Goal: Task Accomplishment & Management: Manage account settings

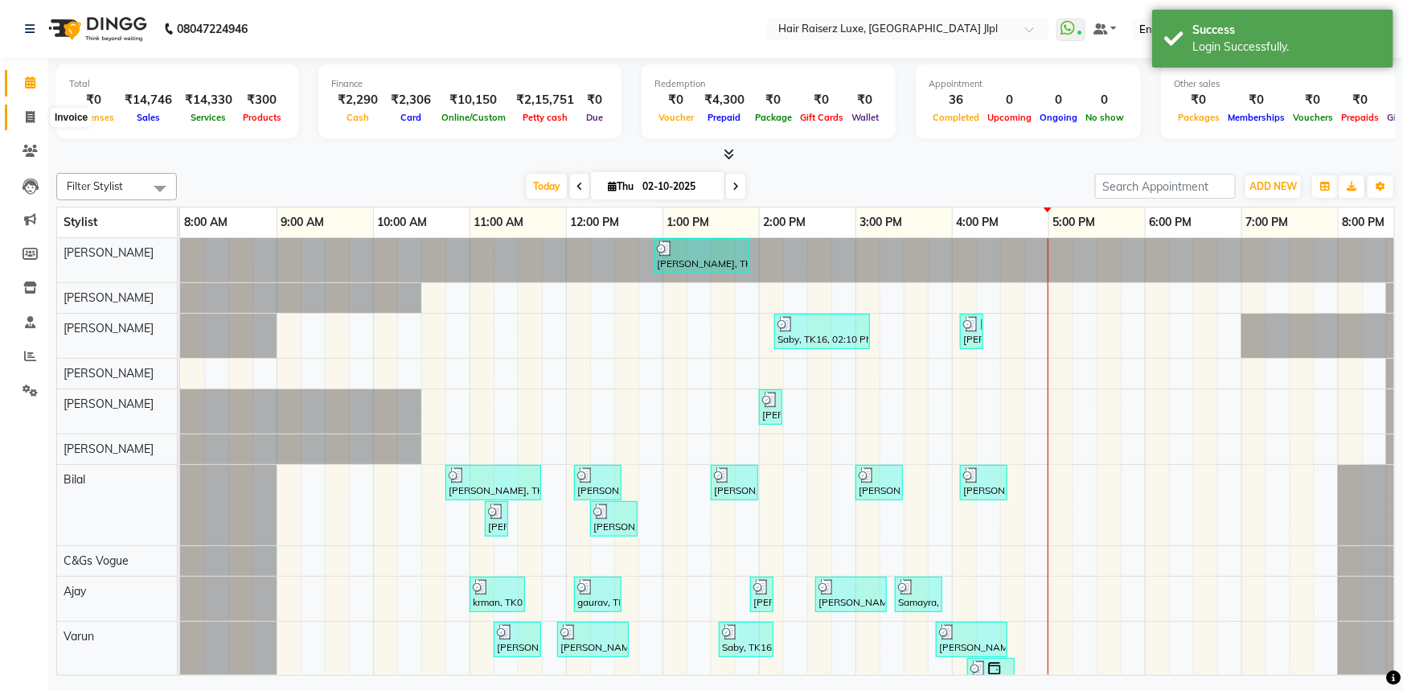
drag, startPoint x: 27, startPoint y: 110, endPoint x: 40, endPoint y: 98, distance: 17.6
click at [27, 111] on icon at bounding box center [30, 117] width 9 height 12
select select "service"
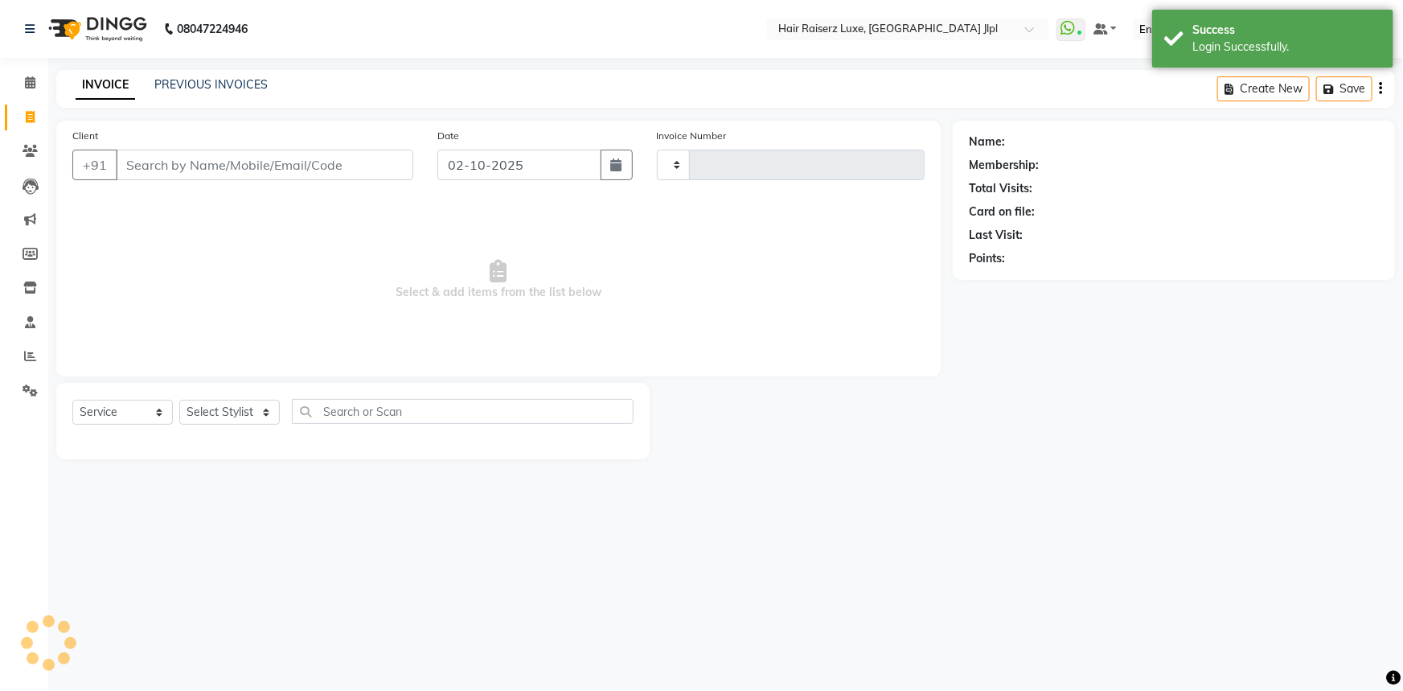
type input "3741"
select select "5409"
click at [191, 78] on link "PREVIOUS INVOICES" at bounding box center [210, 84] width 113 height 14
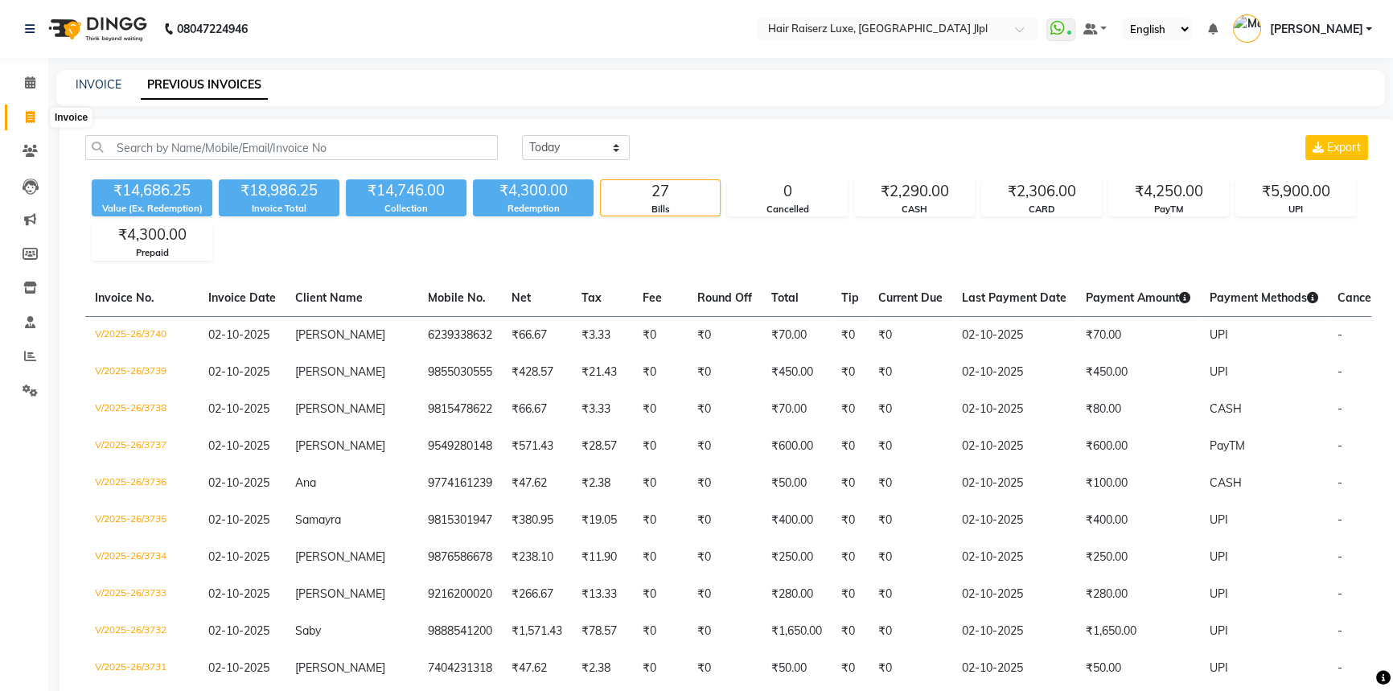
click at [30, 115] on icon at bounding box center [30, 117] width 9 height 12
select select "service"
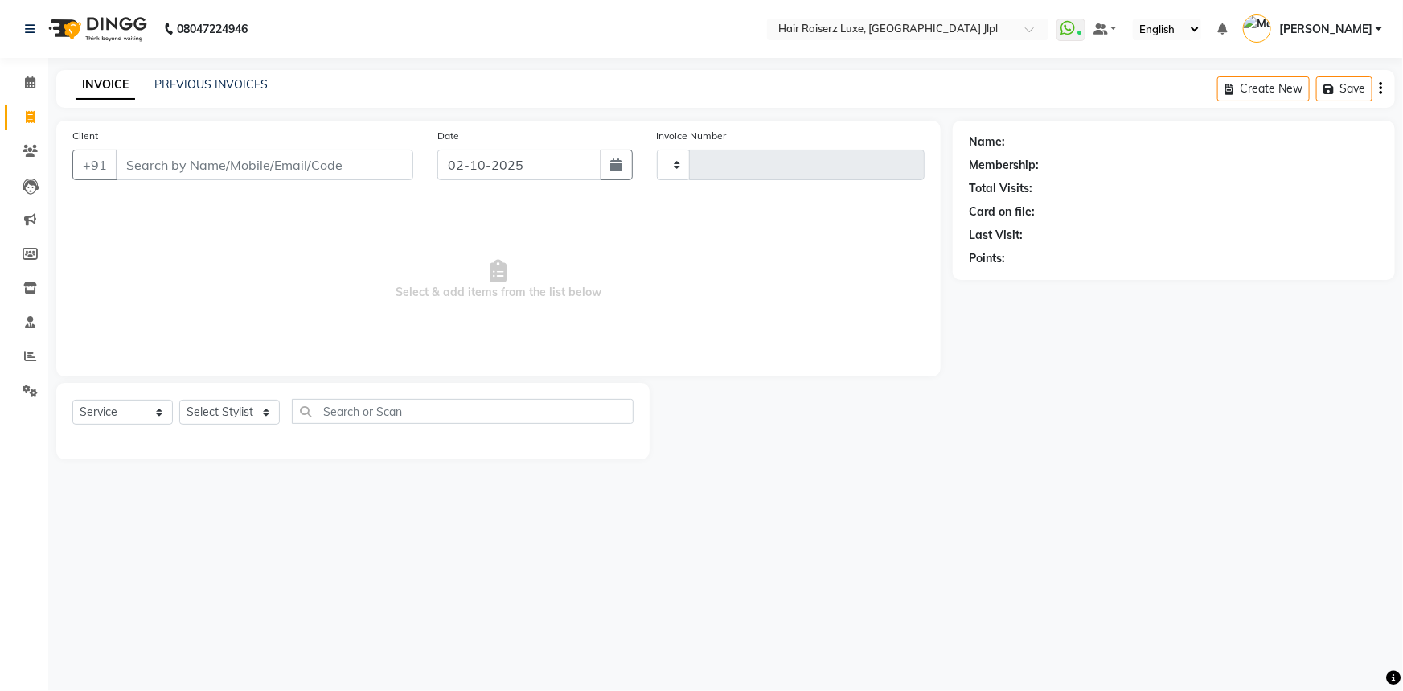
type input "3741"
select select "5409"
click at [136, 160] on input "Client" at bounding box center [265, 165] width 298 height 31
click at [209, 409] on select "Select Stylist [PERSON_NAME] [PERSON_NAME] Asma [PERSON_NAME] C&Gs Vogue [PERSO…" at bounding box center [229, 412] width 101 height 25
select select "68900"
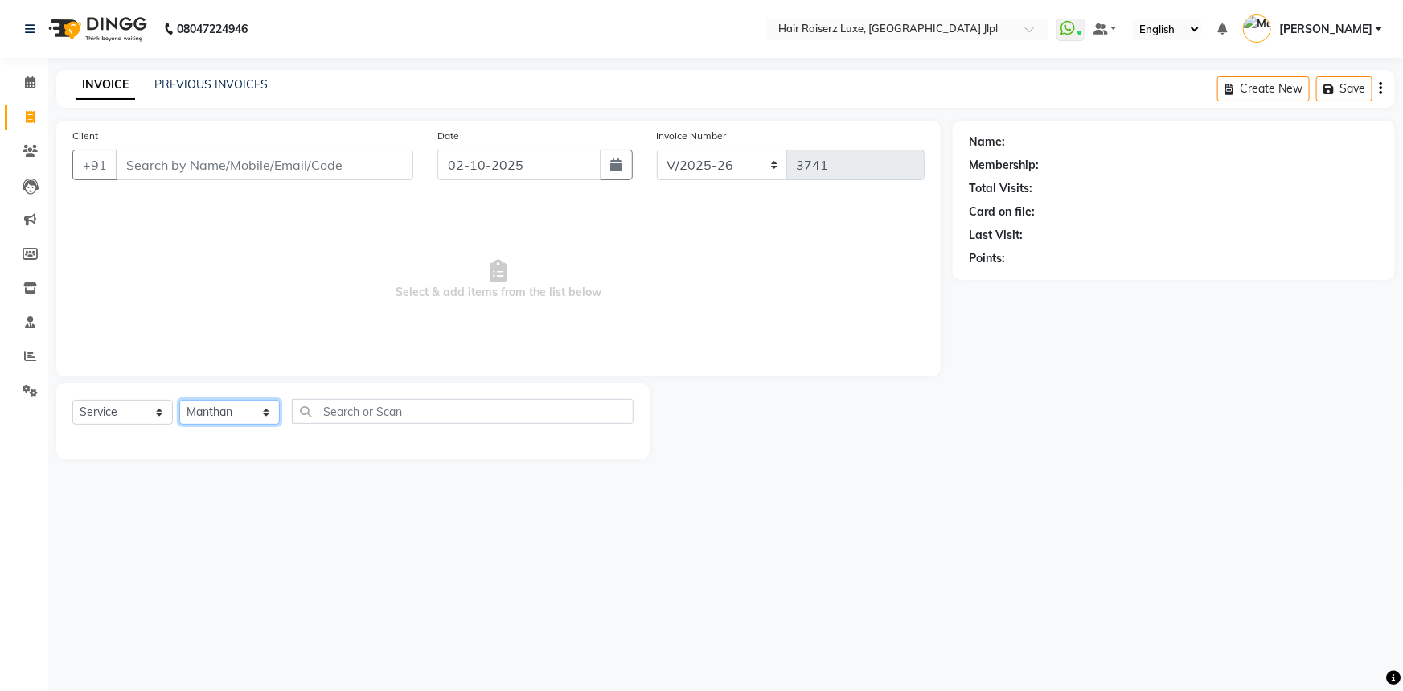
click at [179, 400] on select "Select Stylist [PERSON_NAME] [PERSON_NAME] Asma [PERSON_NAME] C&Gs Vogue [PERSO…" at bounding box center [229, 412] width 101 height 25
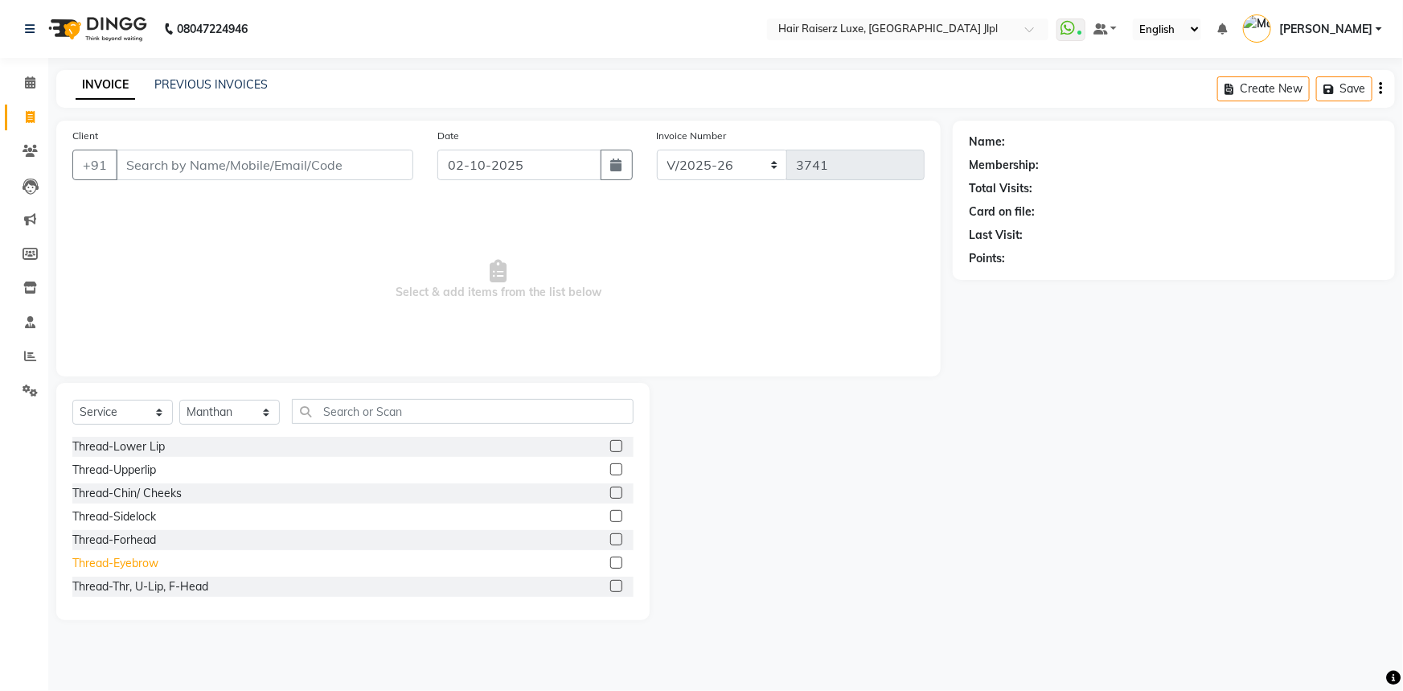
click at [129, 564] on div "Thread-Eyebrow" at bounding box center [115, 563] width 86 height 17
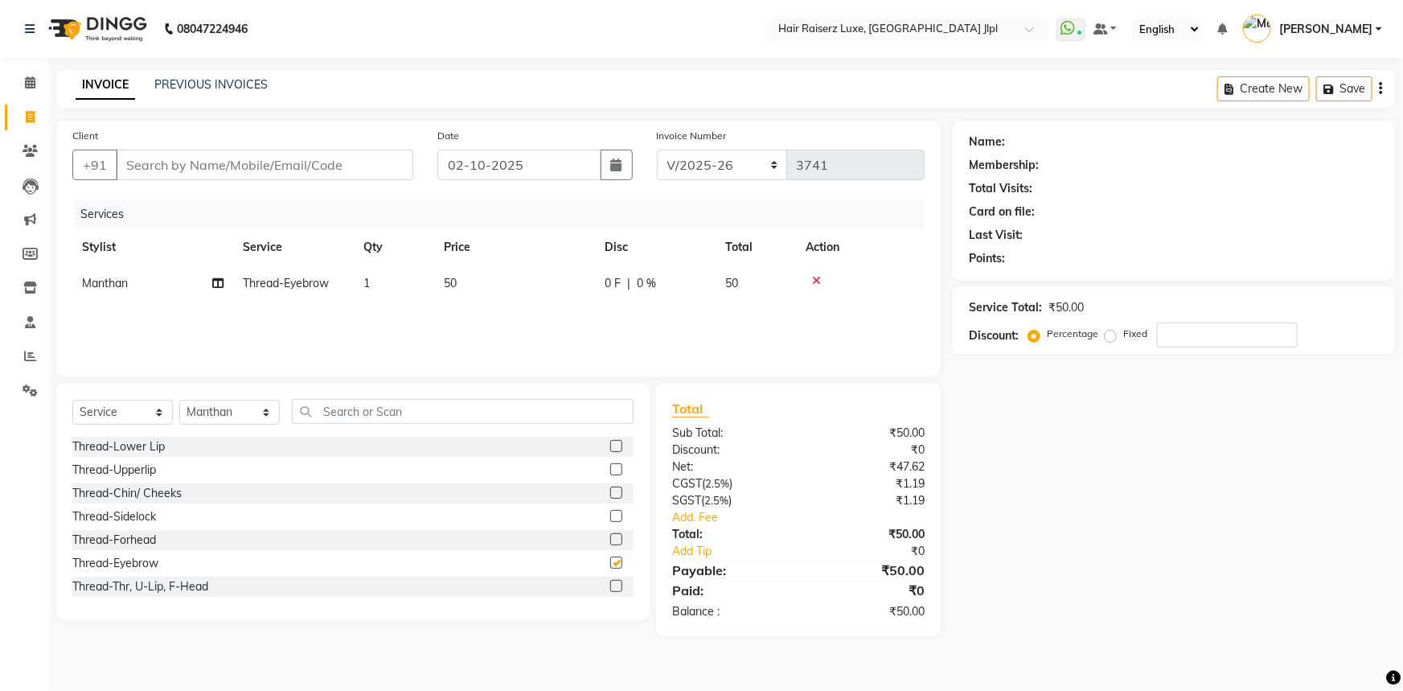
checkbox input "false"
click at [145, 466] on div "Thread-Upperlip" at bounding box center [114, 470] width 84 height 17
checkbox input "false"
click at [253, 404] on select "Select Stylist [PERSON_NAME] [PERSON_NAME] Asma [PERSON_NAME] C&Gs Vogue [PERSO…" at bounding box center [229, 412] width 101 height 25
select select "85235"
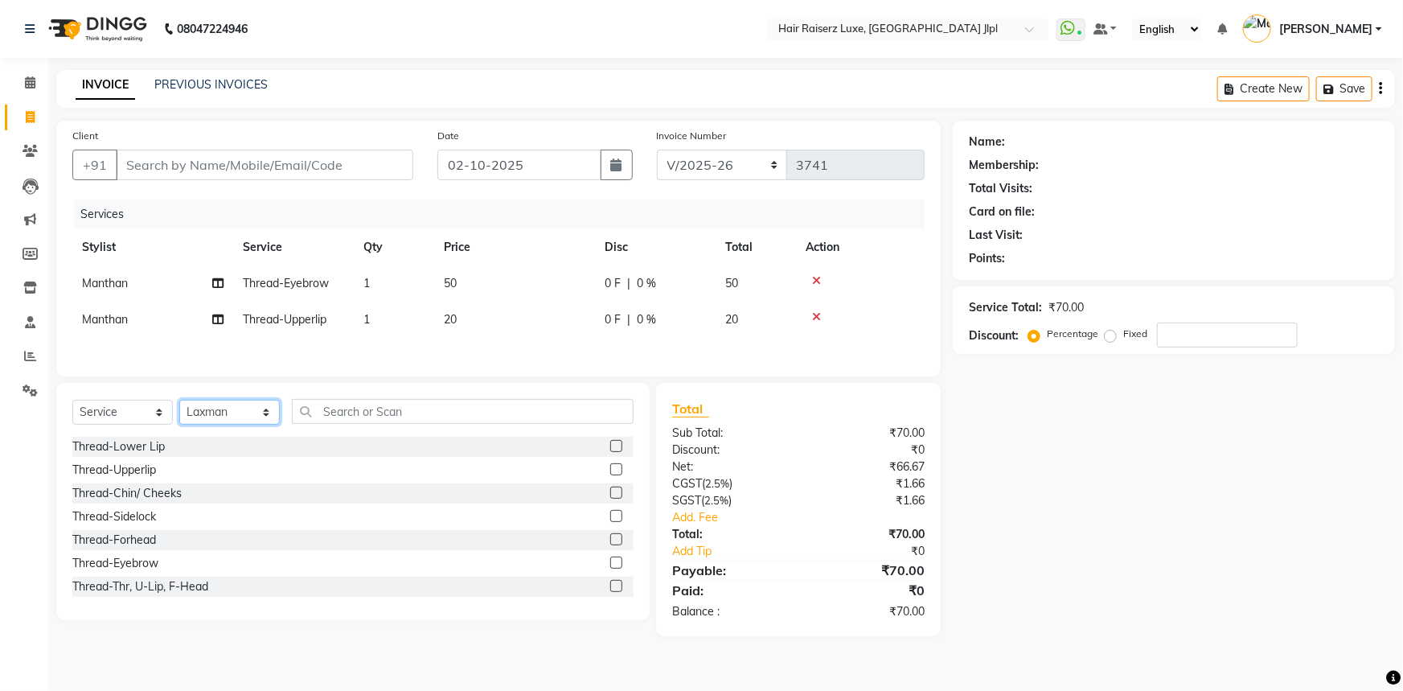
click at [179, 401] on select "Select Stylist [PERSON_NAME] [PERSON_NAME] Asma [PERSON_NAME] C&Gs Vogue [PERSO…" at bounding box center [229, 412] width 101 height 25
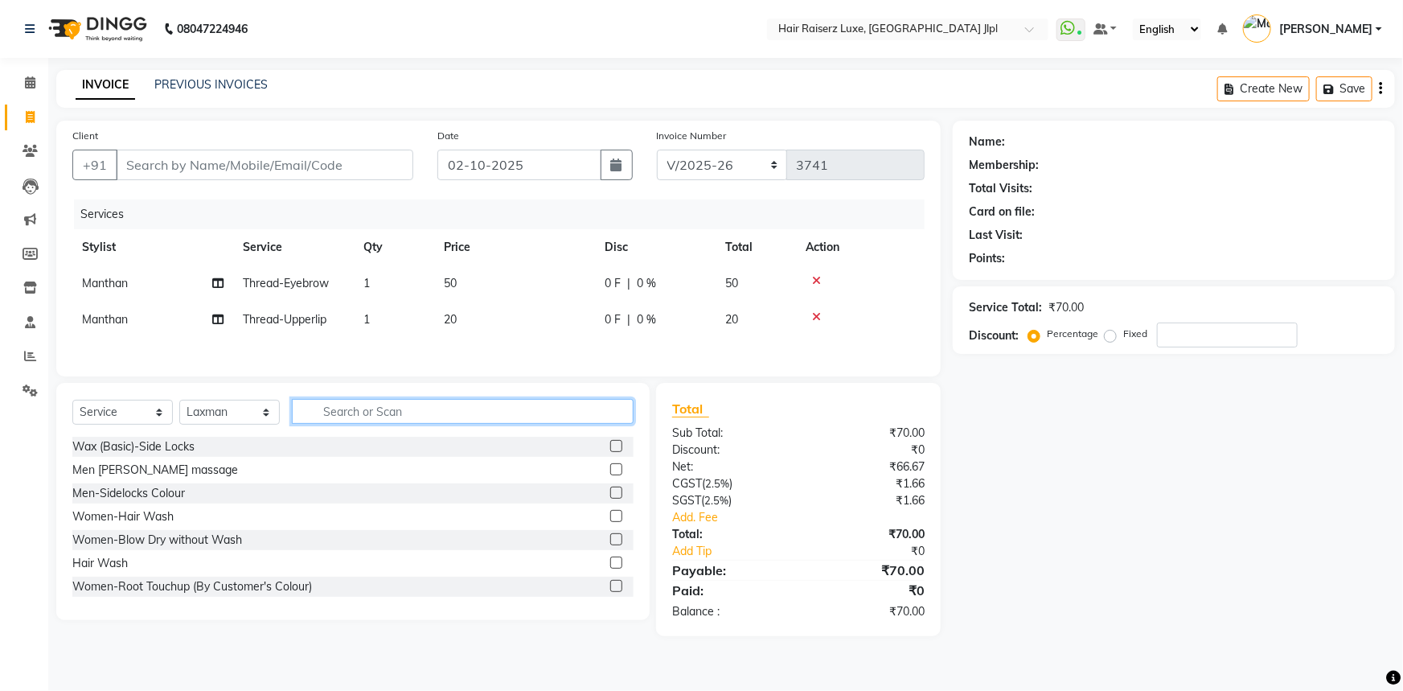
click at [338, 419] on input "text" at bounding box center [463, 411] width 342 height 25
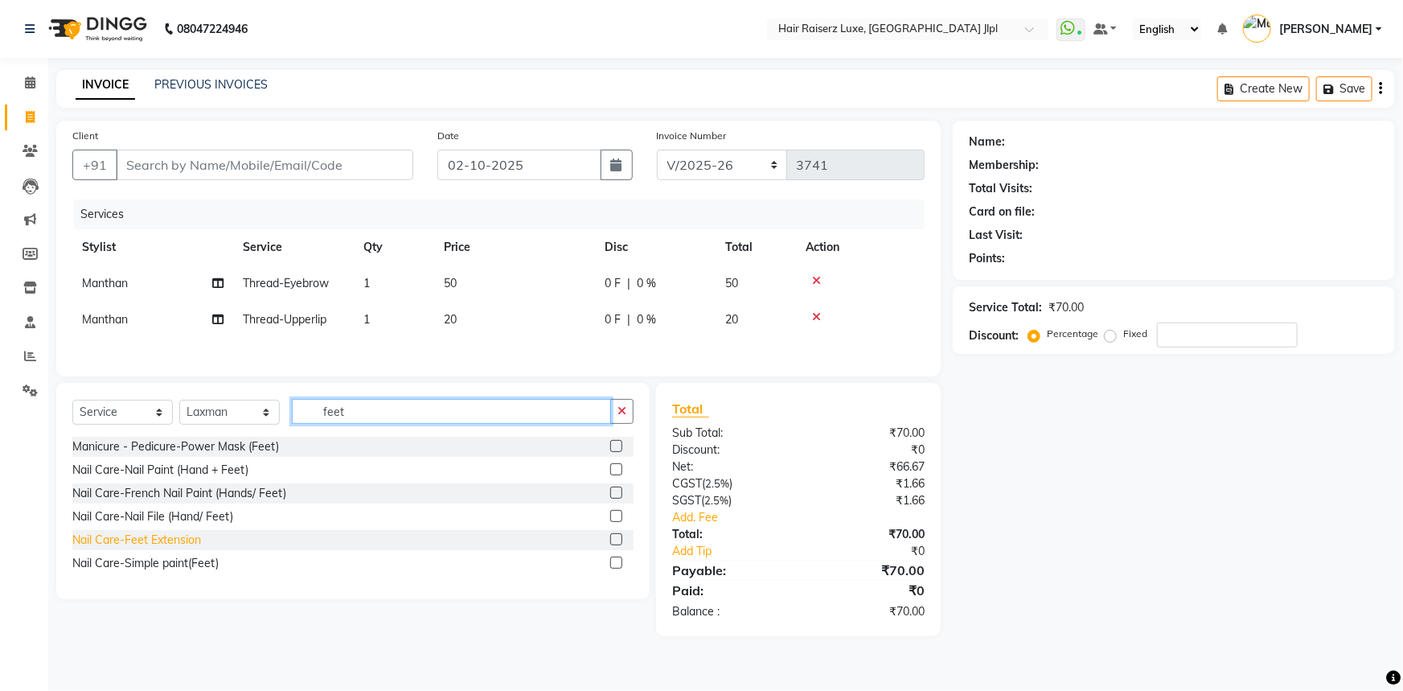
type input "feet"
click at [178, 539] on div "Nail Care-Feet Extension" at bounding box center [136, 540] width 129 height 17
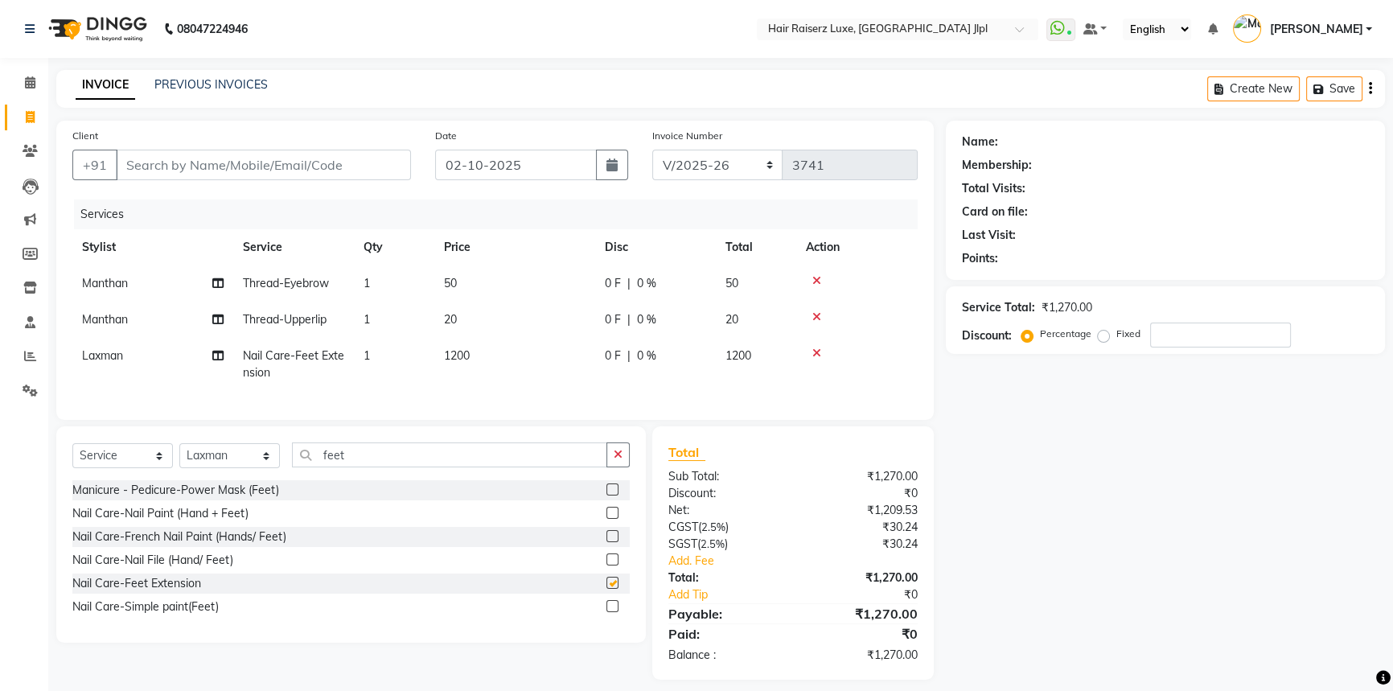
checkbox input "false"
click at [465, 355] on span "1200" at bounding box center [457, 355] width 26 height 14
select select "85235"
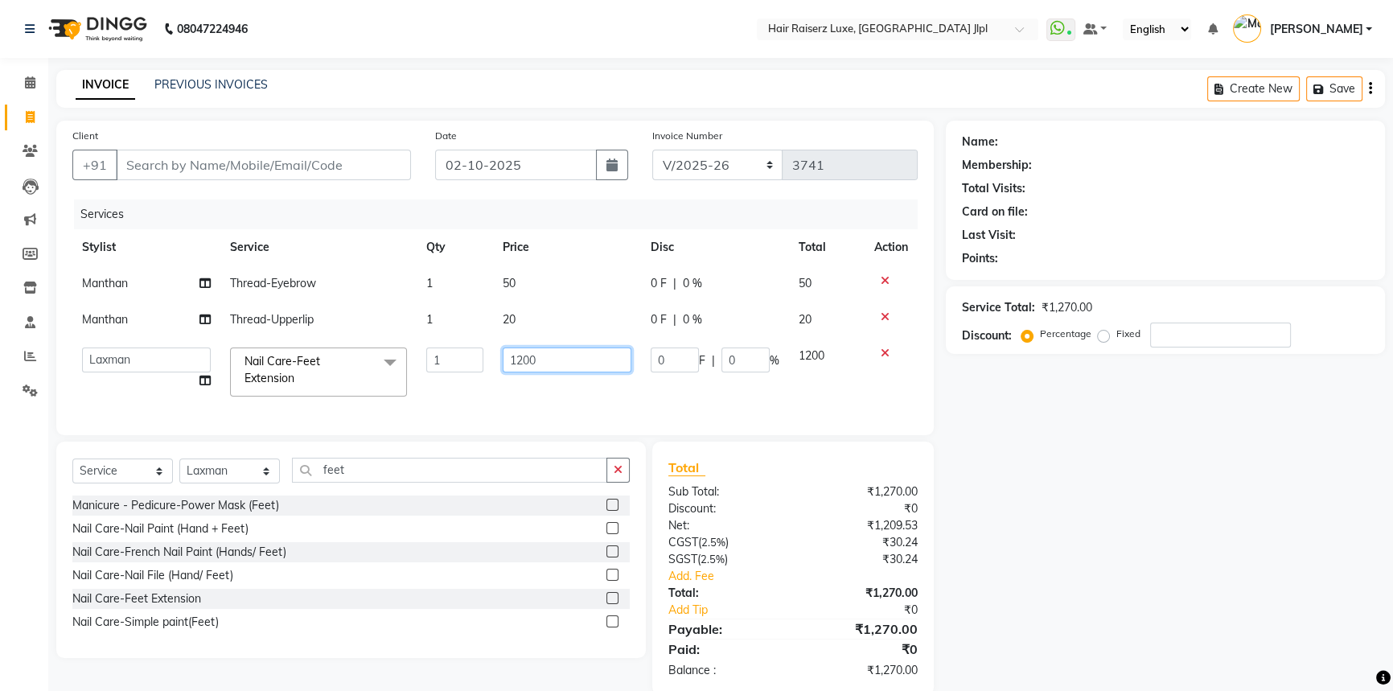
click at [516, 358] on input "1200" at bounding box center [567, 359] width 129 height 25
type input "1500"
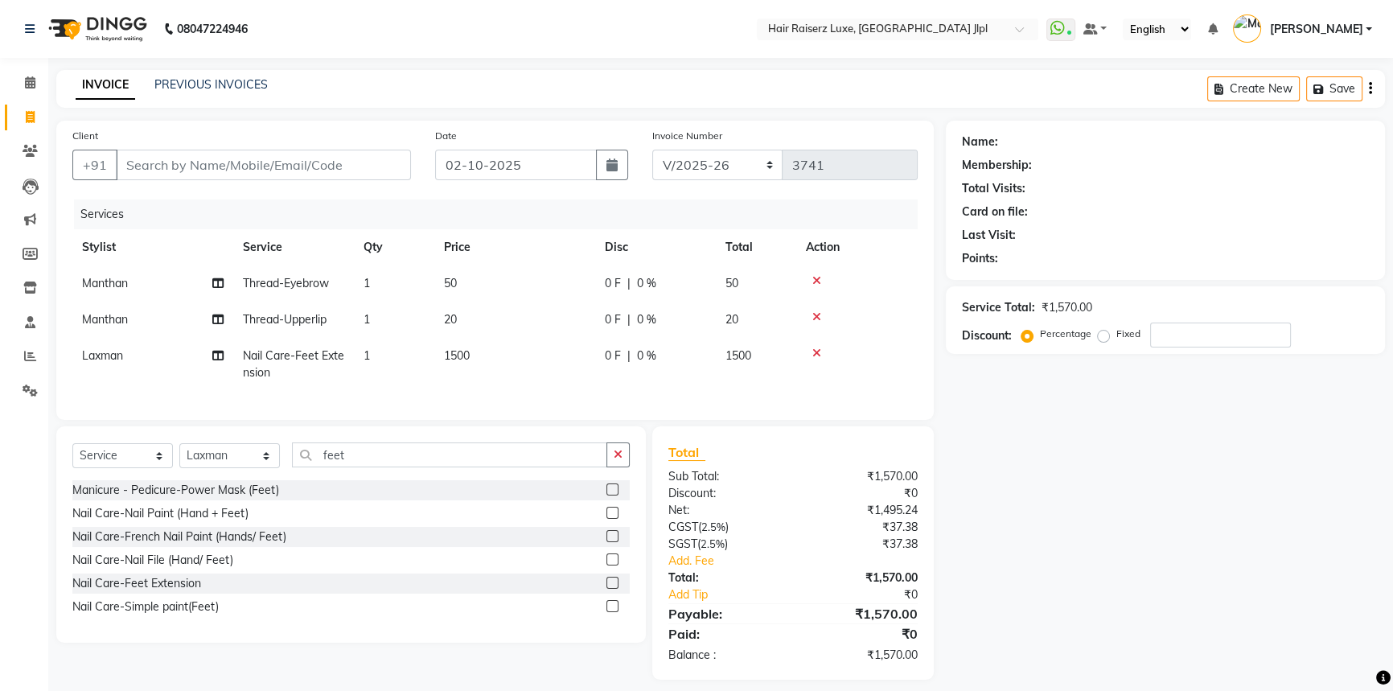
click at [619, 360] on span "0 F" at bounding box center [613, 355] width 16 height 17
select select "85235"
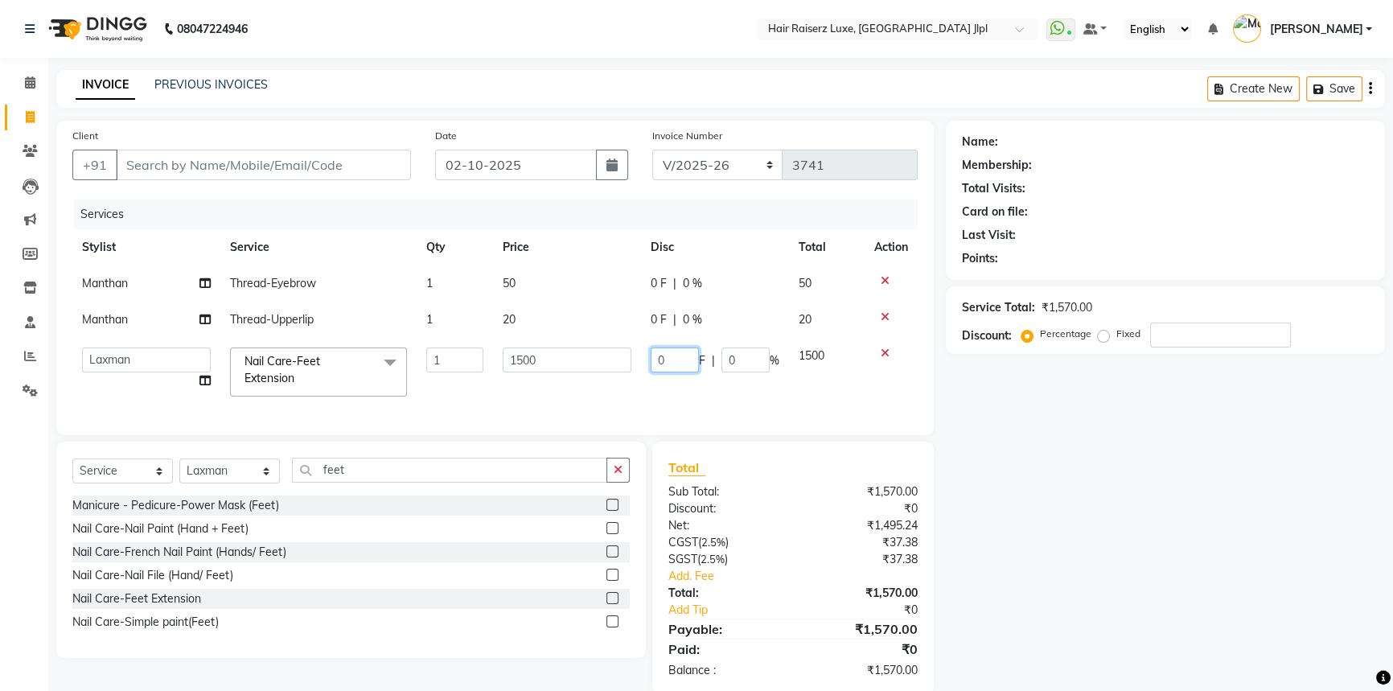
drag, startPoint x: 663, startPoint y: 356, endPoint x: 652, endPoint y: 356, distance: 11.3
click at [652, 356] on input "0" at bounding box center [675, 359] width 48 height 25
type input "1"
type input "500"
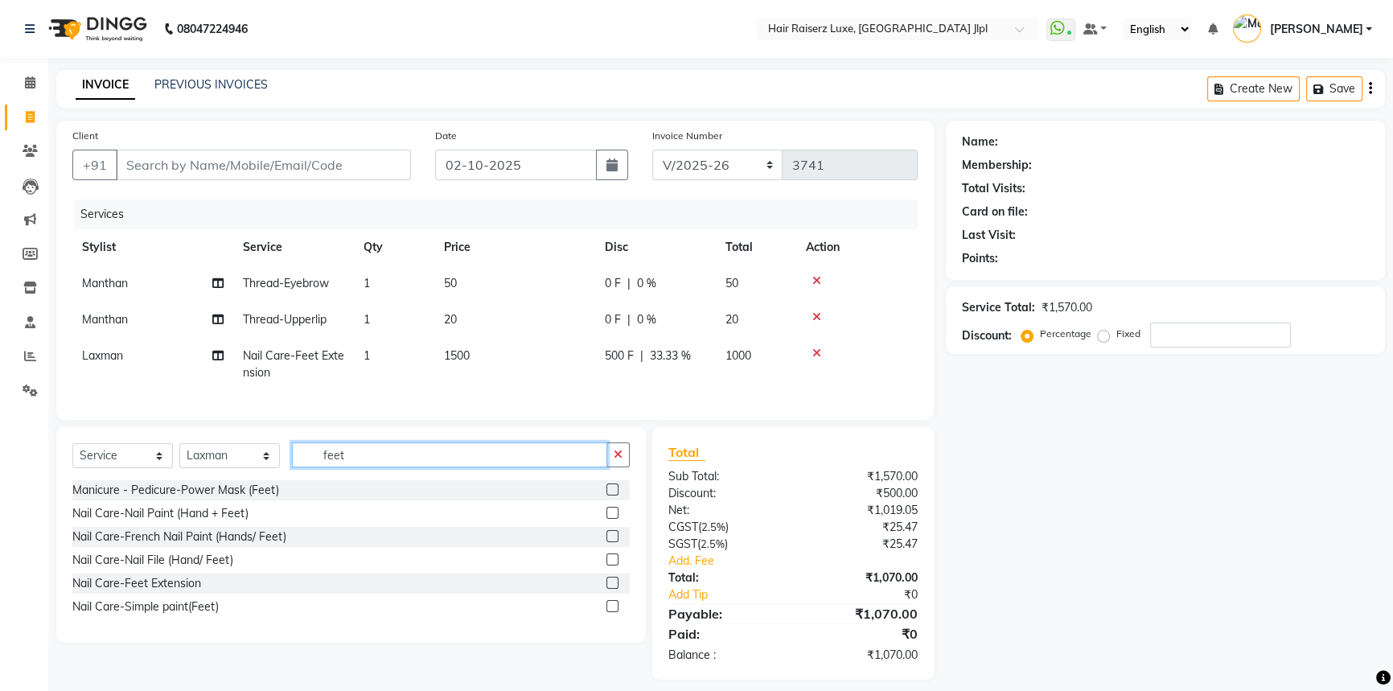
click at [328, 467] on input "feet" at bounding box center [449, 454] width 315 height 25
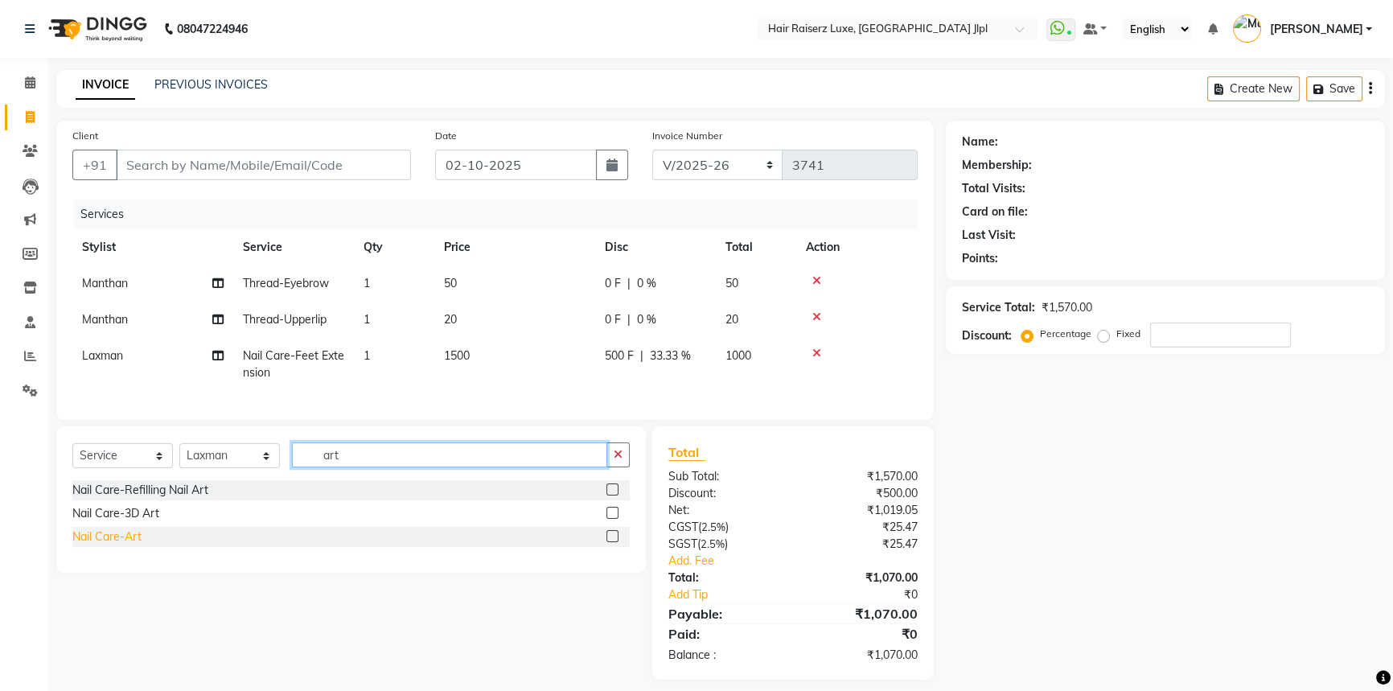
type input "art"
click at [121, 545] on div "Nail Care-Art" at bounding box center [106, 536] width 69 height 17
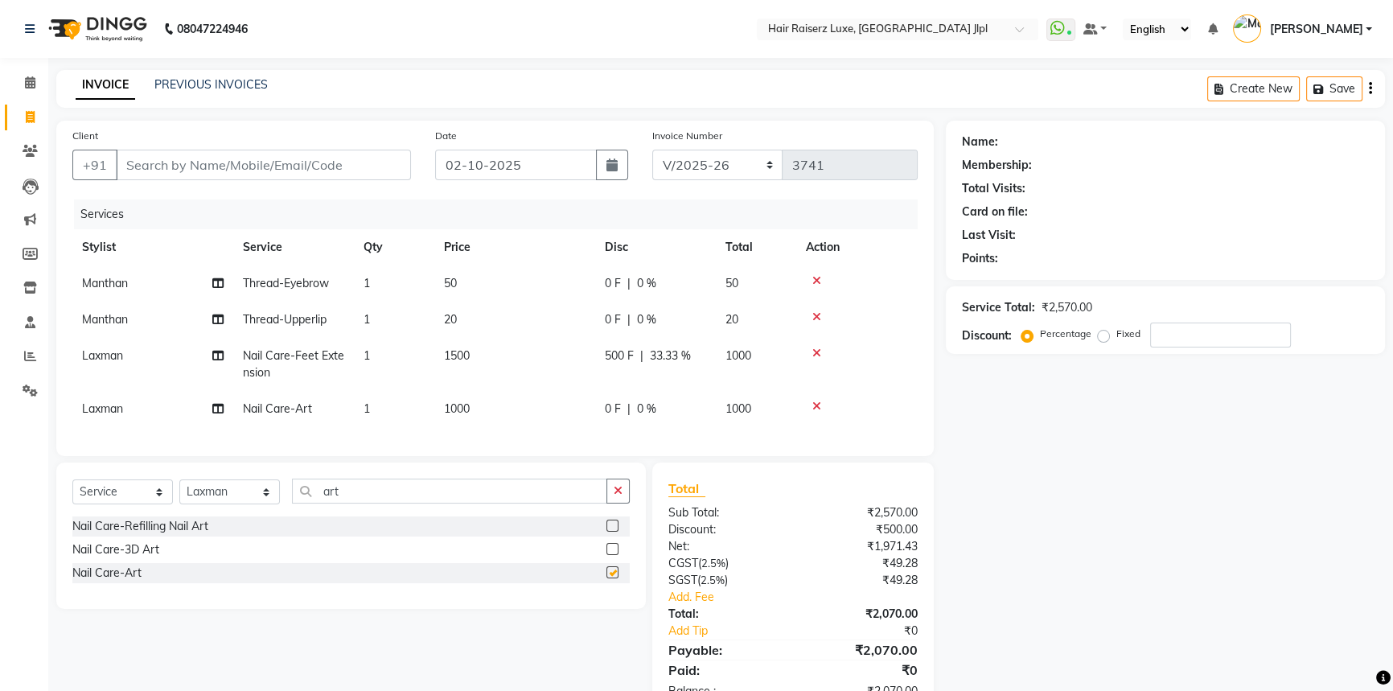
checkbox input "false"
click at [366, 404] on span "1" at bounding box center [367, 408] width 6 height 14
select select "85235"
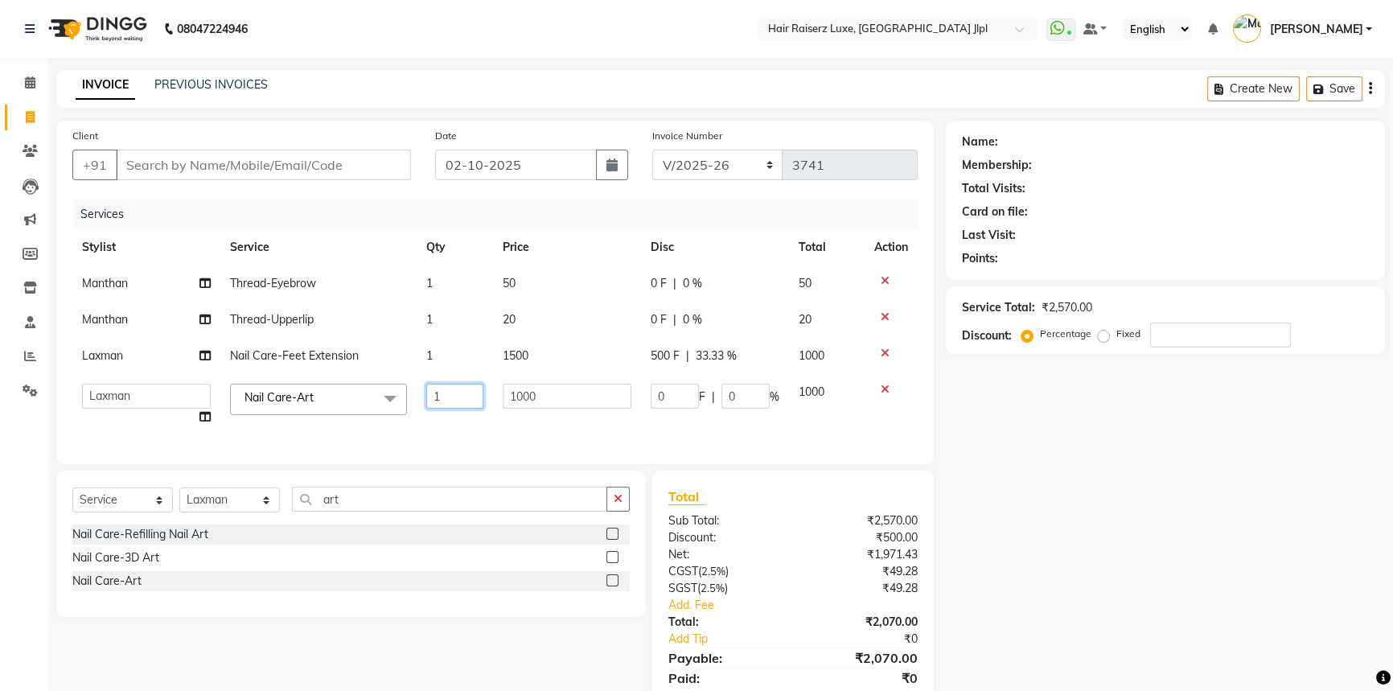
click at [442, 393] on input "1" at bounding box center [455, 396] width 58 height 25
type input "10"
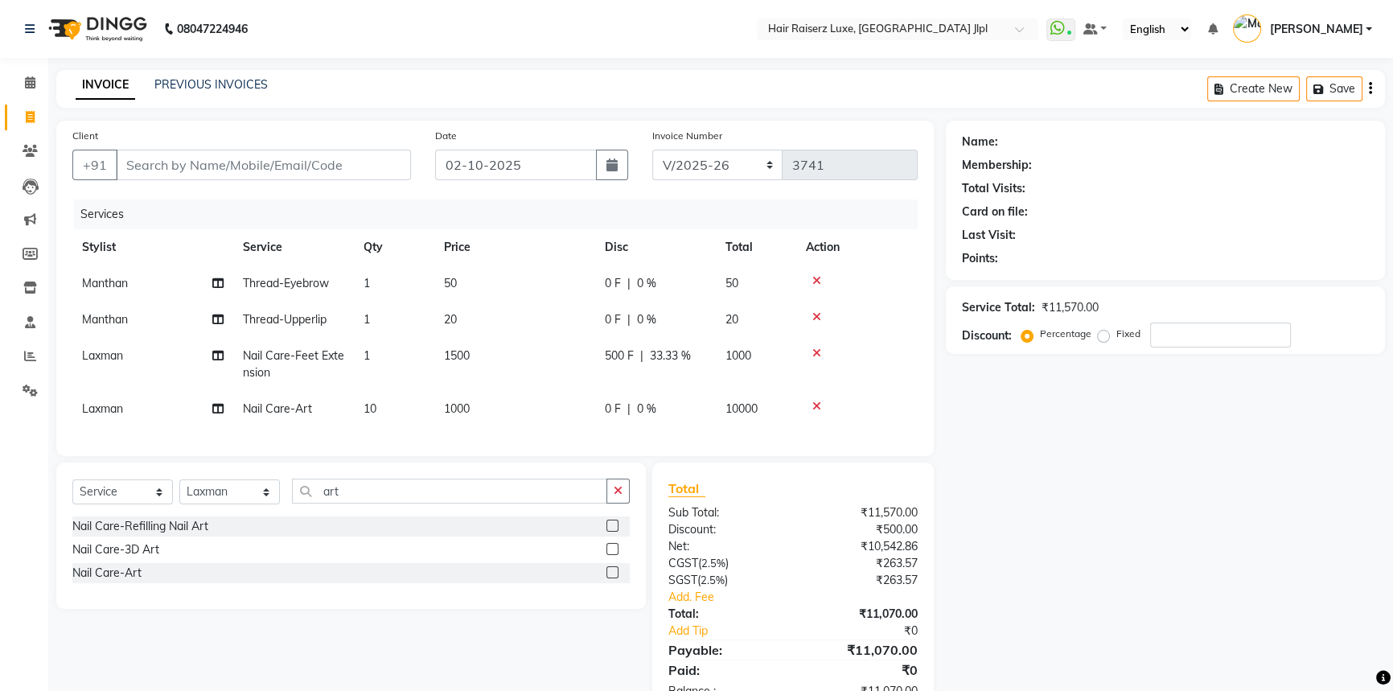
click at [468, 405] on span "1000" at bounding box center [457, 408] width 26 height 14
select select "85235"
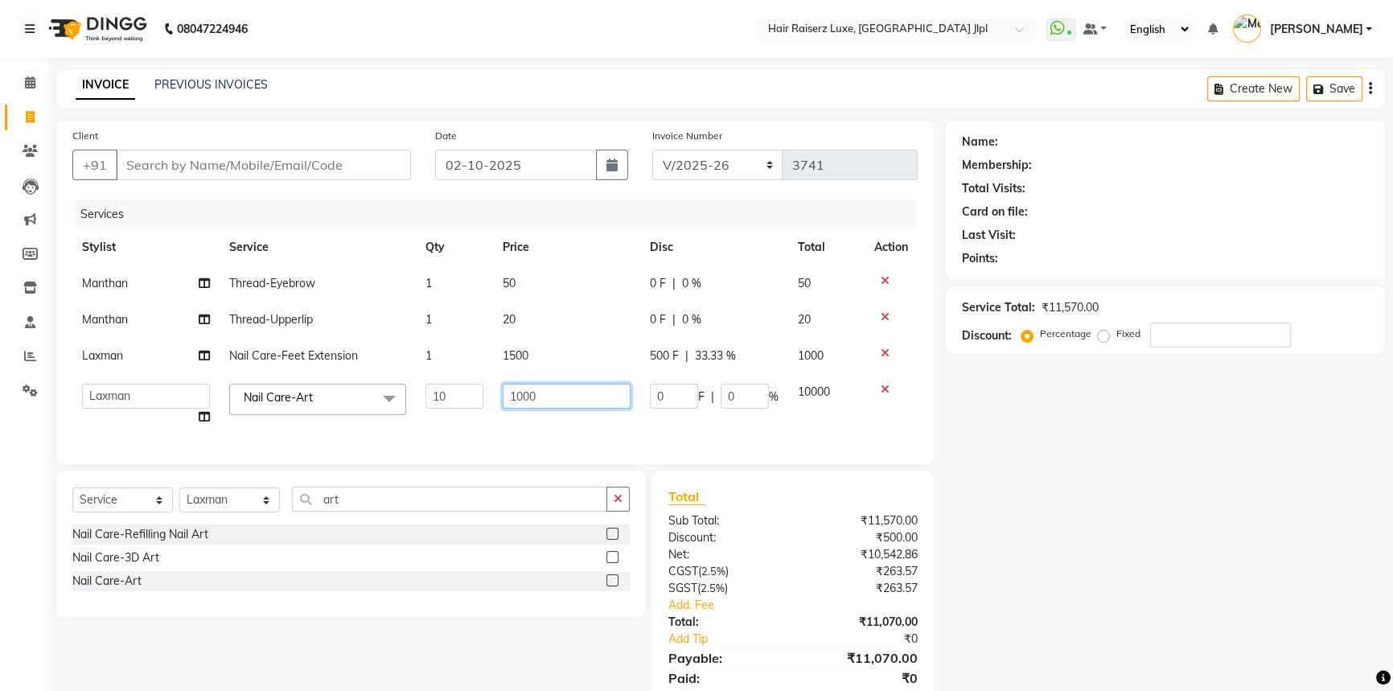
click at [536, 395] on input "1000" at bounding box center [567, 396] width 129 height 25
type input "100"
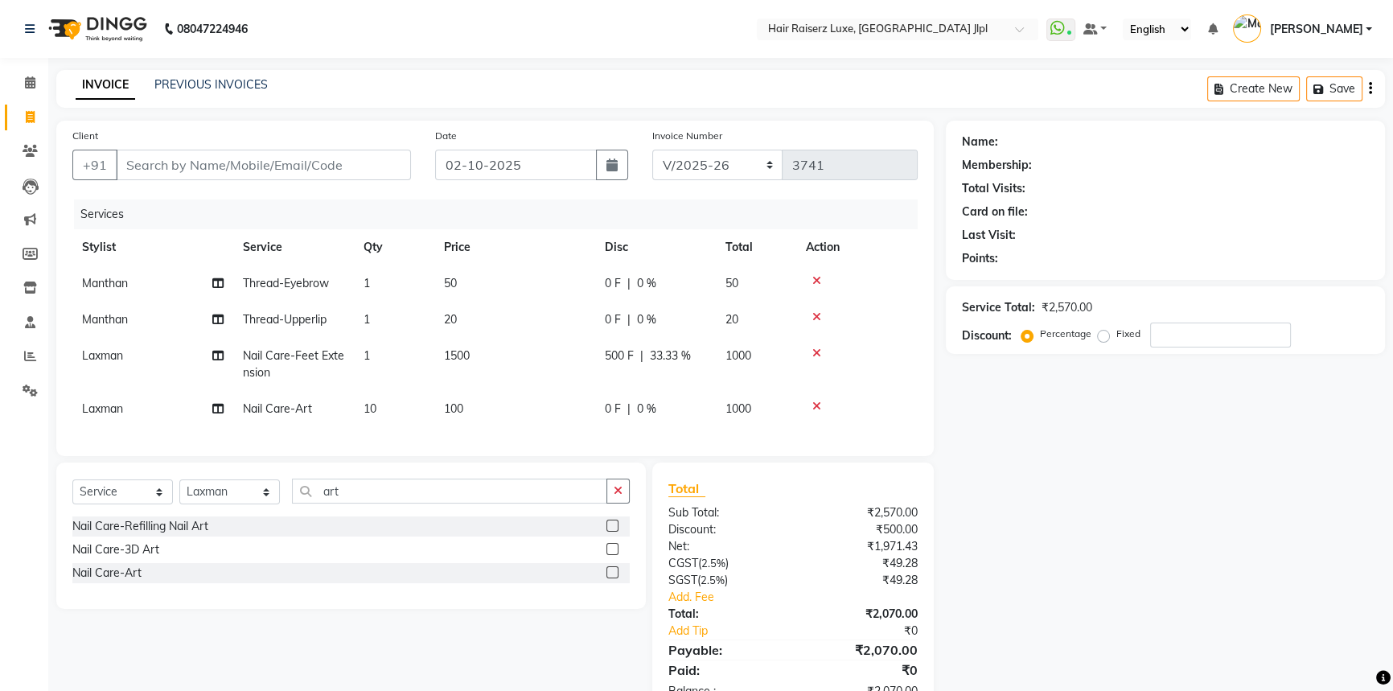
click at [626, 414] on div "0 F | 0 %" at bounding box center [655, 408] width 101 height 17
select select "85235"
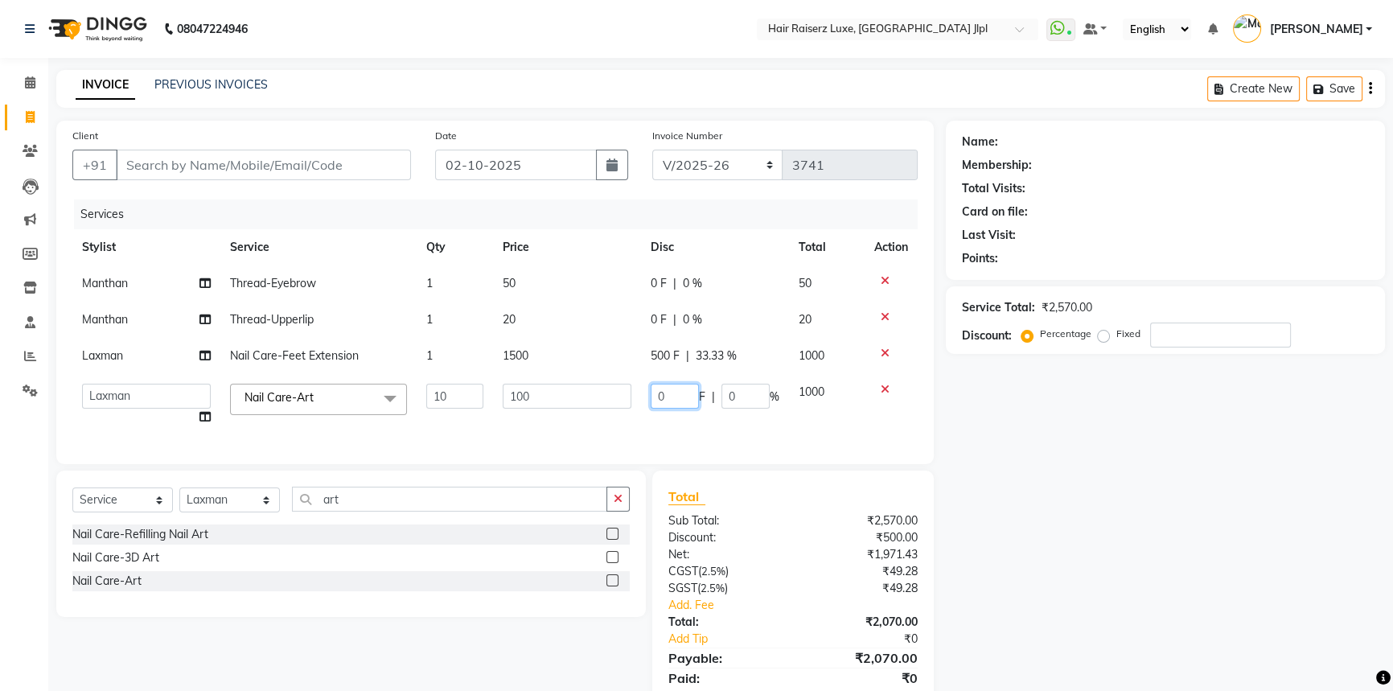
click at [660, 399] on input "0" at bounding box center [675, 396] width 48 height 25
type input "500"
click at [977, 507] on div "Name: Membership: Total Visits: Card on file: Last Visit: Points: Service Total…" at bounding box center [1171, 422] width 451 height 603
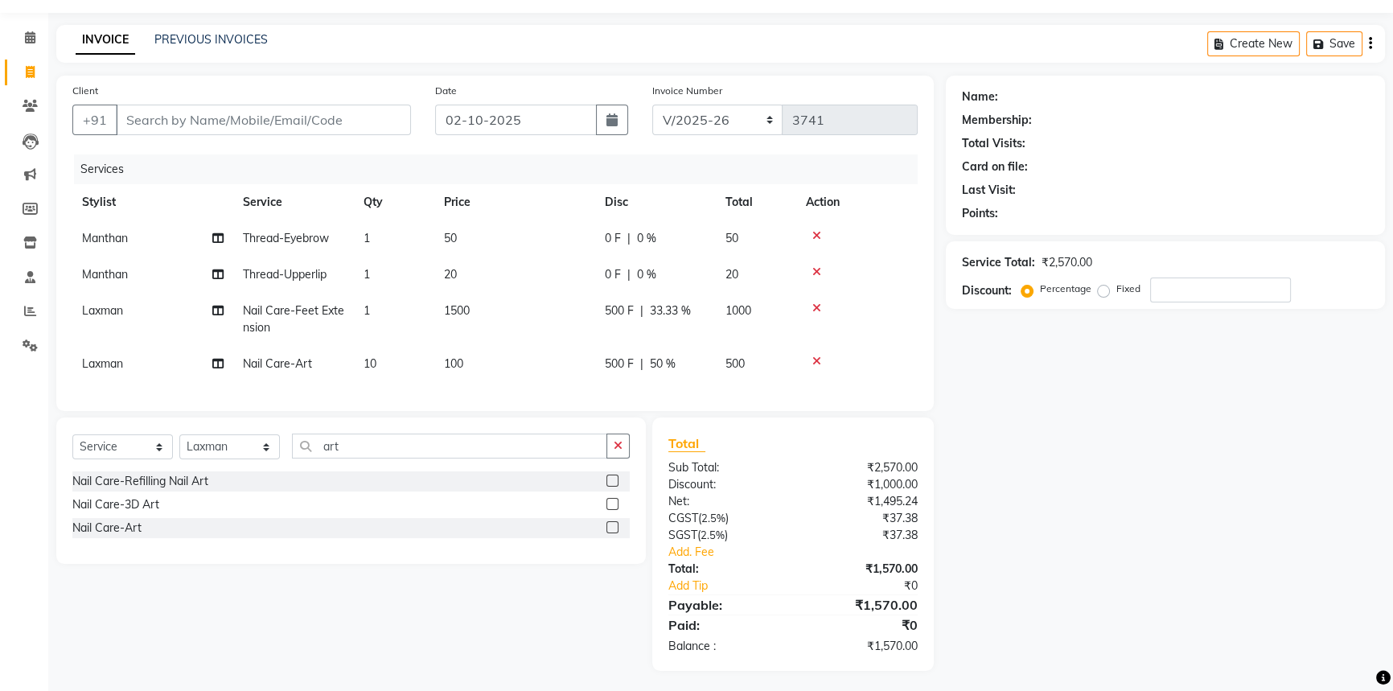
scroll to position [60, 0]
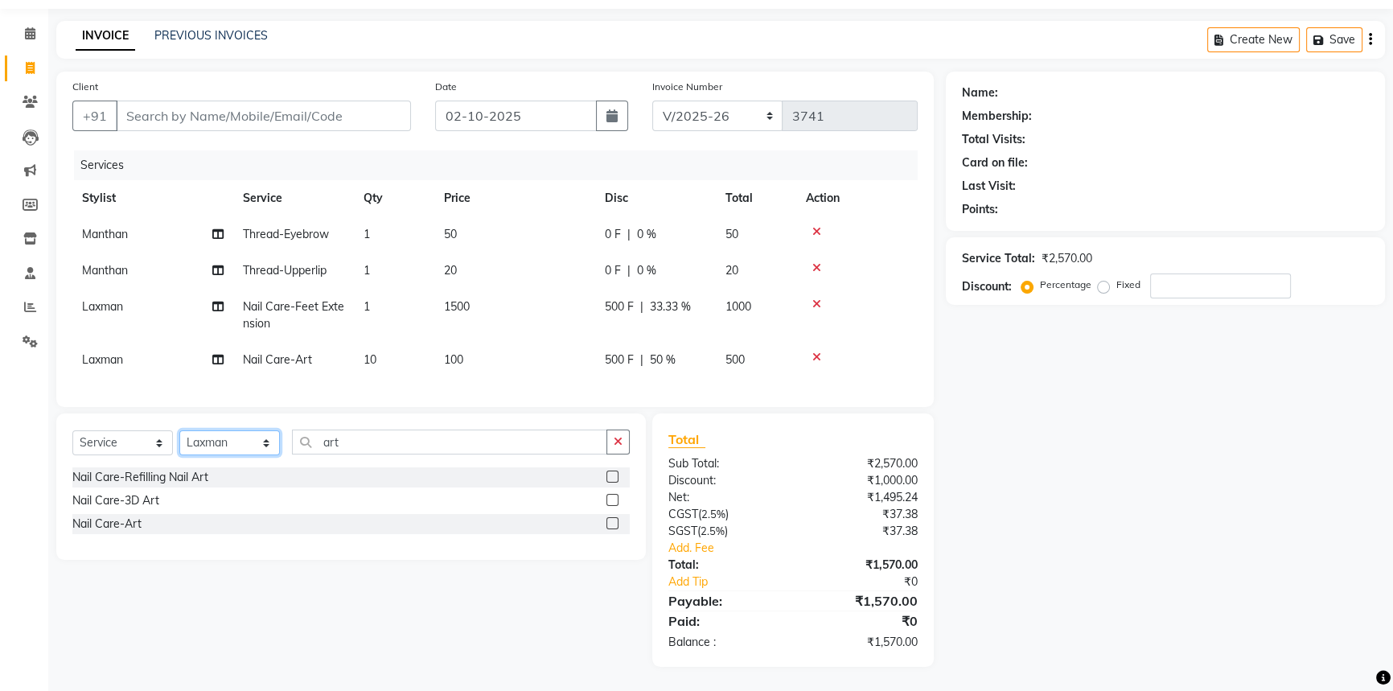
click at [180, 433] on select "Select Stylist [PERSON_NAME] [PERSON_NAME] Asma [PERSON_NAME] C&Gs Vogue [PERSO…" at bounding box center [229, 442] width 101 height 25
select select "92224"
click at [179, 430] on select "Select Stylist [PERSON_NAME] [PERSON_NAME] Asma [PERSON_NAME] C&Gs Vogue [PERSO…" at bounding box center [229, 442] width 101 height 25
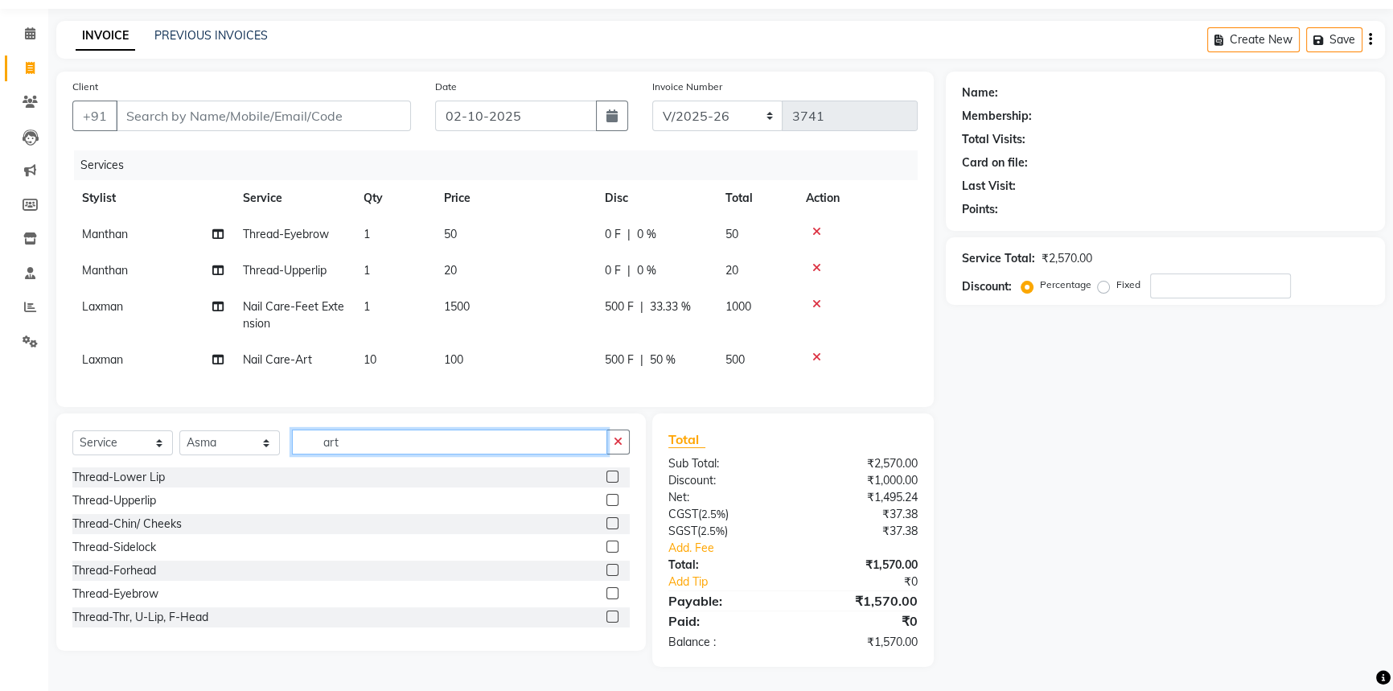
click at [369, 440] on input "art" at bounding box center [449, 441] width 315 height 25
drag, startPoint x: 369, startPoint y: 440, endPoint x: 225, endPoint y: 434, distance: 144.1
click at [225, 434] on div "Select Service Product Membership Package Voucher Prepaid Gift Card Select Styl…" at bounding box center [350, 448] width 557 height 38
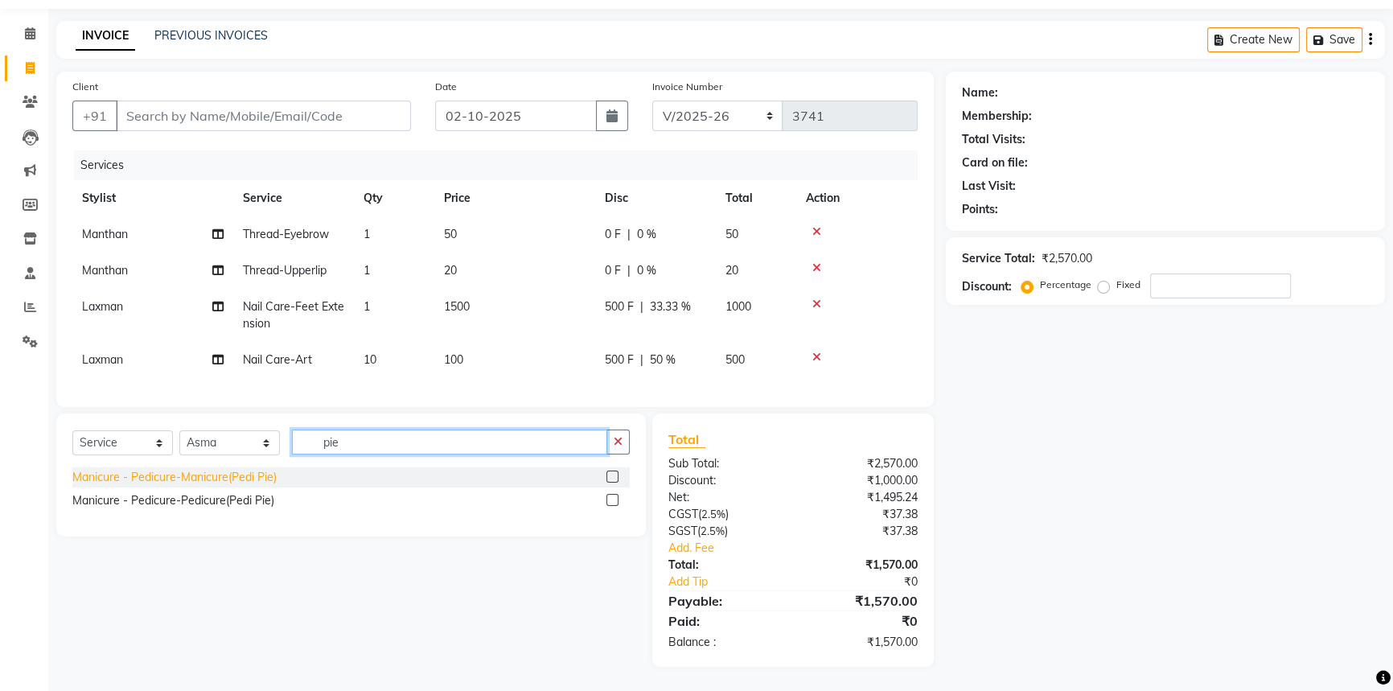
type input "pie"
click at [179, 481] on div "Manicure - Pedicure-Manicure(Pedi Pie)" at bounding box center [174, 477] width 204 height 17
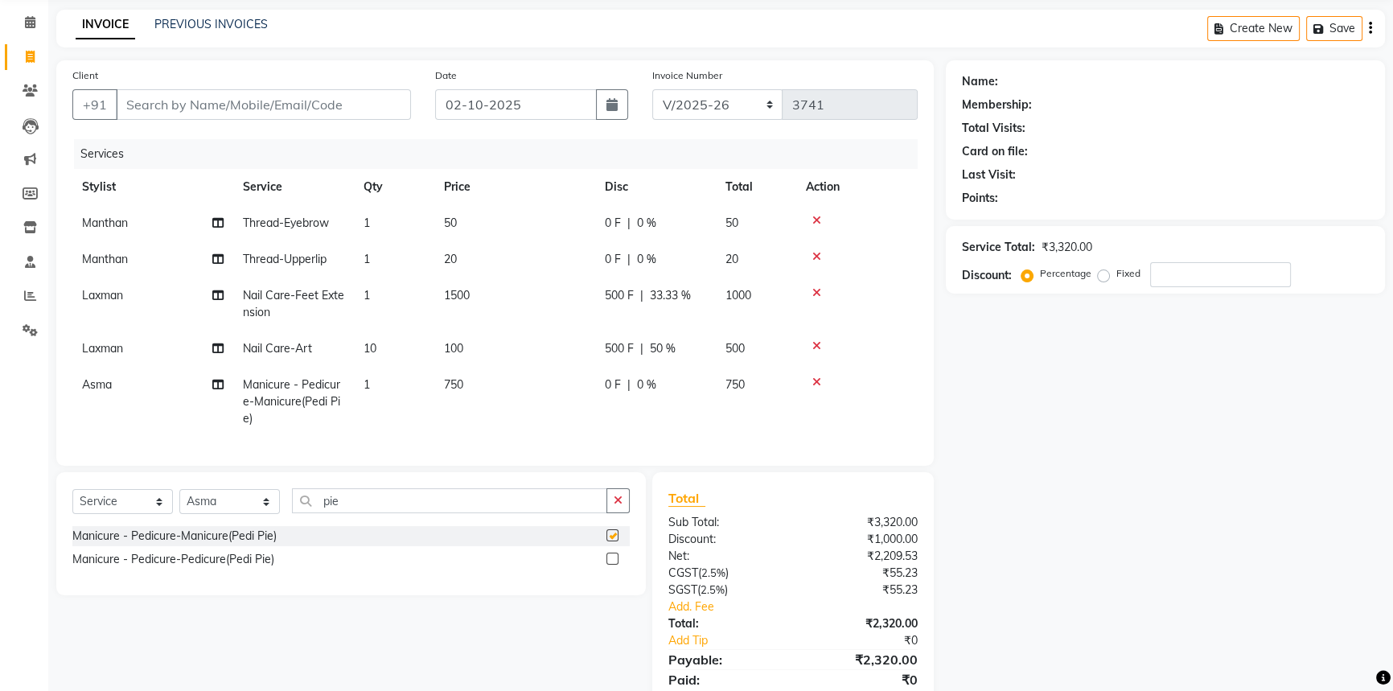
checkbox input "false"
click at [221, 508] on select "Select Stylist [PERSON_NAME] [PERSON_NAME] Asma [PERSON_NAME] C&Gs Vogue [PERSO…" at bounding box center [229, 501] width 101 height 25
select select "85397"
click at [179, 500] on select "Select Stylist [PERSON_NAME] [PERSON_NAME] Asma [PERSON_NAME] C&Gs Vogue [PERSO…" at bounding box center [229, 501] width 101 height 25
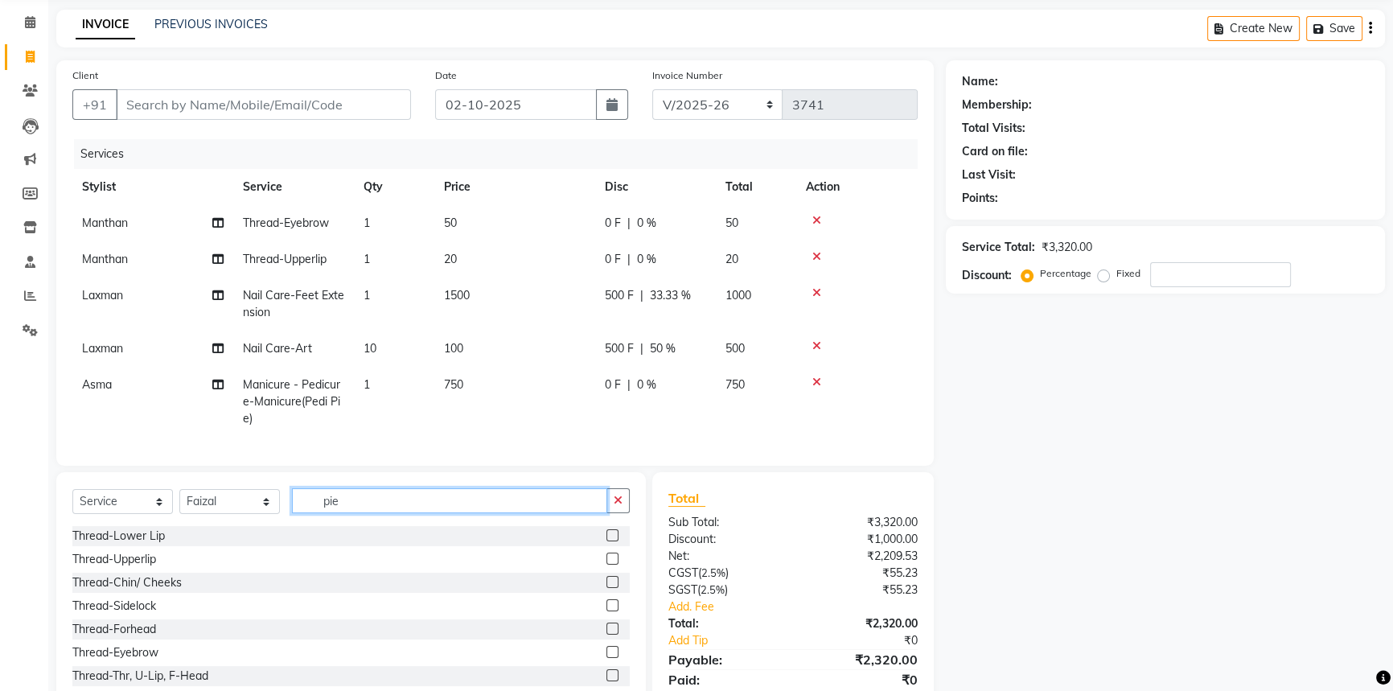
click at [346, 513] on input "pie" at bounding box center [449, 500] width 315 height 25
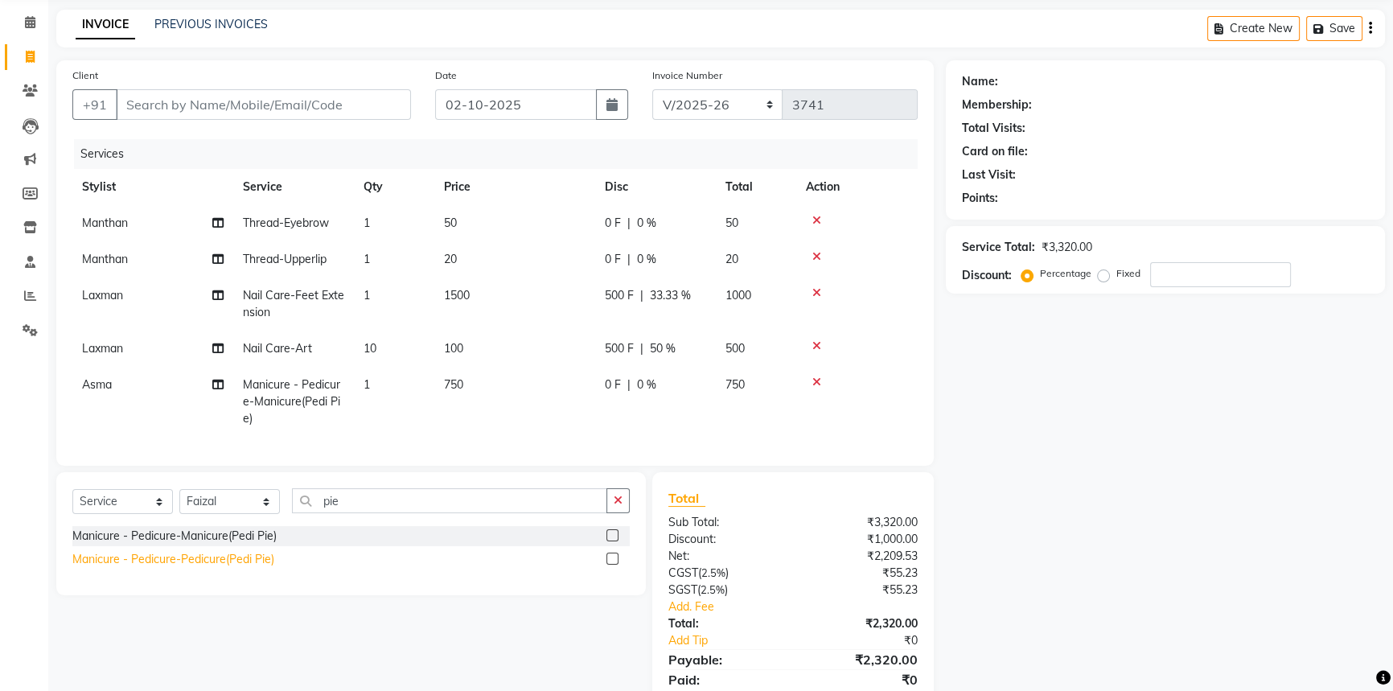
click at [217, 568] on div "Manicure - Pedicure-Pedicure(Pedi Pie)" at bounding box center [173, 559] width 202 height 17
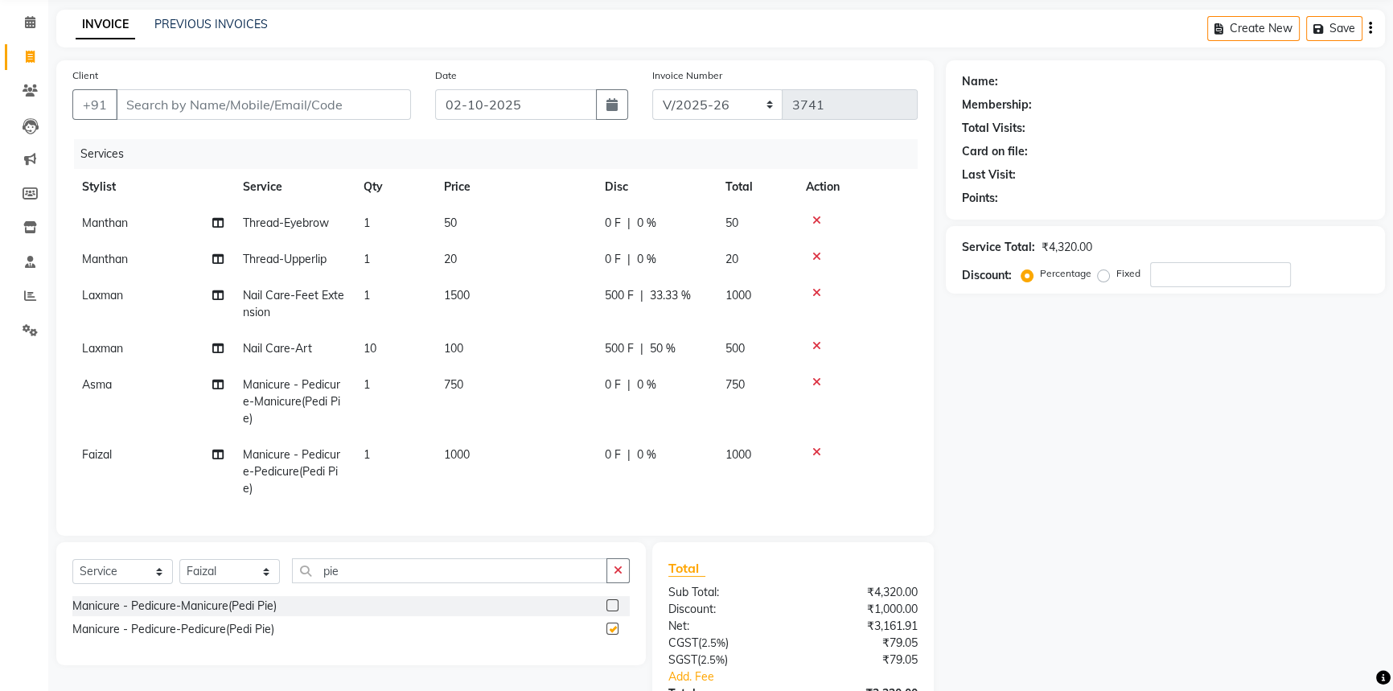
checkbox input "false"
click at [639, 382] on span "0 %" at bounding box center [646, 384] width 19 height 17
select select "92224"
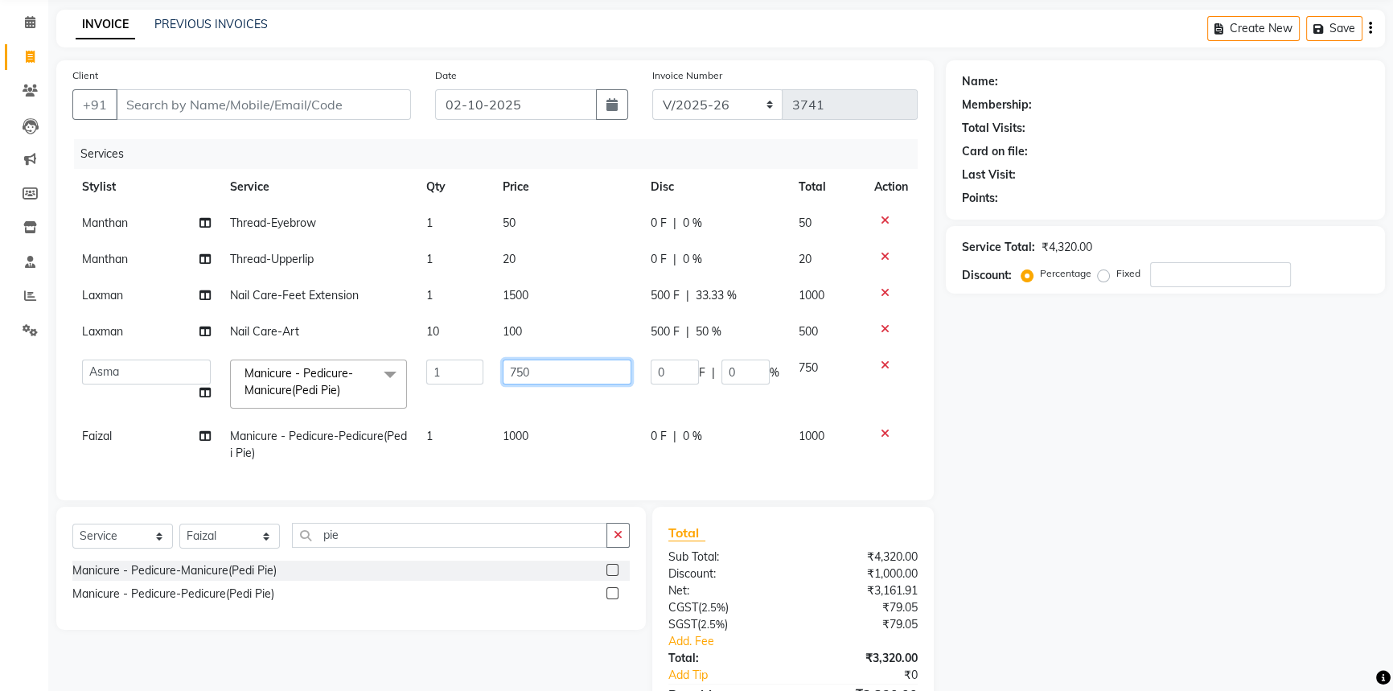
drag, startPoint x: 545, startPoint y: 375, endPoint x: 332, endPoint y: 369, distance: 213.2
click at [332, 369] on tr "[PERSON_NAME] [PERSON_NAME] Asma [PERSON_NAME] C&Gs Vogue [PERSON_NAME] Duati […" at bounding box center [494, 384] width 845 height 68
type input "800"
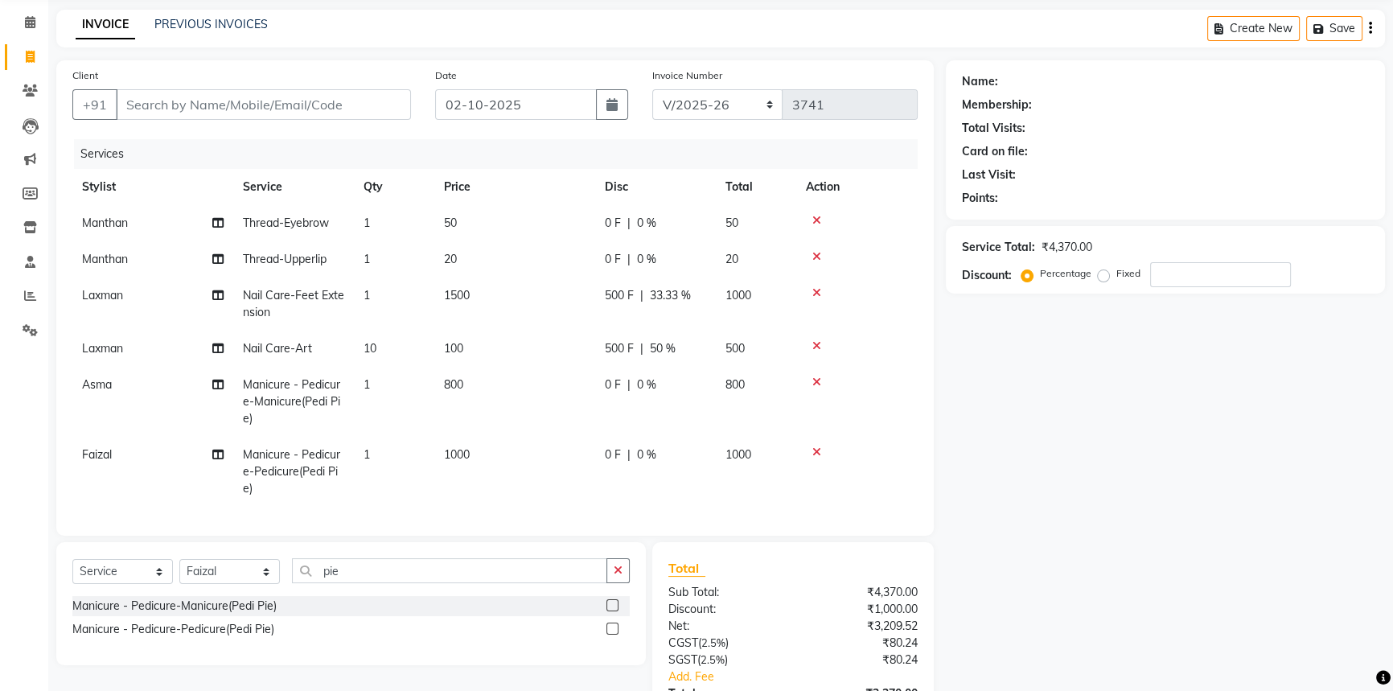
click at [992, 493] on div "Name: Membership: Total Visits: Card on file: Last Visit: Points: Service Total…" at bounding box center [1171, 427] width 451 height 735
click at [618, 394] on td "0 F | 0 %" at bounding box center [655, 402] width 121 height 70
select select "92224"
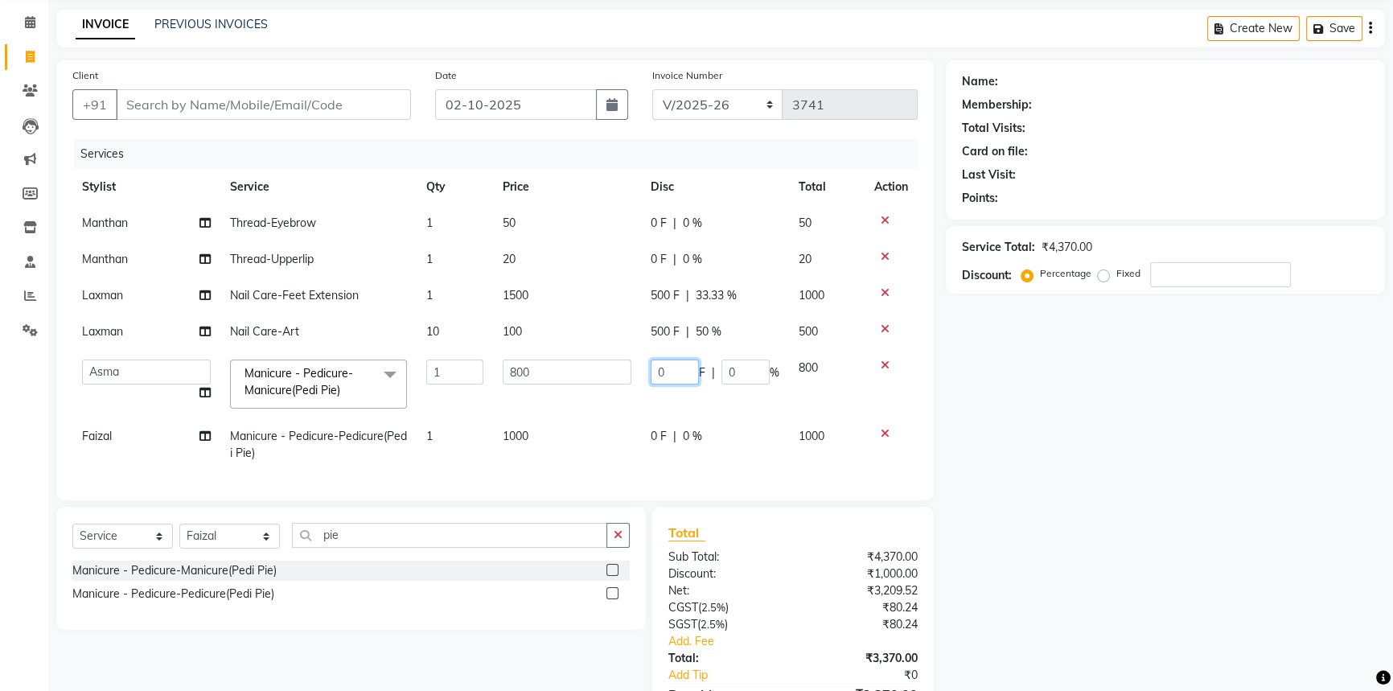
drag, startPoint x: 670, startPoint y: 368, endPoint x: 596, endPoint y: 363, distance: 74.2
click at [597, 363] on tr "[PERSON_NAME] [PERSON_NAME] Asma [PERSON_NAME] C&Gs Vogue [PERSON_NAME] Duati […" at bounding box center [494, 384] width 845 height 68
type input "150"
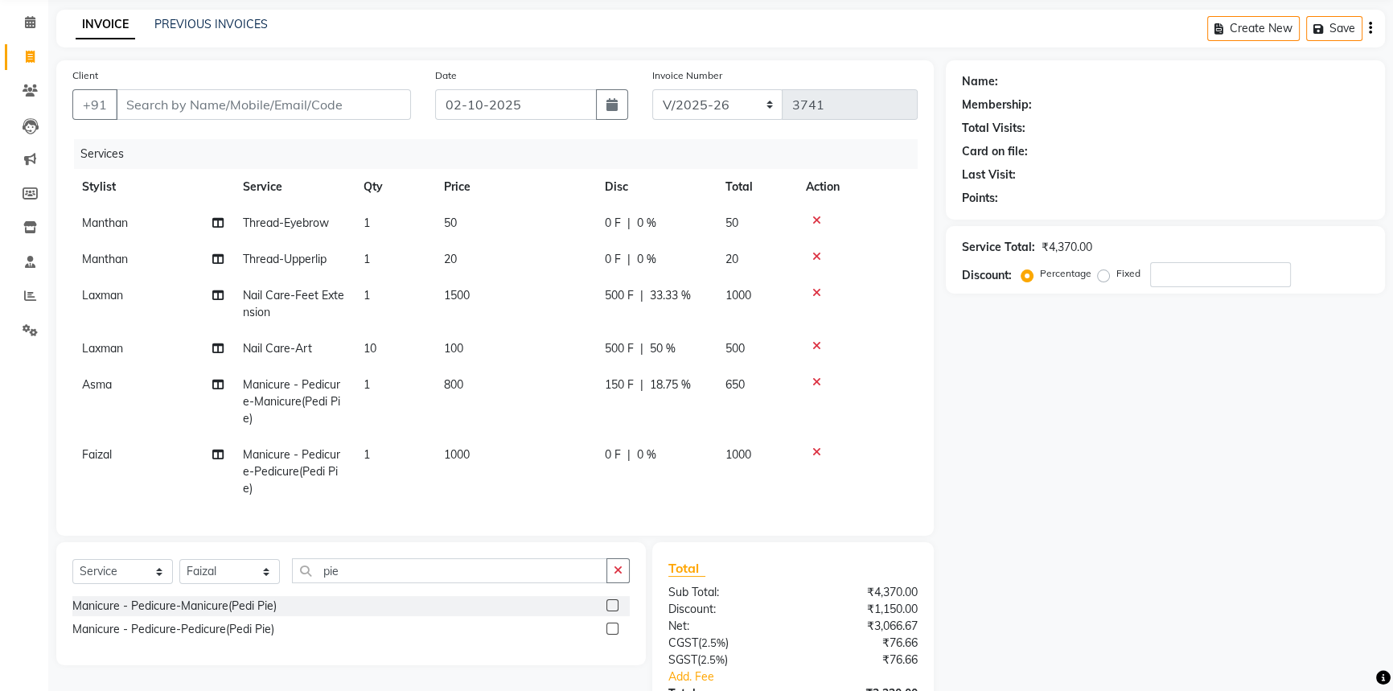
click at [667, 435] on tbody "Manthan Thread-Eyebrow 1 50 0 F | 0 % 50 Manthan Thread-Upperlip 1 20 0 F | 0 %…" at bounding box center [494, 356] width 845 height 302
click at [630, 455] on div "0 F | 0 %" at bounding box center [655, 454] width 101 height 17
select select "85397"
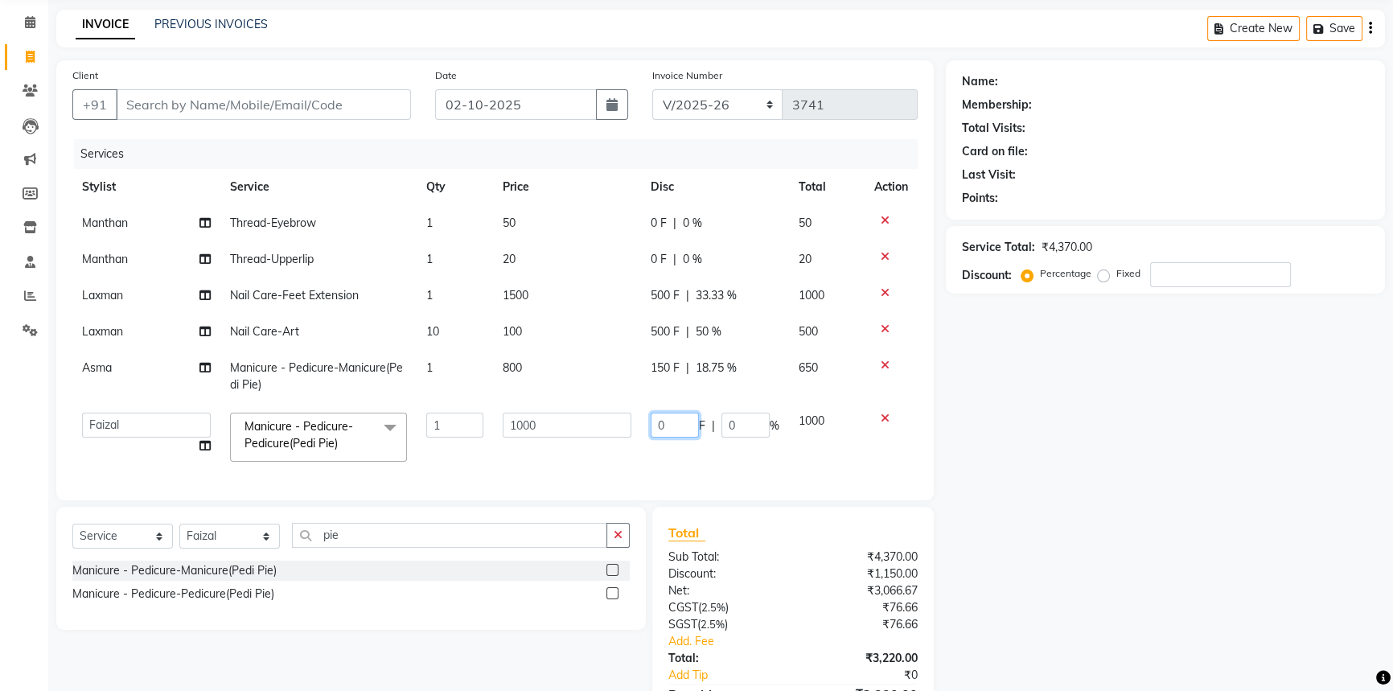
drag, startPoint x: 686, startPoint y: 421, endPoint x: 580, endPoint y: 419, distance: 106.2
click at [580, 419] on tr "Abhishek Aftab [PERSON_NAME] Asma [PERSON_NAME] C&Gs Vogue [PERSON_NAME] Duati …" at bounding box center [494, 437] width 845 height 68
type input "150"
click at [1263, 589] on div "Name: Membership: Total Visits: Card on file: Last Visit: Points: Service Total…" at bounding box center [1171, 410] width 451 height 700
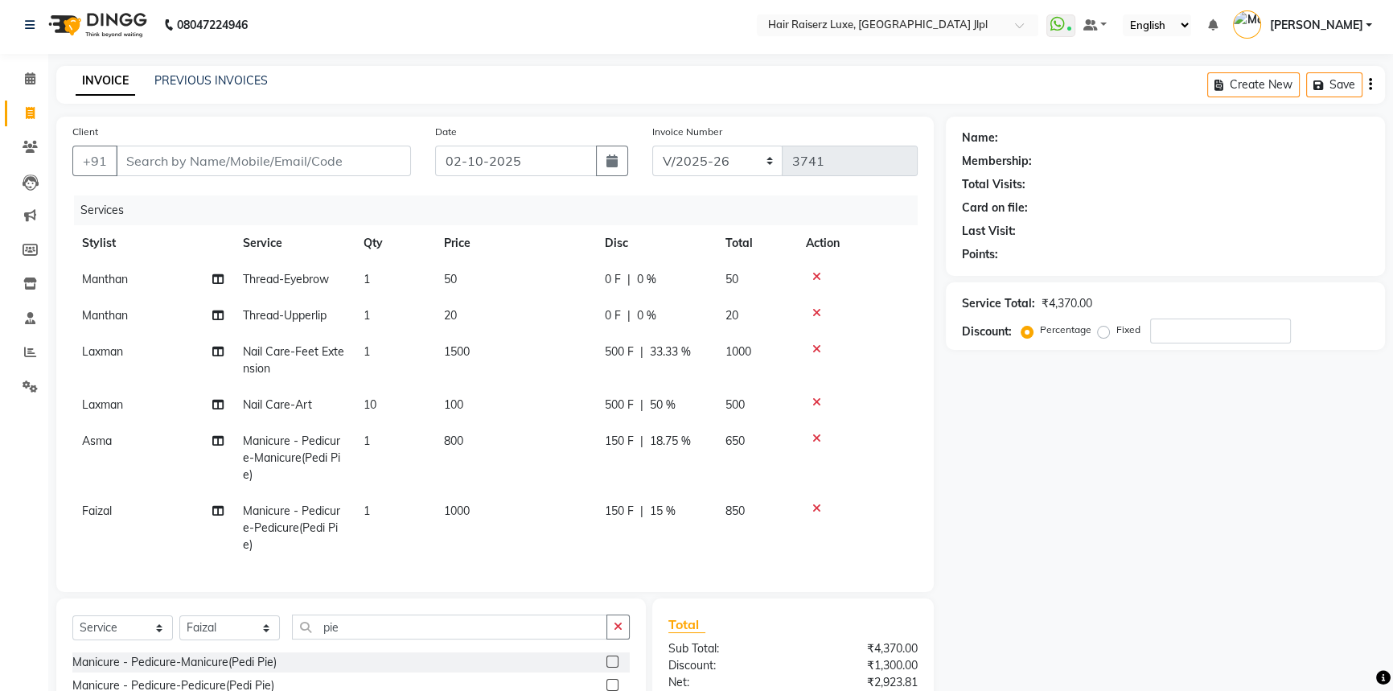
scroll to position [0, 0]
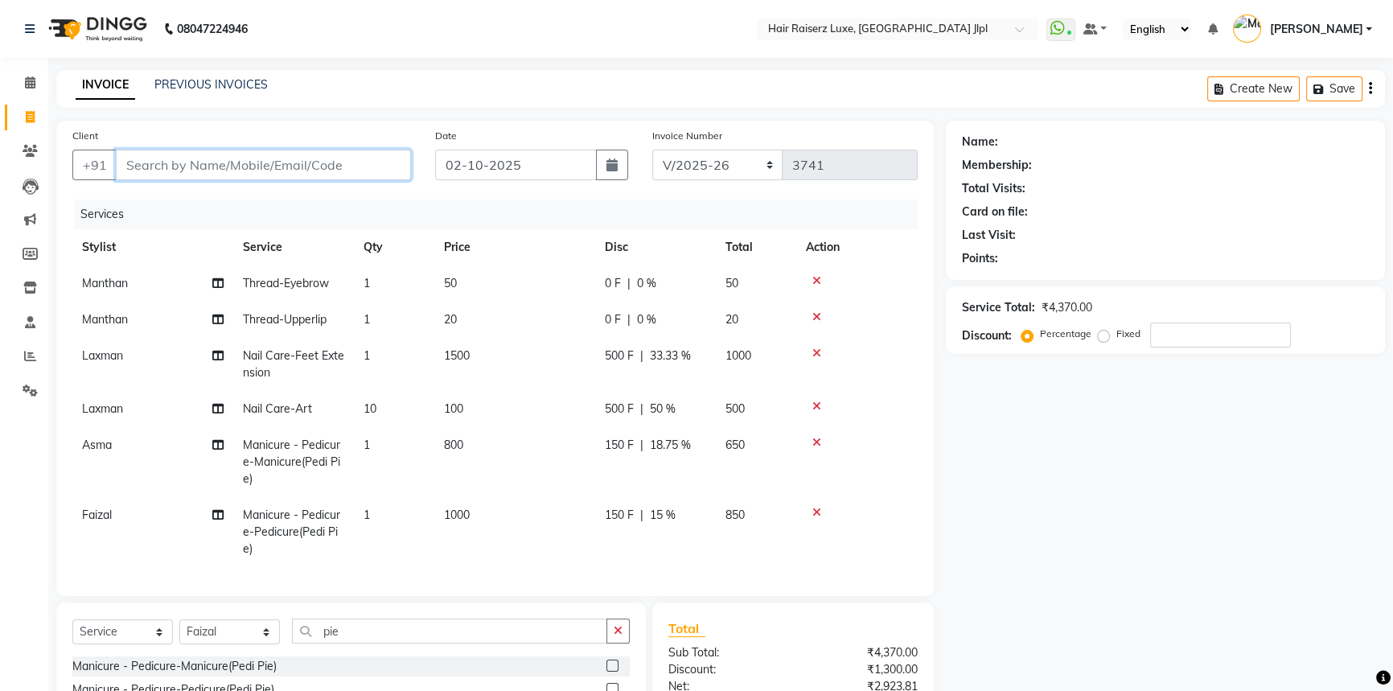
click at [164, 173] on input "Client" at bounding box center [263, 165] width 295 height 31
type input "9"
type input "0"
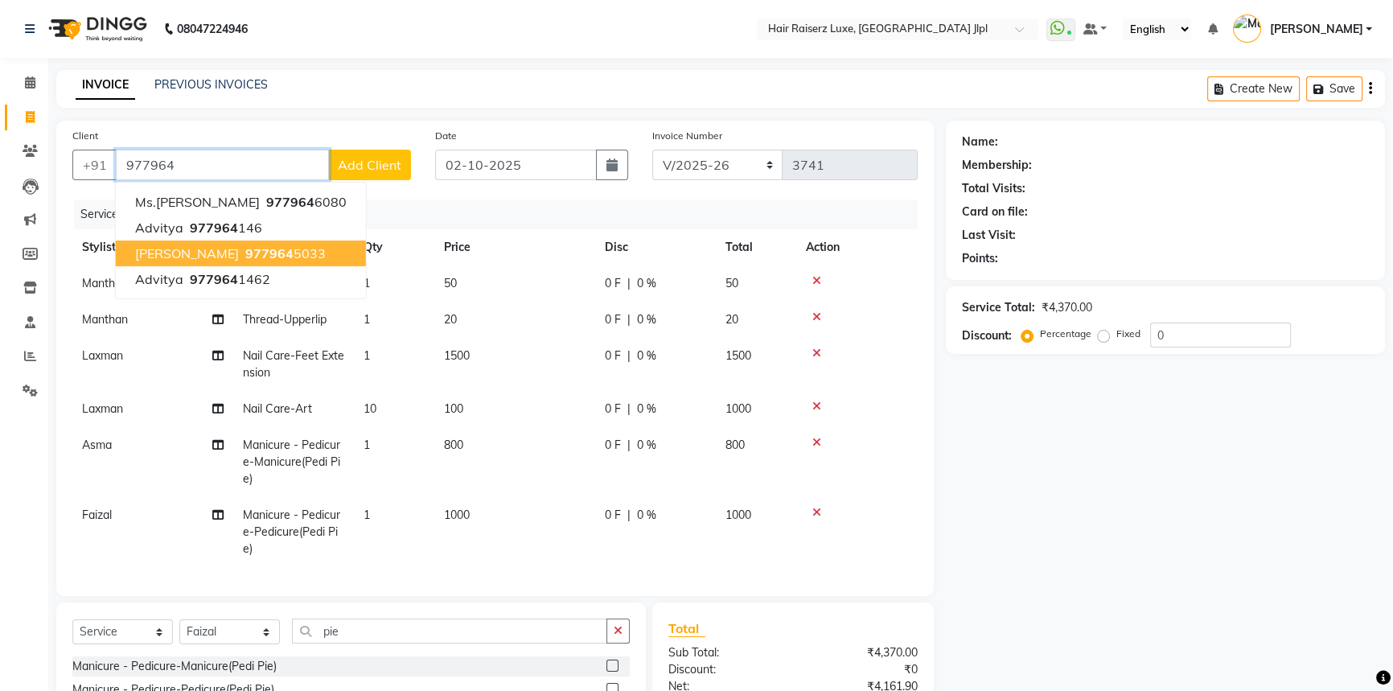
click at [245, 254] on span "977964" at bounding box center [269, 253] width 48 height 16
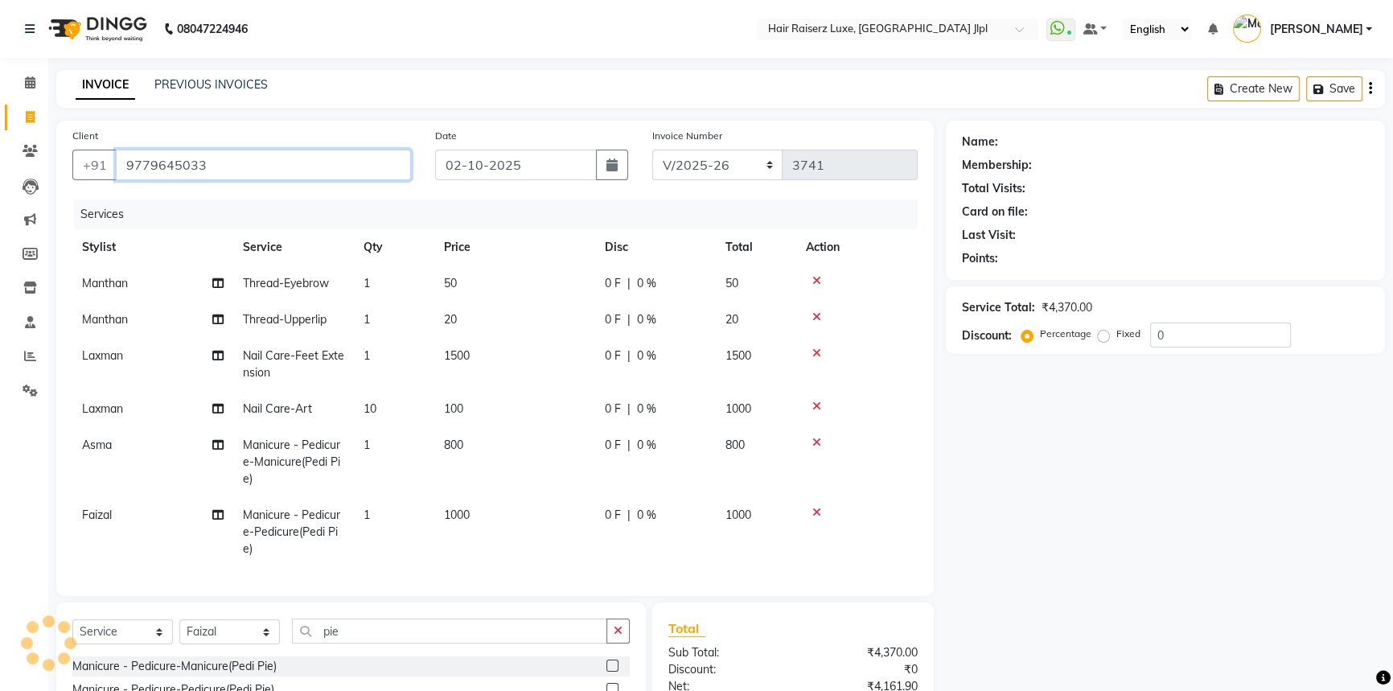
type input "9779645033"
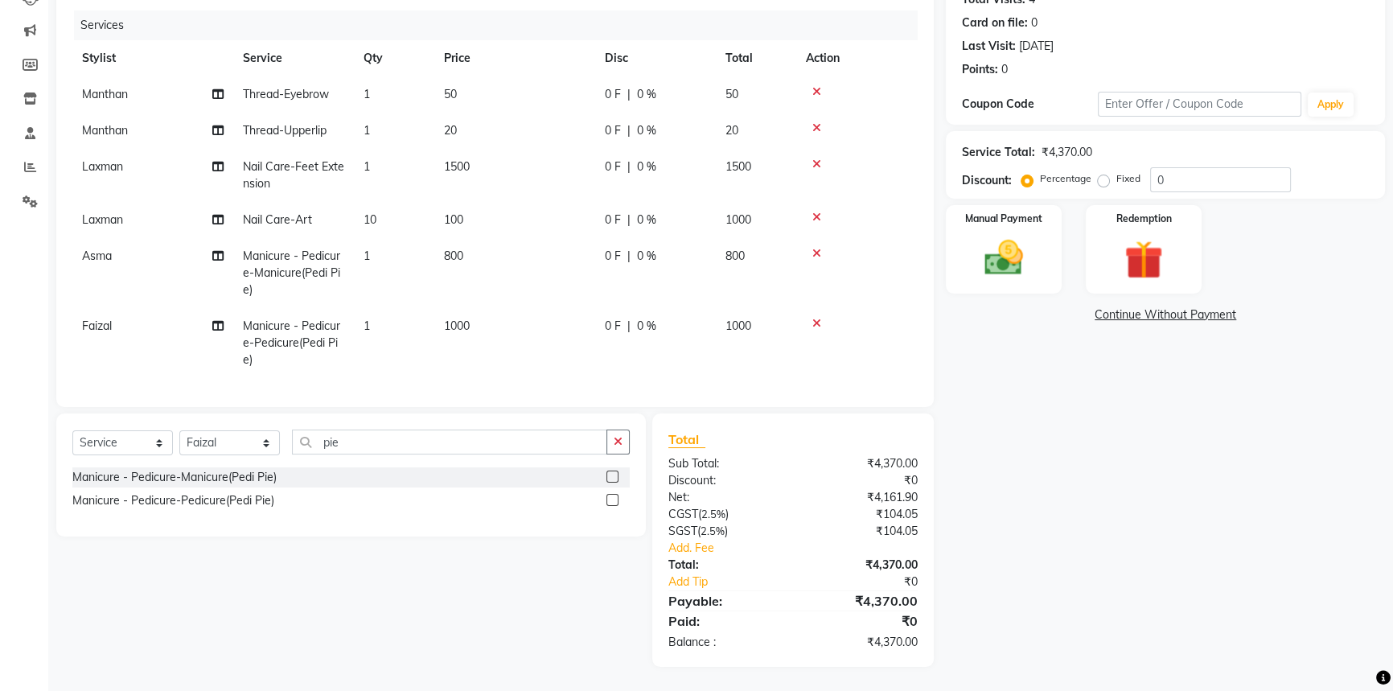
scroll to position [200, 0]
click at [622, 238] on td "0 F | 0 %" at bounding box center [655, 273] width 121 height 70
select select "92224"
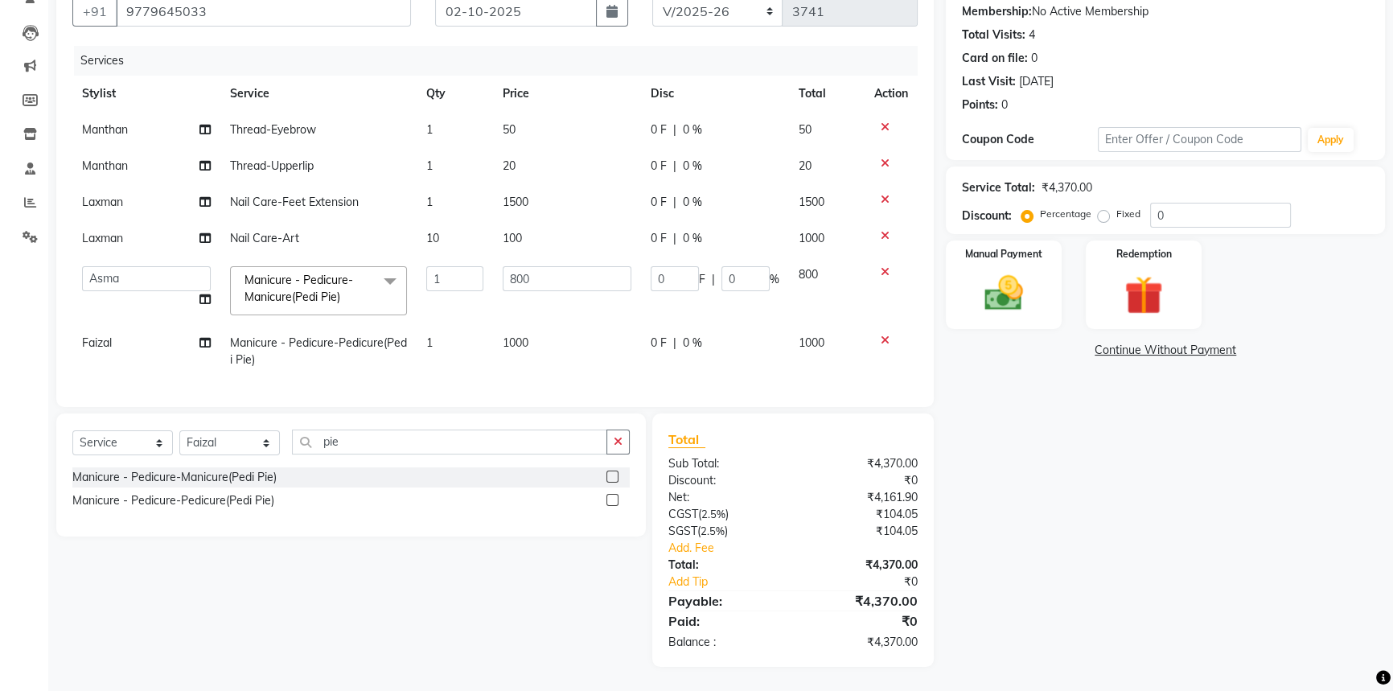
scroll to position [165, 0]
drag, startPoint x: 663, startPoint y: 261, endPoint x: 597, endPoint y: 262, distance: 66.8
click at [598, 262] on tr "[PERSON_NAME] [PERSON_NAME] Asma [PERSON_NAME] C&Gs Vogue [PERSON_NAME] Duati […" at bounding box center [494, 291] width 845 height 68
type input "150"
click at [672, 330] on tbody "Manthan Thread-Eyebrow 1 50 0 F | 0 % 50 Manthan Thread-Upperlip 1 20 0 F | 0 %…" at bounding box center [494, 245] width 845 height 266
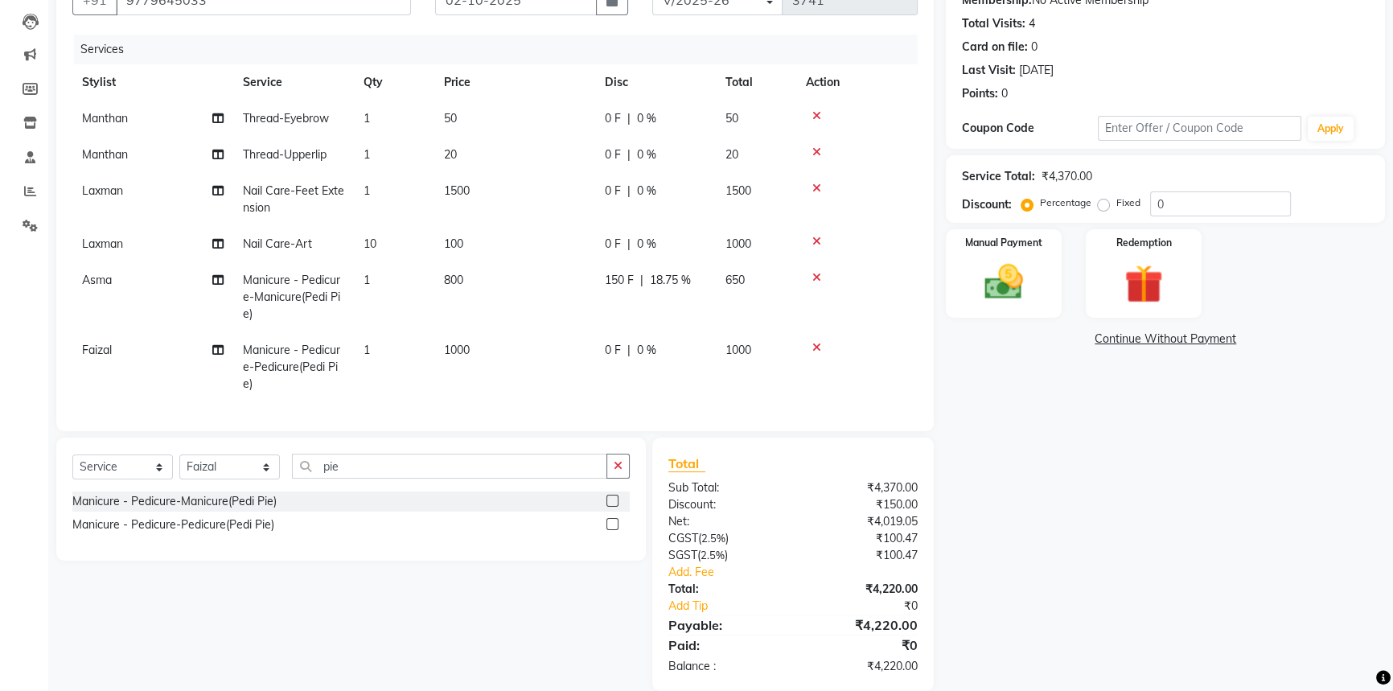
click at [627, 343] on span "|" at bounding box center [628, 350] width 3 height 17
select select "85397"
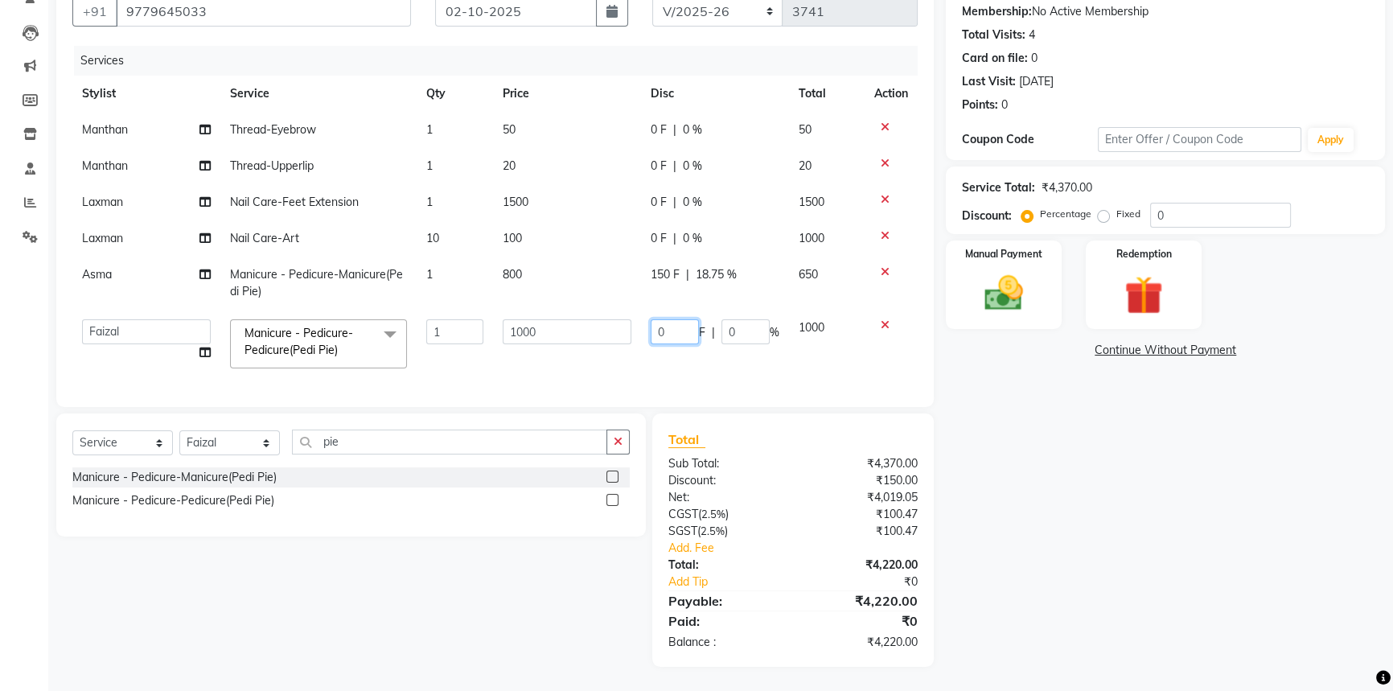
drag, startPoint x: 669, startPoint y: 317, endPoint x: 625, endPoint y: 316, distance: 44.2
click at [625, 316] on tr "Abhishek Aftab [PERSON_NAME] Asma [PERSON_NAME] C&Gs Vogue [PERSON_NAME] Duati …" at bounding box center [494, 344] width 845 height 68
type input "150"
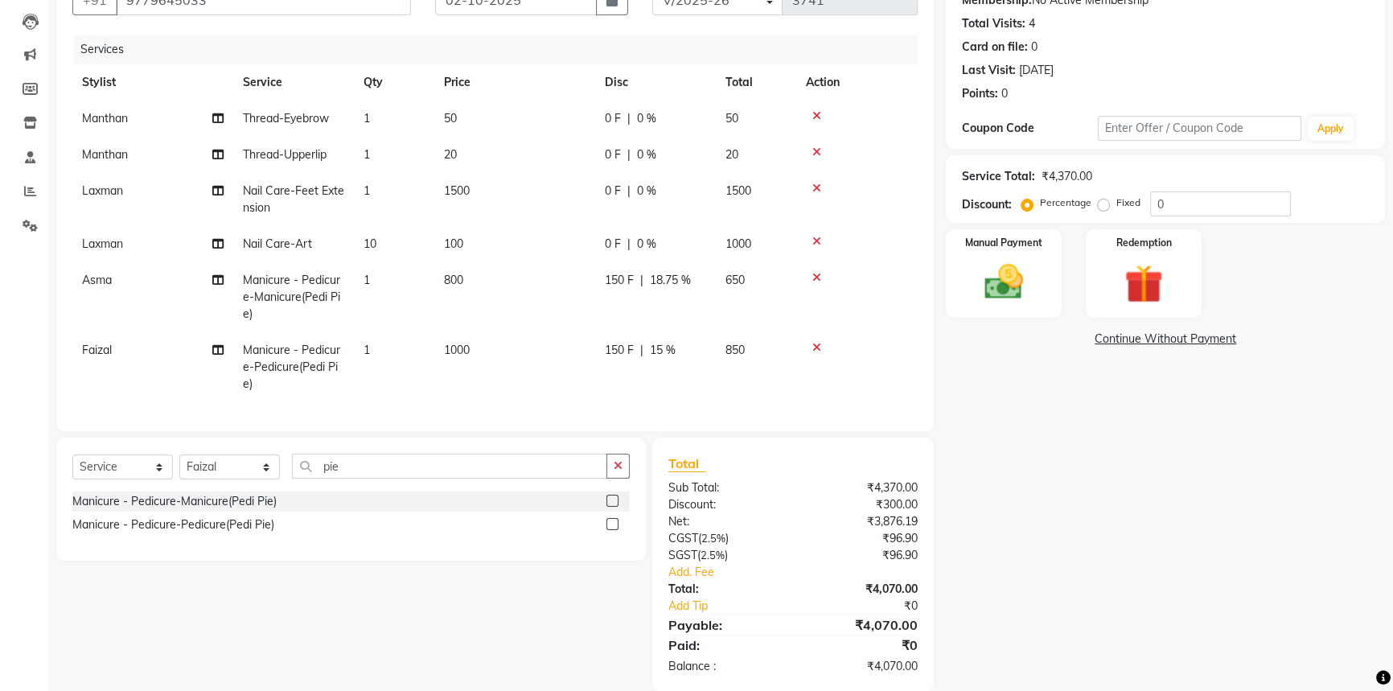
click at [667, 224] on tbody "Manthan Thread-Eyebrow 1 50 0 F | 0 % 50 Manthan Thread-Upperlip 1 20 0 F | 0 %…" at bounding box center [494, 252] width 845 height 302
click at [627, 241] on span "|" at bounding box center [628, 244] width 3 height 17
select select "85235"
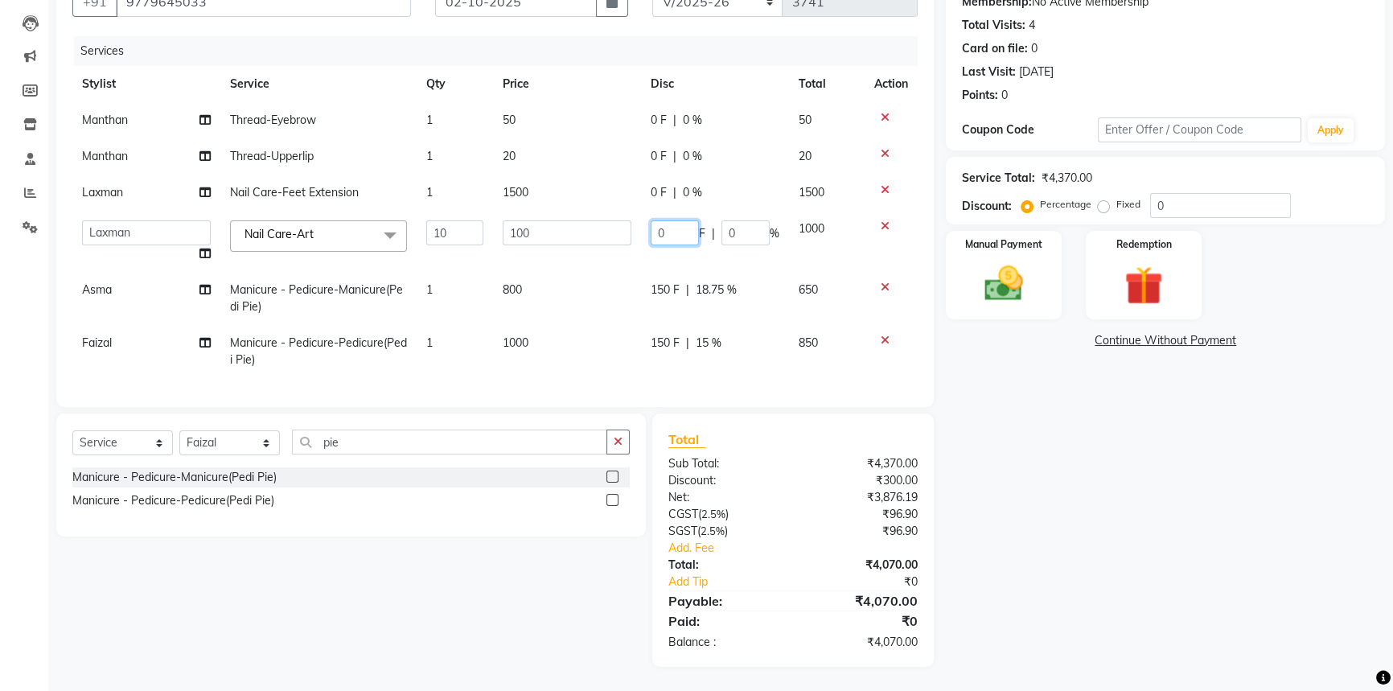
drag, startPoint x: 673, startPoint y: 231, endPoint x: 571, endPoint y: 224, distance: 102.4
click at [571, 224] on tr "Abhishek Aftab Ajay Anand Asma Bhoomika Bilal C&Gs Vogue Chhavi Duati Faizal In…" at bounding box center [494, 241] width 845 height 61
type input "500"
click at [656, 193] on div "0 F | 0 %" at bounding box center [715, 192] width 129 height 17
select select "85235"
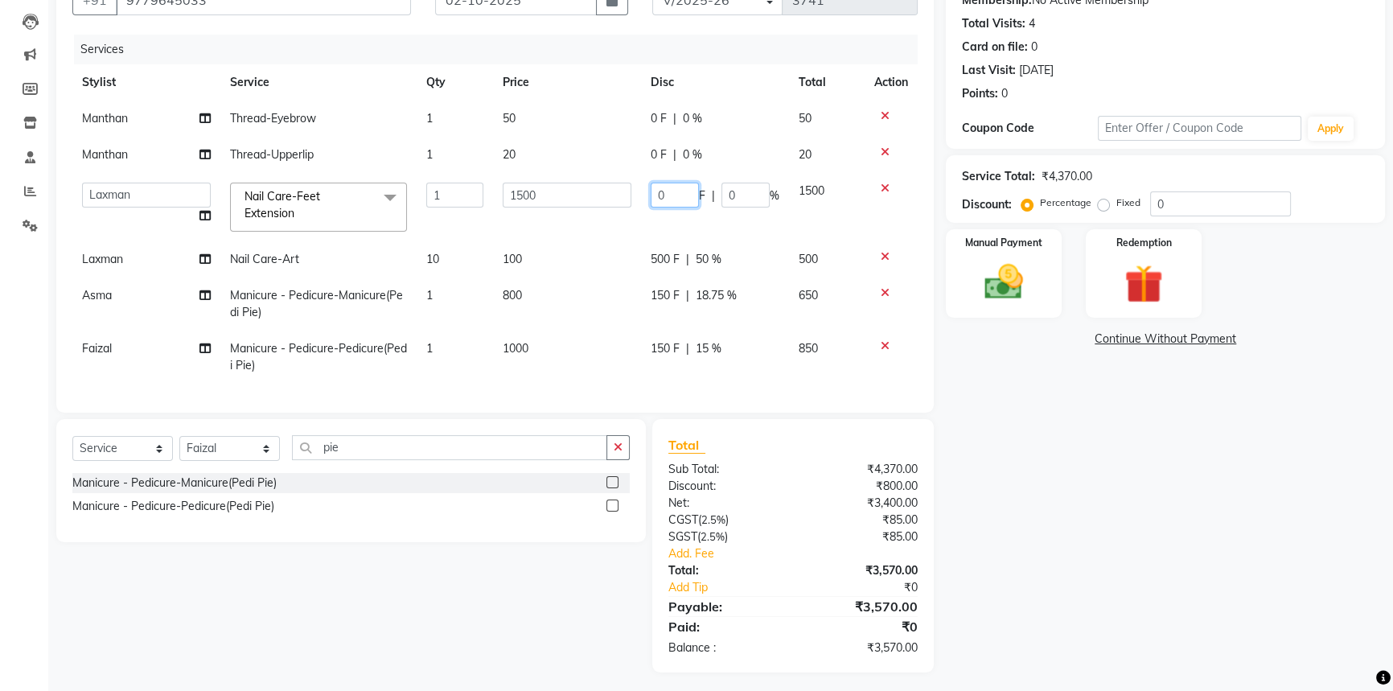
drag, startPoint x: 673, startPoint y: 192, endPoint x: 581, endPoint y: 192, distance: 91.7
click at [581, 192] on tr "Abhishek Aftab Ajay Anand Asma Bhoomika Bilal C&Gs Vogue Chhavi Duati Faizal In…" at bounding box center [494, 207] width 845 height 68
type input "500"
click at [1045, 492] on div "Name: Ritika Membership: No Active Membership Total Visits: 4 Card on file: 0 L…" at bounding box center [1171, 314] width 451 height 717
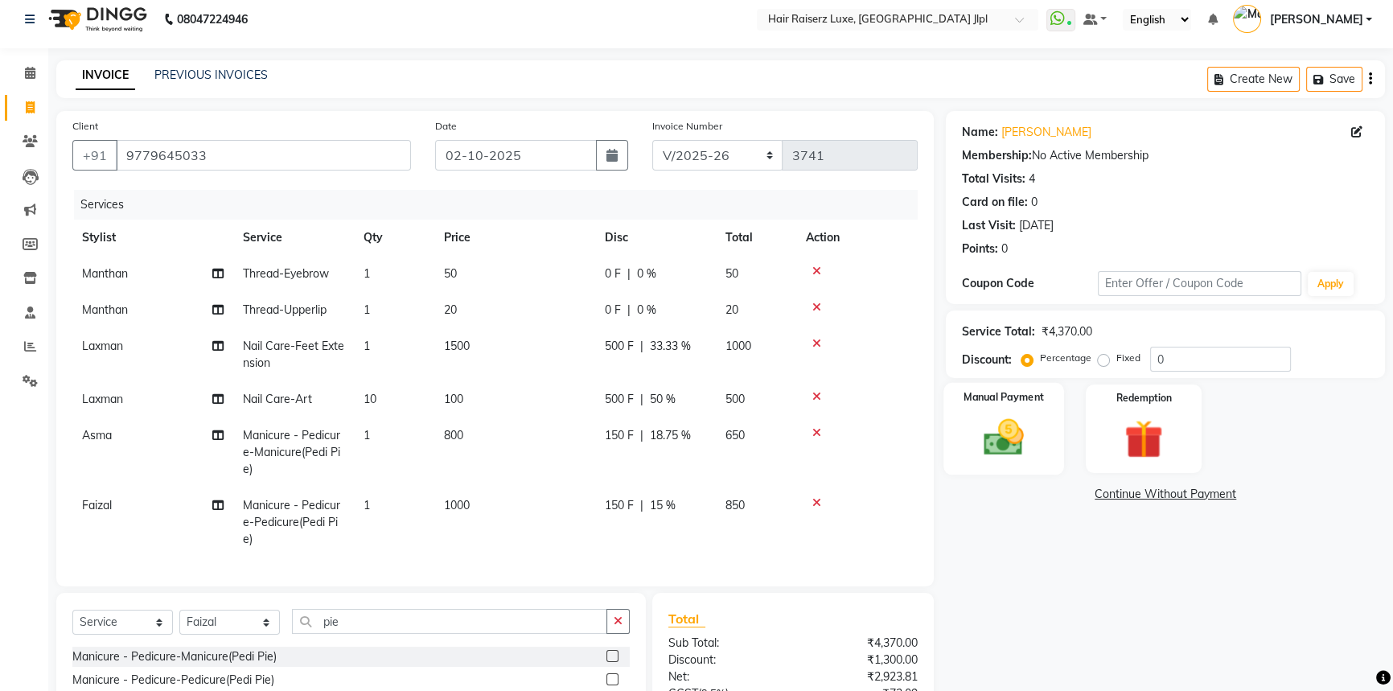
scroll to position [0, 0]
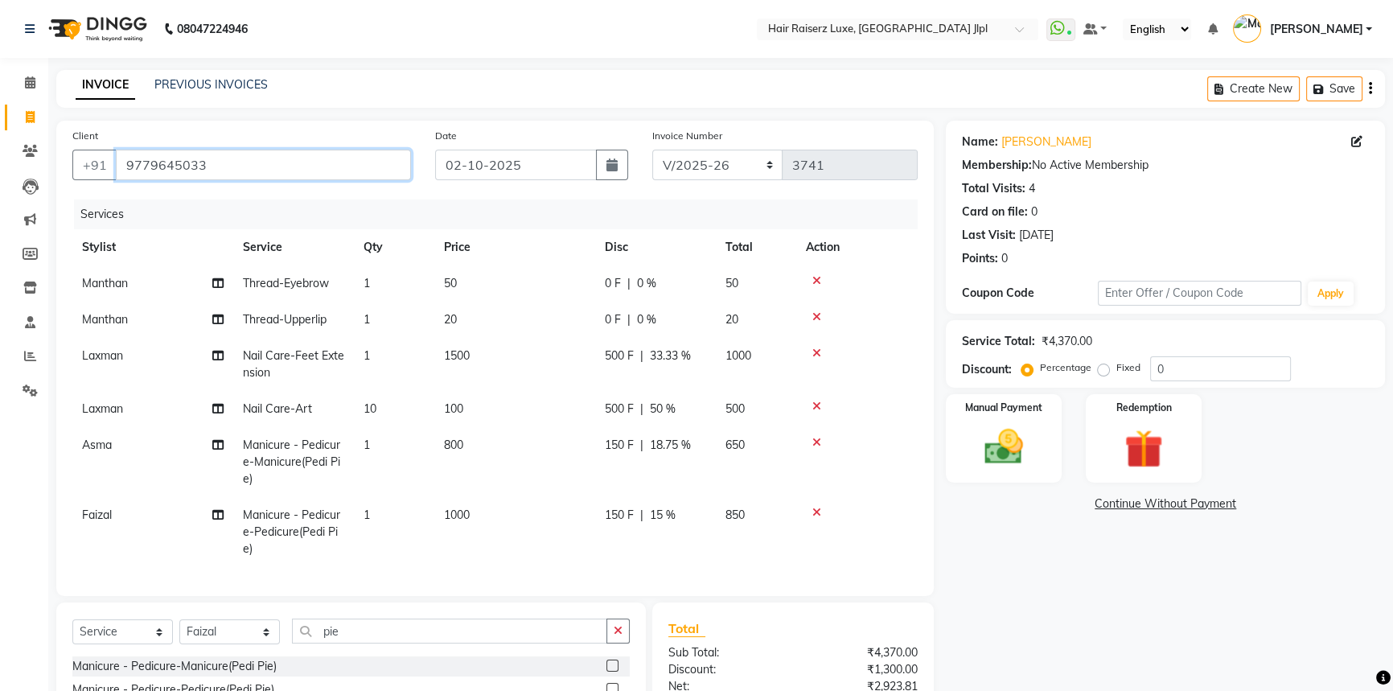
drag, startPoint x: 216, startPoint y: 166, endPoint x: 3, endPoint y: 154, distance: 213.5
click at [0, 154] on app-home "08047224946 Select Location × Hair Raiserz Luxe, Sector 91 Jlpl WhatsApp Status…" at bounding box center [696, 440] width 1393 height 880
click at [729, 166] on select "FF/2025-26 PreP/2025-26 BANK/2025-26 Paytm/2025-26 CASH/2025-26 V/2025-26" at bounding box center [717, 165] width 131 height 31
select select "8662"
click at [652, 150] on select "FF/2025-26 PreP/2025-26 BANK/2025-26 Paytm/2025-26 CASH/2025-26 V/2025-26" at bounding box center [717, 165] width 131 height 31
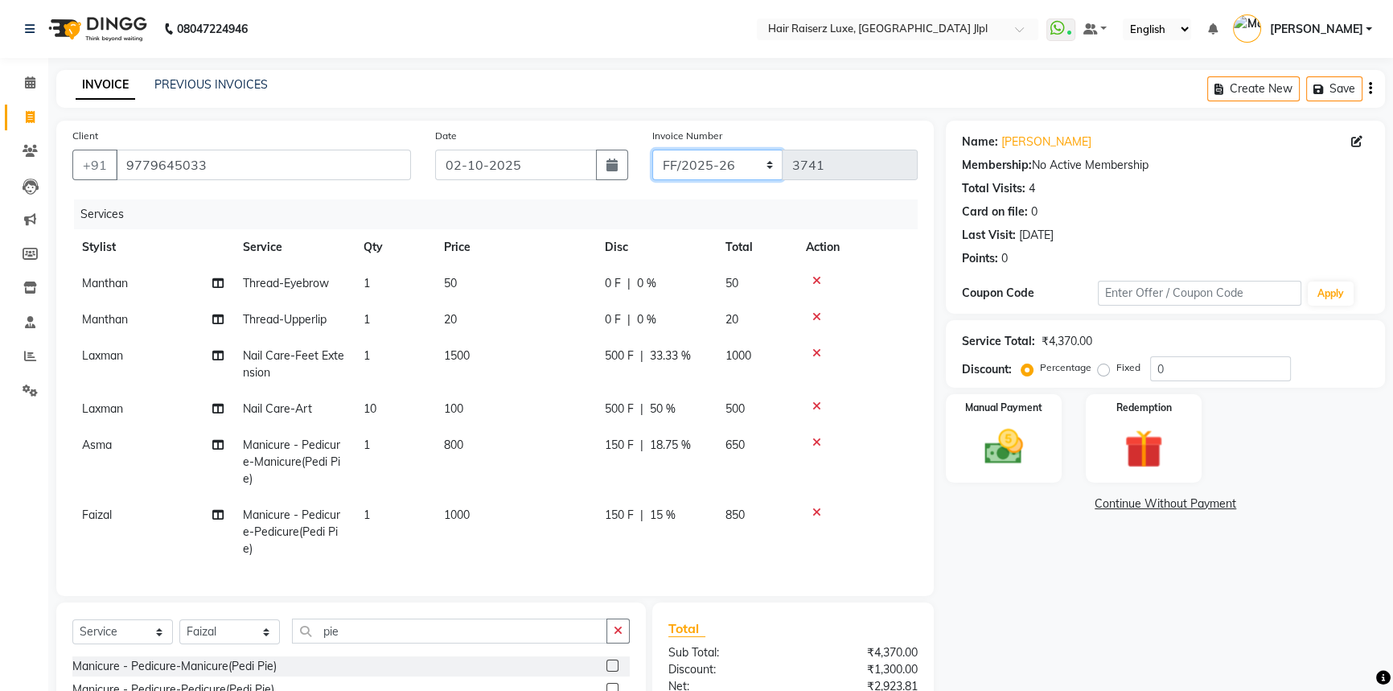
type input "0135"
click at [1025, 595] on div "Name: Ritika Membership: No Active Membership Total Visits: 4 Card on file: 0 L…" at bounding box center [1171, 488] width 451 height 735
click at [815, 277] on icon at bounding box center [816, 280] width 9 height 11
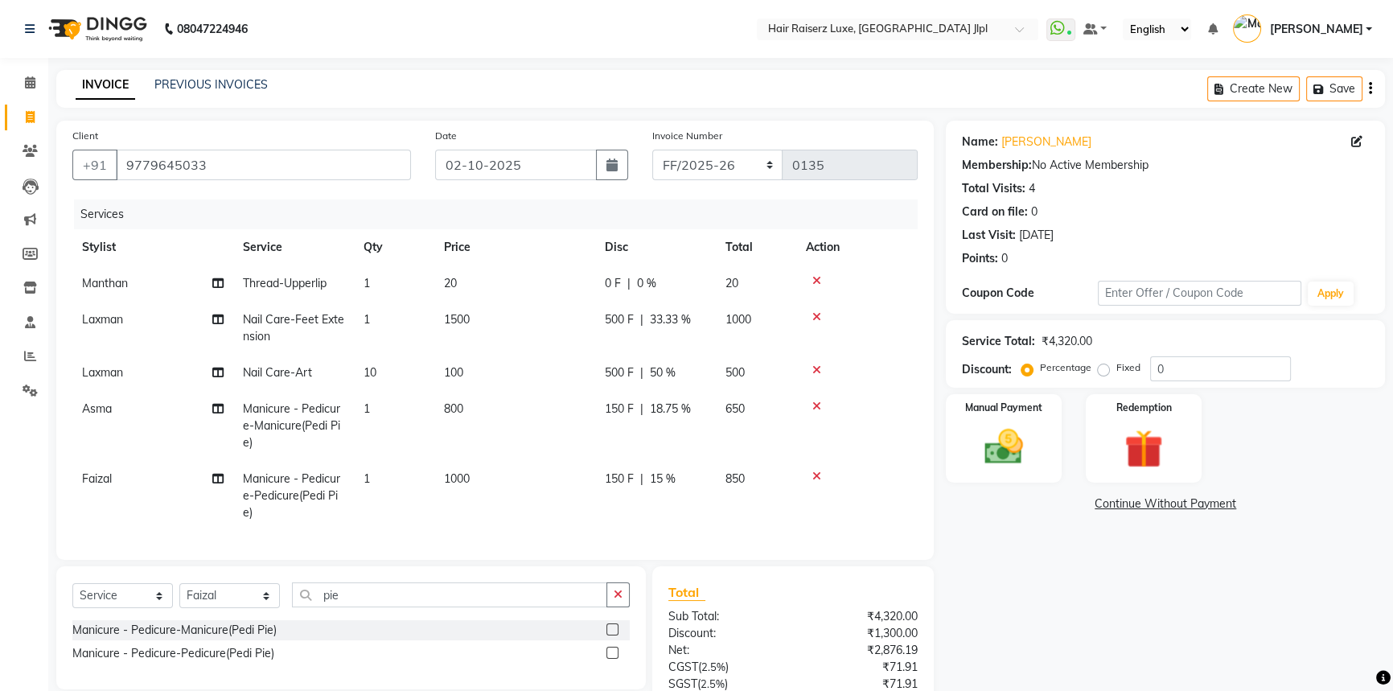
click at [815, 280] on icon at bounding box center [816, 280] width 9 height 11
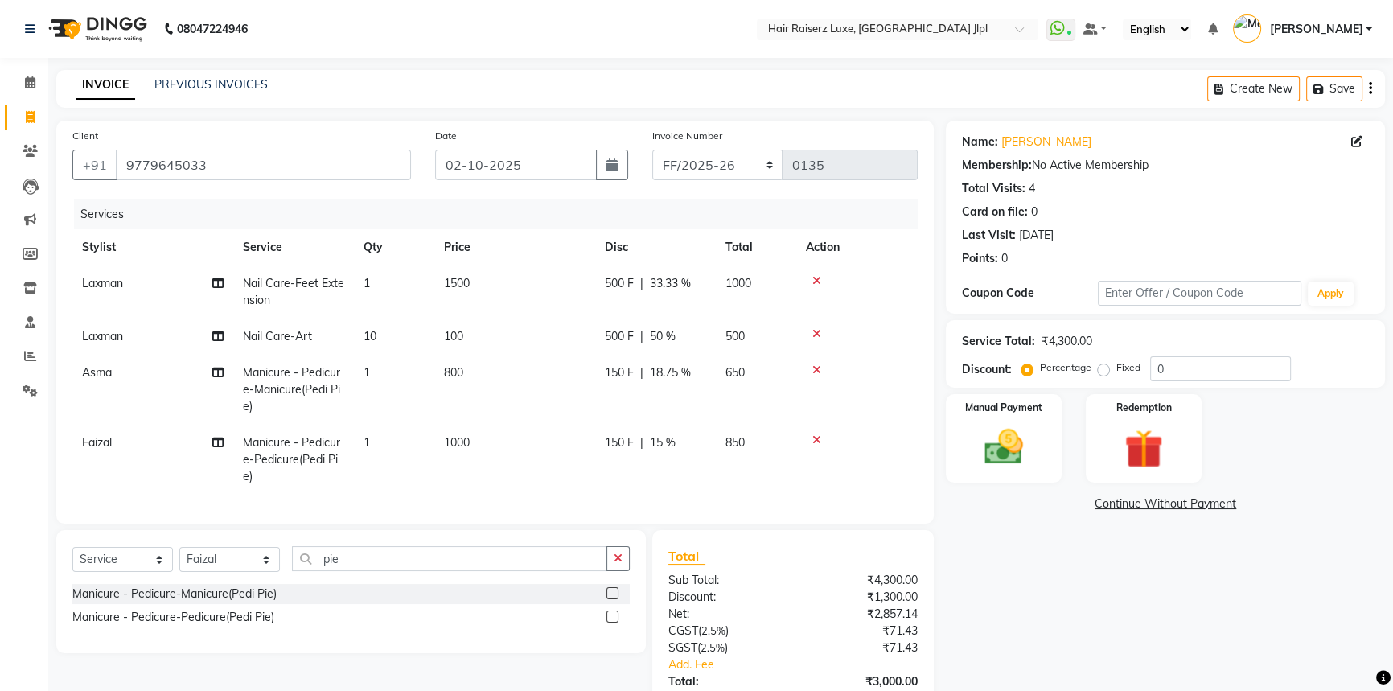
click at [819, 364] on icon at bounding box center [816, 369] width 9 height 11
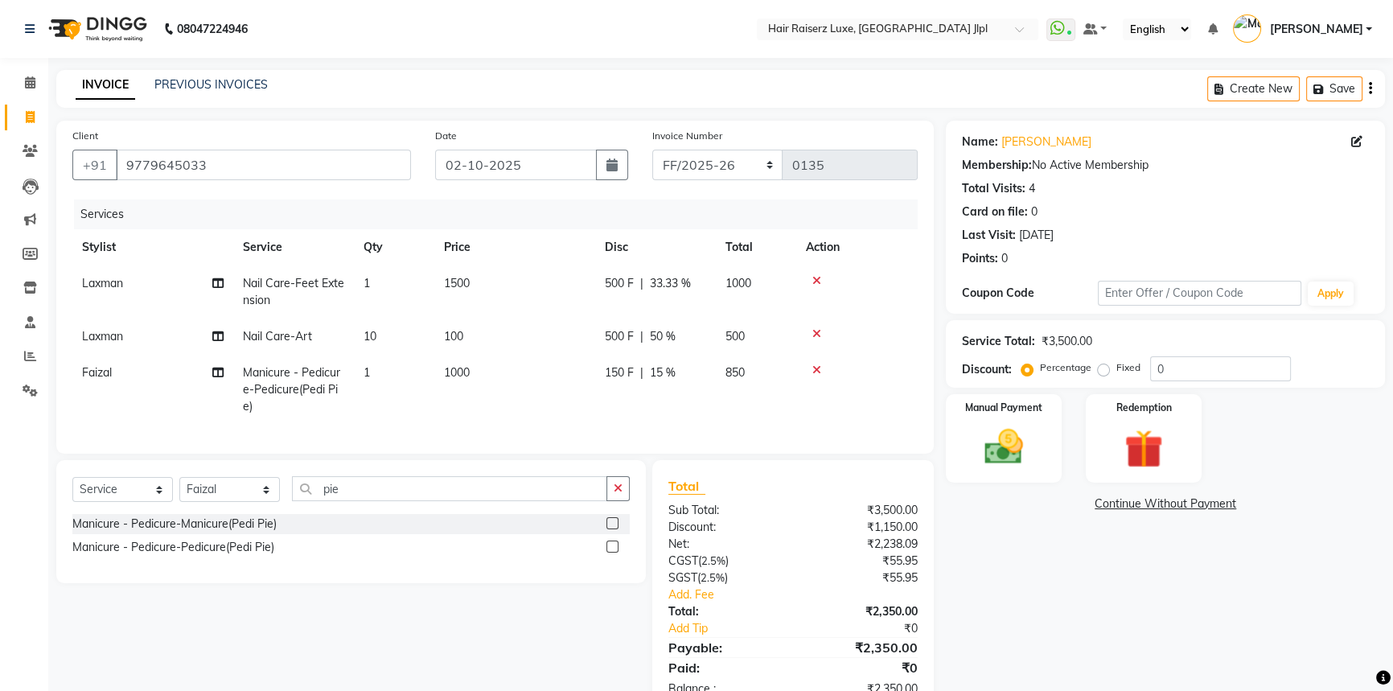
click at [813, 366] on icon at bounding box center [816, 369] width 9 height 11
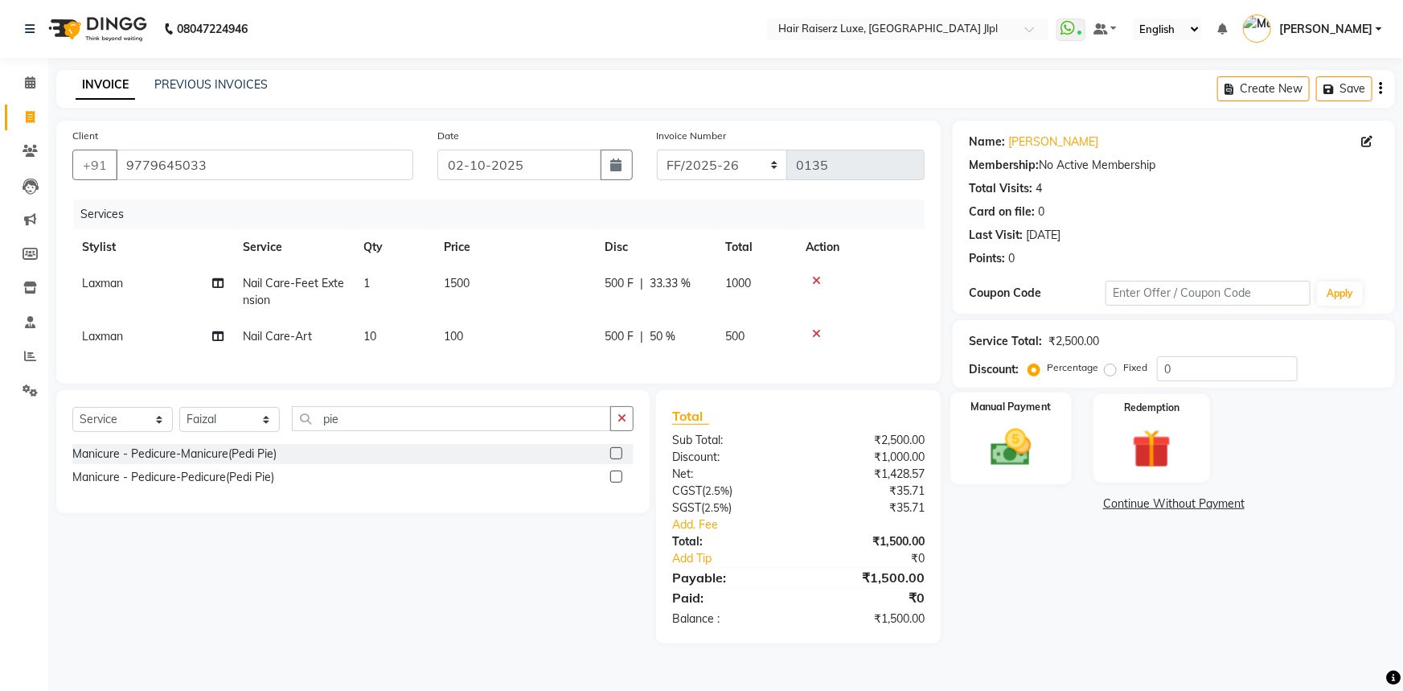
click at [1021, 429] on img at bounding box center [1012, 447] width 66 height 47
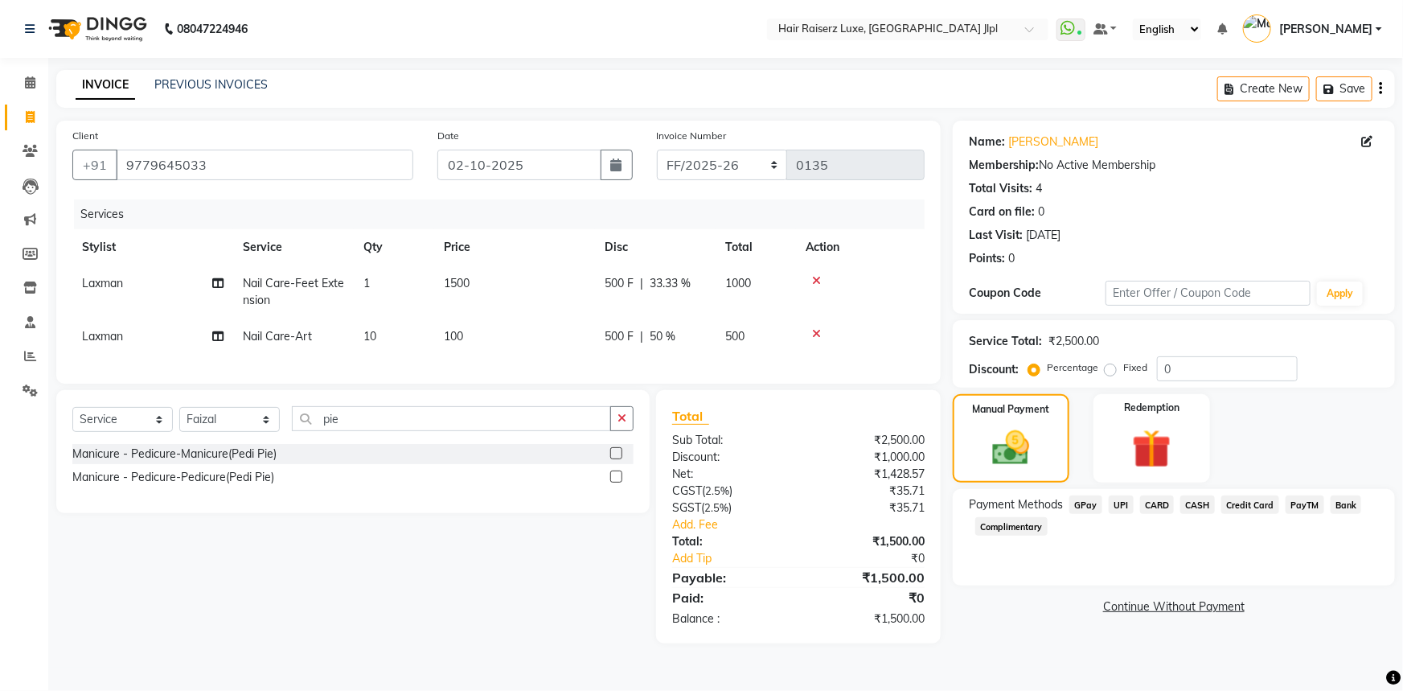
click at [1116, 505] on span "UPI" at bounding box center [1121, 504] width 25 height 18
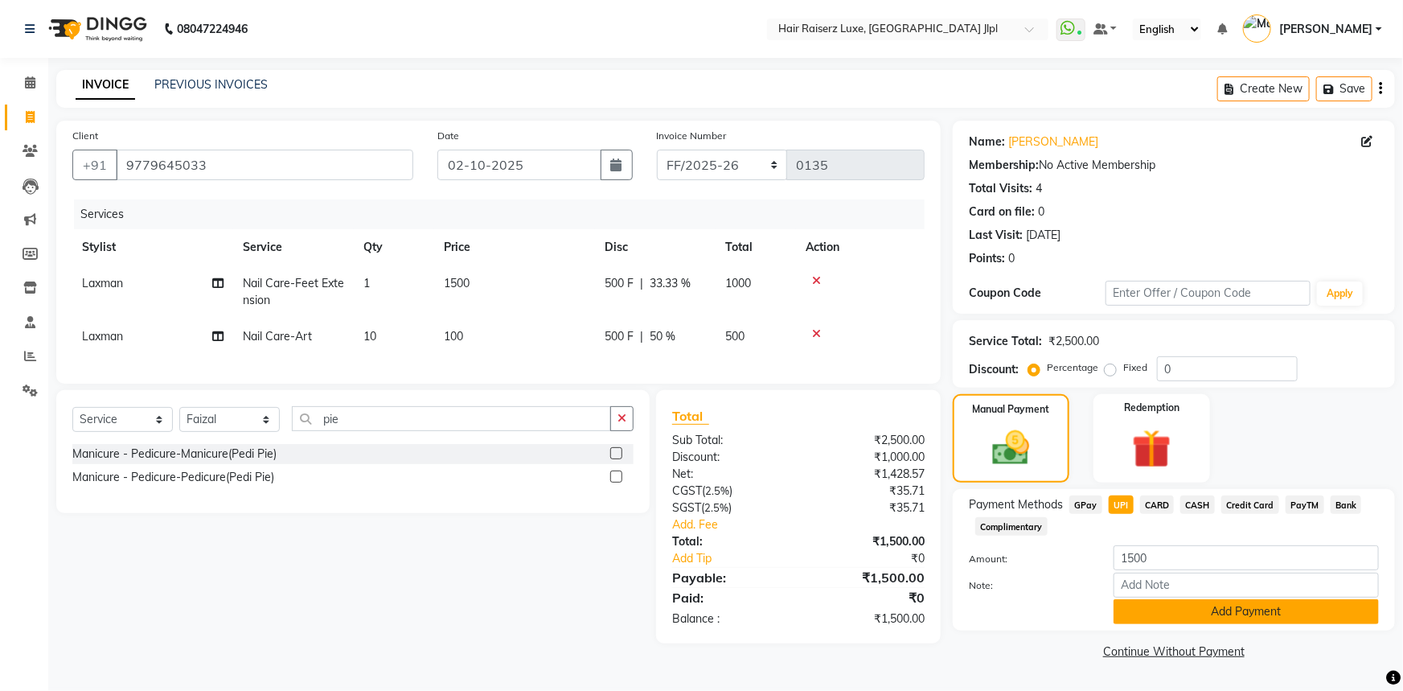
click at [1163, 607] on button "Add Payment" at bounding box center [1246, 611] width 265 height 25
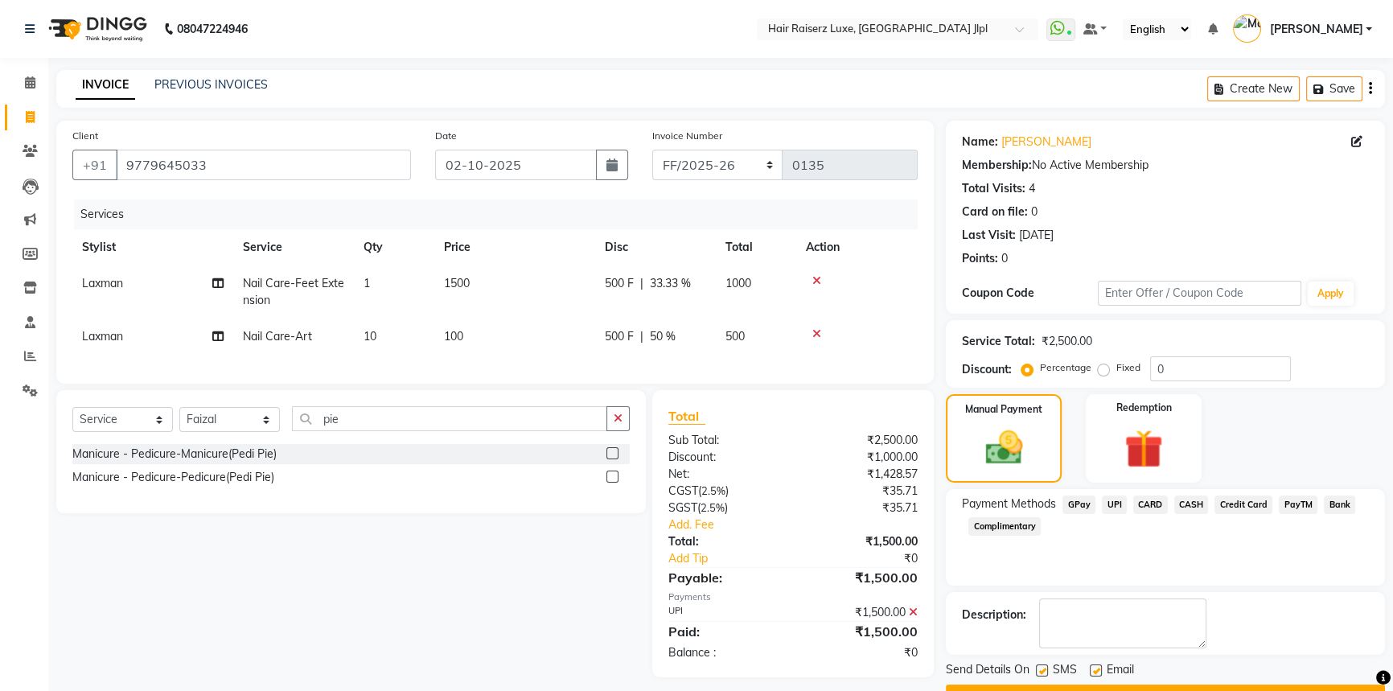
click at [1099, 669] on label at bounding box center [1096, 670] width 12 height 12
click at [1099, 669] on input "checkbox" at bounding box center [1095, 671] width 10 height 10
checkbox input "false"
click at [1094, 684] on button "Checkout" at bounding box center [1165, 696] width 439 height 25
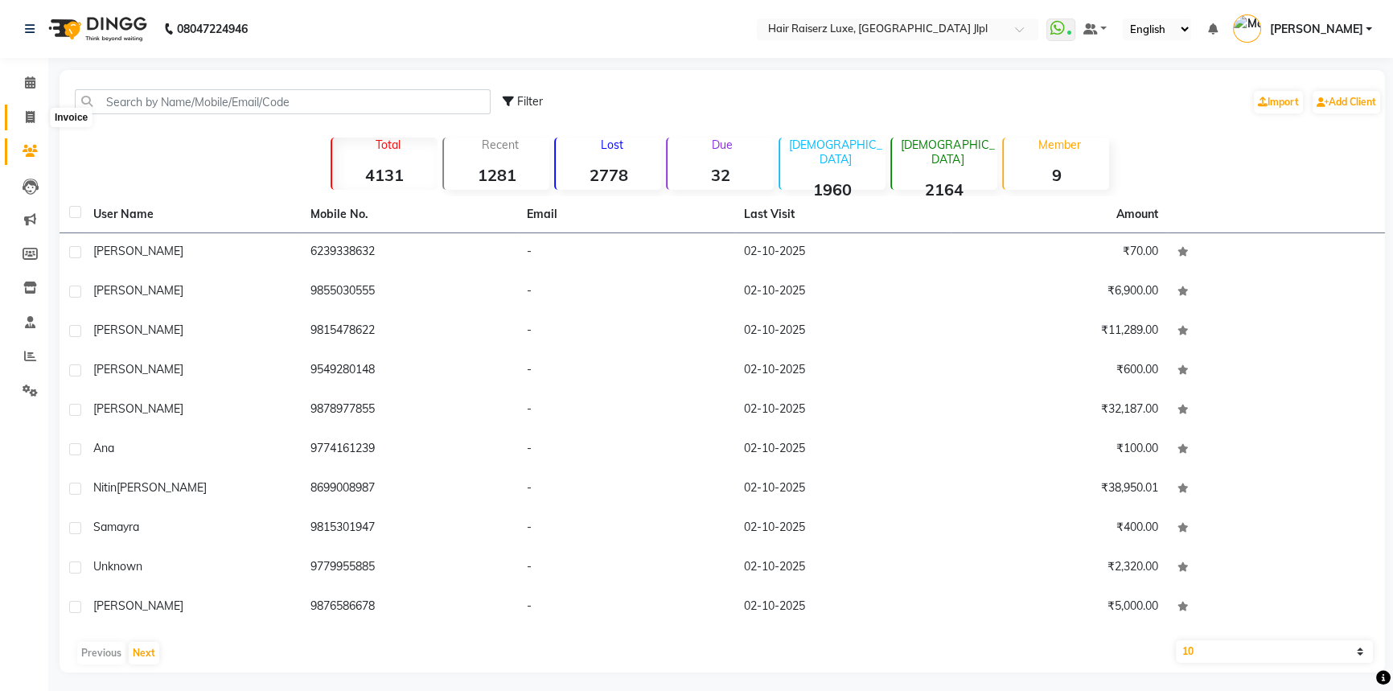
click at [35, 112] on span at bounding box center [30, 118] width 28 height 18
select select "service"
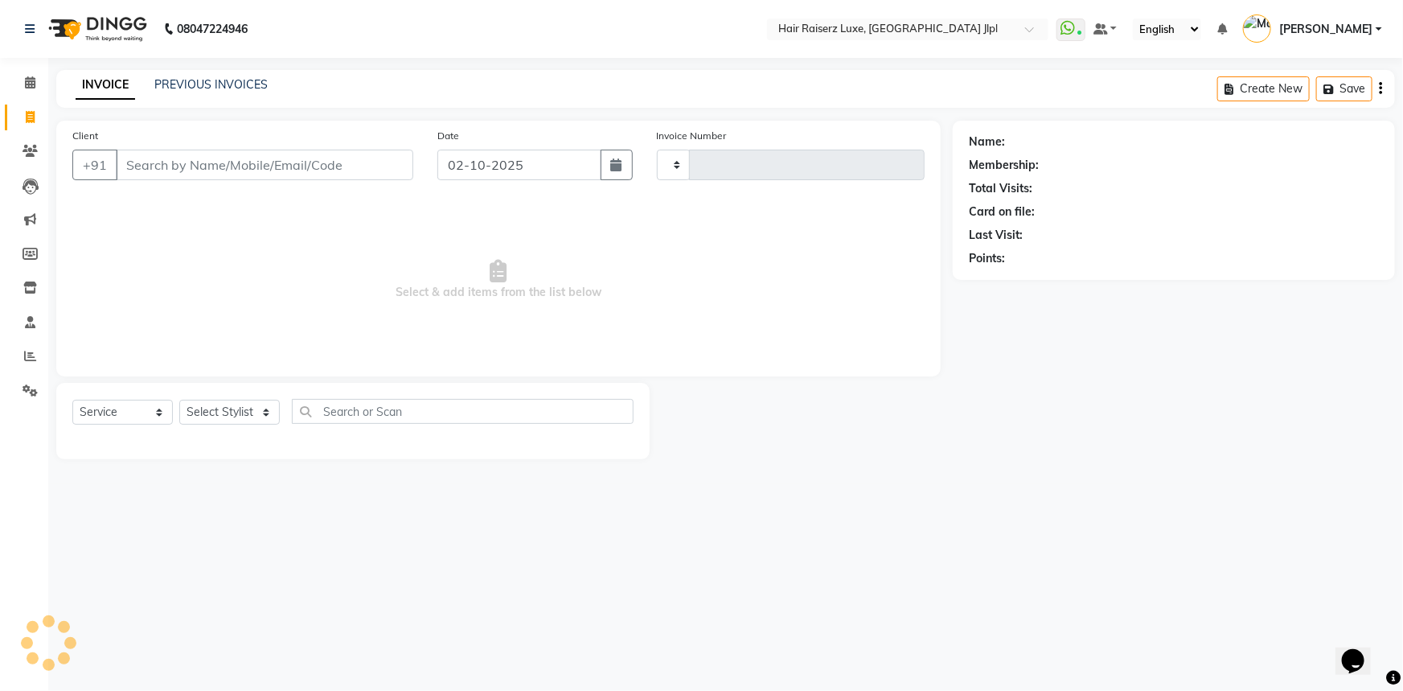
type input "3741"
select select "5409"
type input "9779645033"
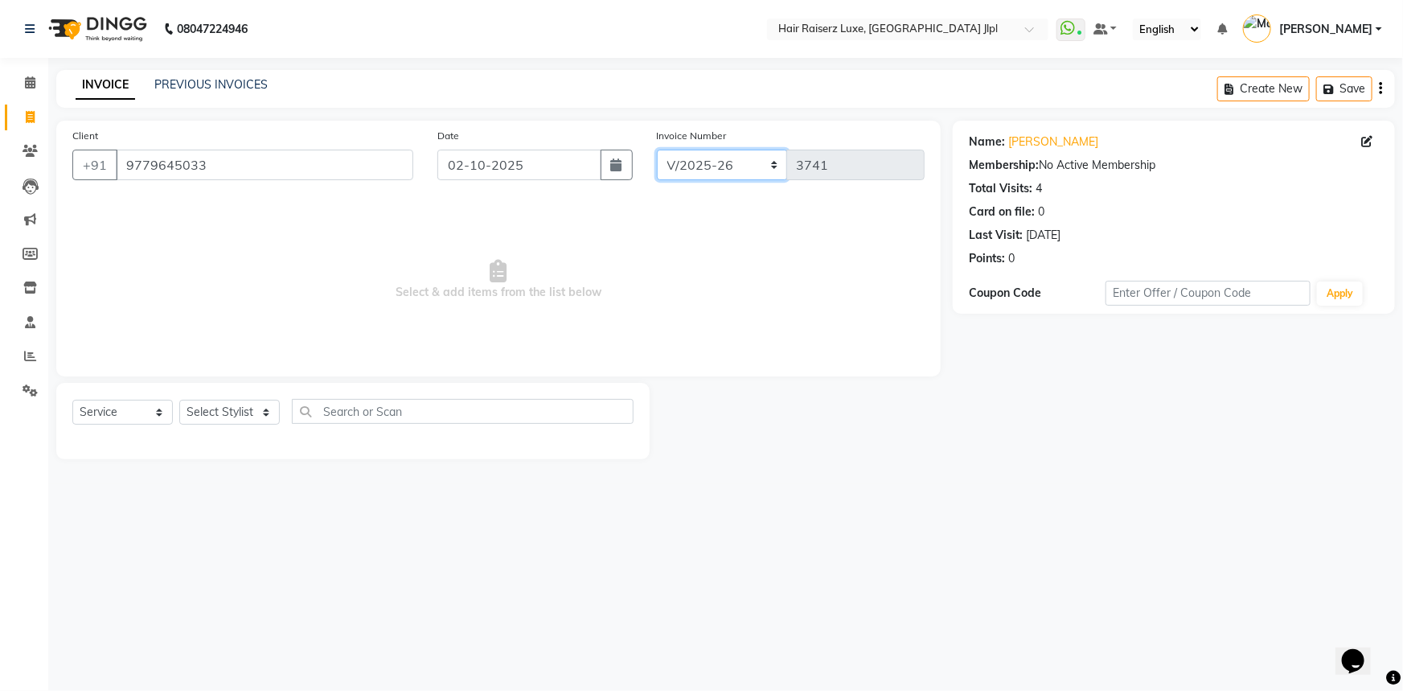
click at [713, 172] on select "FF/2025-26 PreP/2025-26 BANK/2025-26 Paytm/2025-26 CASH/2025-26 V/2025-26" at bounding box center [722, 165] width 131 height 31
select select "8662"
click at [657, 150] on select "FF/2025-26 PreP/2025-26 BANK/2025-26 Paytm/2025-26 CASH/2025-26 V/2025-26" at bounding box center [722, 165] width 131 height 31
type input "0135"
click at [253, 405] on select "Select Stylist [PERSON_NAME] [PERSON_NAME] Asma [PERSON_NAME] C&Gs Vogue [PERSO…" at bounding box center [229, 412] width 101 height 25
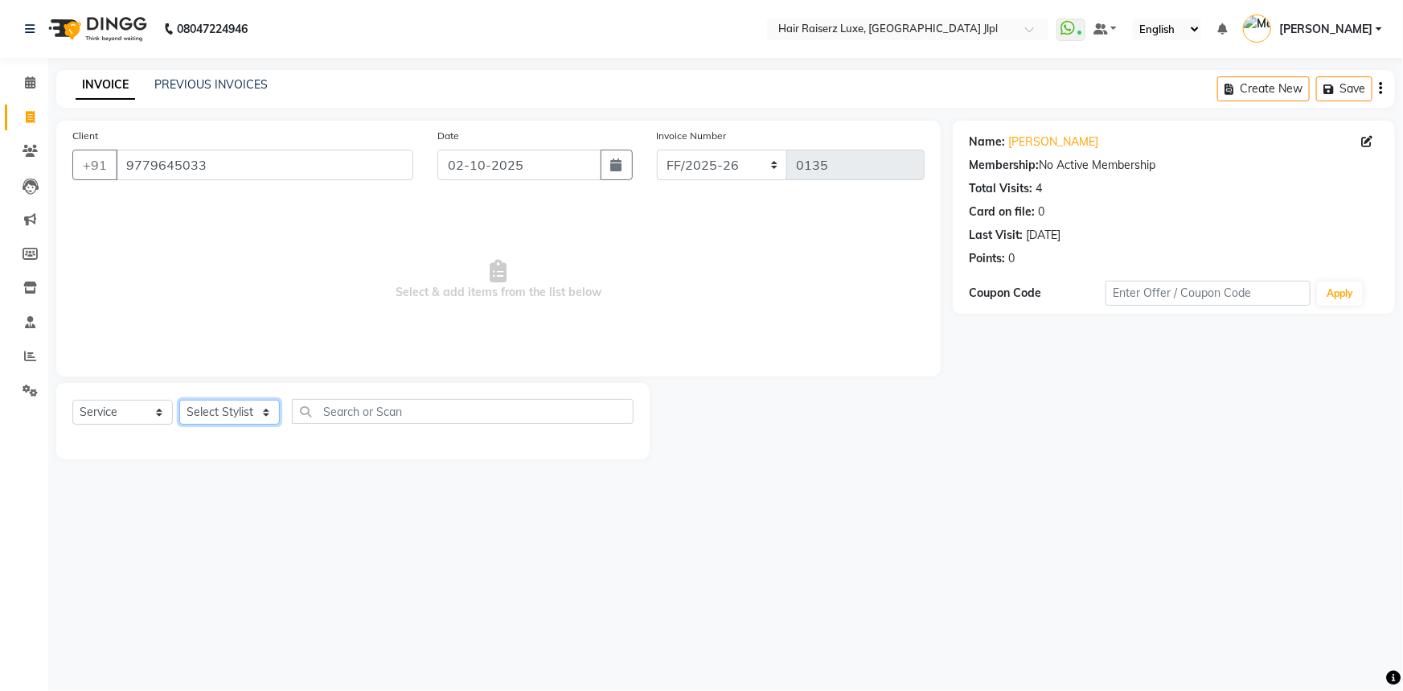
select select "68900"
click at [179, 400] on select "Select Stylist [PERSON_NAME] [PERSON_NAME] Asma [PERSON_NAME] C&Gs Vogue [PERSO…" at bounding box center [229, 412] width 101 height 25
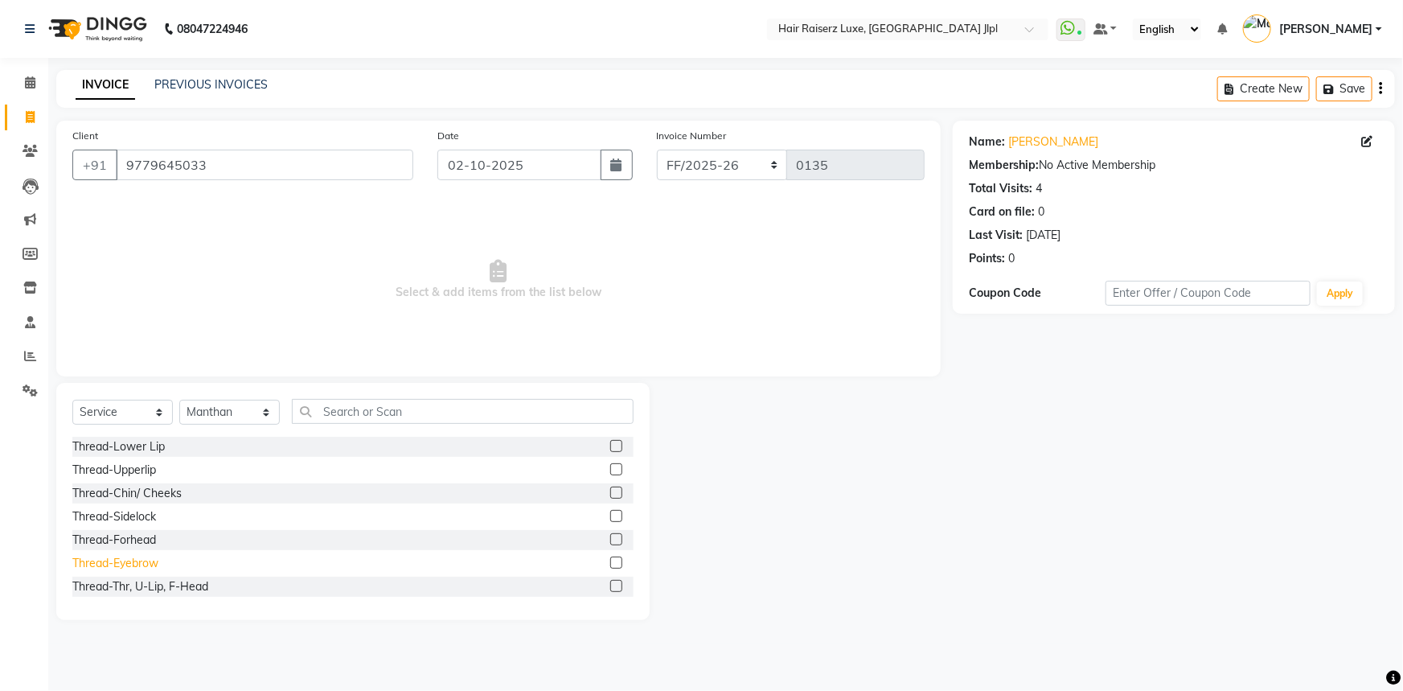
click at [129, 563] on div "Thread-Eyebrow" at bounding box center [115, 563] width 86 height 17
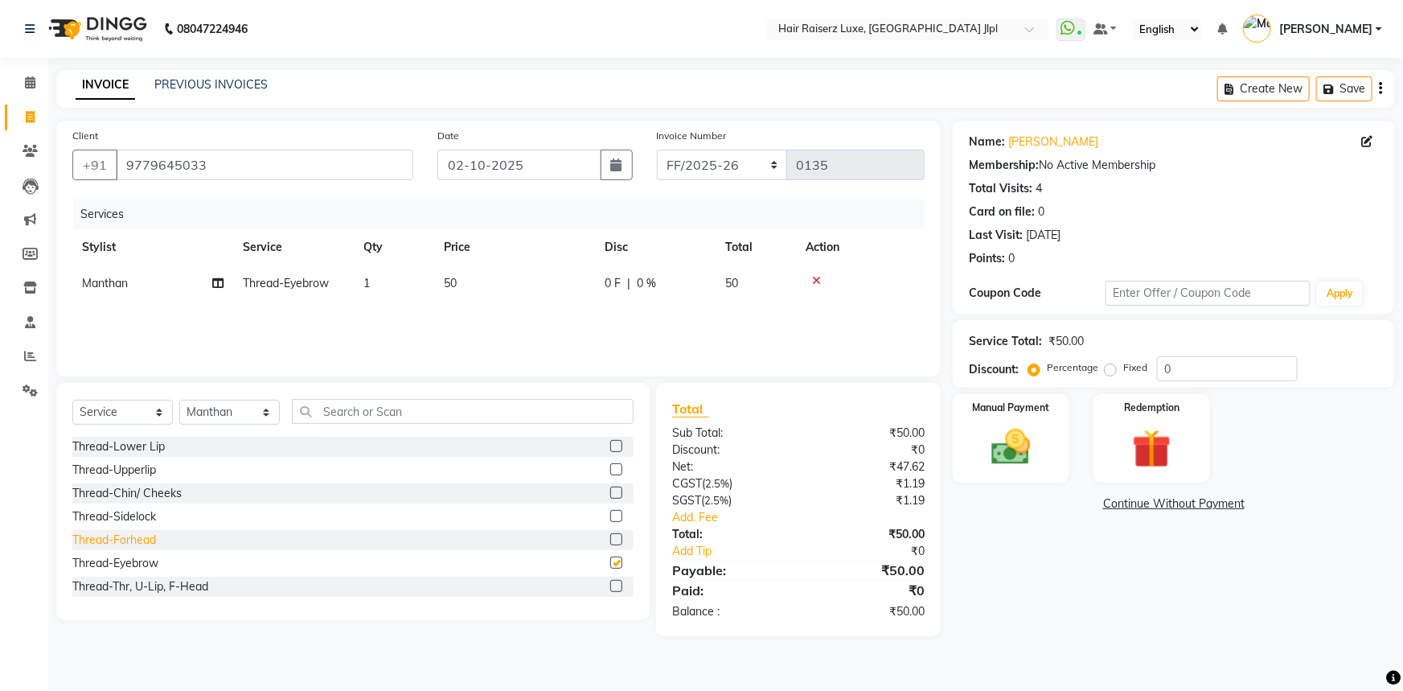
checkbox input "false"
click at [138, 474] on div "Thread-Upperlip" at bounding box center [114, 470] width 84 height 17
checkbox input "false"
click at [734, 161] on select "FF/2025-26 PreP/2025-26 BANK/2025-26 Paytm/2025-26 CASH/2025-26 V/2025-26" at bounding box center [722, 165] width 131 height 31
select select "5409"
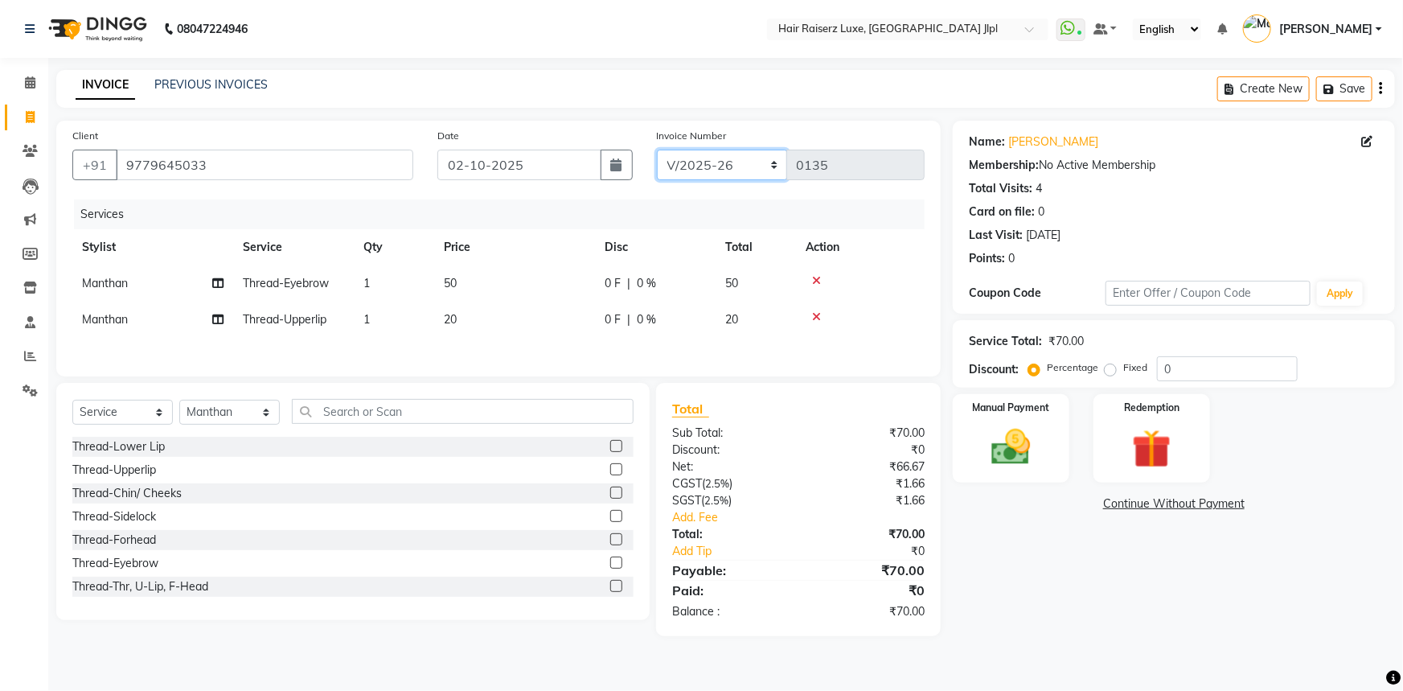
click at [657, 150] on select "FF/2025-26 PreP/2025-26 BANK/2025-26 Paytm/2025-26 CASH/2025-26 V/2025-26" at bounding box center [722, 165] width 131 height 31
type input "3741"
click at [263, 410] on select "Select Stylist [PERSON_NAME] [PERSON_NAME] Asma [PERSON_NAME] C&Gs Vogue [PERSO…" at bounding box center [229, 412] width 101 height 25
select select "92224"
click at [179, 401] on select "Select Stylist [PERSON_NAME] [PERSON_NAME] Asma [PERSON_NAME] C&Gs Vogue [PERSO…" at bounding box center [229, 412] width 101 height 25
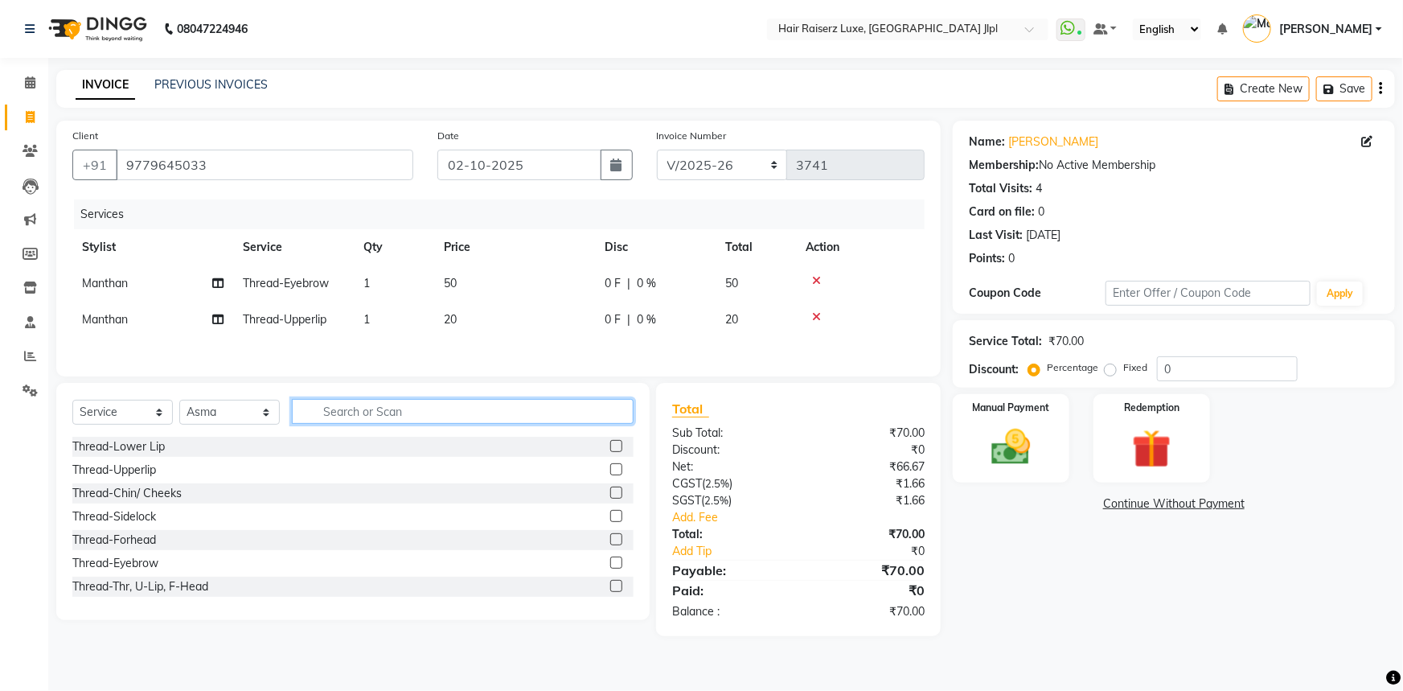
click at [330, 409] on input "text" at bounding box center [463, 411] width 342 height 25
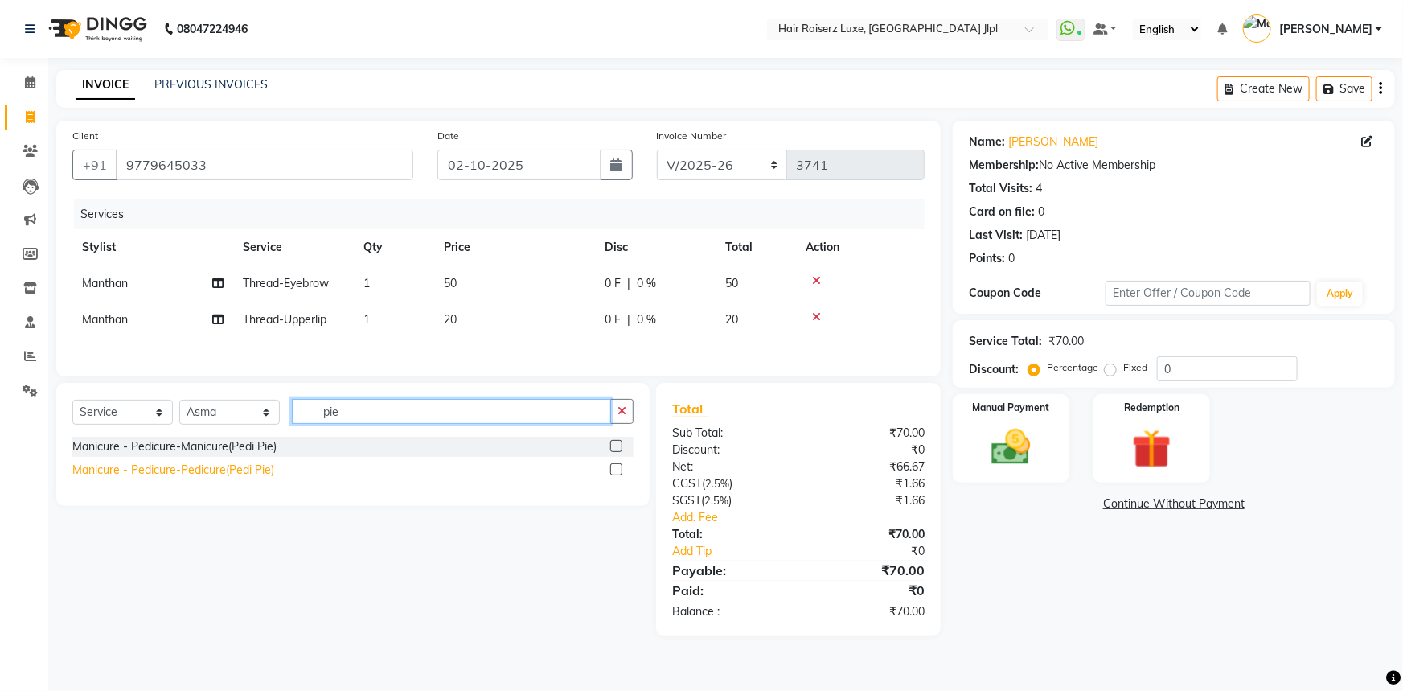
type input "pie"
click at [193, 470] on div "Manicure - Pedicure-Pedicure(Pedi Pie)" at bounding box center [173, 470] width 202 height 17
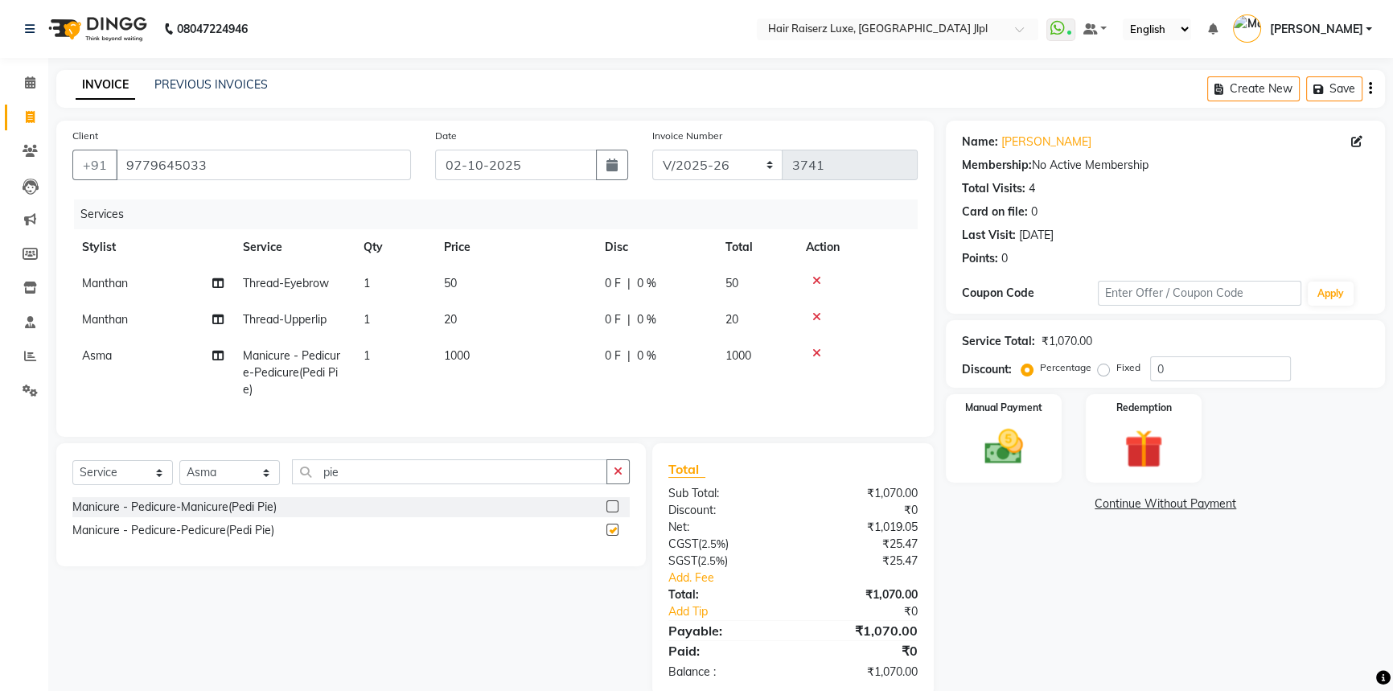
checkbox input "false"
click at [199, 515] on div "Manicure - Pedicure-Manicure(Pedi Pie)" at bounding box center [174, 507] width 204 height 17
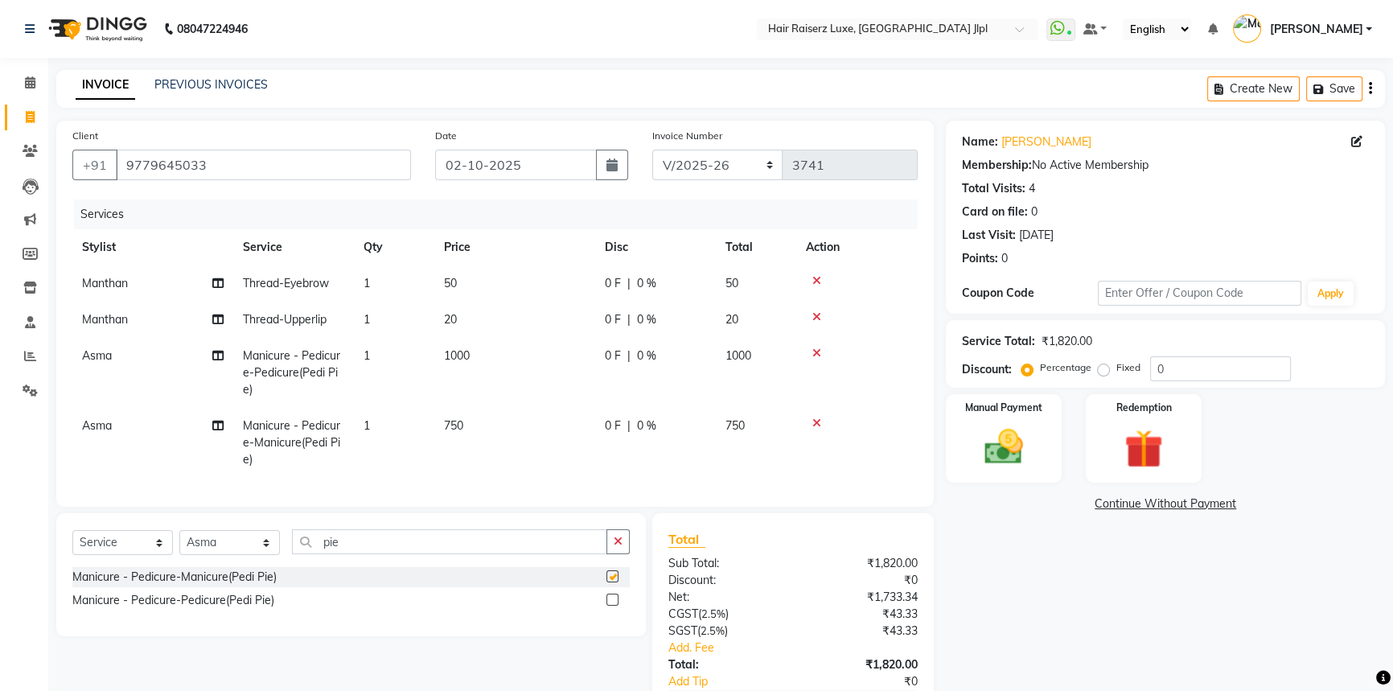
checkbox input "false"
click at [99, 425] on span "Asma" at bounding box center [97, 425] width 30 height 14
select select "92224"
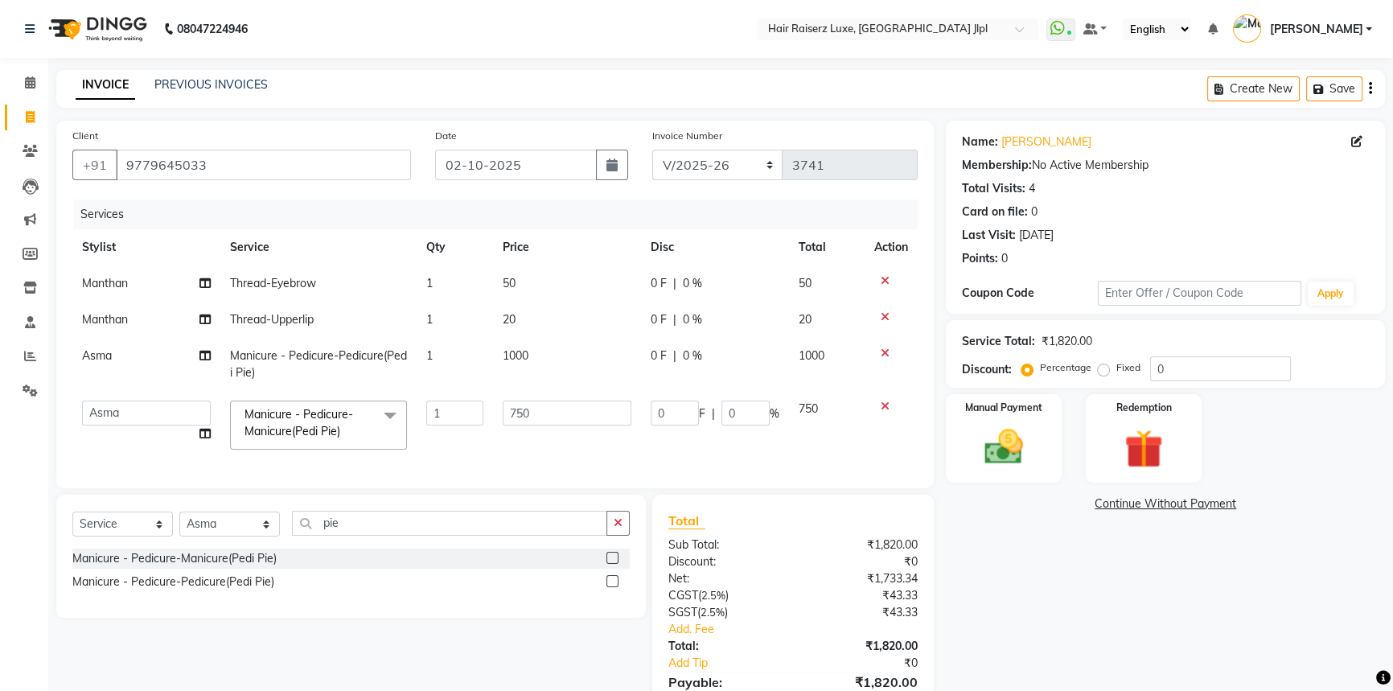
click at [96, 355] on span "Asma" at bounding box center [97, 355] width 30 height 14
select select "92224"
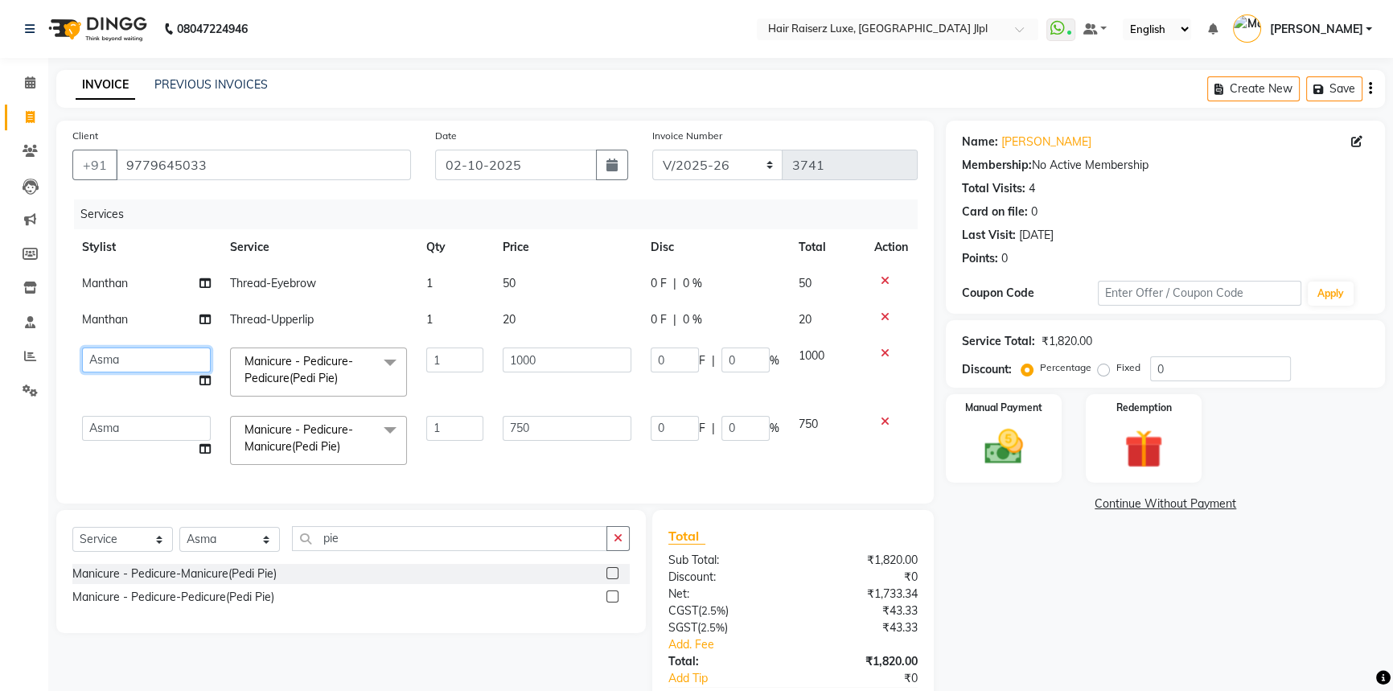
click at [117, 364] on select "Abhishek Aftab Ajay Anand Asma Bhoomika Bilal C&Gs Vogue Chhavi Duati Faizal In…" at bounding box center [146, 359] width 129 height 25
select select "85397"
click at [550, 360] on input "1000" at bounding box center [567, 359] width 129 height 25
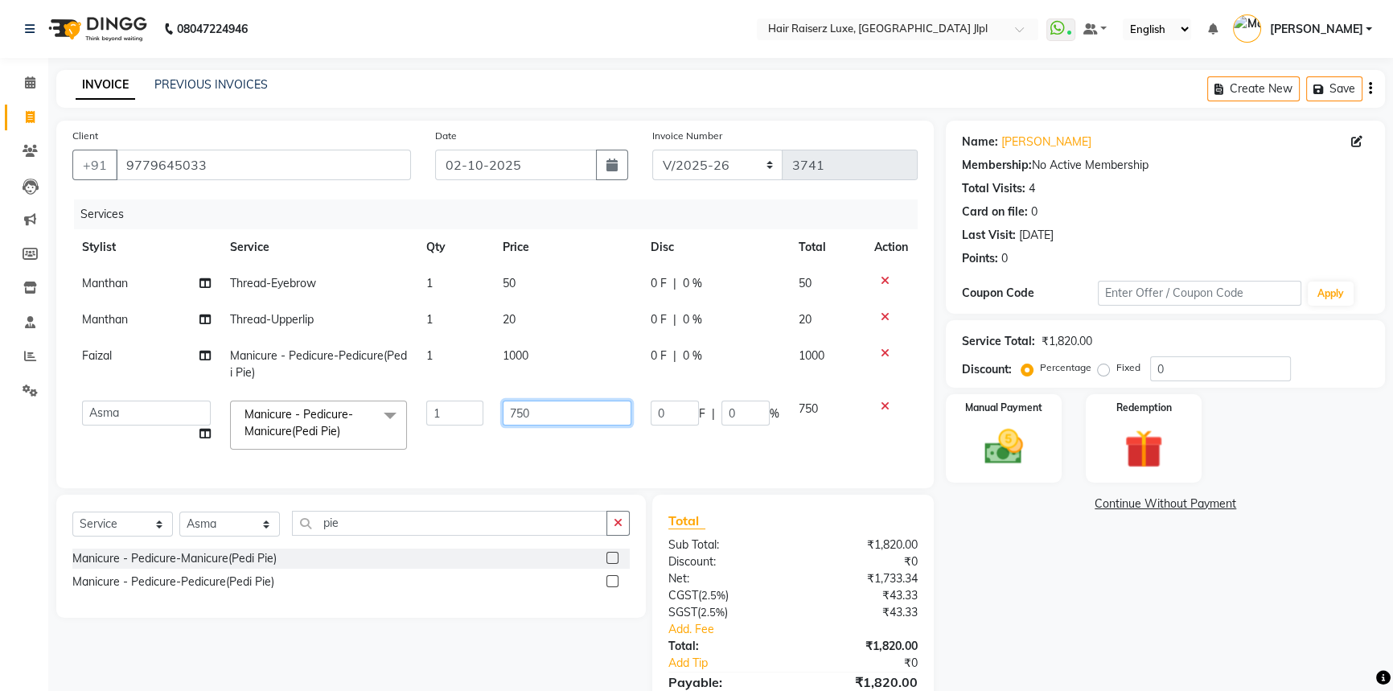
drag, startPoint x: 538, startPoint y: 418, endPoint x: 469, endPoint y: 418, distance: 69.2
click at [469, 418] on tr "Abhishek Aftab Ajay Anand Asma Bhoomika Bilal C&Gs Vogue Chhavi Duati Faizal In…" at bounding box center [494, 425] width 845 height 68
type input "800"
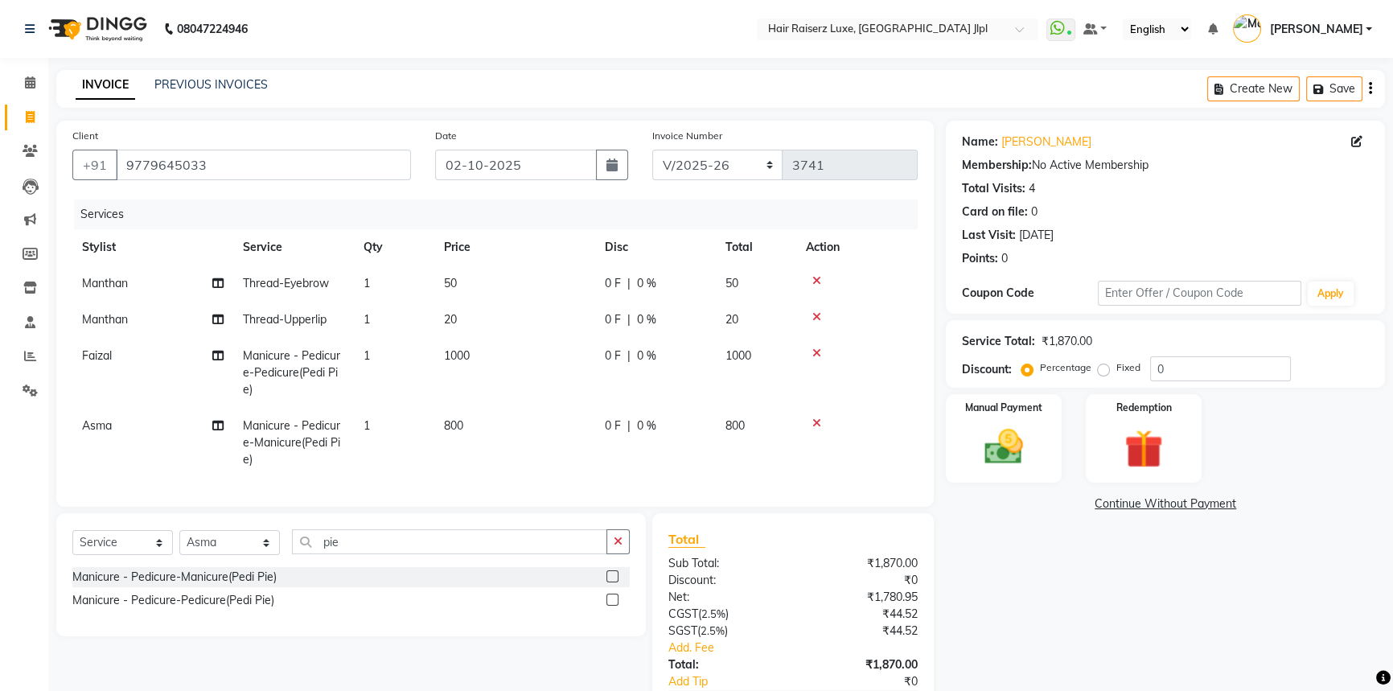
click at [624, 353] on div "0 F | 0 %" at bounding box center [655, 355] width 101 height 17
select select "85397"
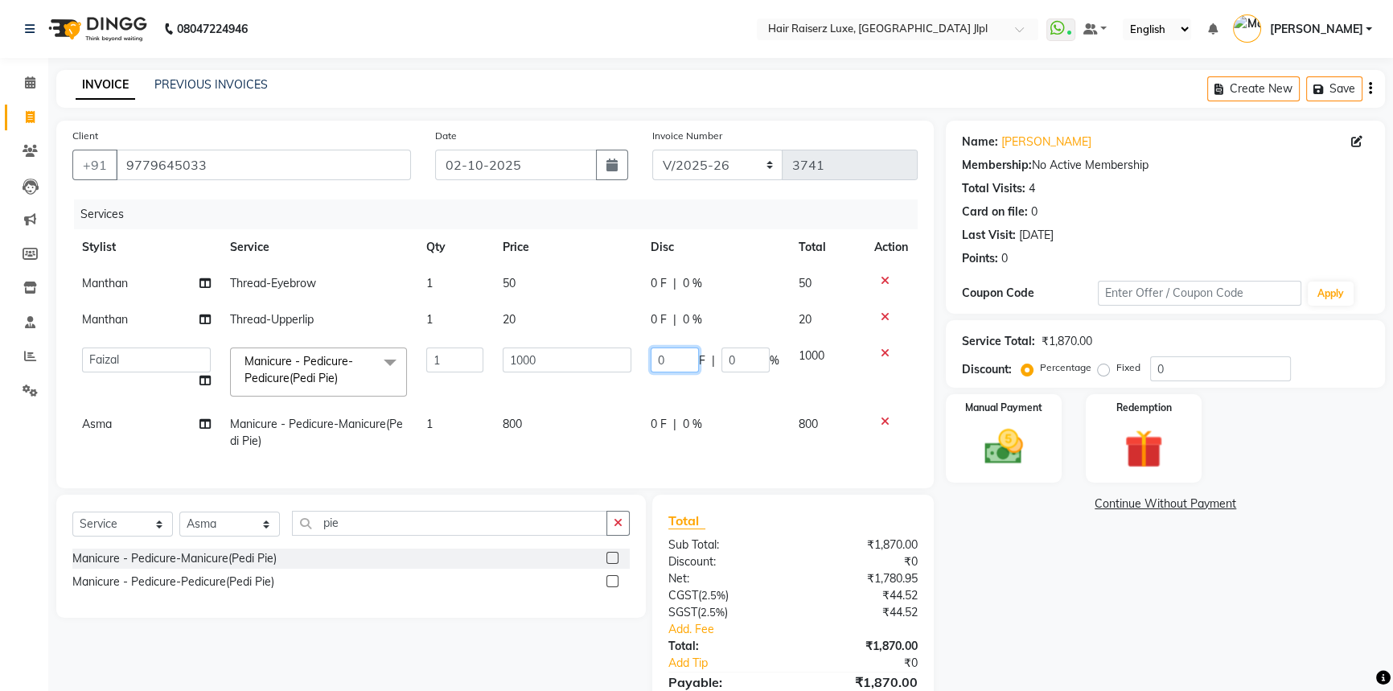
drag, startPoint x: 676, startPoint y: 354, endPoint x: 619, endPoint y: 355, distance: 56.3
click at [620, 355] on tr "Abhishek Aftab Ajay Anand Asma Bhoomika Bilal C&Gs Vogue Chhavi Duati Faizal In…" at bounding box center [494, 372] width 845 height 68
type input "150"
click at [674, 438] on td "0 F | 0 %" at bounding box center [715, 432] width 148 height 53
select select "92224"
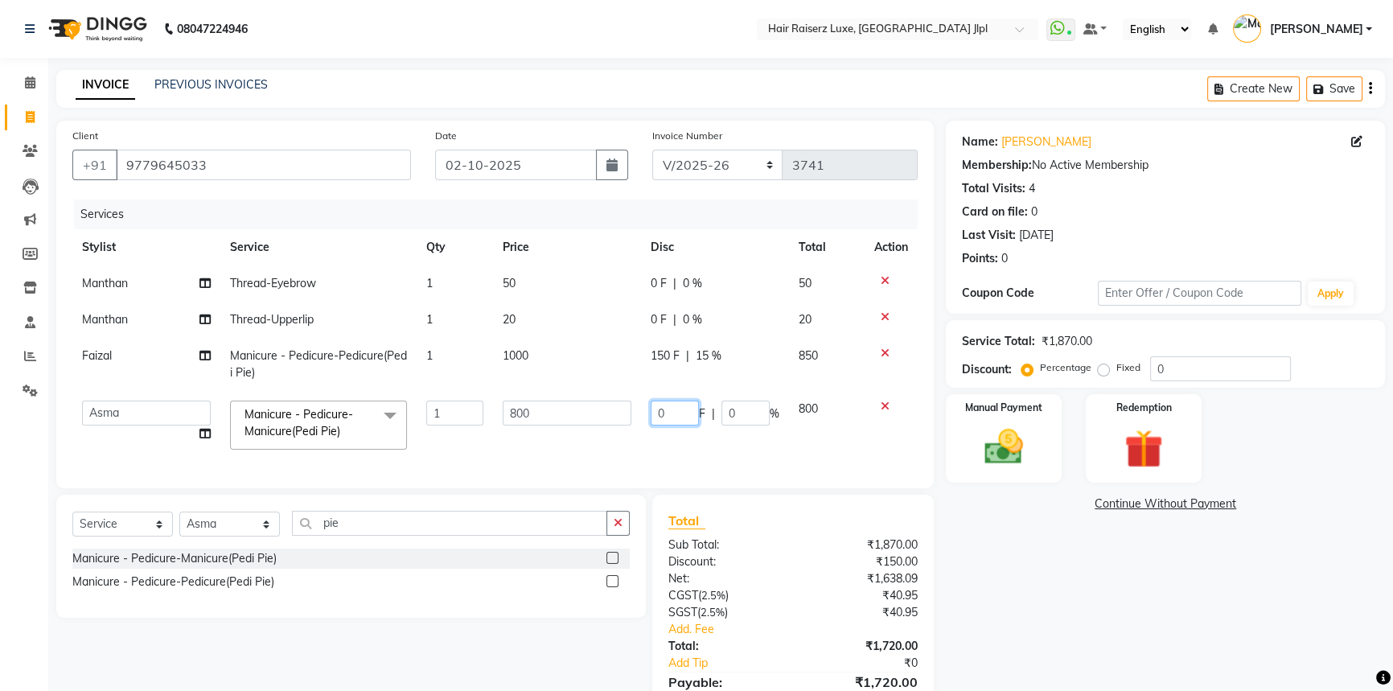
drag, startPoint x: 676, startPoint y: 414, endPoint x: 569, endPoint y: 404, distance: 107.5
click at [569, 404] on tr "Abhishek Aftab Ajay Anand Asma Bhoomika Bilal C&Gs Vogue Chhavi Duati Faizal In…" at bounding box center [494, 425] width 845 height 68
type input "150"
click at [1118, 602] on div "Name: Ritika Membership: No Active Membership Total Visits: 4 Card on file: 0 L…" at bounding box center [1171, 434] width 451 height 627
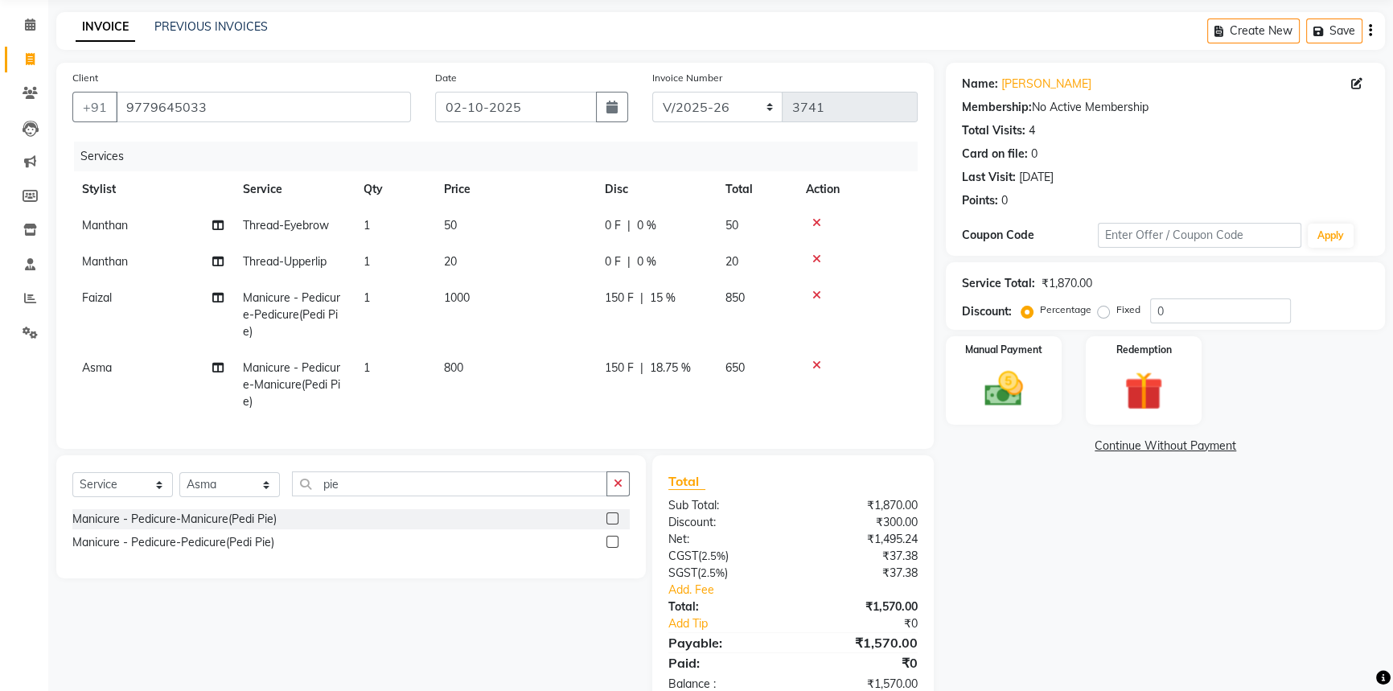
scroll to position [111, 0]
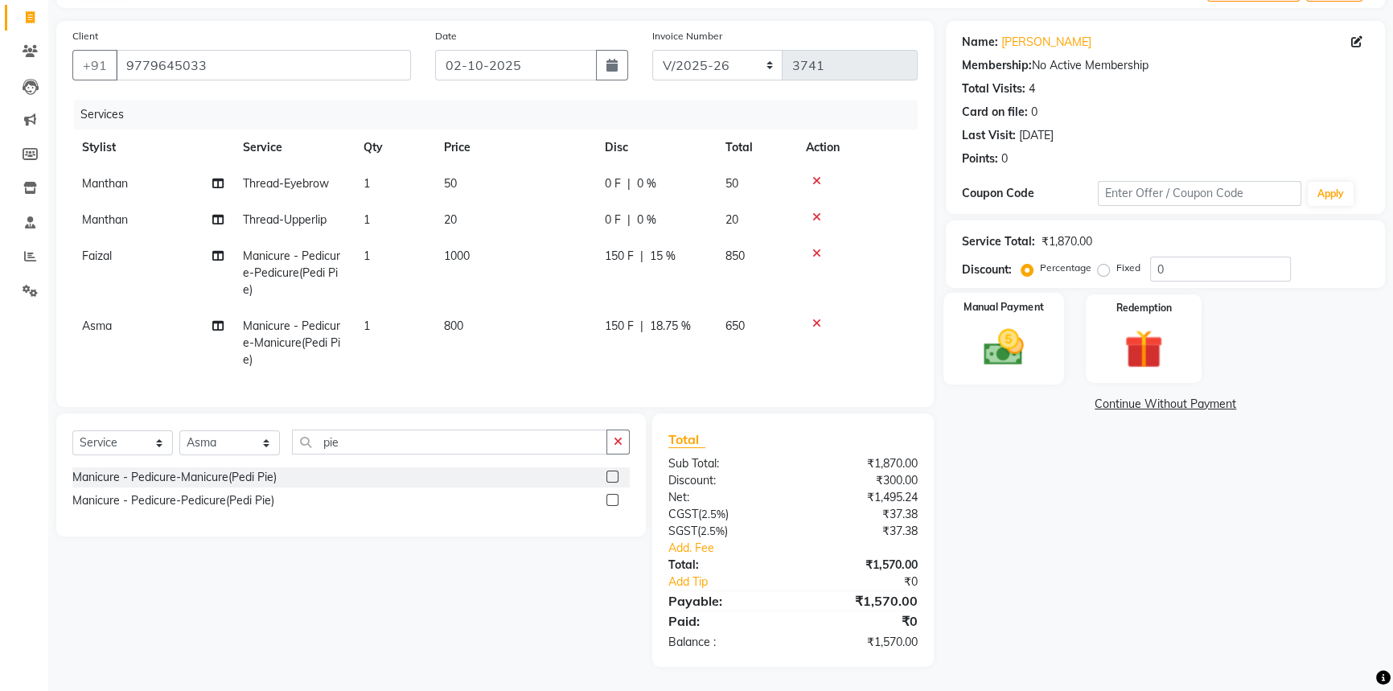
click at [1004, 345] on img at bounding box center [1003, 347] width 65 height 46
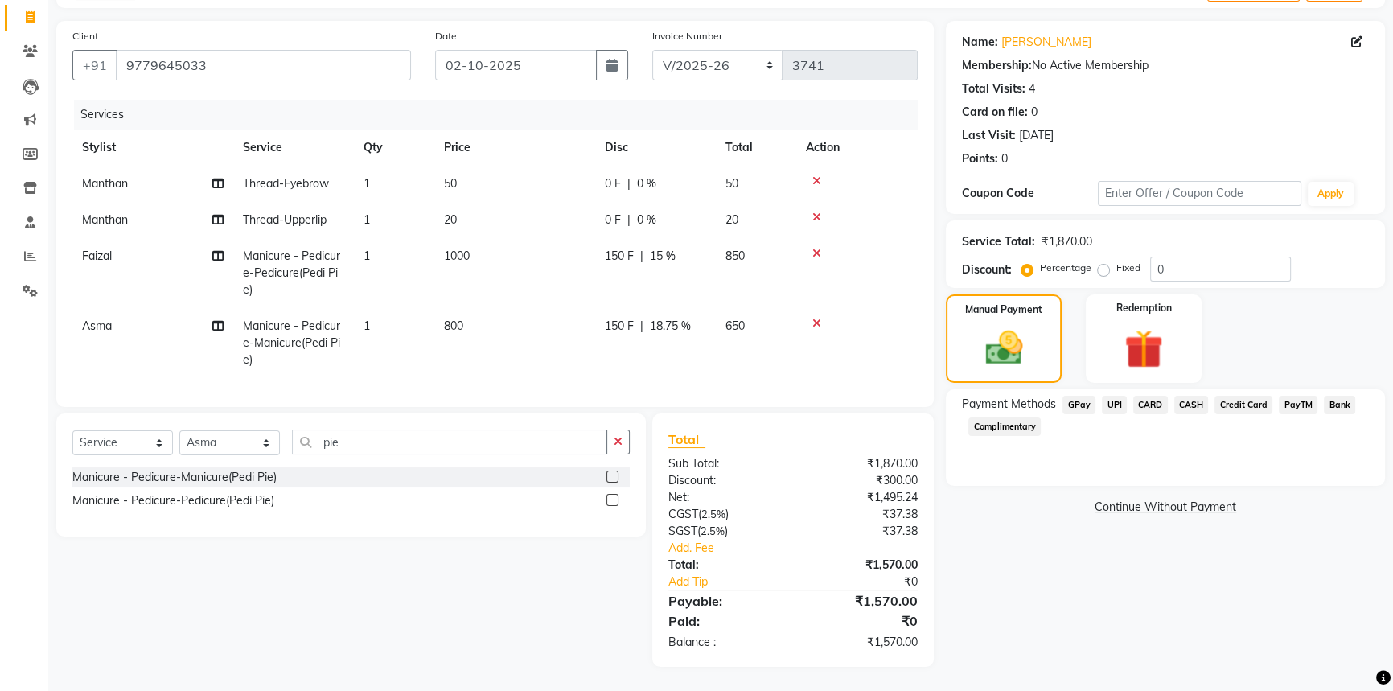
click at [1111, 396] on span "UPI" at bounding box center [1114, 405] width 25 height 18
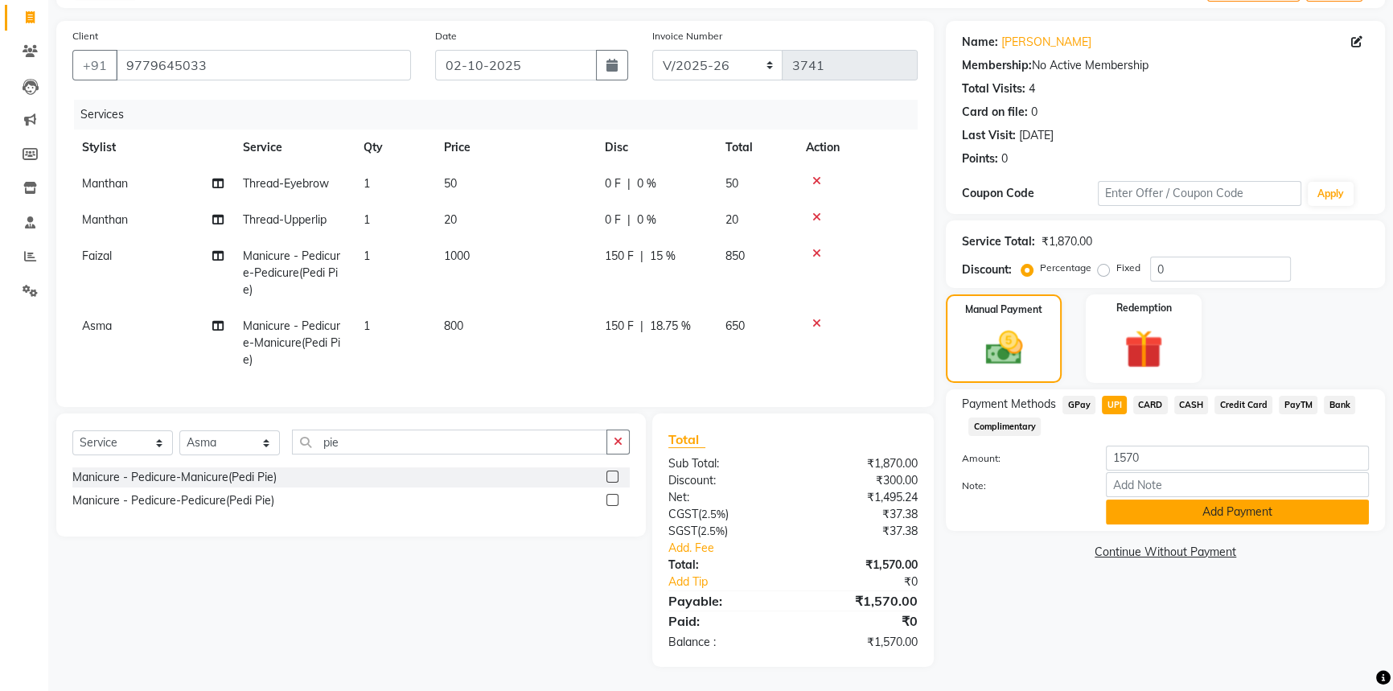
click at [1160, 499] on button "Add Payment" at bounding box center [1237, 511] width 263 height 25
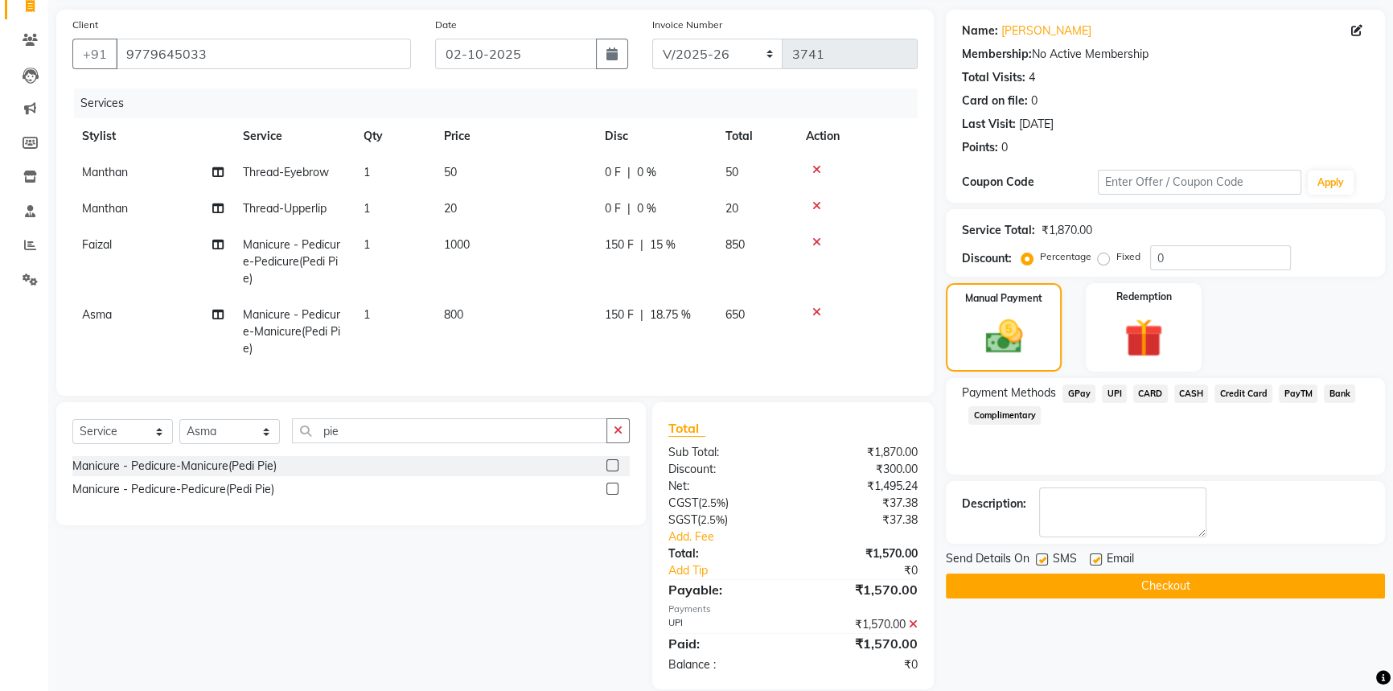
click at [1093, 553] on label at bounding box center [1096, 559] width 12 height 12
click at [1093, 555] on input "checkbox" at bounding box center [1095, 560] width 10 height 10
checkbox input "false"
click at [1117, 579] on button "Checkout" at bounding box center [1165, 585] width 439 height 25
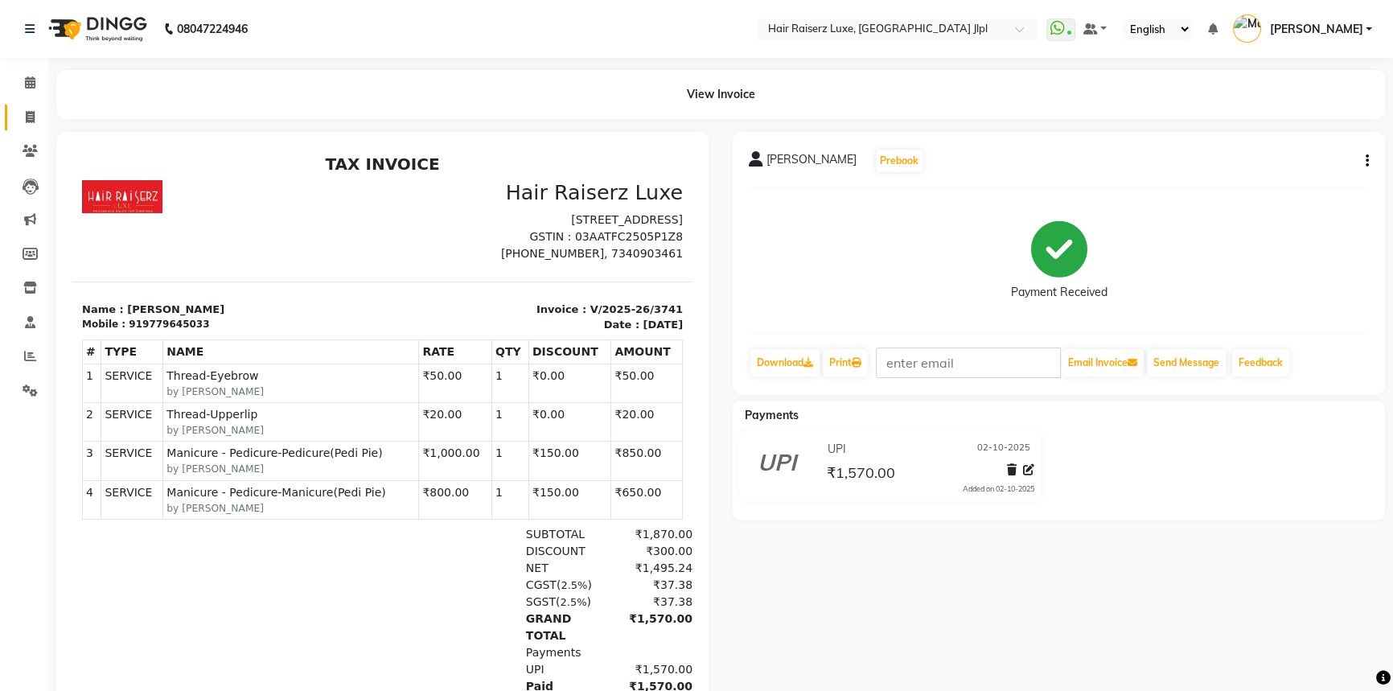
click at [17, 105] on link "Invoice" at bounding box center [24, 118] width 39 height 27
select select "service"
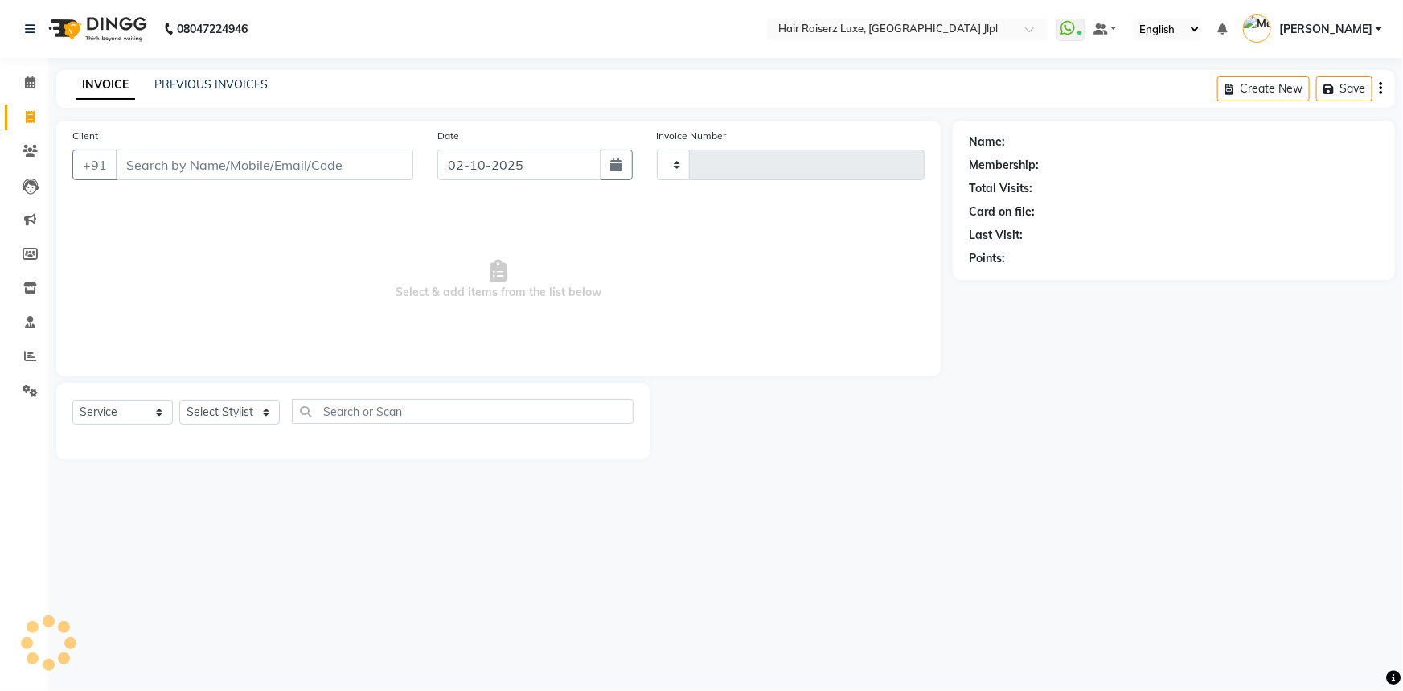
type input "3742"
select select "5409"
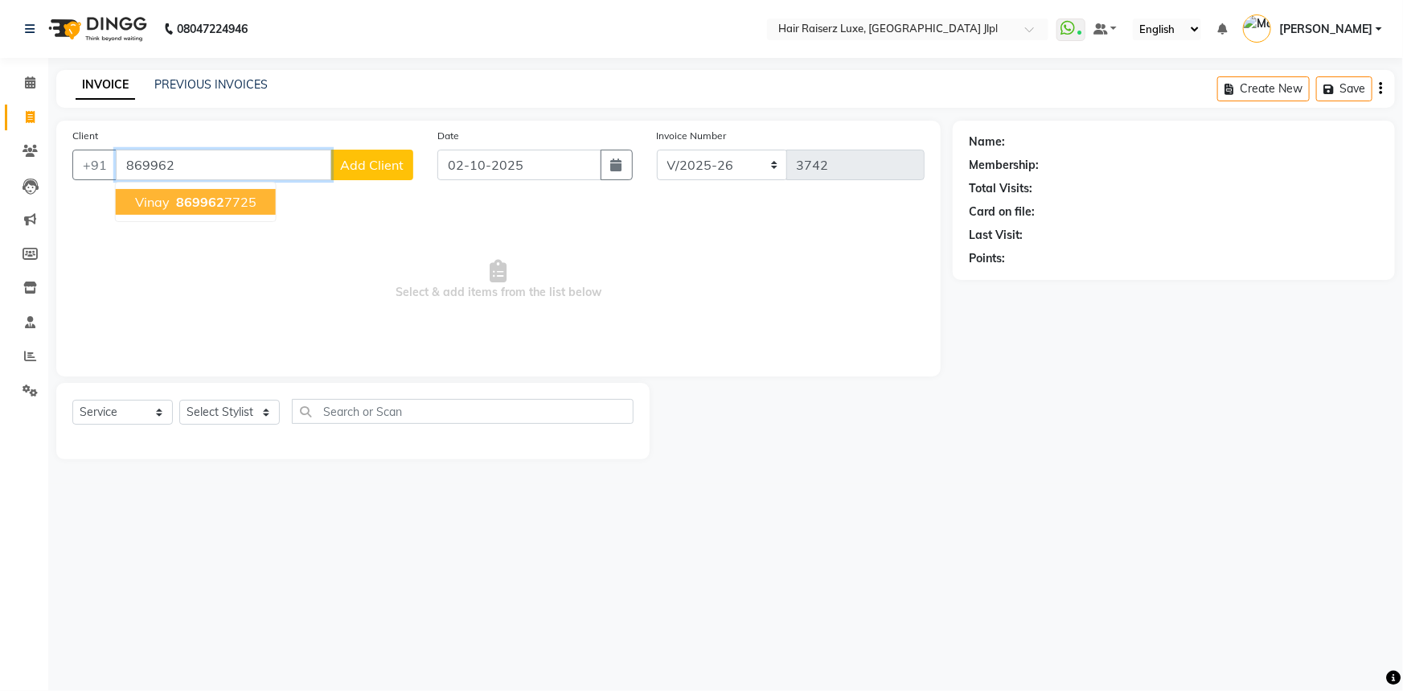
click at [263, 197] on button "Vinay 869962 7725" at bounding box center [196, 202] width 160 height 26
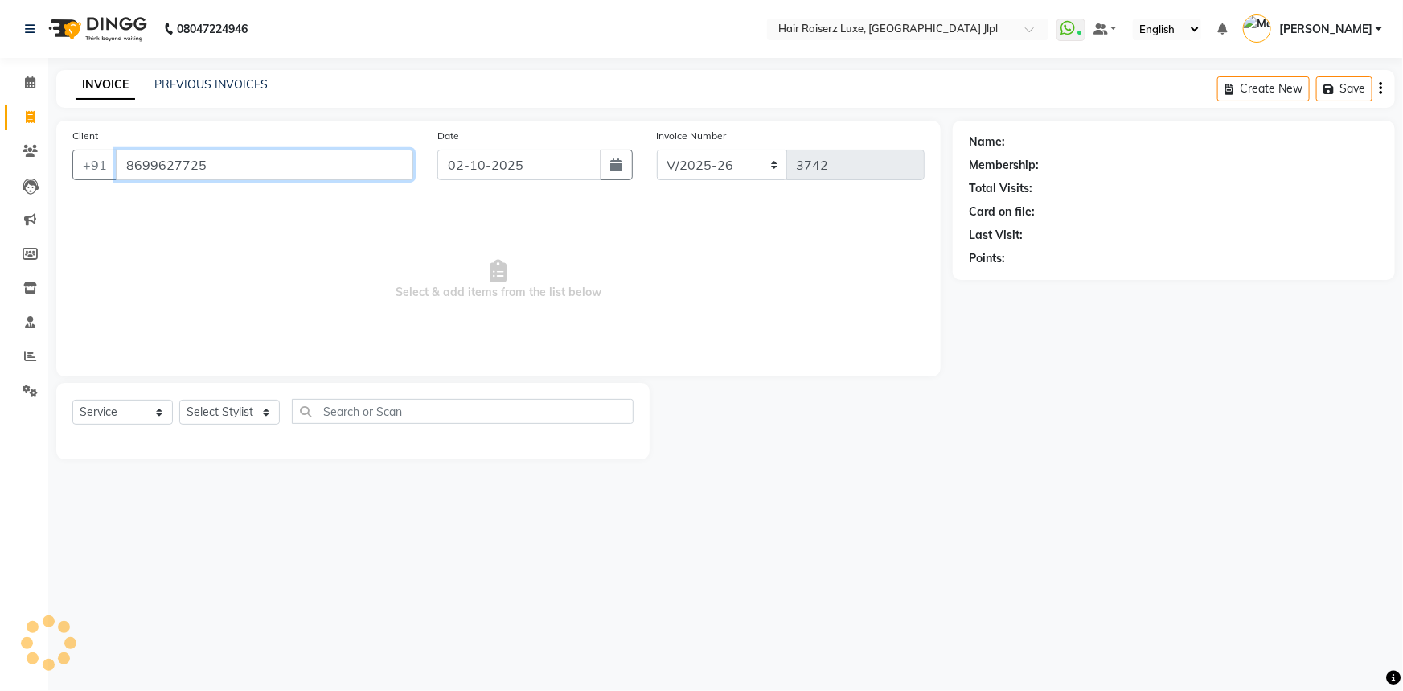
type input "8699627725"
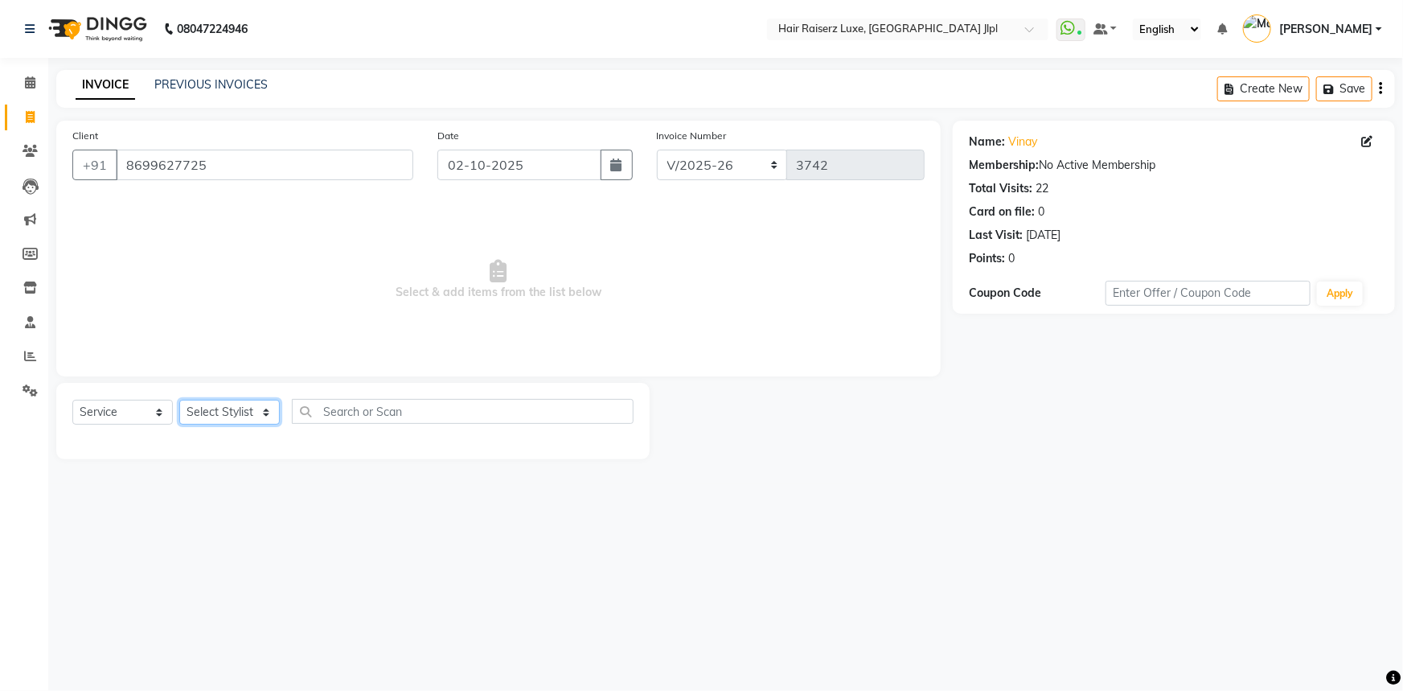
click at [230, 413] on select "Select Stylist Abhishek Aftab Ajay Anand Asma Bhoomika Bilal C&Gs Vogue Chhavi …" at bounding box center [229, 412] width 101 height 25
select select "85397"
click at [179, 400] on select "Select Stylist Abhishek Aftab Ajay Anand Asma Bhoomika Bilal C&Gs Vogue Chhavi …" at bounding box center [229, 412] width 101 height 25
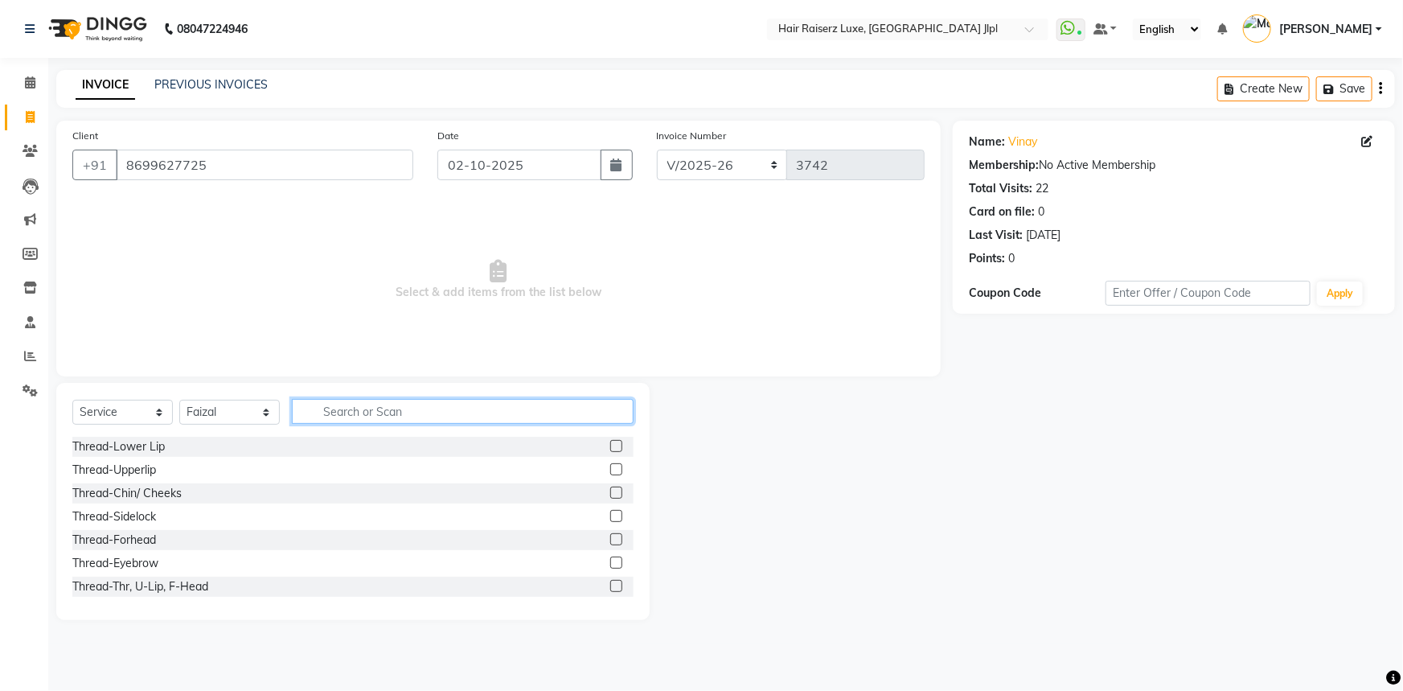
click at [319, 413] on input "text" at bounding box center [463, 411] width 342 height 25
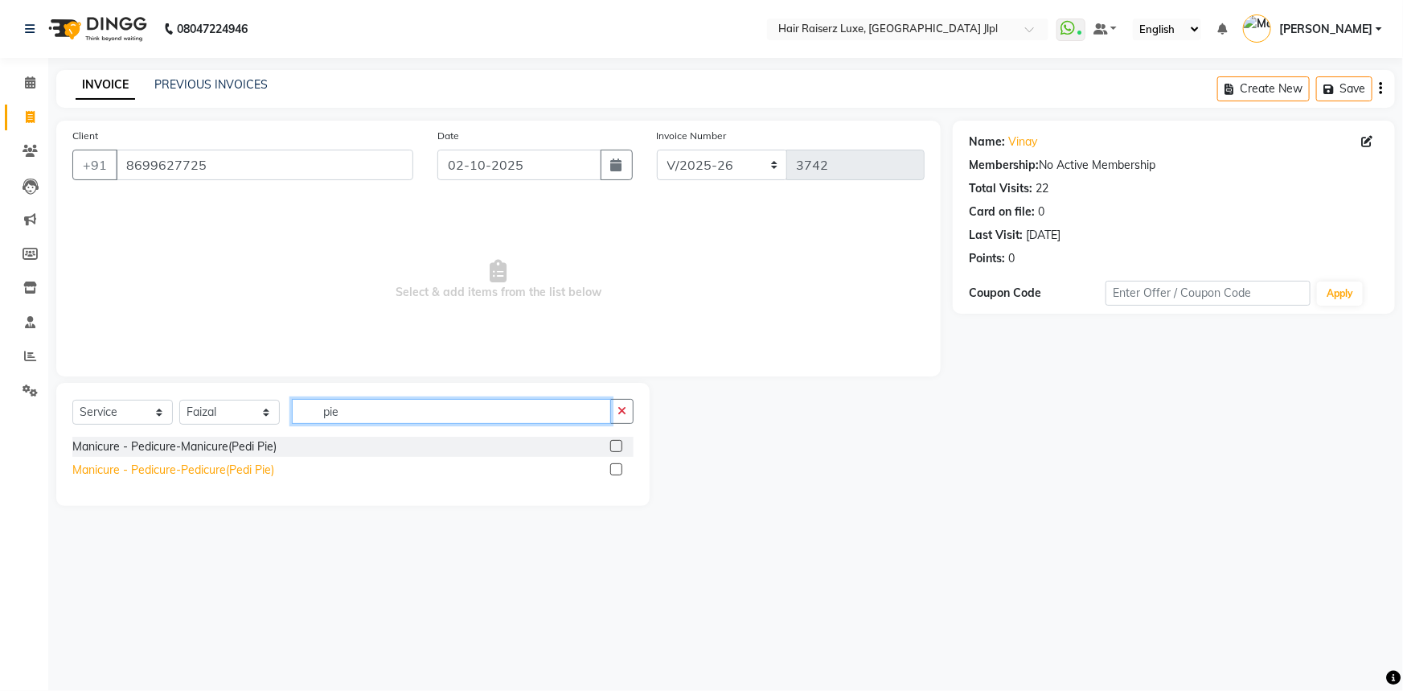
type input "pie"
click at [244, 470] on div "Manicure - Pedicure-Pedicure(Pedi Pie)" at bounding box center [173, 470] width 202 height 17
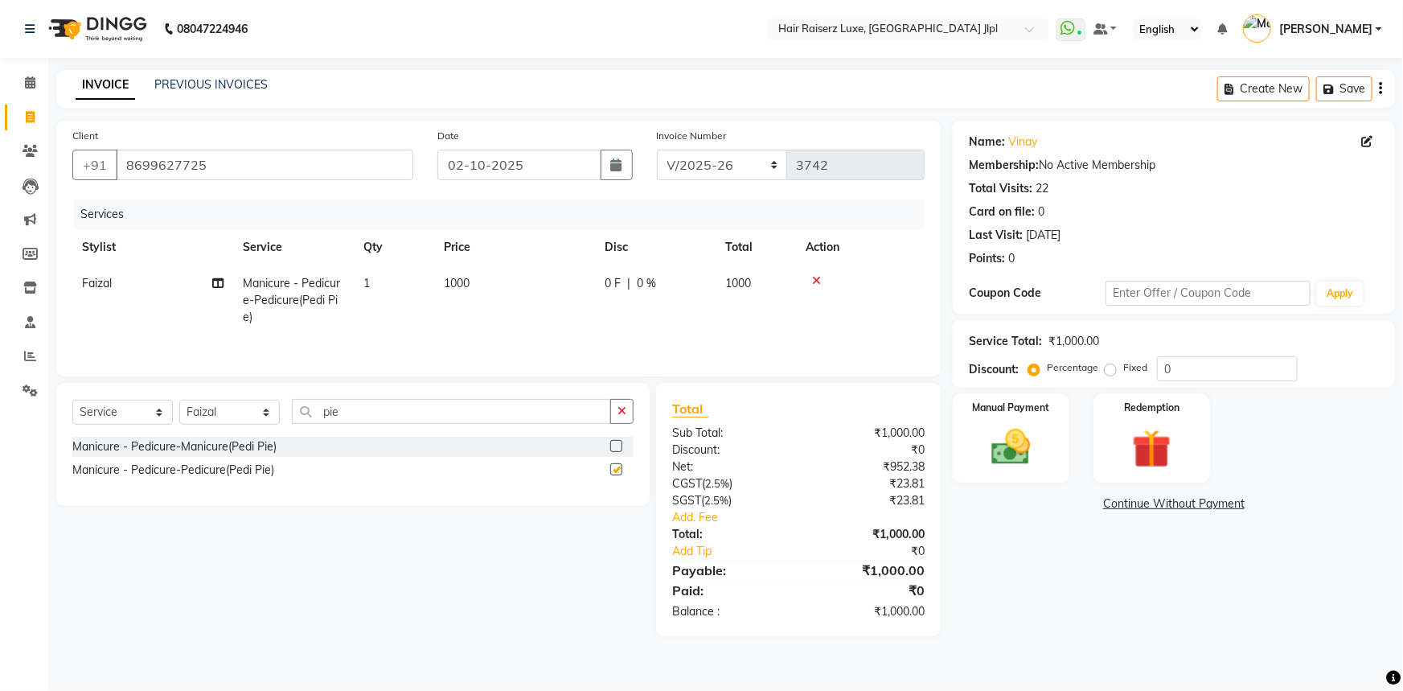
checkbox input "false"
click at [1123, 372] on label "Fixed" at bounding box center [1135, 367] width 24 height 14
click at [1108, 372] on input "Fixed" at bounding box center [1113, 367] width 11 height 11
radio input "true"
drag, startPoint x: 1199, startPoint y: 367, endPoint x: 939, endPoint y: 373, distance: 260.6
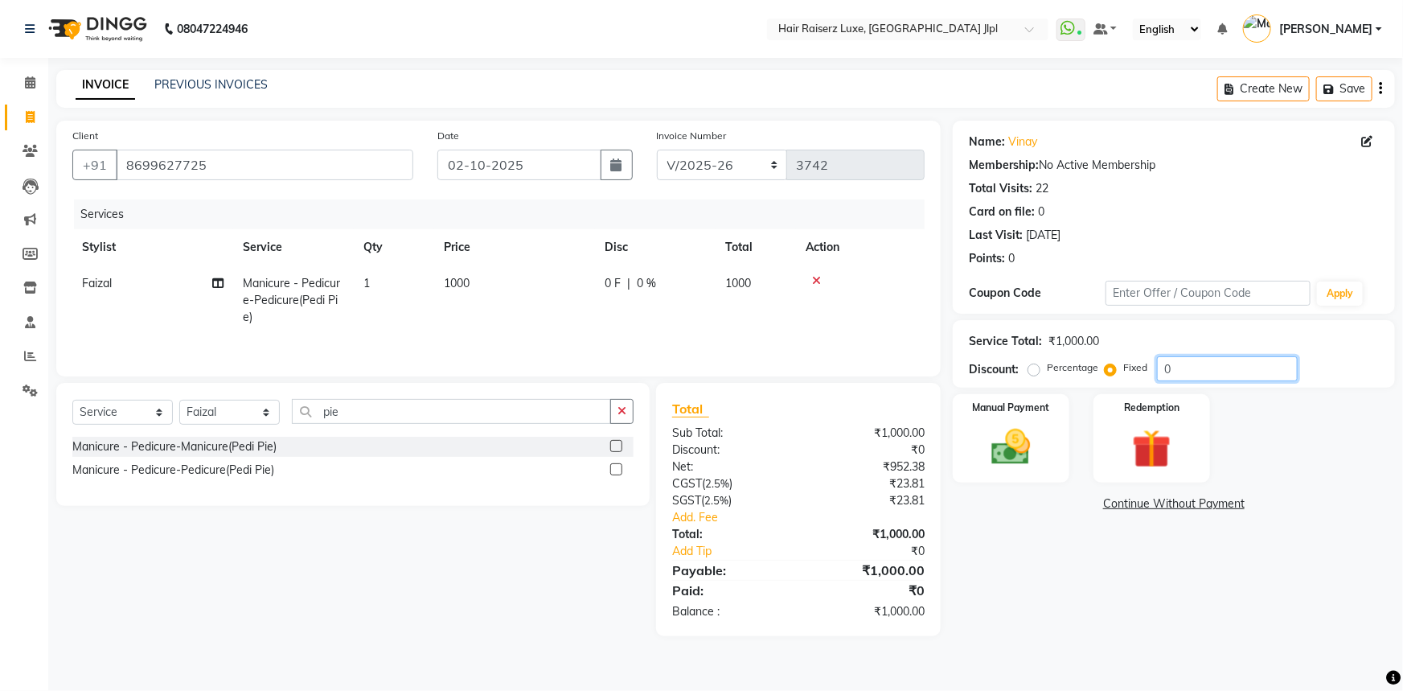
click at [1033, 367] on div "Percentage Fixed 0" at bounding box center [1165, 368] width 266 height 25
type input "200"
click at [1058, 426] on div "Manual Payment" at bounding box center [1011, 438] width 121 height 92
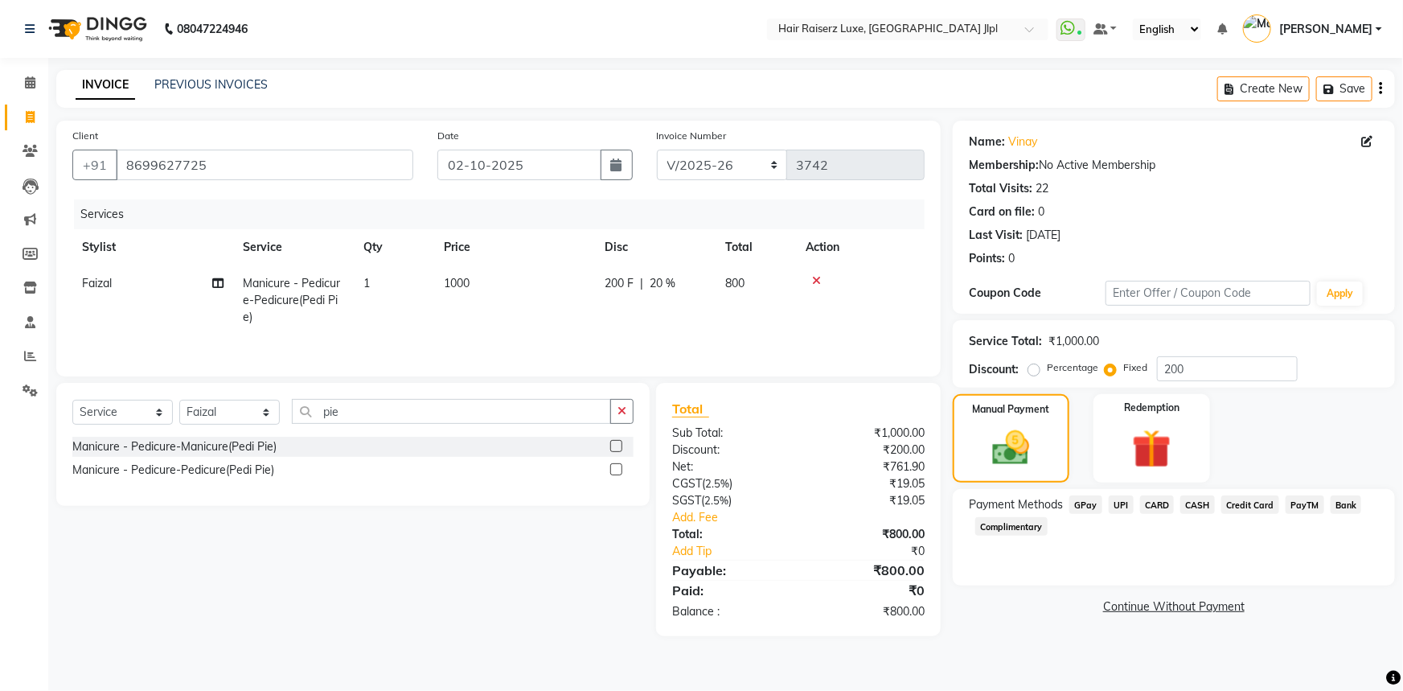
click at [1123, 502] on span "UPI" at bounding box center [1121, 504] width 25 height 18
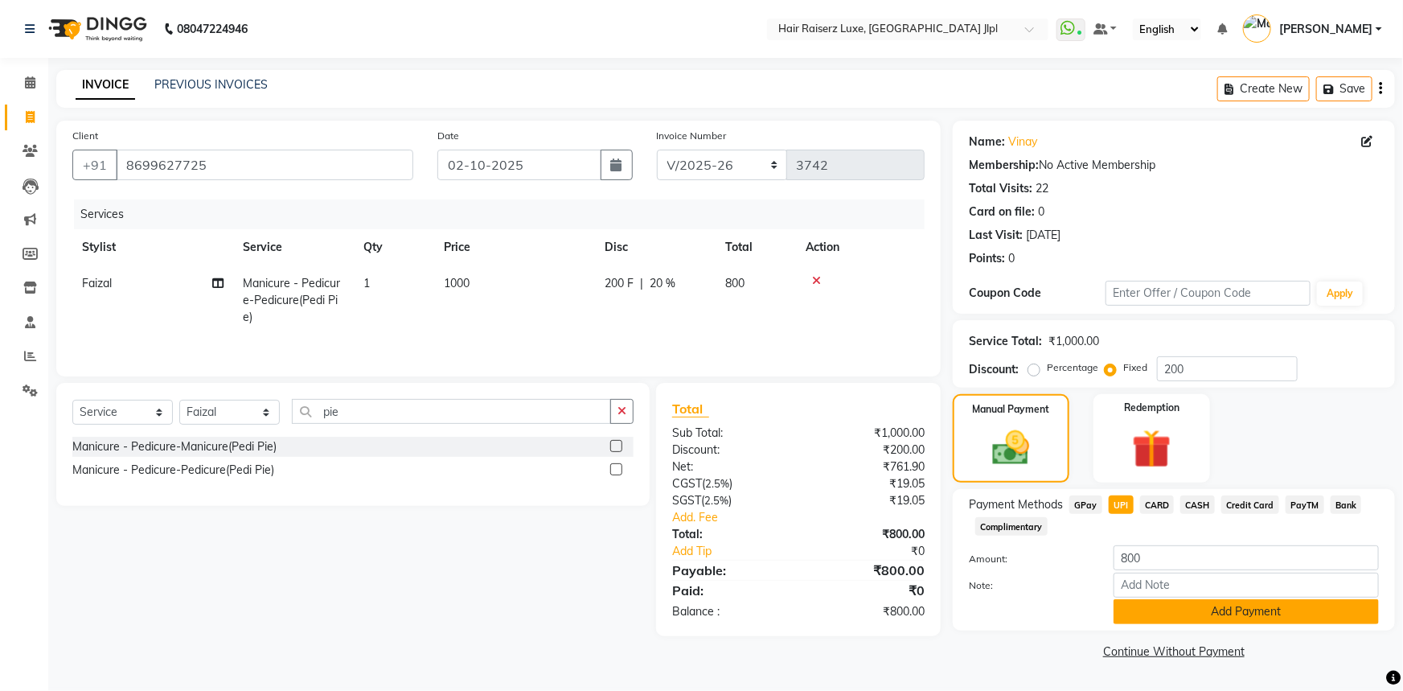
click at [1173, 613] on button "Add Payment" at bounding box center [1246, 611] width 265 height 25
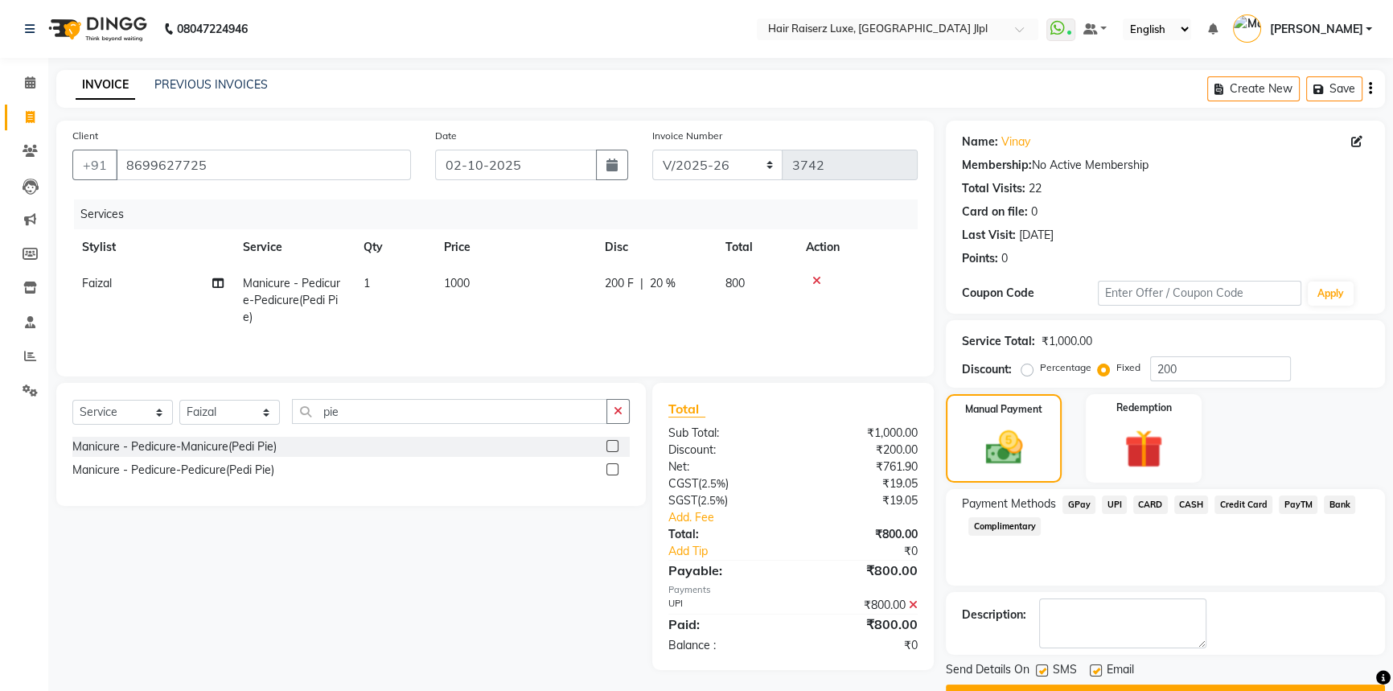
click at [1095, 670] on label at bounding box center [1096, 670] width 12 height 12
click at [1095, 670] on input "checkbox" at bounding box center [1095, 671] width 10 height 10
checkbox input "false"
click at [1095, 679] on div at bounding box center [1095, 672] width 10 height 17
click at [1095, 684] on button "Checkout" at bounding box center [1165, 696] width 439 height 25
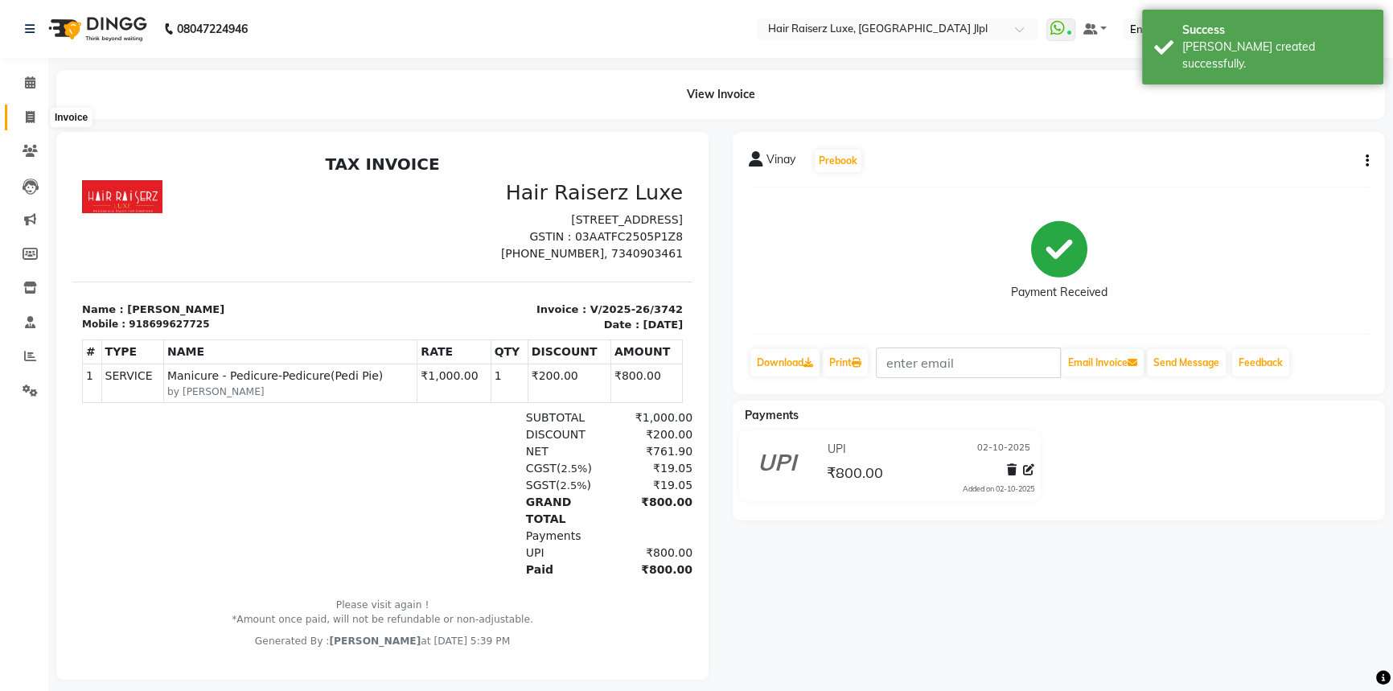
click at [30, 121] on icon at bounding box center [30, 117] width 9 height 12
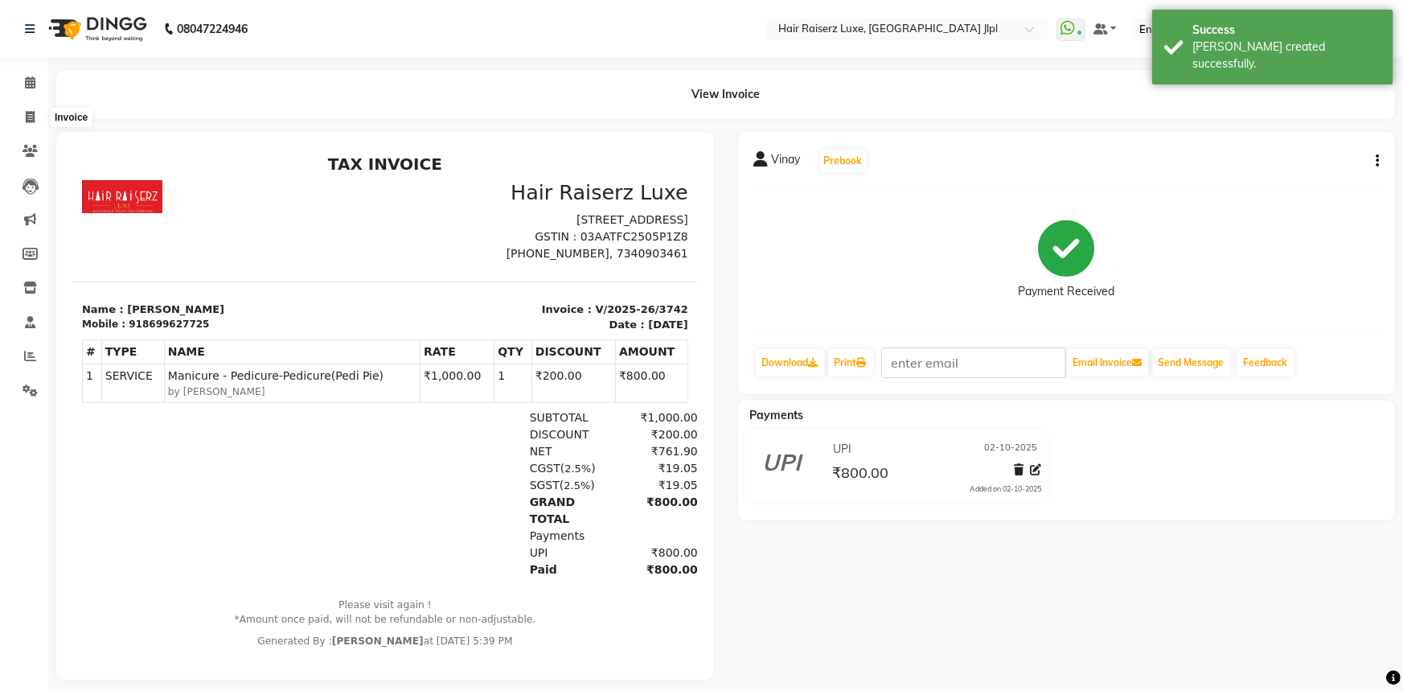
select select "5409"
select select "service"
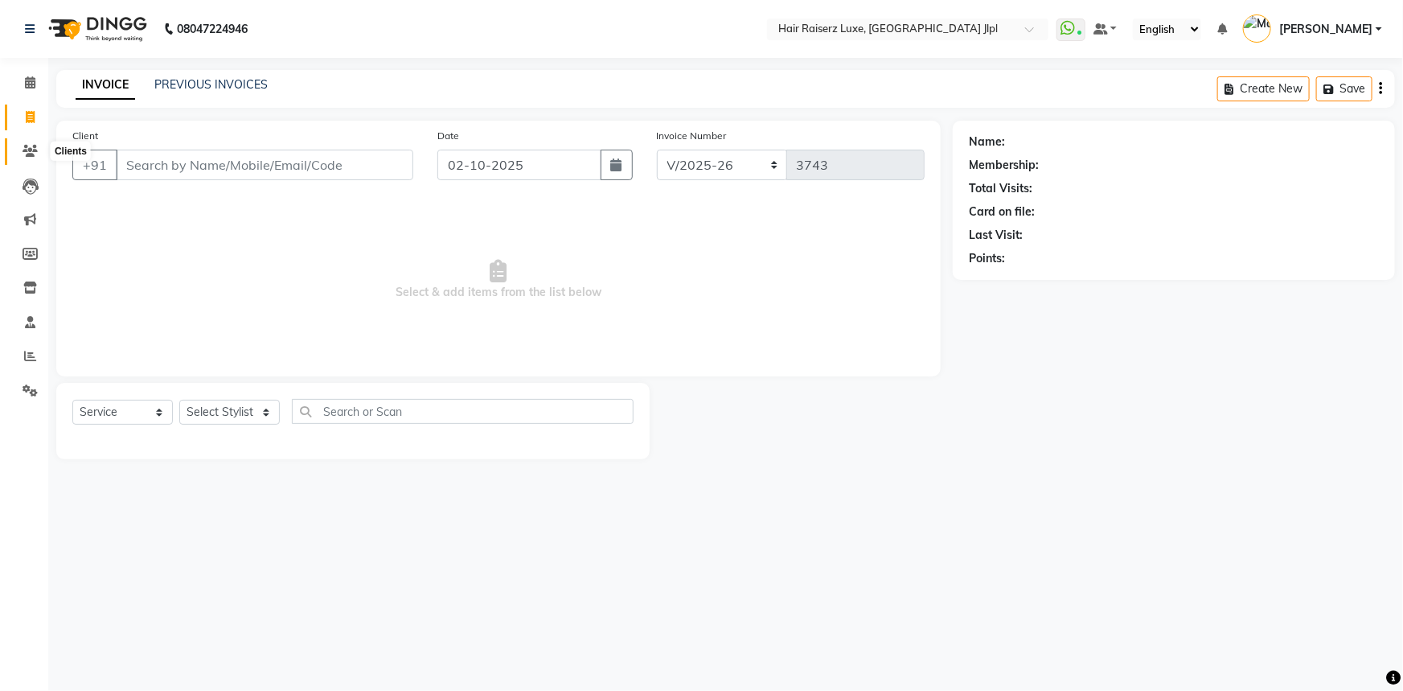
click at [33, 145] on icon at bounding box center [30, 151] width 15 height 12
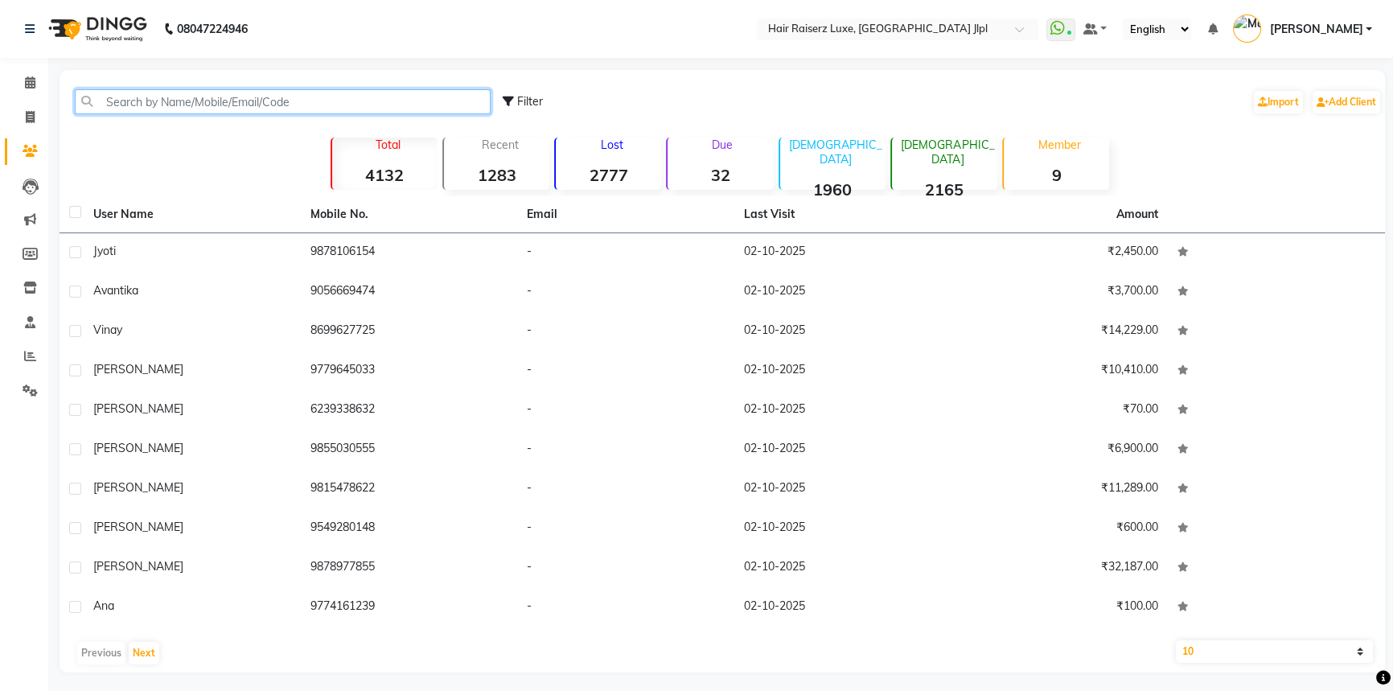
click at [187, 100] on input "text" at bounding box center [283, 101] width 416 height 25
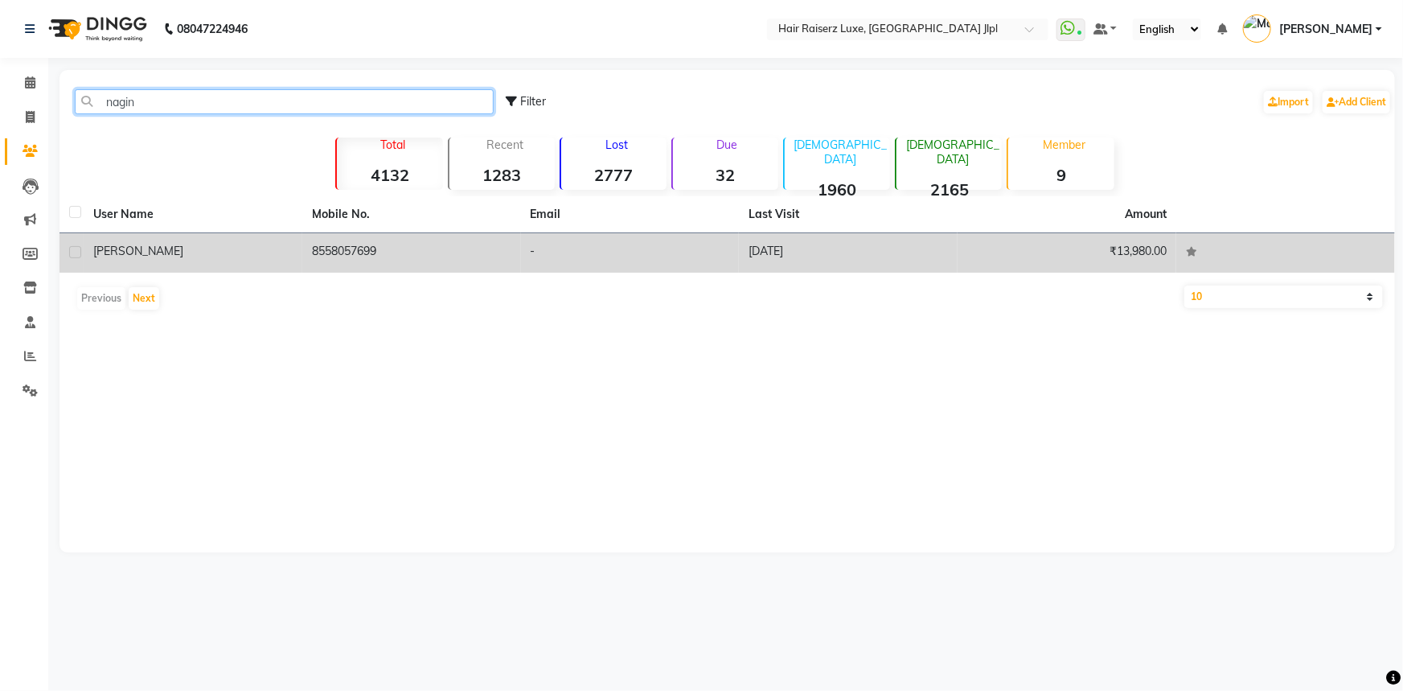
type input "nagin"
click at [197, 239] on td "Naginder" at bounding box center [193, 252] width 219 height 39
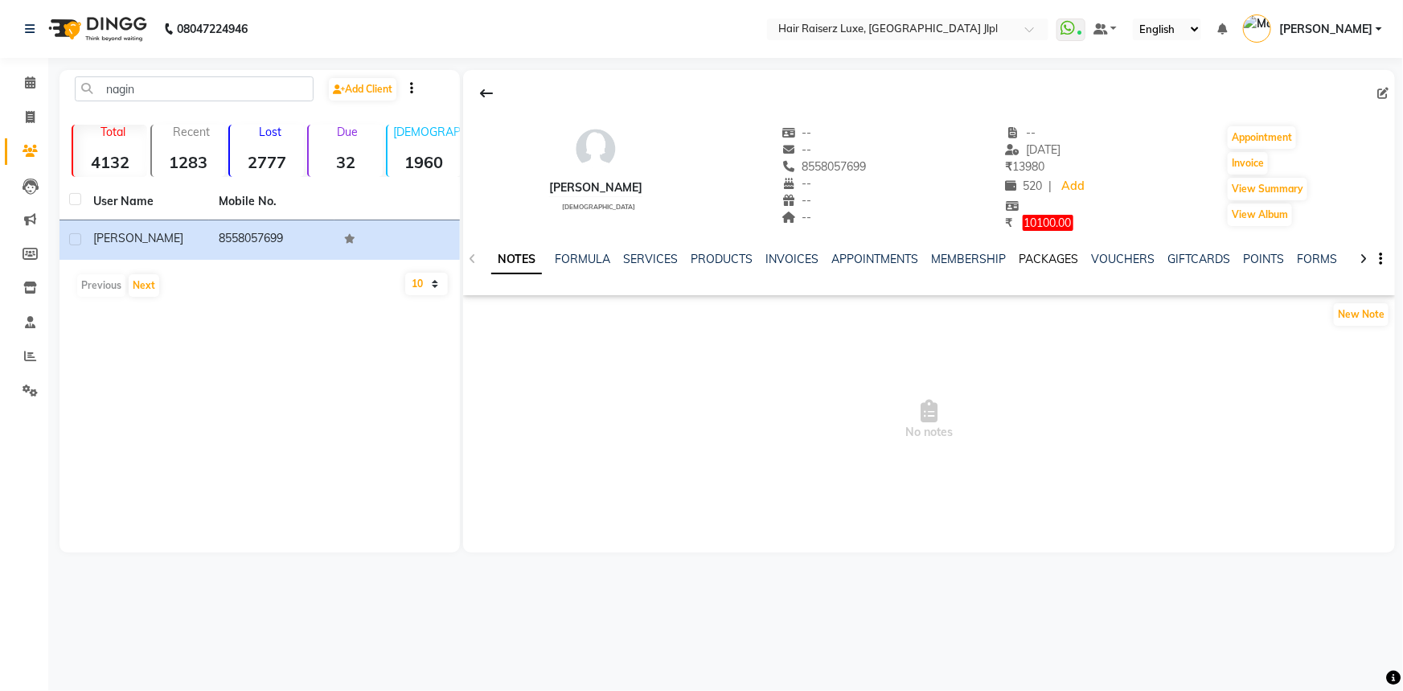
click at [1037, 260] on link "PACKAGES" at bounding box center [1049, 259] width 60 height 14
click at [1062, 261] on link "VOUCHERS" at bounding box center [1044, 259] width 64 height 14
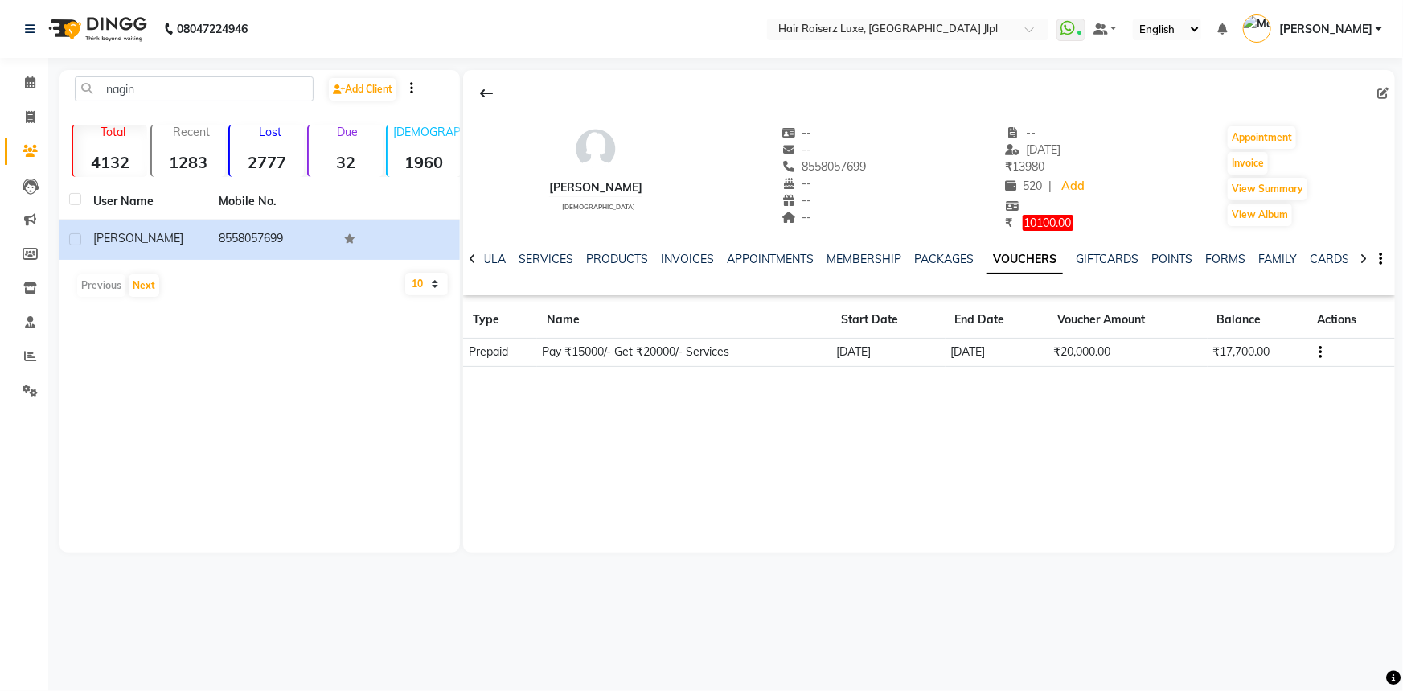
click at [1321, 352] on icon "button" at bounding box center [1321, 352] width 3 height 1
click at [1210, 354] on div "Edit" at bounding box center [1246, 351] width 101 height 20
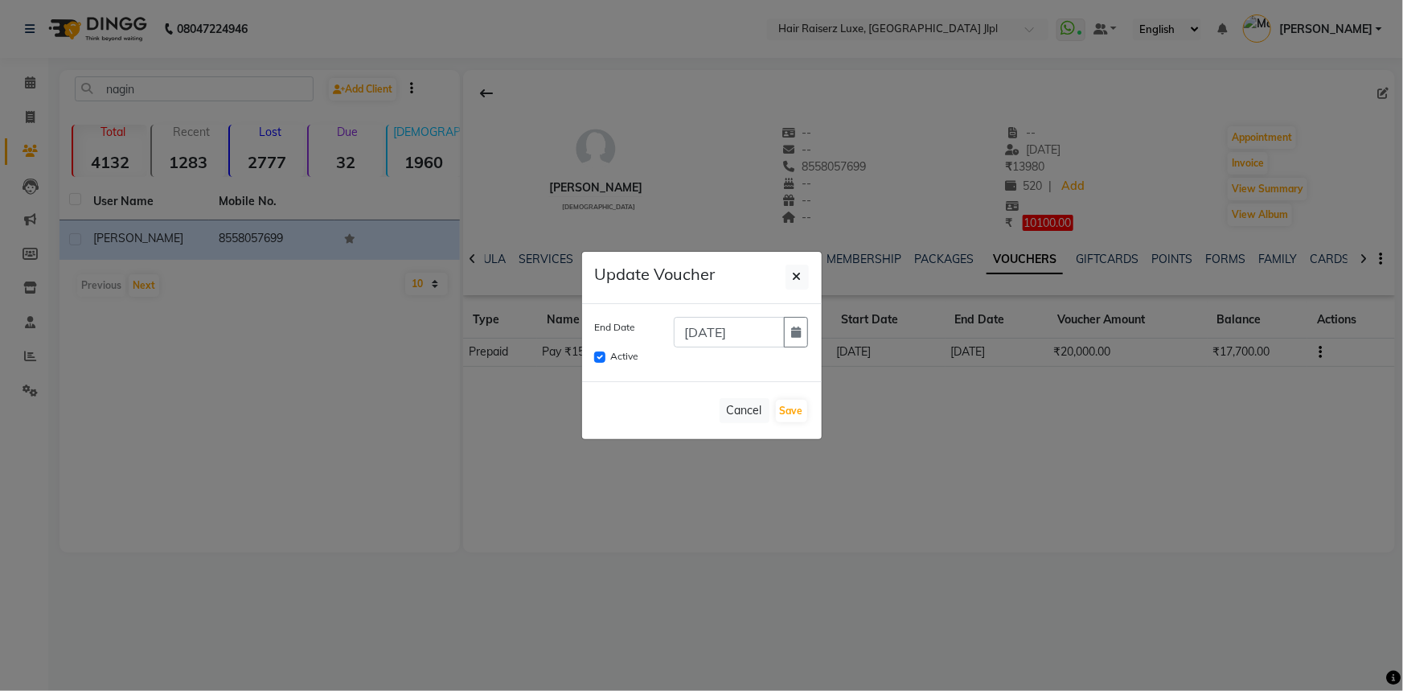
click at [605, 355] on div "Active" at bounding box center [702, 356] width 214 height 19
click at [603, 358] on input "Active" at bounding box center [599, 356] width 11 height 11
checkbox input "false"
click at [780, 408] on button "Save" at bounding box center [791, 411] width 31 height 23
checkbox input "false"
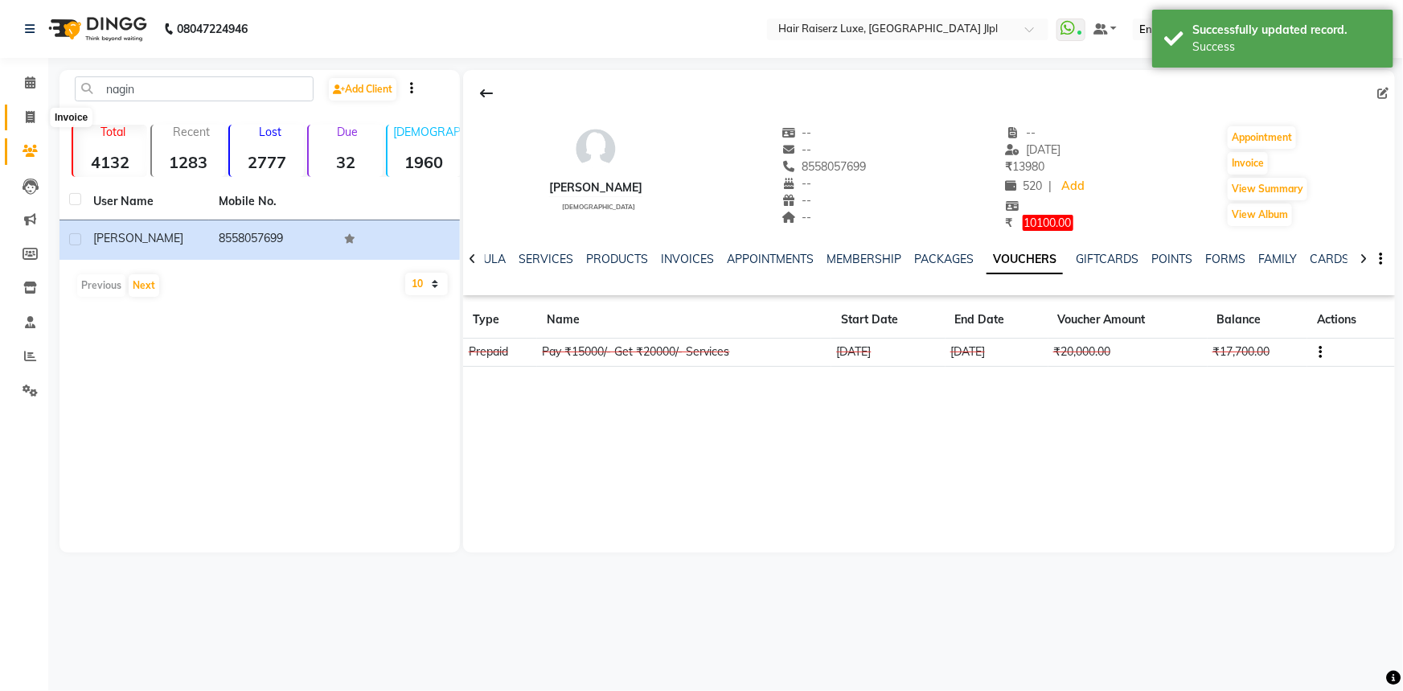
click at [26, 116] on icon at bounding box center [30, 117] width 9 height 12
select select "service"
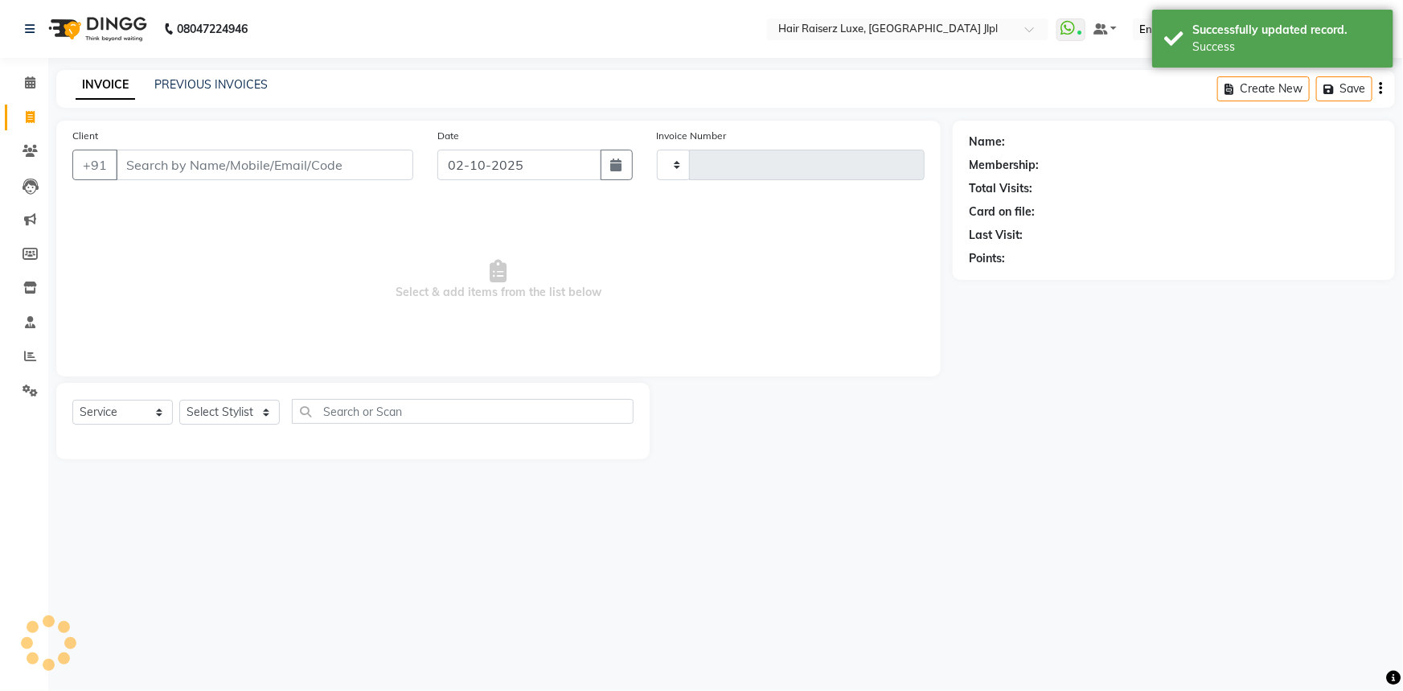
type input "3744"
select select "5409"
click at [193, 87] on link "PREVIOUS INVOICES" at bounding box center [210, 84] width 113 height 14
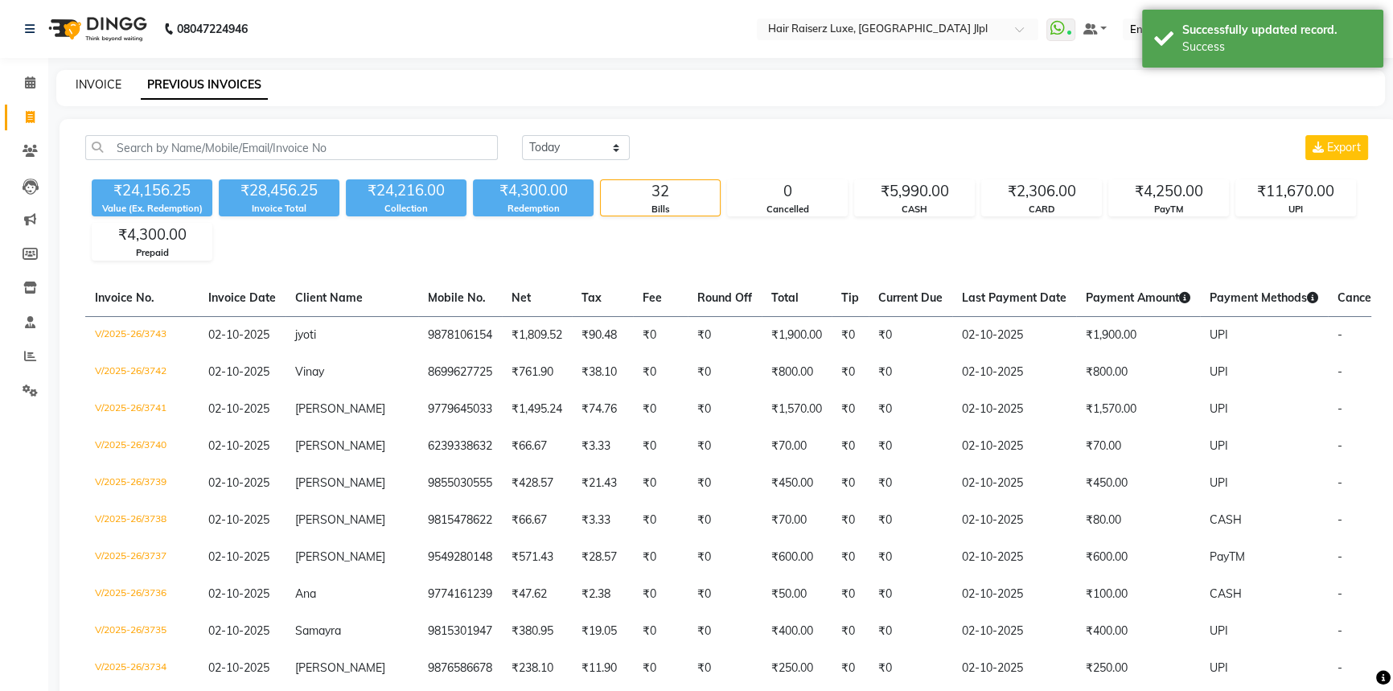
click at [117, 85] on link "INVOICE" at bounding box center [99, 84] width 46 height 14
select select "5409"
select select "service"
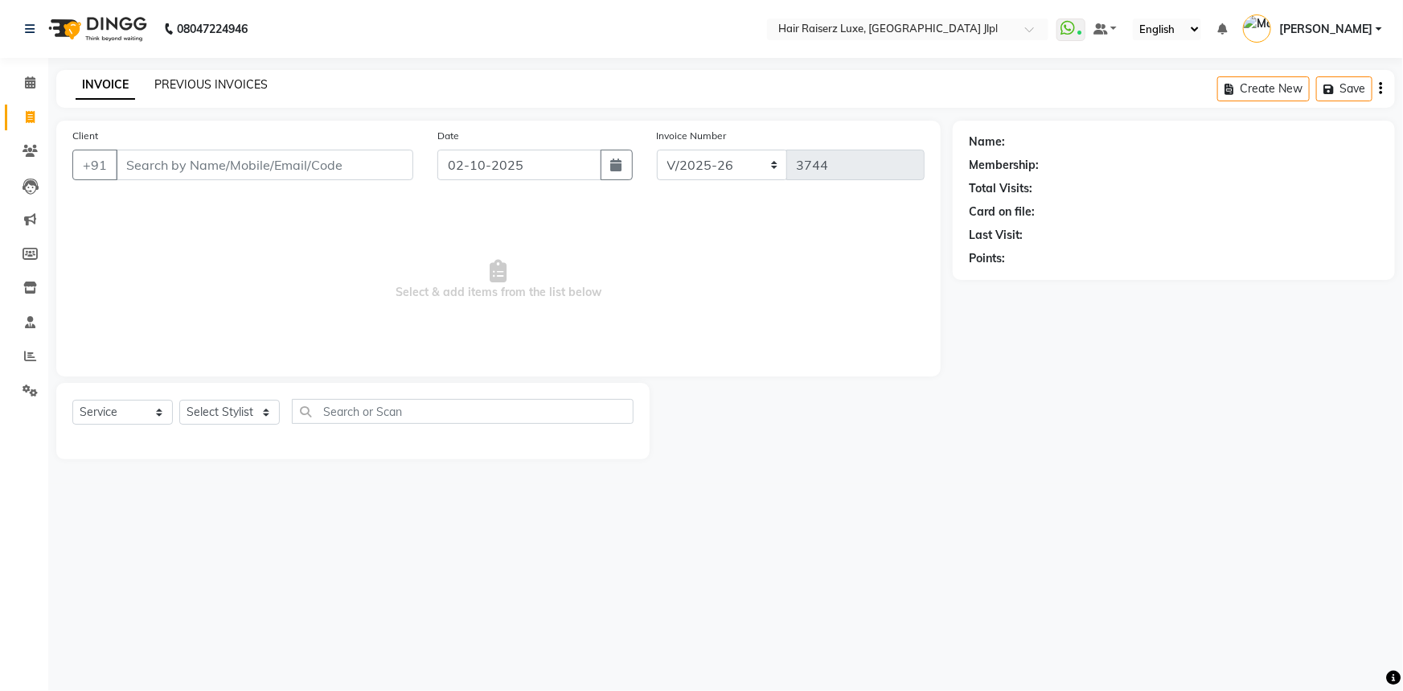
click at [200, 83] on link "PREVIOUS INVOICES" at bounding box center [210, 84] width 113 height 14
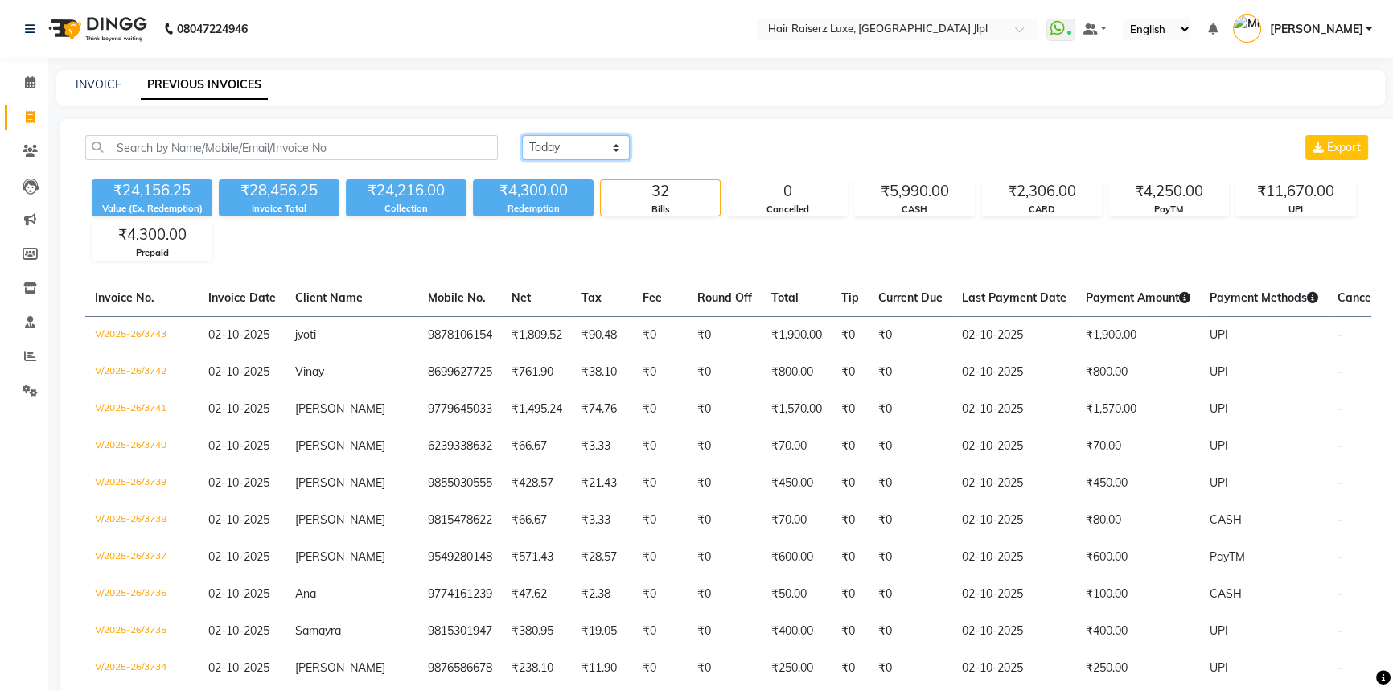
click at [589, 148] on select "Today Yesterday Custom Range" at bounding box center [576, 147] width 108 height 25
click at [522, 135] on select "Today Yesterday Custom Range" at bounding box center [576, 147] width 108 height 25
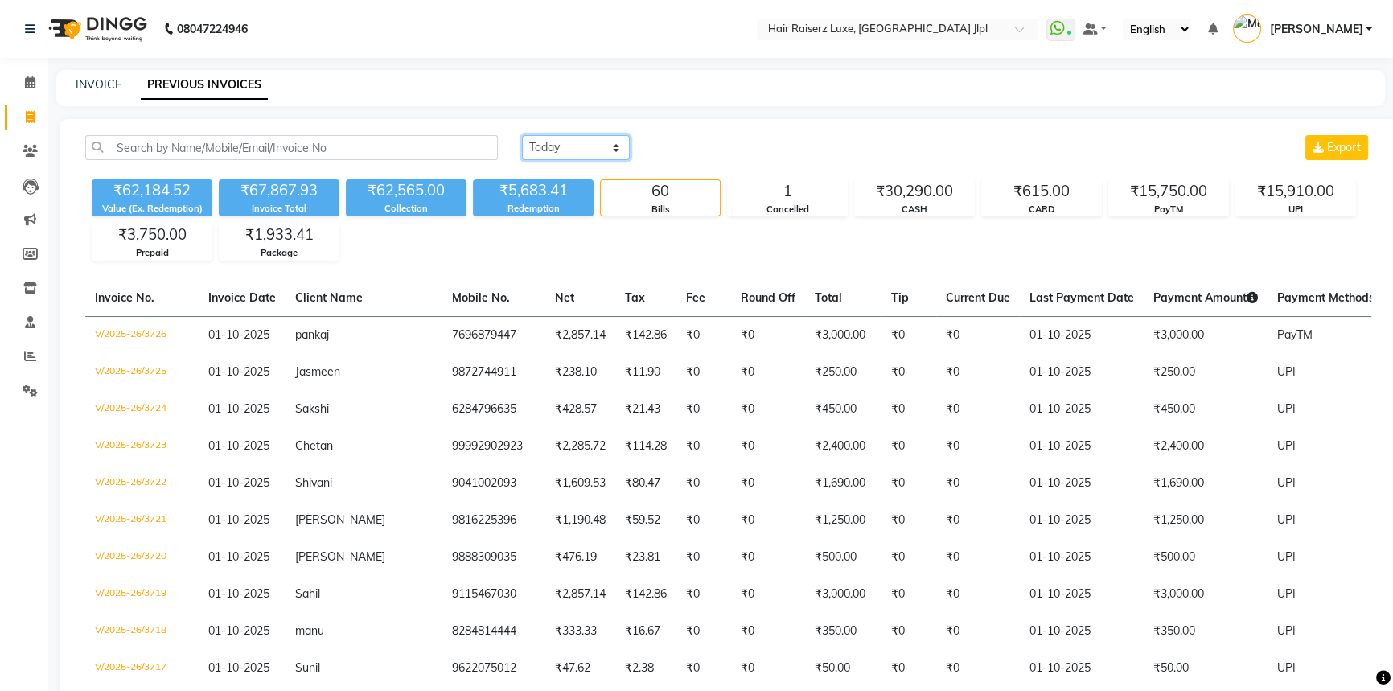
click at [583, 145] on select "Today Yesterday Custom Range" at bounding box center [576, 147] width 108 height 25
select select "today"
click at [522, 135] on select "Today Yesterday Custom Range" at bounding box center [576, 147] width 108 height 25
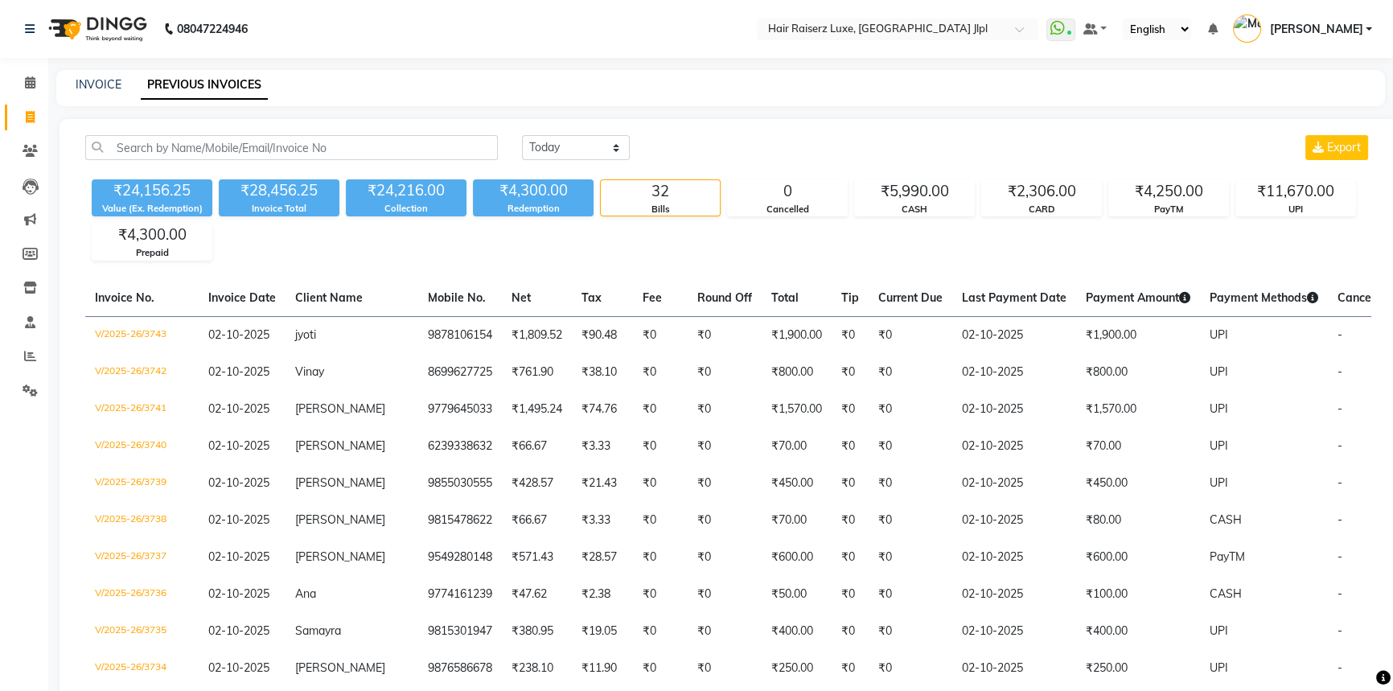
click at [105, 94] on div "INVOICE PREVIOUS INVOICES" at bounding box center [720, 88] width 1329 height 36
click at [109, 88] on link "INVOICE" at bounding box center [99, 84] width 46 height 14
select select "service"
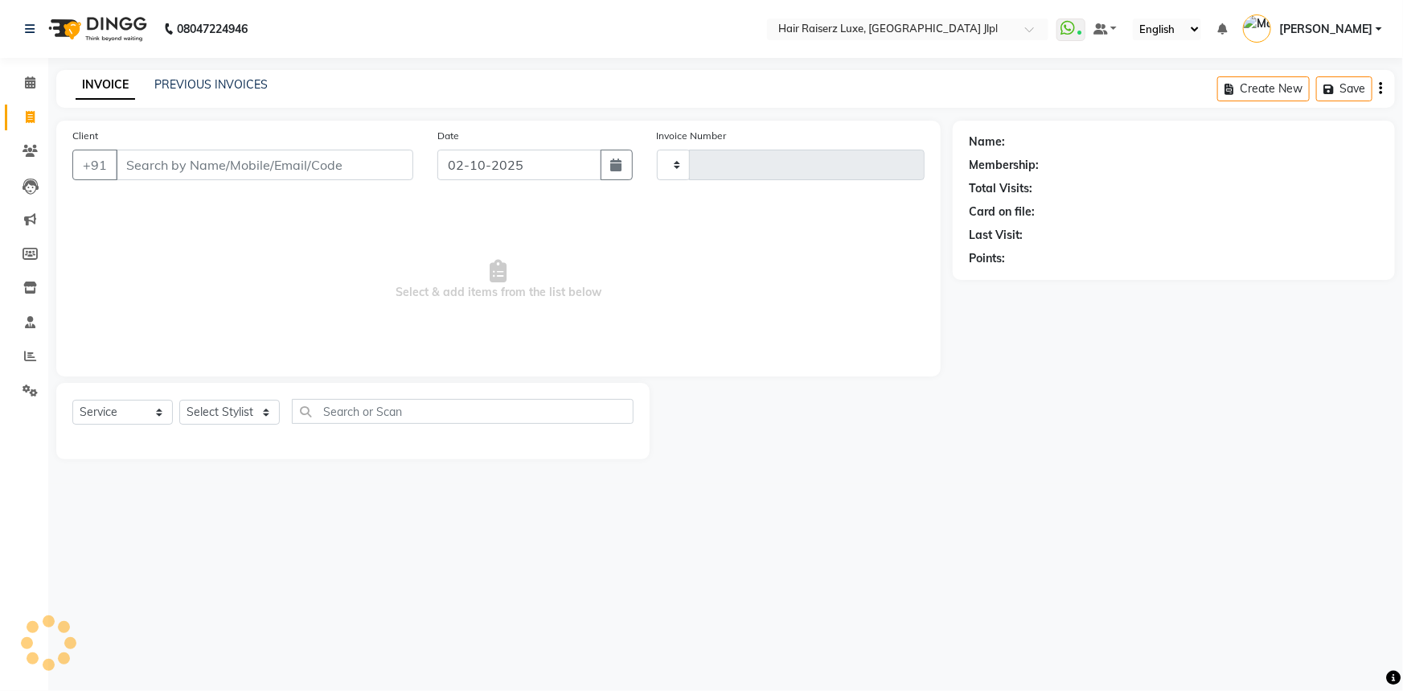
type input "3744"
select select "5409"
click at [222, 81] on link "PREVIOUS INVOICES" at bounding box center [210, 84] width 113 height 14
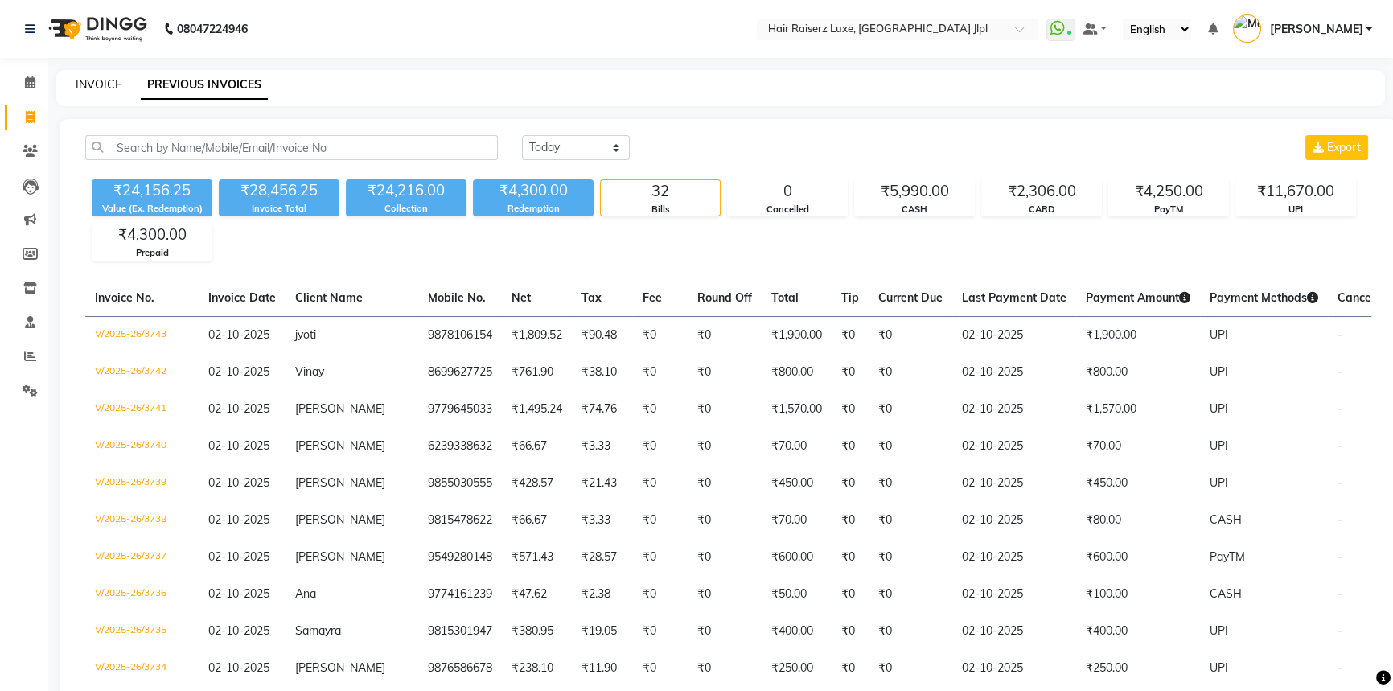
click at [108, 80] on link "INVOICE" at bounding box center [99, 84] width 46 height 14
select select "service"
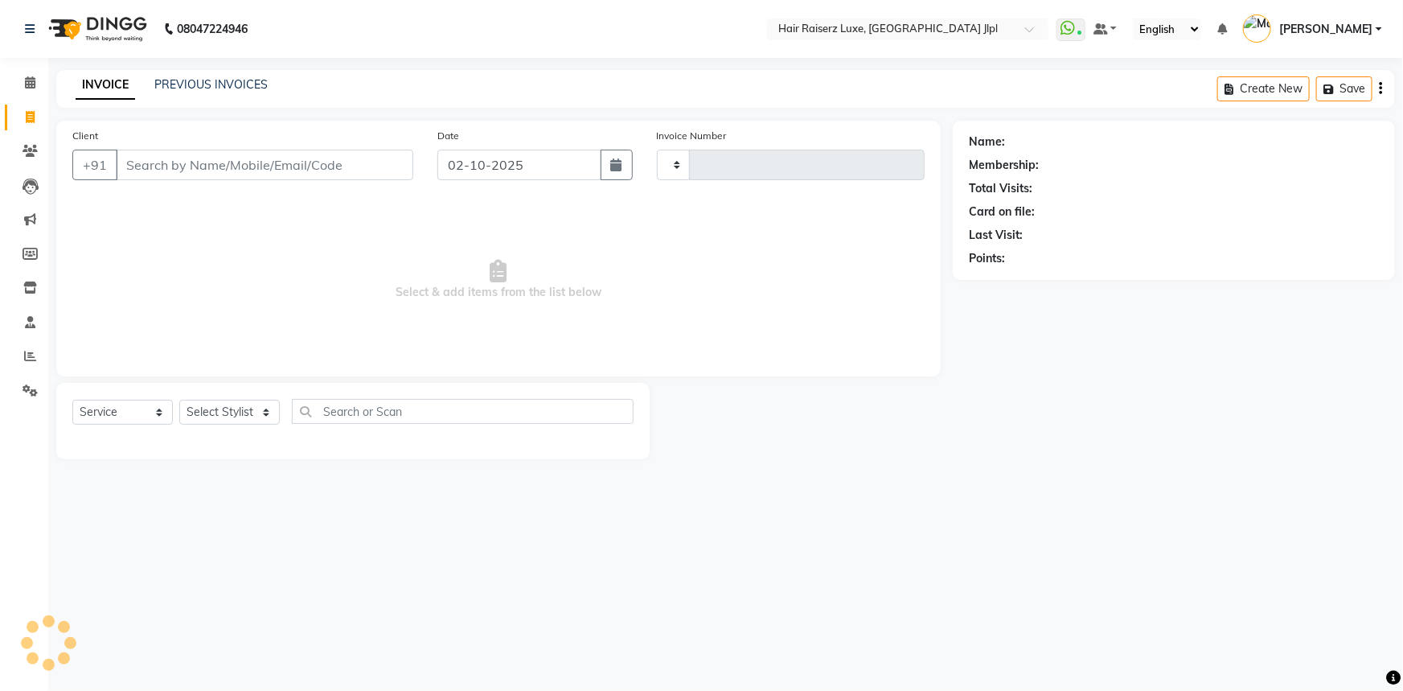
type input "3744"
select select "5409"
click at [29, 357] on icon at bounding box center [30, 356] width 12 height 12
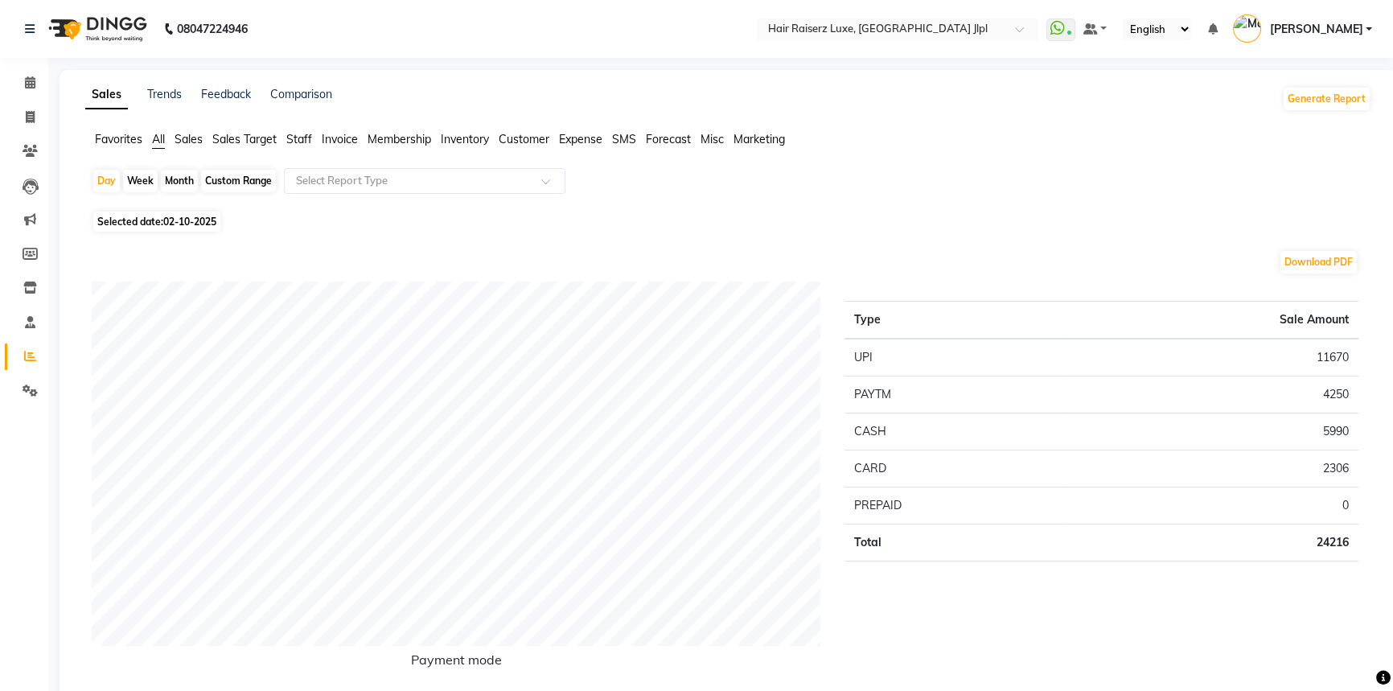
click at [222, 135] on span "Sales Target" at bounding box center [244, 139] width 64 height 14
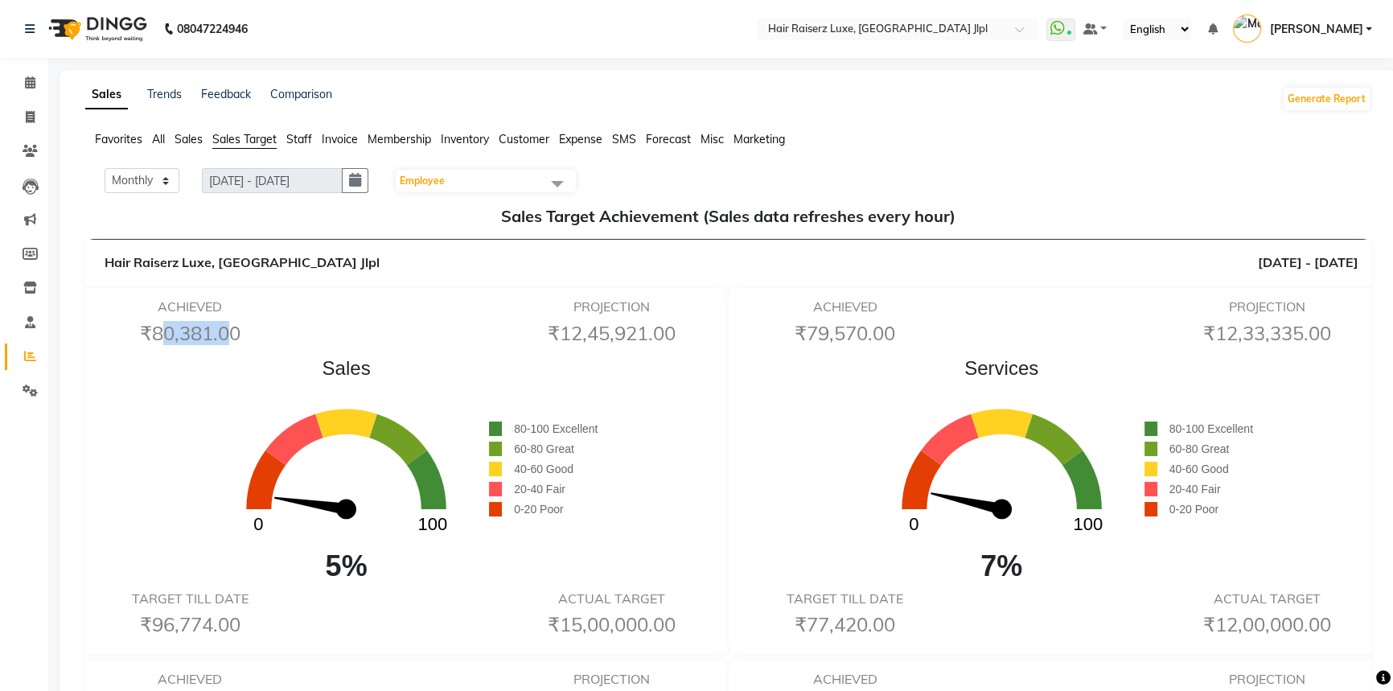
drag, startPoint x: 146, startPoint y: 331, endPoint x: 217, endPoint y: 340, distance: 72.2
click at [217, 340] on h6 "₹80,381.00" at bounding box center [190, 333] width 187 height 23
click at [29, 118] on icon at bounding box center [30, 117] width 9 height 12
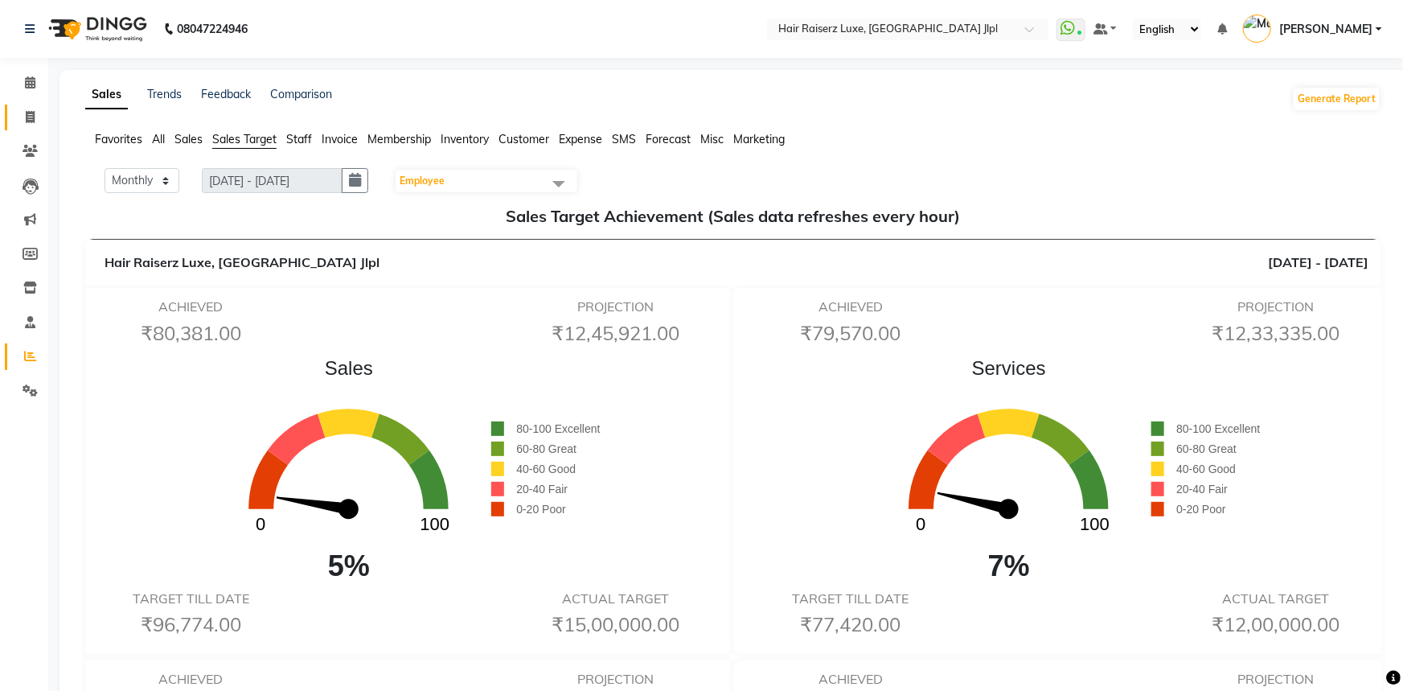
select select "5409"
select select "service"
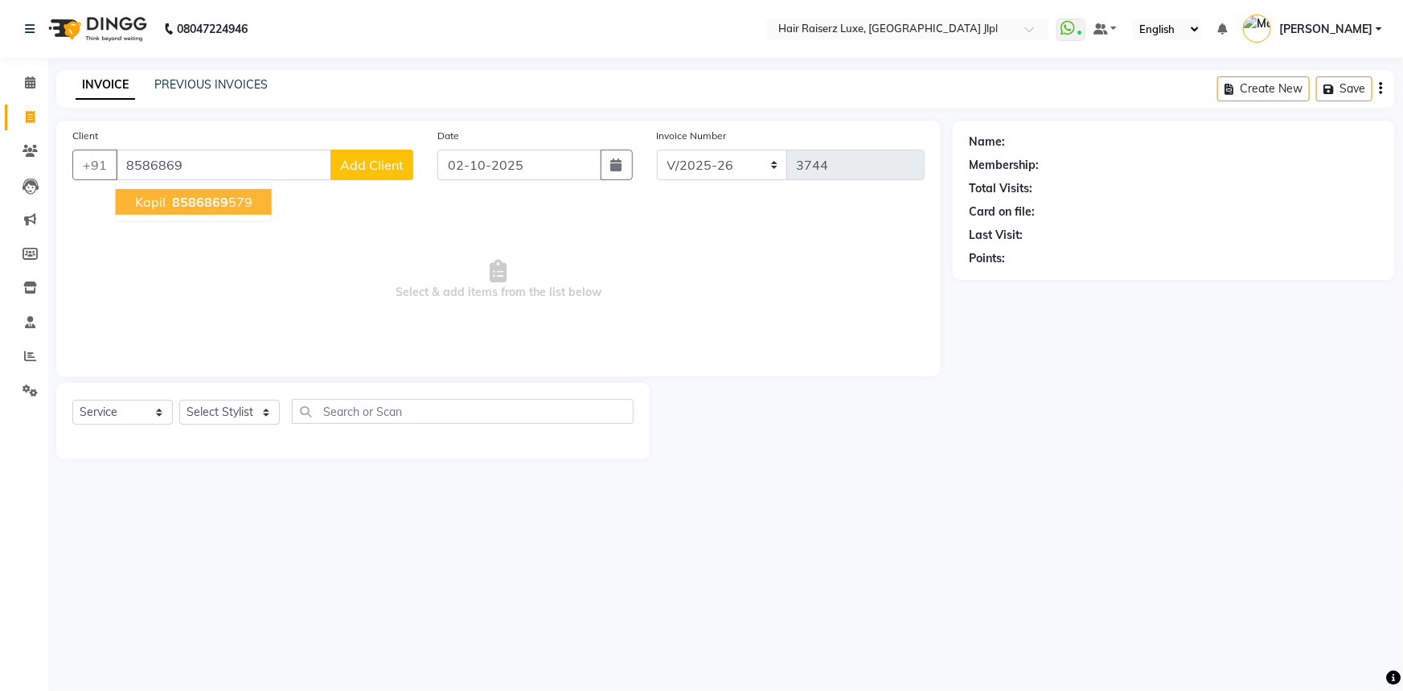
click at [175, 204] on span "8586869" at bounding box center [200, 202] width 56 height 16
type input "8586869579"
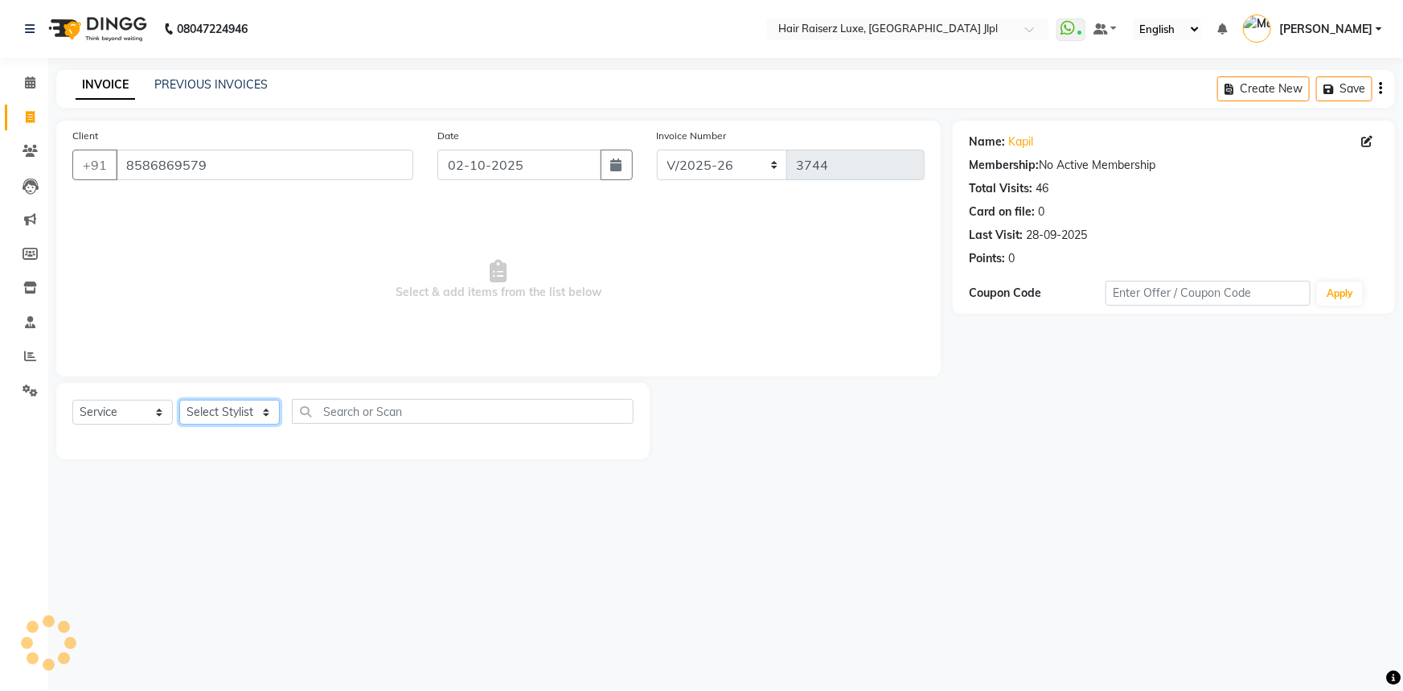
click at [215, 417] on select "Select Stylist Abhishek Aftab Ajay Anand Asma Bhoomika Bilal C&Gs Vogue Chhavi …" at bounding box center [229, 412] width 101 height 25
select select "64563"
click at [179, 400] on select "Select Stylist Abhishek Aftab Ajay Anand Asma Bhoomika Bilal C&Gs Vogue Chhavi …" at bounding box center [229, 412] width 101 height 25
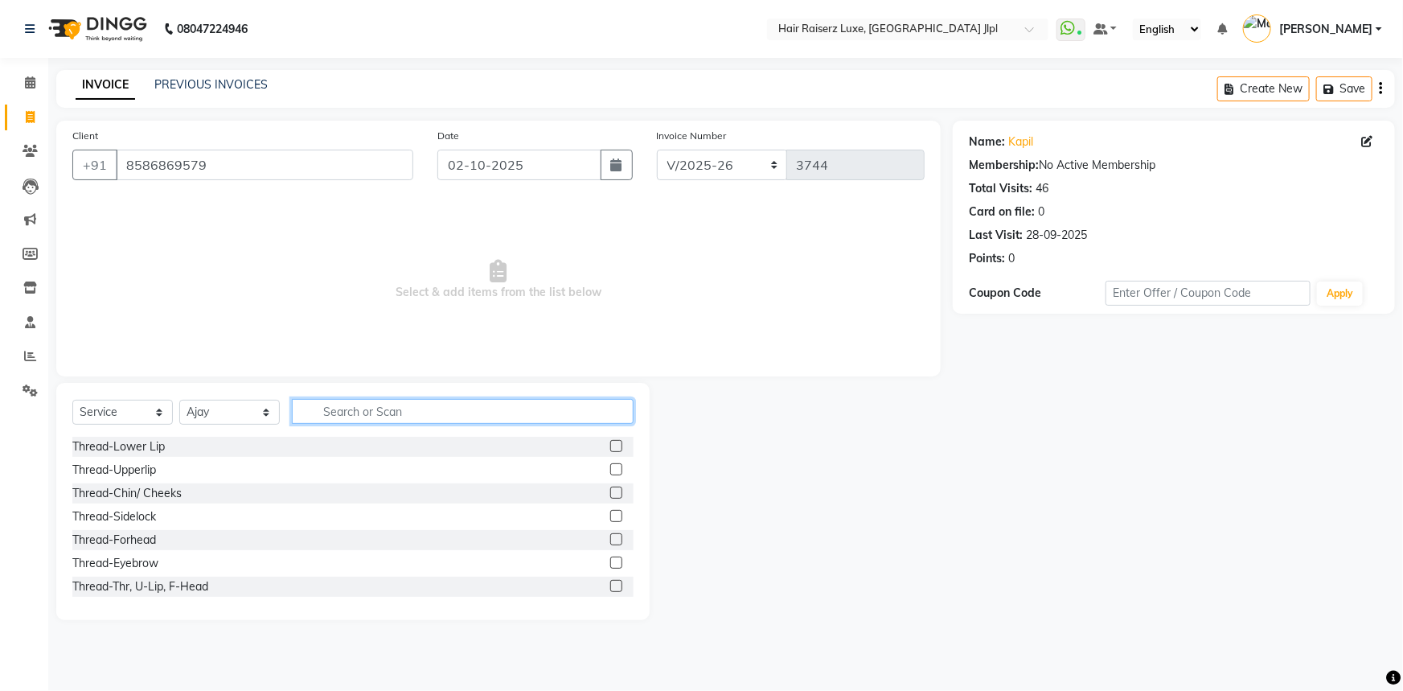
click at [347, 413] on input "text" at bounding box center [463, 411] width 342 height 25
type input "g"
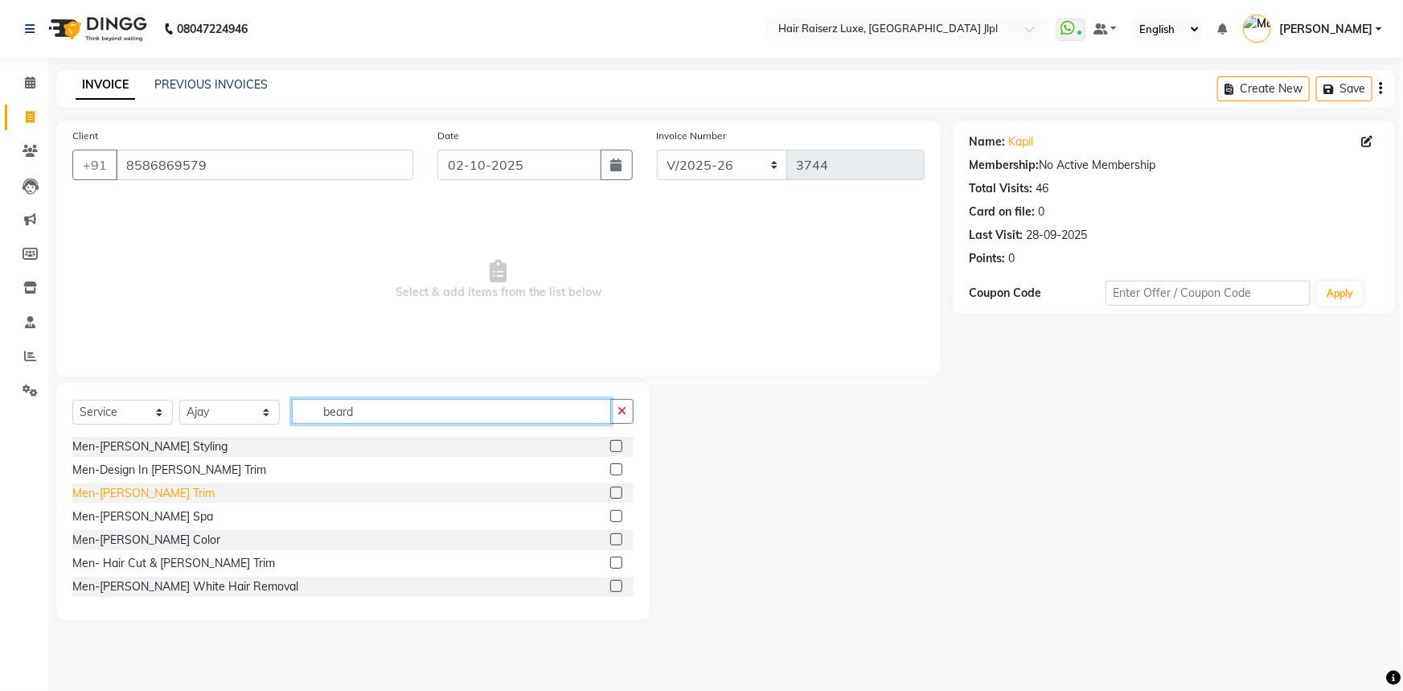
type input "beard"
click at [126, 495] on div "Men-Beard Trim" at bounding box center [143, 493] width 142 height 17
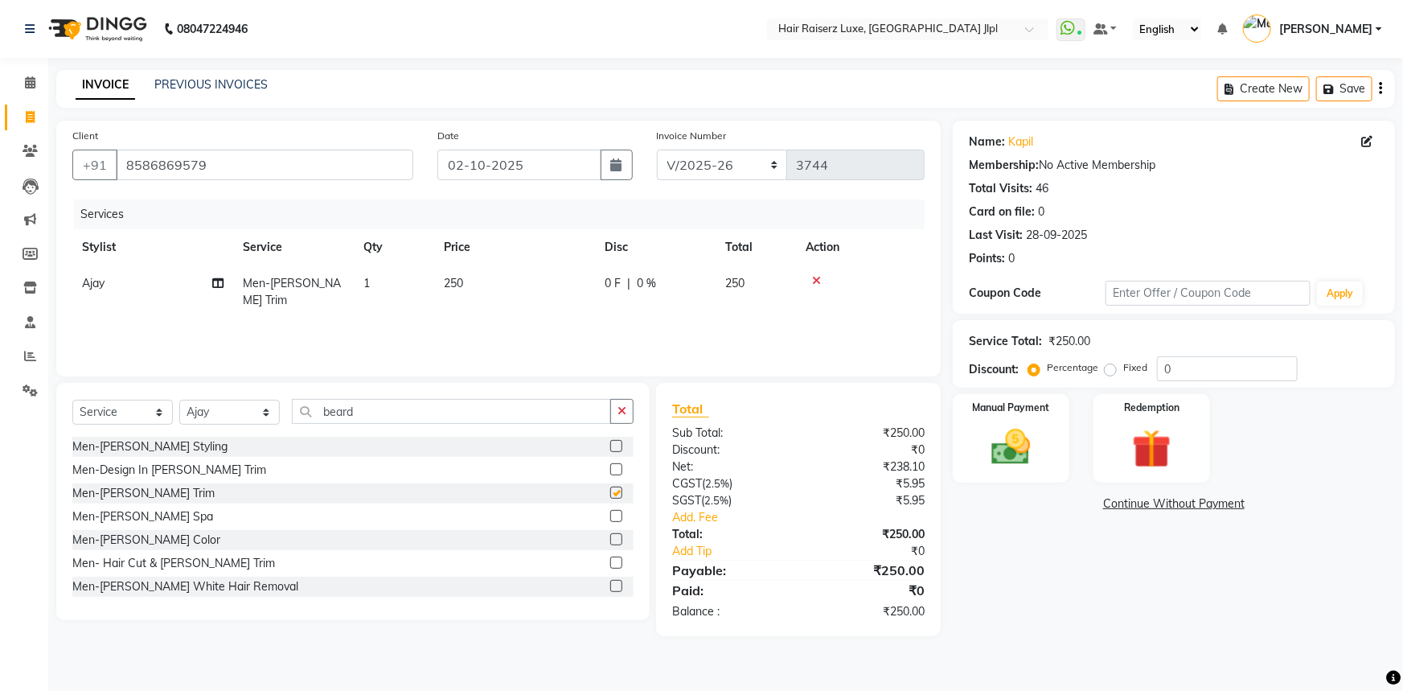
checkbox input "false"
click at [996, 427] on img at bounding box center [1012, 447] width 66 height 47
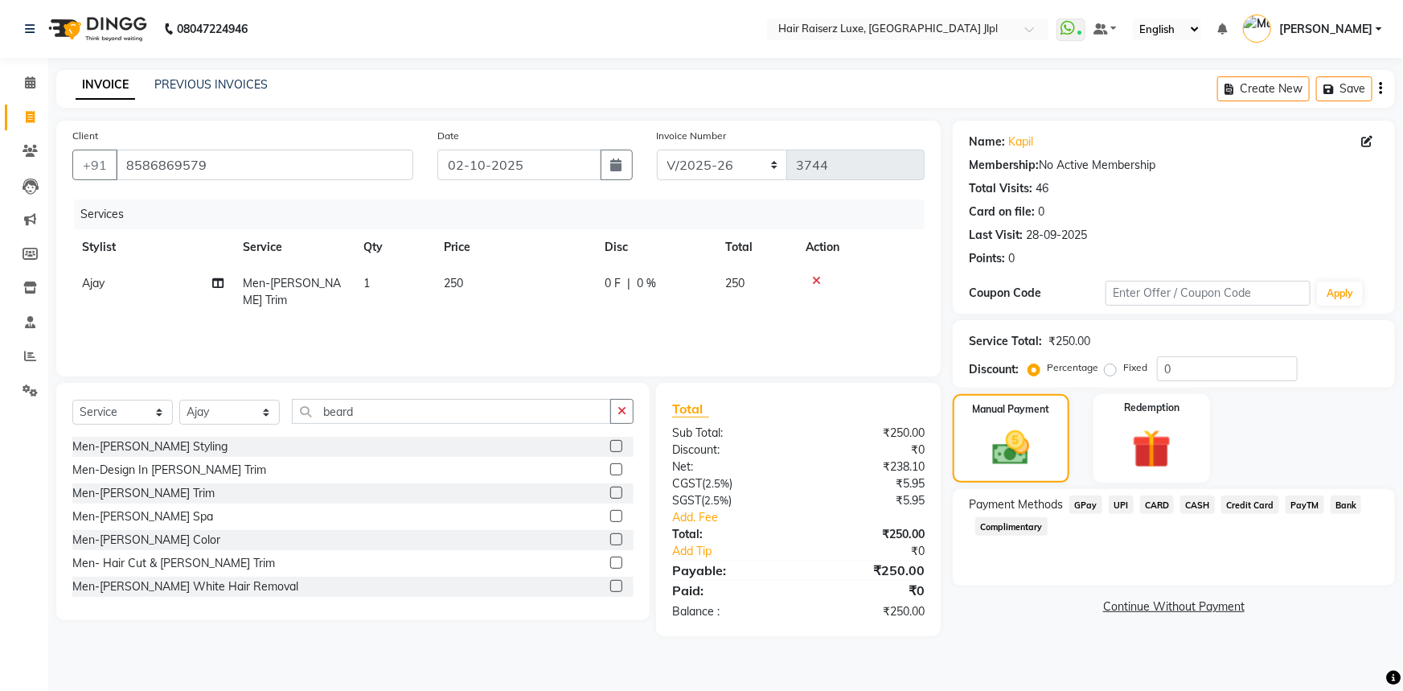
click at [1122, 501] on span "UPI" at bounding box center [1121, 504] width 25 height 18
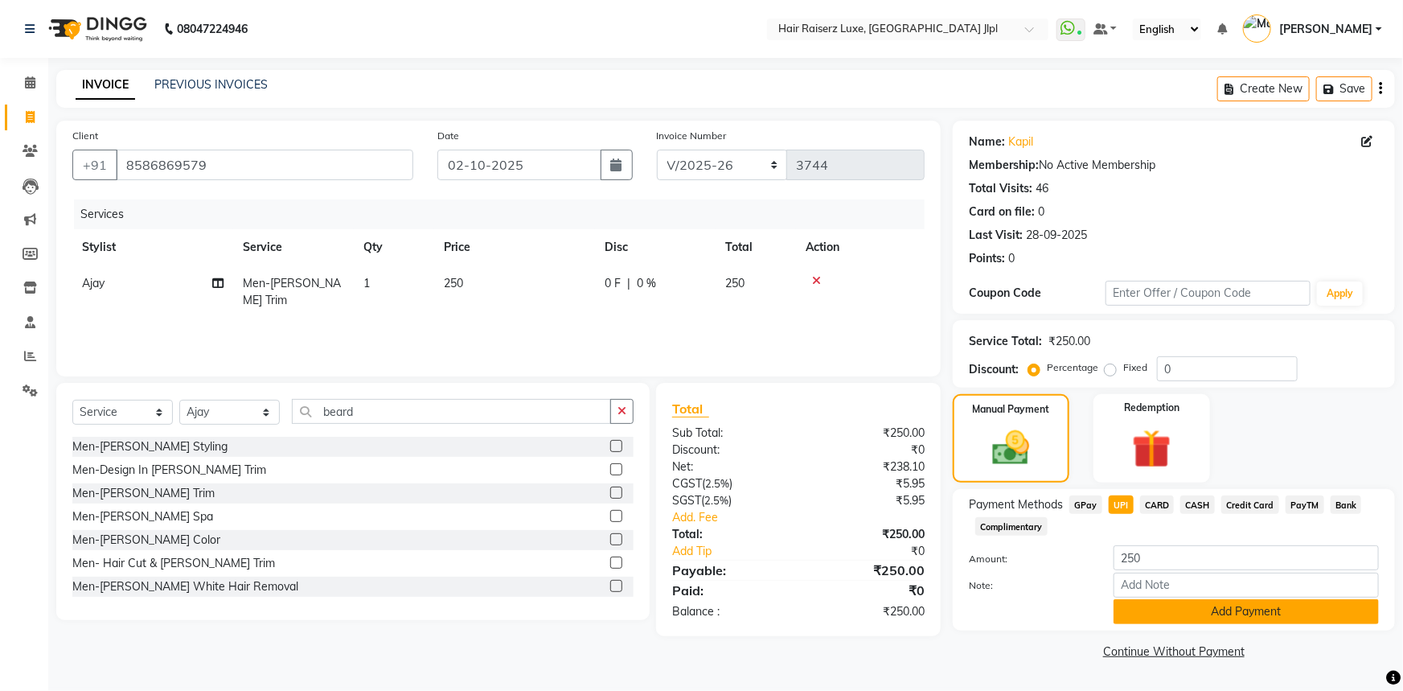
click at [1193, 606] on button "Add Payment" at bounding box center [1246, 611] width 265 height 25
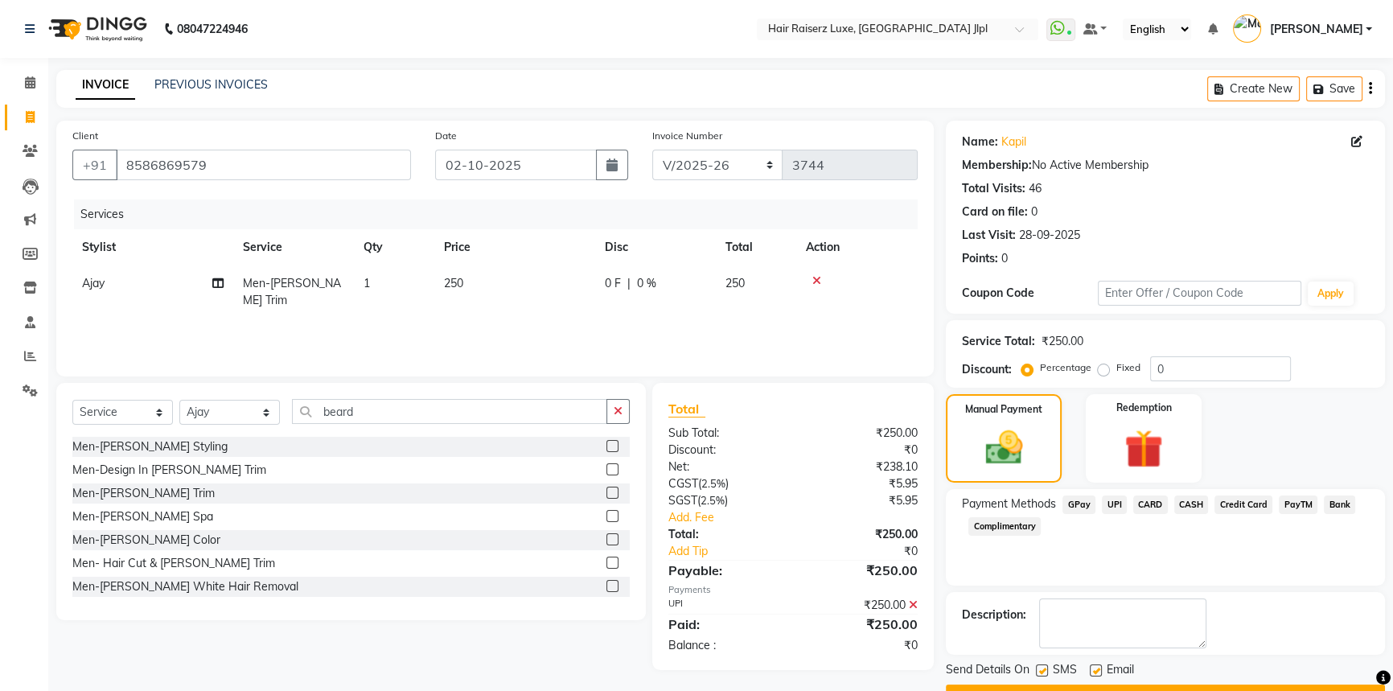
click at [1091, 669] on label at bounding box center [1096, 670] width 12 height 12
click at [1091, 669] on input "checkbox" at bounding box center [1095, 671] width 10 height 10
checkbox input "false"
click at [1091, 687] on button "Checkout" at bounding box center [1165, 696] width 439 height 25
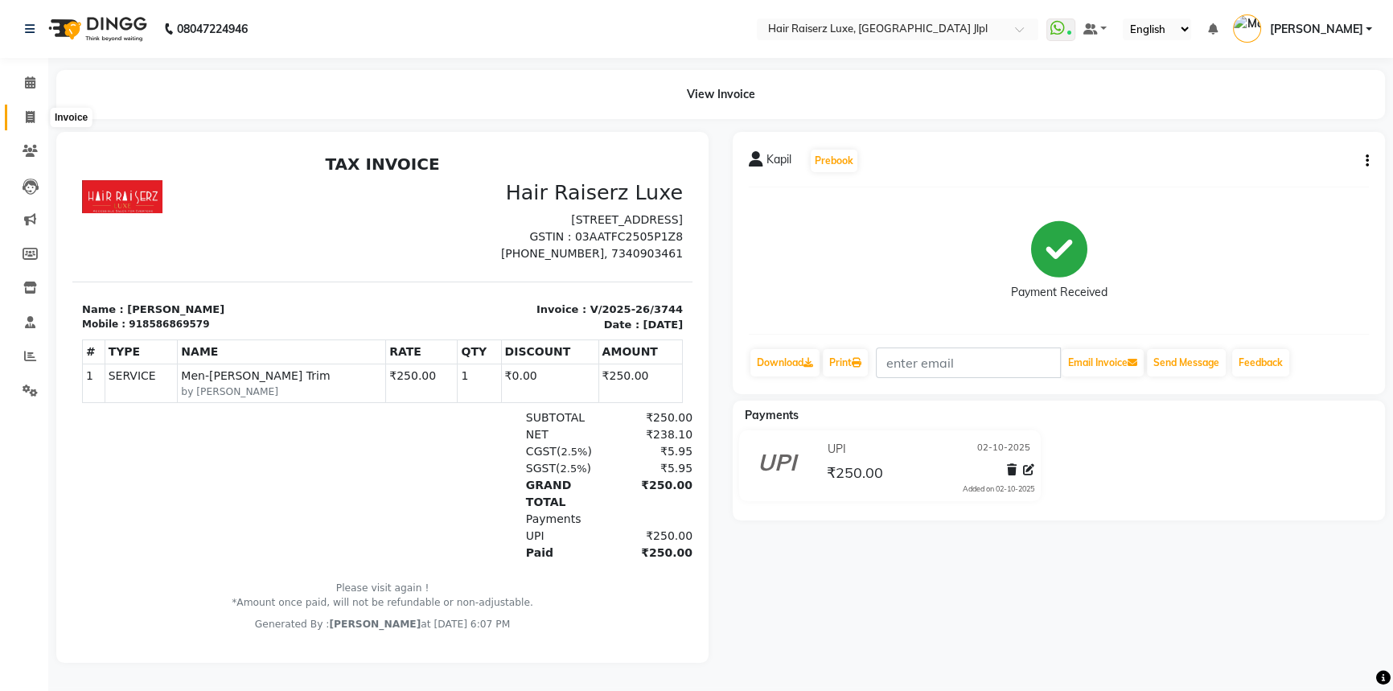
click at [38, 121] on span at bounding box center [30, 118] width 28 height 18
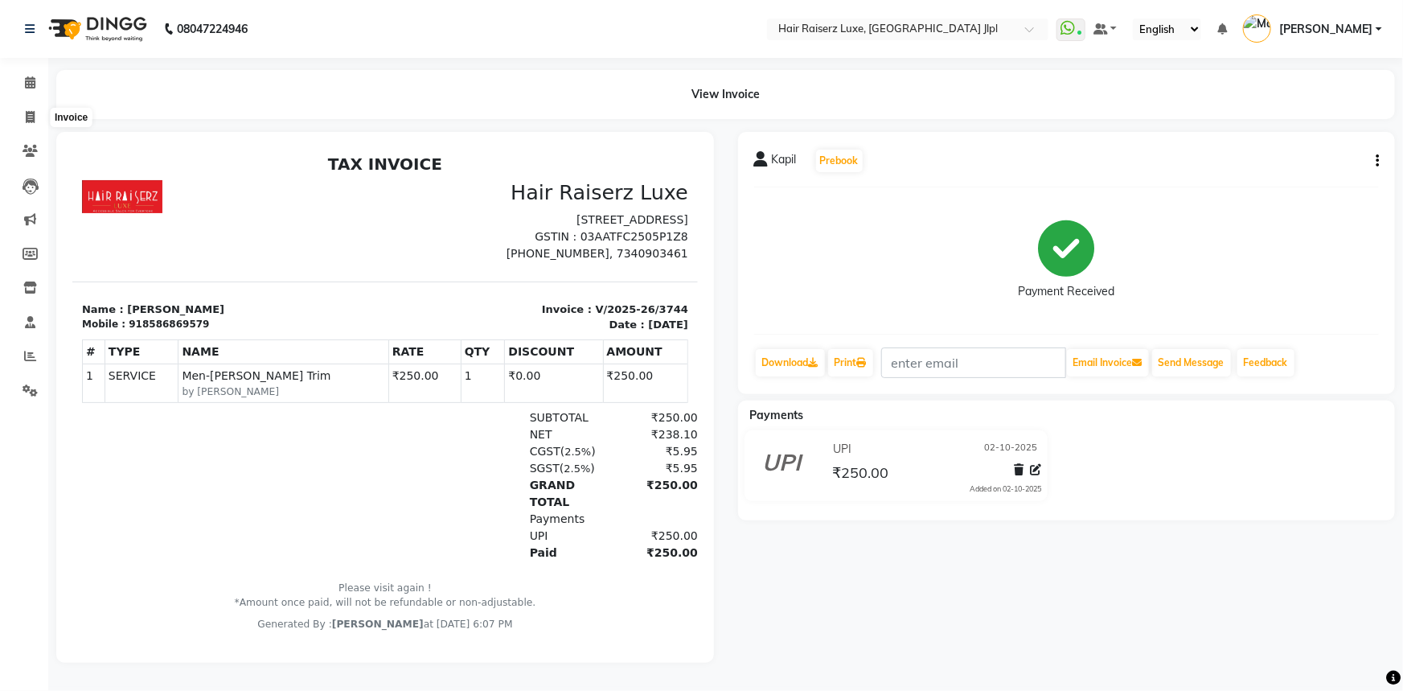
select select "5409"
select select "service"
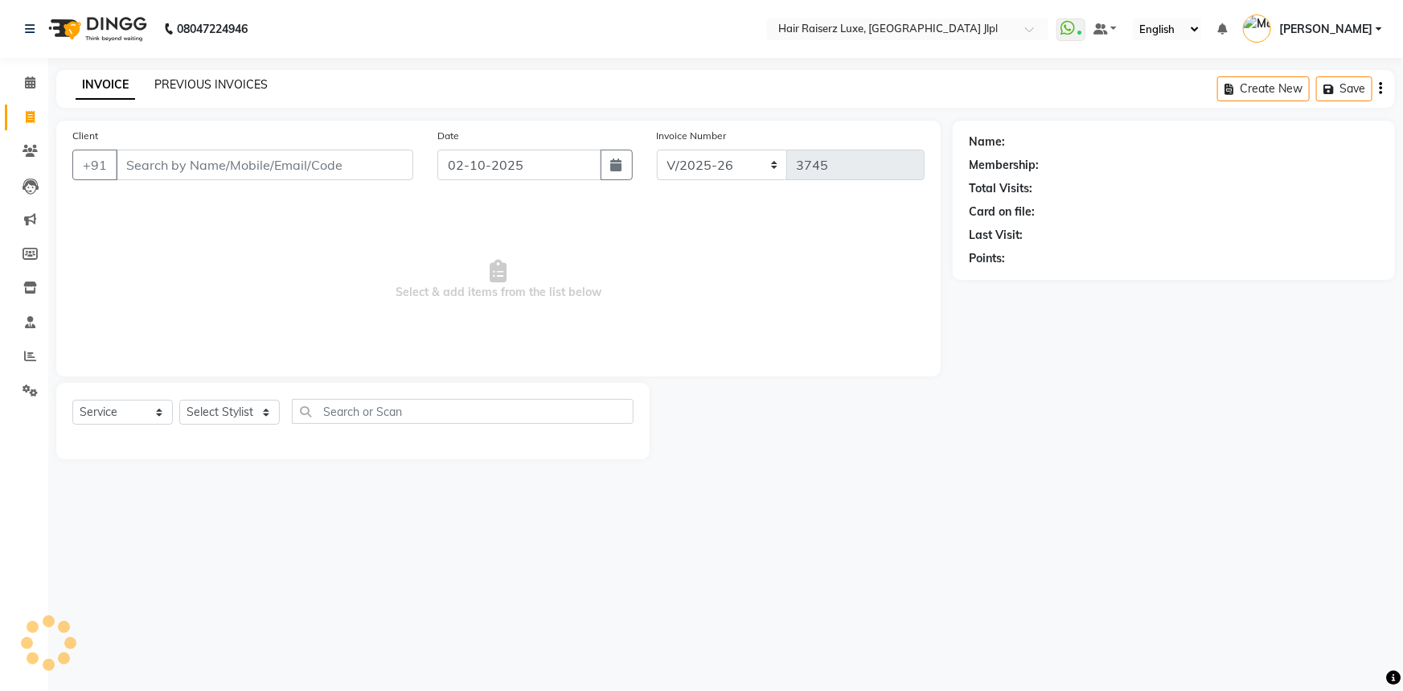
click at [220, 84] on link "PREVIOUS INVOICES" at bounding box center [210, 84] width 113 height 14
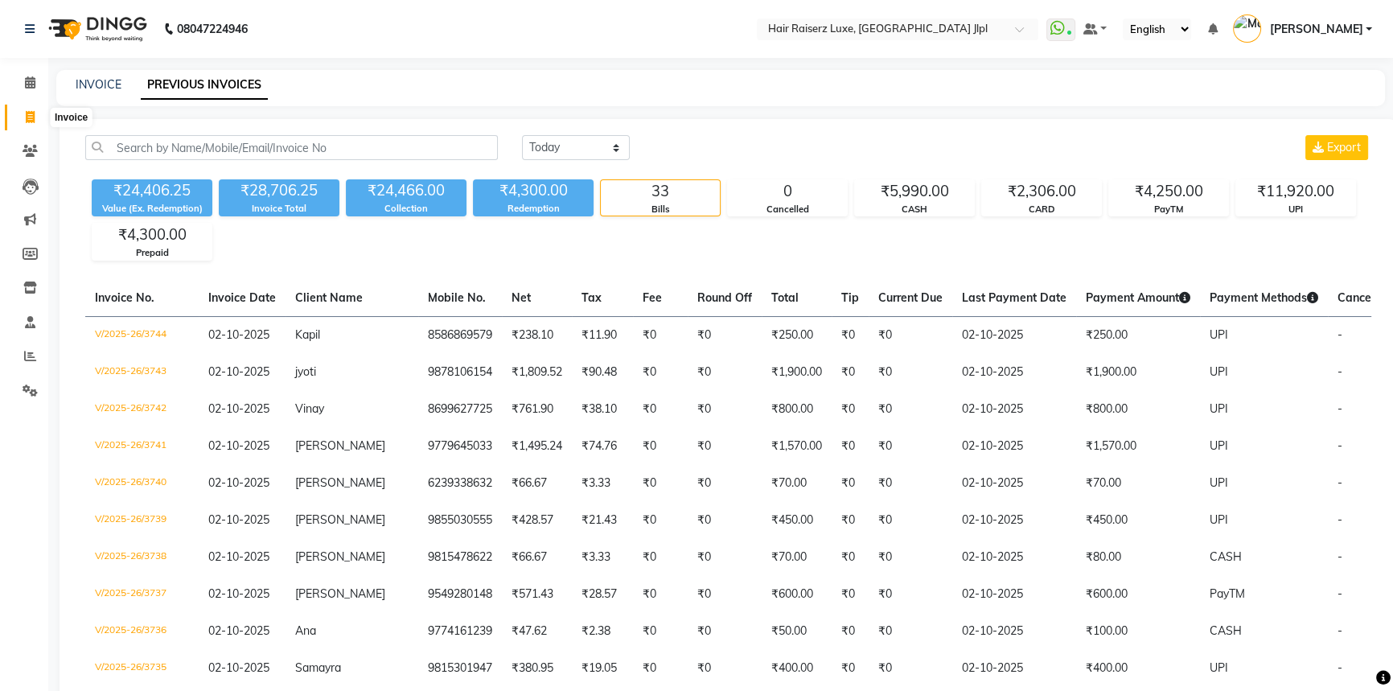
click at [27, 109] on span at bounding box center [30, 118] width 28 height 18
select select "5409"
select select "service"
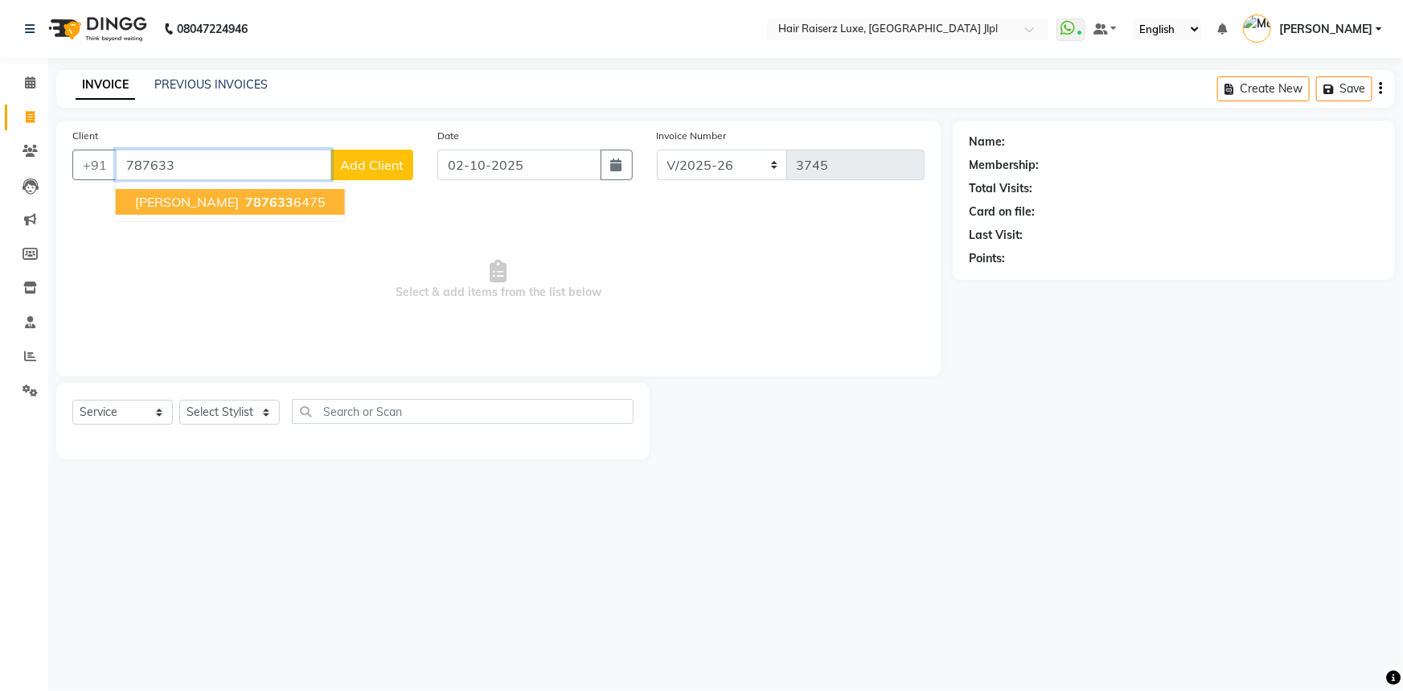
click at [245, 199] on span "787633" at bounding box center [269, 202] width 48 height 16
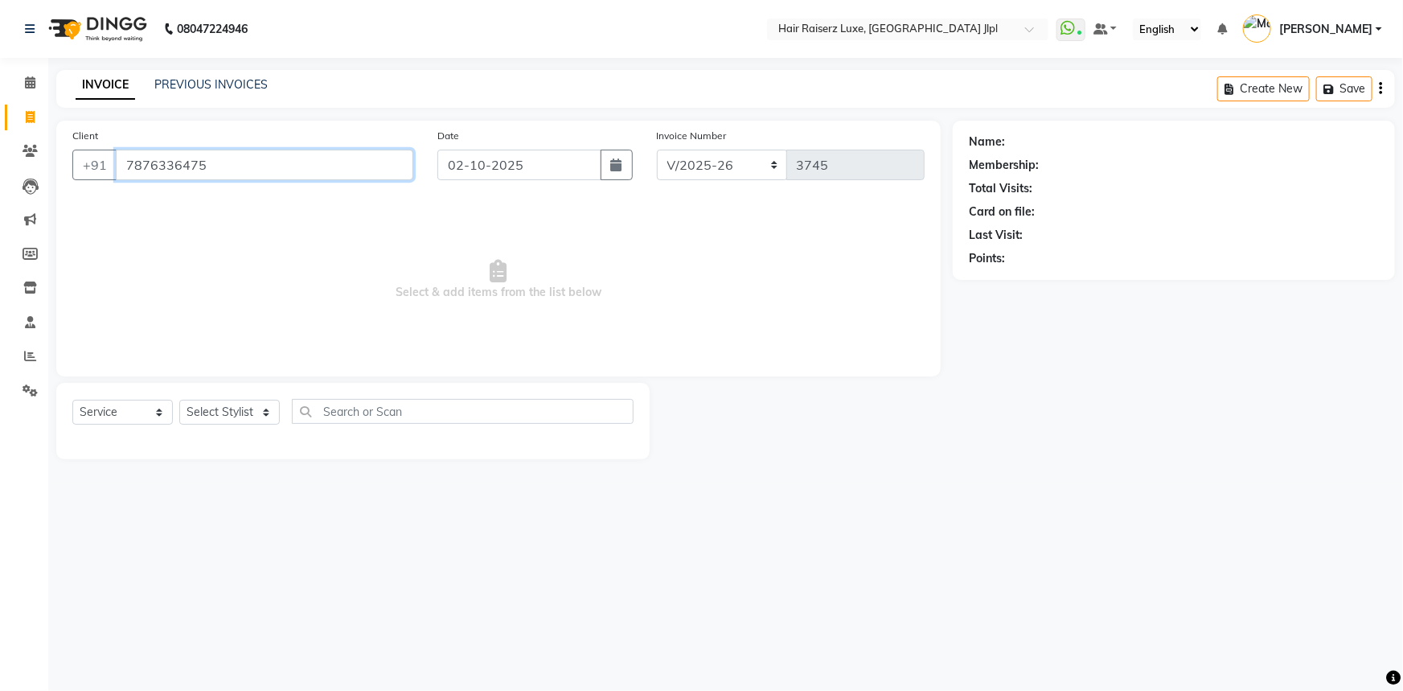
type input "7876336475"
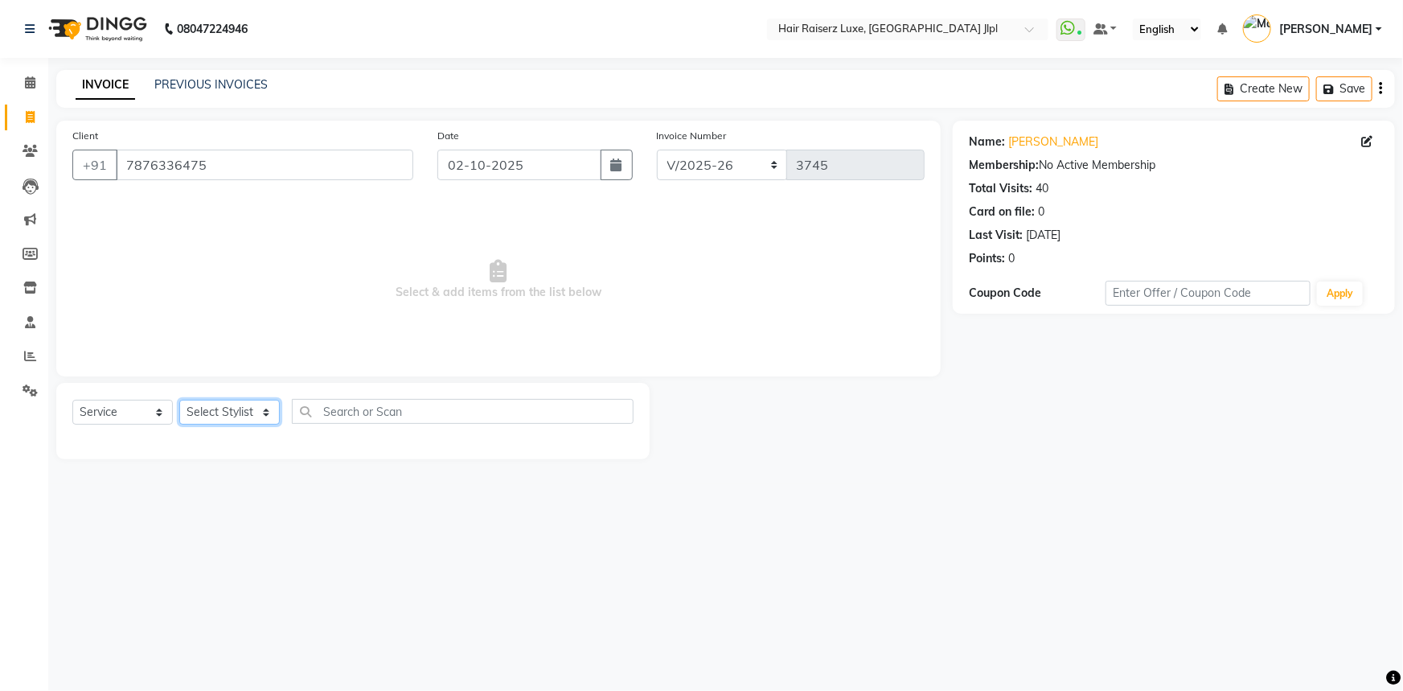
click at [233, 417] on select "Select Stylist Abhishek Aftab Ajay Anand Asma Bhoomika Bilal C&Gs Vogue Chhavi …" at bounding box center [229, 412] width 101 height 25
select select "47928"
click at [179, 400] on select "Select Stylist Abhishek Aftab Ajay Anand Asma Bhoomika Bilal C&Gs Vogue Chhavi …" at bounding box center [229, 412] width 101 height 25
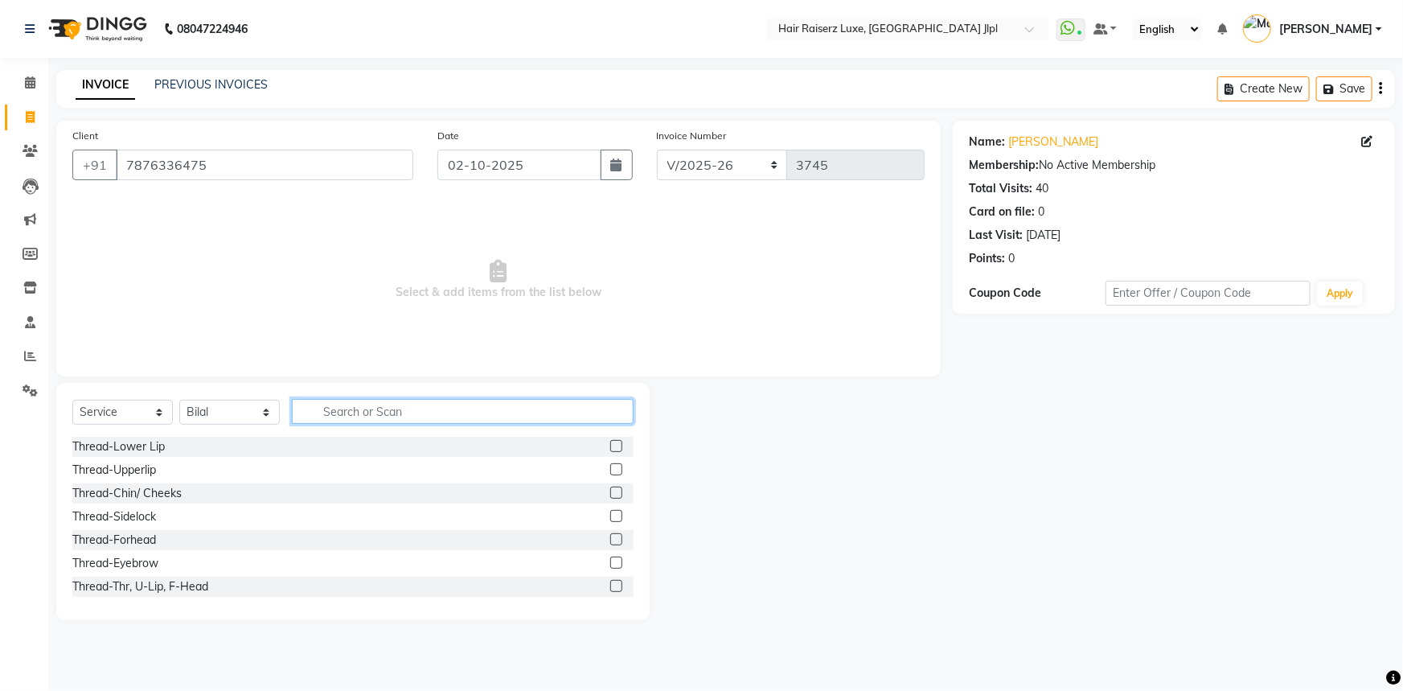
click at [379, 418] on input "text" at bounding box center [463, 411] width 342 height 25
type input "cut"
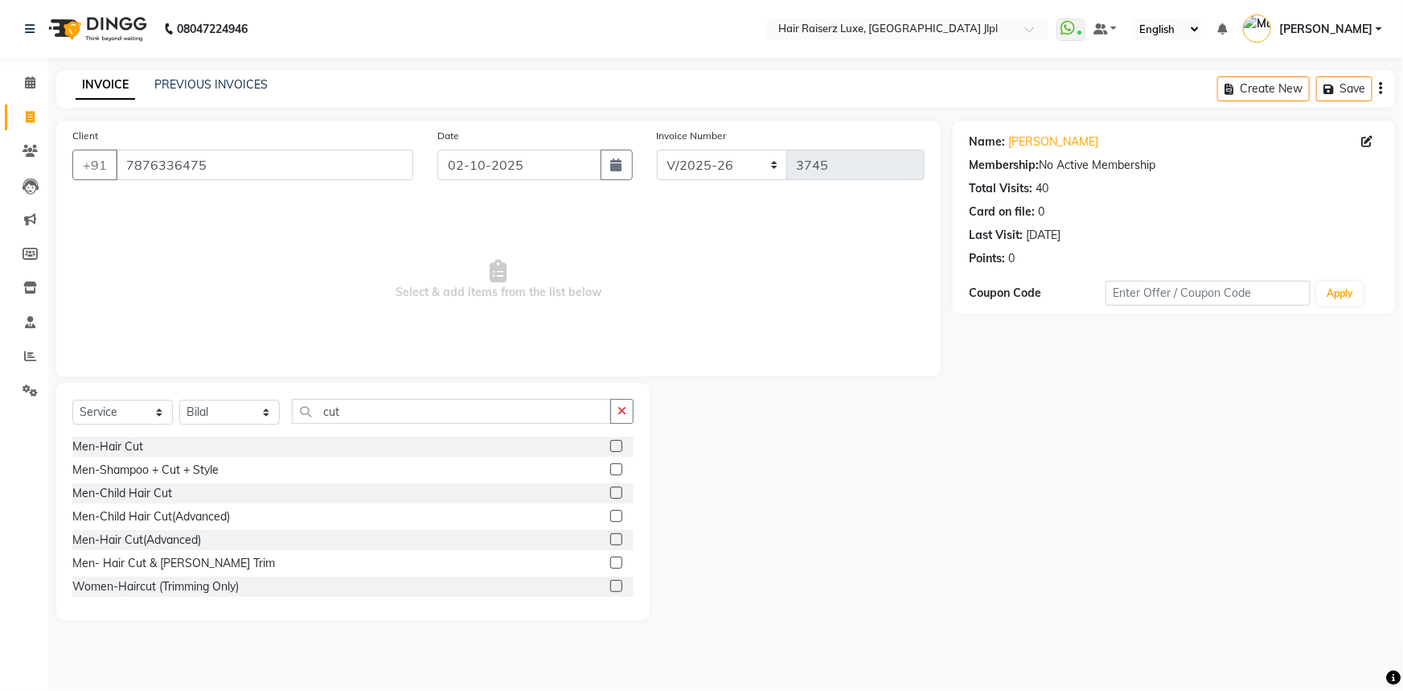
drag, startPoint x: 137, startPoint y: 565, endPoint x: 146, endPoint y: 549, distance: 18.1
click at [137, 565] on div "Men- Hair Cut & Beard Trim" at bounding box center [173, 563] width 203 height 17
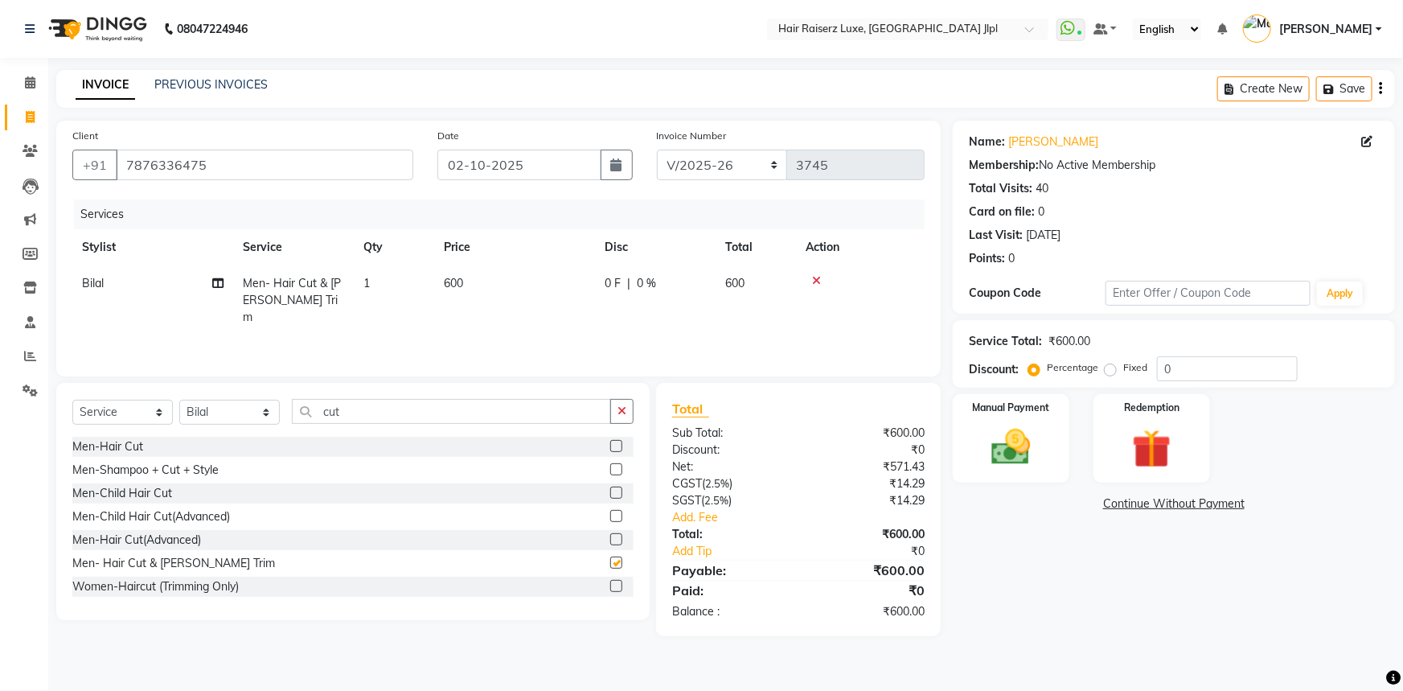
checkbox input "false"
click at [1115, 376] on div "Fixed" at bounding box center [1127, 367] width 39 height 19
click at [1123, 374] on label "Fixed" at bounding box center [1135, 367] width 24 height 14
click at [1111, 373] on input "Fixed" at bounding box center [1113, 367] width 11 height 11
radio input "true"
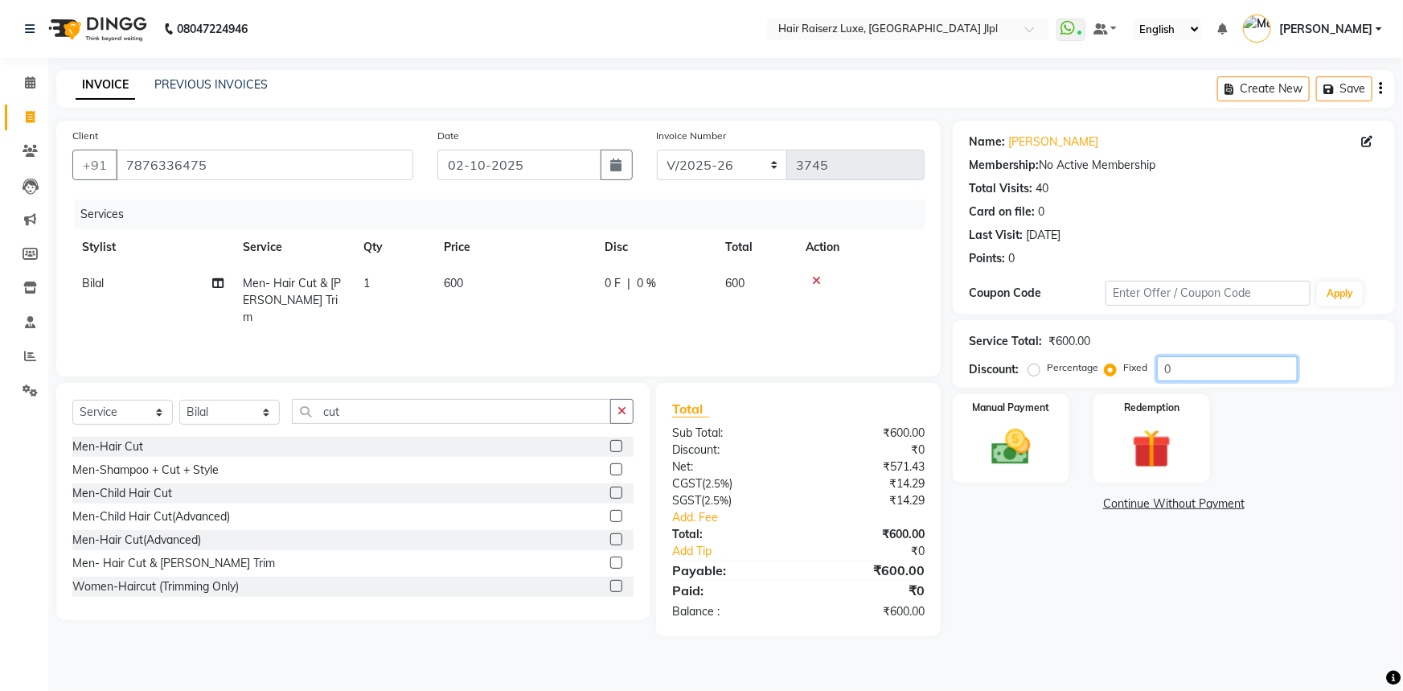
drag, startPoint x: 1202, startPoint y: 374, endPoint x: 1063, endPoint y: 373, distance: 139.1
click at [1063, 373] on div "Percentage Fixed 0" at bounding box center [1165, 368] width 266 height 25
type input "100"
click at [1001, 458] on img at bounding box center [1012, 447] width 66 height 47
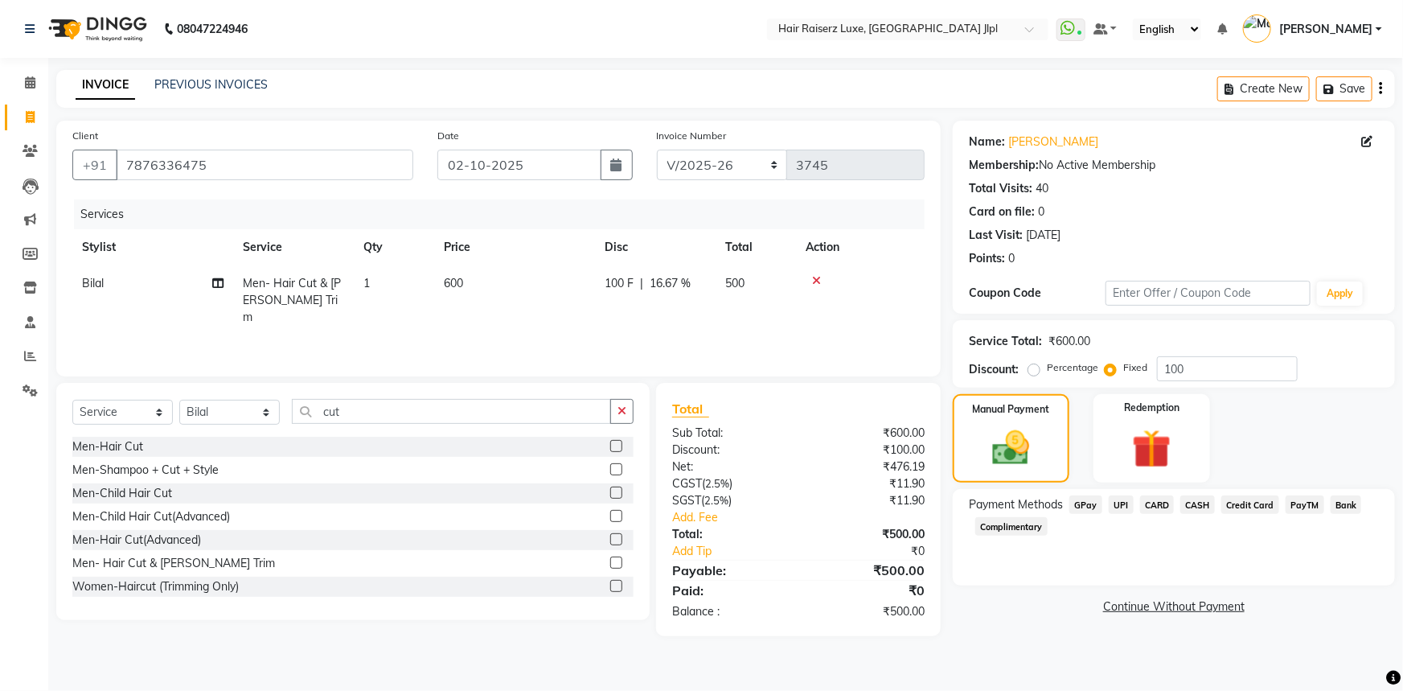
click at [1127, 507] on span "UPI" at bounding box center [1121, 504] width 25 height 18
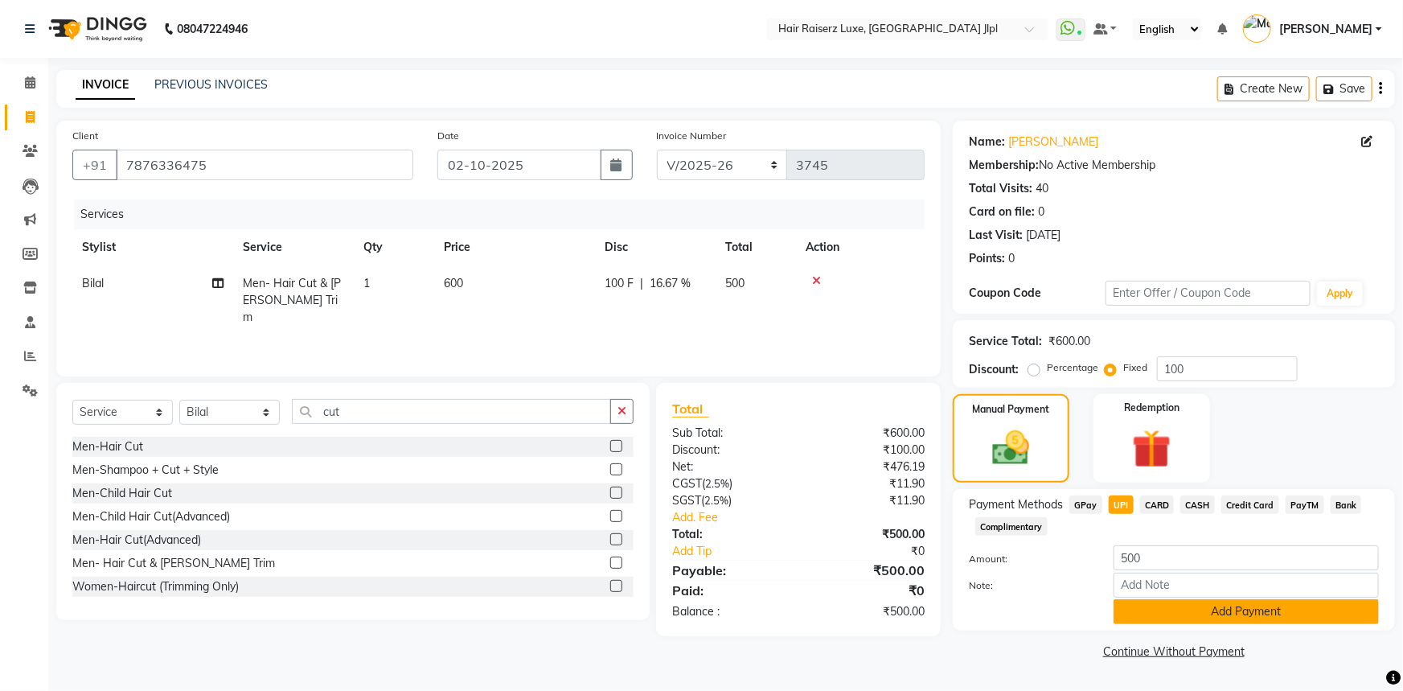
click at [1132, 604] on button "Add Payment" at bounding box center [1246, 611] width 265 height 25
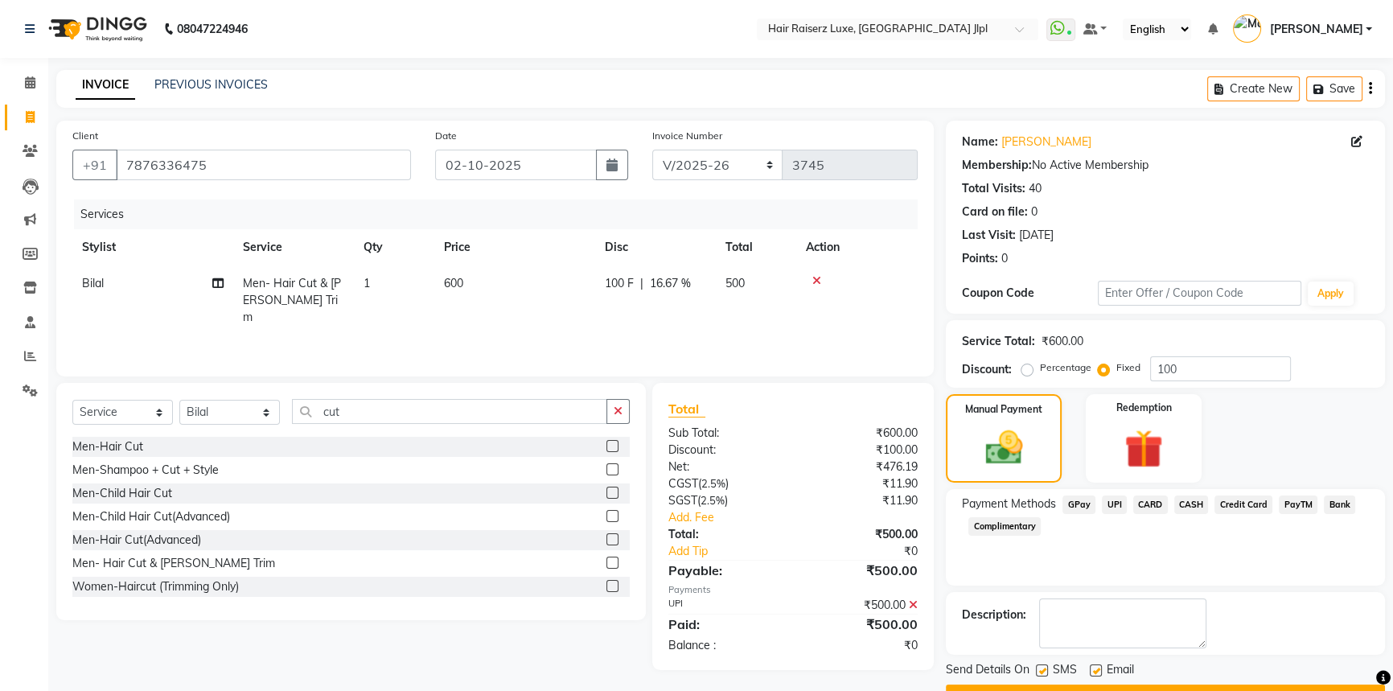
click at [1093, 664] on label at bounding box center [1096, 670] width 12 height 12
click at [1093, 666] on input "checkbox" at bounding box center [1095, 671] width 10 height 10
checkbox input "false"
click at [1095, 685] on button "Checkout" at bounding box center [1165, 696] width 439 height 25
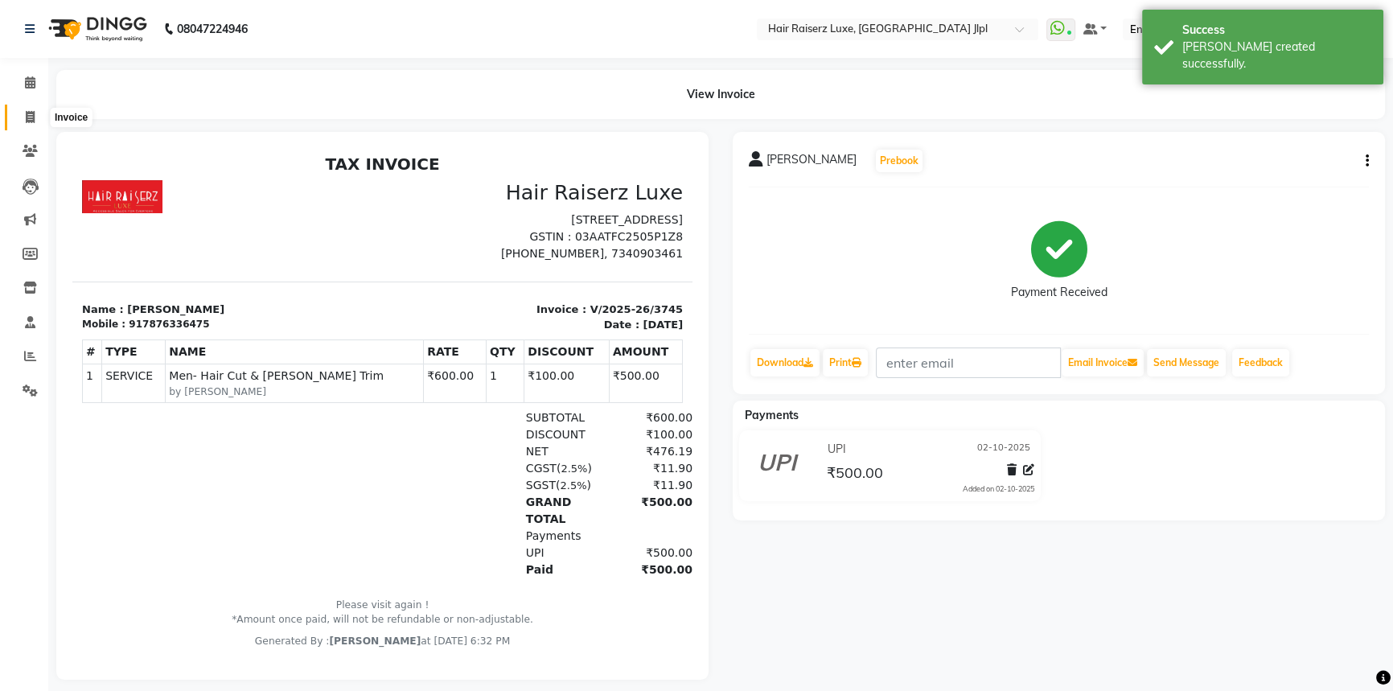
click at [43, 117] on span at bounding box center [30, 118] width 28 height 18
select select "service"
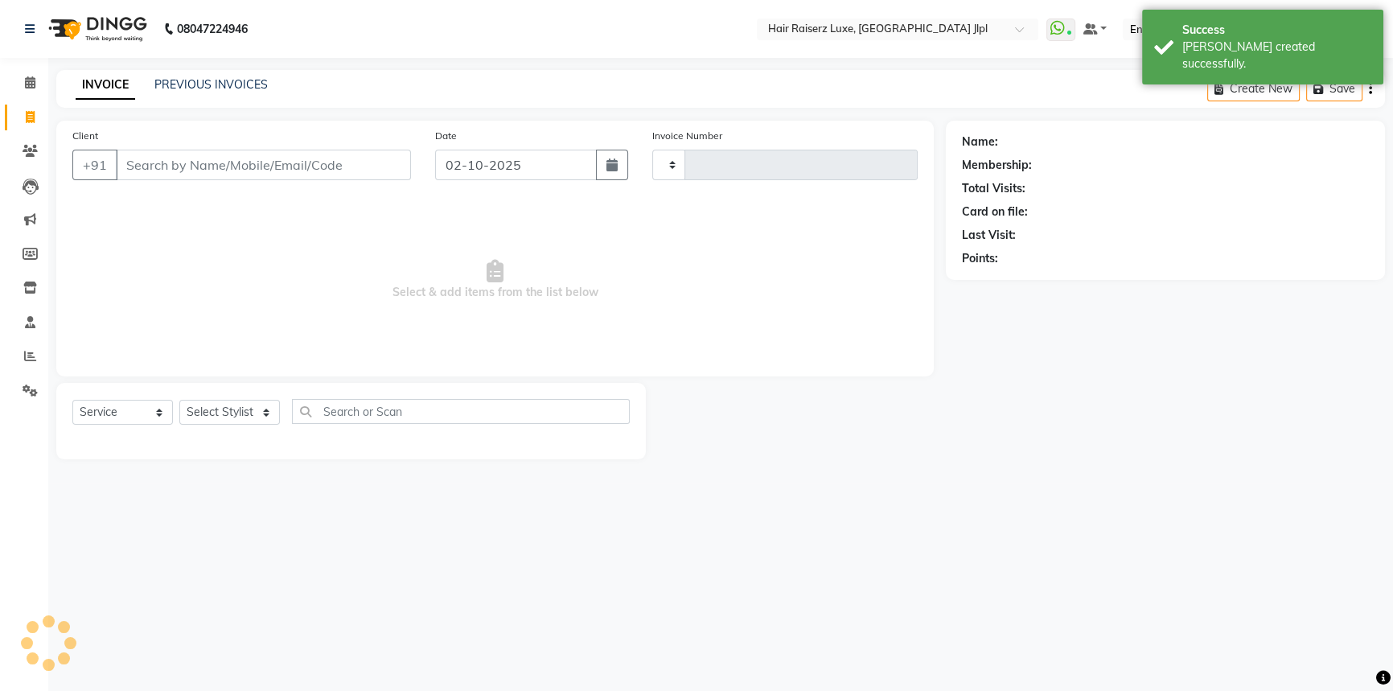
type input "3746"
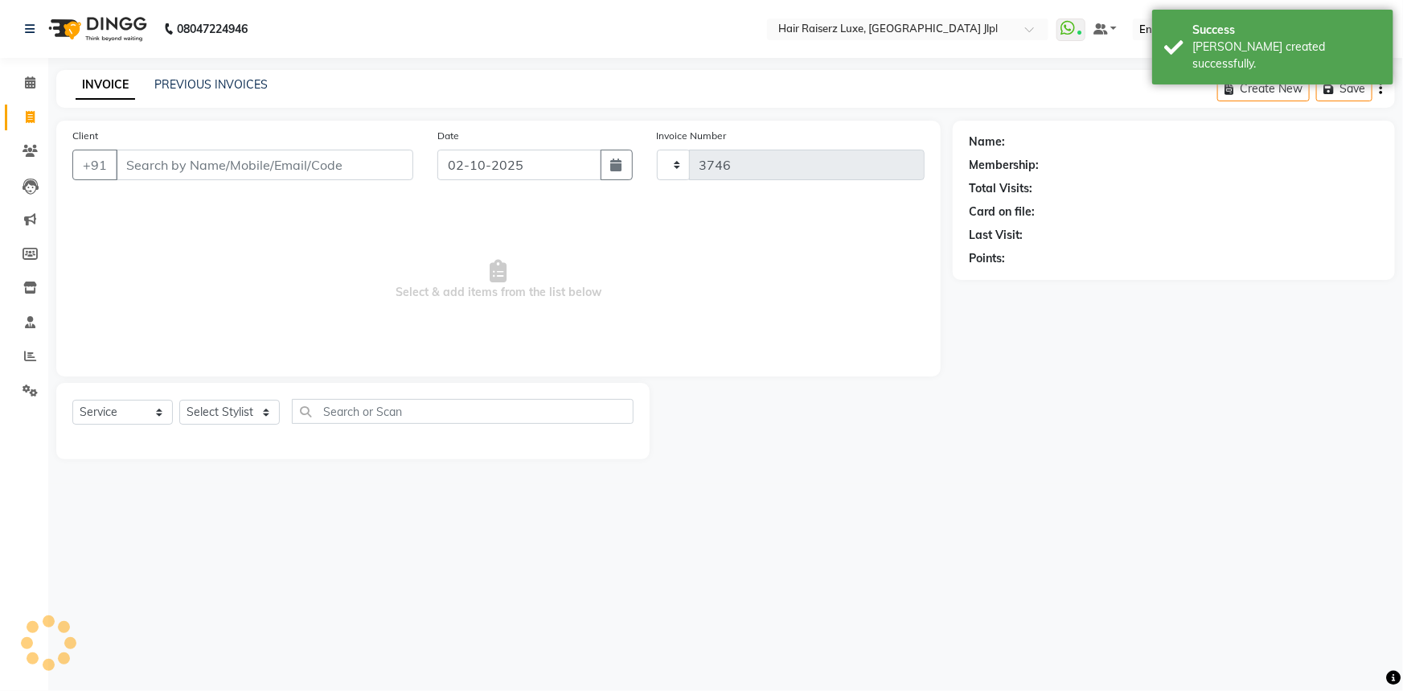
select select "5409"
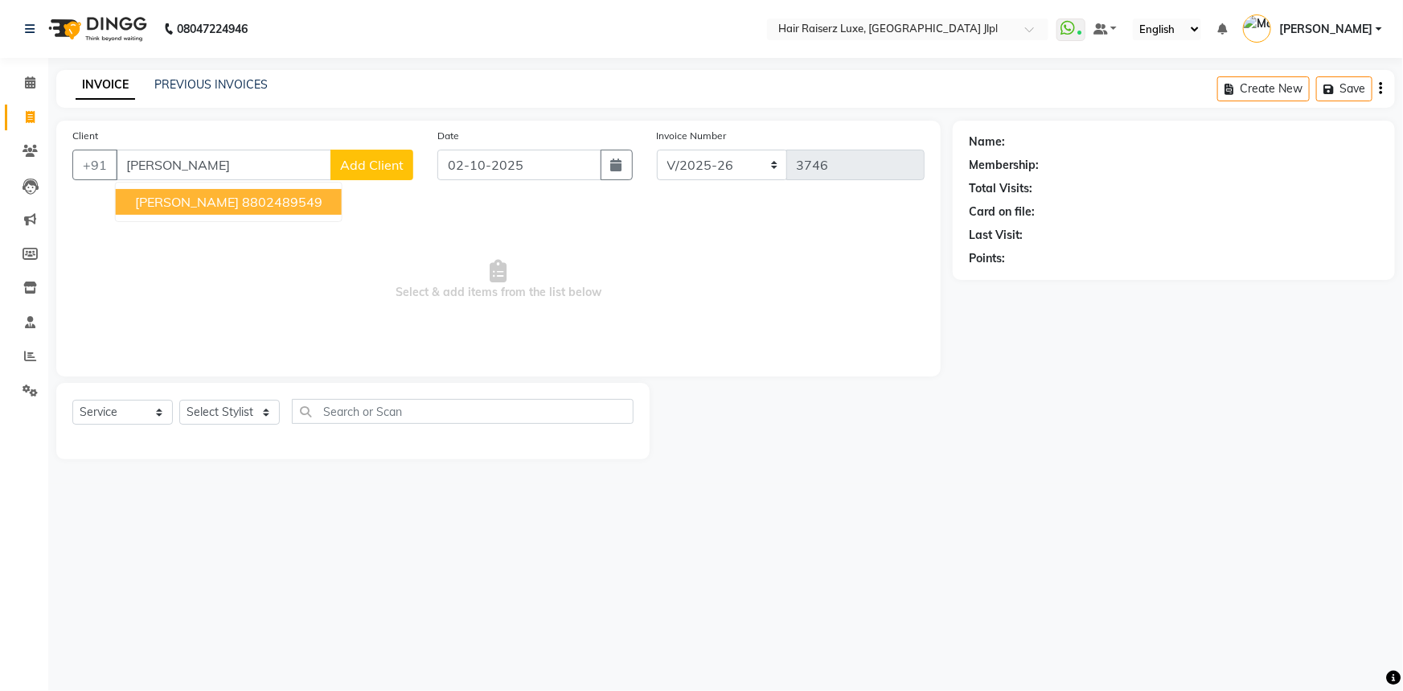
drag, startPoint x: 198, startPoint y: 162, endPoint x: 0, endPoint y: 169, distance: 198.0
click at [0, 169] on app-home "08047224946 Select Location × Hair Raiserz Luxe, Sector 91 Jlpl WhatsApp Status…" at bounding box center [701, 241] width 1403 height 483
type input "8209853390"
click at [380, 154] on button "Add Client" at bounding box center [372, 165] width 83 height 31
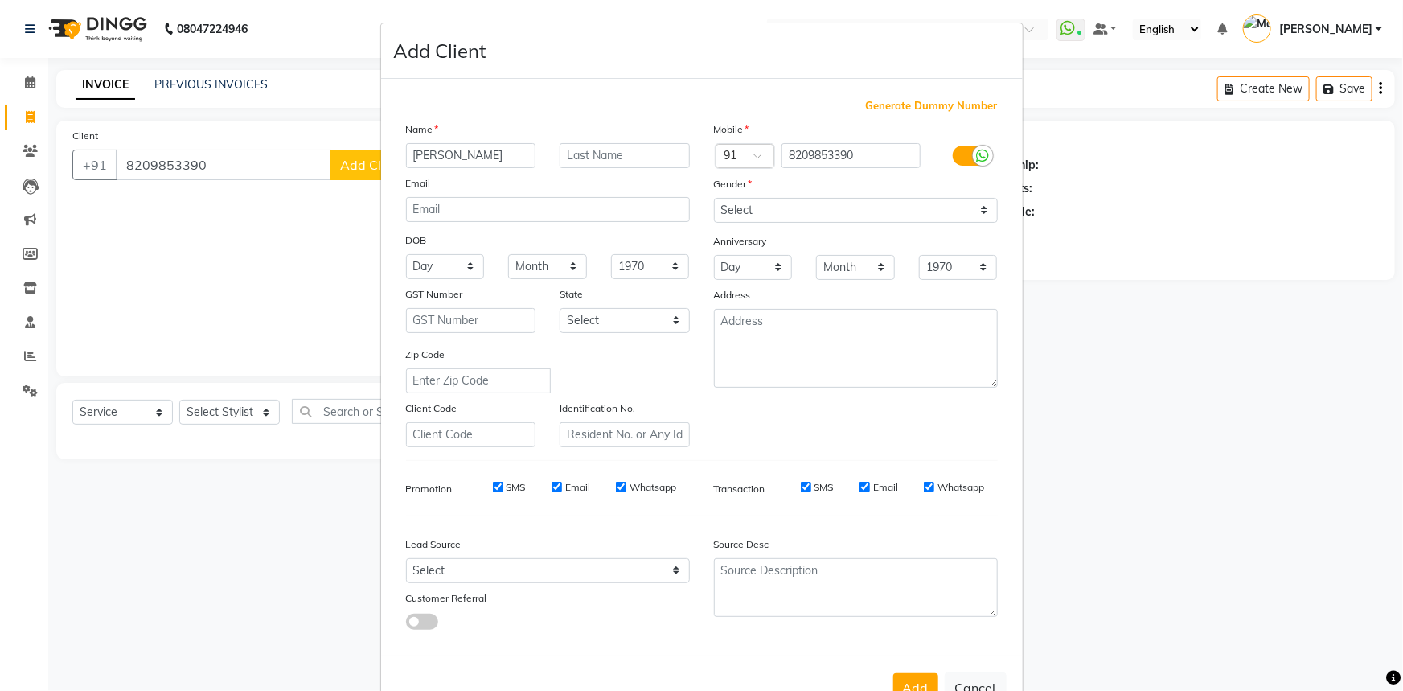
type input "[PERSON_NAME]"
click at [825, 202] on select "Select Male Female Other Prefer Not To Say" at bounding box center [856, 210] width 284 height 25
select select "male"
click at [714, 198] on select "Select Male Female Other Prefer Not To Say" at bounding box center [856, 210] width 284 height 25
click at [607, 563] on select "Select Walk-in Referral Internet Friend Word of Mouth Advertisement Facebook Ju…" at bounding box center [548, 570] width 284 height 25
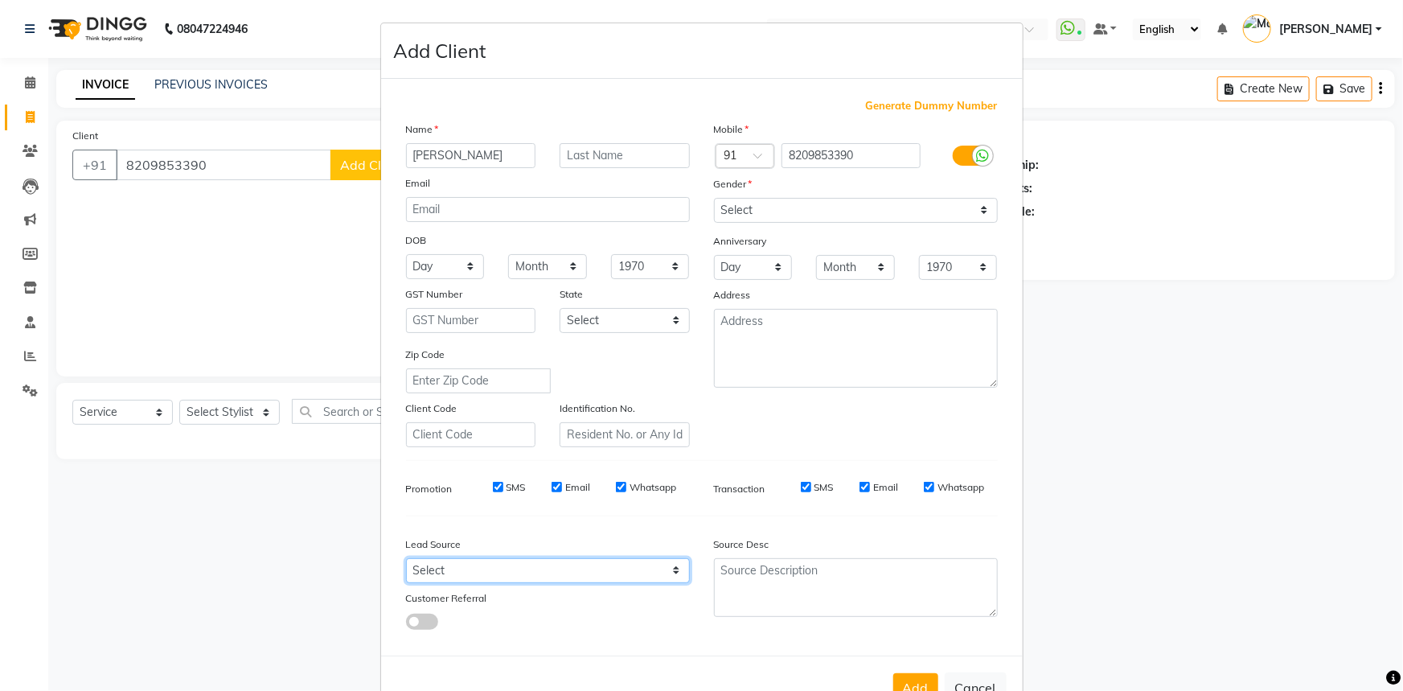
select select "35138"
click at [406, 561] on select "Select Walk-in Referral Internet Friend Word of Mouth Advertisement Facebook Ju…" at bounding box center [548, 570] width 284 height 25
click at [902, 682] on button "Add" at bounding box center [915, 687] width 45 height 29
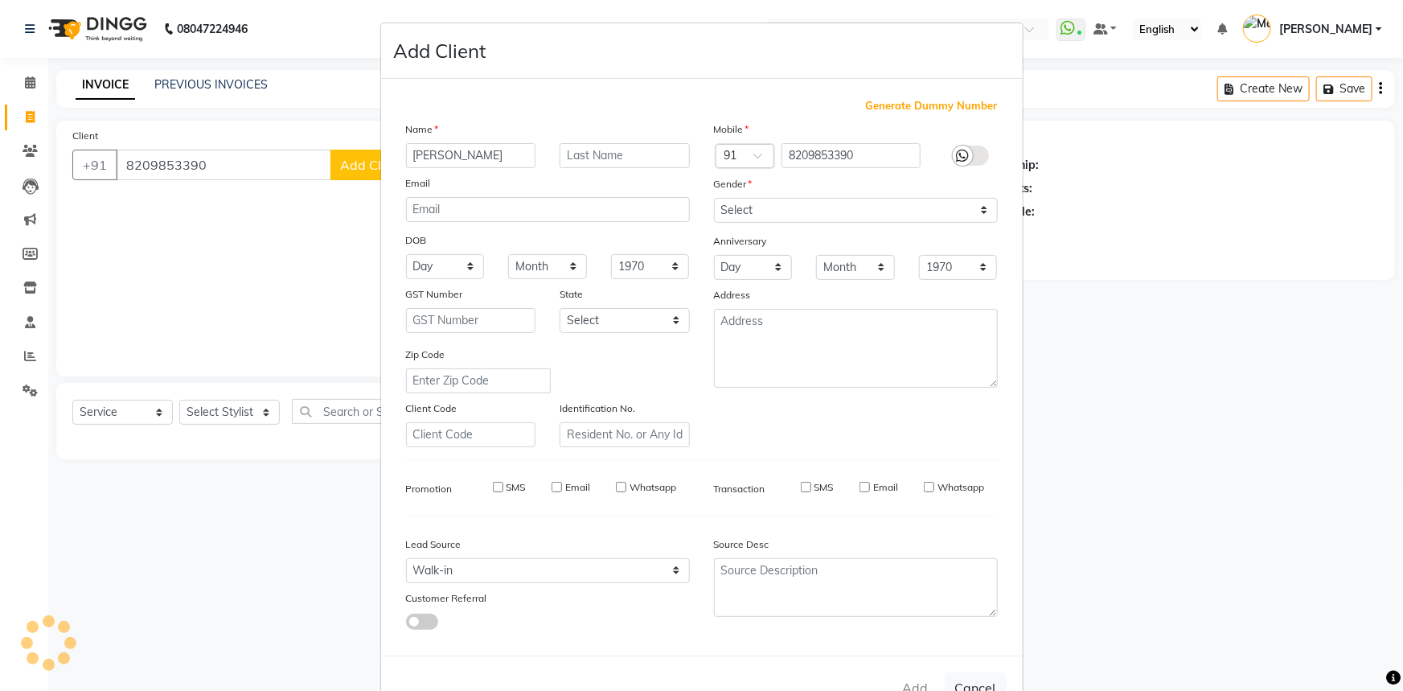
select select
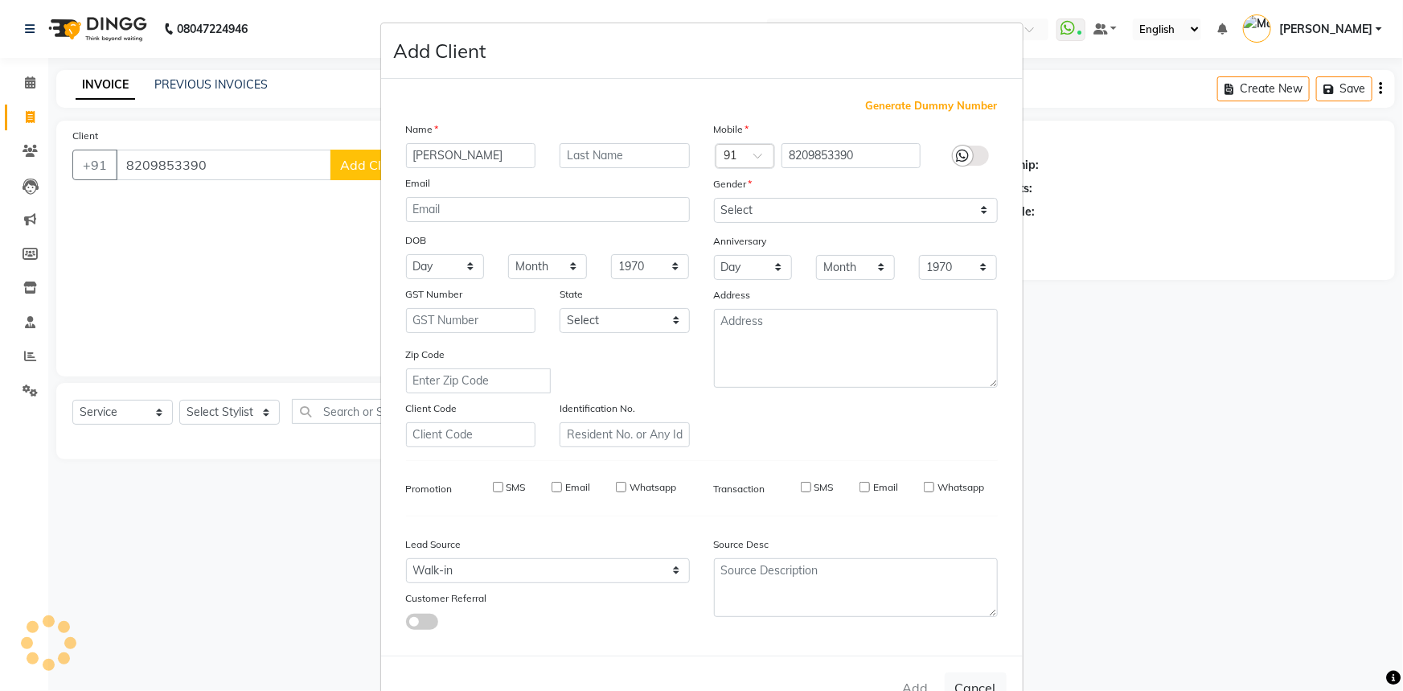
select select
checkbox input "false"
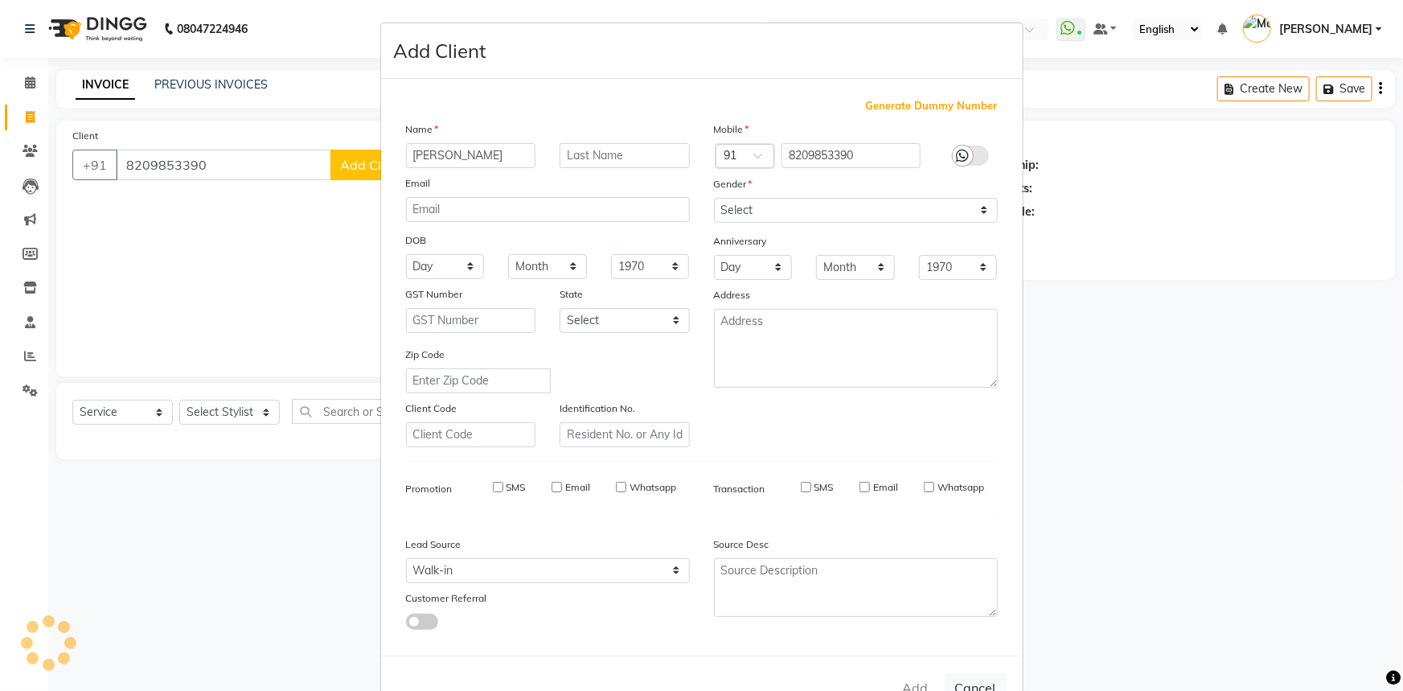
checkbox input "false"
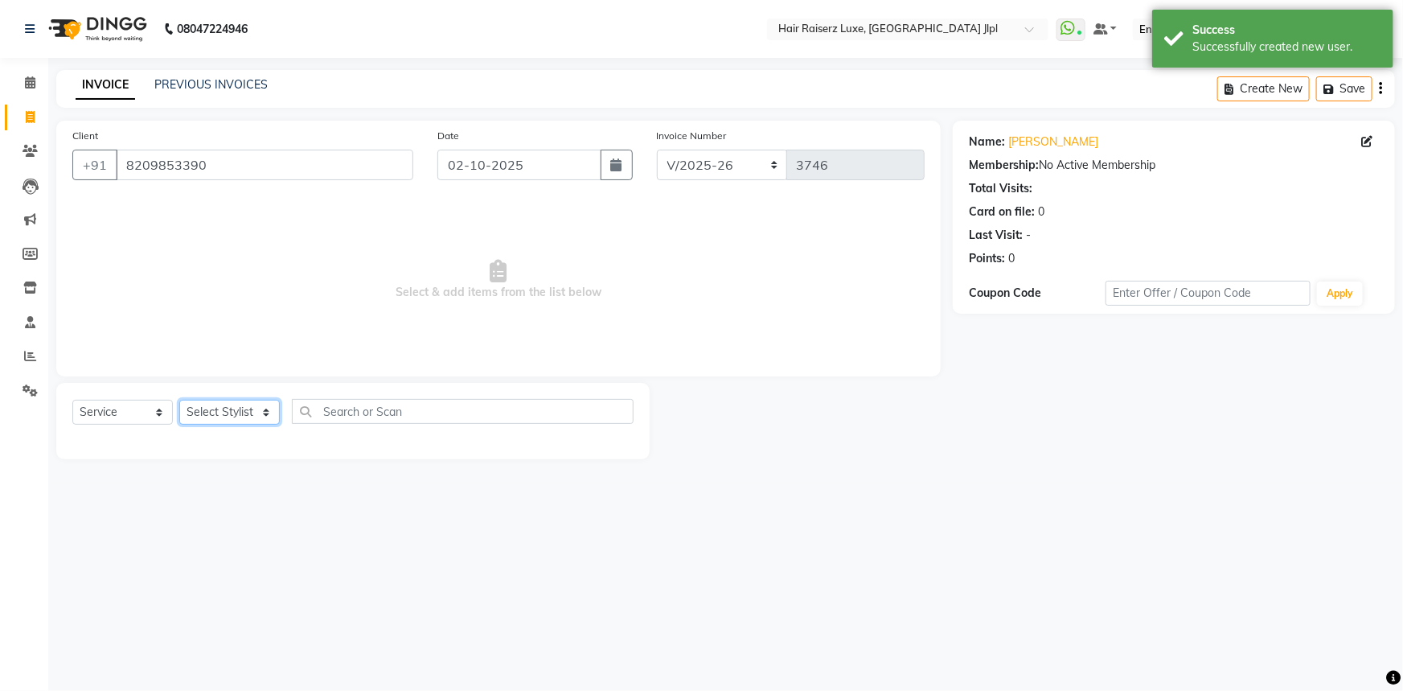
click at [201, 411] on select "Select Stylist Abhishek Aftab Ajay Anand Asma Bhoomika Bilal C&Gs Vogue Chhavi …" at bounding box center [229, 412] width 101 height 25
select select "64563"
click at [179, 400] on select "Select Stylist Abhishek Aftab Ajay Anand Asma Bhoomika Bilal C&Gs Vogue Chhavi …" at bounding box center [229, 412] width 101 height 25
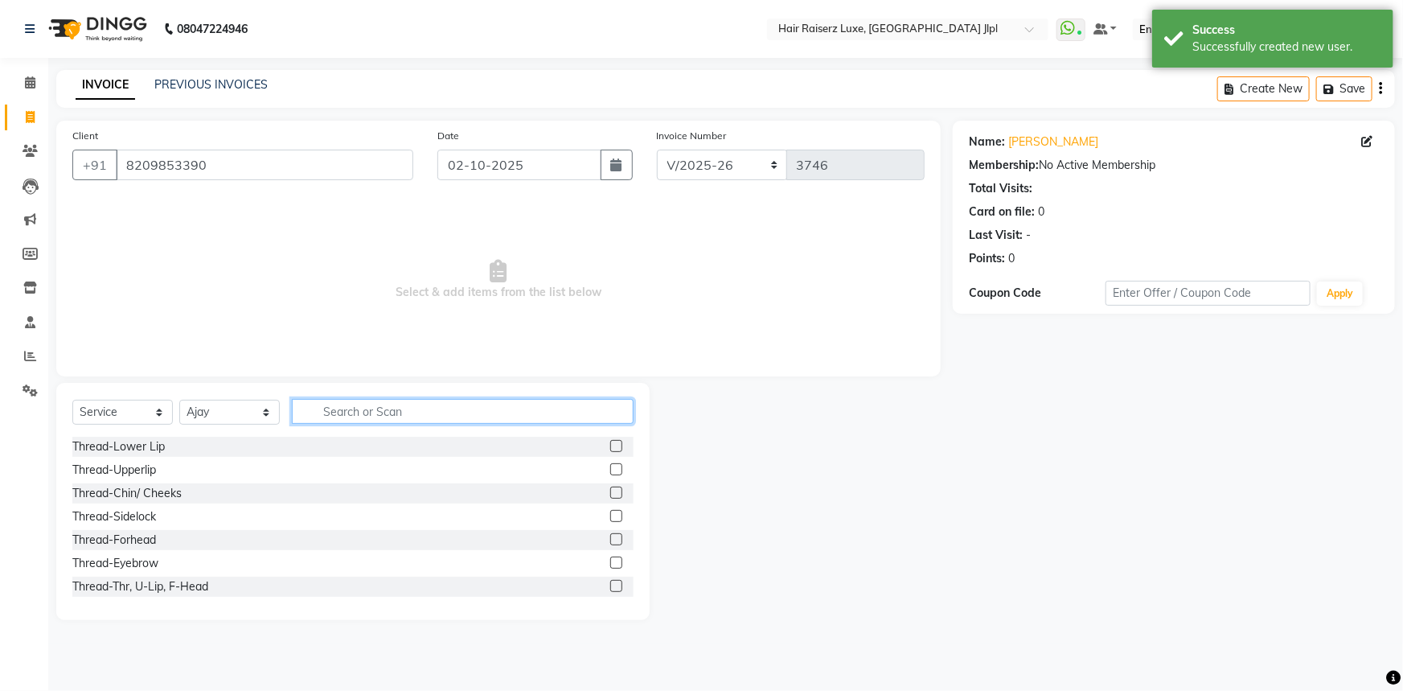
click at [368, 418] on input "text" at bounding box center [463, 411] width 342 height 25
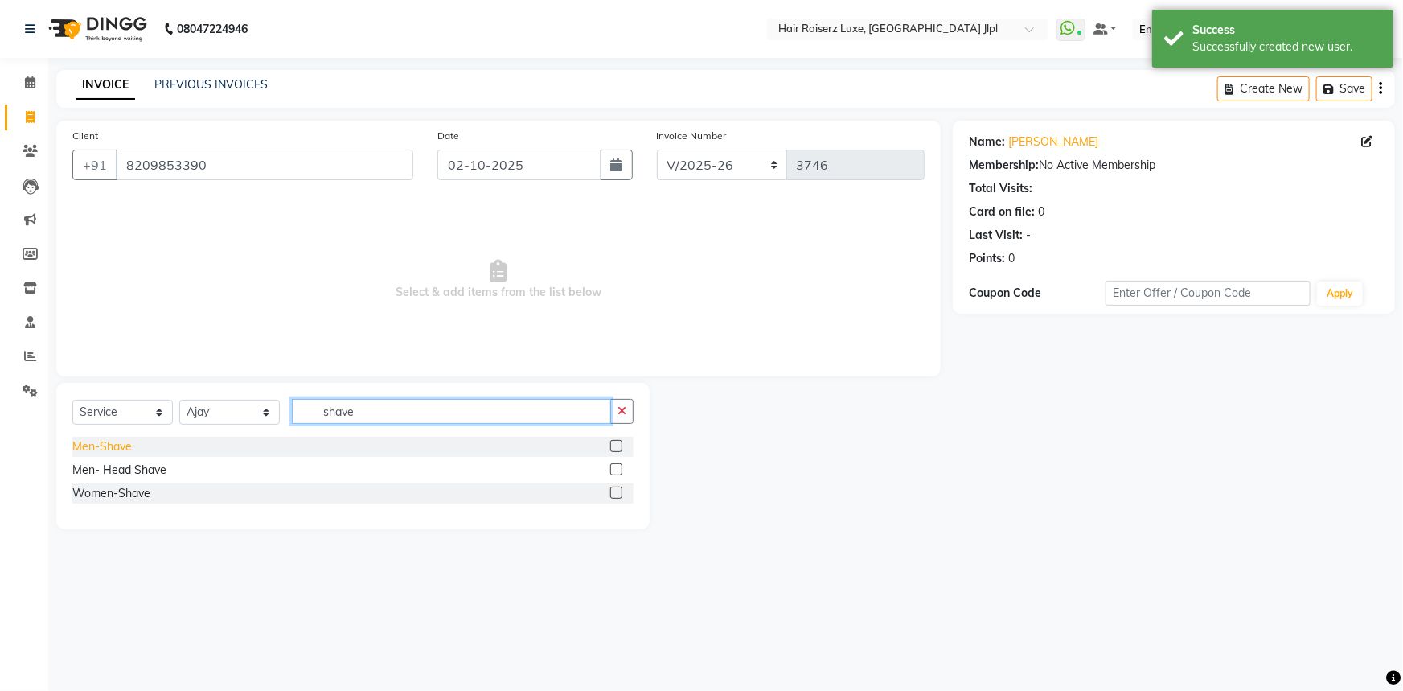
type input "shave"
click at [104, 445] on div "Men-Shave" at bounding box center [102, 446] width 60 height 17
checkbox input "false"
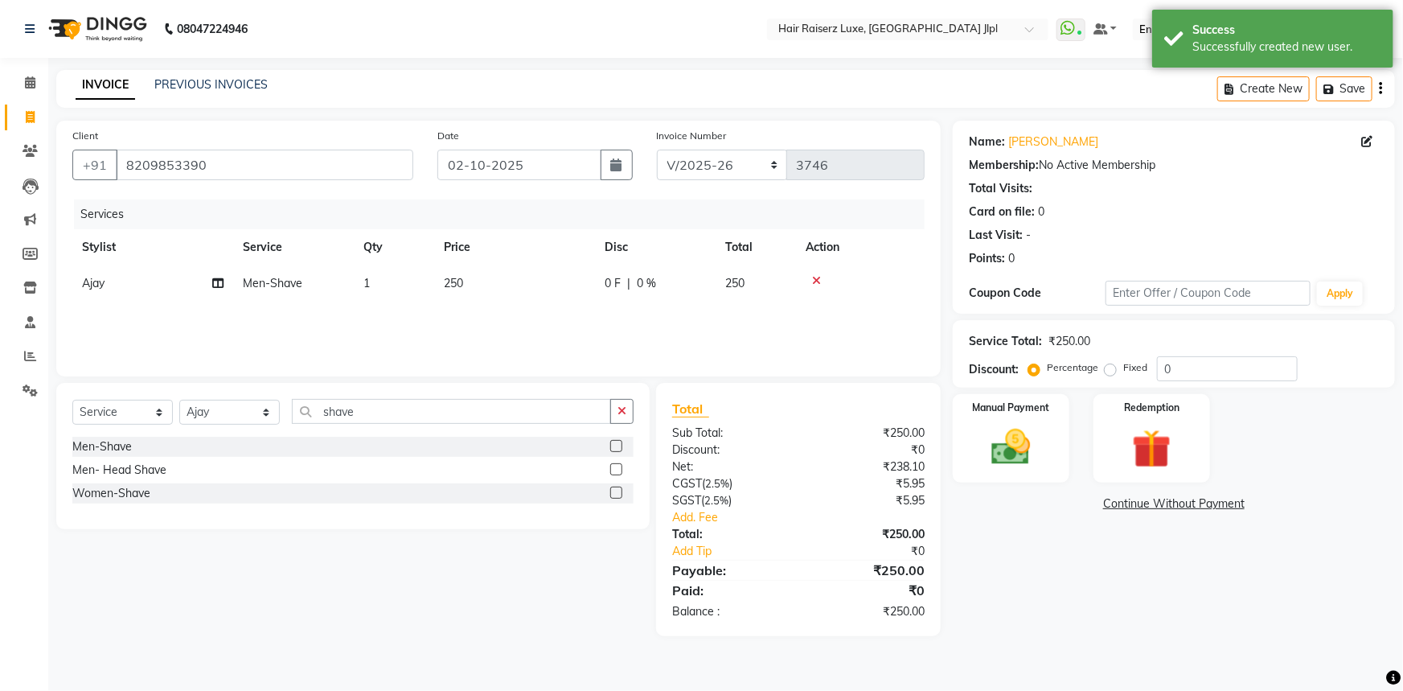
click at [967, 565] on div "Name: Roy Membership: No Active Membership Total Visits: Card on file: 0 Last V…" at bounding box center [1180, 378] width 454 height 515
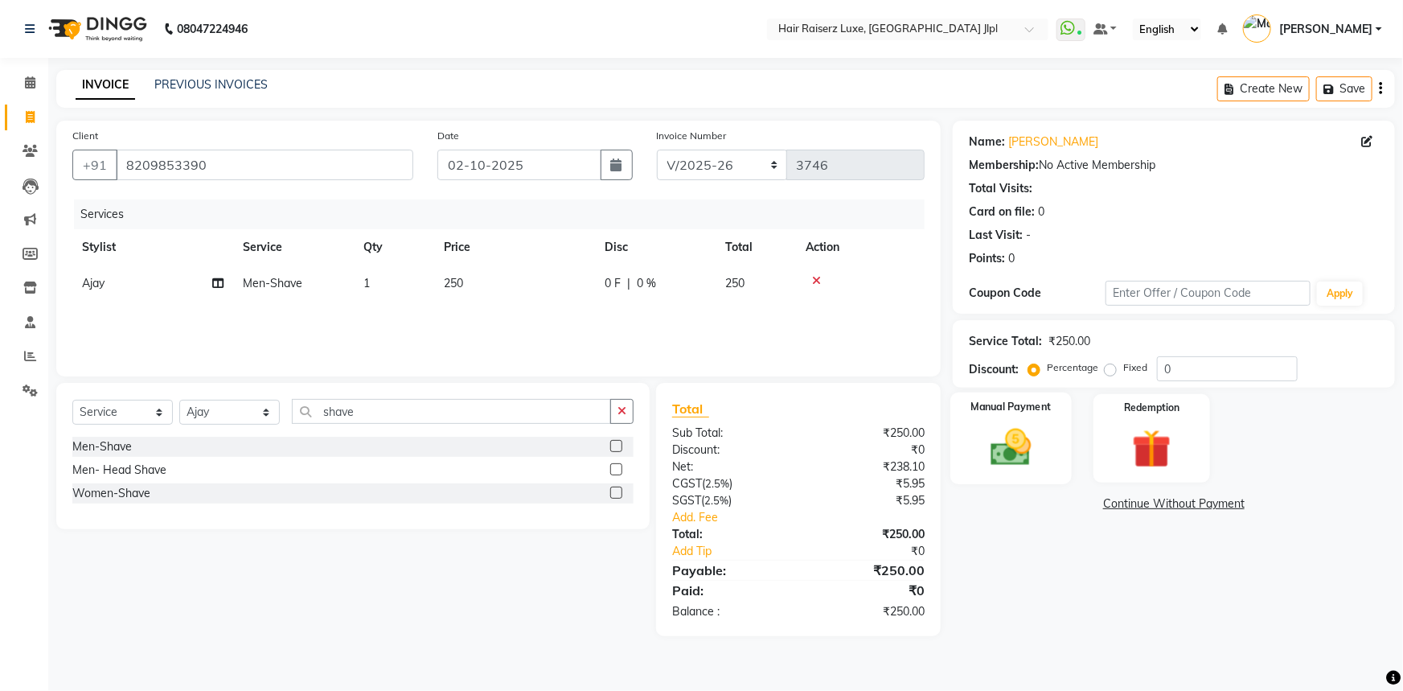
click at [1037, 462] on img at bounding box center [1012, 447] width 66 height 47
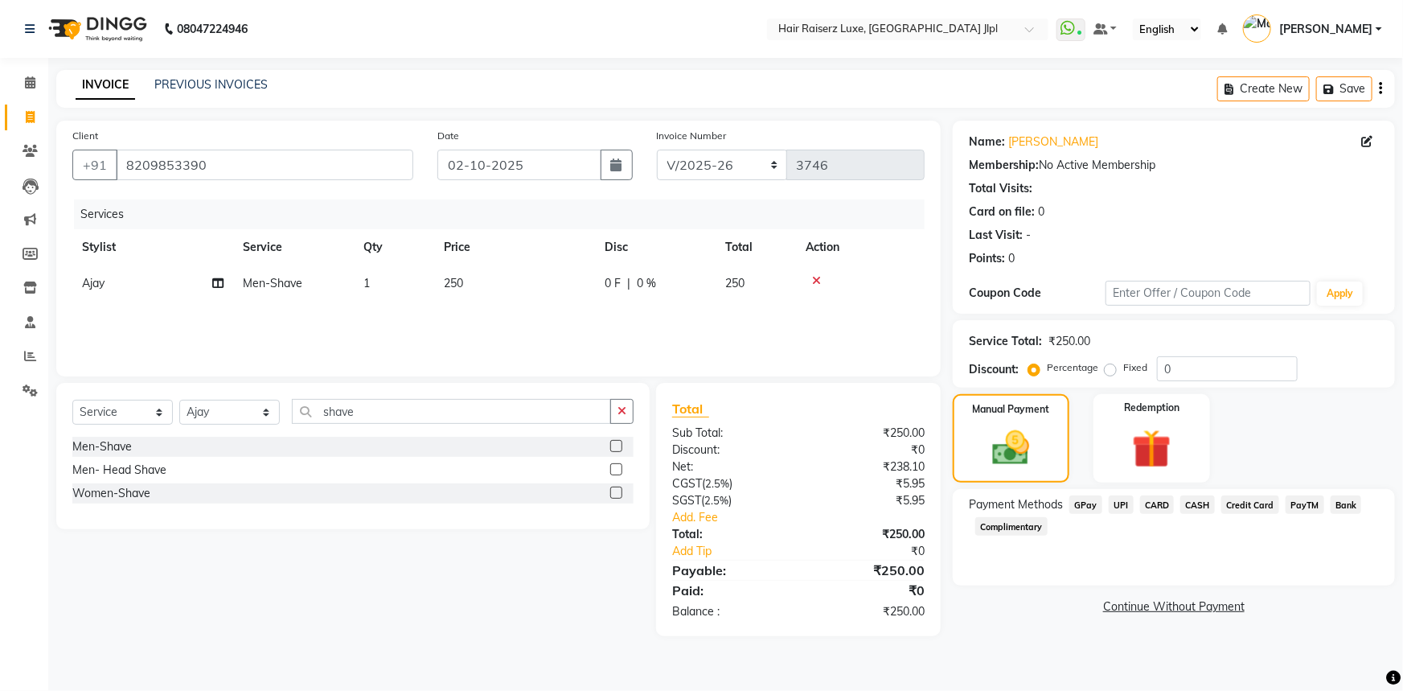
click at [1119, 505] on span "UPI" at bounding box center [1121, 504] width 25 height 18
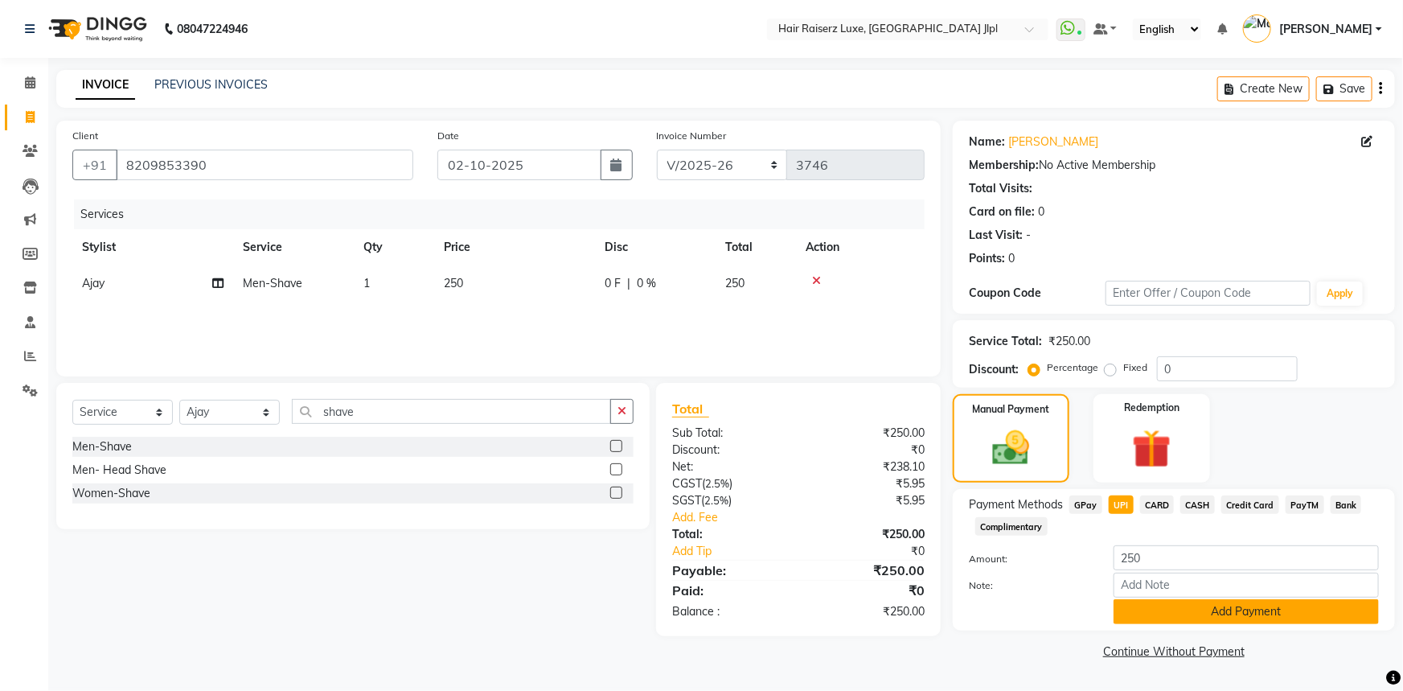
click at [1140, 614] on button "Add Payment" at bounding box center [1246, 611] width 265 height 25
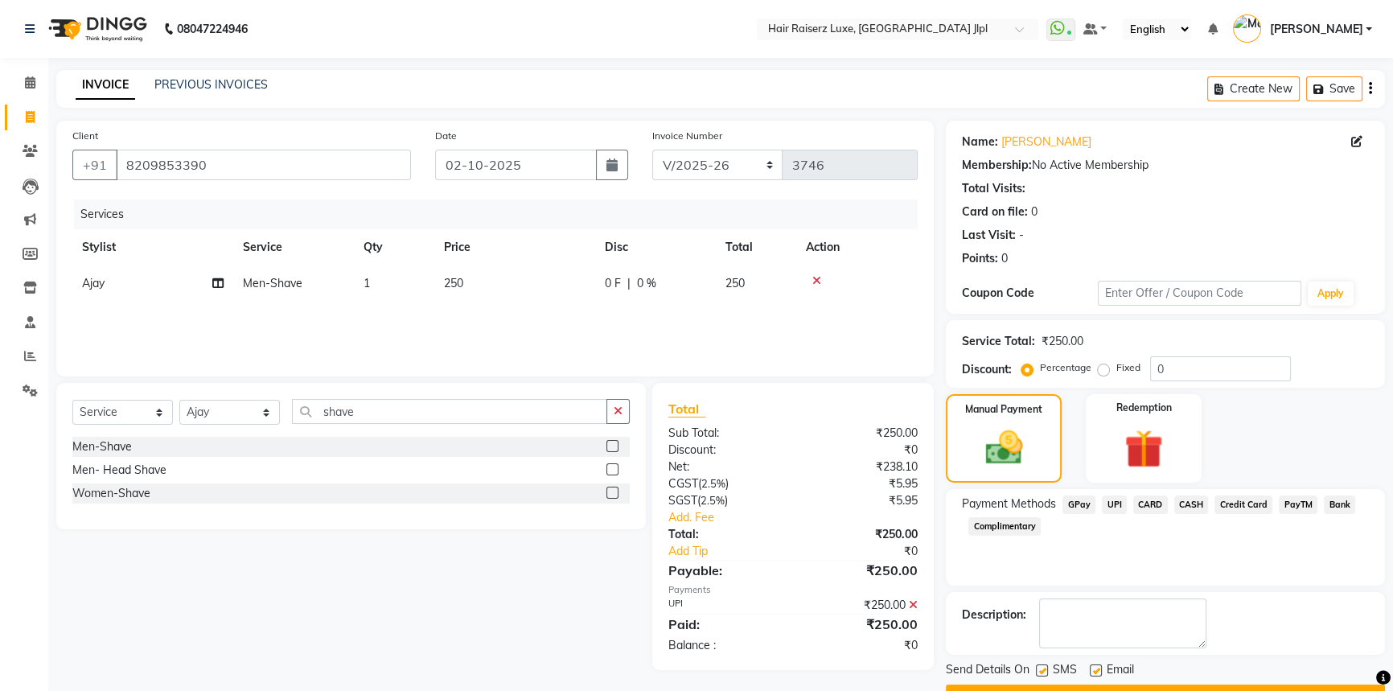
click at [1100, 667] on label at bounding box center [1096, 670] width 12 height 12
click at [1100, 667] on input "checkbox" at bounding box center [1095, 671] width 10 height 10
checkbox input "false"
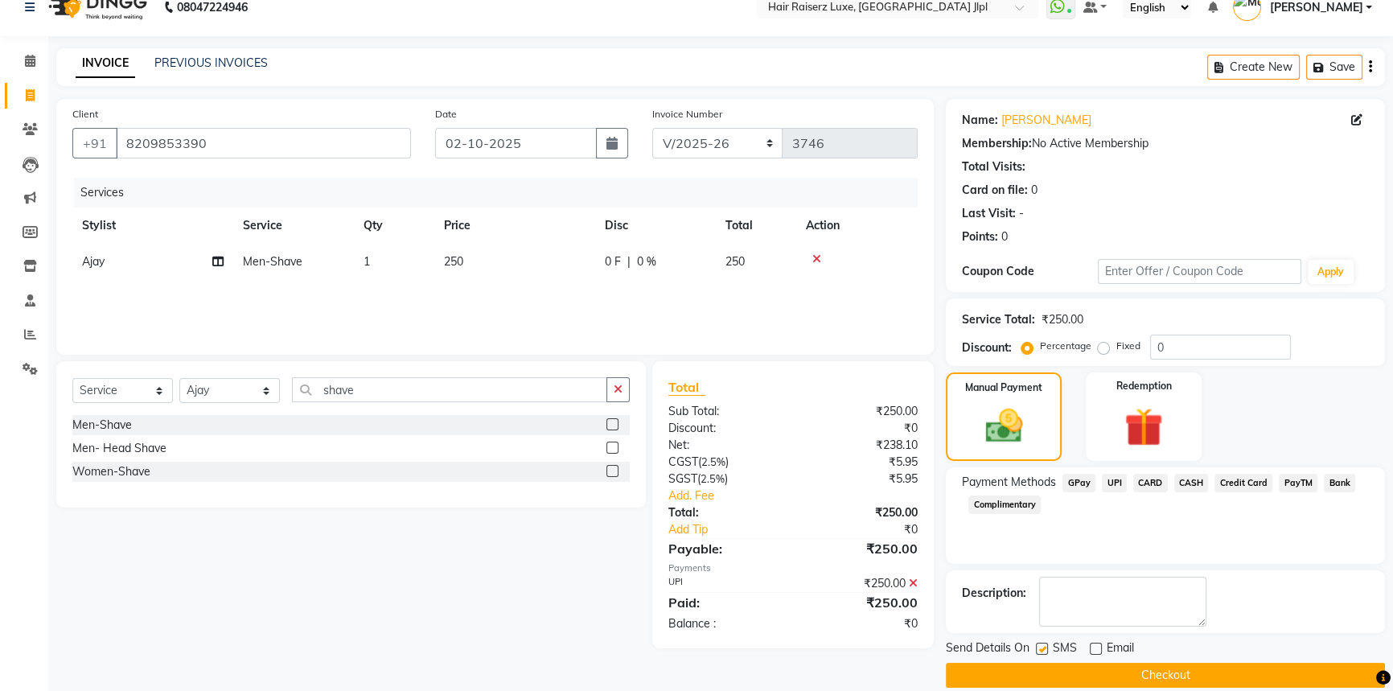
scroll to position [41, 0]
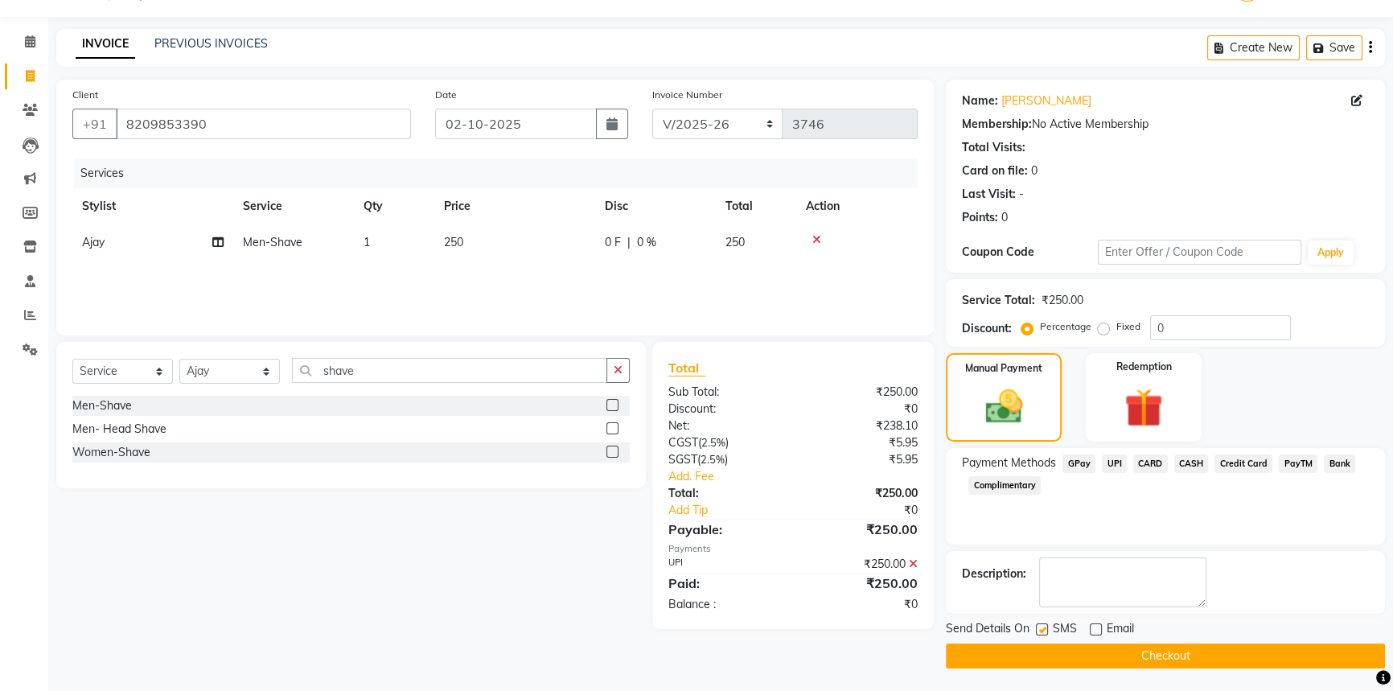
click at [1101, 653] on button "Checkout" at bounding box center [1165, 655] width 439 height 25
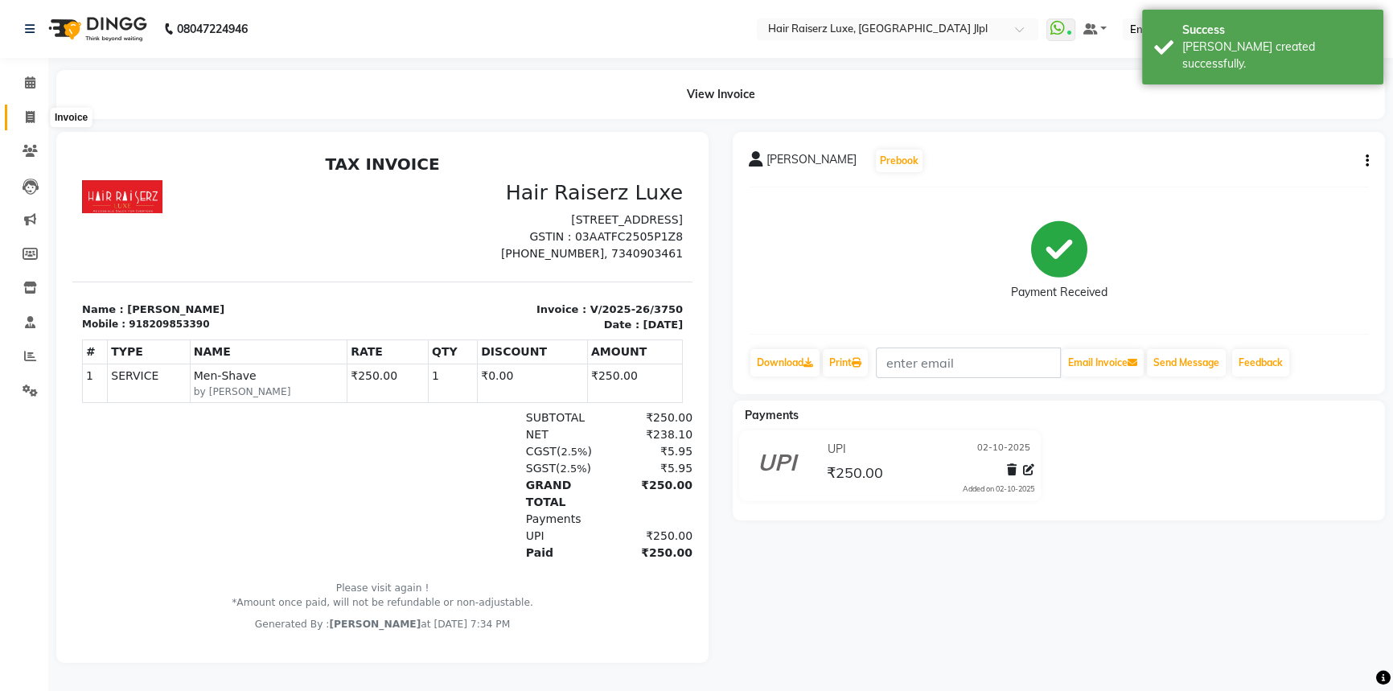
drag, startPoint x: 23, startPoint y: 111, endPoint x: 46, endPoint y: 92, distance: 29.7
click at [23, 112] on span at bounding box center [30, 118] width 28 height 18
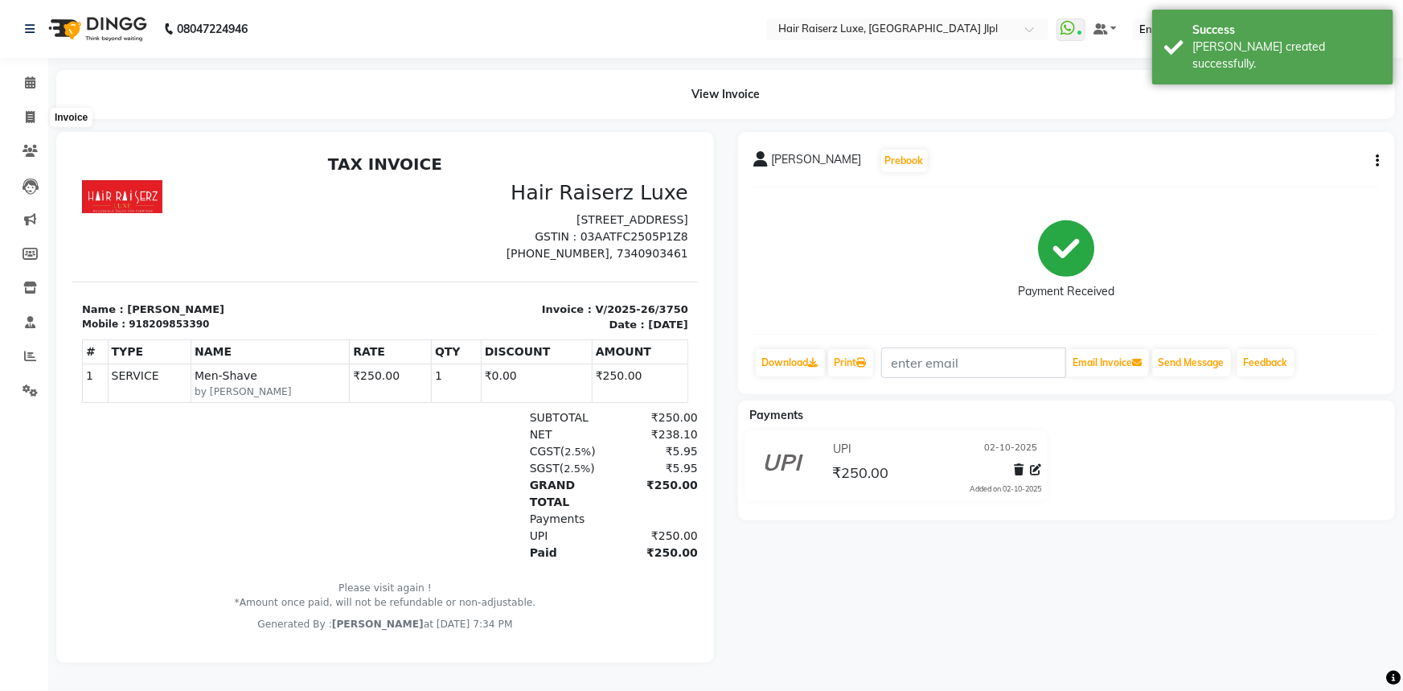
select select "service"
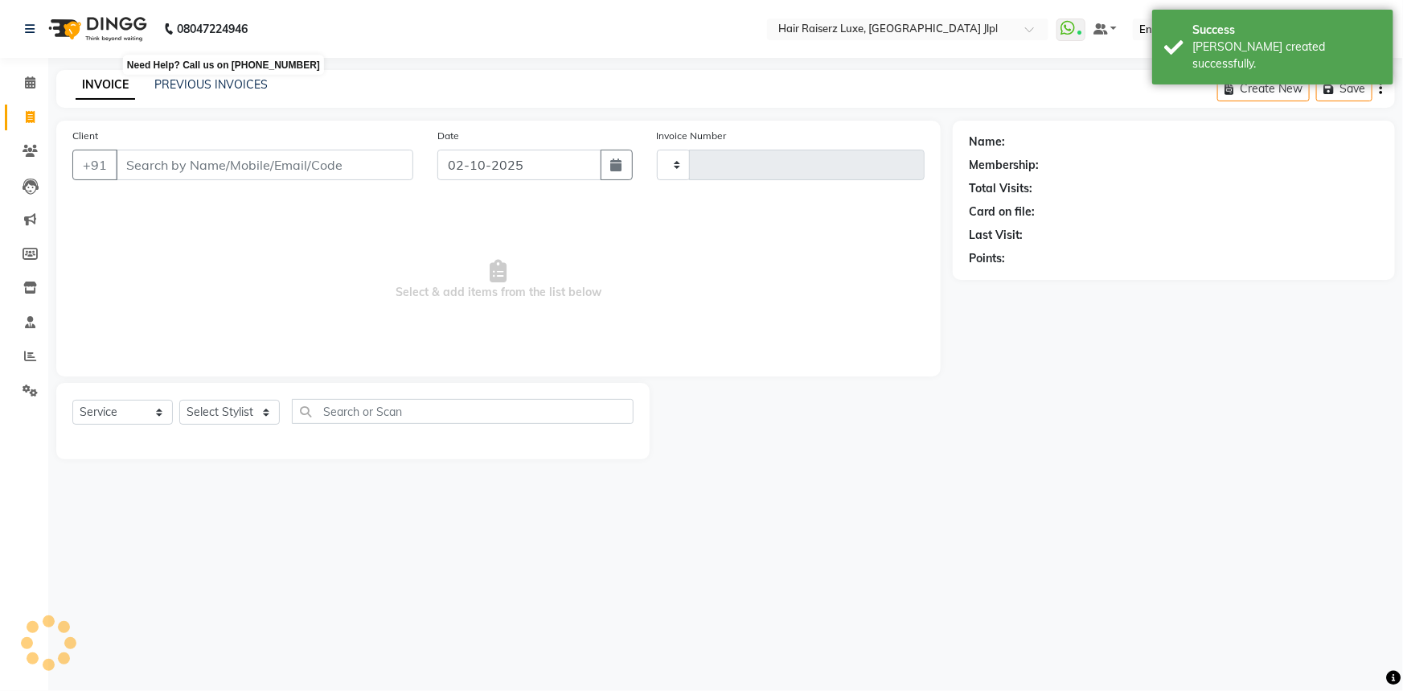
type input "3751"
select select "5409"
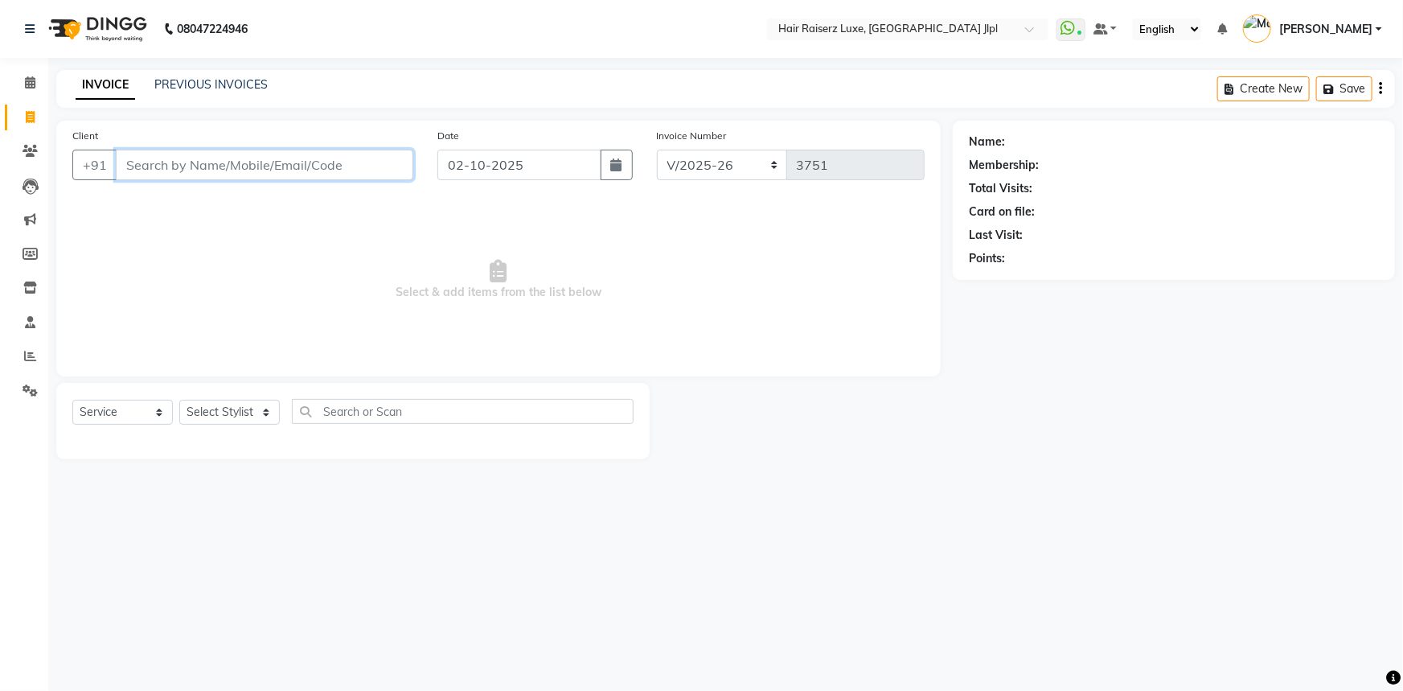
click at [265, 175] on input "Client" at bounding box center [265, 165] width 298 height 31
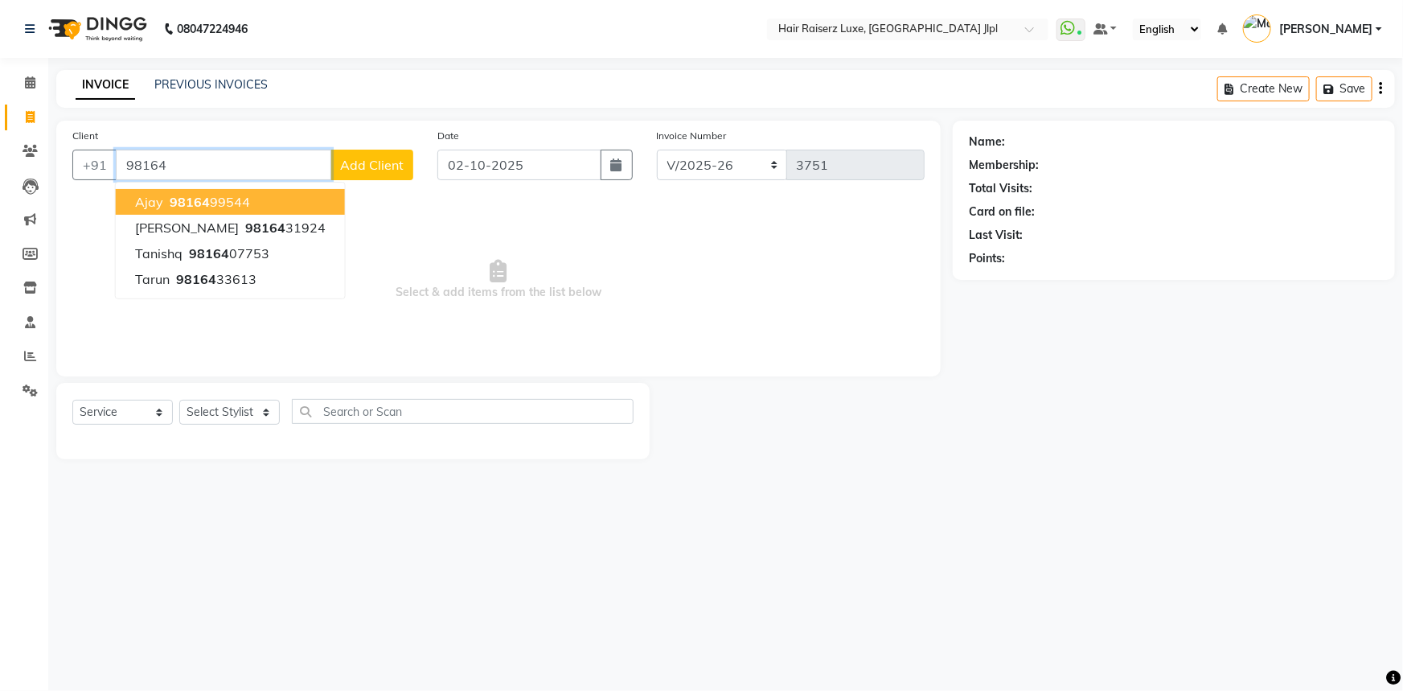
click at [230, 194] on ngb-highlight "98164 99544" at bounding box center [208, 202] width 84 height 16
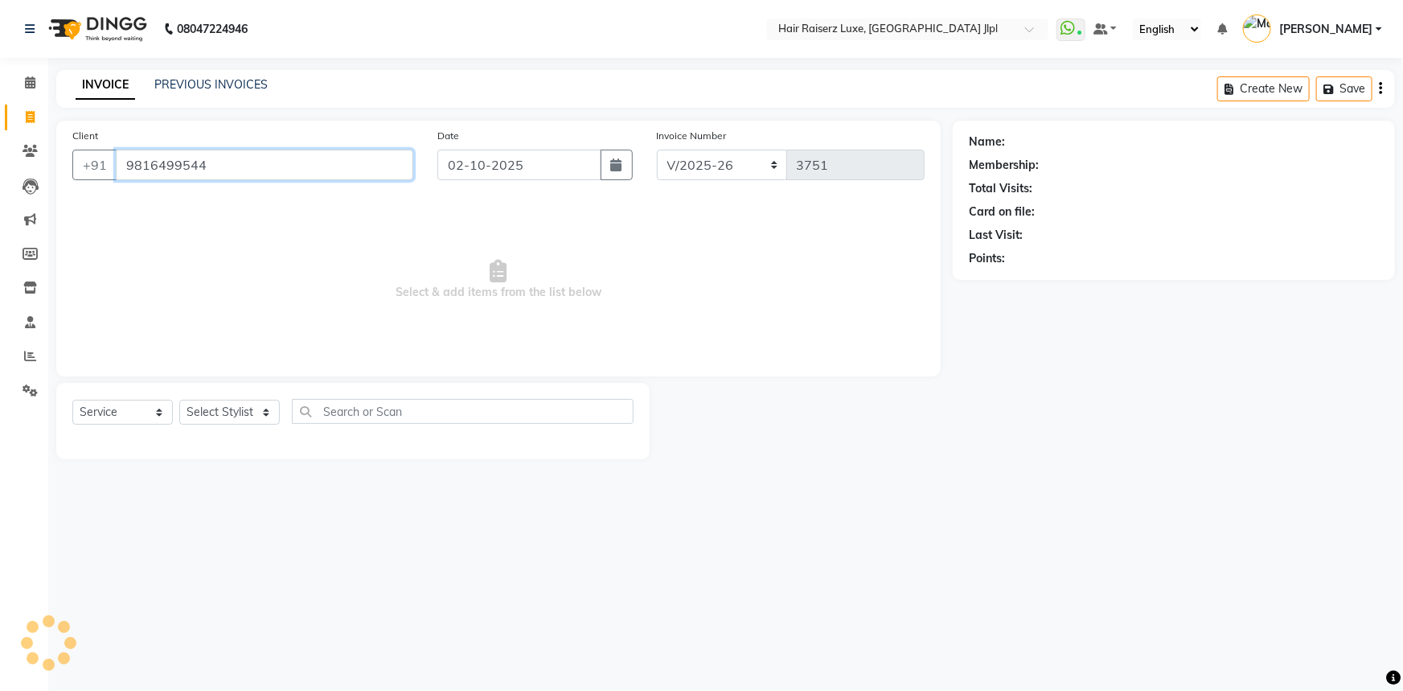
type input "9816499544"
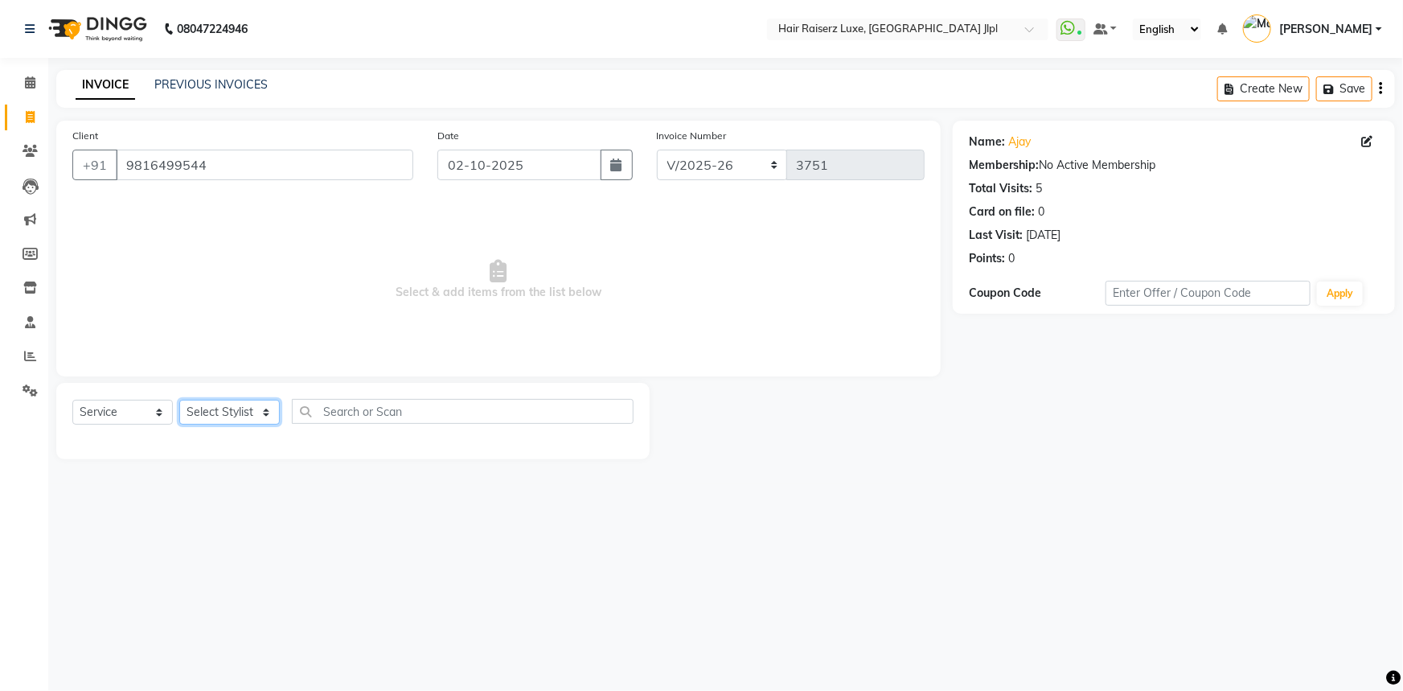
click at [221, 406] on select "Select Stylist Abhishek Aftab Ajay Anand Asma Bhoomika Bilal C&Gs Vogue Chhavi …" at bounding box center [229, 412] width 101 height 25
select select "64563"
click at [179, 400] on select "Select Stylist Abhishek Aftab Ajay Anand Asma Bhoomika Bilal C&Gs Vogue Chhavi …" at bounding box center [229, 412] width 101 height 25
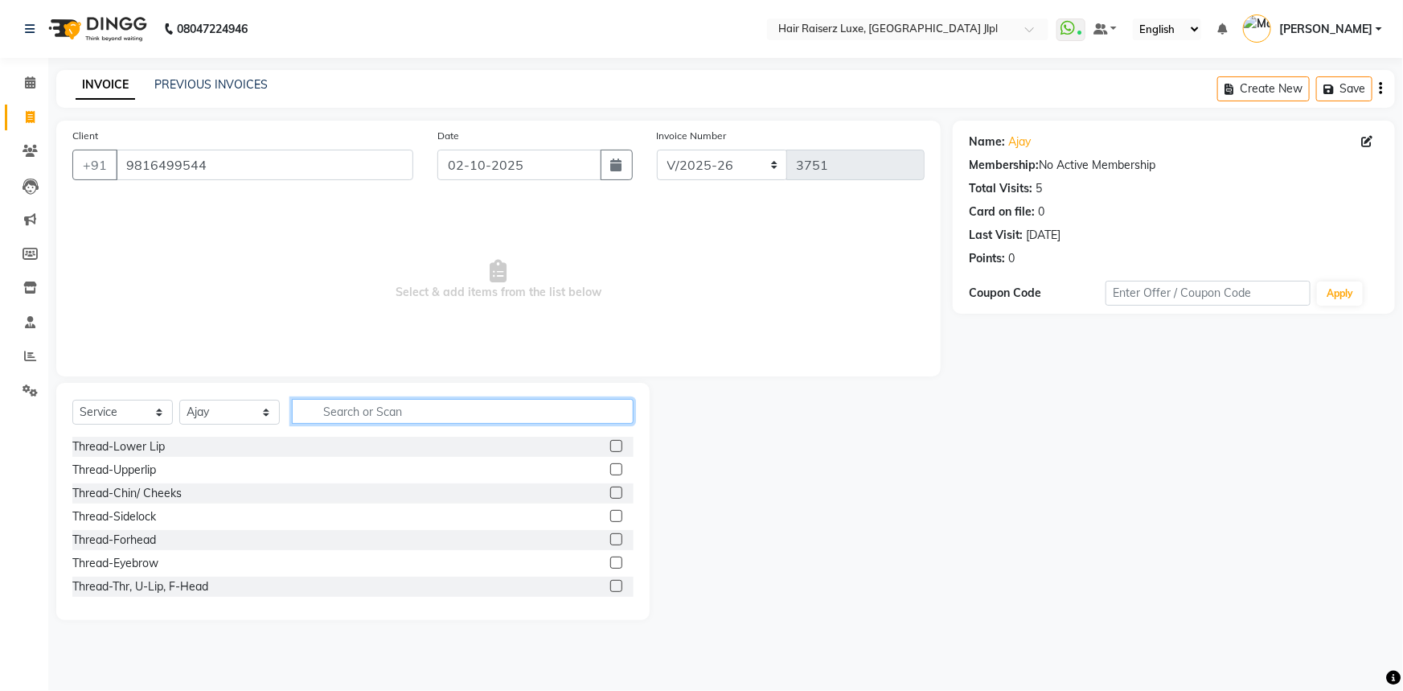
click at [330, 406] on input "text" at bounding box center [463, 411] width 342 height 25
type input "cut"
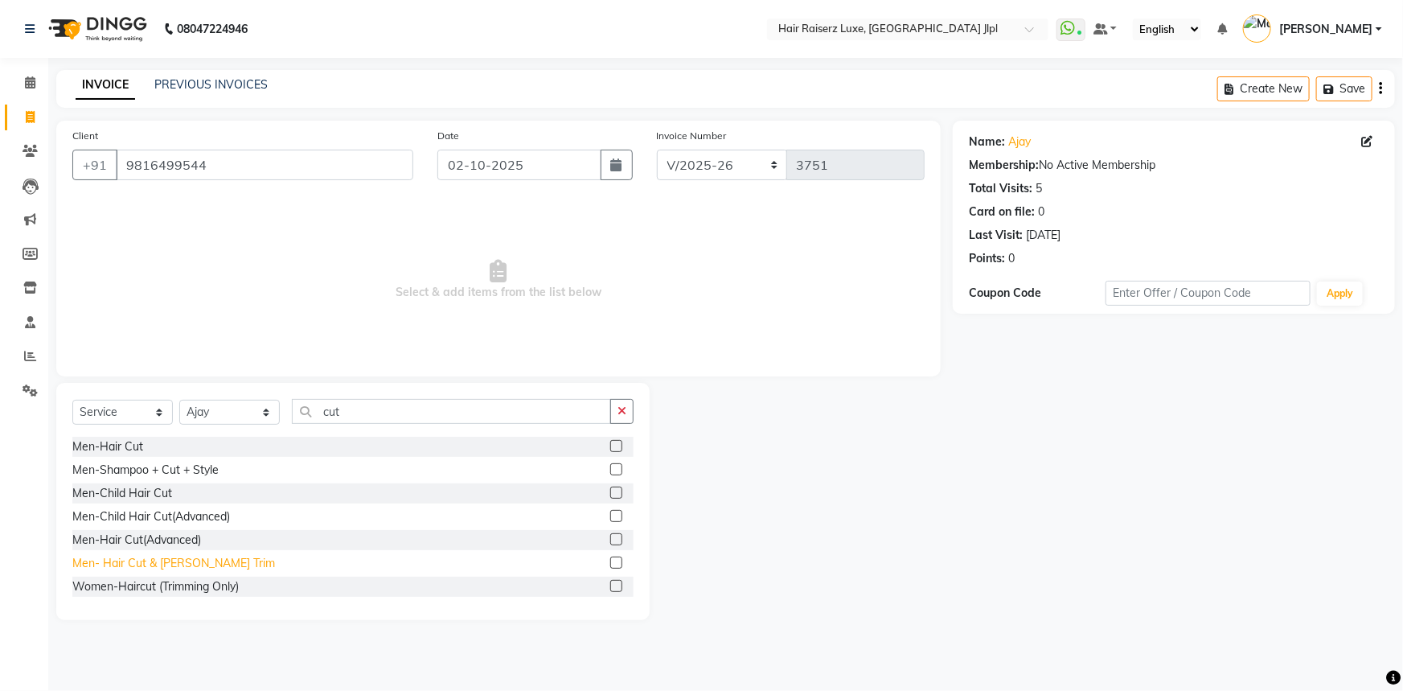
click at [185, 557] on div "Men- Hair Cut & Beard Trim" at bounding box center [173, 563] width 203 height 17
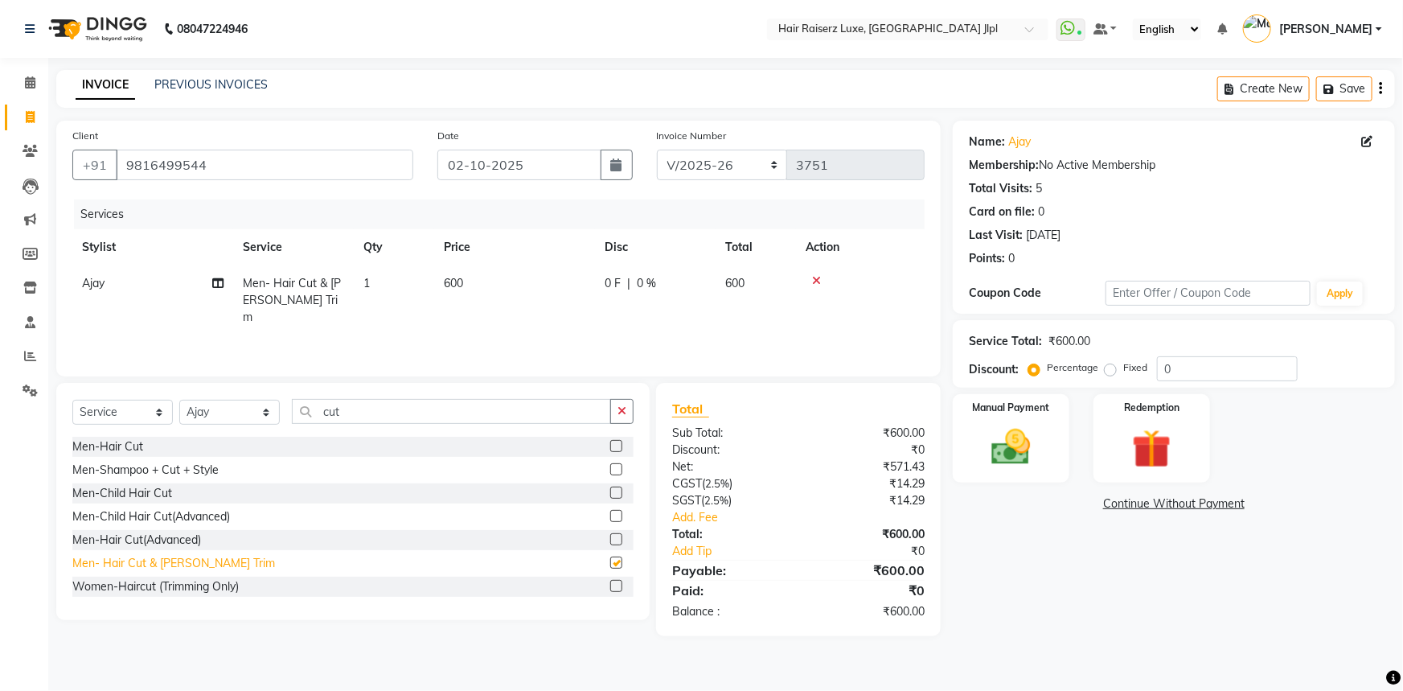
checkbox input "false"
click at [986, 434] on img at bounding box center [1012, 447] width 66 height 47
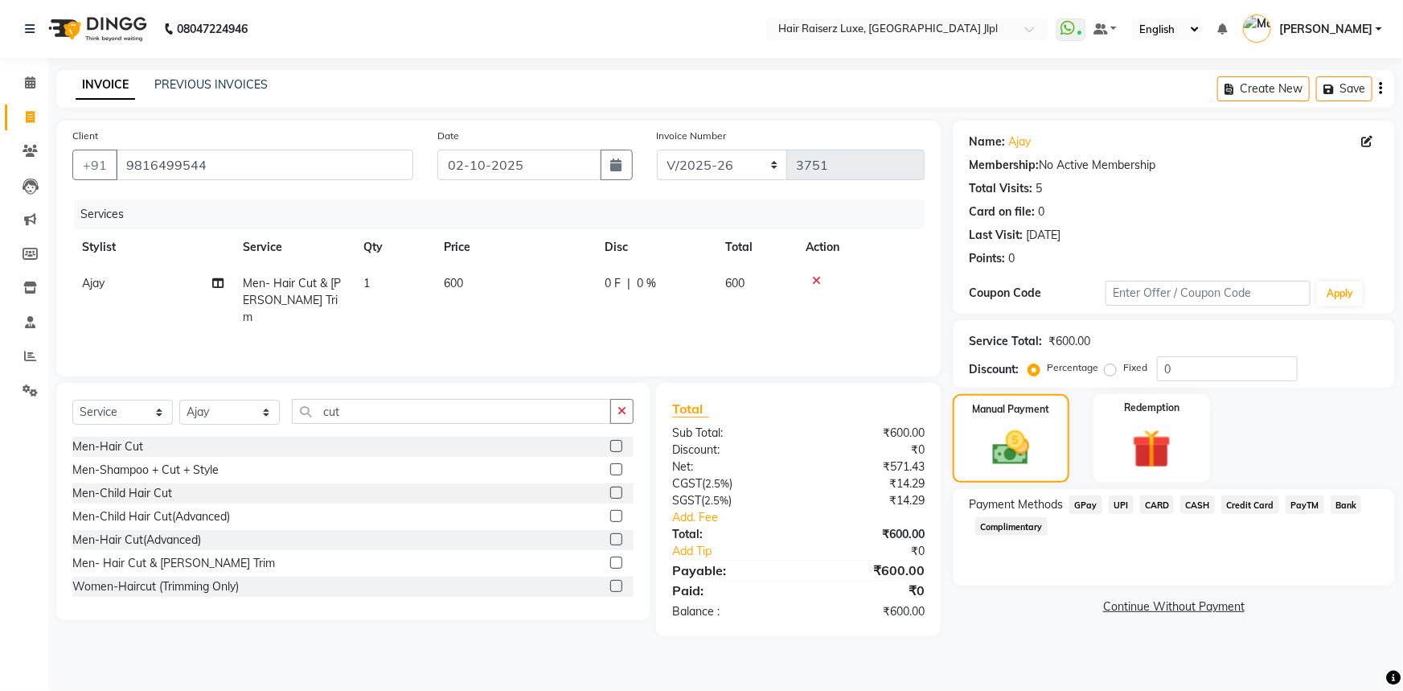
click at [1119, 499] on span "UPI" at bounding box center [1121, 504] width 25 height 18
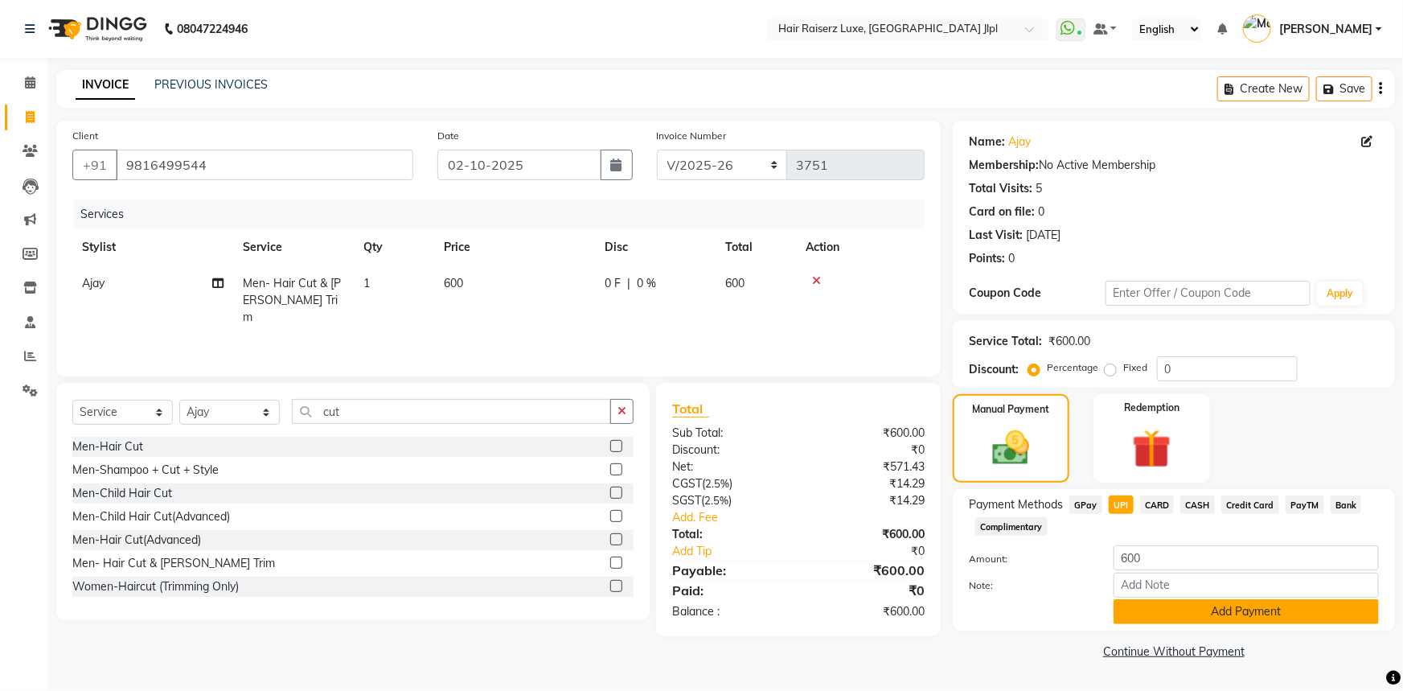
click at [1215, 603] on button "Add Payment" at bounding box center [1246, 611] width 265 height 25
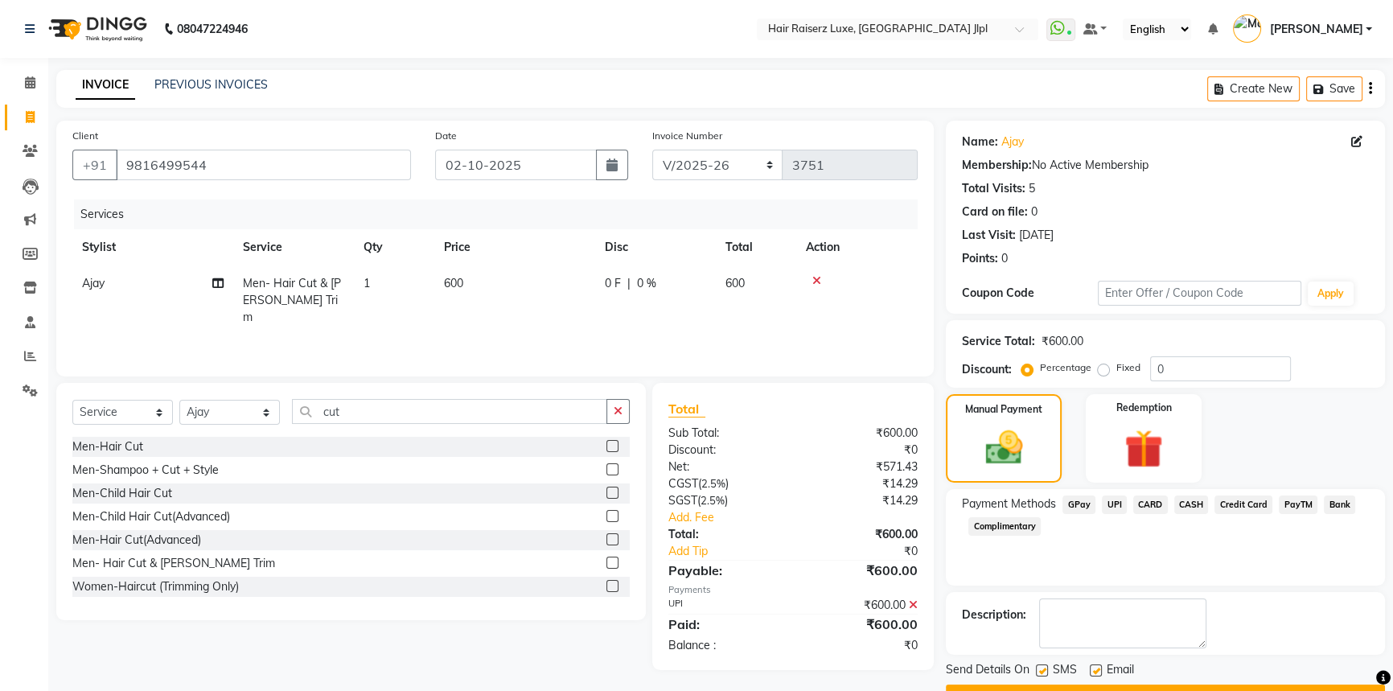
scroll to position [41, 0]
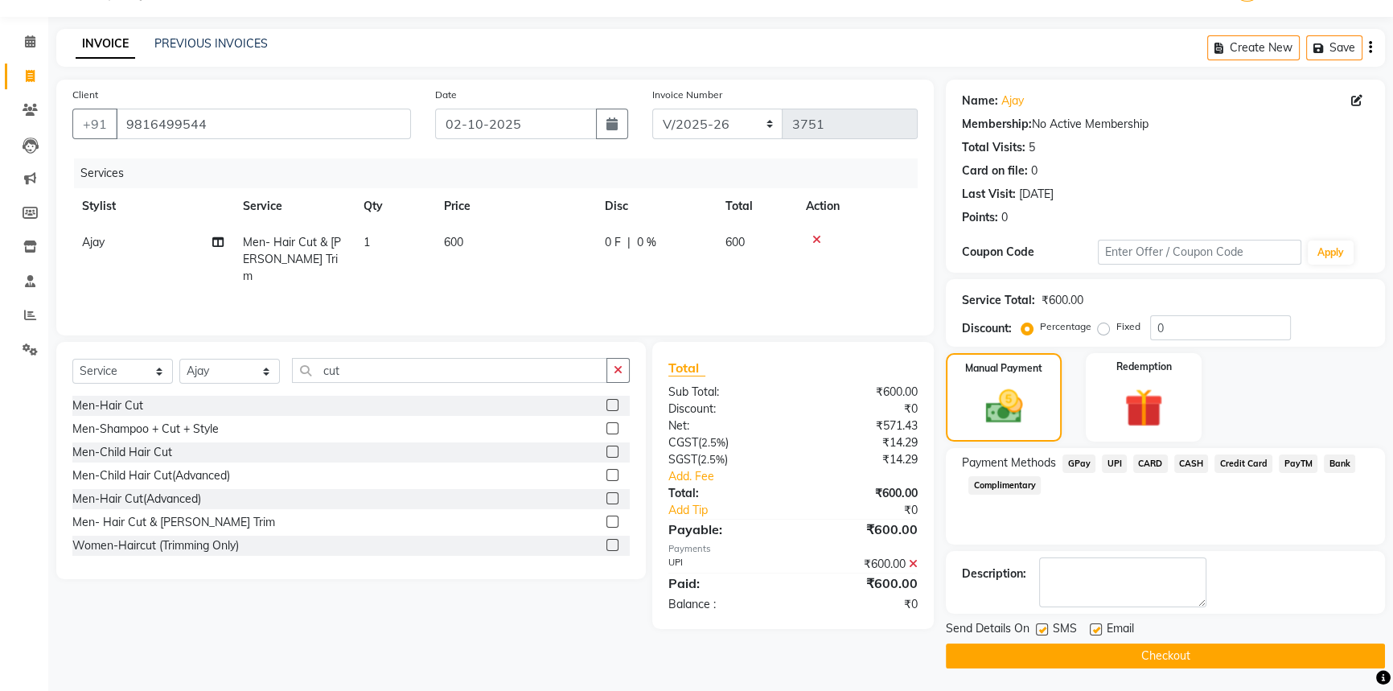
click at [1102, 652] on button "Checkout" at bounding box center [1165, 655] width 439 height 25
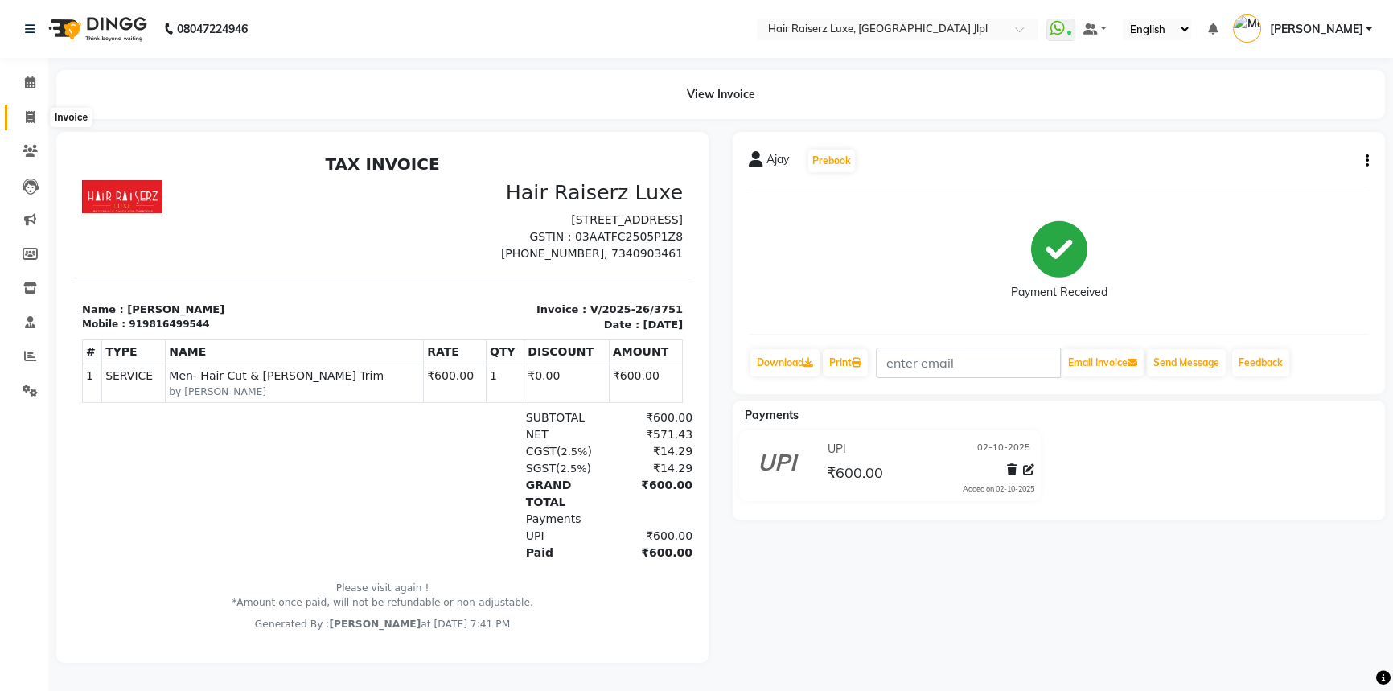
click at [31, 113] on icon at bounding box center [30, 117] width 9 height 12
select select "service"
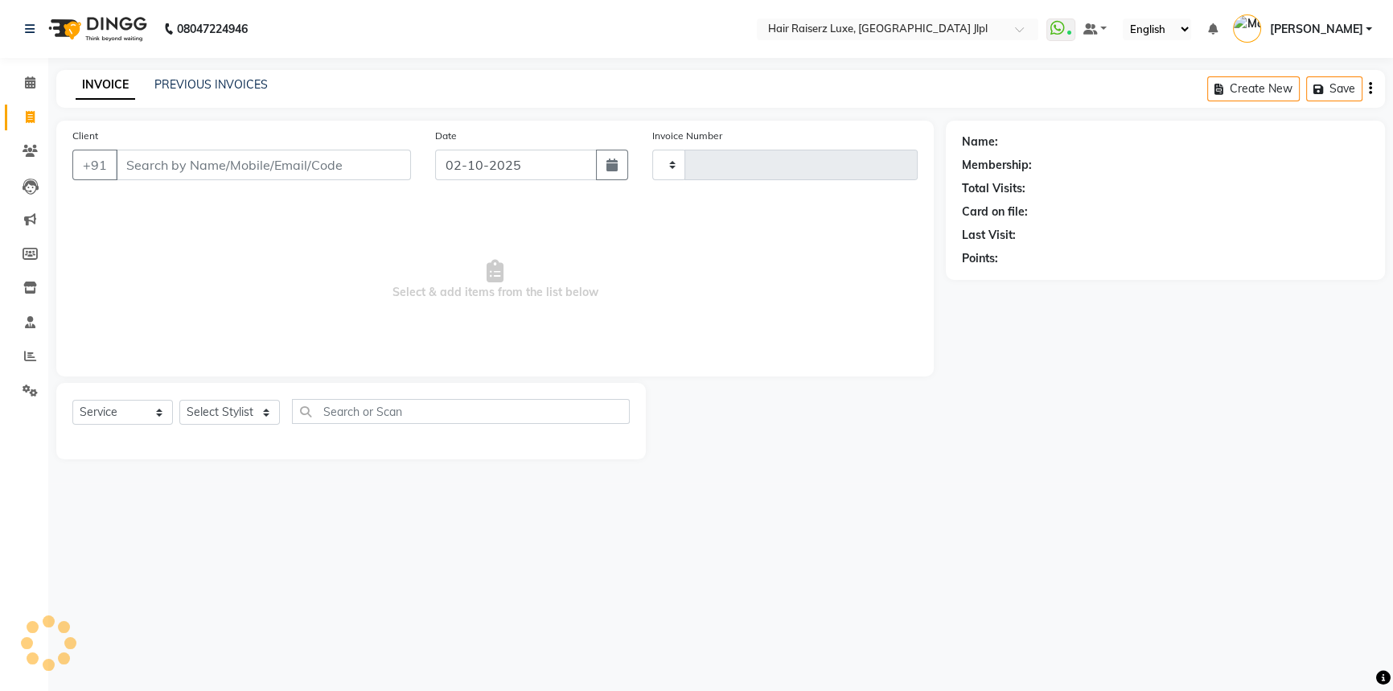
type input "3752"
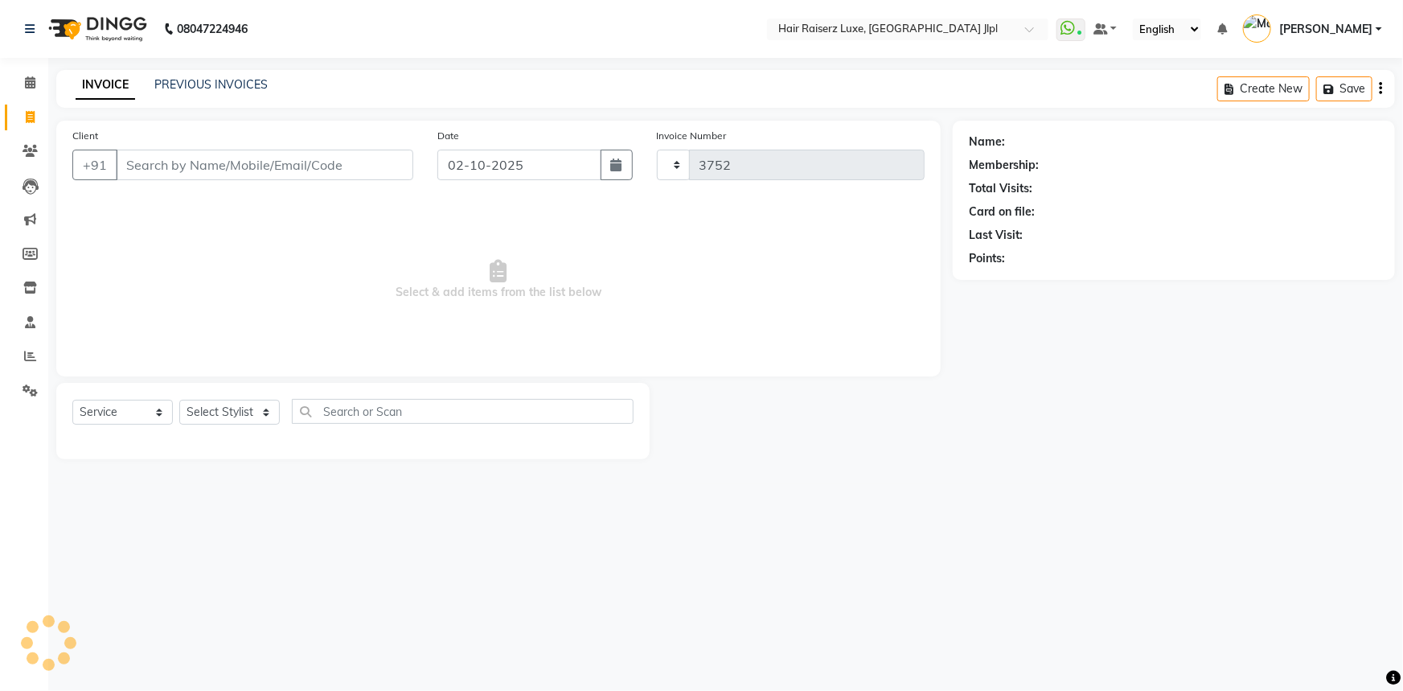
select select "5409"
click at [137, 156] on input "Client" at bounding box center [265, 165] width 298 height 31
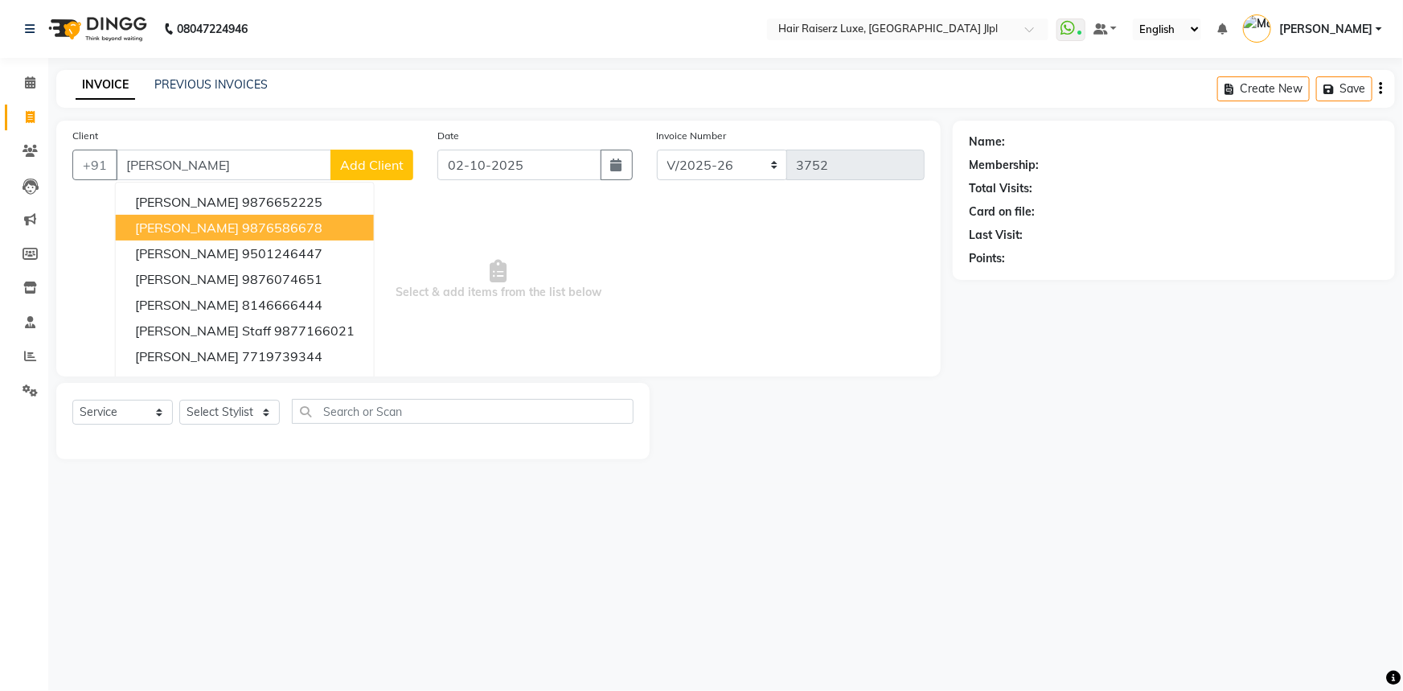
click at [195, 220] on span "Gagandeep" at bounding box center [187, 228] width 104 height 16
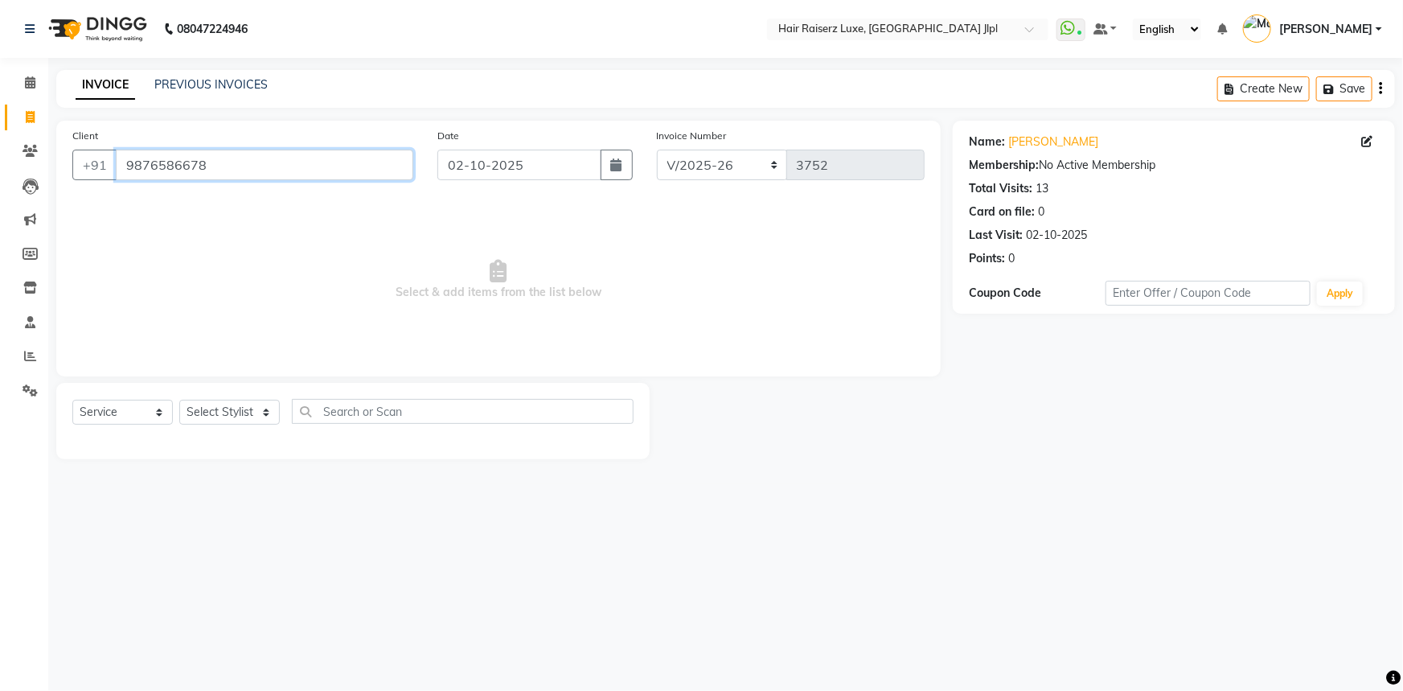
click at [236, 166] on input "9876586678" at bounding box center [265, 165] width 298 height 31
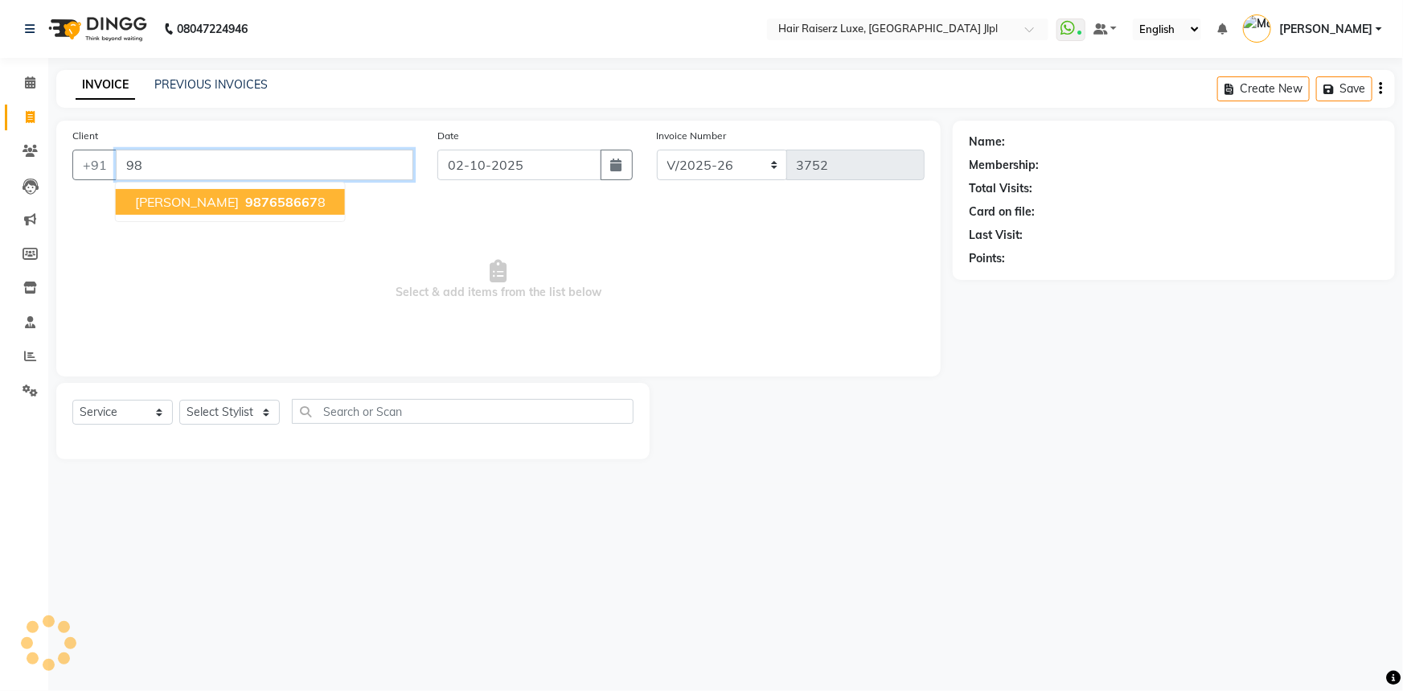
type input "9"
click at [245, 194] on span "9501246" at bounding box center [273, 202] width 56 height 16
type input "9501246447"
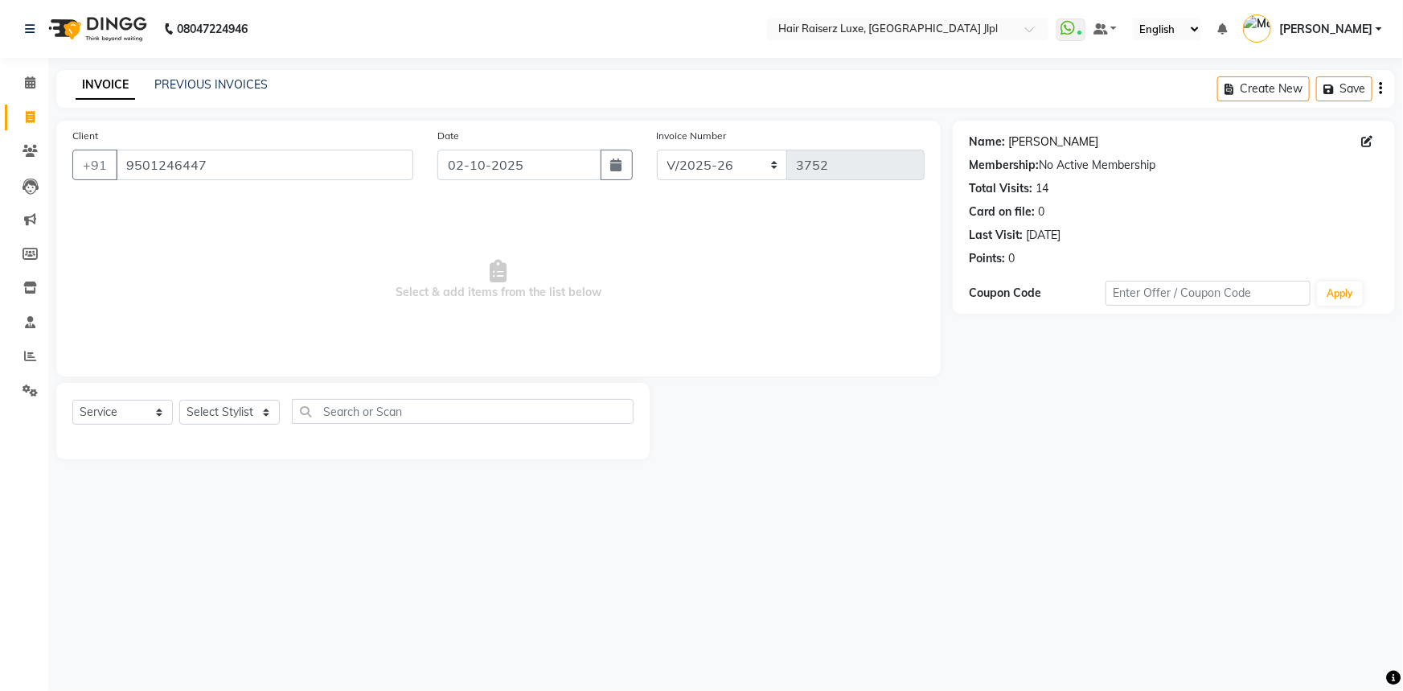
click at [1026, 146] on link "[PERSON_NAME]" at bounding box center [1053, 141] width 90 height 17
click at [252, 411] on select "Select Stylist Abhishek Aftab Ajay Anand Asma Bhoomika Bilal C&Gs Vogue Chhavi …" at bounding box center [229, 412] width 101 height 25
select select "65657"
click at [179, 400] on select "Select Stylist Abhishek Aftab Ajay Anand Asma Bhoomika Bilal C&Gs Vogue Chhavi …" at bounding box center [229, 412] width 101 height 25
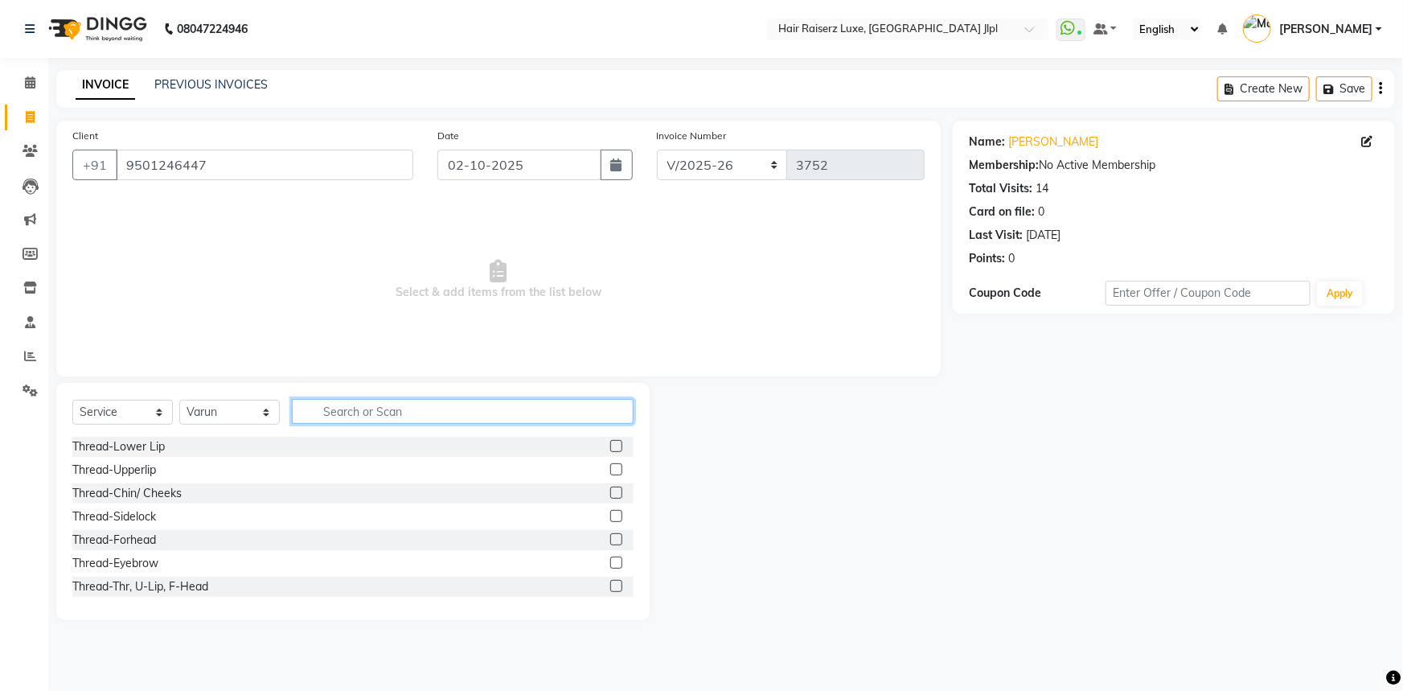
click at [345, 405] on input "text" at bounding box center [463, 411] width 342 height 25
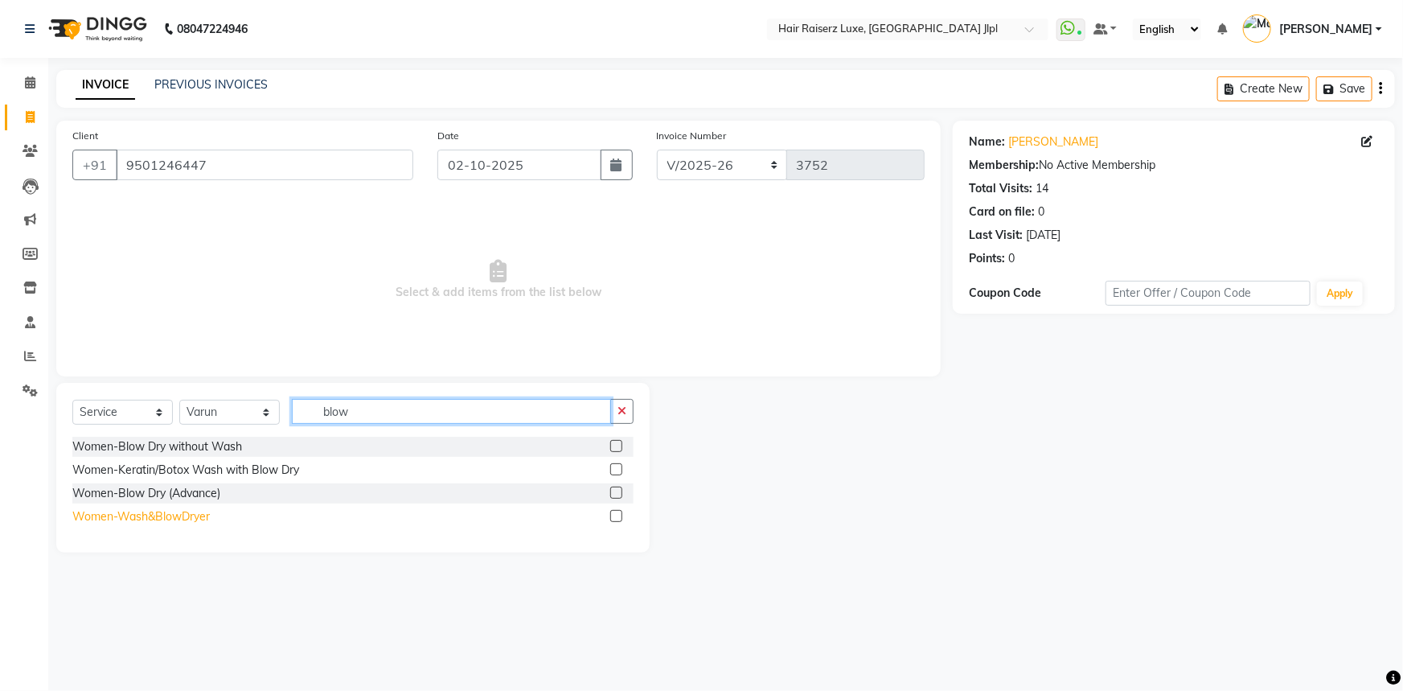
type input "blow"
click at [151, 514] on div "Women-Wash&BlowDryer" at bounding box center [141, 516] width 138 height 17
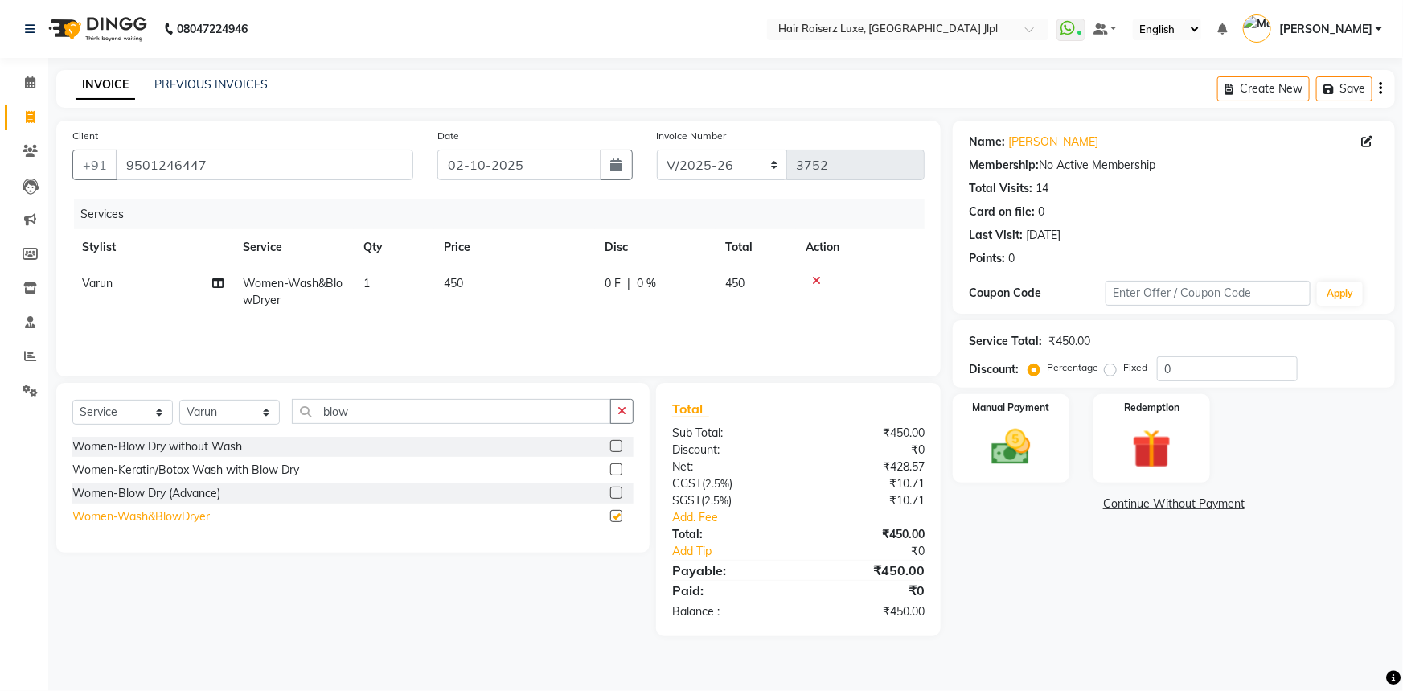
checkbox input "false"
click at [455, 278] on span "450" at bounding box center [453, 283] width 19 height 14
select select "65657"
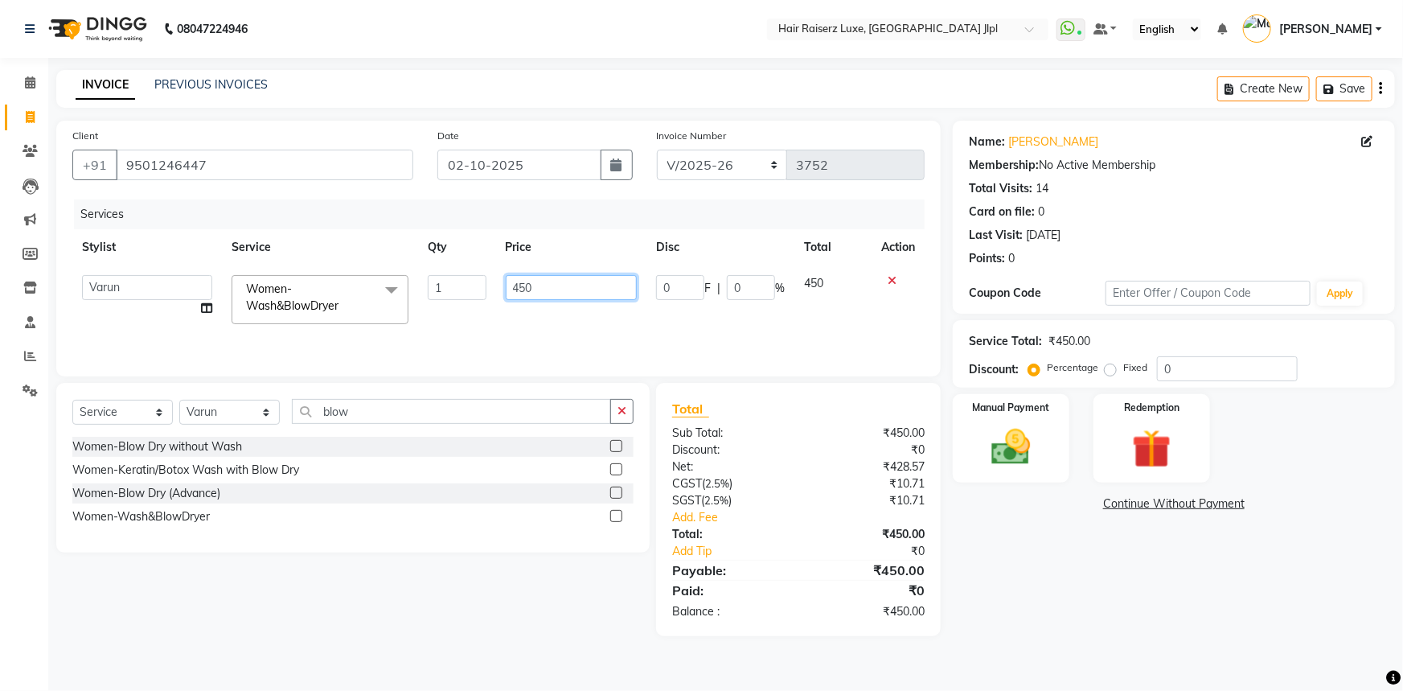
click at [515, 286] on input "450" at bounding box center [572, 287] width 132 height 25
type input "350"
click at [626, 339] on div "Services Stylist Service Qty Price Disc Total Action Abhishek Aftab Ajay Anand …" at bounding box center [498, 279] width 852 height 161
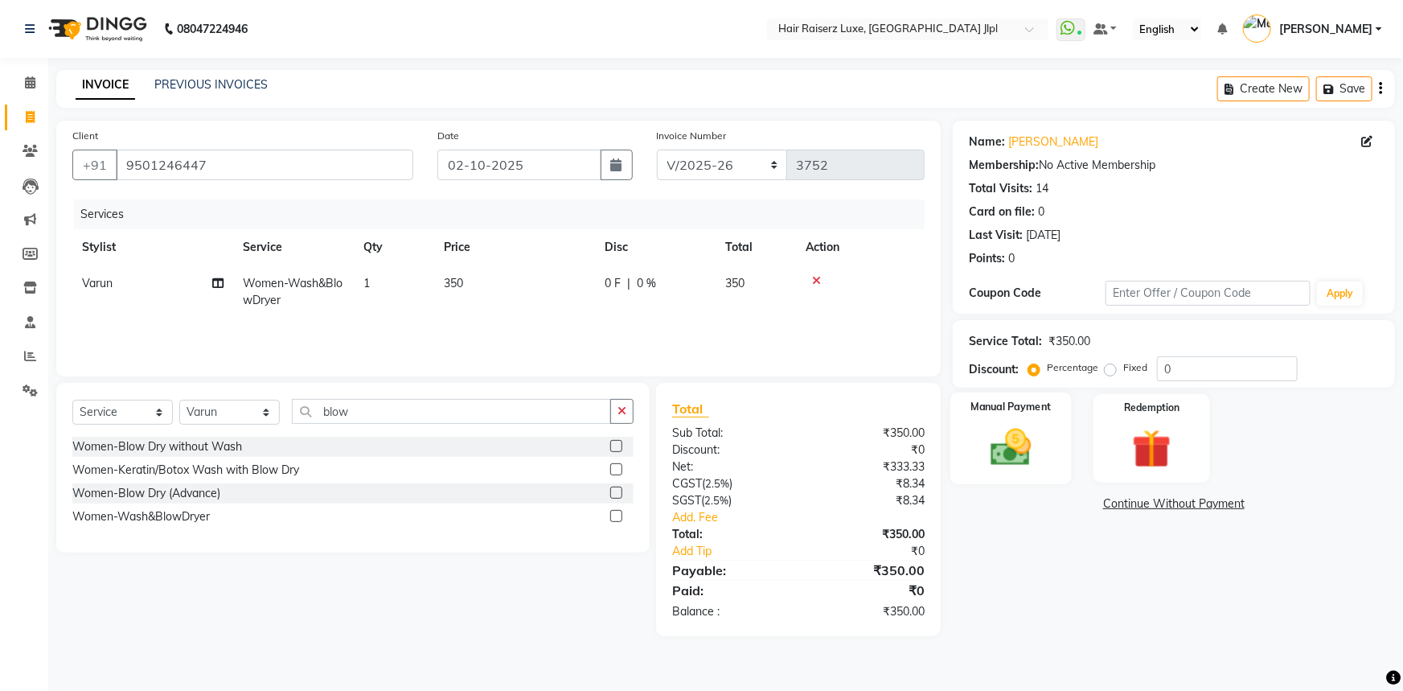
click at [1030, 446] on img at bounding box center [1012, 447] width 66 height 47
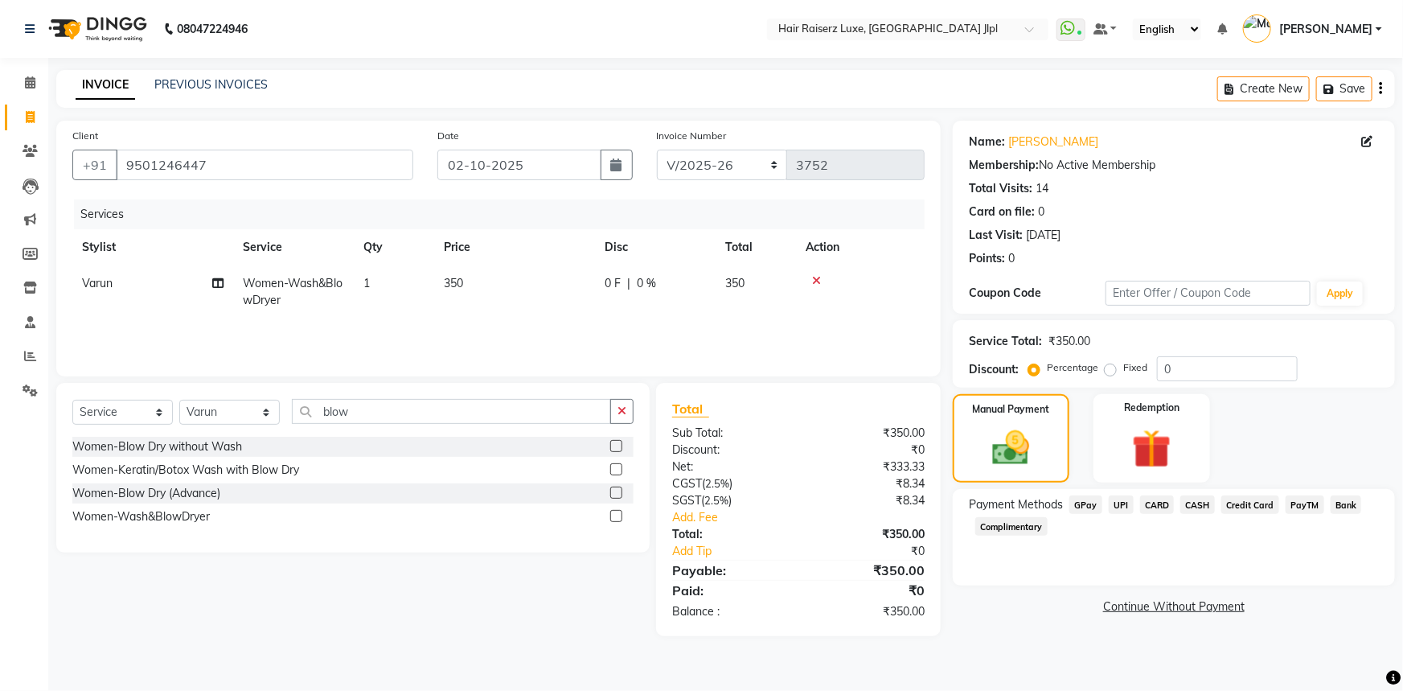
click at [1193, 500] on span "CASH" at bounding box center [1198, 504] width 35 height 18
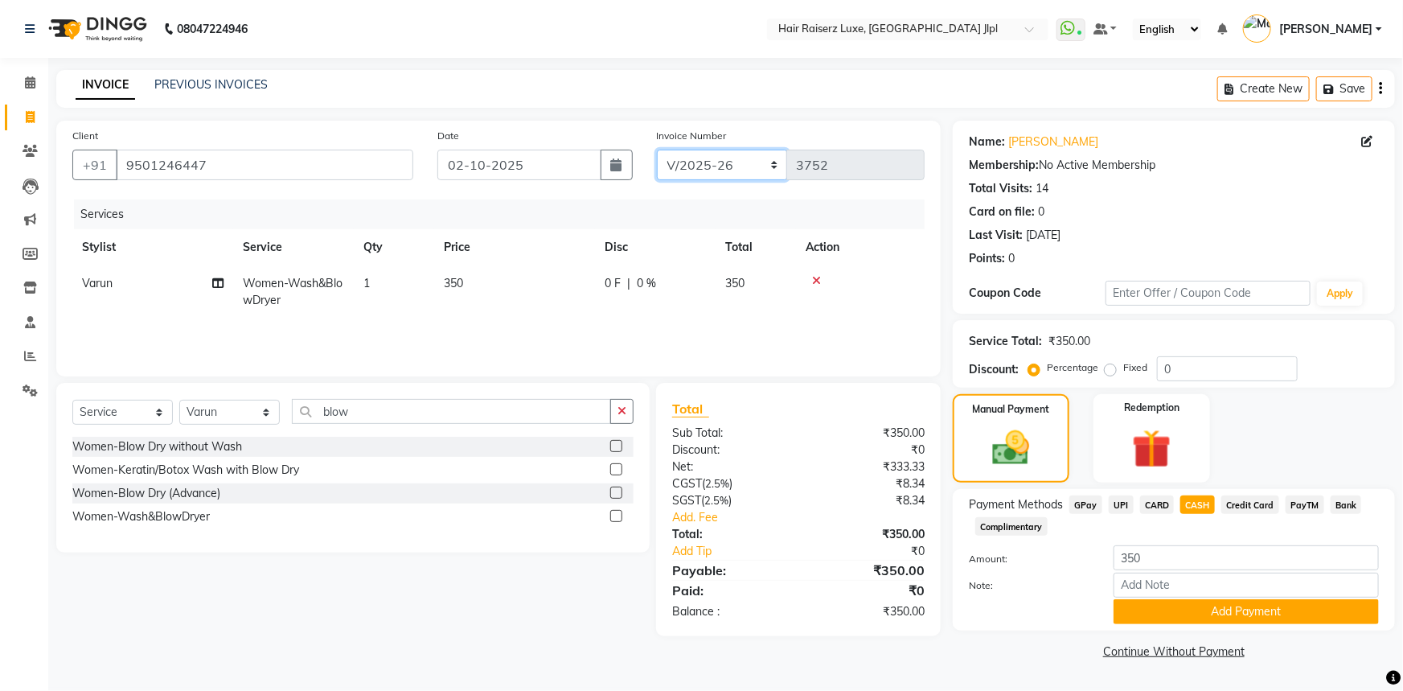
drag, startPoint x: 724, startPoint y: 154, endPoint x: 723, endPoint y: 164, distance: 9.7
click at [724, 154] on select "FF/2025-26 PreP/2025-26 BANK/2025-26 Paytm/2025-26 CASH/2025-26 V/2025-26" at bounding box center [722, 165] width 131 height 31
select select "8497"
click at [657, 150] on select "FF/2025-26 PreP/2025-26 BANK/2025-26 Paytm/2025-26 CASH/2025-26 V/2025-26" at bounding box center [722, 165] width 131 height 31
type input "0861"
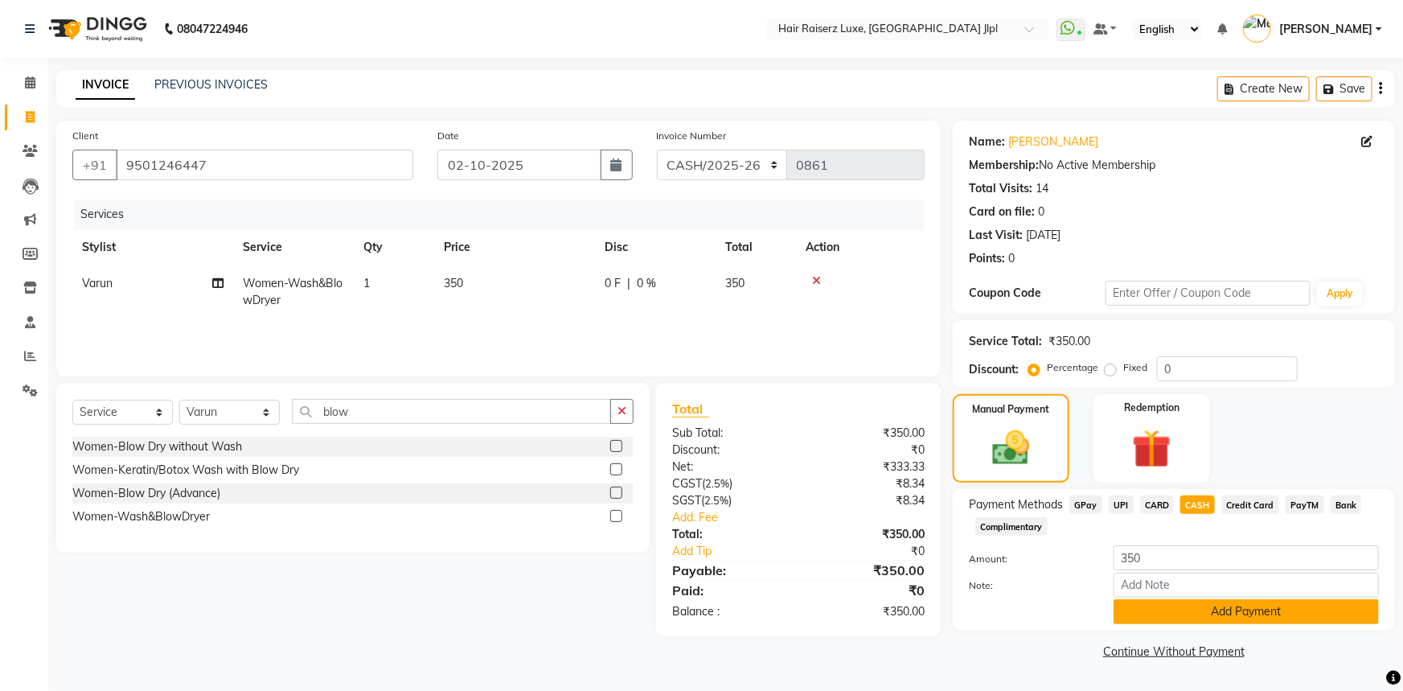
click at [1159, 603] on button "Add Payment" at bounding box center [1246, 611] width 265 height 25
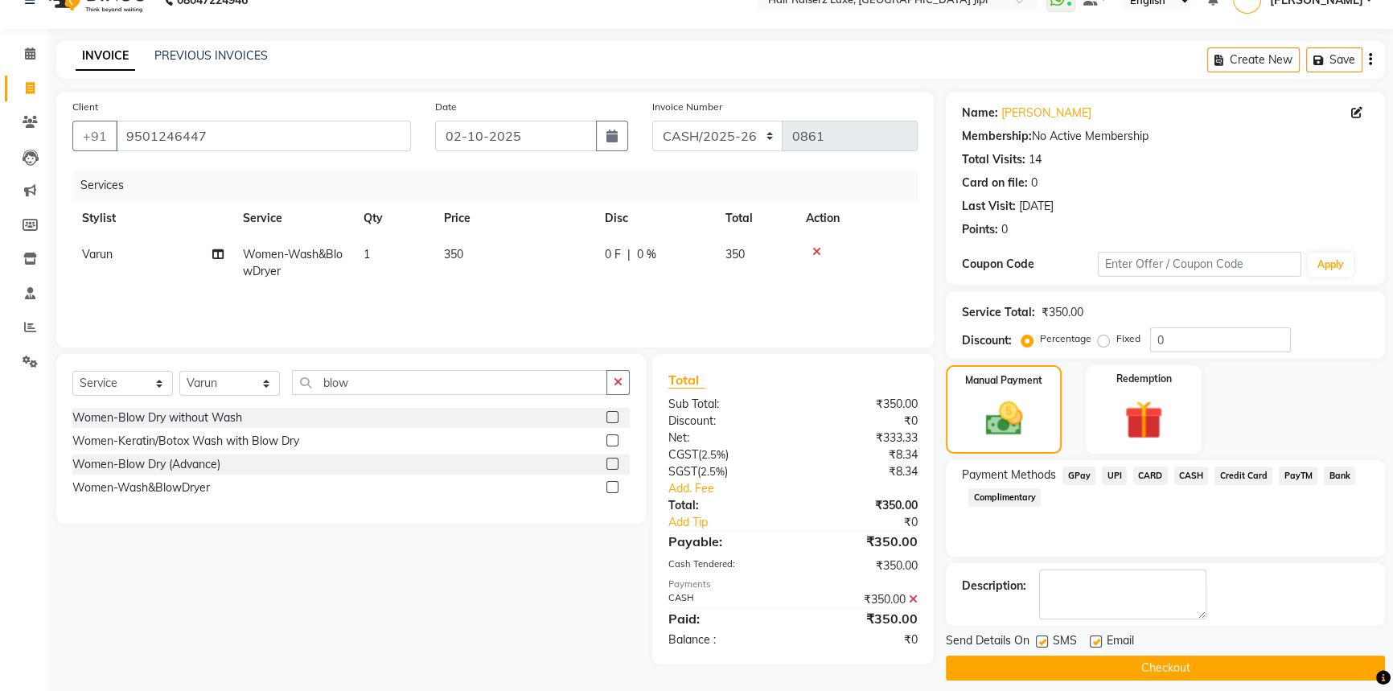
scroll to position [41, 0]
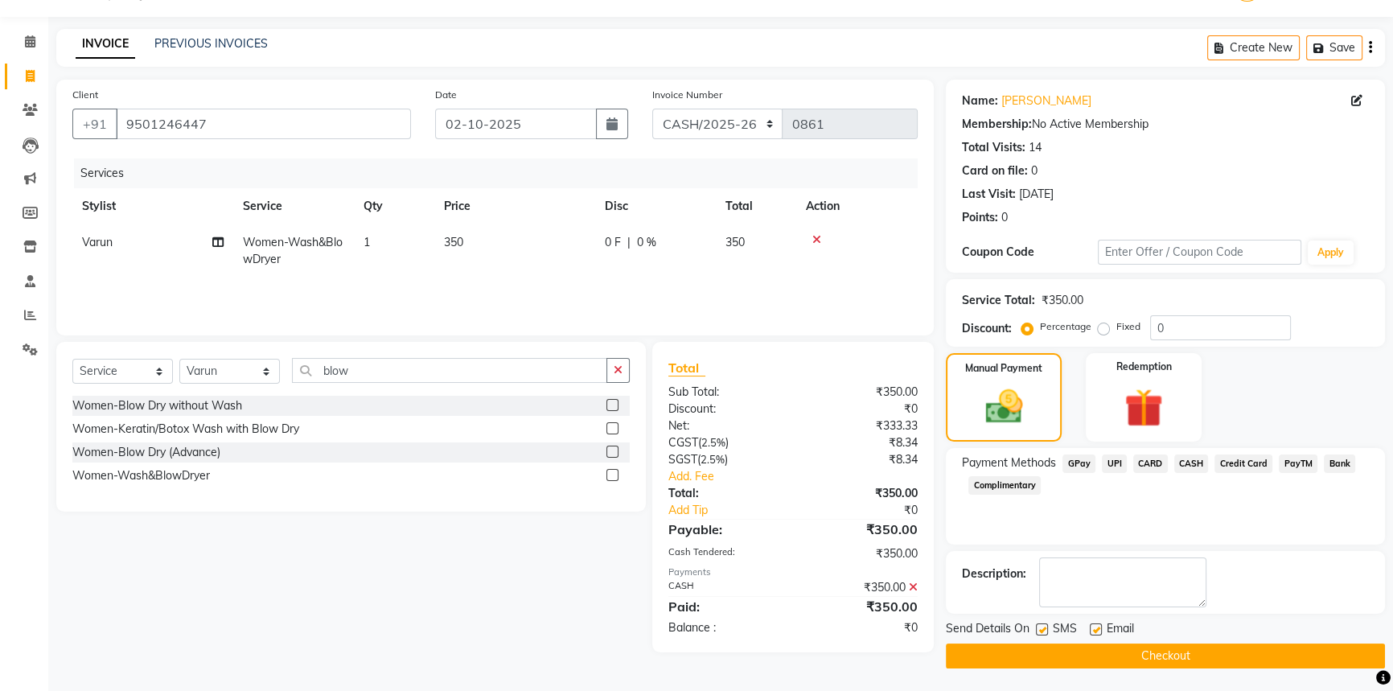
click at [1122, 650] on button "Checkout" at bounding box center [1165, 655] width 439 height 25
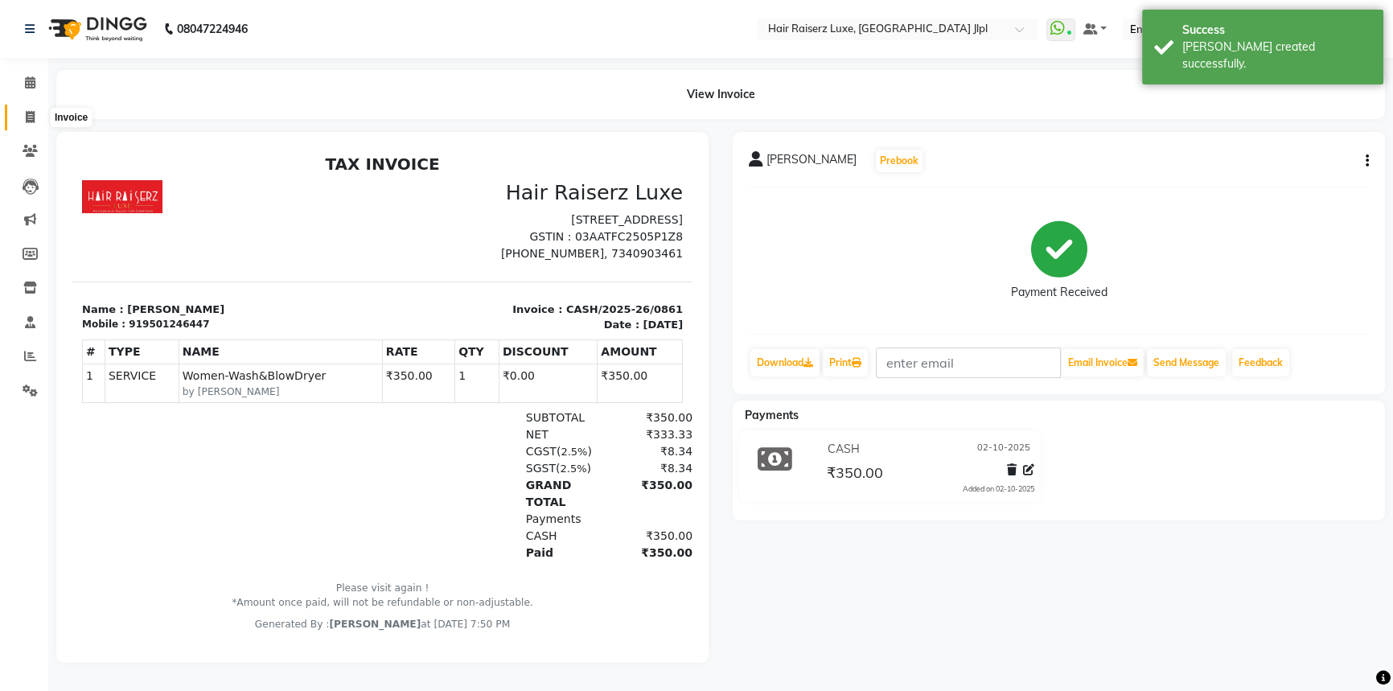
click at [23, 119] on span at bounding box center [30, 118] width 28 height 18
select select "service"
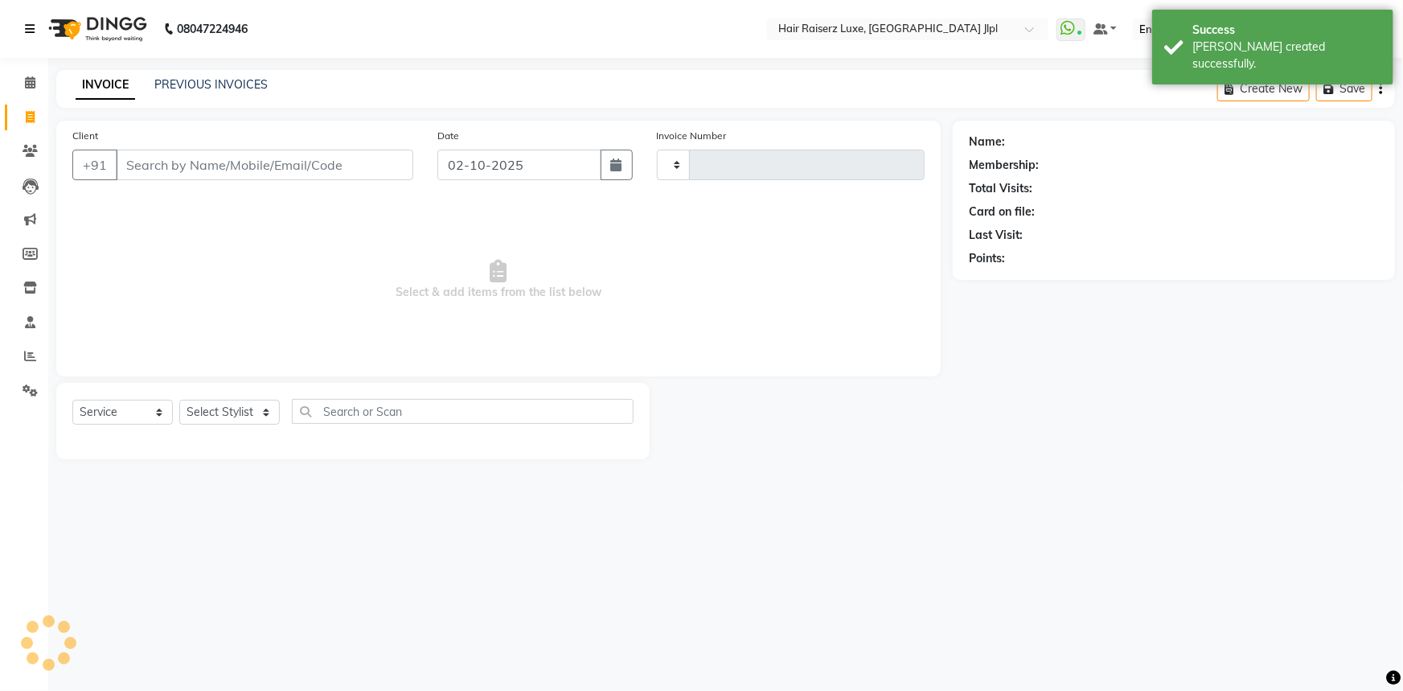
type input "3752"
select select "5409"
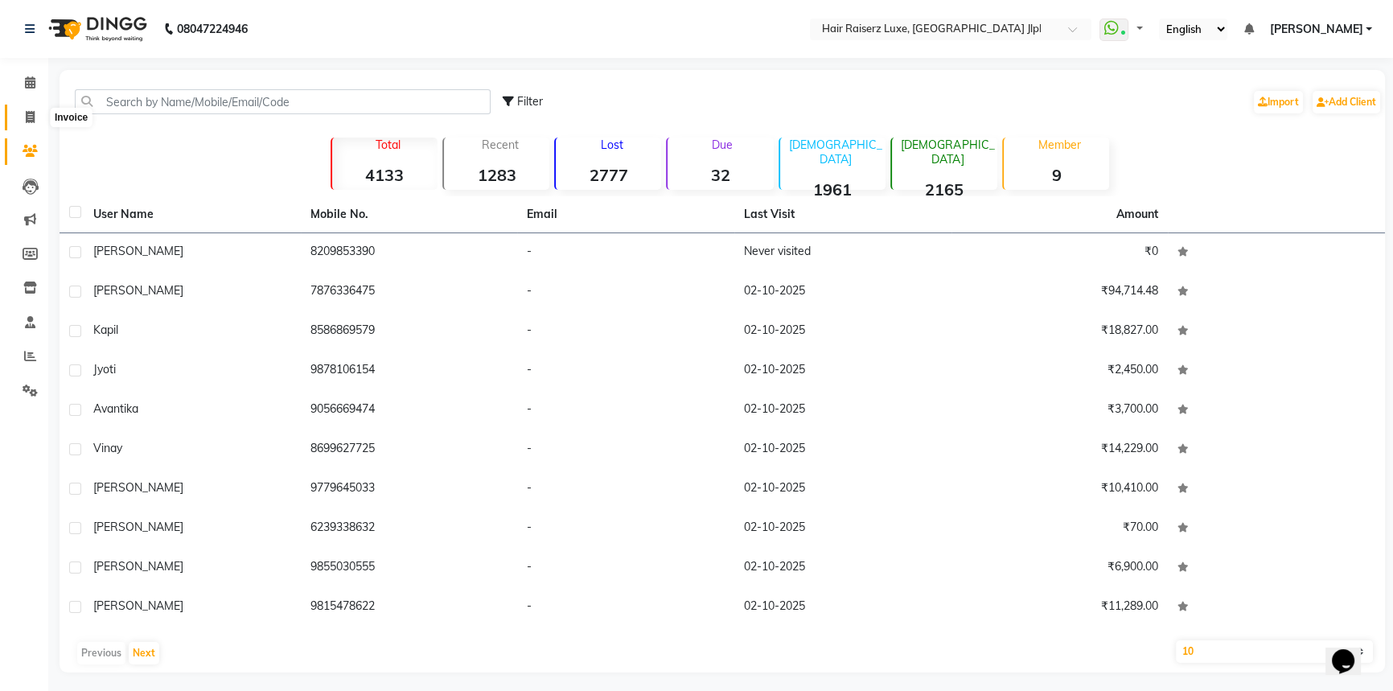
click at [21, 113] on span at bounding box center [30, 118] width 28 height 18
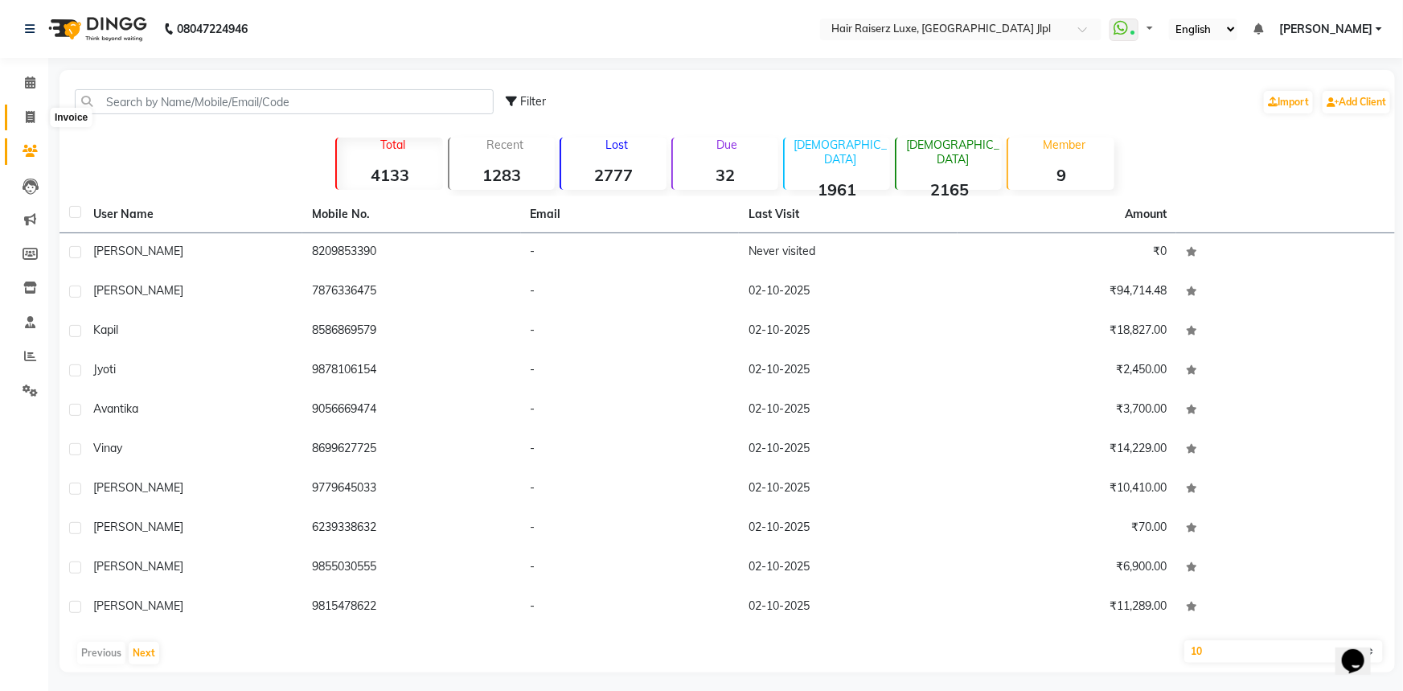
select select "5409"
select select "service"
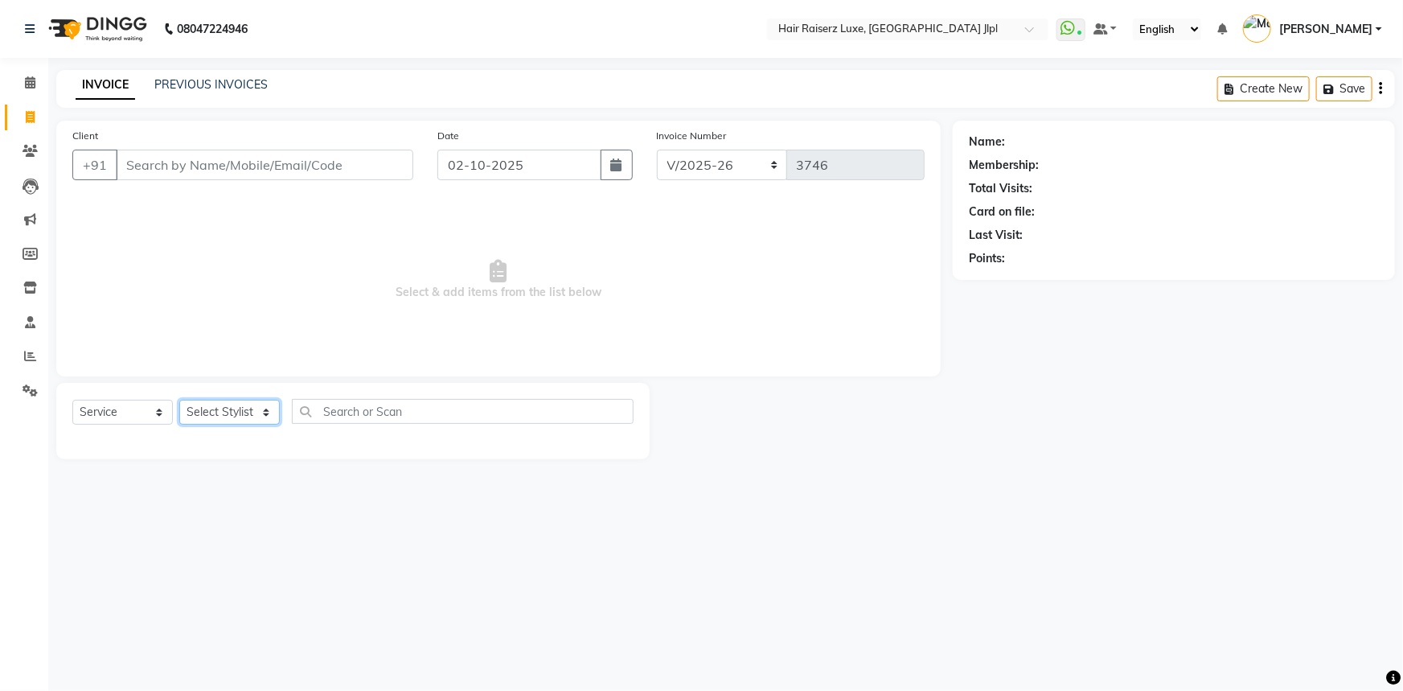
click at [243, 409] on select "Select Stylist [PERSON_NAME] [PERSON_NAME] Asma [PERSON_NAME] C&Gs Vogue [PERSO…" at bounding box center [229, 412] width 101 height 25
click at [179, 400] on select "Select Stylist [PERSON_NAME] [PERSON_NAME] Asma [PERSON_NAME] C&Gs Vogue [PERSO…" at bounding box center [229, 412] width 101 height 25
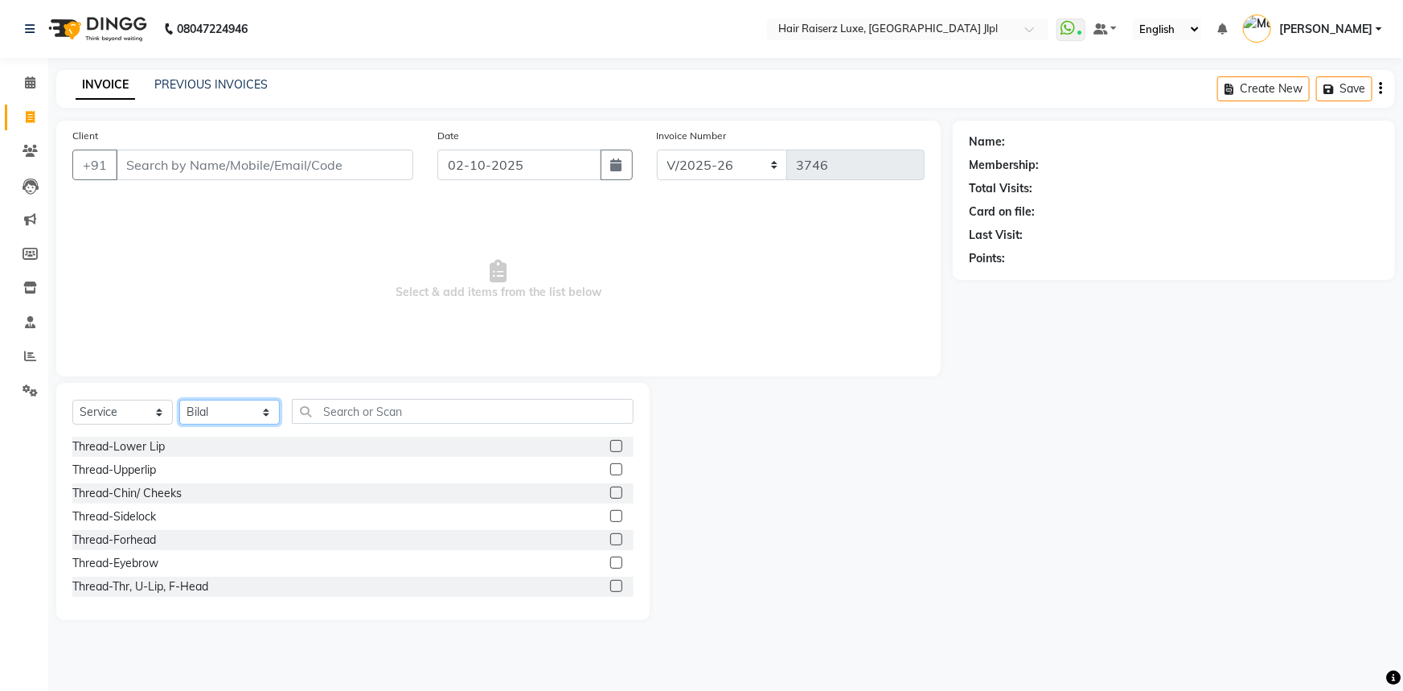
click at [253, 418] on select "Select Stylist [PERSON_NAME] [PERSON_NAME] Asma [PERSON_NAME] C&Gs Vogue [PERSO…" at bounding box center [229, 412] width 101 height 25
select select "49568"
click at [179, 400] on select "Select Stylist [PERSON_NAME] [PERSON_NAME] Asma [PERSON_NAME] C&Gs Vogue [PERSO…" at bounding box center [229, 412] width 101 height 25
click at [333, 413] on input "text" at bounding box center [463, 411] width 342 height 25
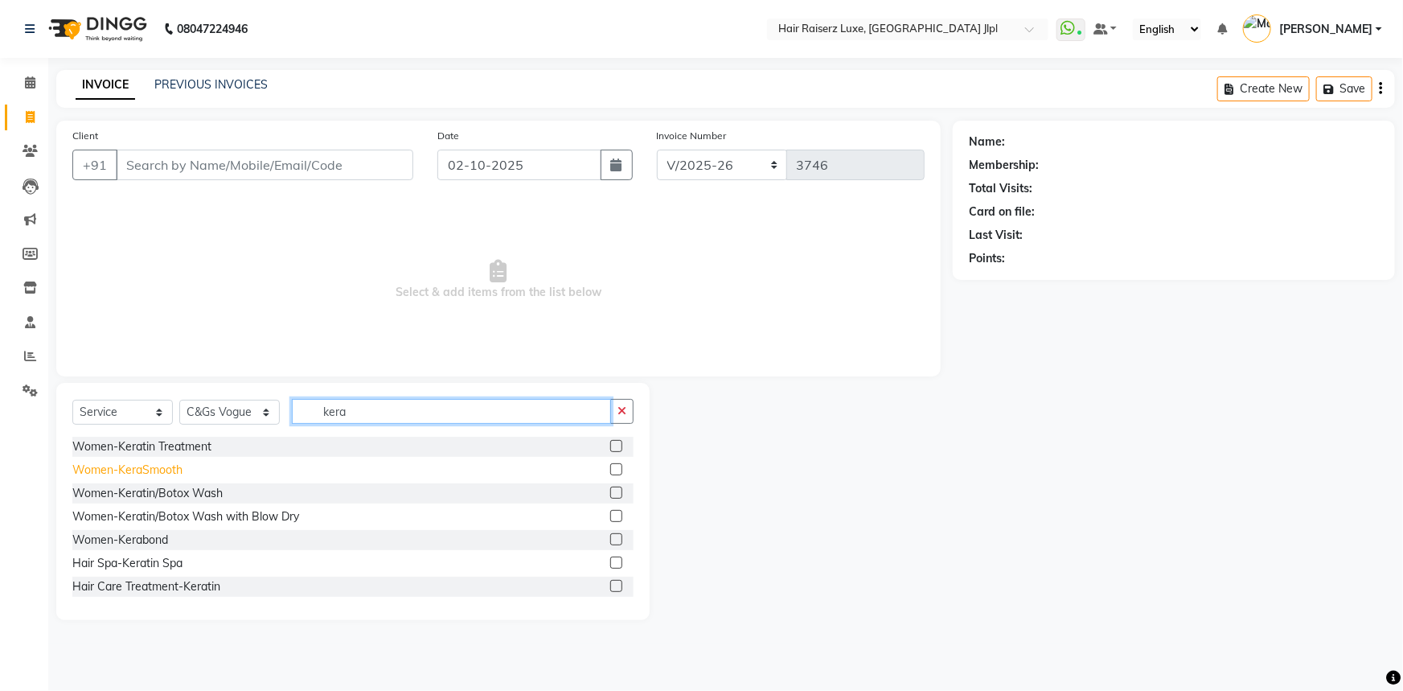
type input "kera"
click at [174, 469] on div "Women-KeraSmooth" at bounding box center [127, 470] width 110 height 17
checkbox input "false"
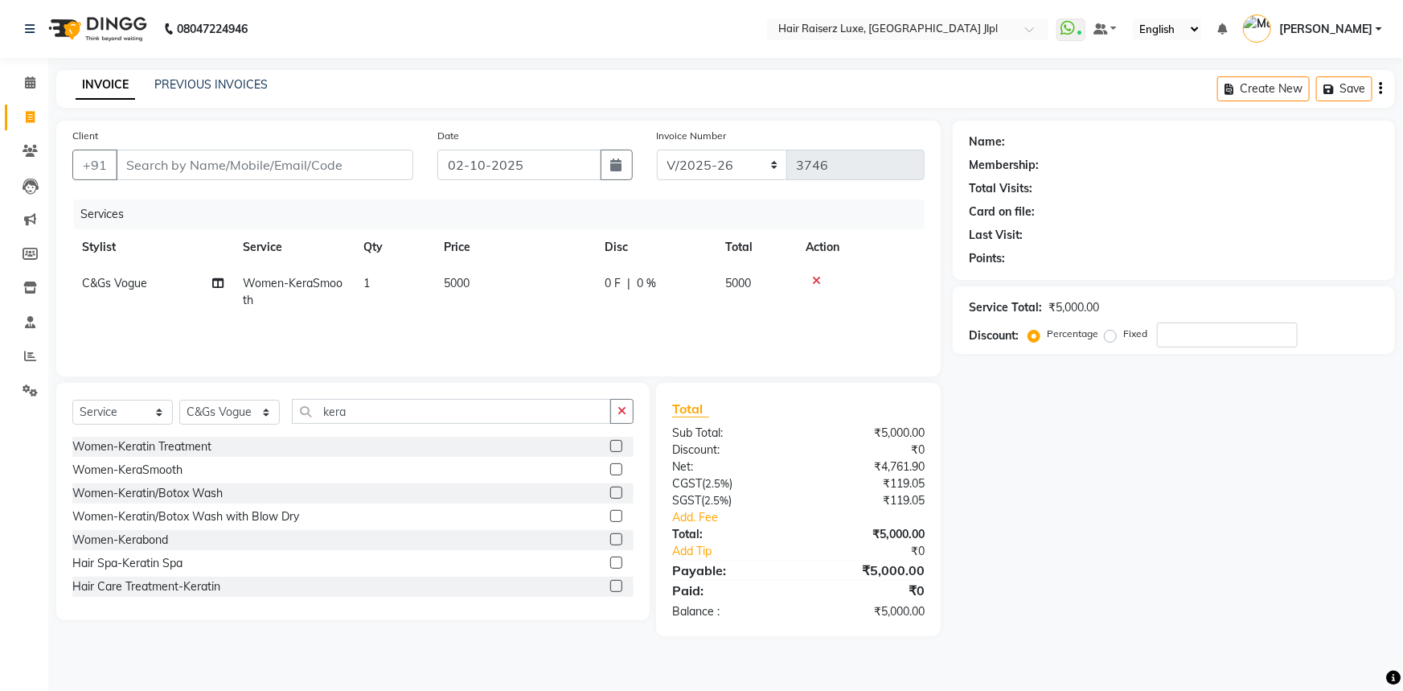
click at [466, 292] on td "5000" at bounding box center [514, 291] width 161 height 53
select select "49568"
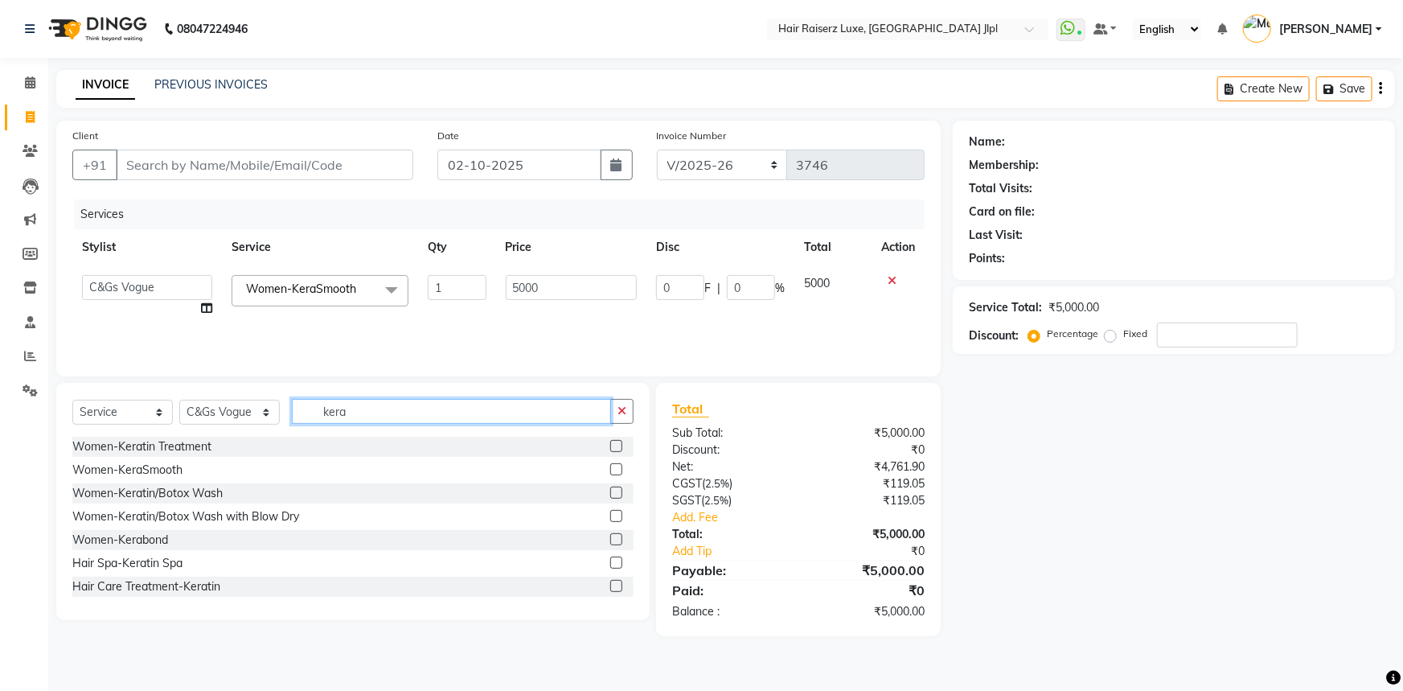
drag, startPoint x: 358, startPoint y: 408, endPoint x: 265, endPoint y: 410, distance: 92.5
click at [265, 410] on div "Select Service Product Membership Package Voucher Prepaid Gift Card Select Styl…" at bounding box center [352, 418] width 561 height 38
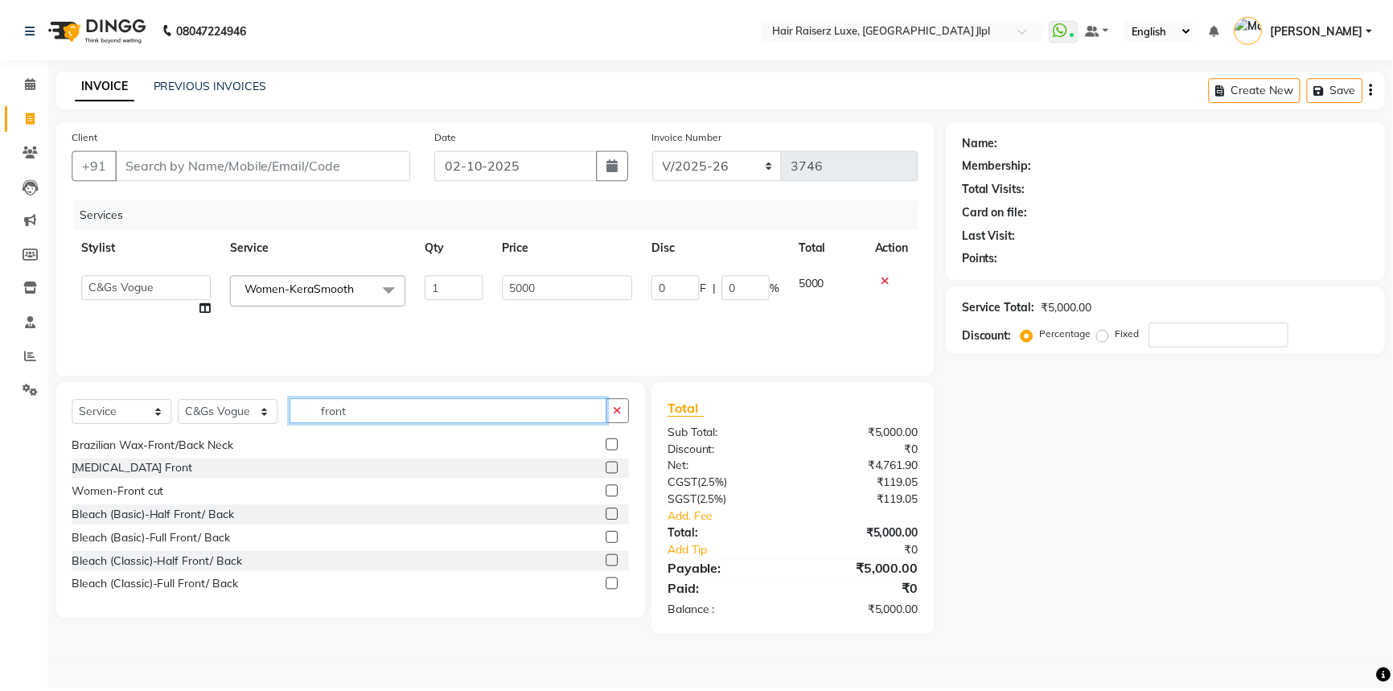
scroll to position [165, 0]
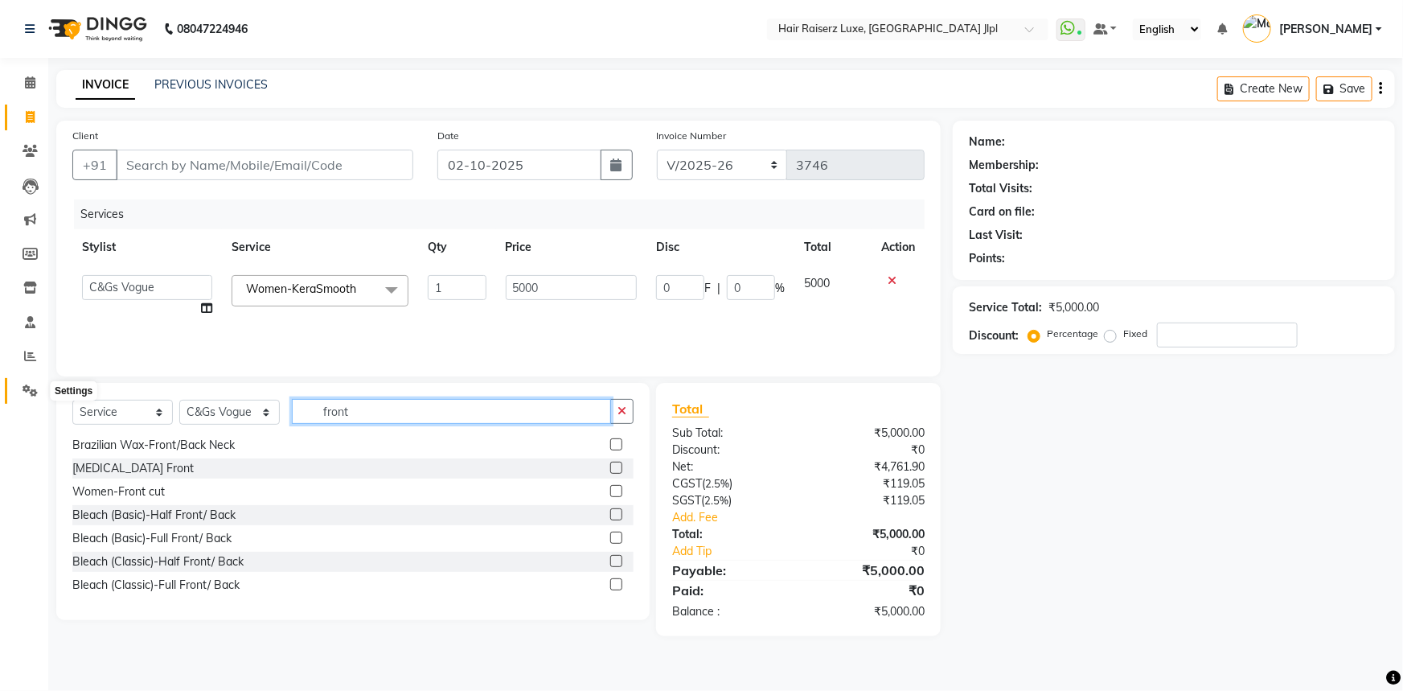
type input "front"
click at [35, 384] on icon at bounding box center [30, 390] width 15 height 12
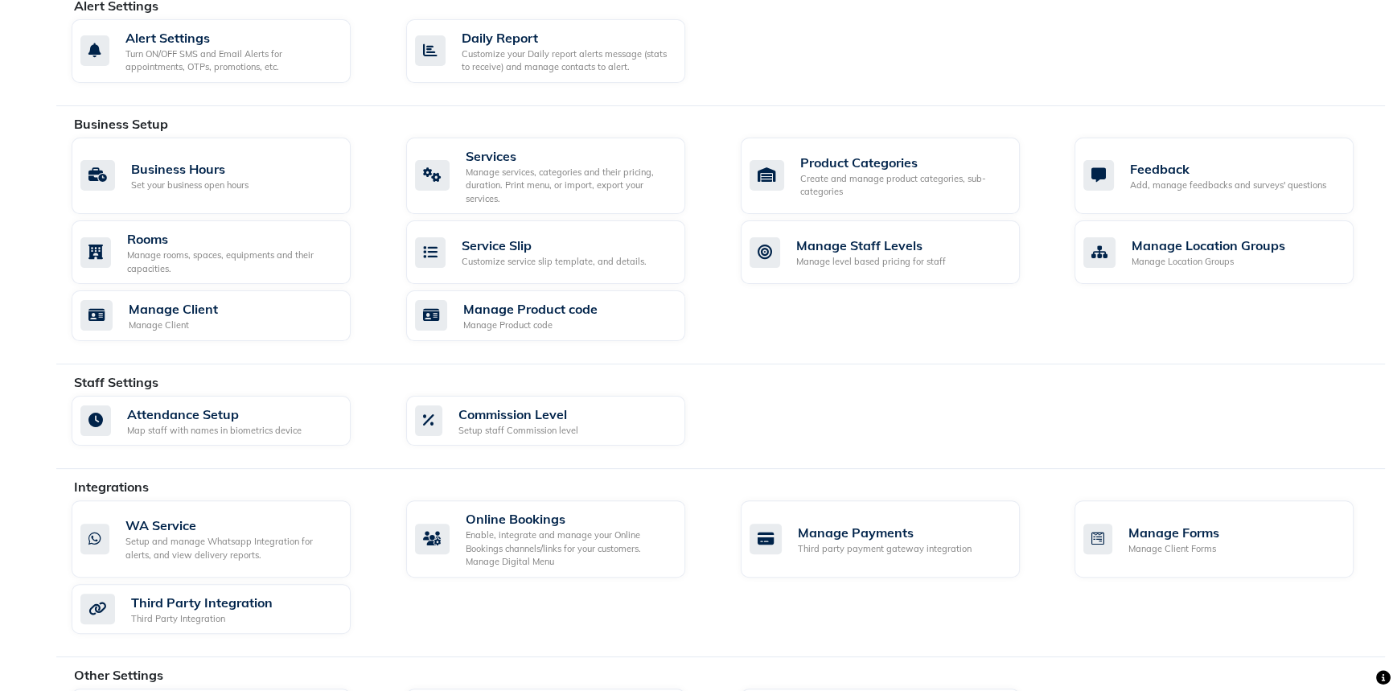
scroll to position [511, 0]
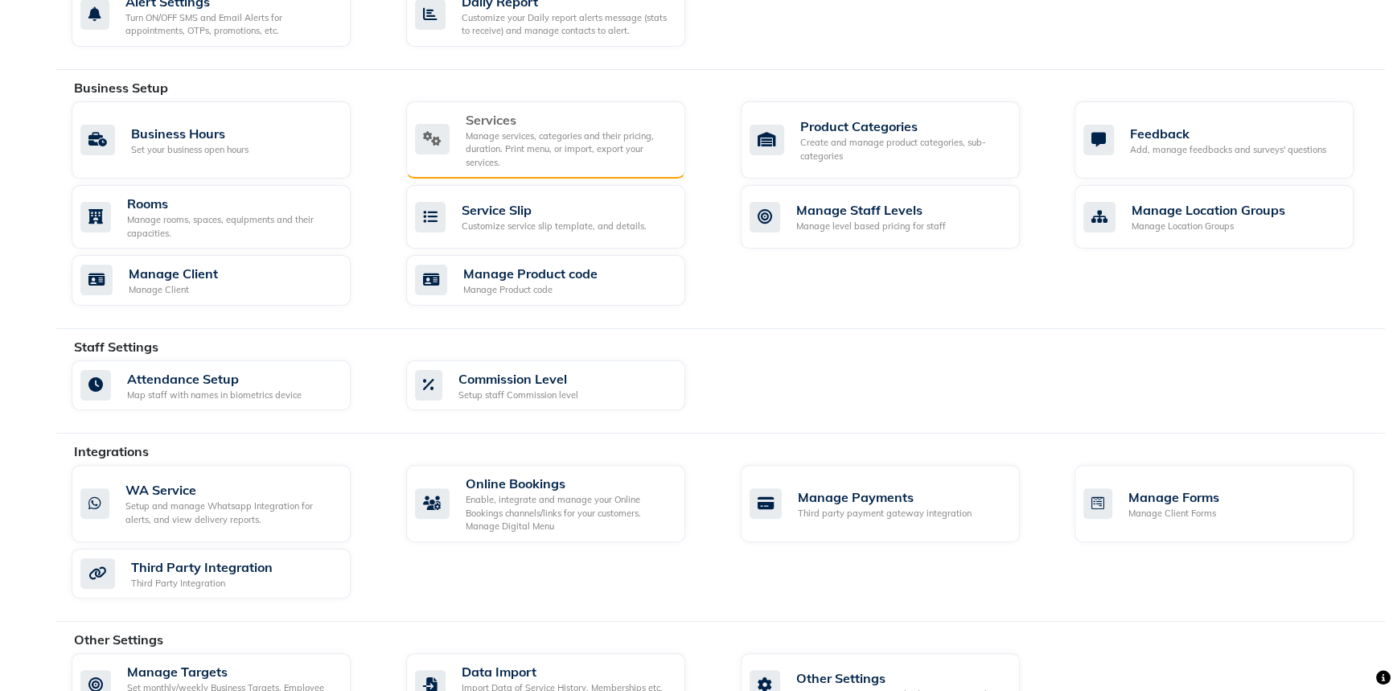
click at [565, 153] on div "Manage services, categories and their pricing, duration. Print menu, or import,…" at bounding box center [569, 149] width 207 height 40
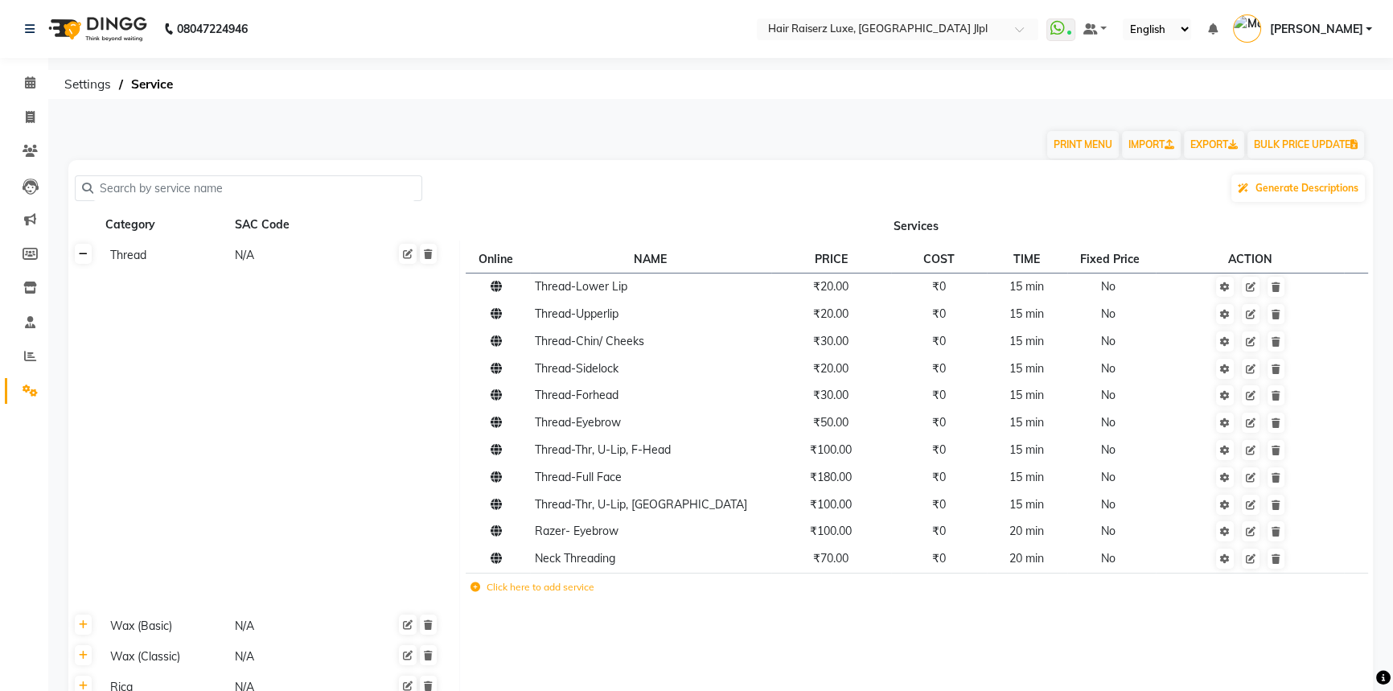
click at [87, 257] on icon at bounding box center [83, 254] width 9 height 10
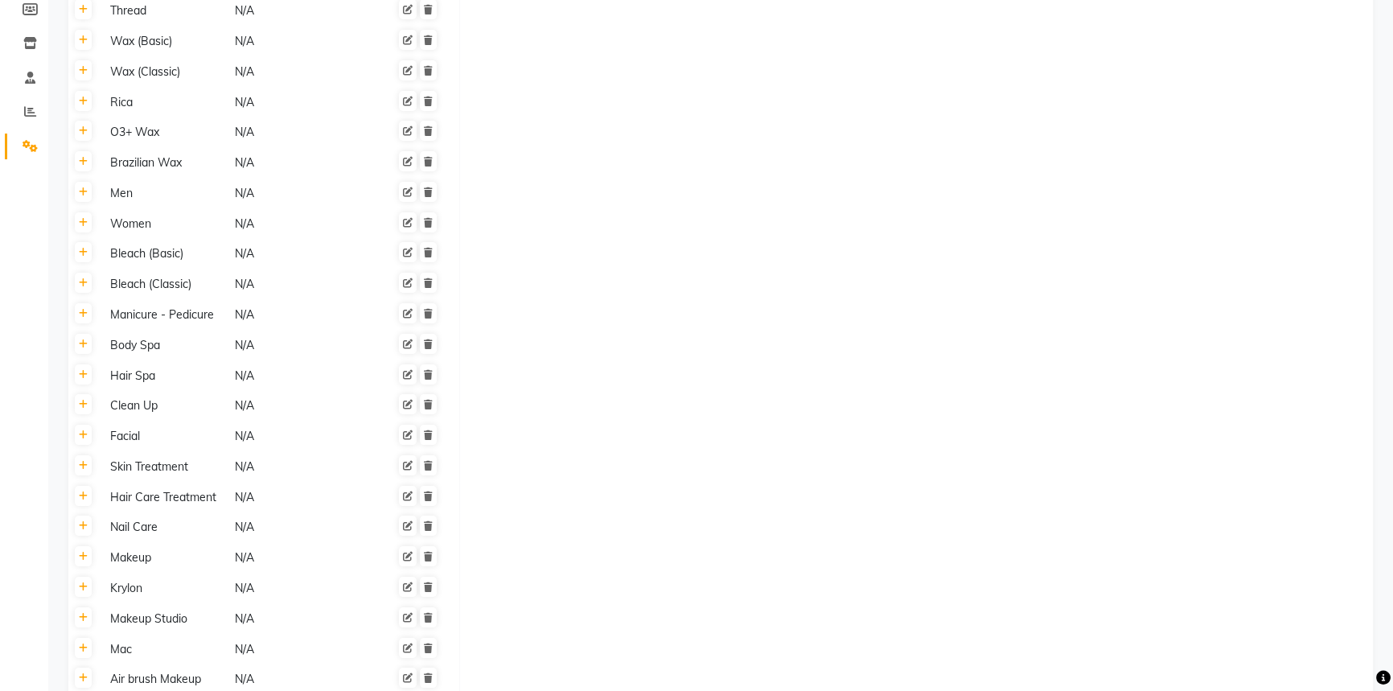
scroll to position [219, 0]
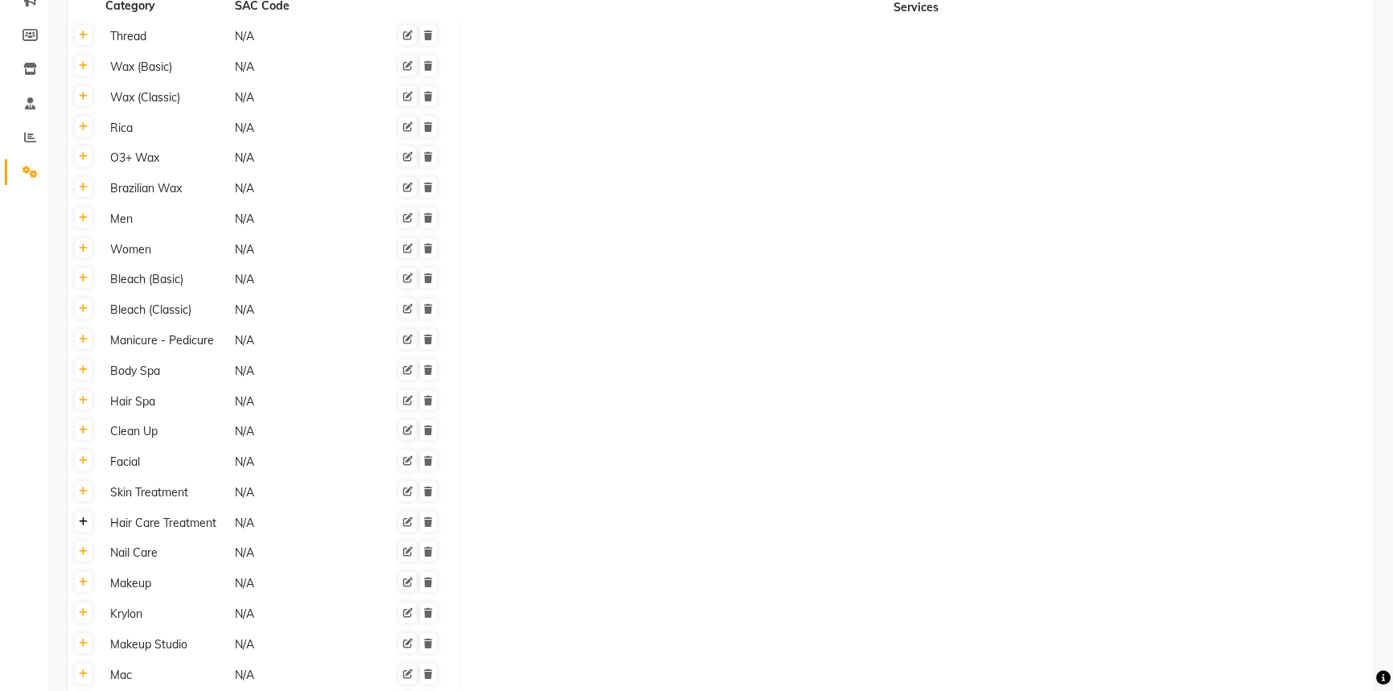
click at [86, 525] on icon at bounding box center [83, 522] width 9 height 10
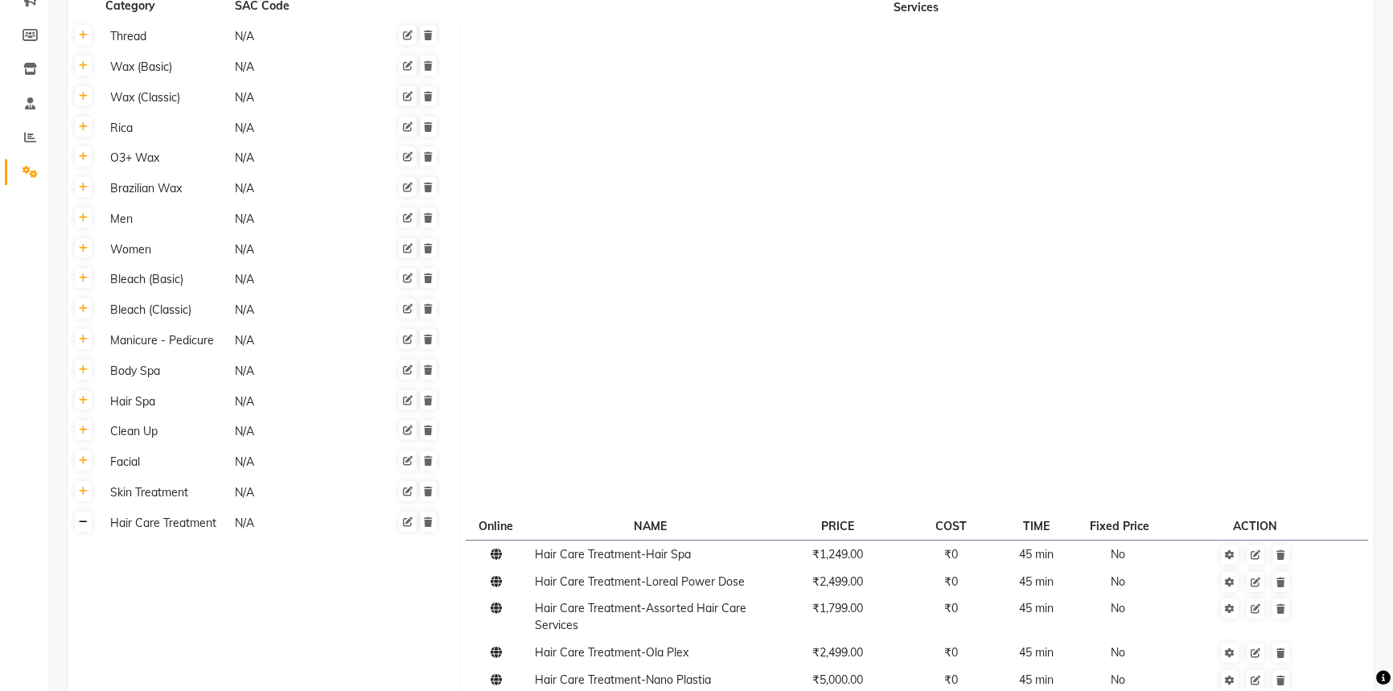
click at [86, 525] on icon at bounding box center [83, 522] width 9 height 10
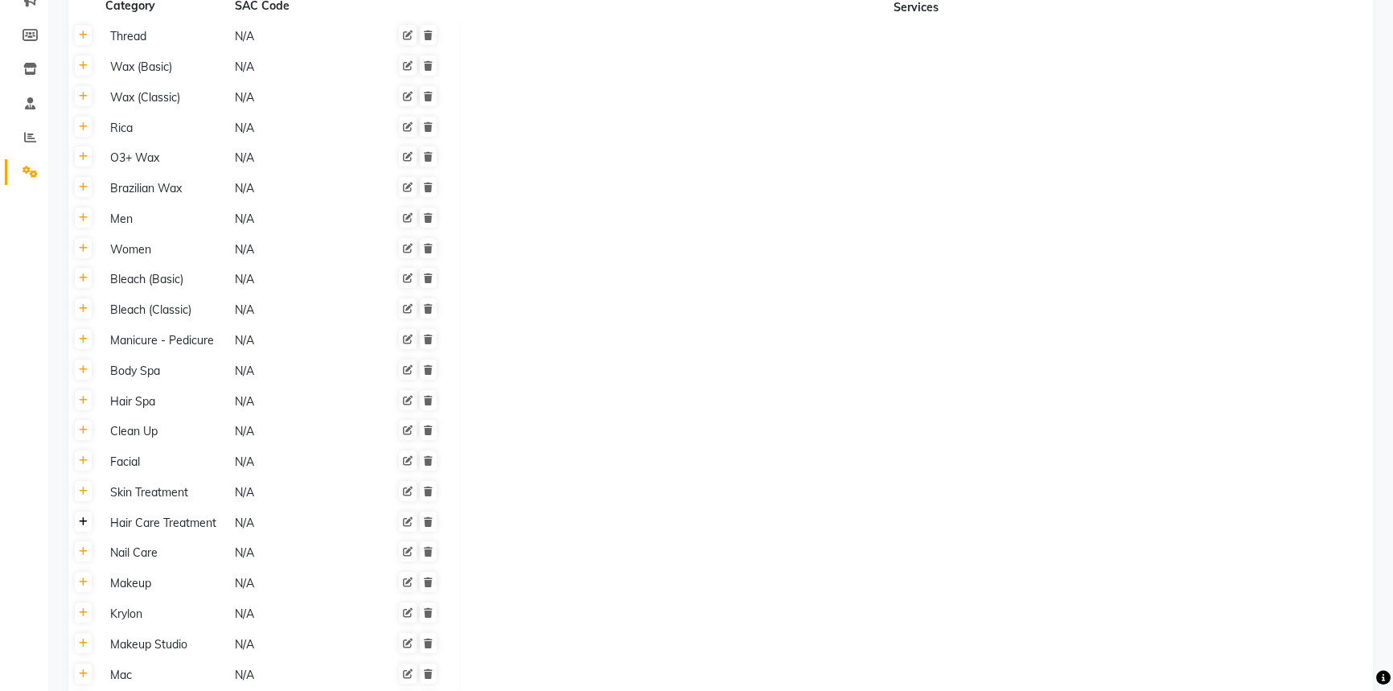
click at [86, 525] on icon at bounding box center [83, 522] width 9 height 10
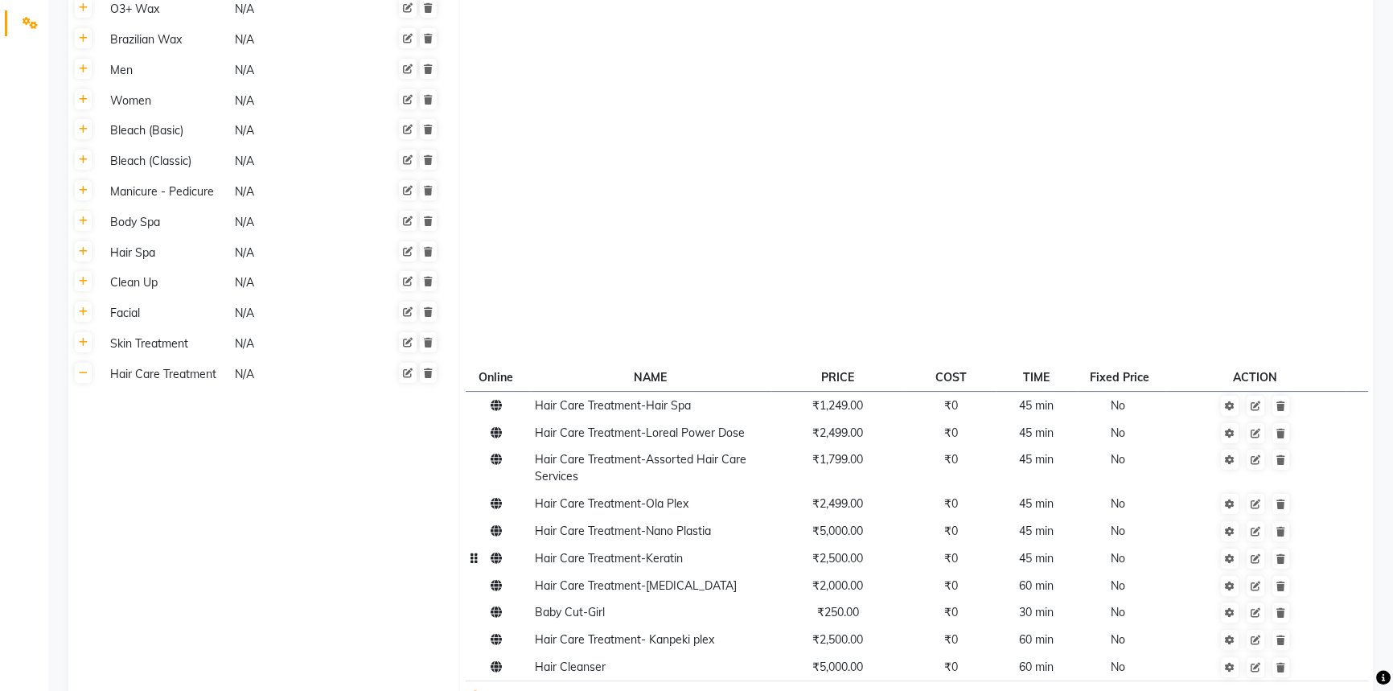
scroll to position [438, 0]
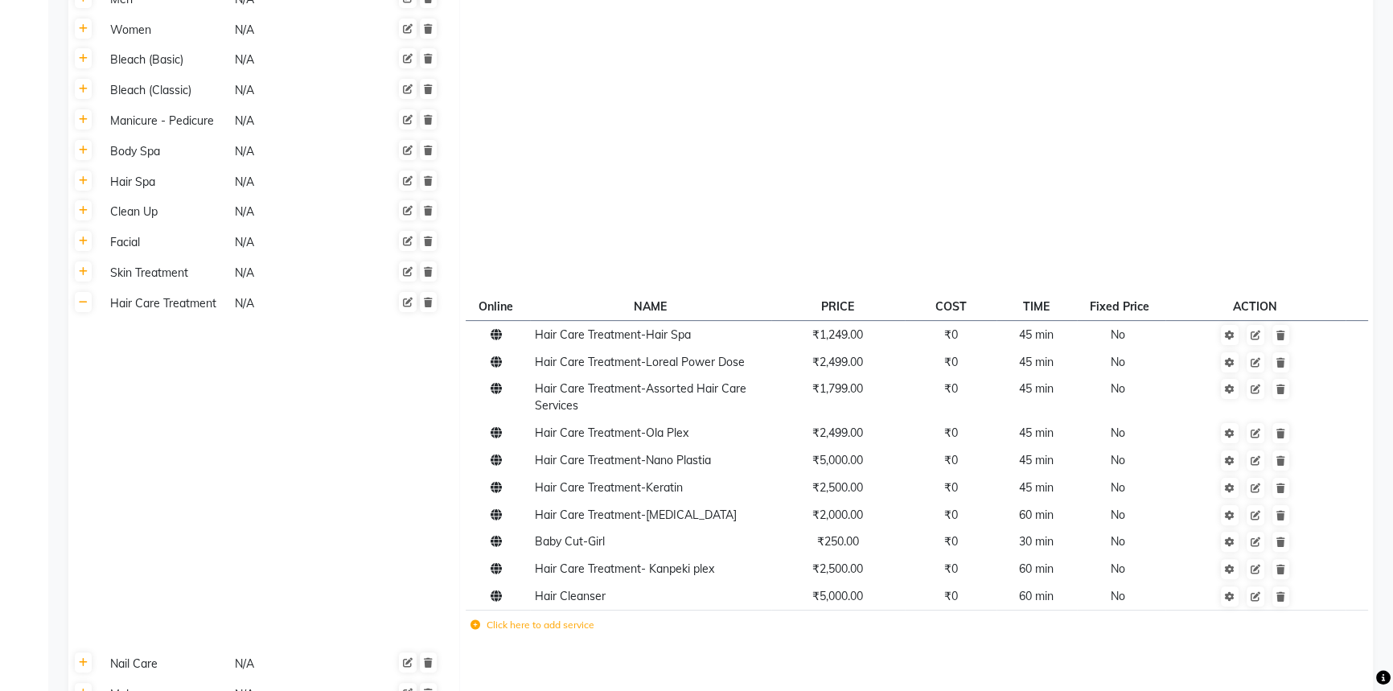
click at [479, 631] on label "Click here to add service" at bounding box center [532, 625] width 124 height 14
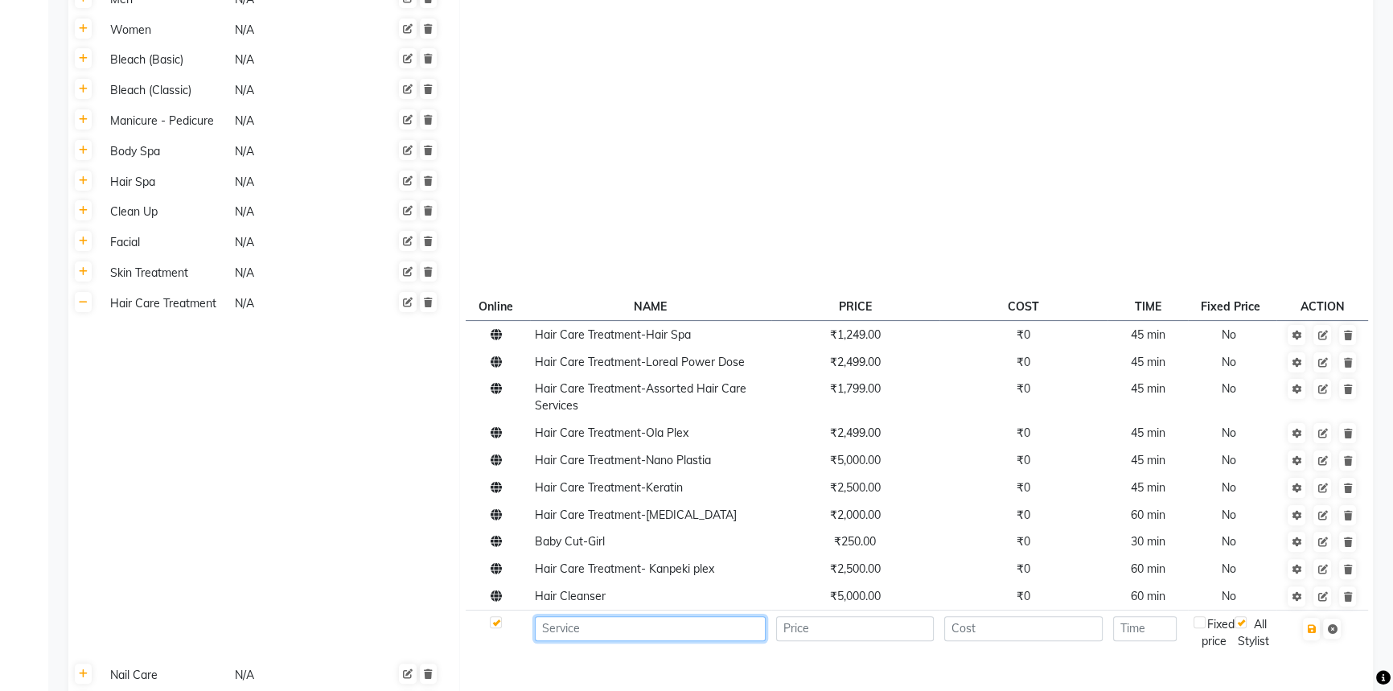
click at [556, 634] on input at bounding box center [650, 628] width 231 height 25
type input "Kerasmooth Front"
type input "2500"
type input "0"
type input "60"
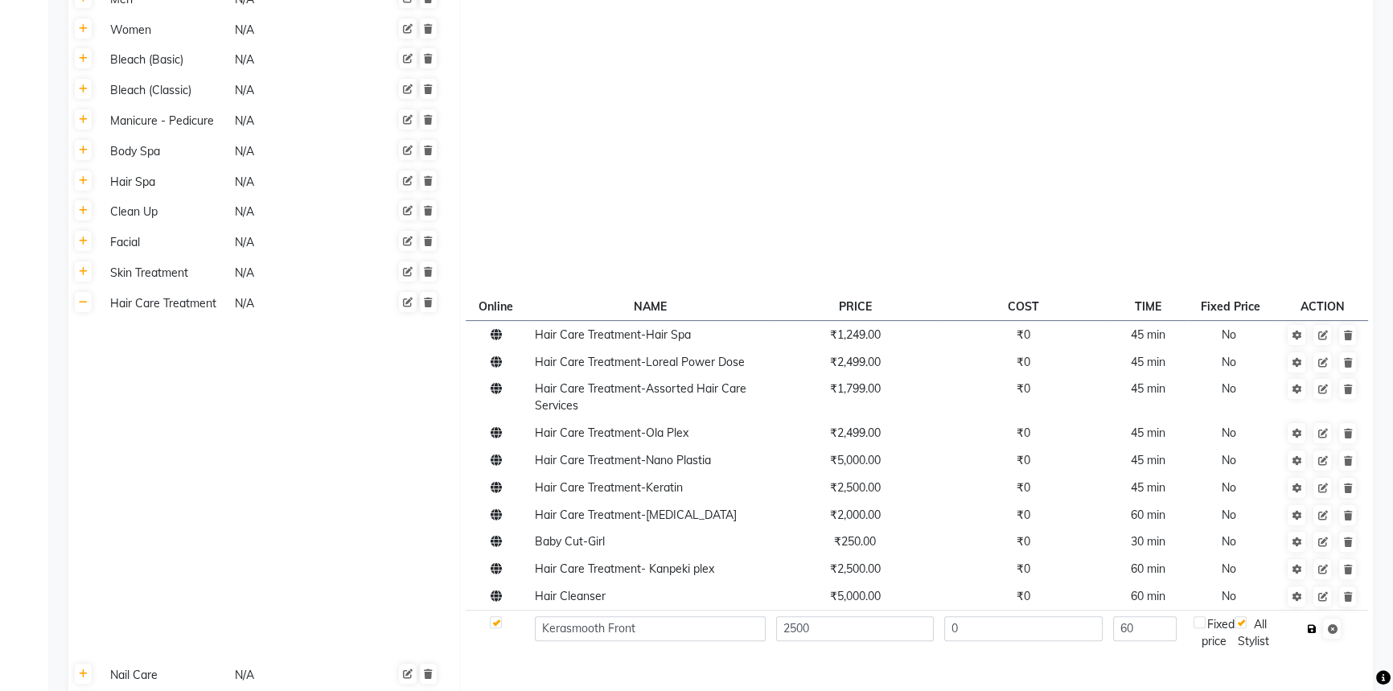
click at [1312, 630] on icon "button" at bounding box center [1311, 629] width 9 height 10
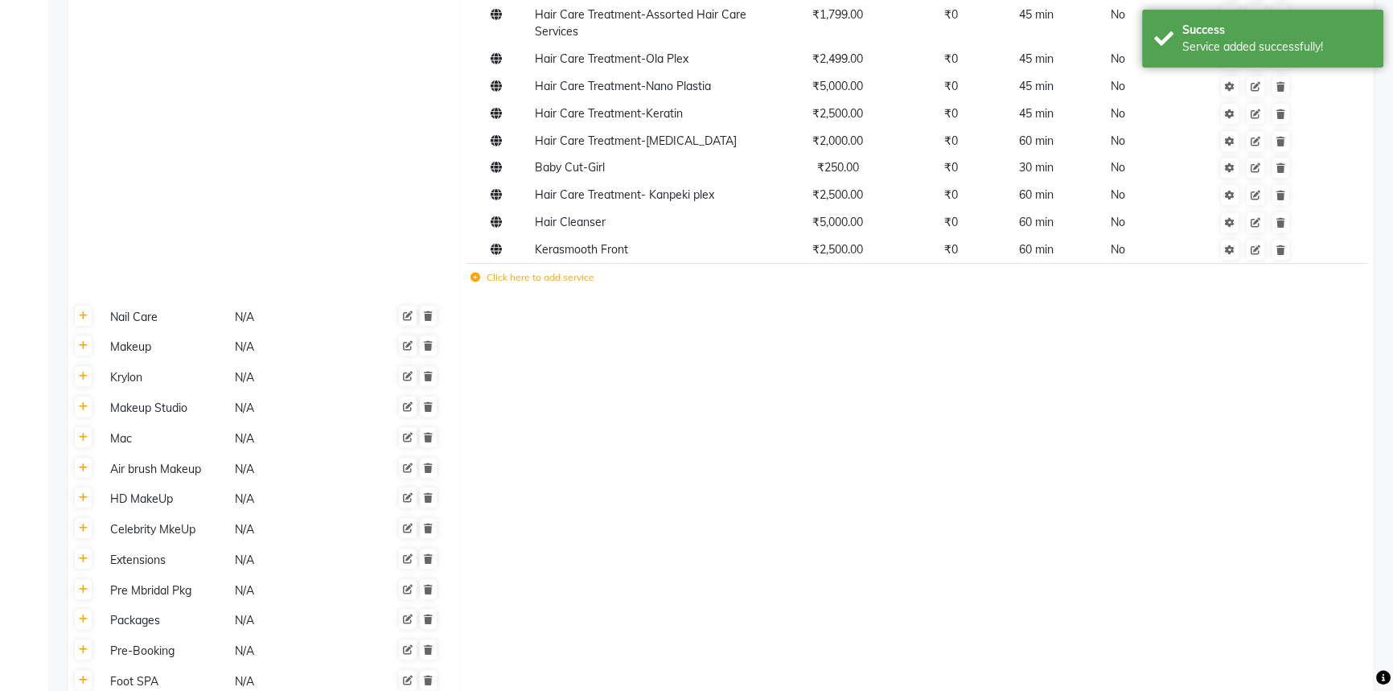
scroll to position [941, 0]
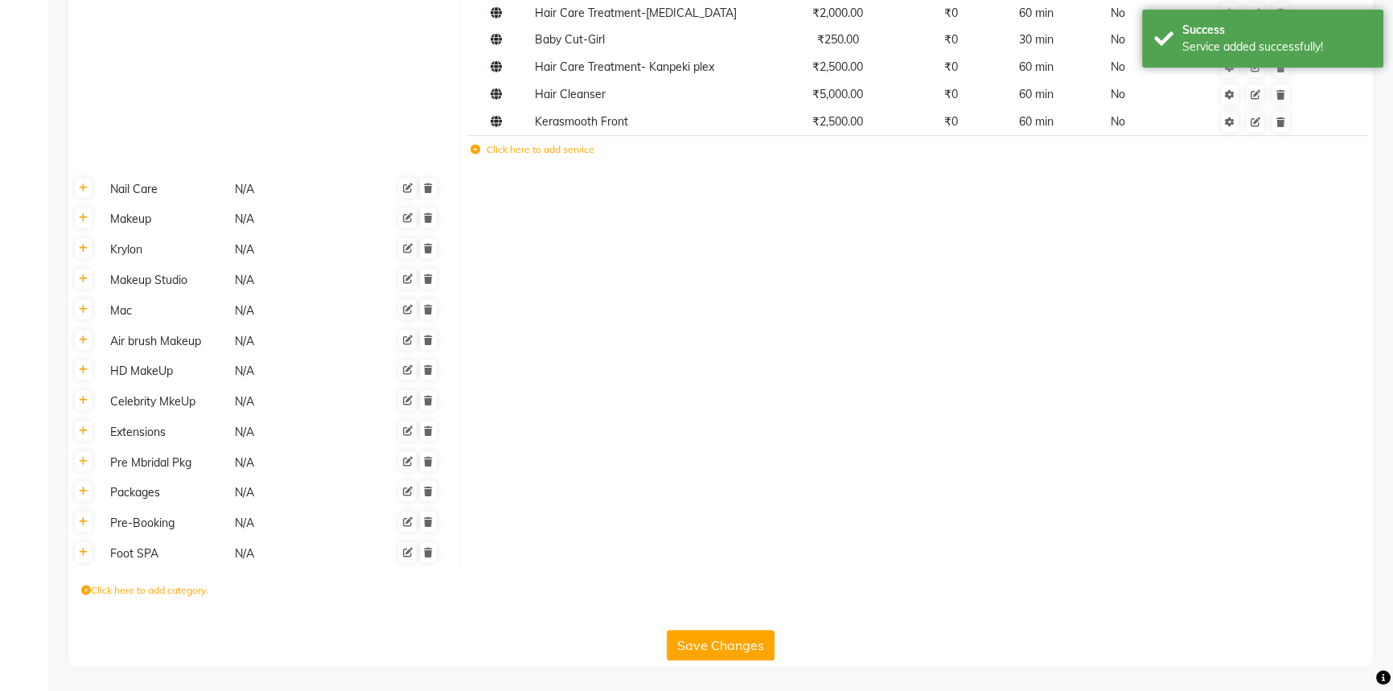
click at [735, 646] on button "Save Changes" at bounding box center [721, 645] width 108 height 31
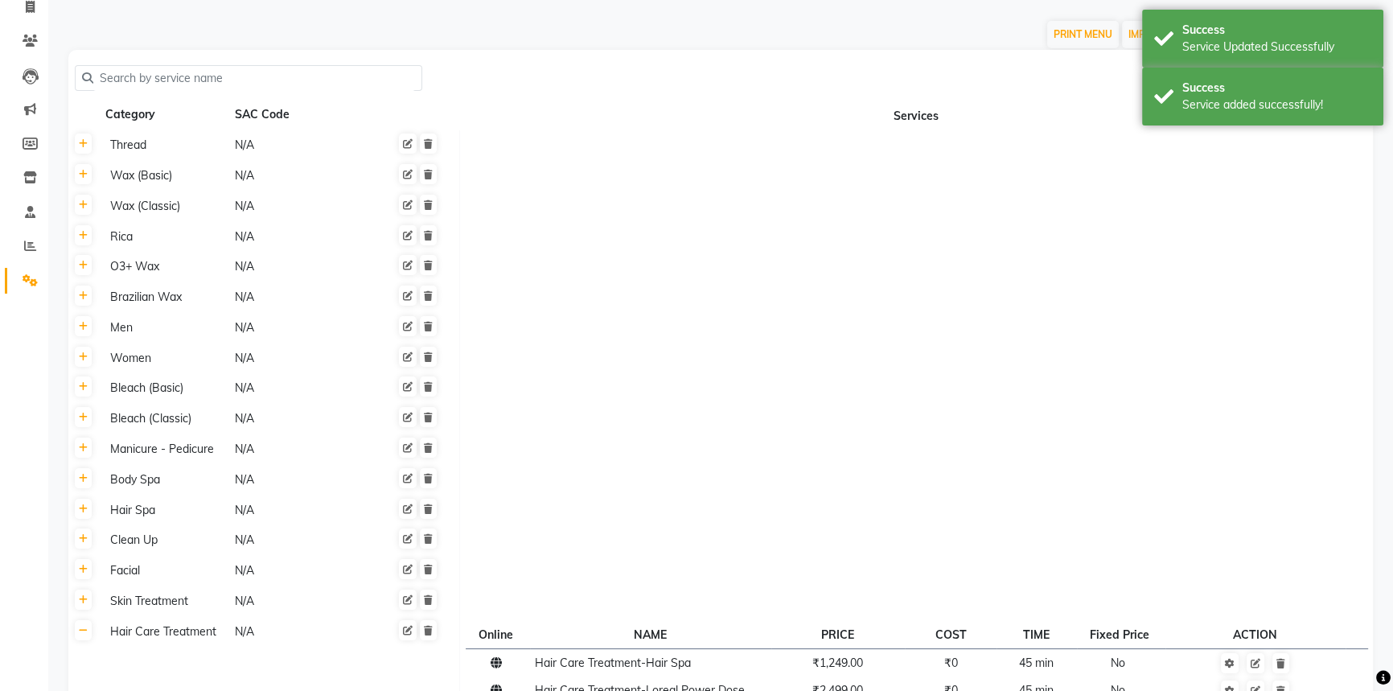
scroll to position [0, 0]
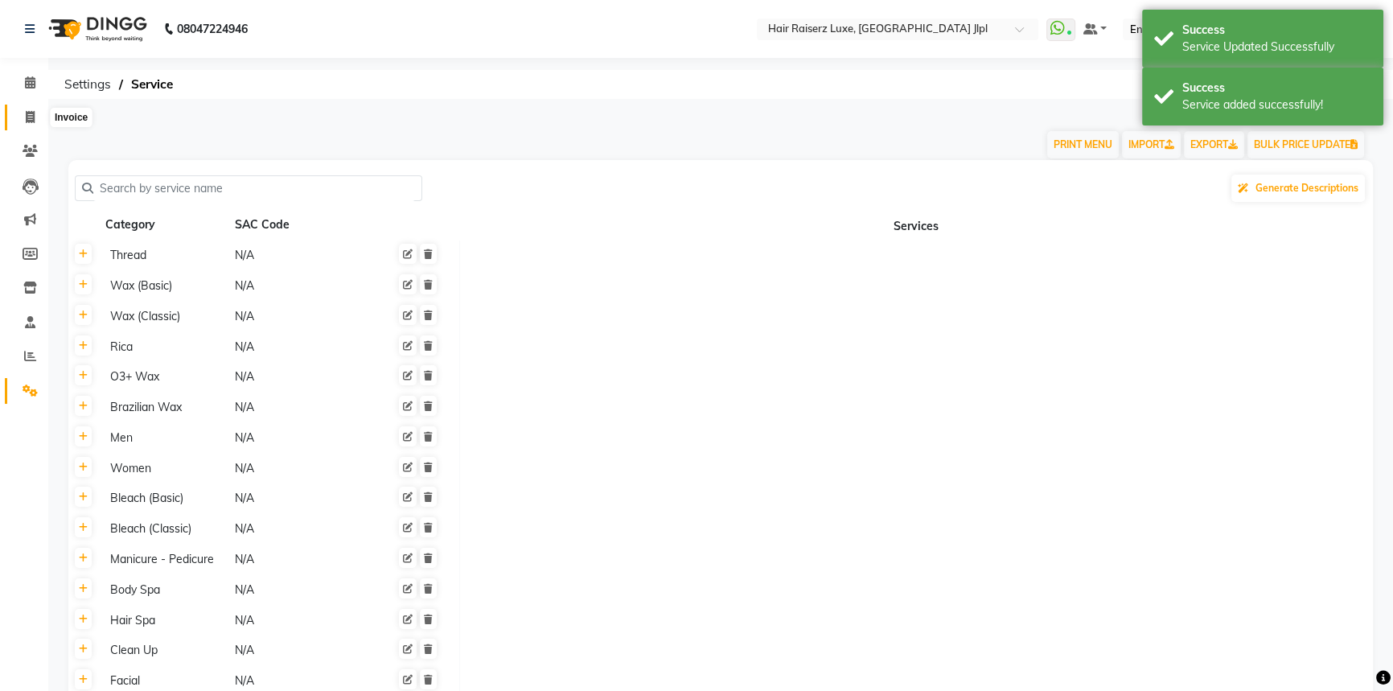
click at [28, 121] on icon at bounding box center [30, 117] width 9 height 12
select select "5409"
select select "service"
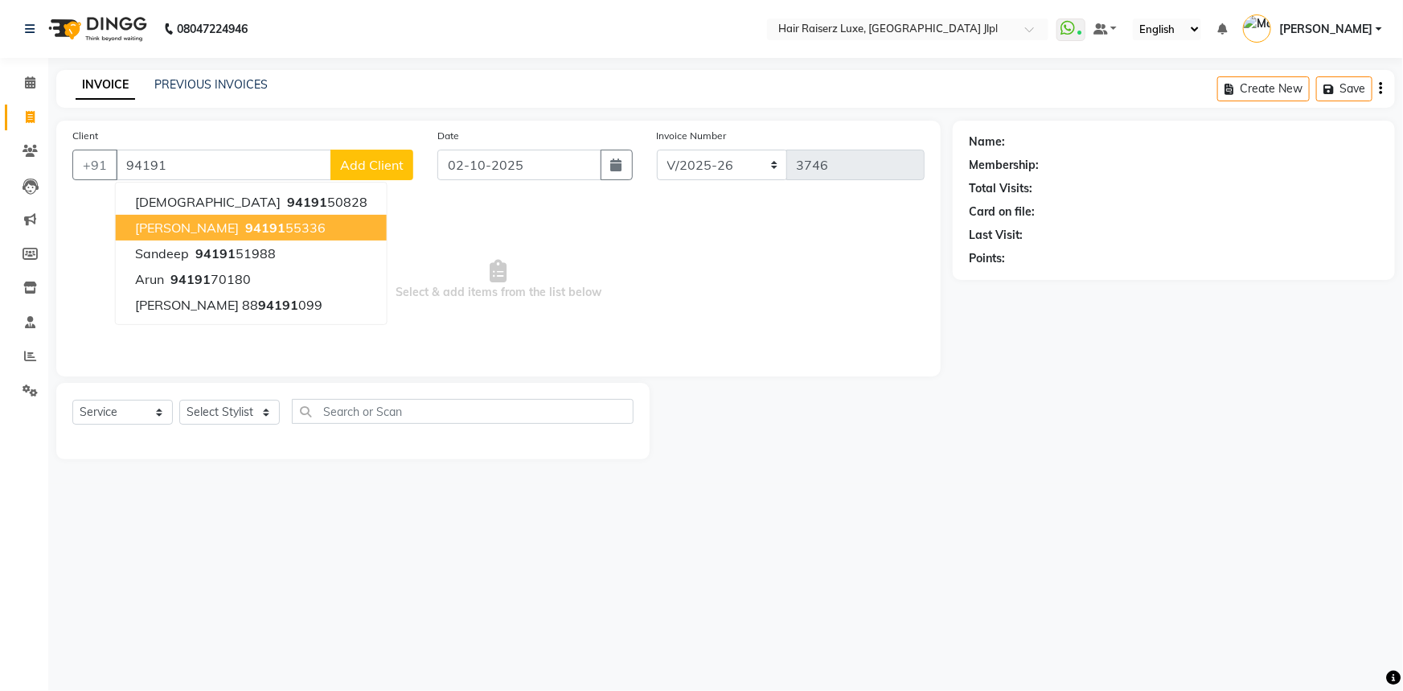
click at [242, 220] on ngb-highlight "94191 55336" at bounding box center [284, 228] width 84 height 16
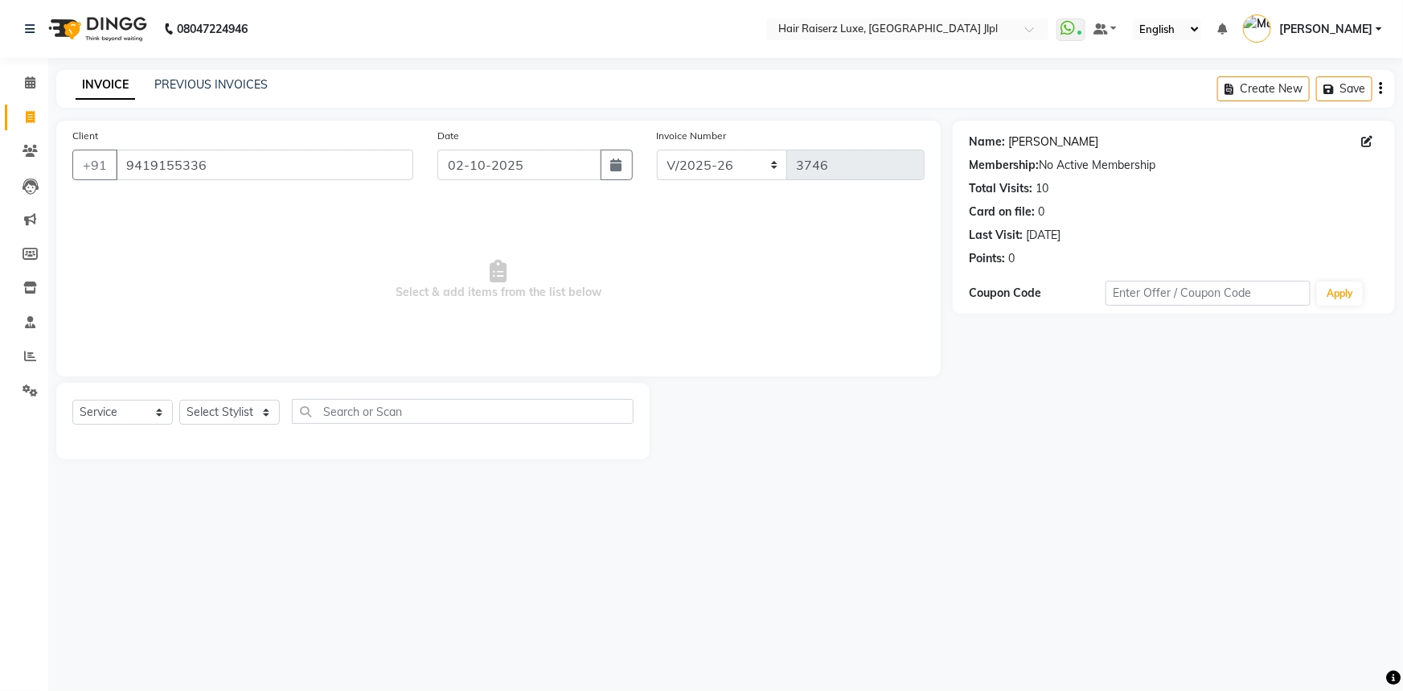
click at [1028, 137] on link "Ishan" at bounding box center [1053, 141] width 90 height 17
click at [166, 173] on input "9419155336" at bounding box center [265, 165] width 298 height 31
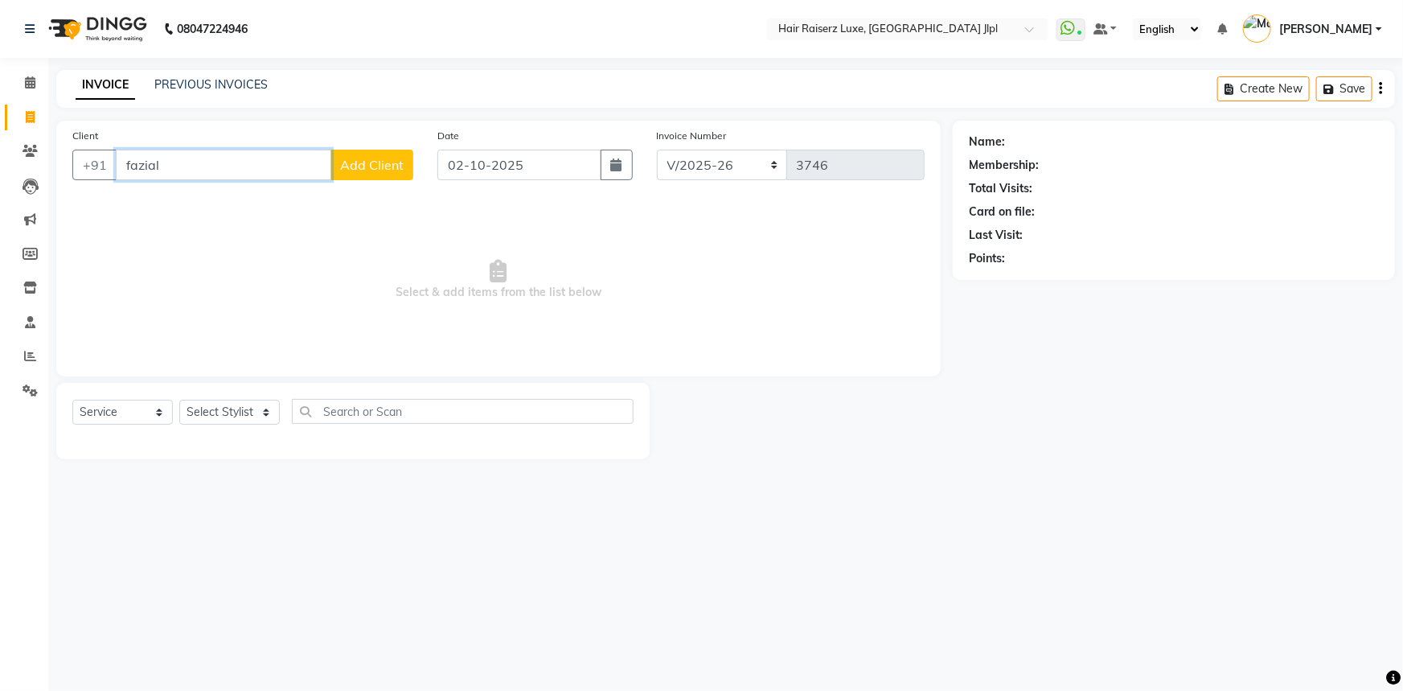
click at [136, 176] on input "fazial" at bounding box center [224, 165] width 216 height 31
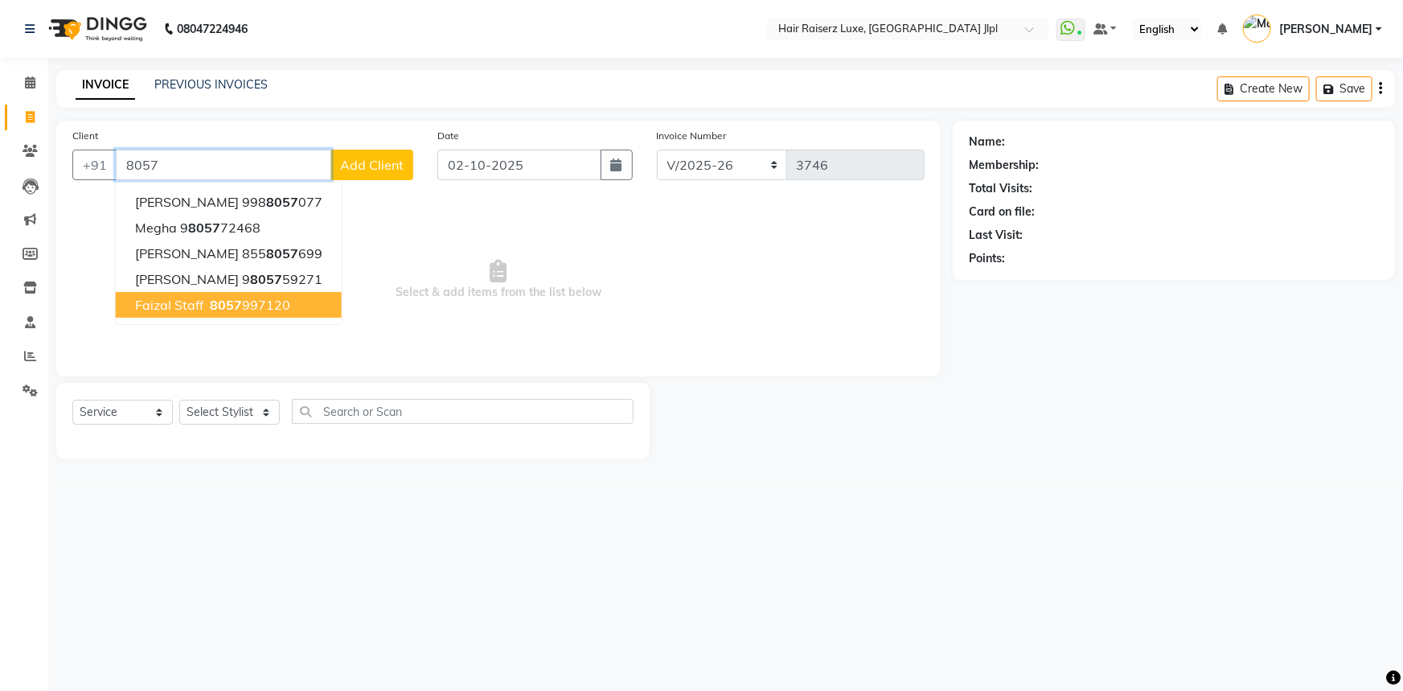
click at [185, 304] on span "Faizal Staff" at bounding box center [169, 305] width 68 height 16
type input "8057997120"
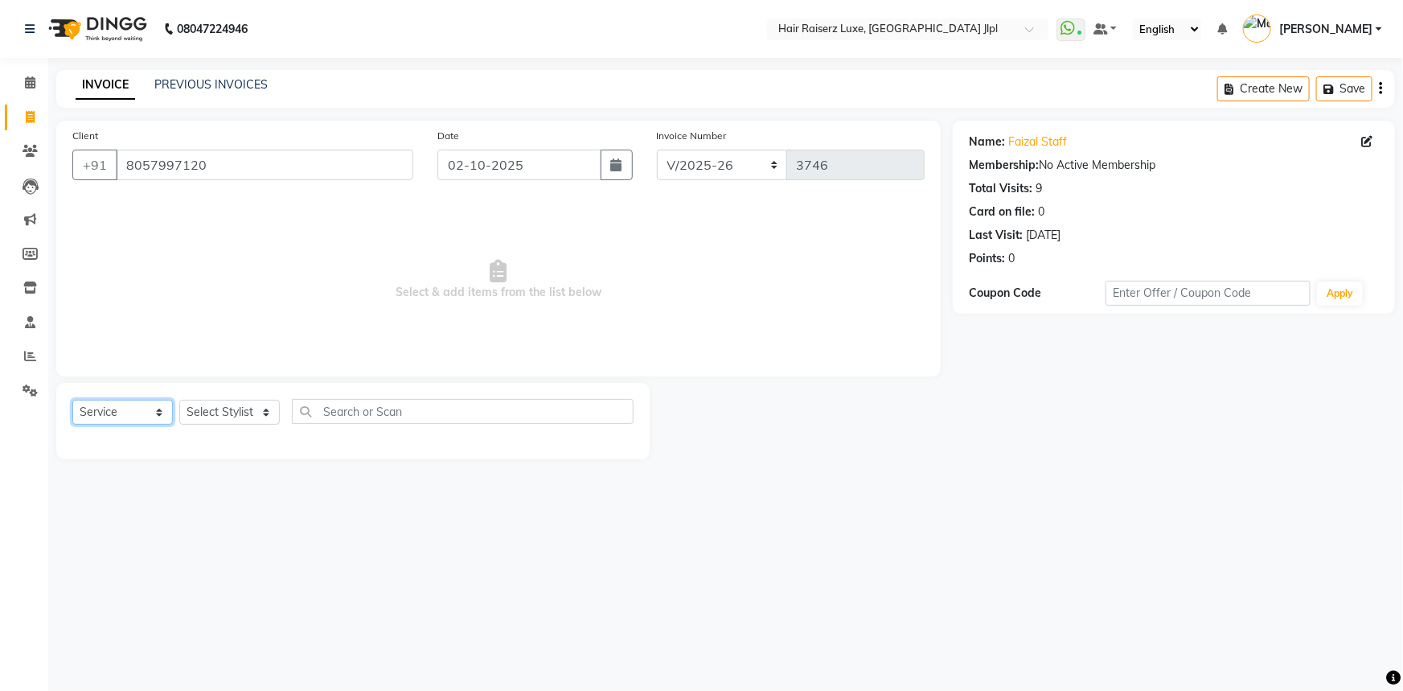
click at [170, 418] on select "Select Service Product Membership Package Voucher Prepaid Gift Card" at bounding box center [122, 412] width 101 height 25
select select "product"
click at [72, 400] on select "Select Service Product Membership Package Voucher Prepaid Gift Card" at bounding box center [122, 412] width 101 height 25
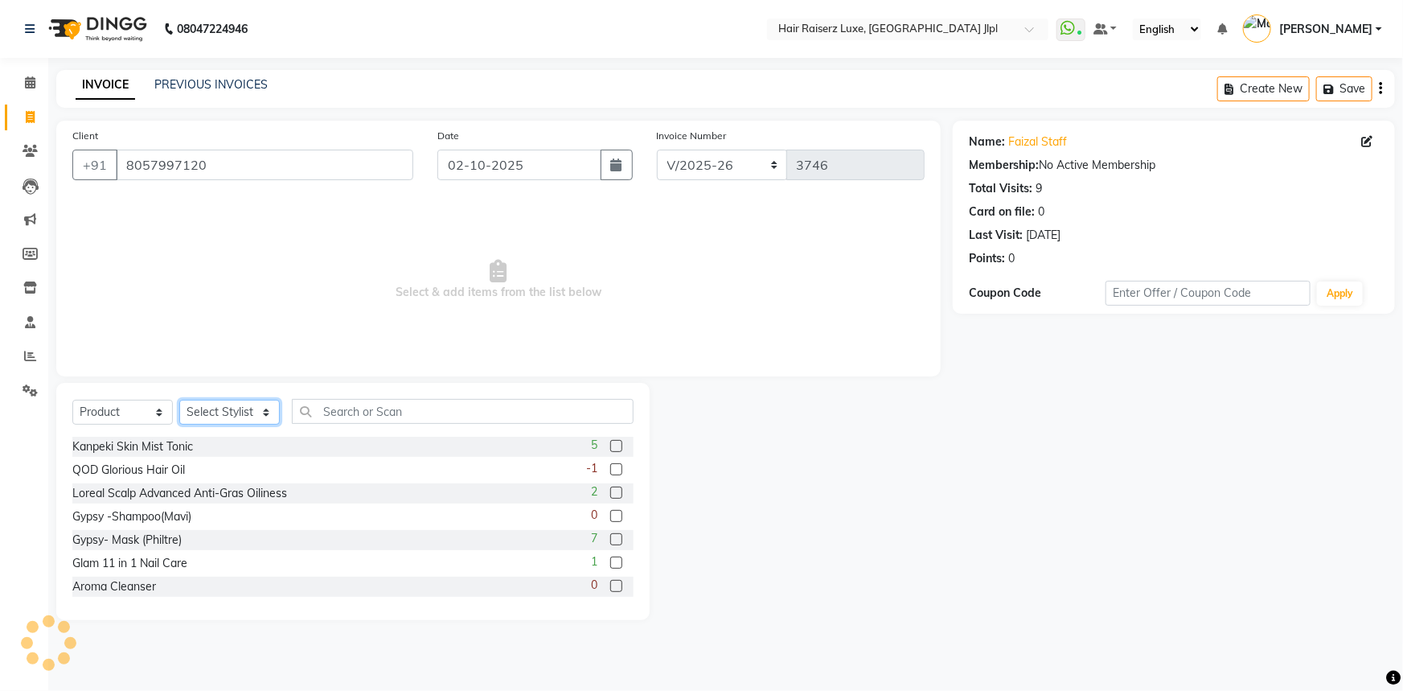
click at [219, 405] on select "Select Stylist Abhishek Aftab Ajay Anand Asma Bhoomika Bilal C&Gs Vogue Chhavi …" at bounding box center [229, 412] width 101 height 25
select select "68900"
click at [179, 400] on select "Select Stylist Abhishek Aftab Ajay Anand Asma Bhoomika Bilal C&Gs Vogue Chhavi …" at bounding box center [229, 412] width 101 height 25
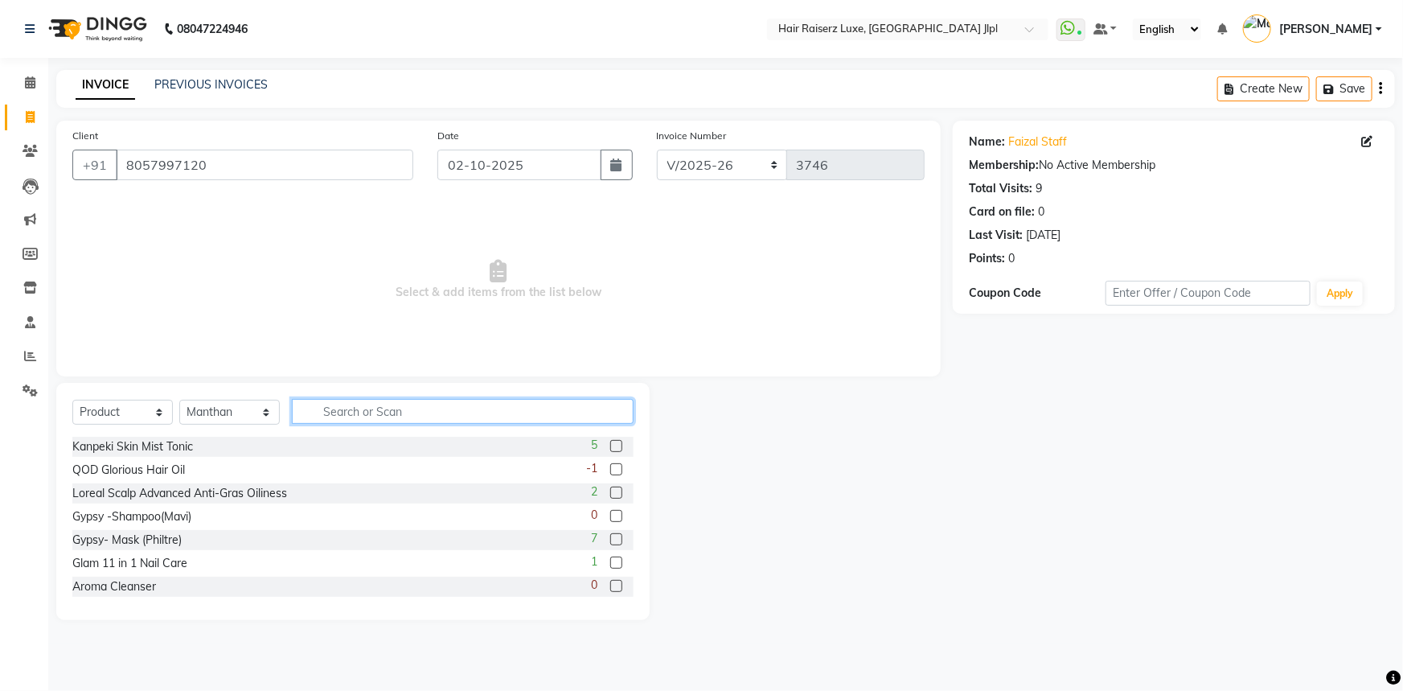
click at [350, 415] on input "text" at bounding box center [463, 411] width 342 height 25
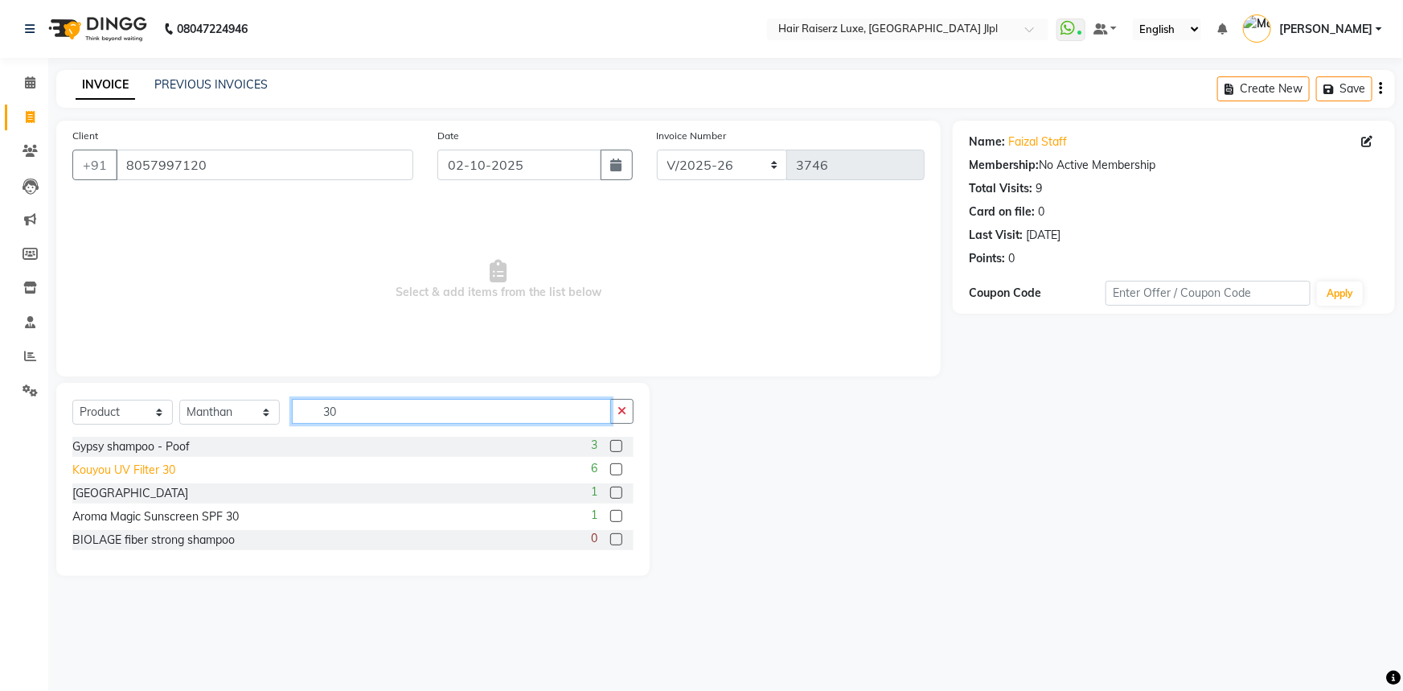
type input "30"
click at [119, 474] on div "Kouyou UV Filter 30" at bounding box center [123, 470] width 103 height 17
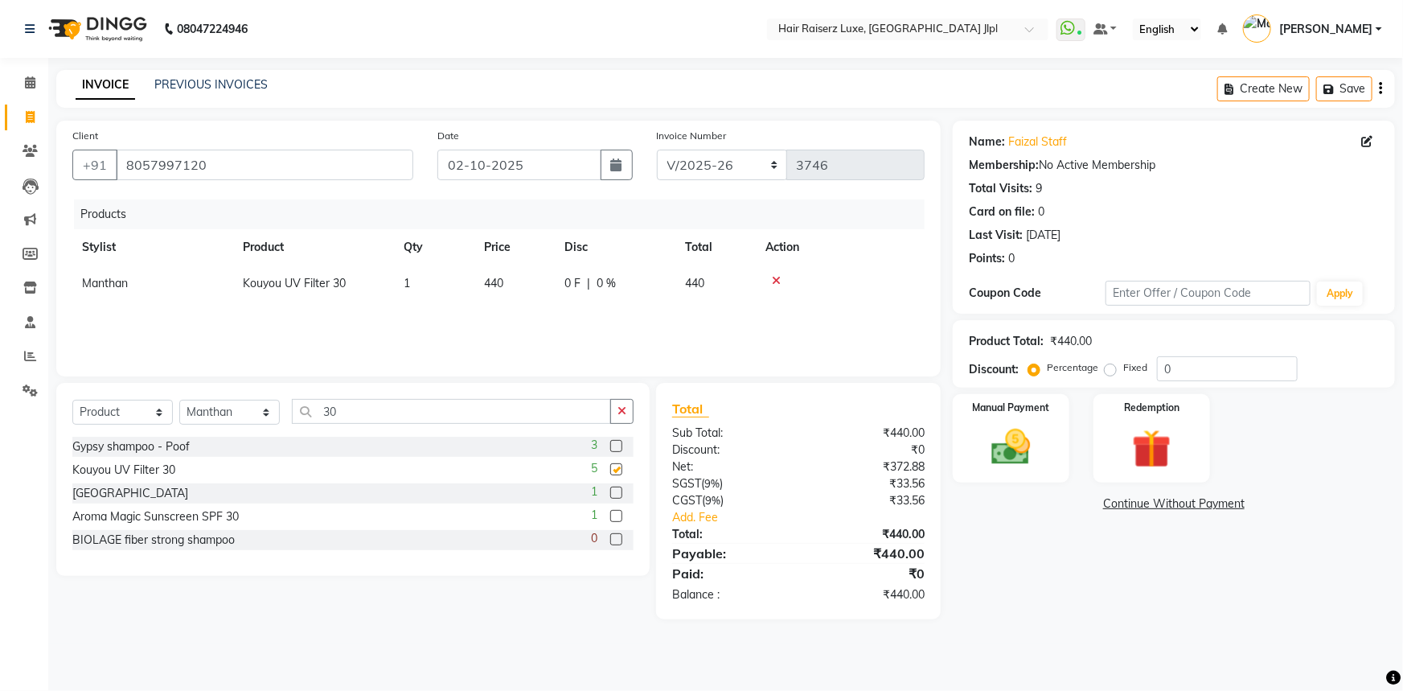
checkbox input "false"
click at [1123, 367] on label "Fixed" at bounding box center [1135, 367] width 24 height 14
click at [1115, 367] on input "Fixed" at bounding box center [1113, 367] width 11 height 11
radio input "true"
drag, startPoint x: 1182, startPoint y: 365, endPoint x: 1082, endPoint y: 377, distance: 101.2
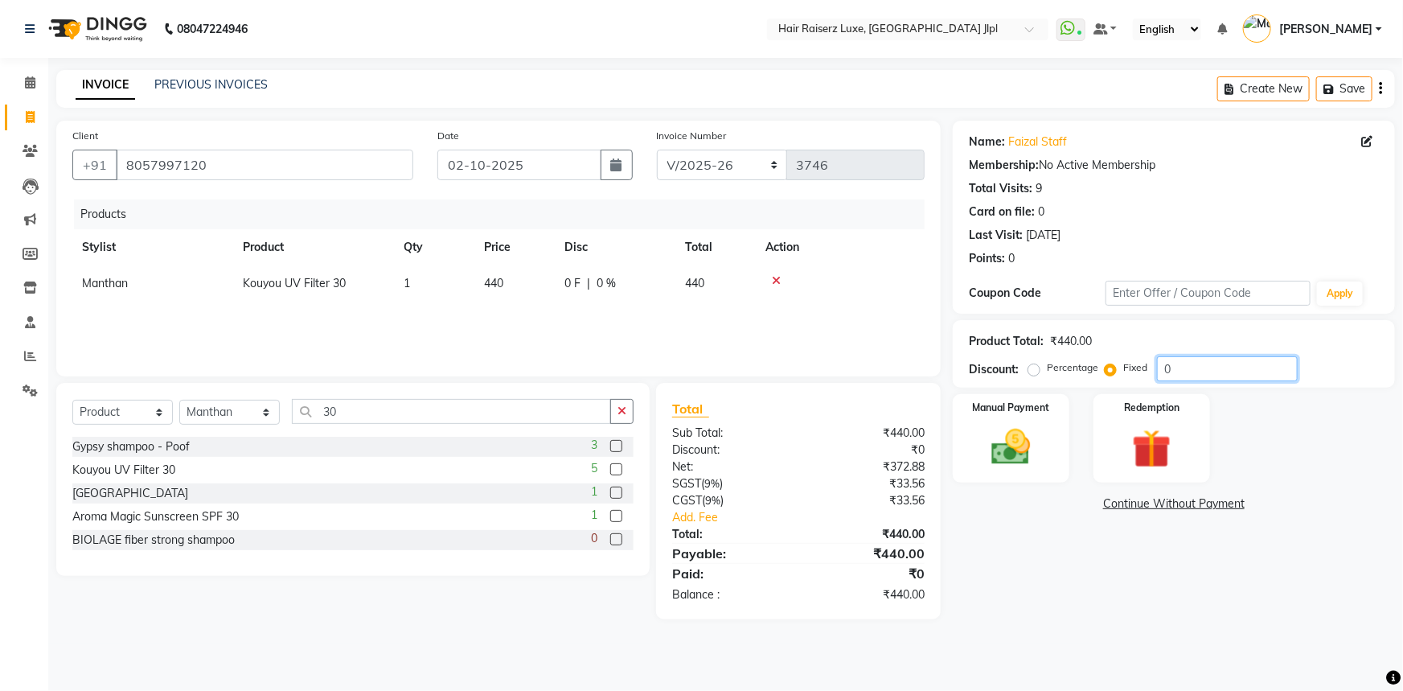
click at [1084, 377] on div "Percentage Fixed 0" at bounding box center [1165, 368] width 266 height 25
type input "40"
click at [995, 563] on div "Name: Faizal Staff Membership: No Active Membership Total Visits: 9 Card on fil…" at bounding box center [1180, 370] width 454 height 499
click at [1016, 456] on img at bounding box center [1012, 447] width 66 height 47
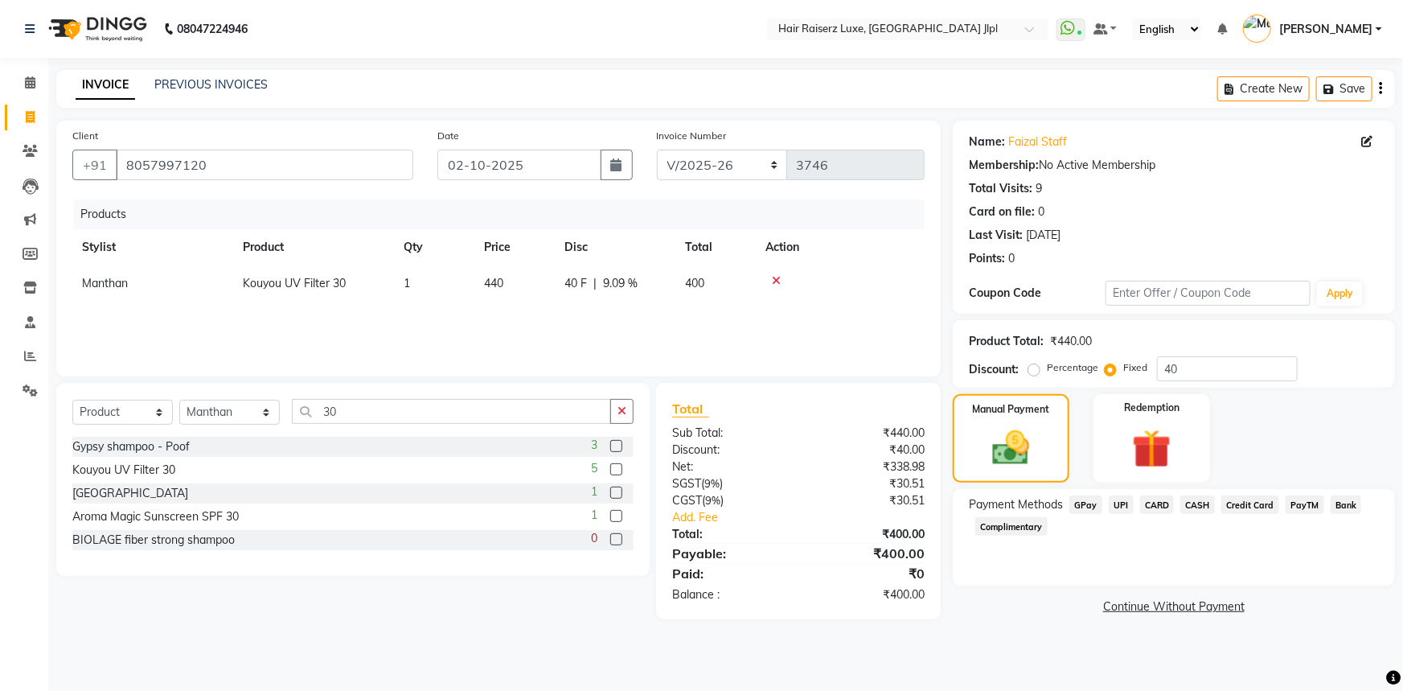
click at [1118, 508] on span "UPI" at bounding box center [1121, 504] width 25 height 18
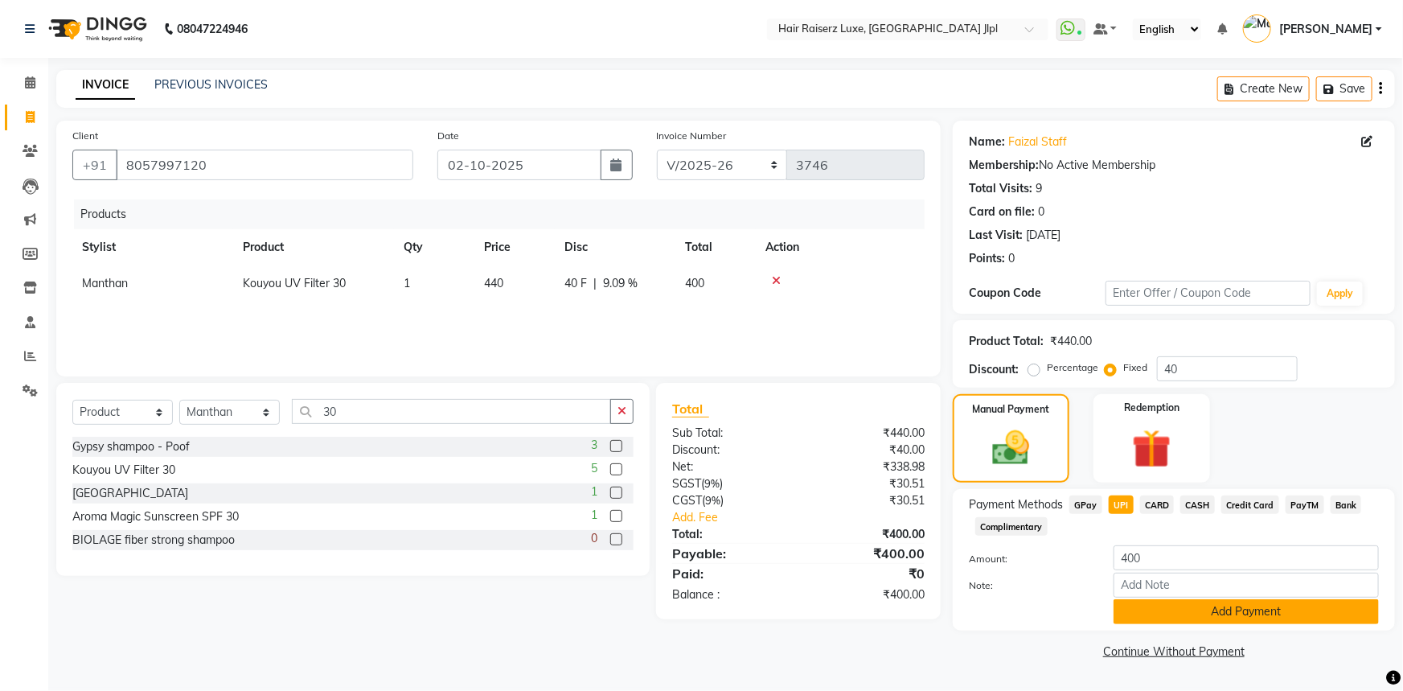
click at [1158, 618] on button "Add Payment" at bounding box center [1246, 611] width 265 height 25
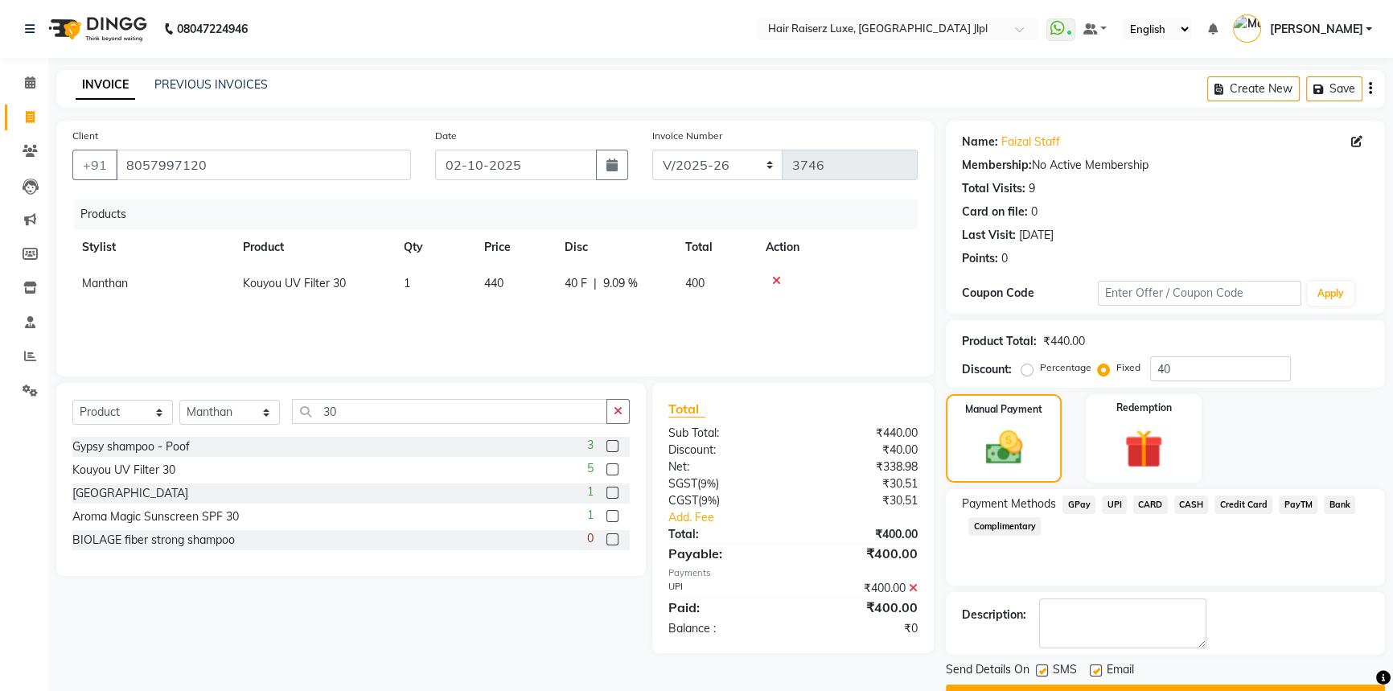
click at [1099, 667] on label at bounding box center [1096, 670] width 12 height 12
click at [1099, 667] on input "checkbox" at bounding box center [1095, 671] width 10 height 10
checkbox input "false"
click at [1099, 684] on div "Send Details On SMS Email Checkout" at bounding box center [1165, 685] width 439 height 48
click at [1099, 686] on button "Checkout" at bounding box center [1165, 696] width 439 height 25
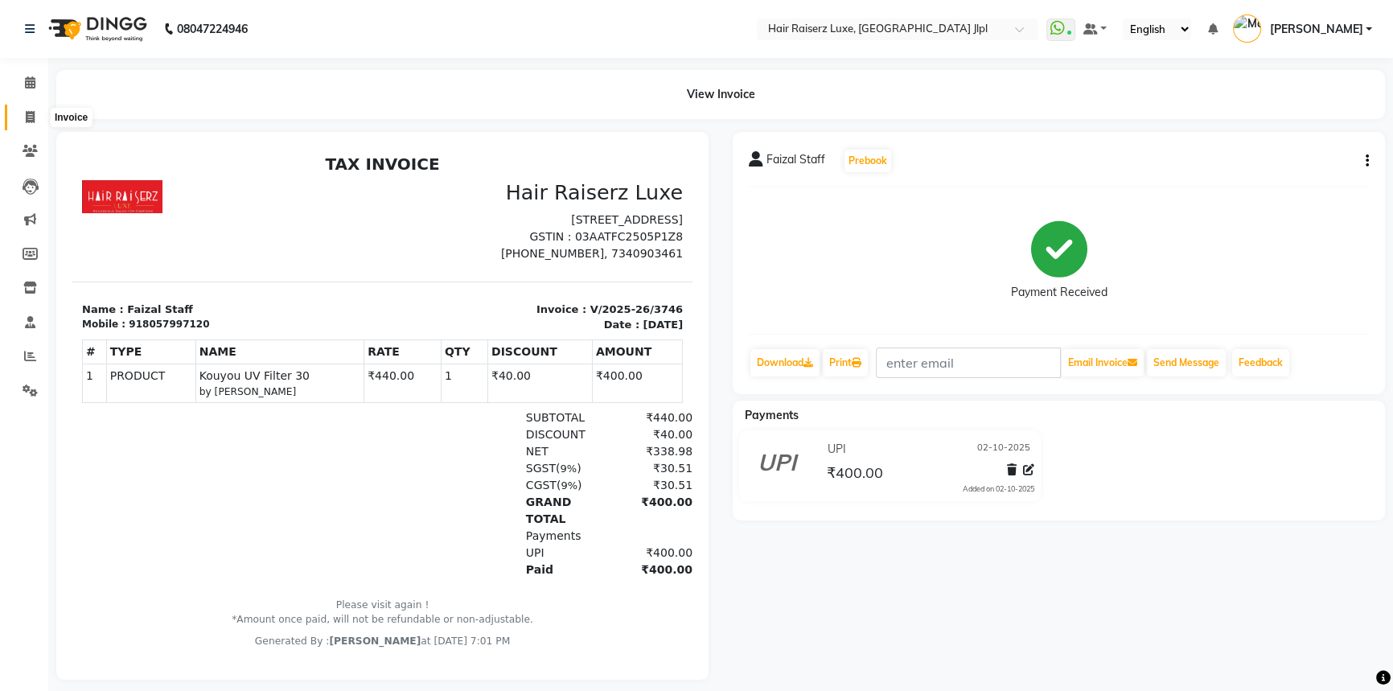
click at [23, 118] on span at bounding box center [30, 118] width 28 height 18
select select "service"
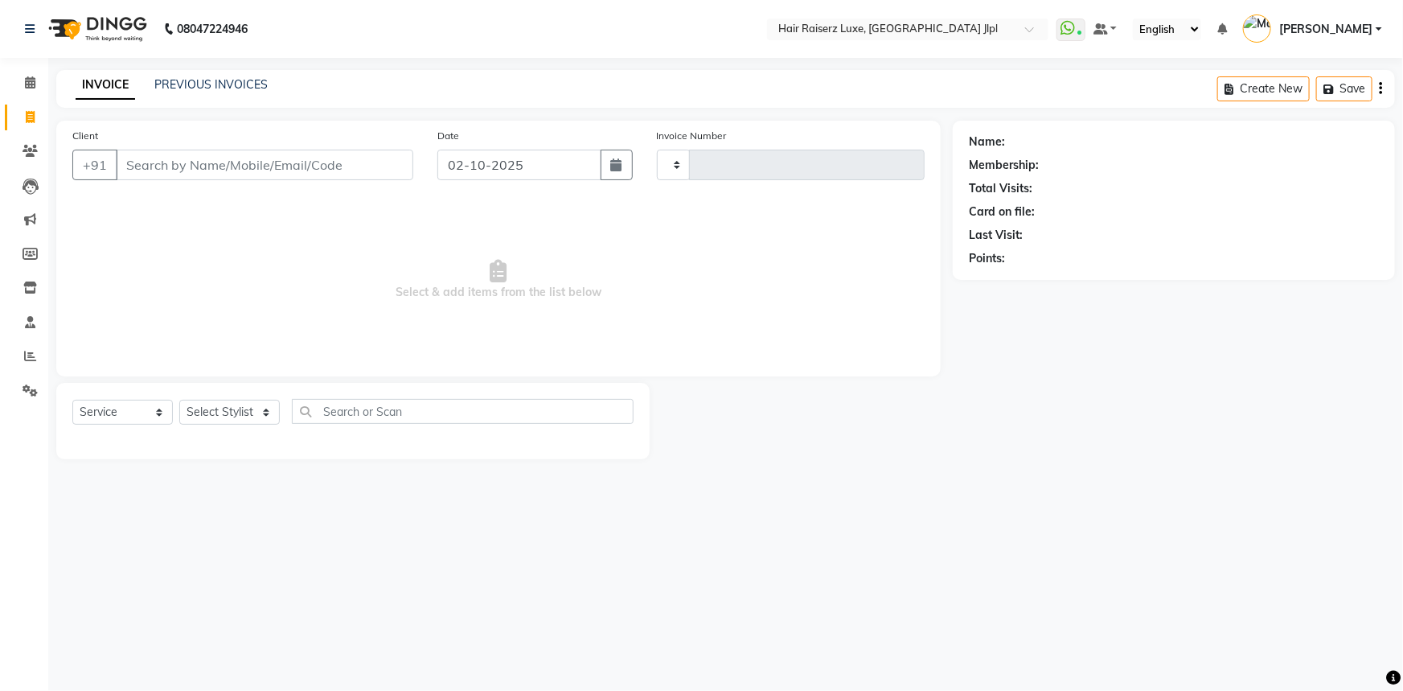
type input "3747"
select select "5409"
click at [220, 87] on link "PREVIOUS INVOICES" at bounding box center [210, 84] width 113 height 14
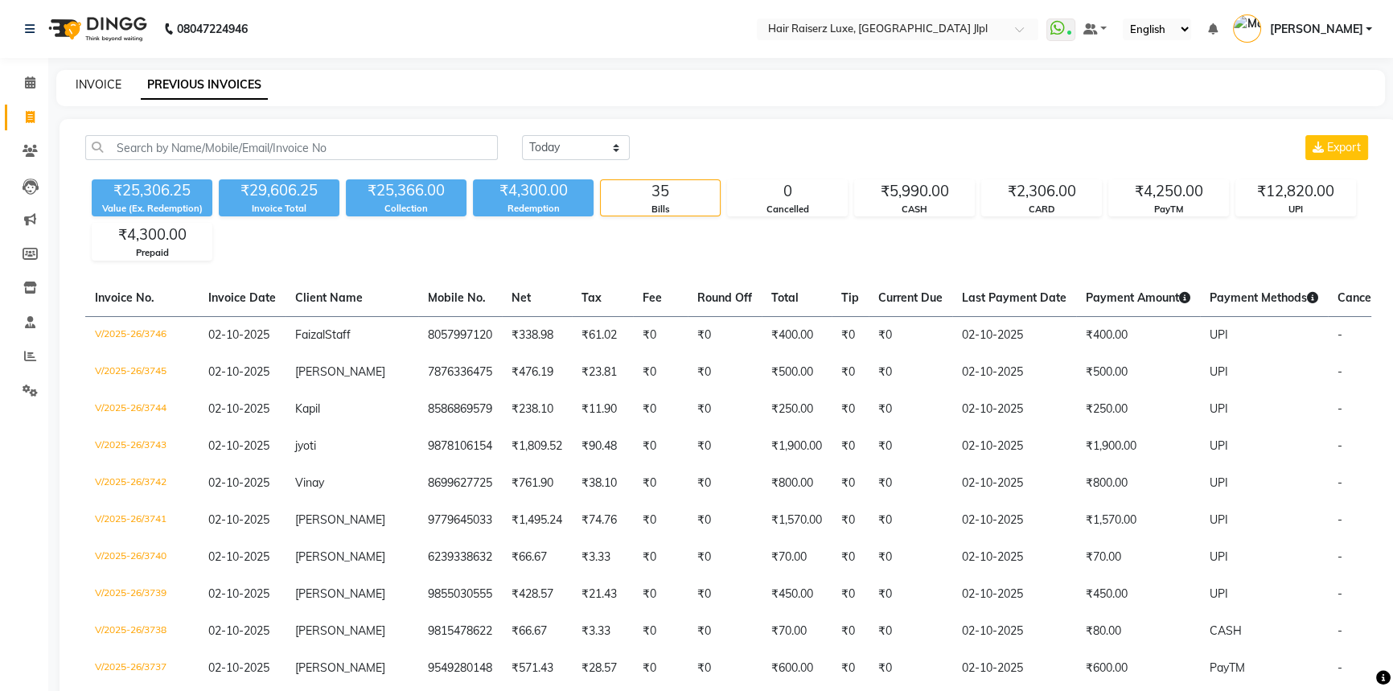
click at [117, 82] on link "INVOICE" at bounding box center [99, 84] width 46 height 14
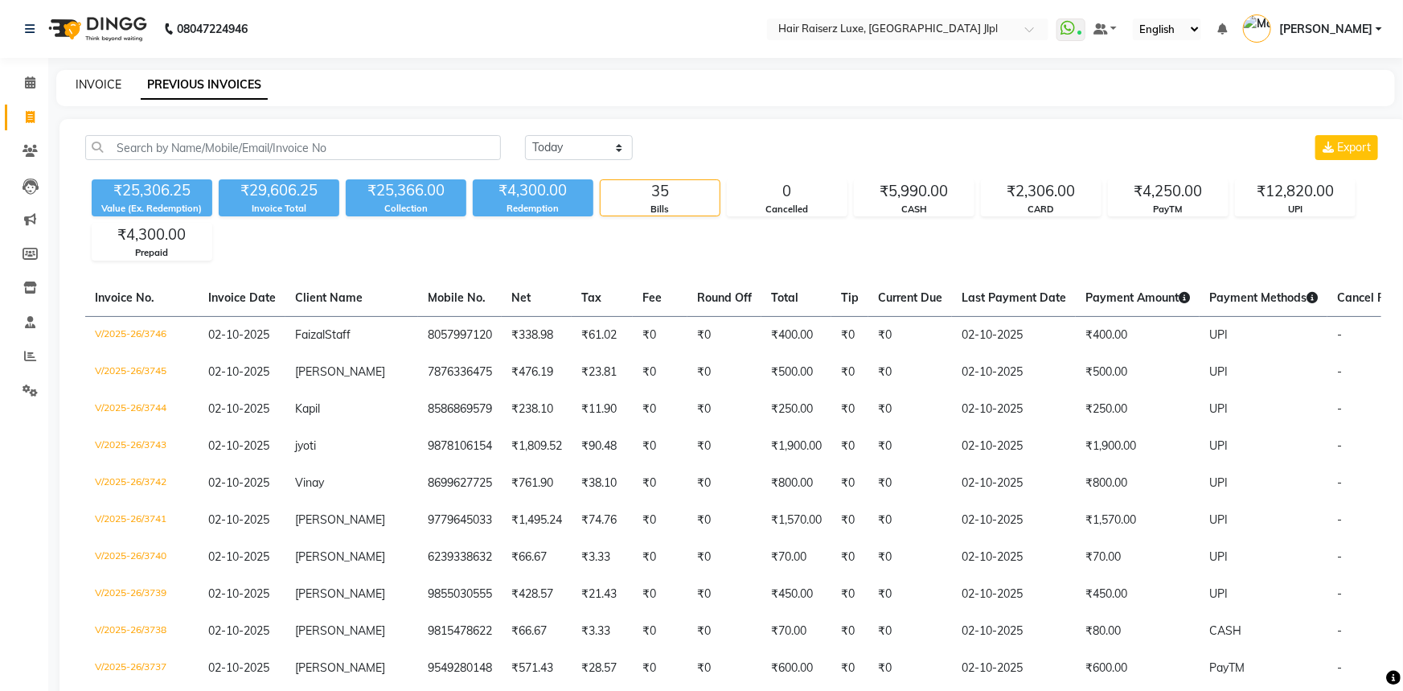
select select "5409"
select select "service"
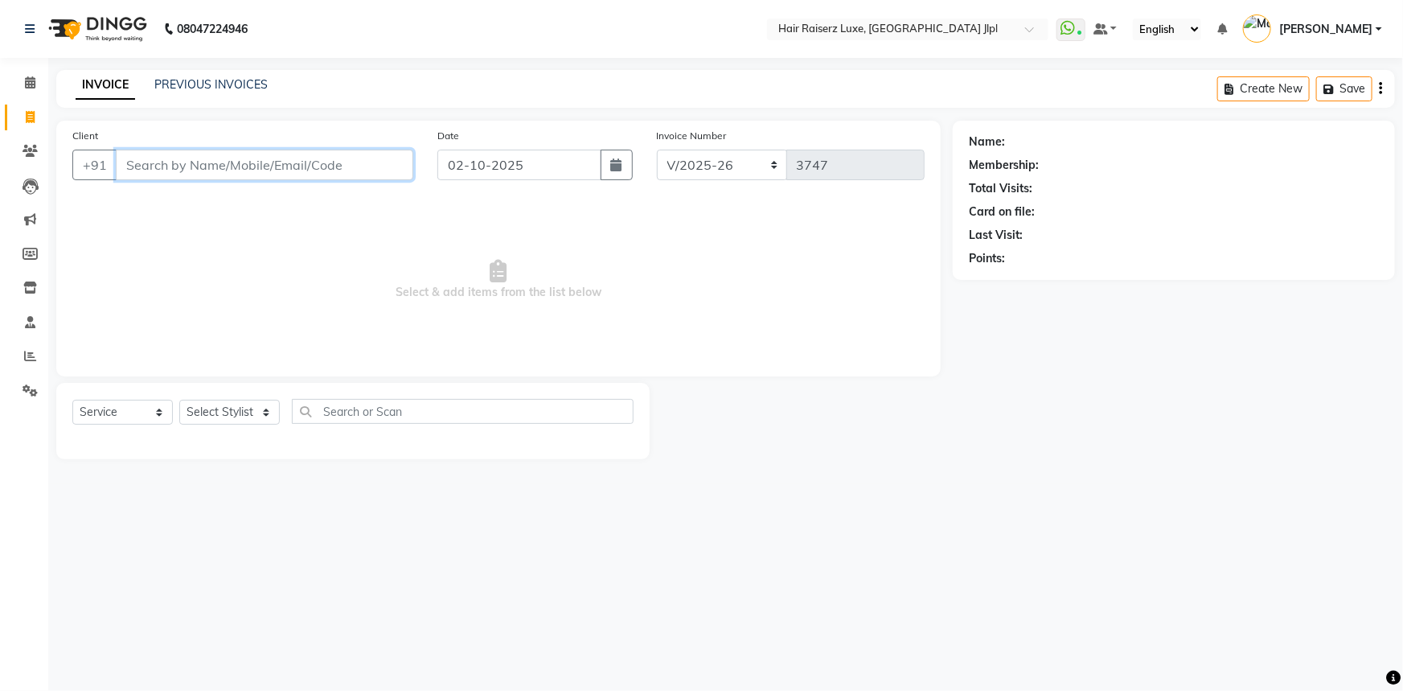
click at [345, 172] on input "Client" at bounding box center [265, 165] width 298 height 31
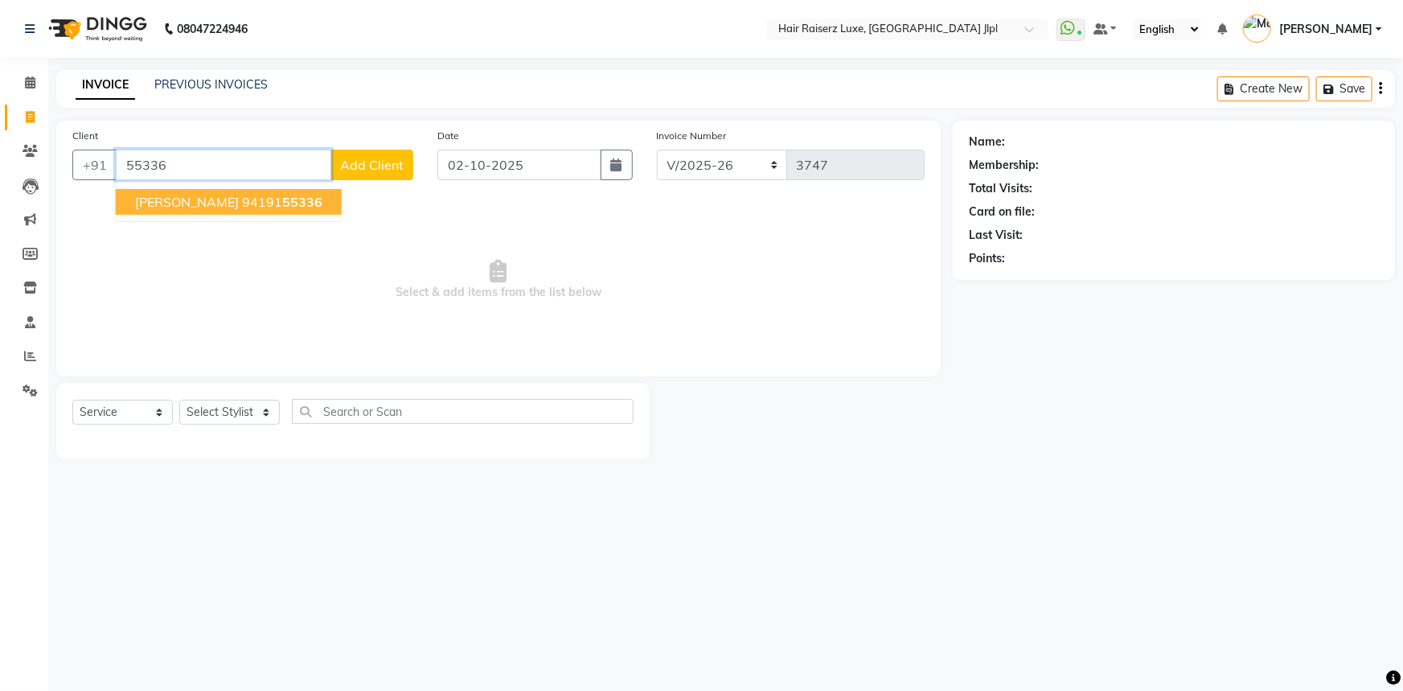
click at [154, 215] on button "ishan 94191 55336" at bounding box center [229, 202] width 226 height 26
type input "9419155336"
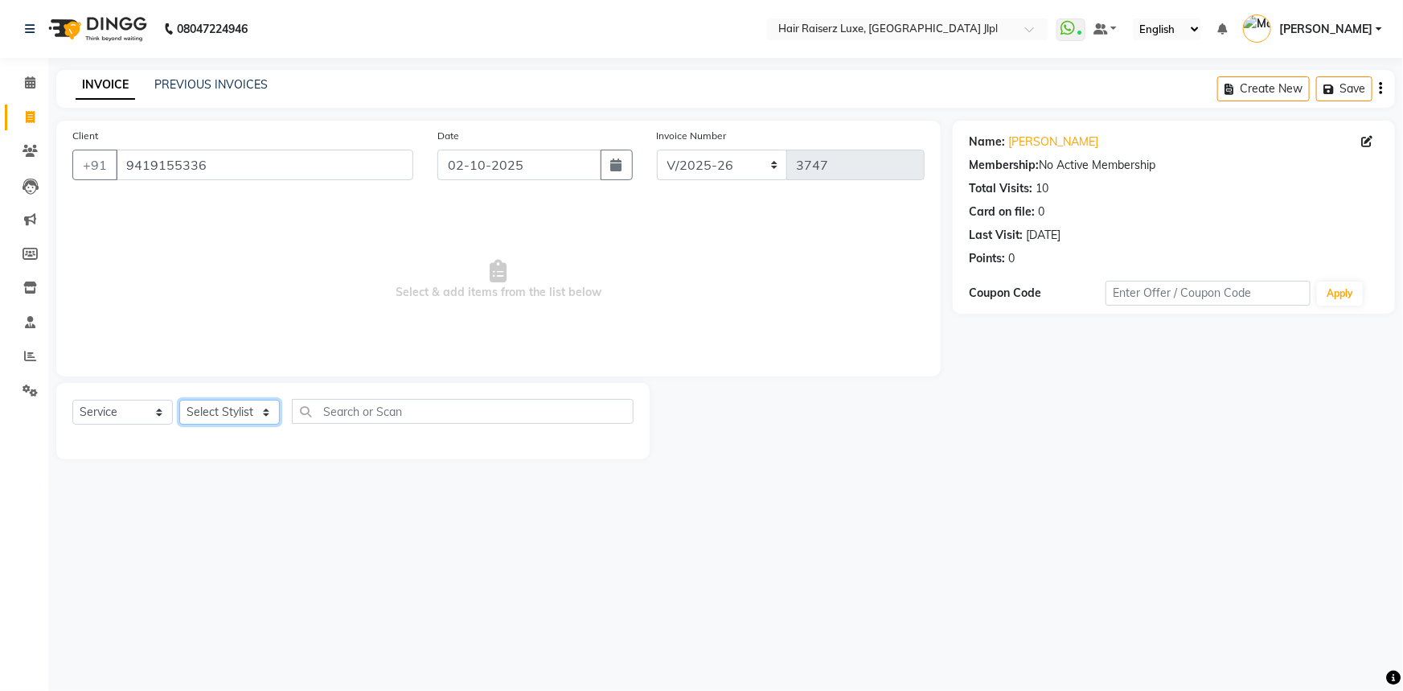
click at [221, 416] on select "Select Stylist Abhishek Aftab Ajay Anand Asma Bhoomika Bilal C&Gs Vogue Chhavi …" at bounding box center [229, 412] width 101 height 25
select select "49568"
click at [179, 400] on select "Select Stylist Abhishek Aftab Ajay Anand Asma Bhoomika Bilal C&Gs Vogue Chhavi …" at bounding box center [229, 412] width 101 height 25
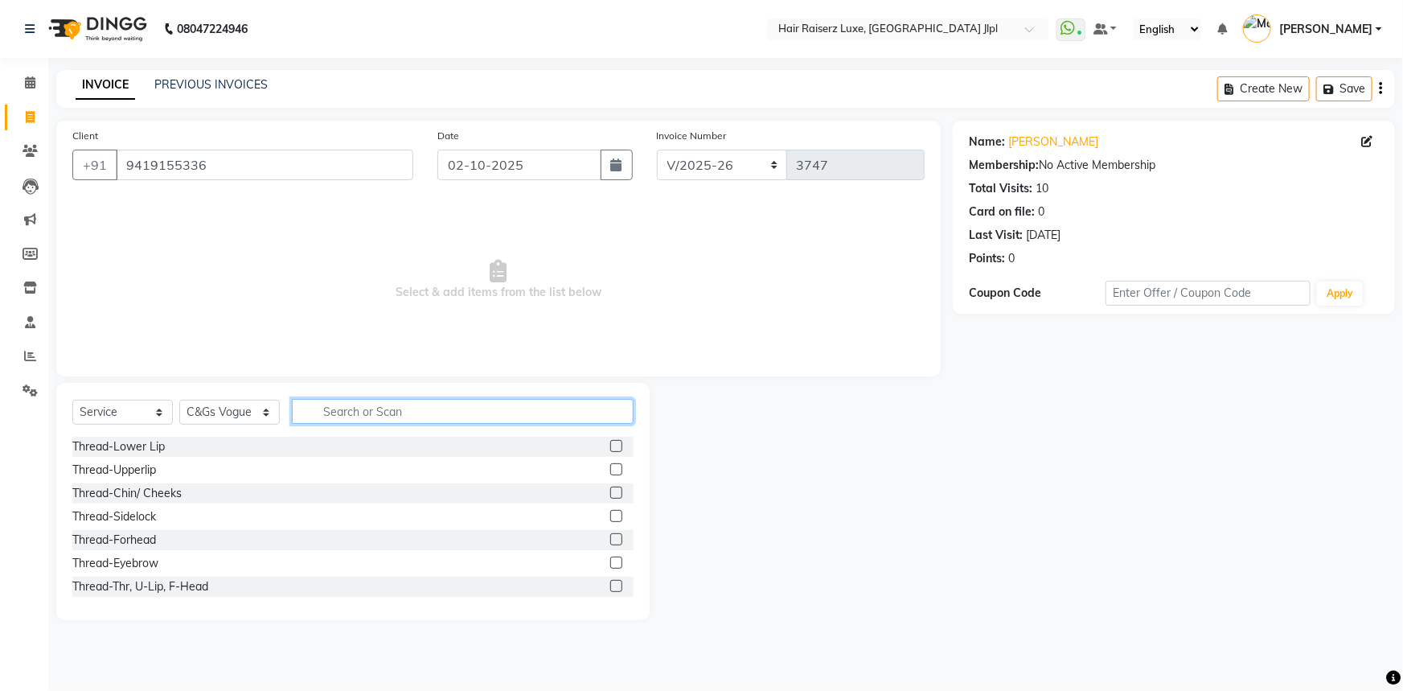
click at [332, 409] on input "text" at bounding box center [463, 411] width 342 height 25
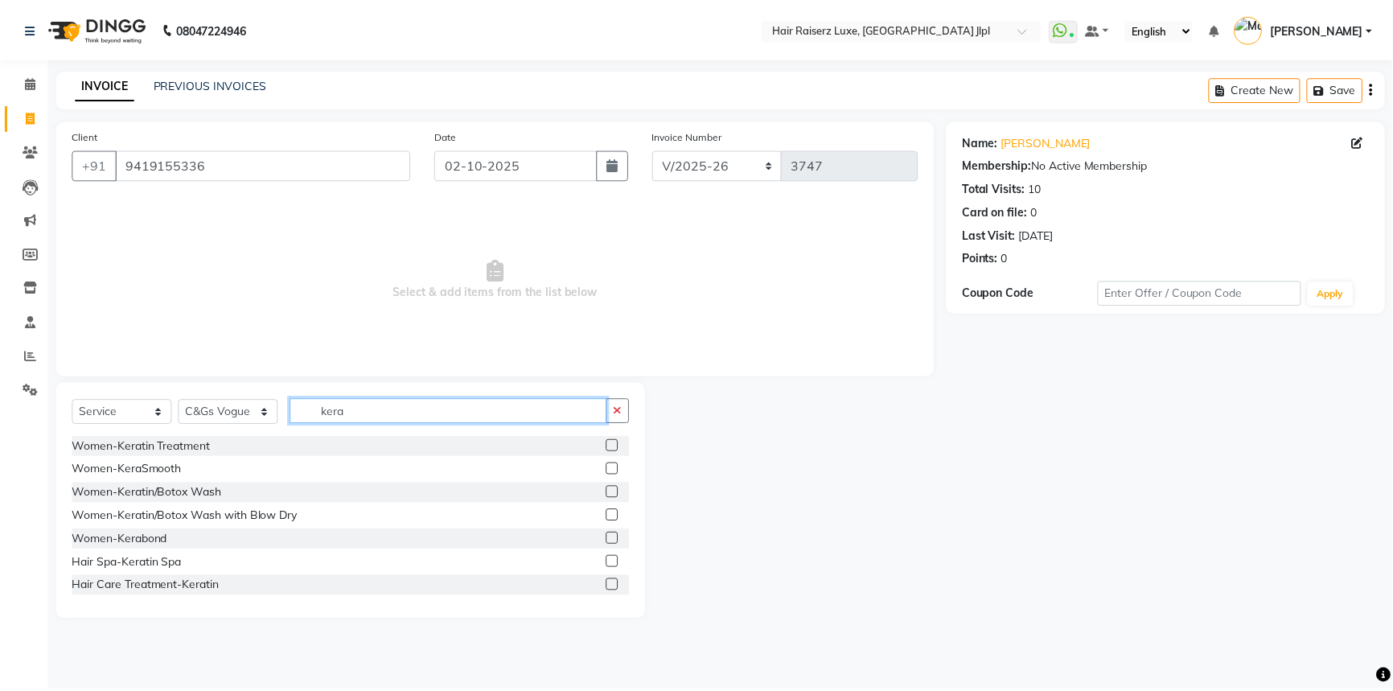
scroll to position [25, 0]
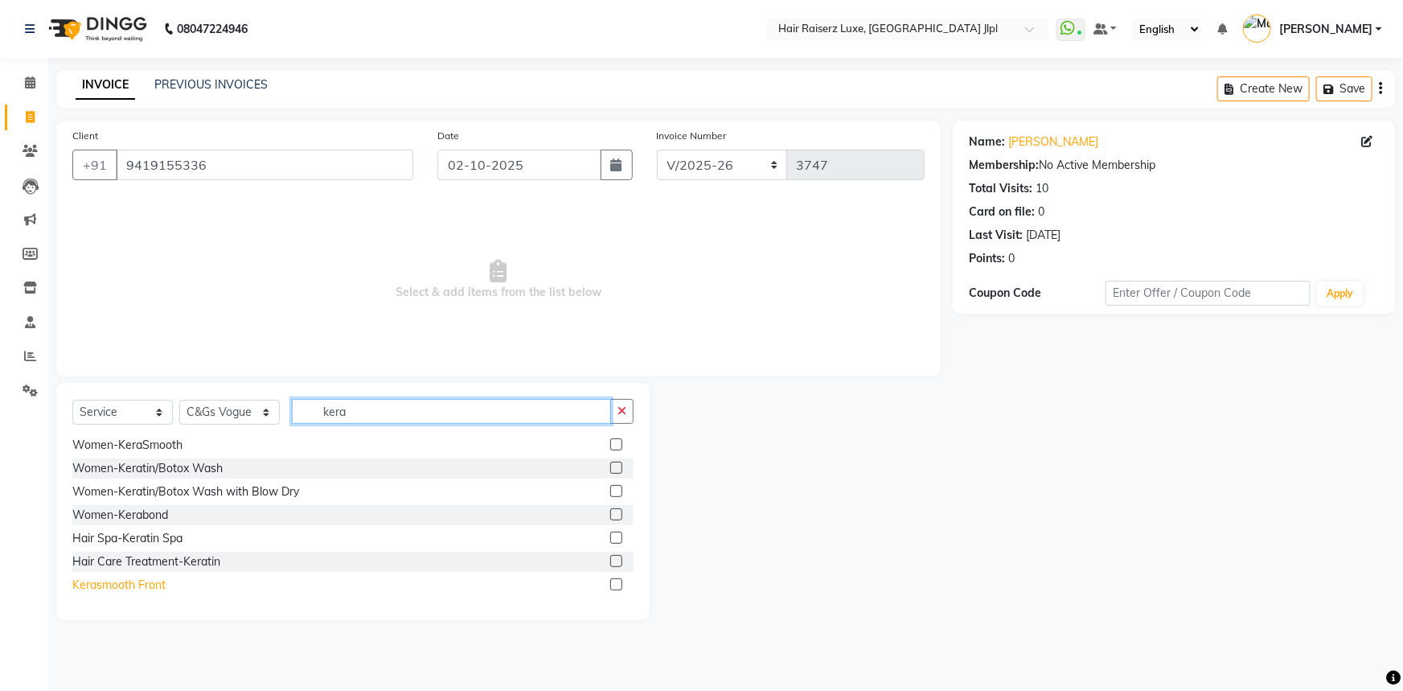
type input "kera"
click at [155, 585] on div "Kerasmooth Front" at bounding box center [118, 585] width 93 height 17
checkbox input "false"
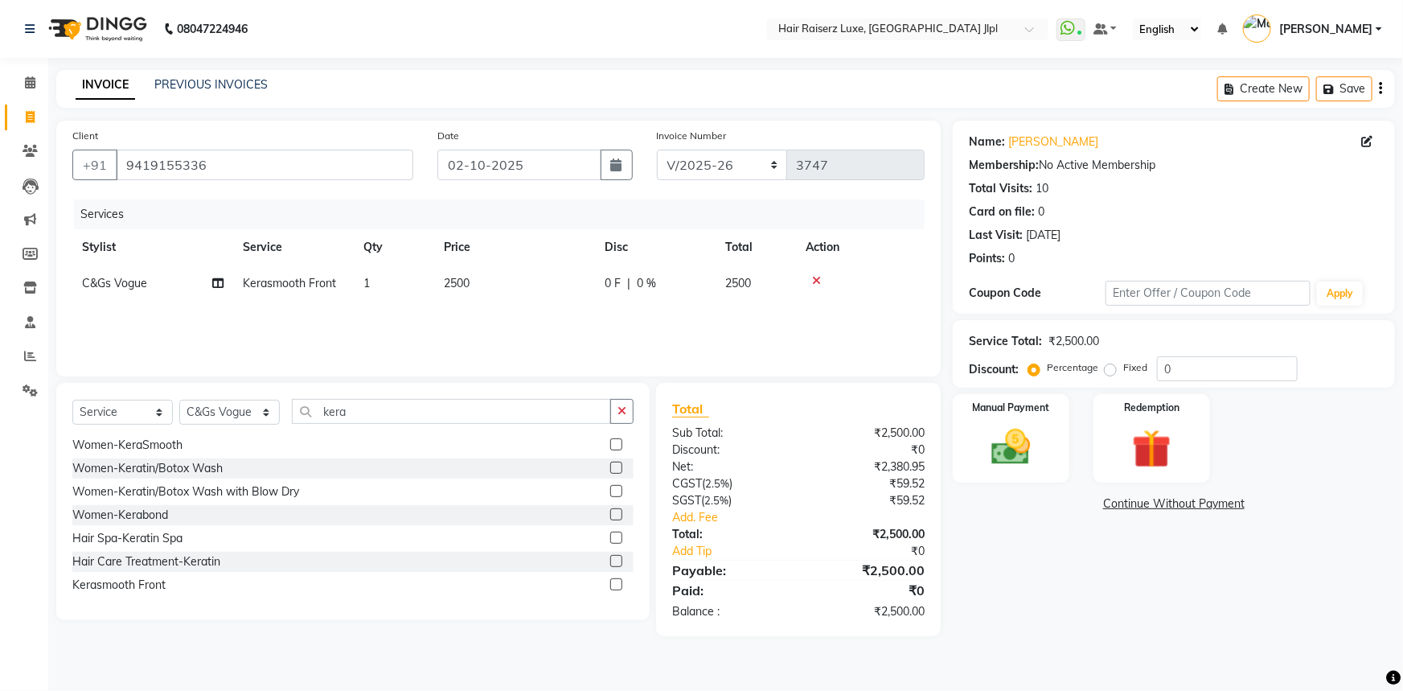
click at [459, 290] on span "2500" at bounding box center [457, 283] width 26 height 14
select select "49568"
click at [1028, 580] on div "Name: Ishan Membership: No Active Membership Total Visits: 10 Card on file: 0 L…" at bounding box center [1180, 378] width 454 height 515
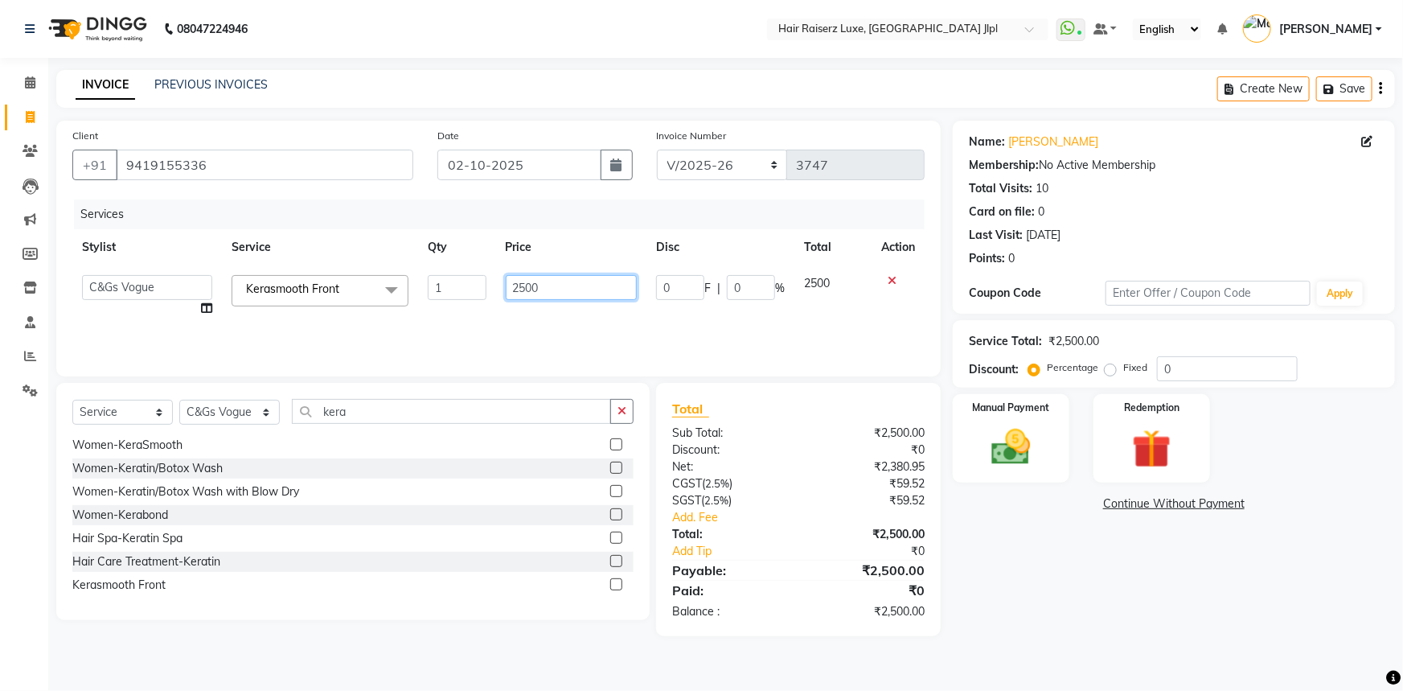
click at [618, 286] on input "2500" at bounding box center [572, 287] width 132 height 25
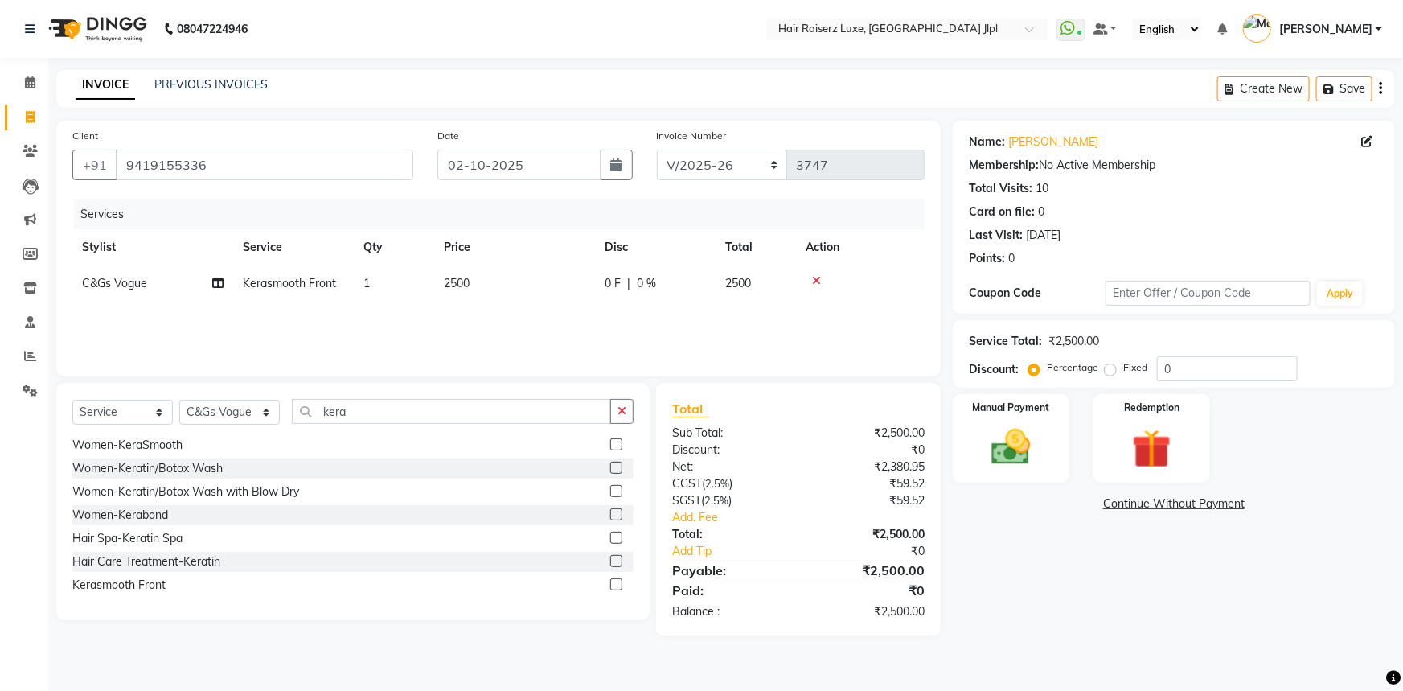
click at [468, 290] on span "2500" at bounding box center [457, 283] width 26 height 14
select select "49568"
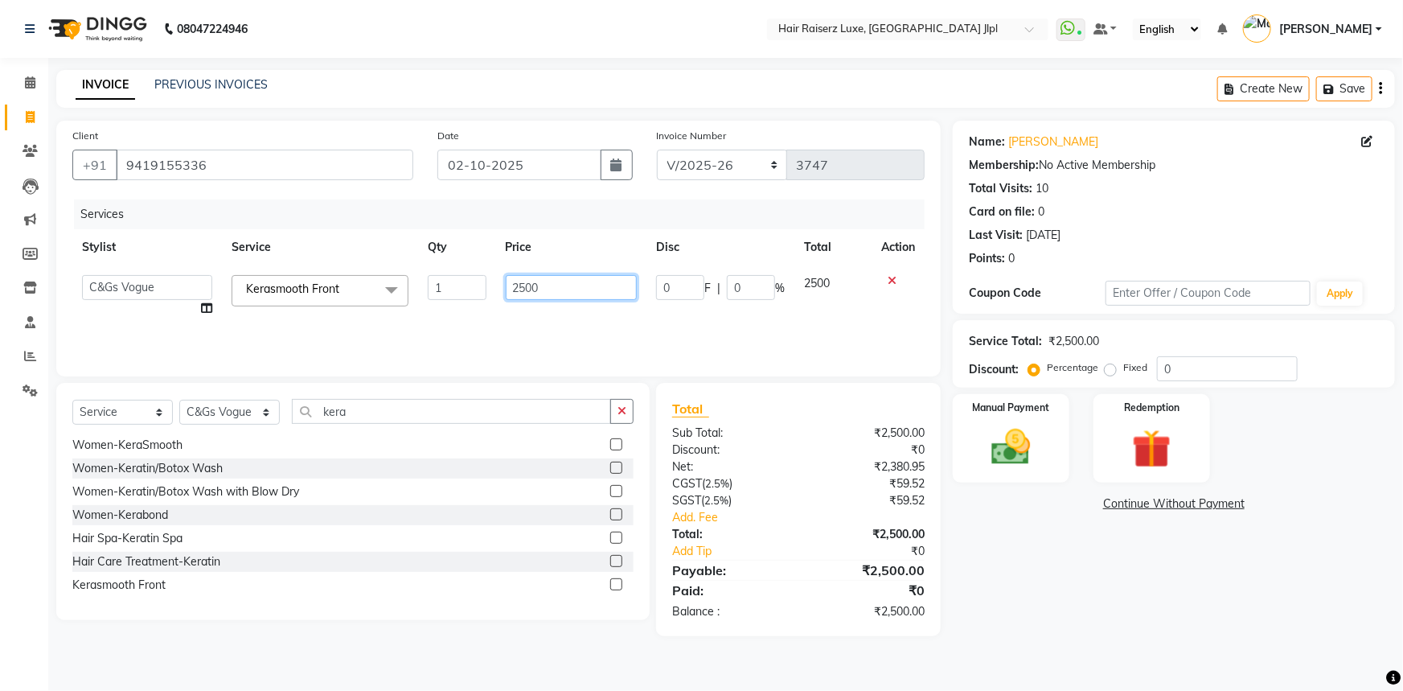
drag, startPoint x: 525, startPoint y: 285, endPoint x: 492, endPoint y: 289, distance: 33.1
click at [492, 289] on tr "Abhishek Aftab Ajay Anand Asma Bhoomika Bilal C&Gs Vogue Chhavi Duati Faizal In…" at bounding box center [498, 295] width 852 height 61
type input "1200"
drag, startPoint x: 524, startPoint y: 286, endPoint x: 504, endPoint y: 286, distance: 19.3
click at [504, 286] on td "1200" at bounding box center [571, 295] width 151 height 61
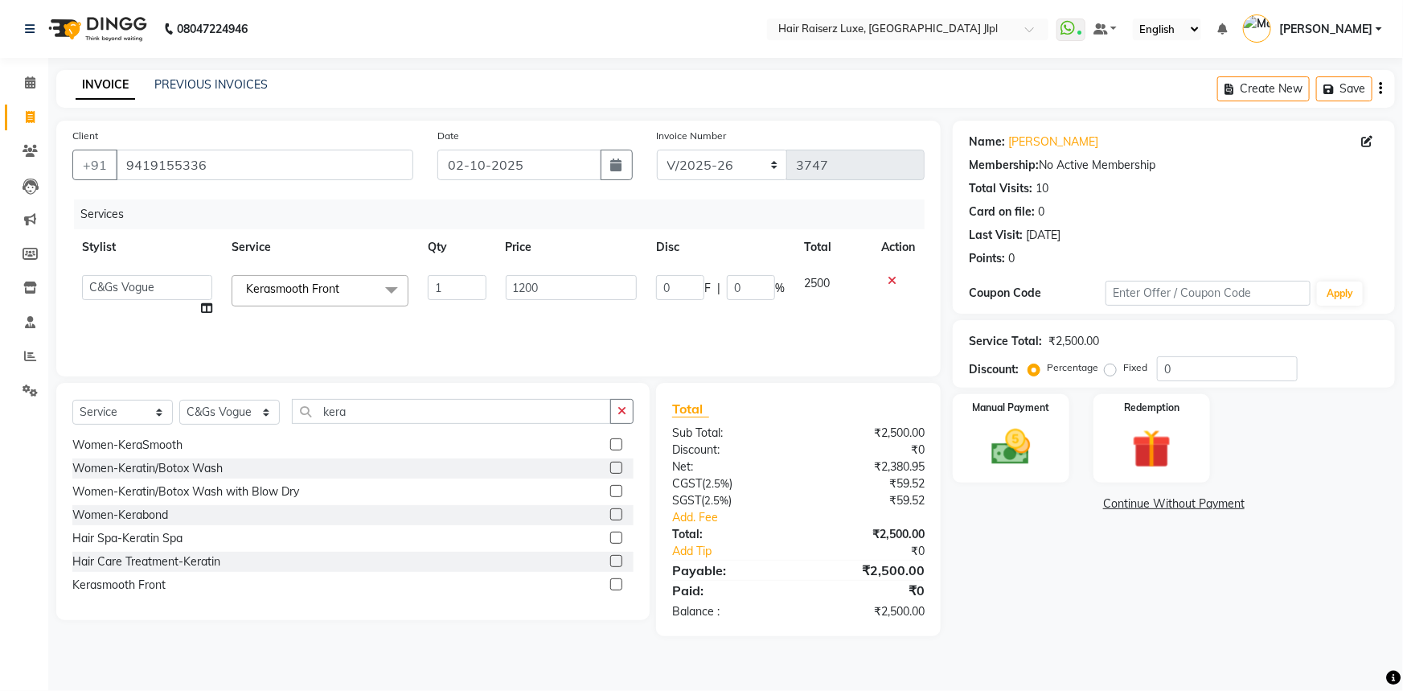
click at [1061, 575] on div "Name: Ishan Membership: No Active Membership Total Visits: 10 Card on file: 0 L…" at bounding box center [1180, 378] width 454 height 515
click at [1033, 468] on img at bounding box center [1012, 447] width 66 height 47
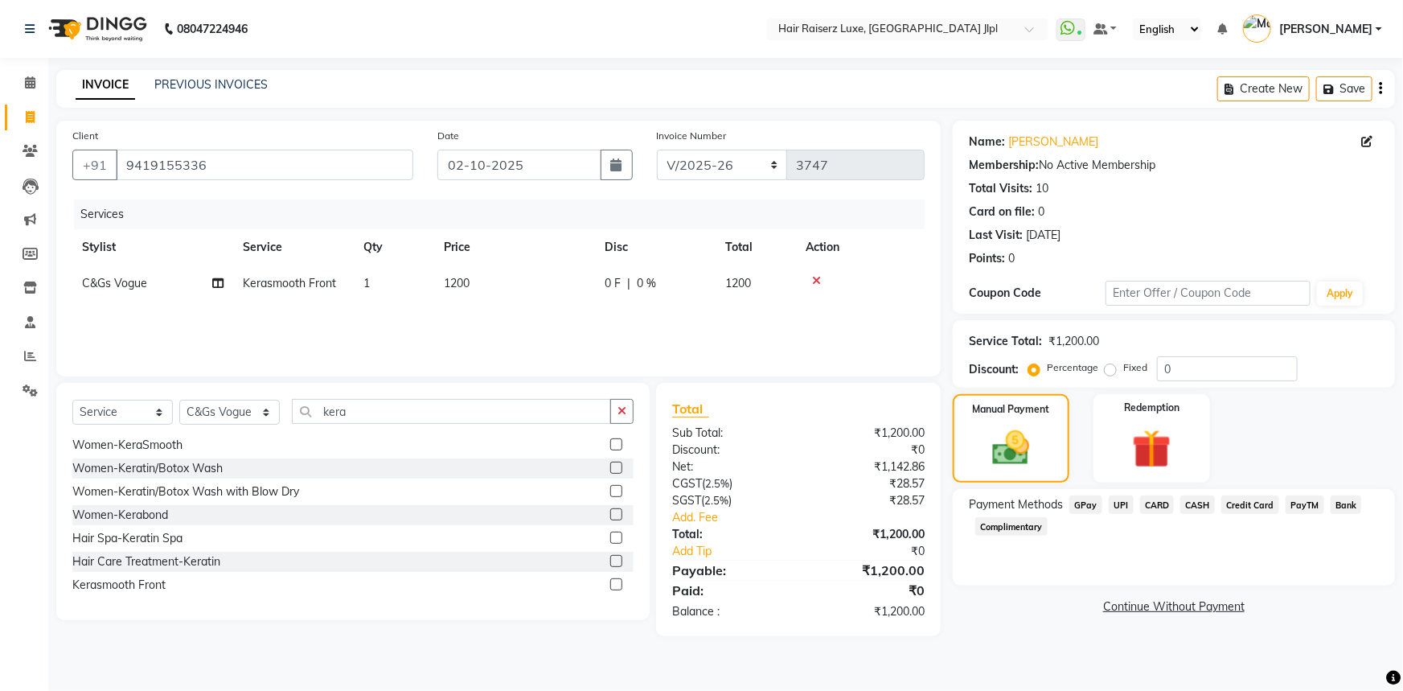
click at [1121, 509] on span "UPI" at bounding box center [1121, 504] width 25 height 18
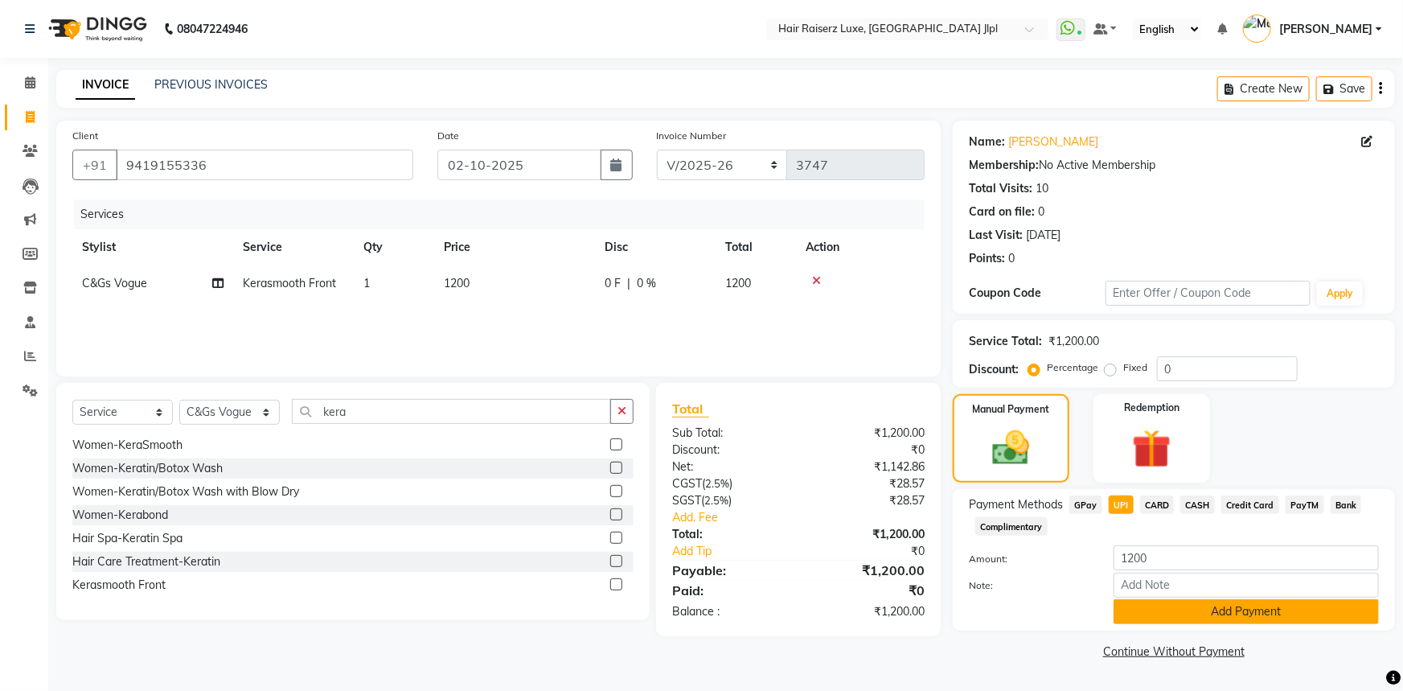
click at [1135, 602] on button "Add Payment" at bounding box center [1246, 611] width 265 height 25
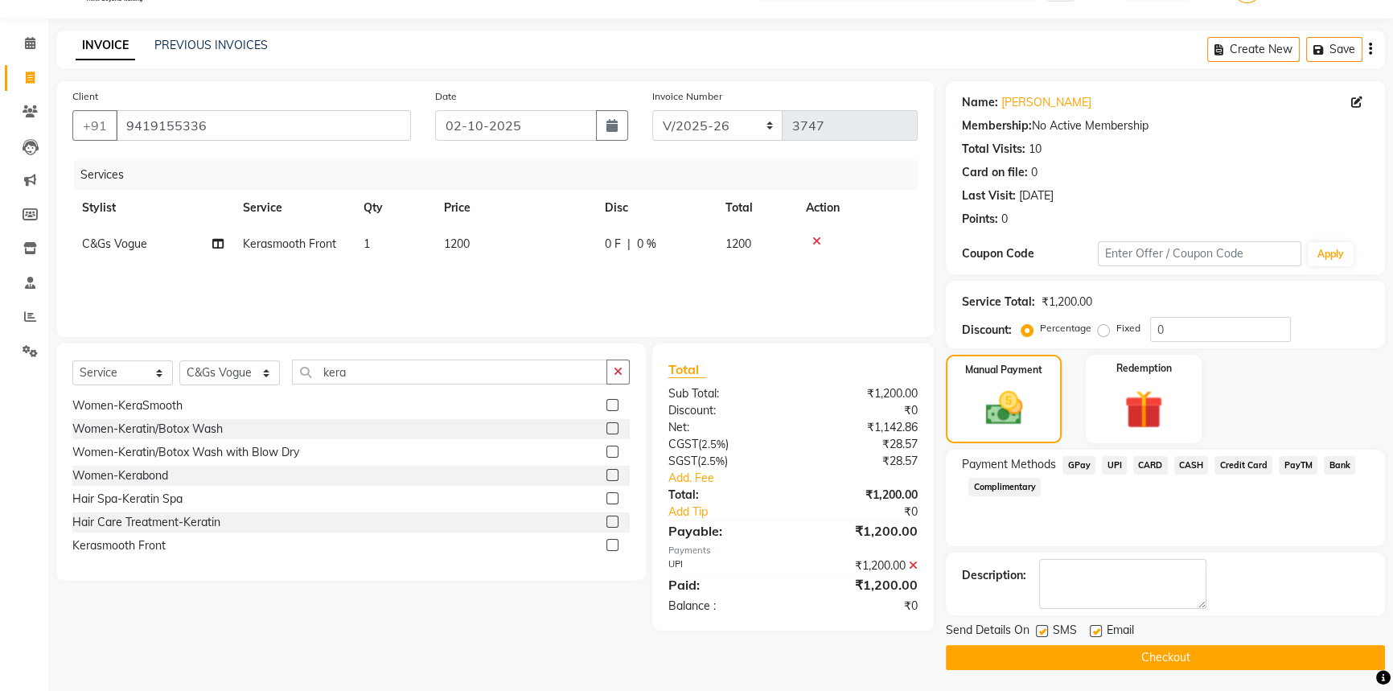
scroll to position [41, 0]
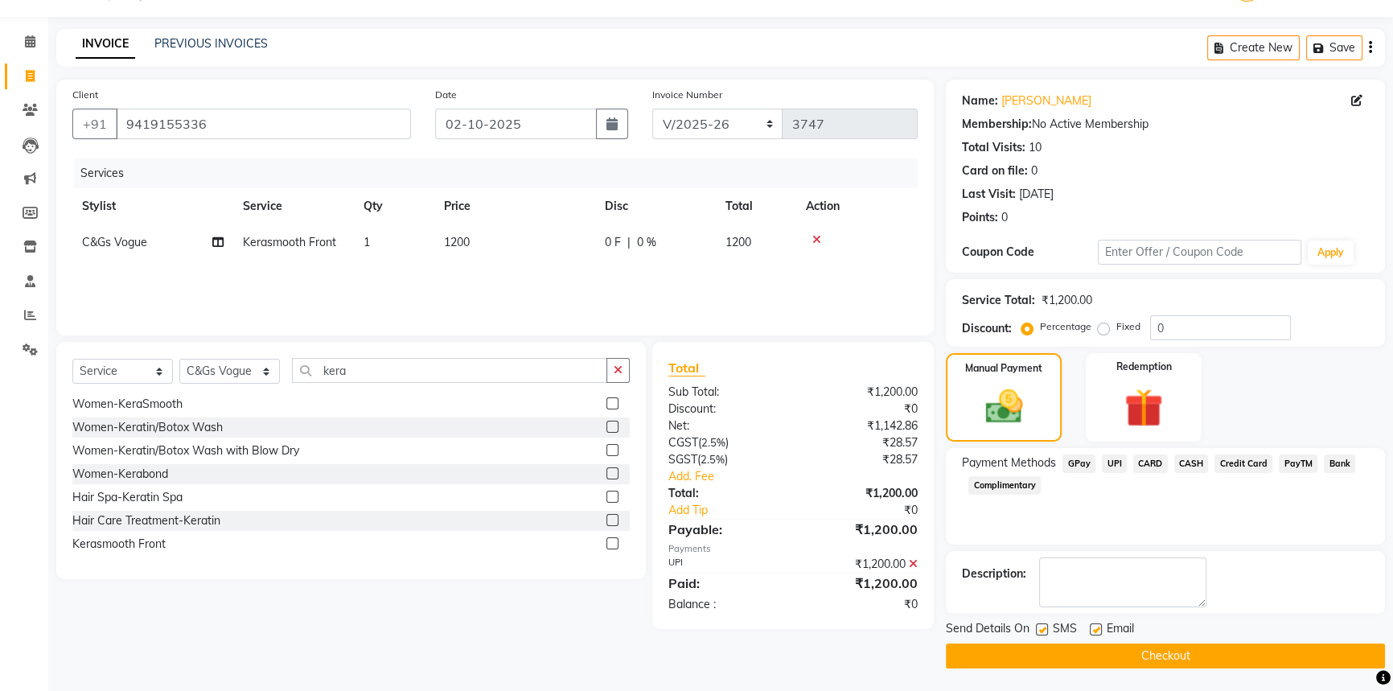
click at [1089, 628] on div "Send Details On SMS Email" at bounding box center [1165, 630] width 439 height 20
click at [1100, 629] on label at bounding box center [1096, 629] width 12 height 12
click at [1100, 629] on input "checkbox" at bounding box center [1095, 630] width 10 height 10
checkbox input "false"
click at [1153, 659] on button "Checkout" at bounding box center [1165, 655] width 439 height 25
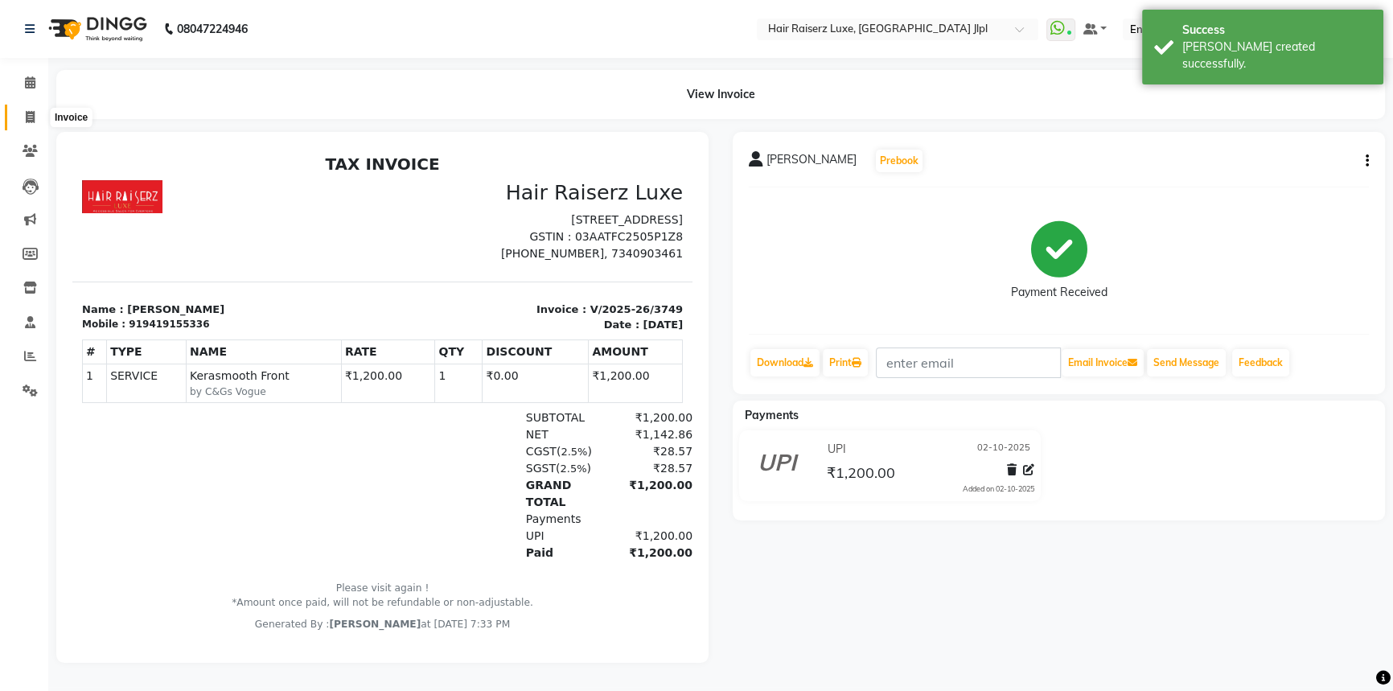
click at [27, 121] on icon at bounding box center [30, 117] width 9 height 12
select select "5409"
select select "service"
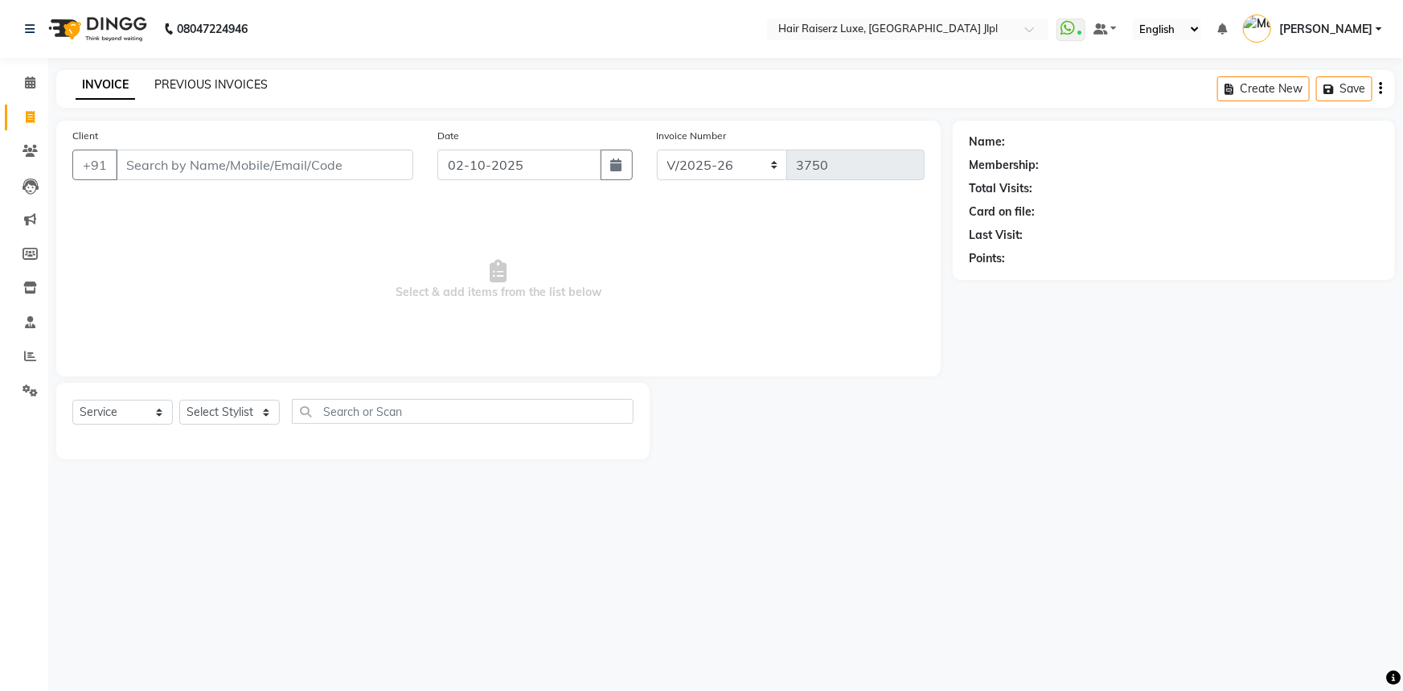
click at [225, 87] on link "PREVIOUS INVOICES" at bounding box center [210, 84] width 113 height 14
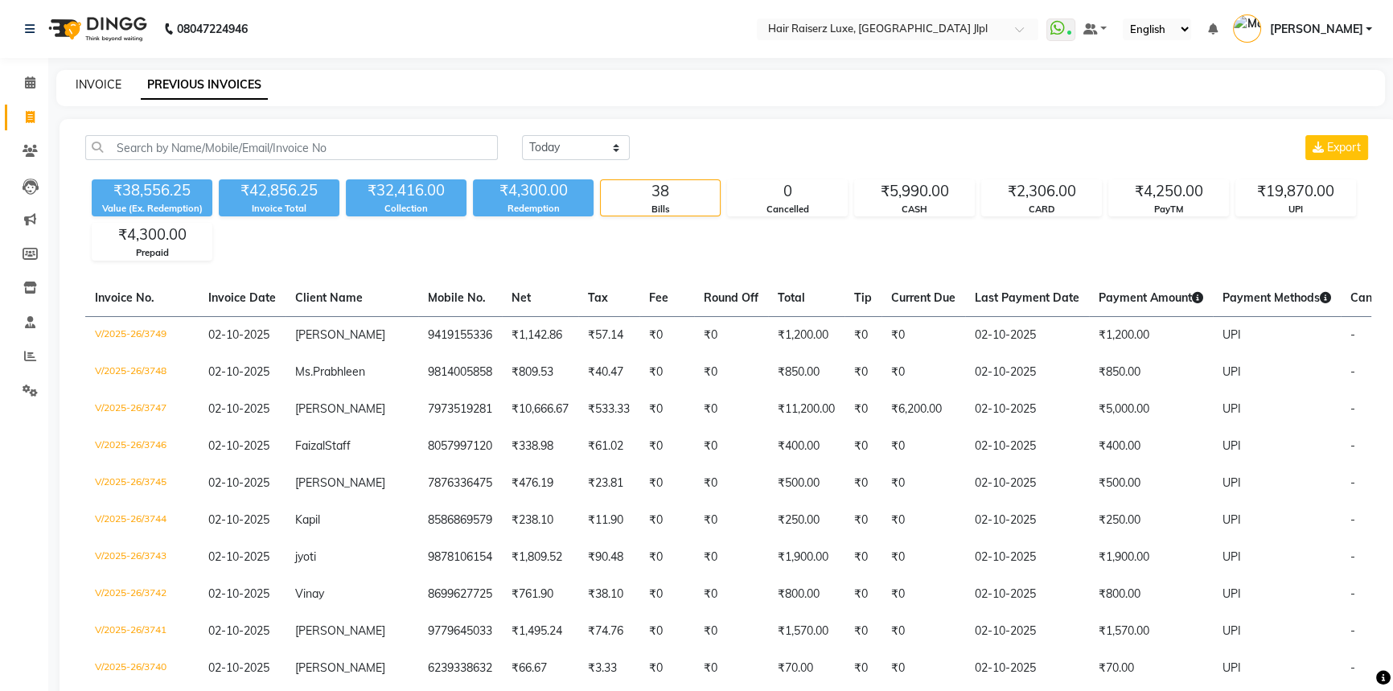
click at [113, 88] on link "INVOICE" at bounding box center [99, 84] width 46 height 14
select select "service"
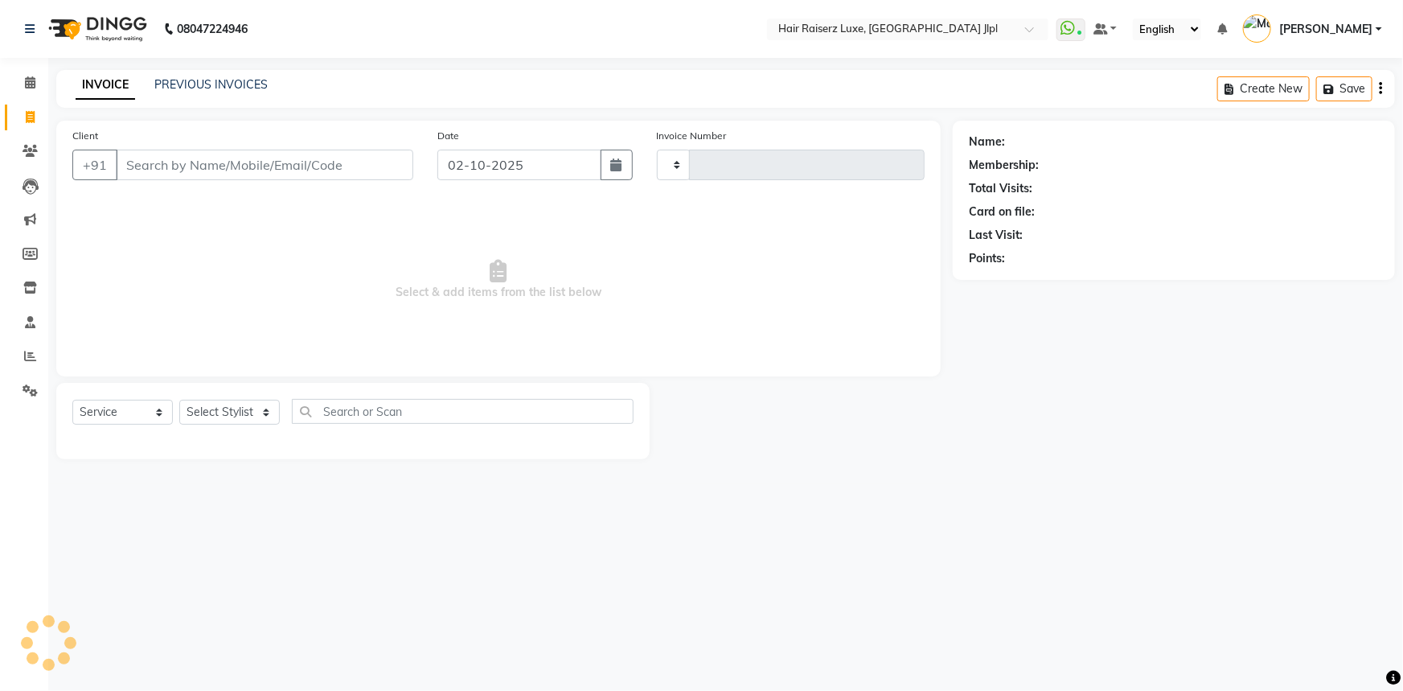
type input "3751"
select select "5409"
click at [207, 89] on link "PREVIOUS INVOICES" at bounding box center [210, 84] width 113 height 14
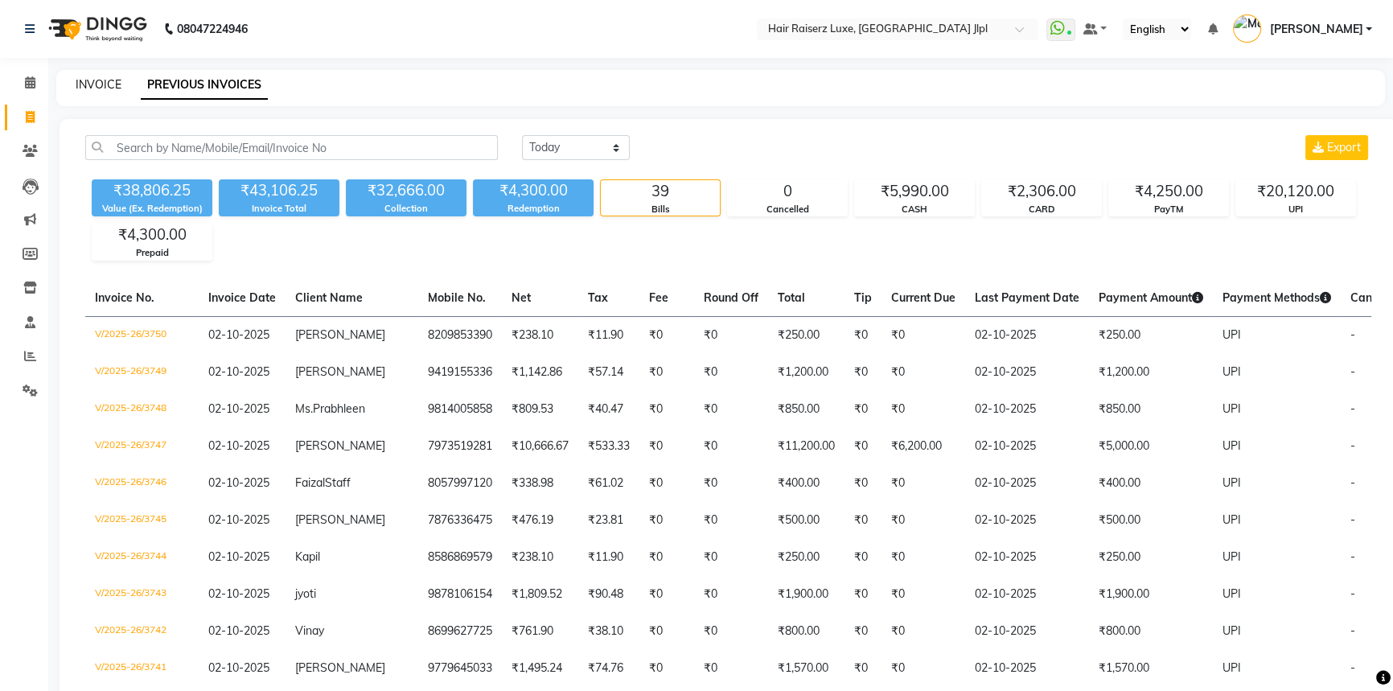
click at [83, 86] on link "INVOICE" at bounding box center [99, 84] width 46 height 14
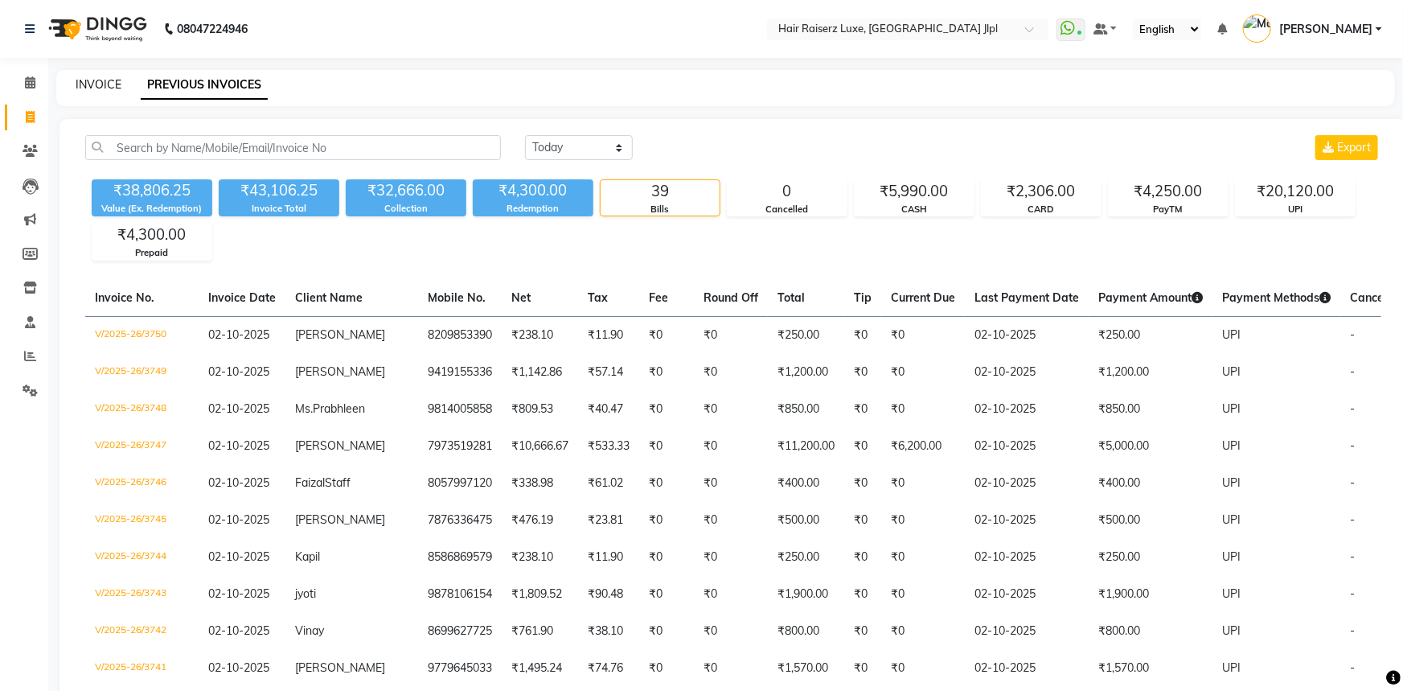
select select "5409"
select select "service"
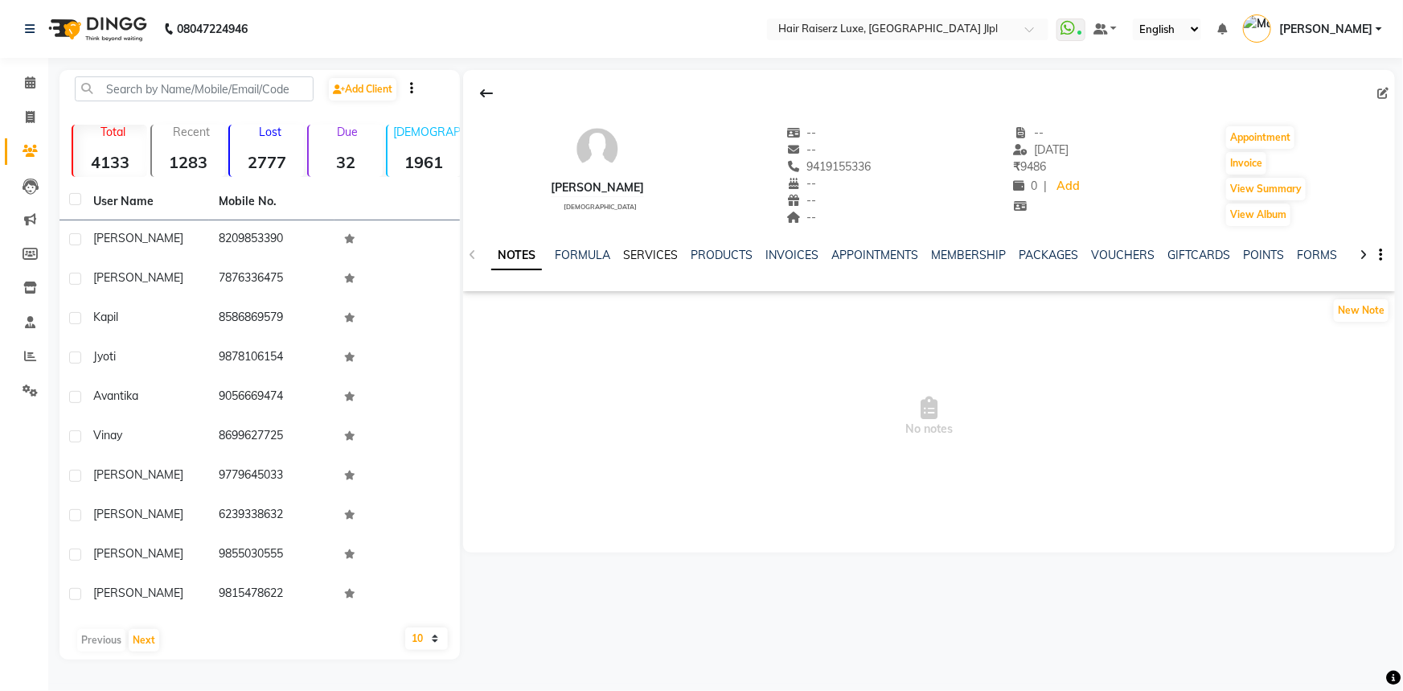
click at [659, 249] on link "SERVICES" at bounding box center [650, 255] width 55 height 14
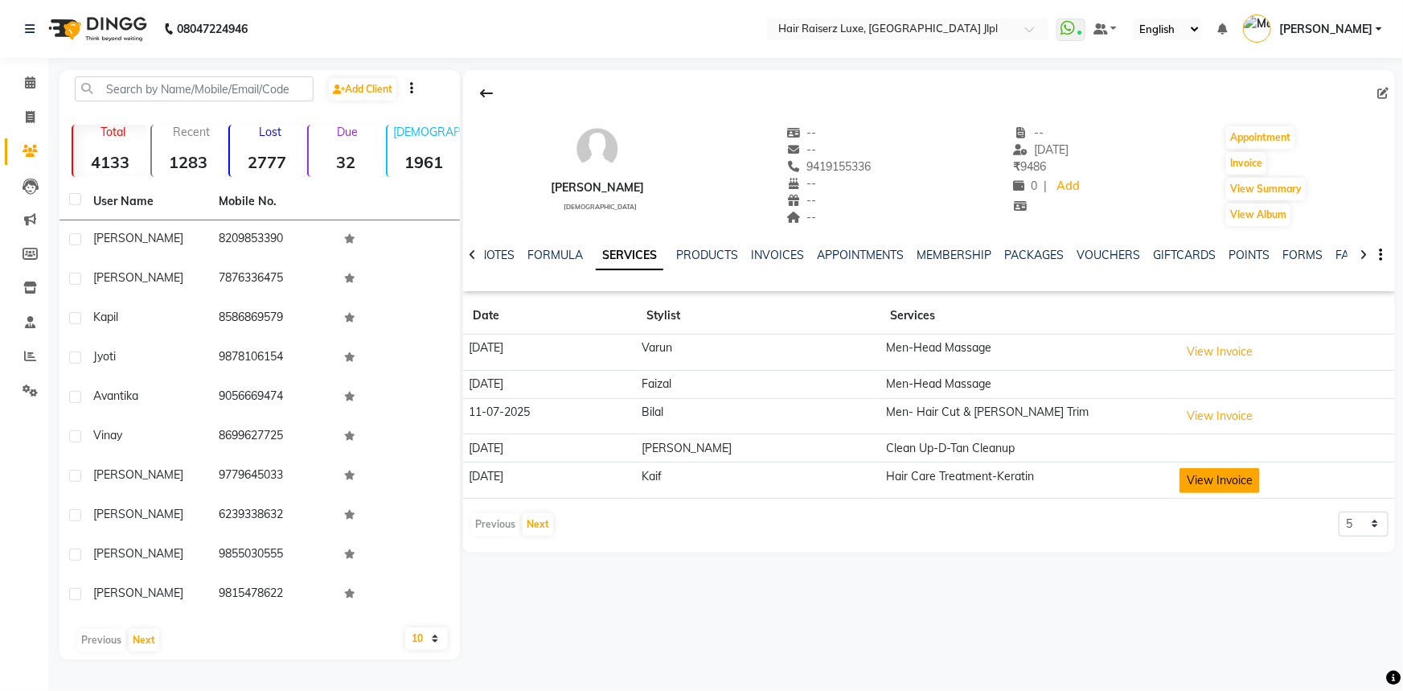
click at [1202, 482] on button "View Invoice" at bounding box center [1220, 480] width 80 height 25
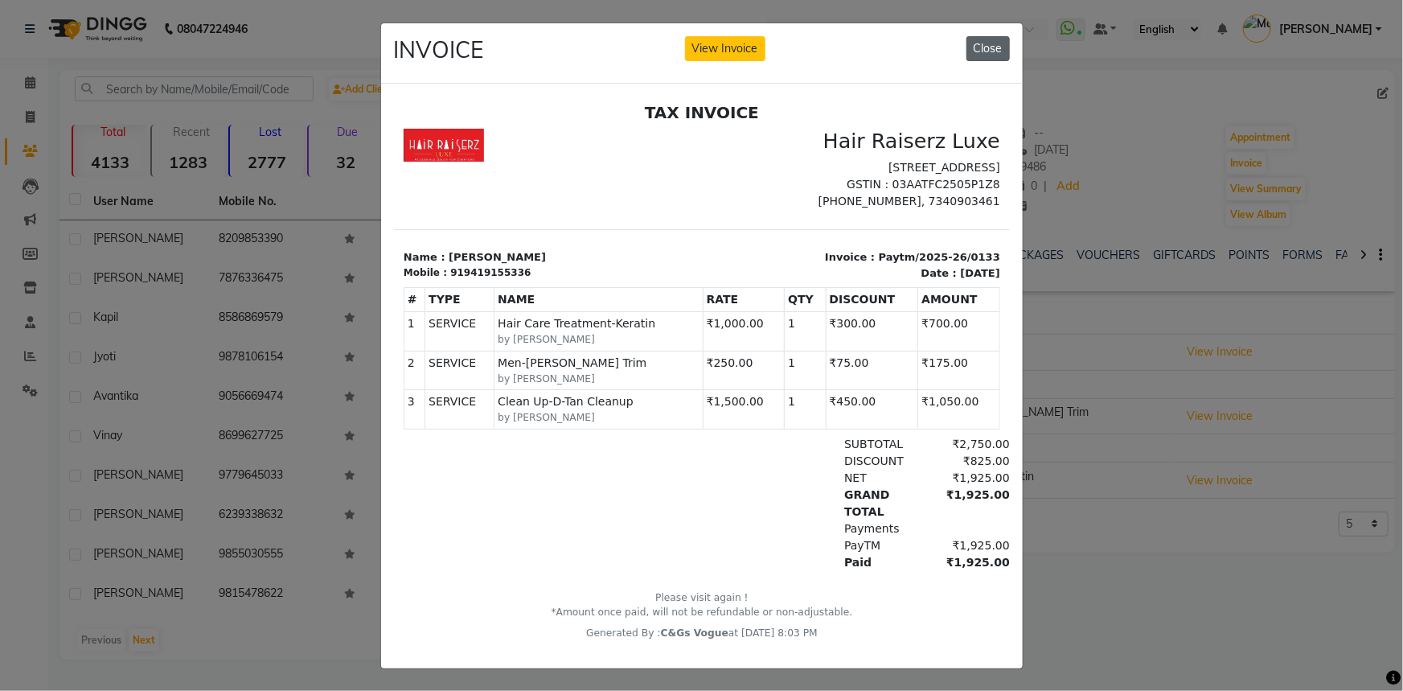
click at [981, 43] on button "Close" at bounding box center [988, 48] width 43 height 25
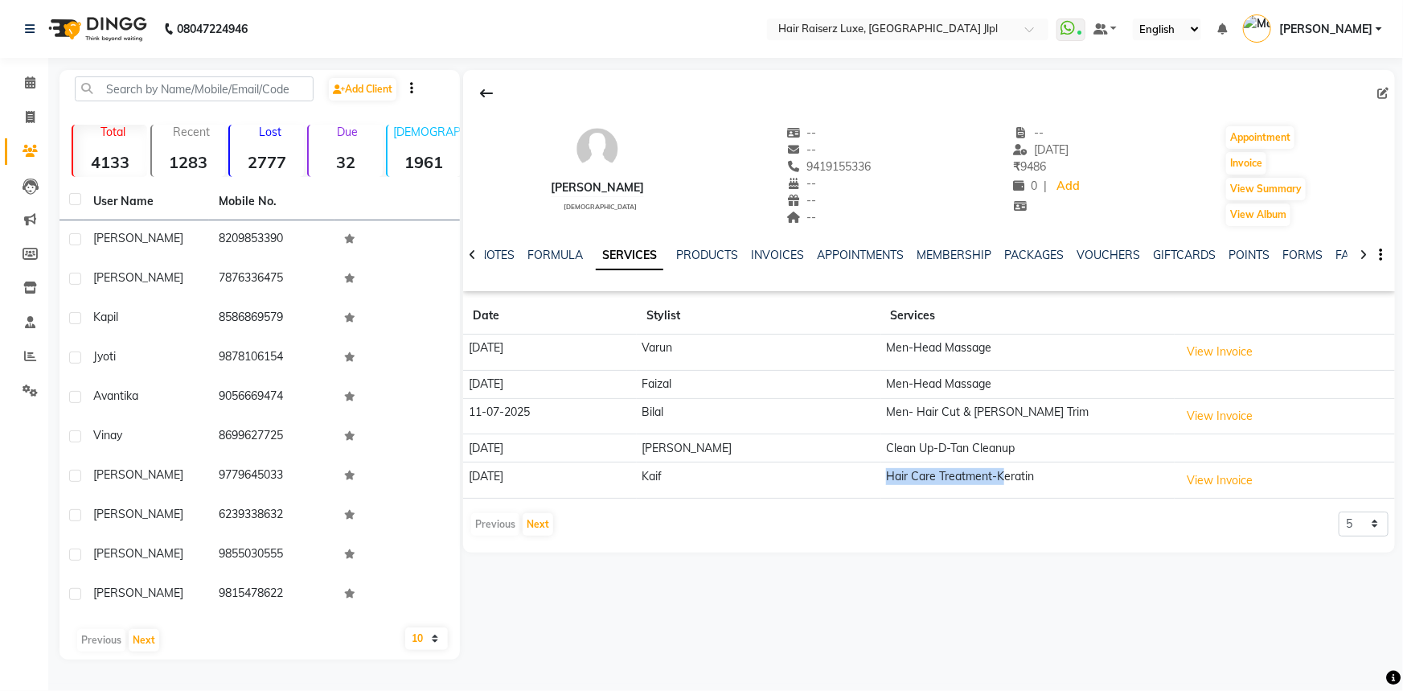
drag, startPoint x: 936, startPoint y: 470, endPoint x: 803, endPoint y: 472, distance: 132.7
click at [803, 472] on tr "04-07-2025 Kaif Hair Care Treatment-Keratin View Invoice" at bounding box center [929, 480] width 932 height 36
click at [1351, 528] on select "5 10 50 100 500" at bounding box center [1364, 523] width 50 height 25
select select "10"
click at [1339, 511] on select "5 10 50 100 500" at bounding box center [1364, 523] width 50 height 25
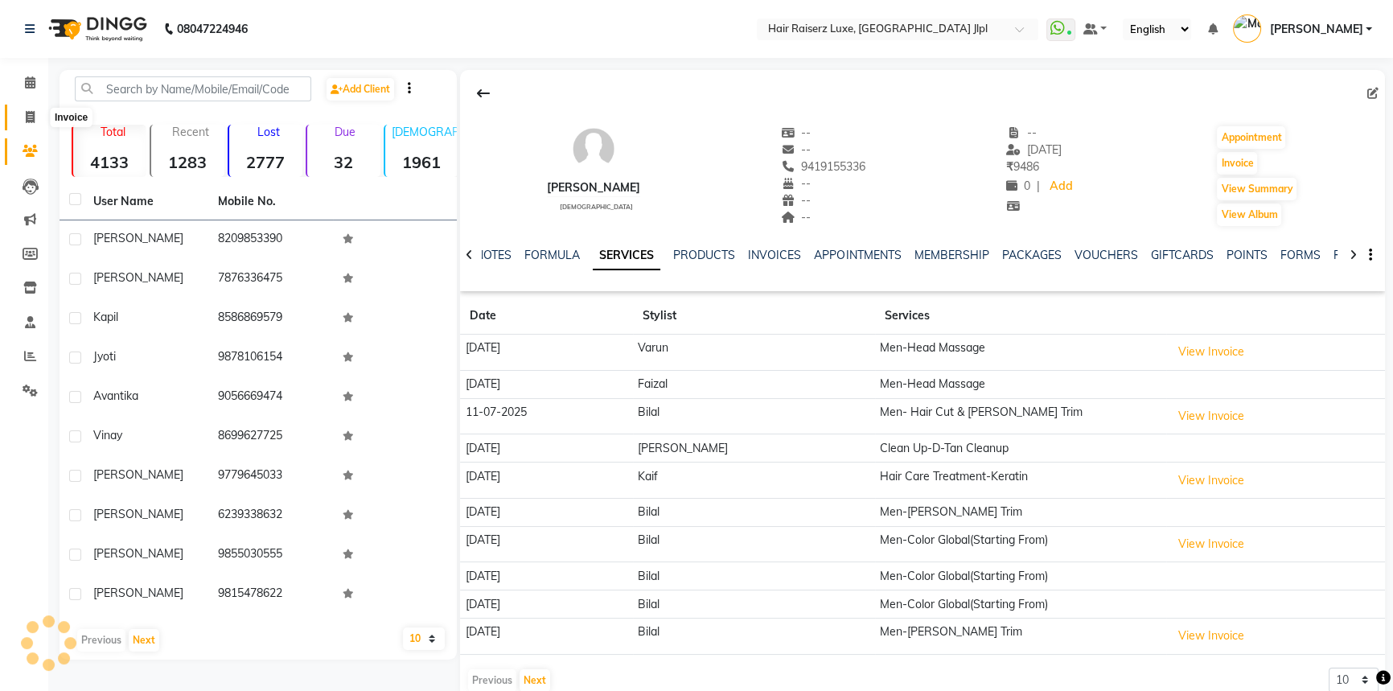
click at [37, 117] on span at bounding box center [30, 118] width 28 height 18
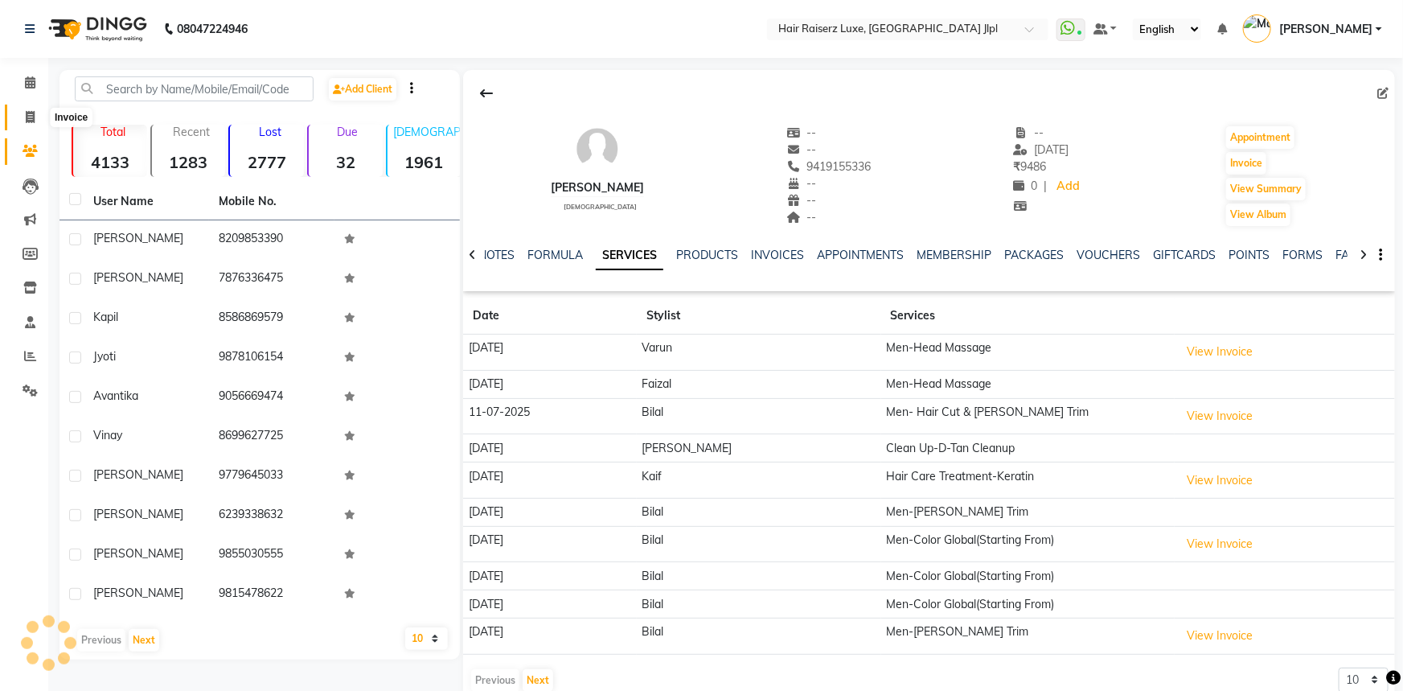
select select "5409"
select select "service"
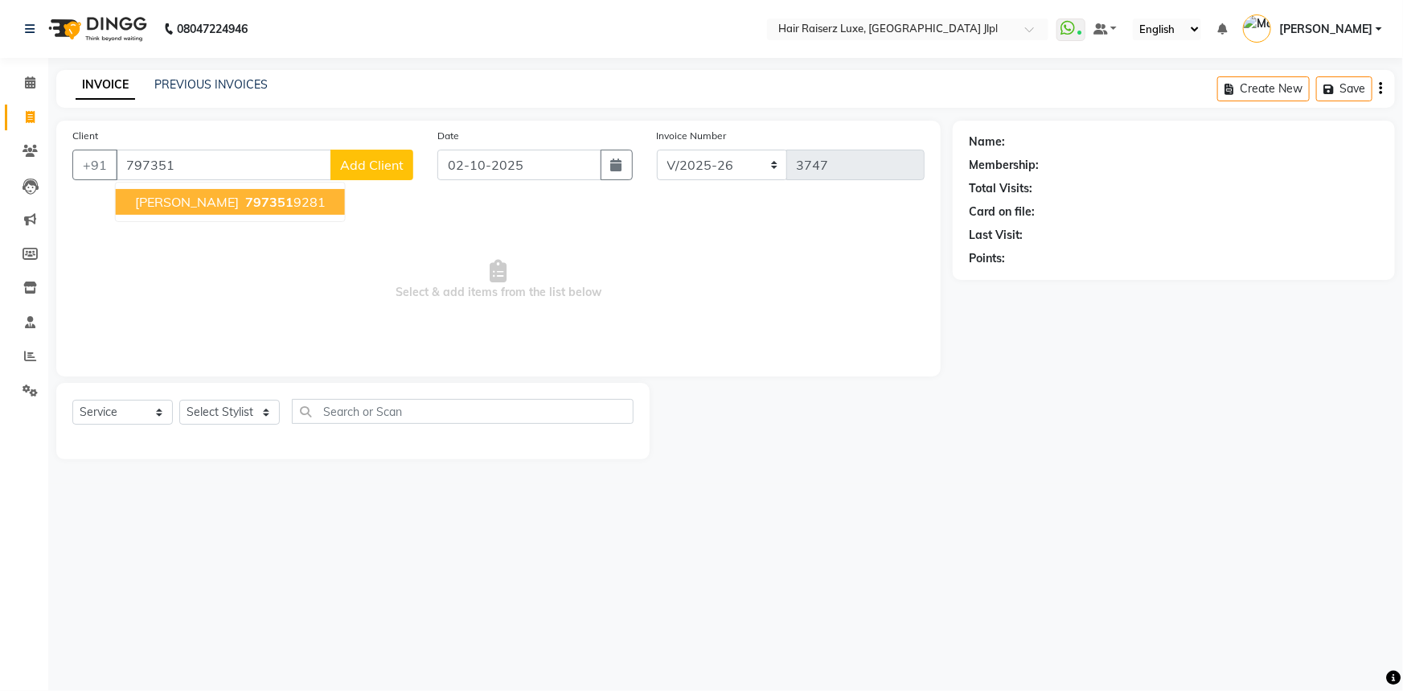
click at [185, 203] on span "[PERSON_NAME]" at bounding box center [187, 202] width 104 height 16
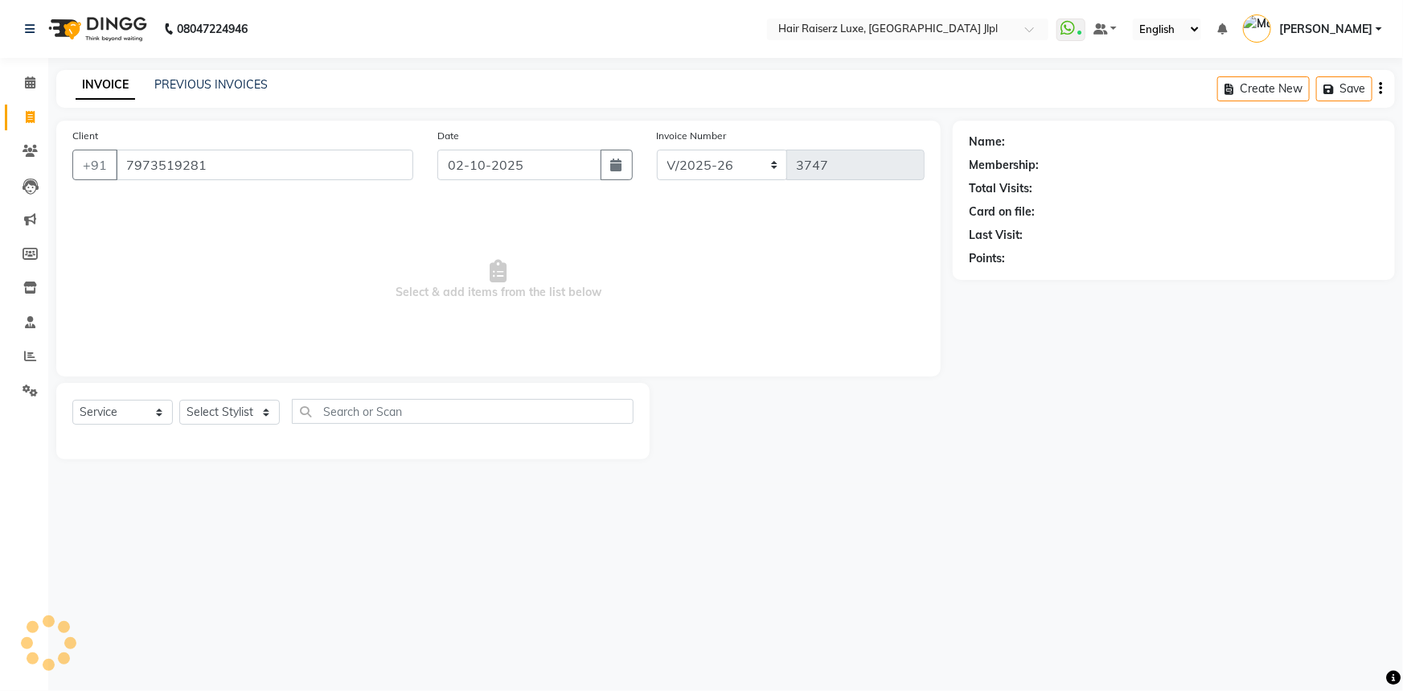
type input "7973519281"
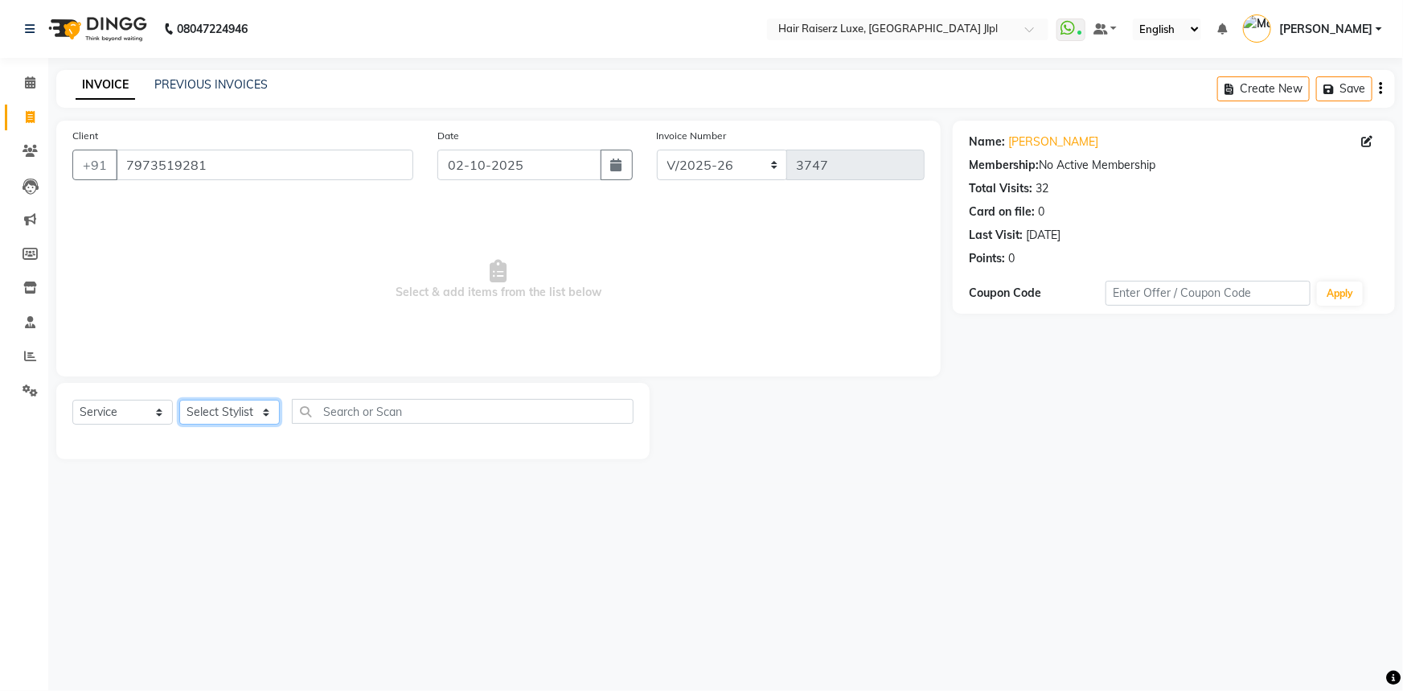
click at [210, 413] on select "Select Stylist [PERSON_NAME] [PERSON_NAME] Asma [PERSON_NAME] C&Gs Vogue [PERSO…" at bounding box center [229, 412] width 101 height 25
select select "68900"
click at [179, 400] on select "Select Stylist [PERSON_NAME] [PERSON_NAME] Asma [PERSON_NAME] C&Gs Vogue [PERSO…" at bounding box center [229, 412] width 101 height 25
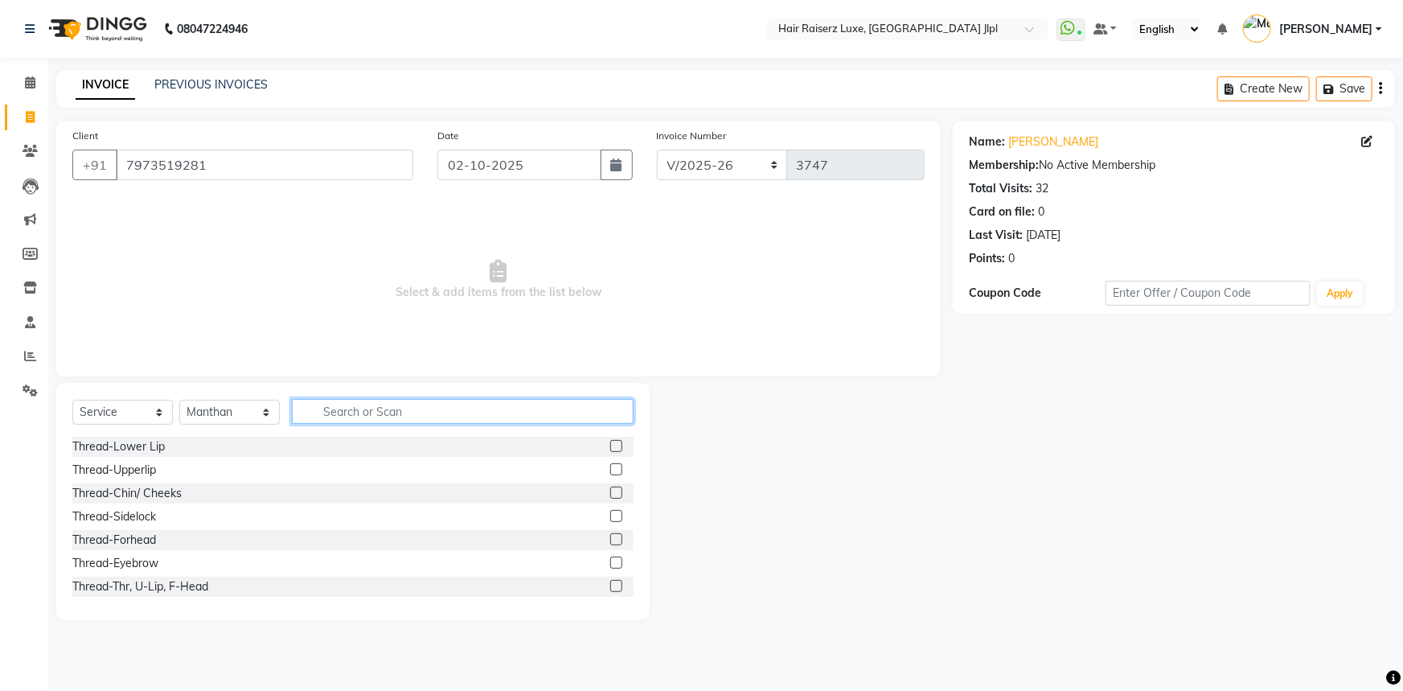
click at [337, 411] on input "text" at bounding box center [463, 411] width 342 height 25
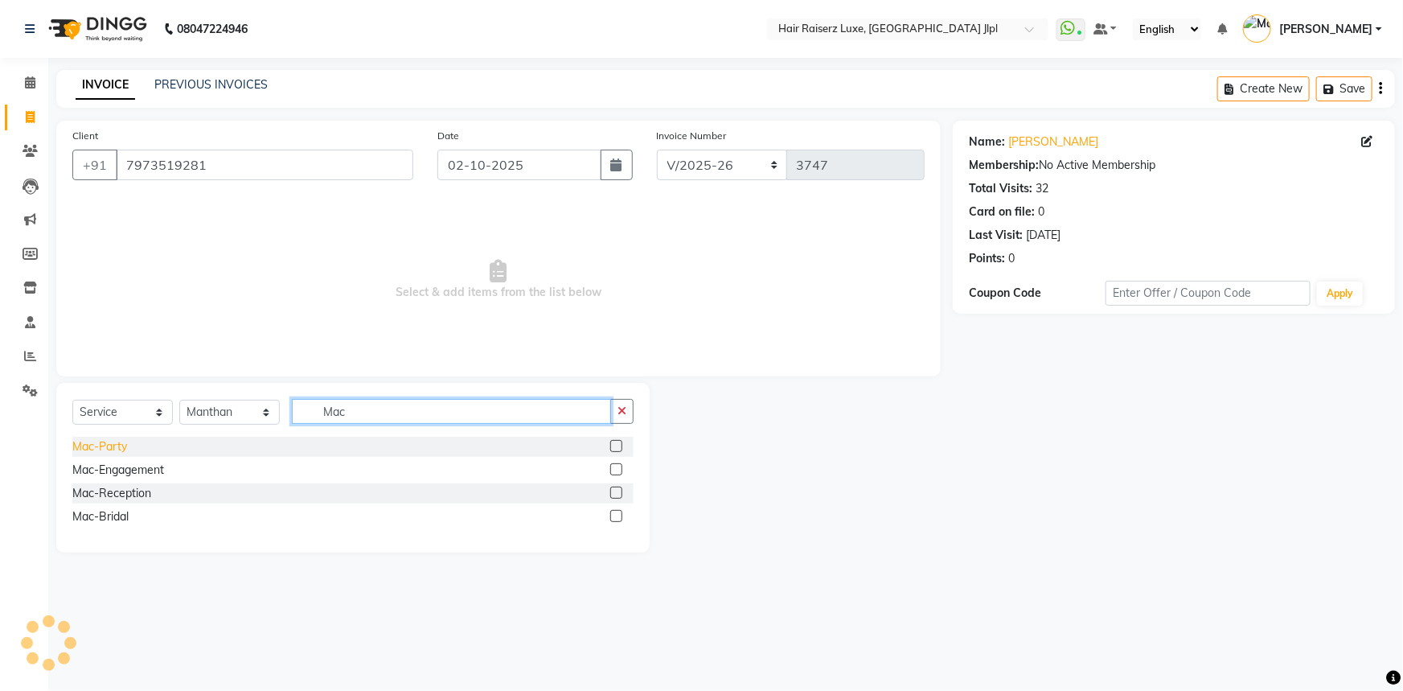
type input "Mac"
click at [97, 450] on div "Mac-Party" at bounding box center [99, 446] width 55 height 17
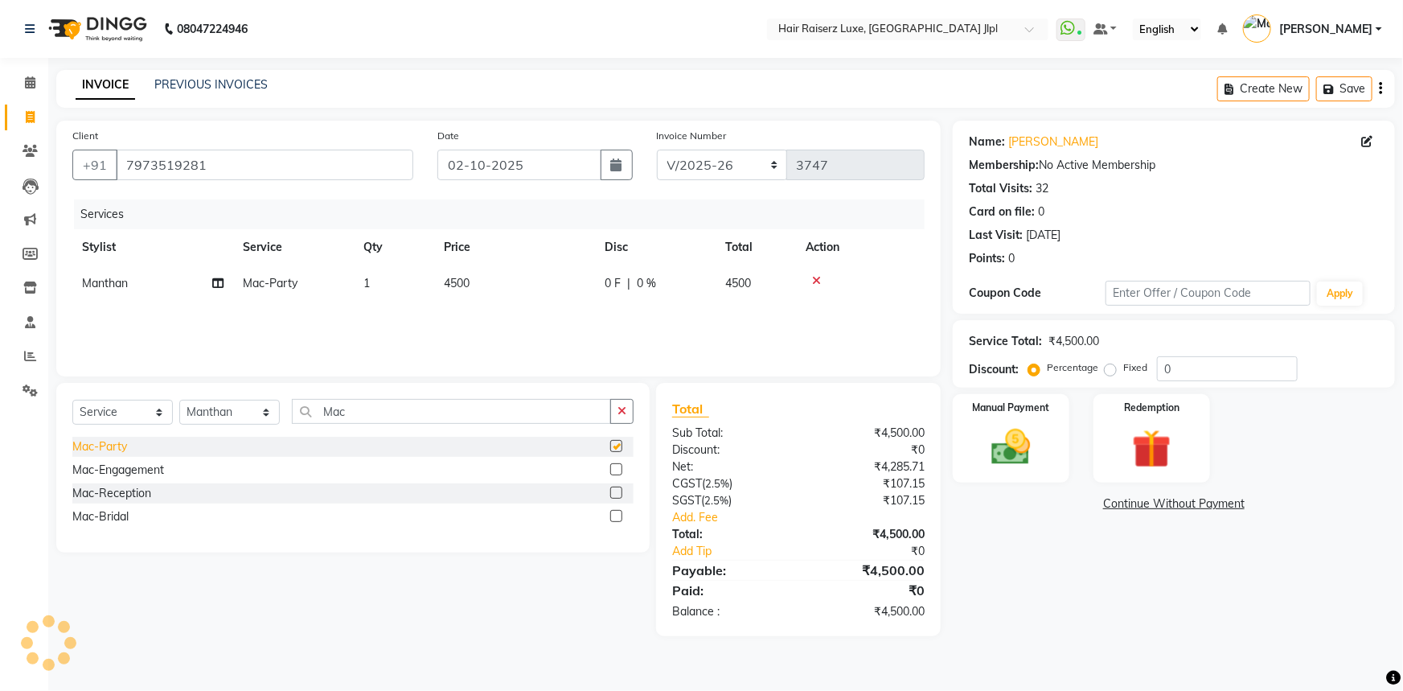
checkbox input "false"
click at [464, 274] on td "4500" at bounding box center [514, 283] width 161 height 36
select select "68900"
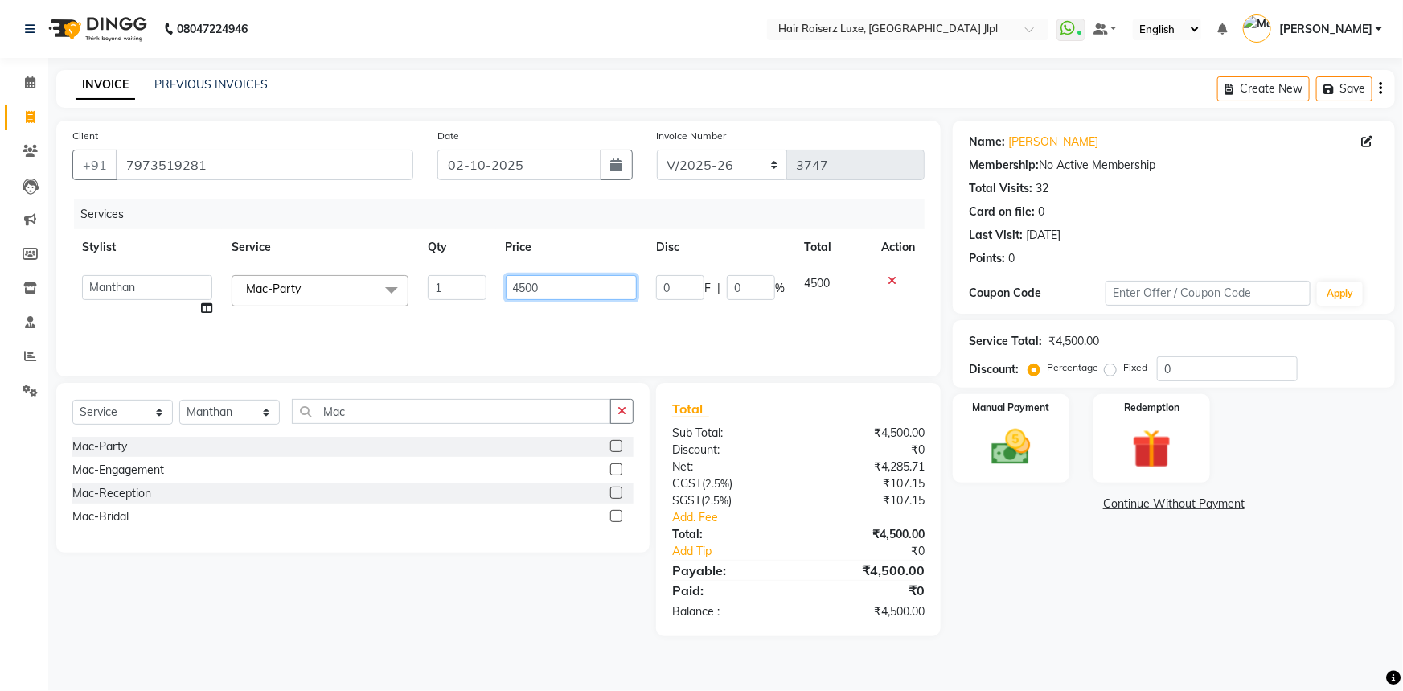
drag, startPoint x: 527, startPoint y: 286, endPoint x: 477, endPoint y: 290, distance: 50.0
click at [479, 290] on tr "Abhishek Aftab Ajay Anand Asma Bhoomika Bilal C&Gs Vogue Chhavi Duati Faizal In…" at bounding box center [498, 295] width 852 height 61
type input "35000"
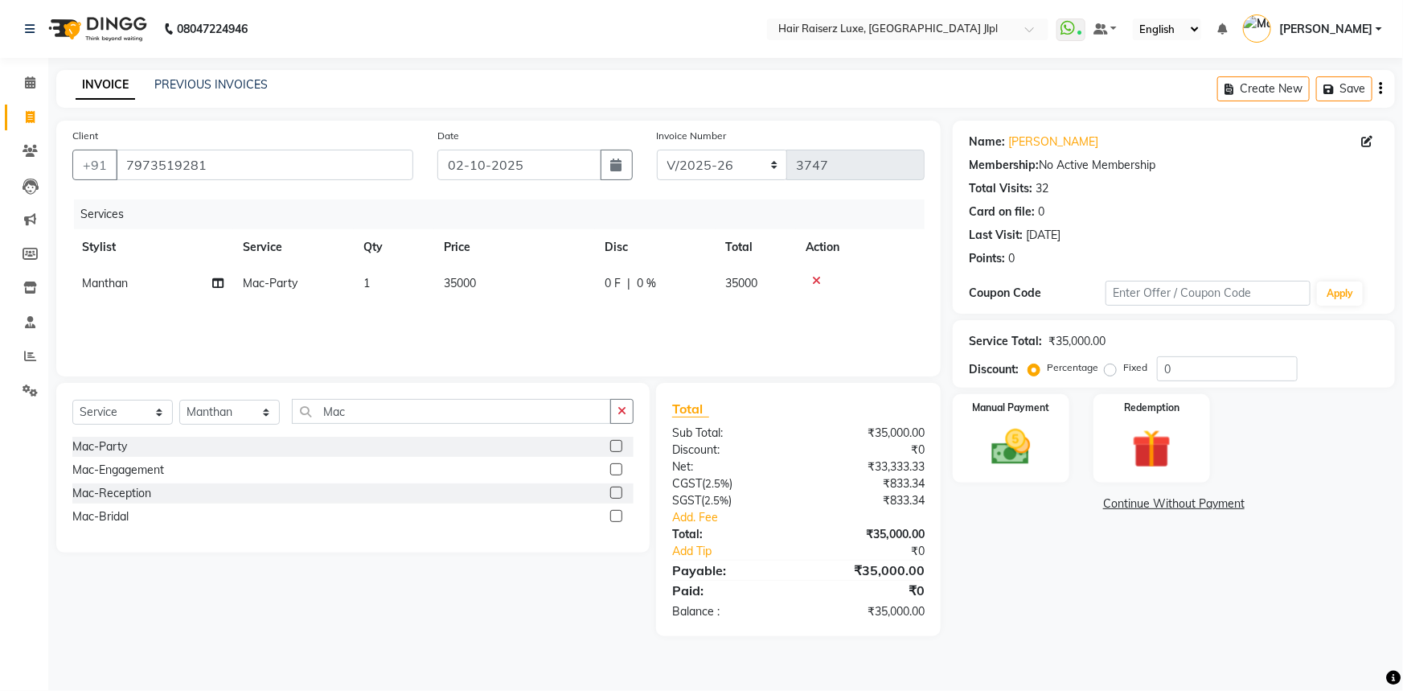
click at [379, 282] on td "1" at bounding box center [394, 283] width 80 height 36
select select "68900"
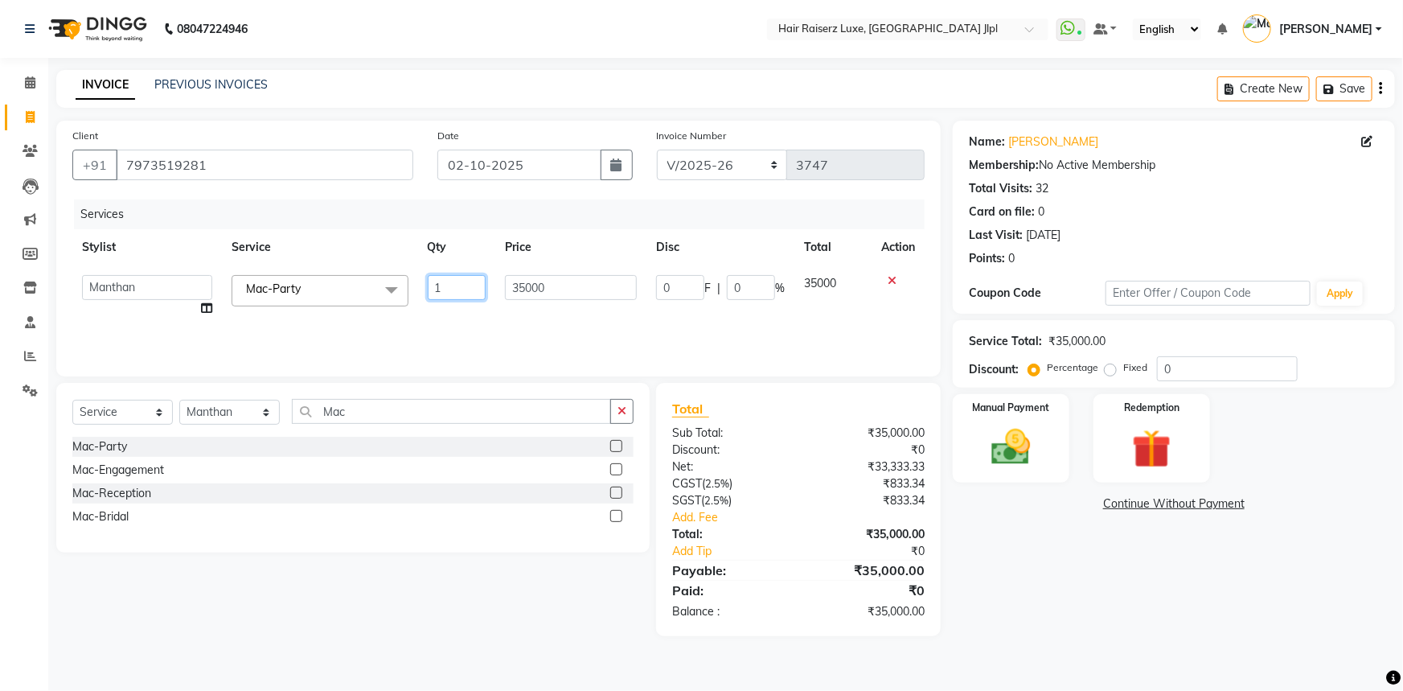
drag, startPoint x: 448, startPoint y: 284, endPoint x: 400, endPoint y: 290, distance: 47.9
click at [401, 290] on tr "Abhishek Aftab Ajay Anand Asma Bhoomika Bilal C&Gs Vogue Chhavi Duati Faizal In…" at bounding box center [498, 295] width 852 height 61
type input "4"
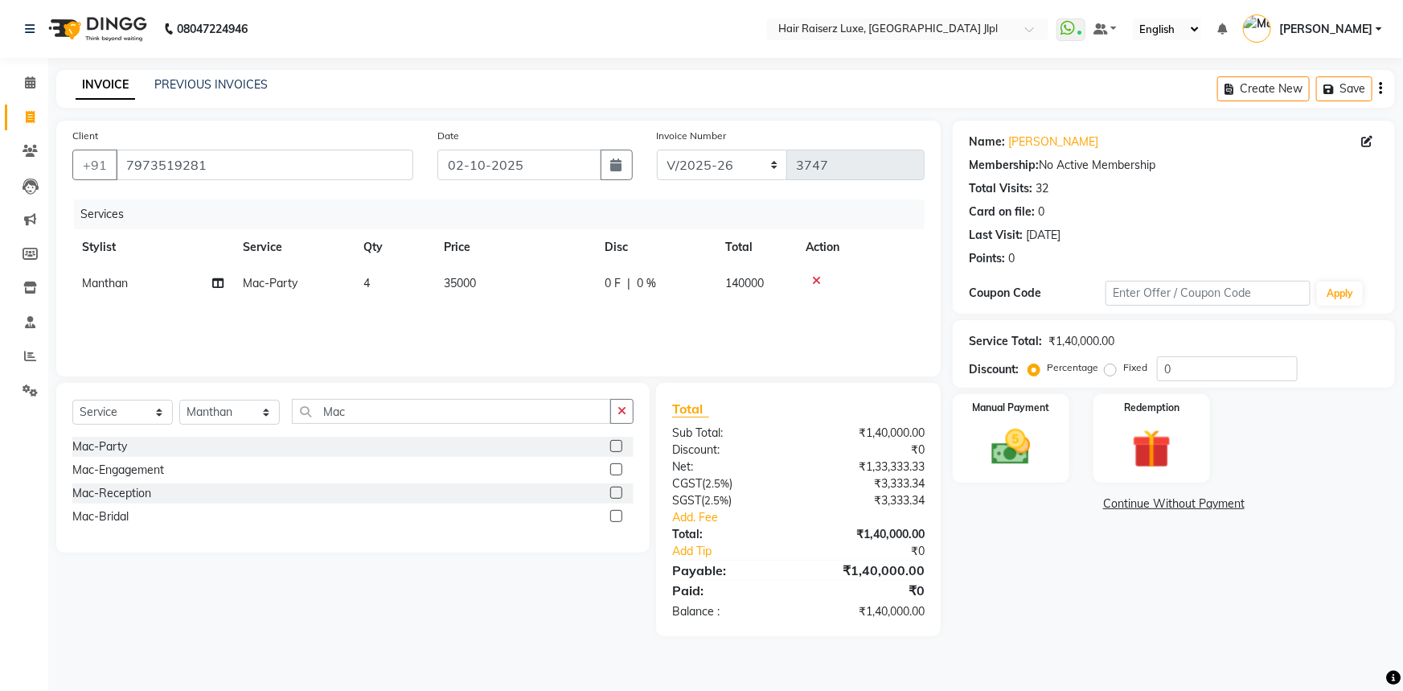
click at [466, 284] on span "35000" at bounding box center [460, 283] width 32 height 14
select select "68900"
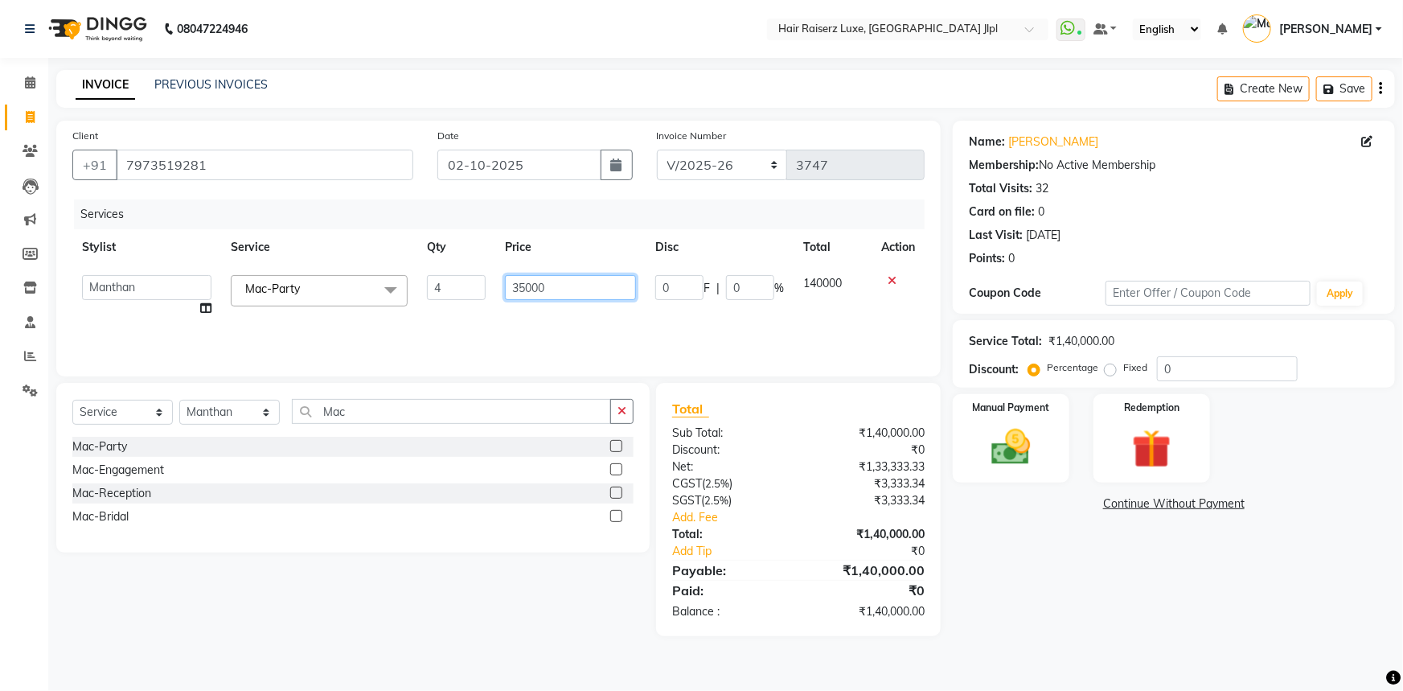
click at [556, 281] on input "35000" at bounding box center [570, 287] width 131 height 25
type input "3500"
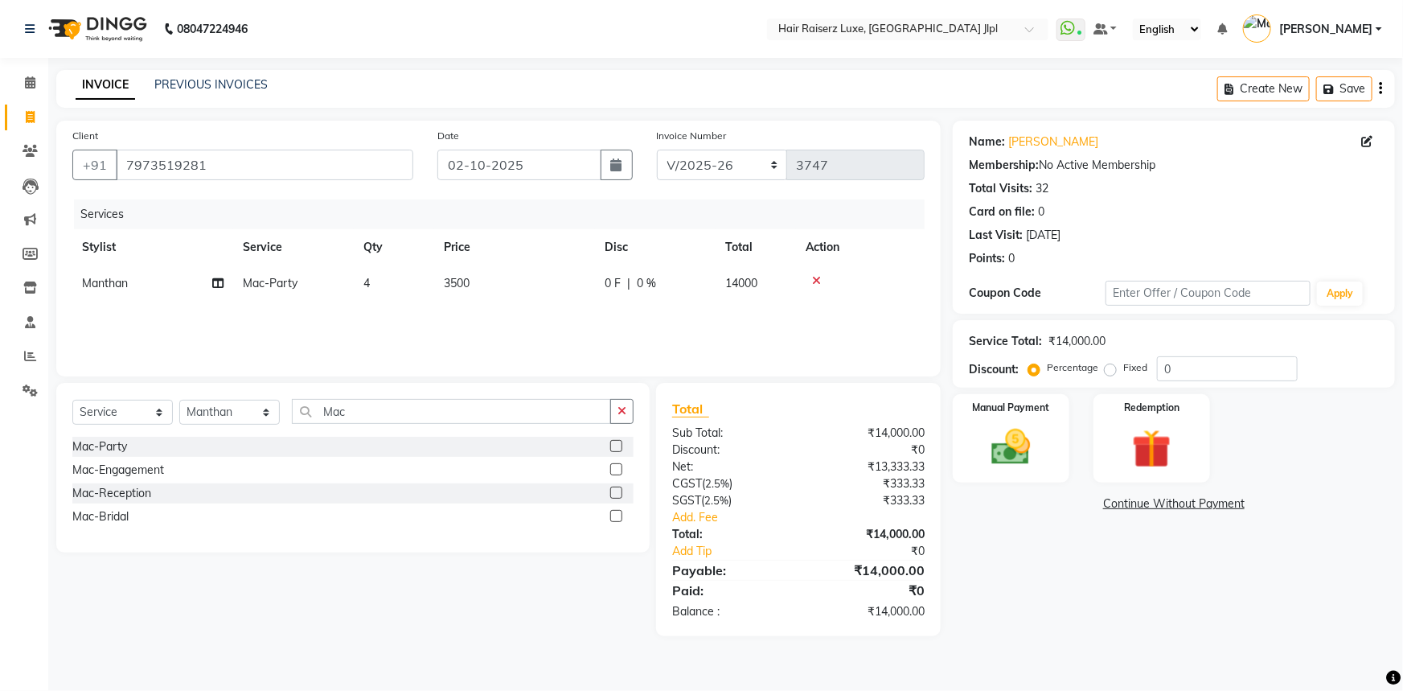
click at [622, 281] on div "0 F | 0 %" at bounding box center [655, 283] width 101 height 17
select select "68900"
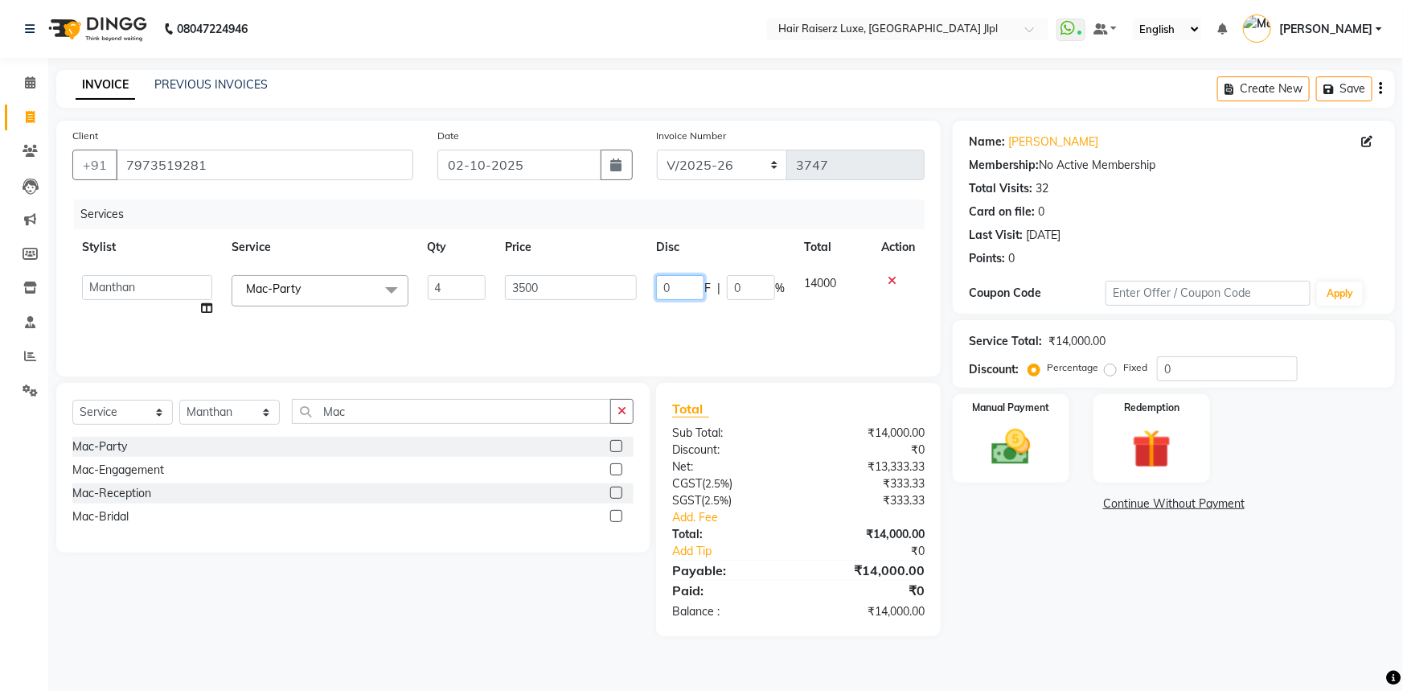
drag, startPoint x: 668, startPoint y: 282, endPoint x: 603, endPoint y: 282, distance: 65.1
click at [603, 282] on tr "Abhishek Aftab Ajay Anand Asma Bhoomika Bilal C&Gs Vogue Chhavi Duati Faizal In…" at bounding box center [498, 295] width 852 height 61
type input "700"
click at [1021, 571] on div "Name: Jaskaran Membership: No Active Membership Total Visits: 32 Card on file: …" at bounding box center [1180, 378] width 454 height 515
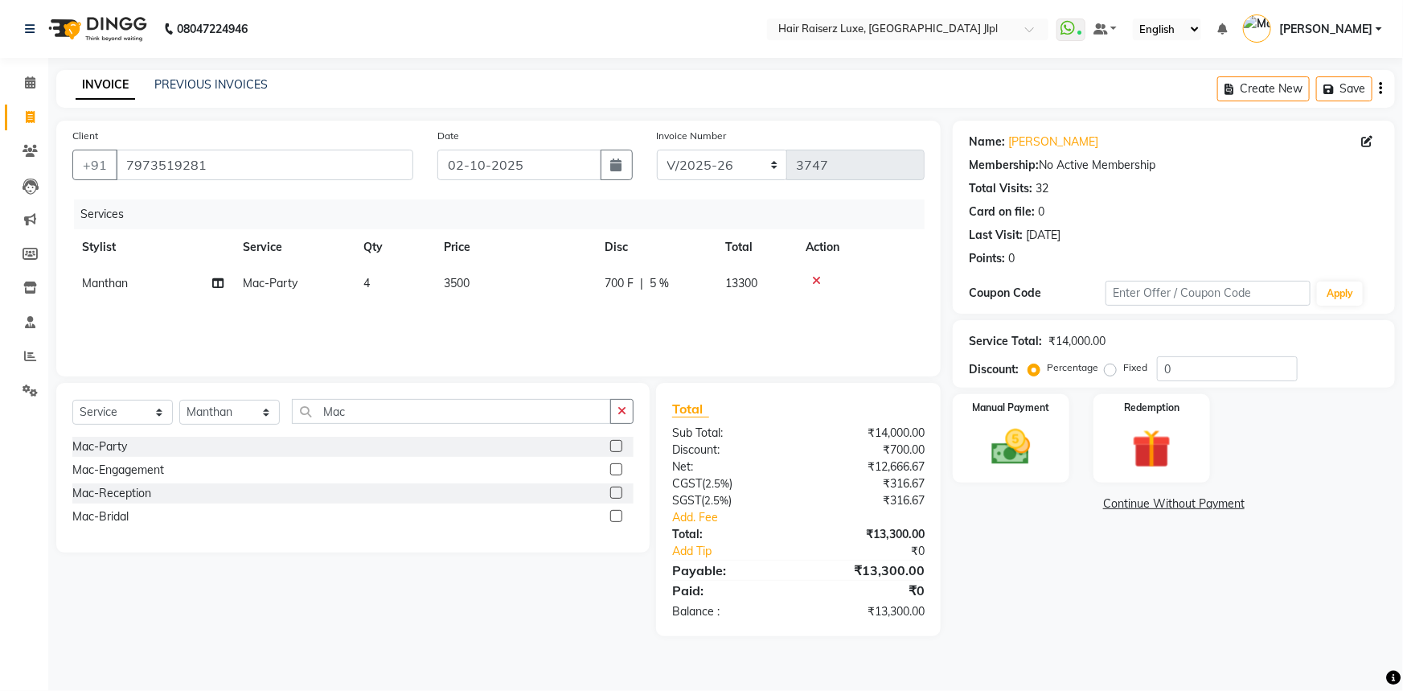
click at [981, 561] on div "Name: Jaskaran Membership: No Active Membership Total Visits: 32 Card on file: …" at bounding box center [1180, 378] width 454 height 515
click at [629, 285] on span "700 F" at bounding box center [619, 283] width 29 height 17
select select "68900"
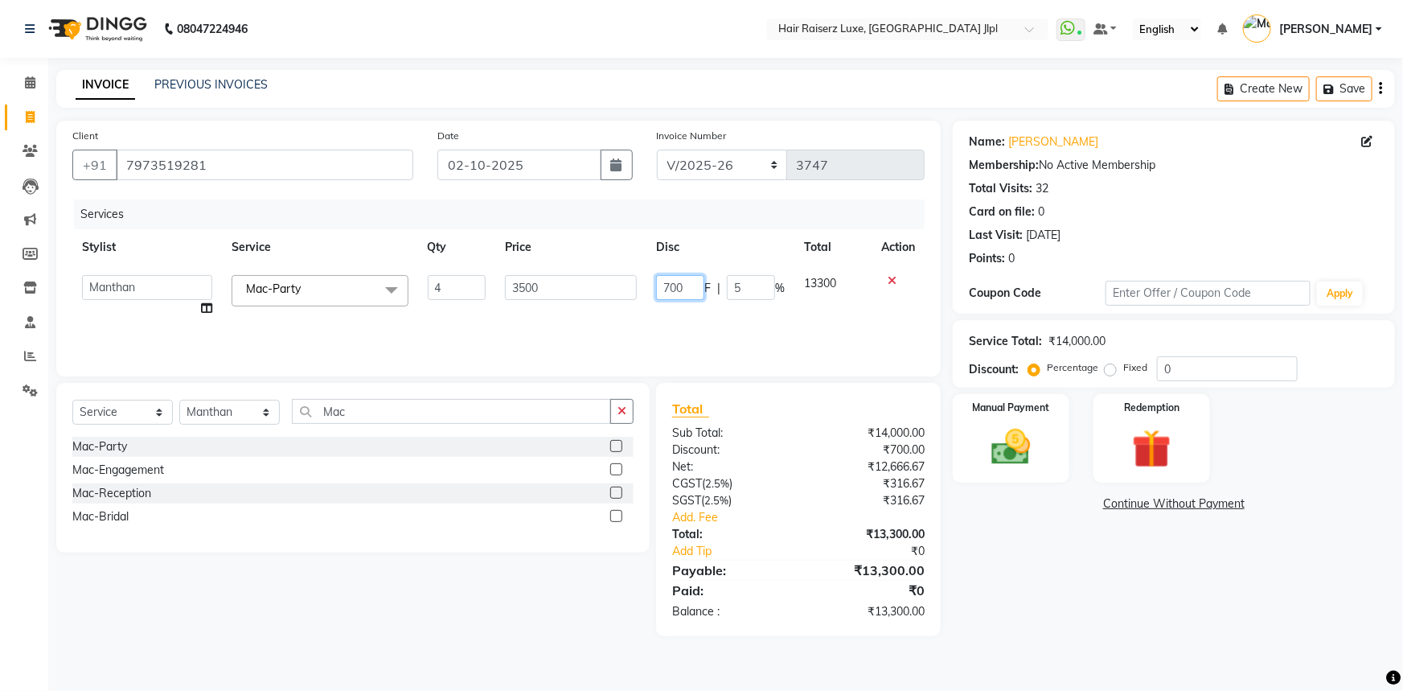
drag, startPoint x: 678, startPoint y: 288, endPoint x: 651, endPoint y: 288, distance: 27.3
click at [651, 288] on td "700 F | 5 %" at bounding box center [721, 295] width 148 height 61
type input "2800"
click at [982, 595] on div "Name: Jaskaran Membership: No Active Membership Total Visits: 32 Card on file: …" at bounding box center [1180, 378] width 454 height 515
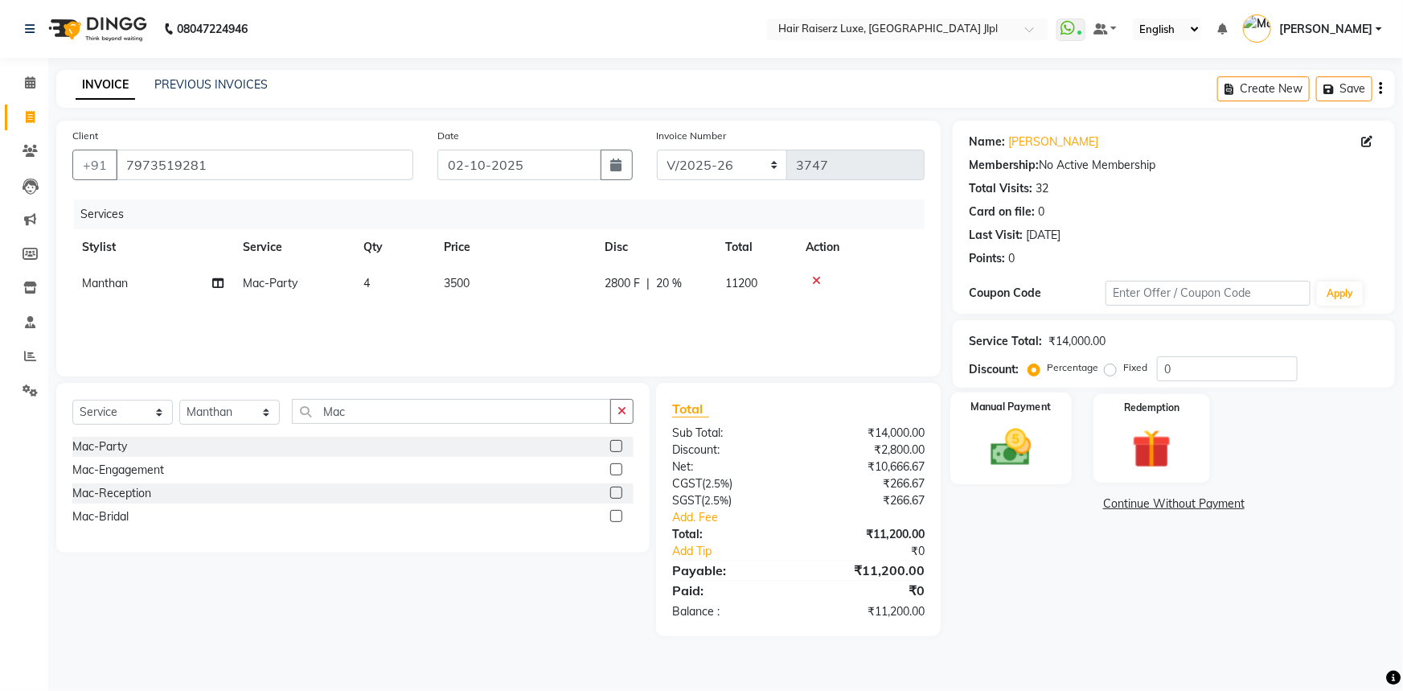
click at [1037, 443] on img at bounding box center [1012, 447] width 66 height 47
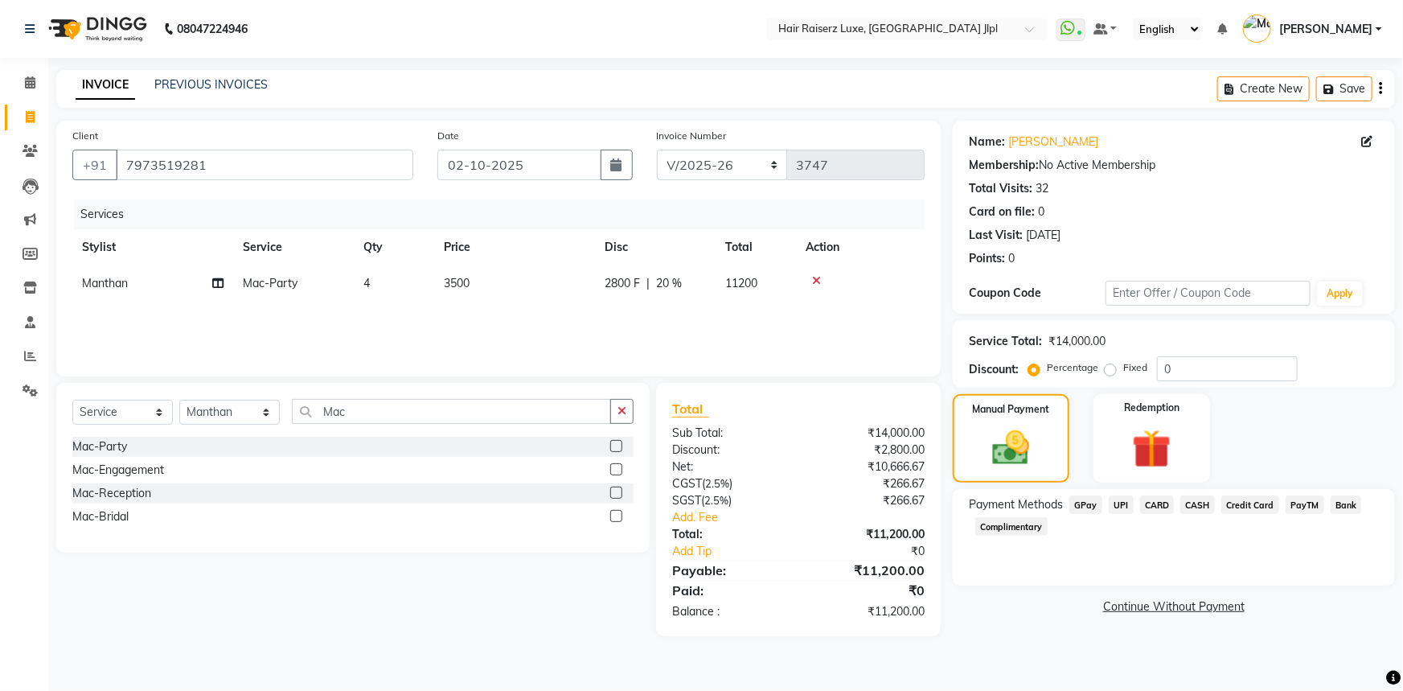
click at [1115, 536] on div "Payment Methods GPay UPI CARD CASH Credit Card PayTM Bank Complimentary" at bounding box center [1174, 516] width 410 height 43
click at [1119, 507] on span "UPI" at bounding box center [1121, 504] width 25 height 18
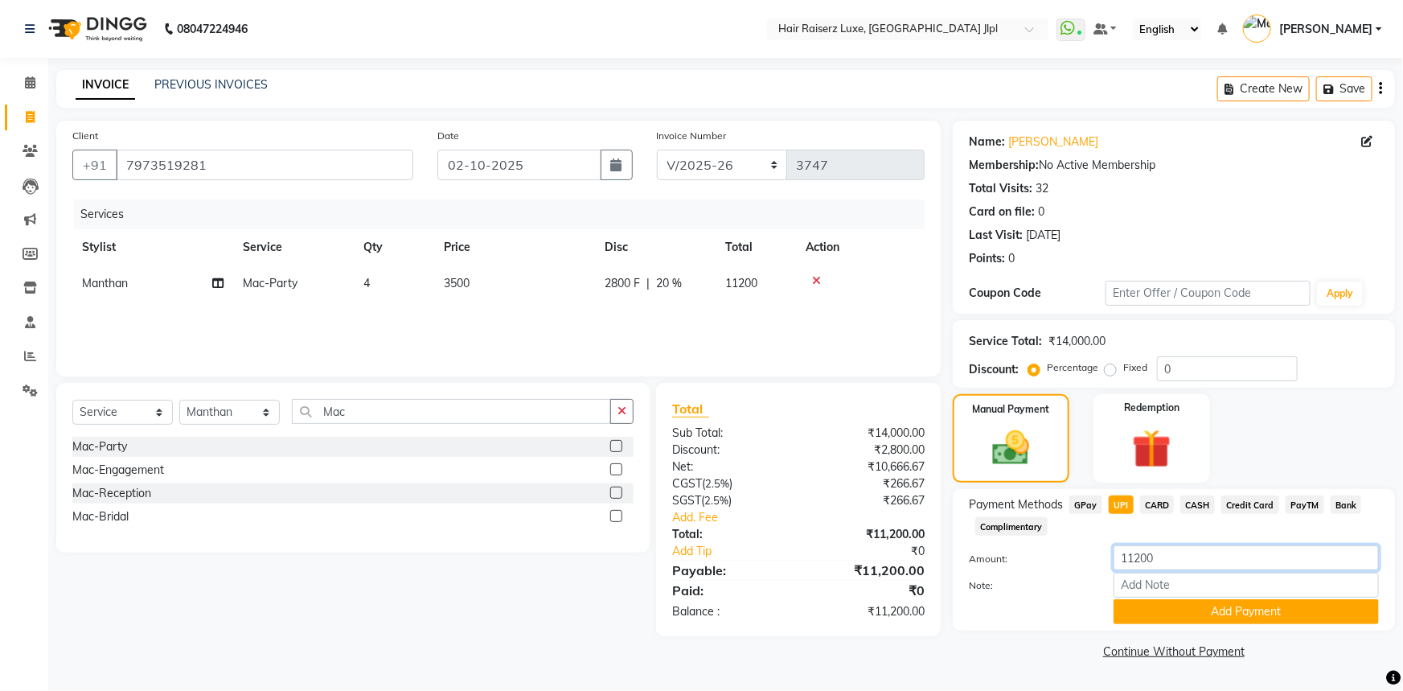
drag, startPoint x: 1123, startPoint y: 558, endPoint x: 945, endPoint y: 567, distance: 178.8
click at [945, 567] on div "Client +91 7973519281 Date 02-10-2025 Invoice Number FF/2025-26 PreP/2025-26 BA…" at bounding box center [725, 392] width 1363 height 543
type input "5000"
click at [1233, 613] on button "Add Payment" at bounding box center [1246, 611] width 265 height 25
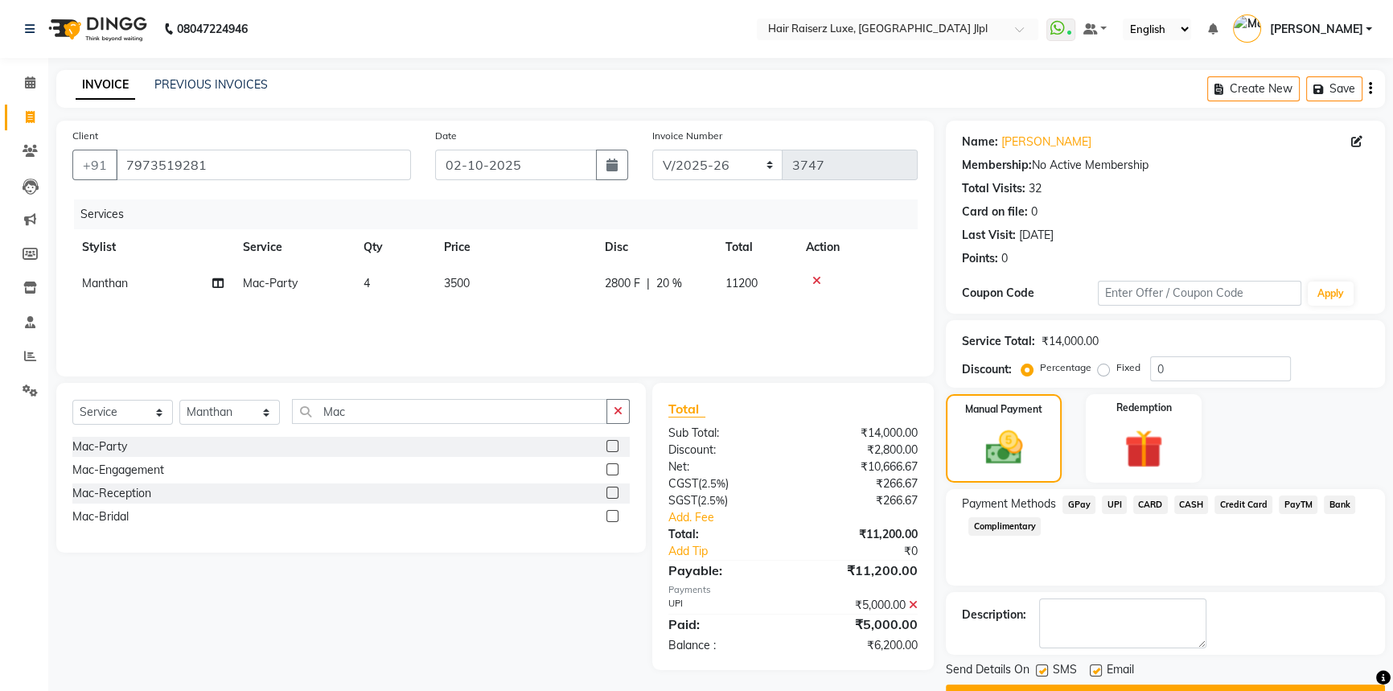
scroll to position [41, 0]
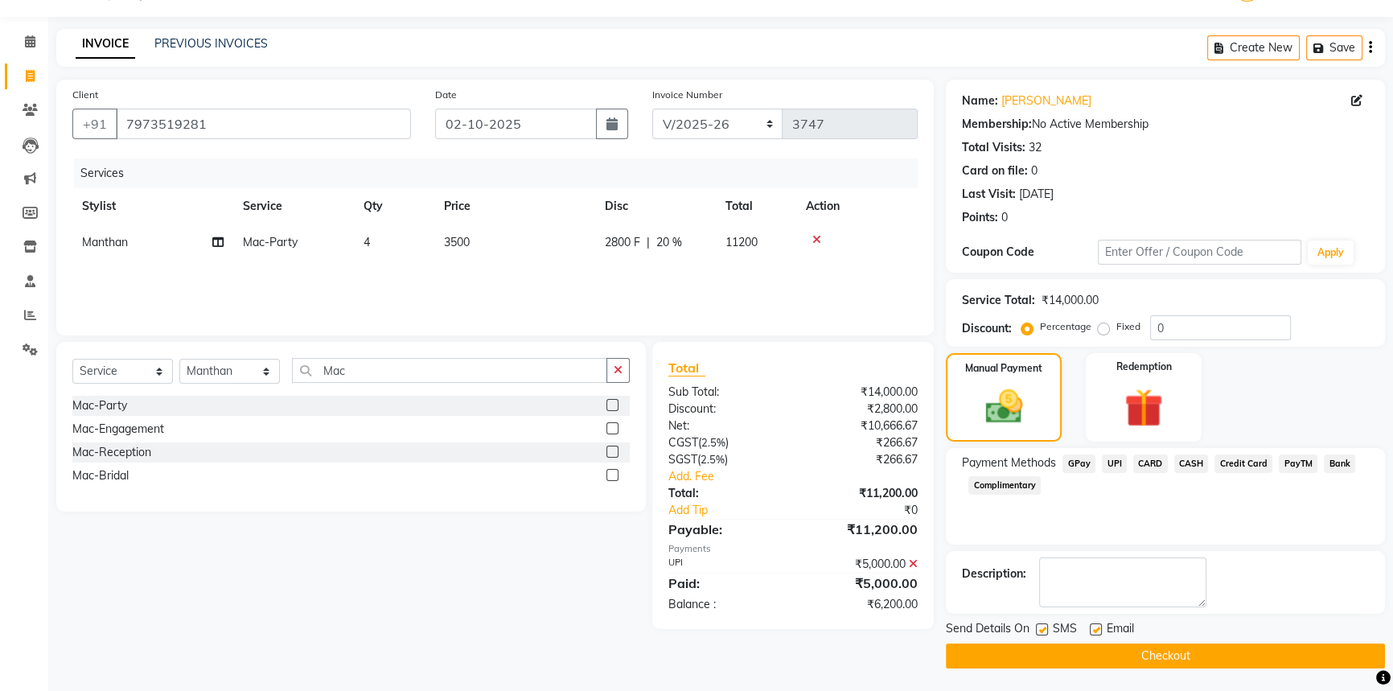
click at [1097, 627] on label at bounding box center [1096, 629] width 12 height 12
click at [1097, 627] on input "checkbox" at bounding box center [1095, 630] width 10 height 10
checkbox input "false"
click at [1054, 565] on textarea at bounding box center [1122, 582] width 167 height 50
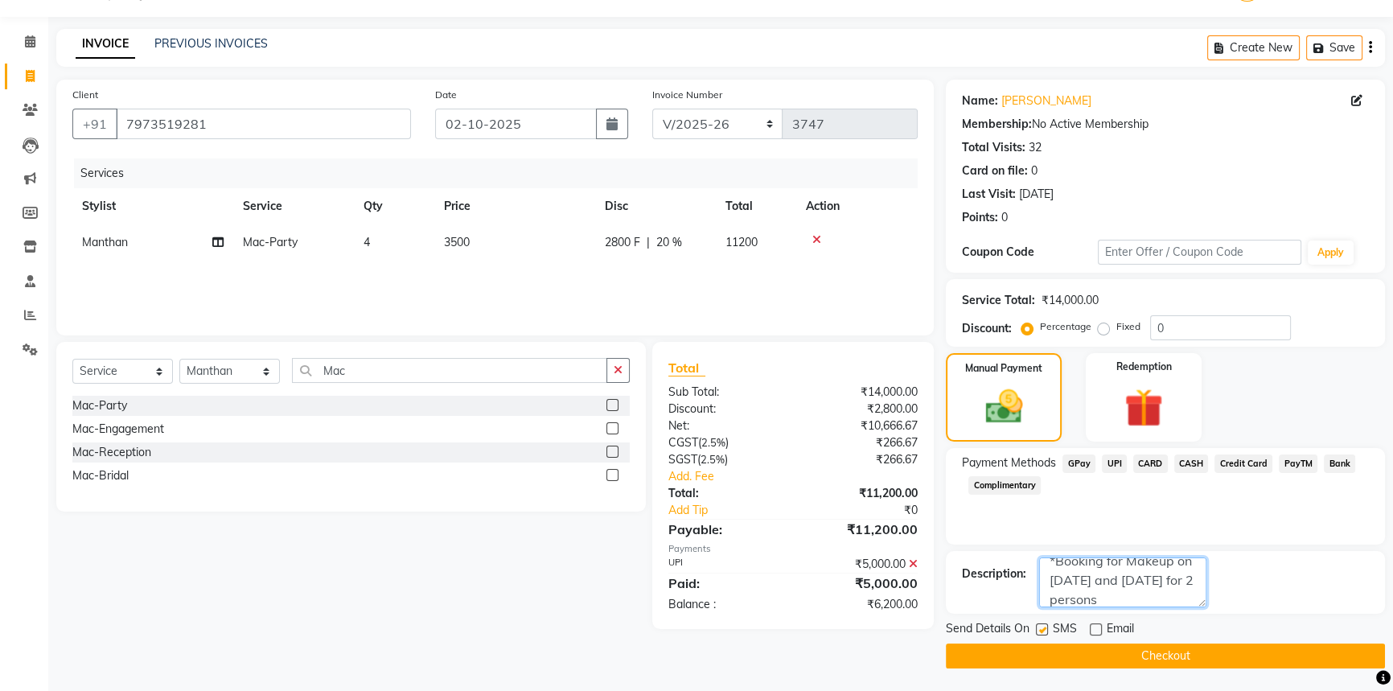
click at [1075, 600] on textarea at bounding box center [1122, 582] width 167 height 50
click at [1157, 594] on textarea at bounding box center [1122, 582] width 167 height 50
type textarea "*Booking for Makeup on 14th Nov and 16th Nov. for 2 persons."
click at [1160, 655] on button "Checkout" at bounding box center [1165, 655] width 439 height 25
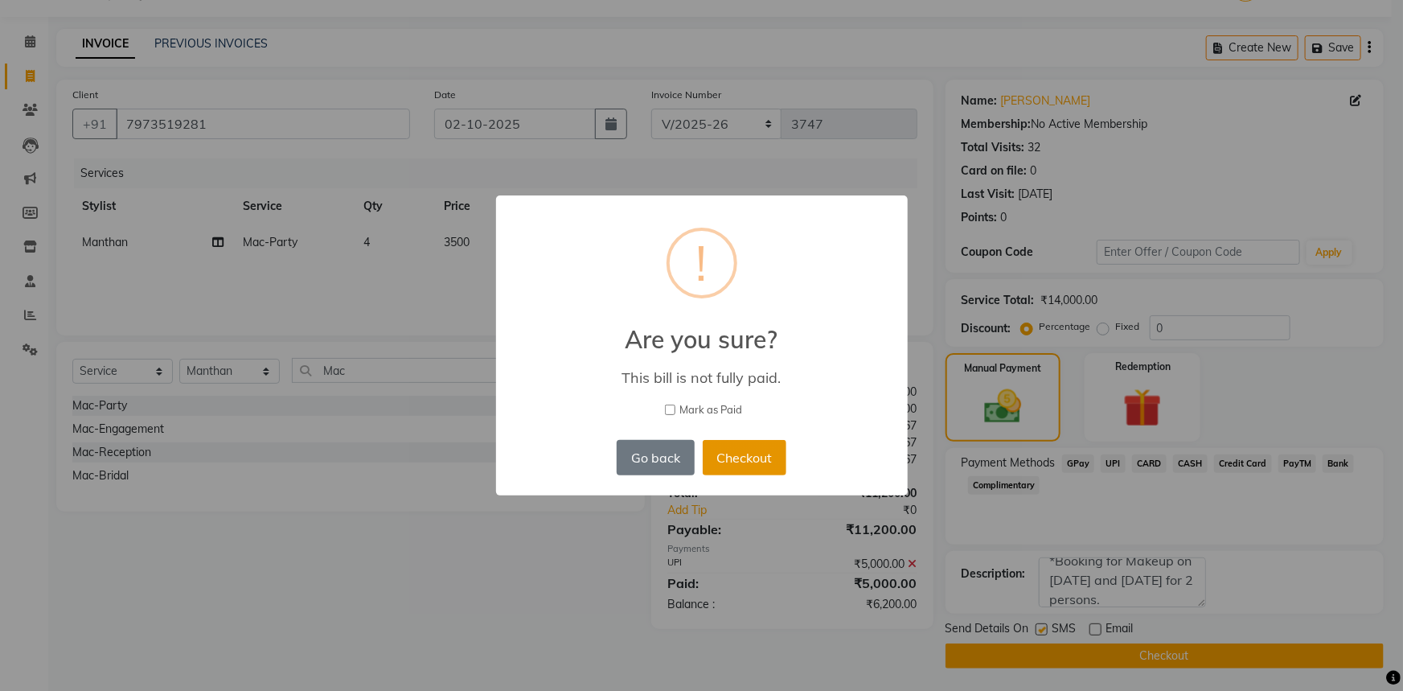
click at [752, 465] on button "Checkout" at bounding box center [745, 457] width 84 height 35
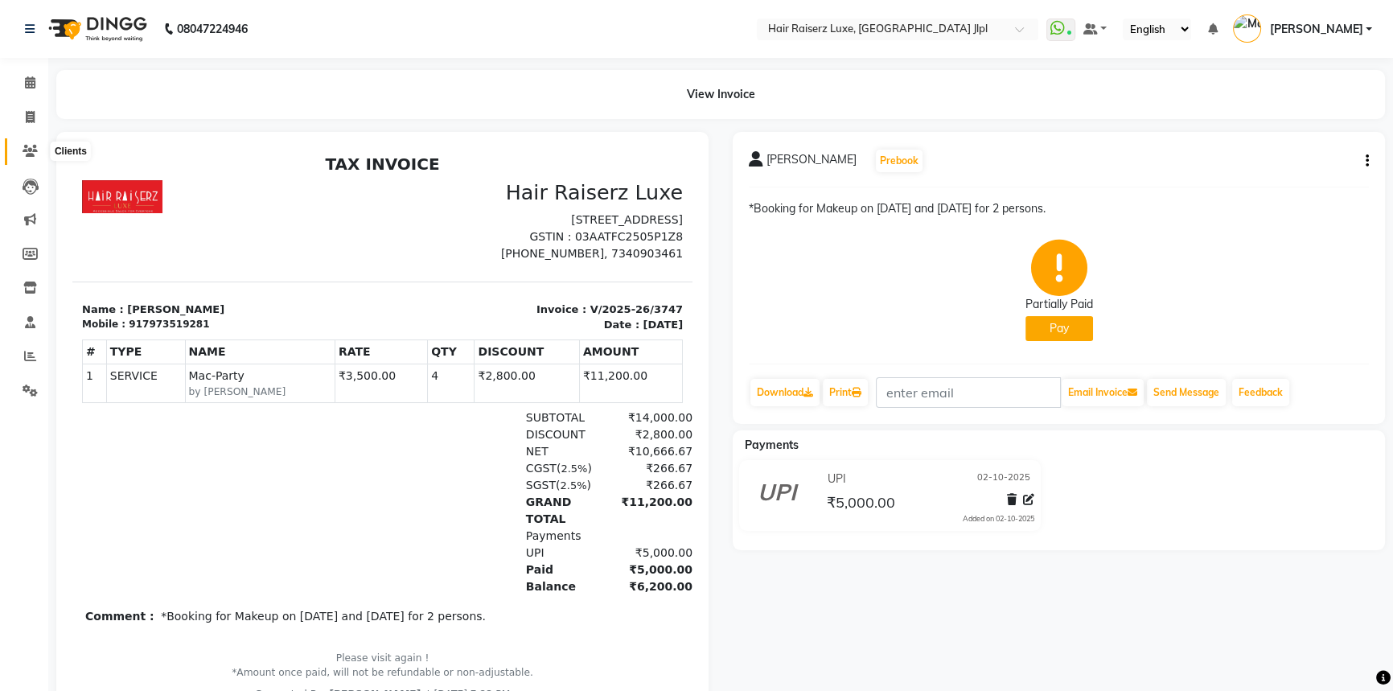
click at [29, 147] on icon at bounding box center [30, 151] width 15 height 12
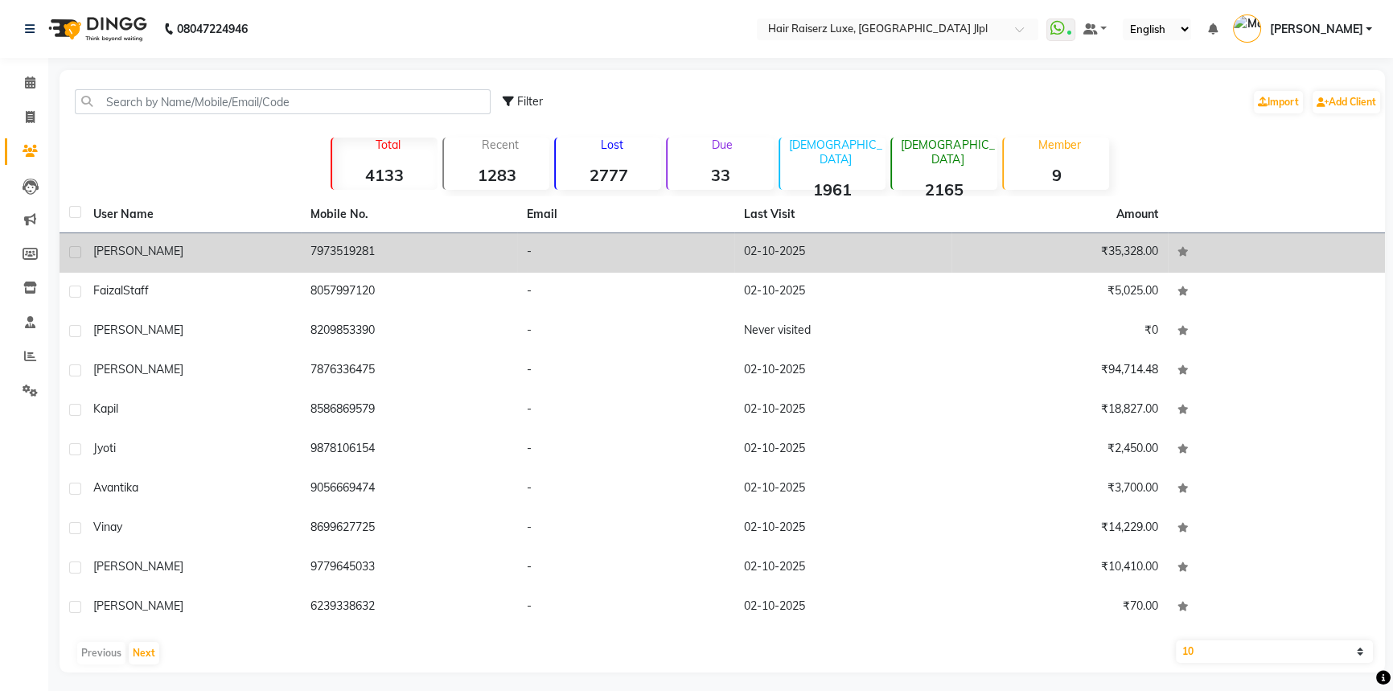
click at [252, 263] on td "[PERSON_NAME]" at bounding box center [192, 252] width 217 height 39
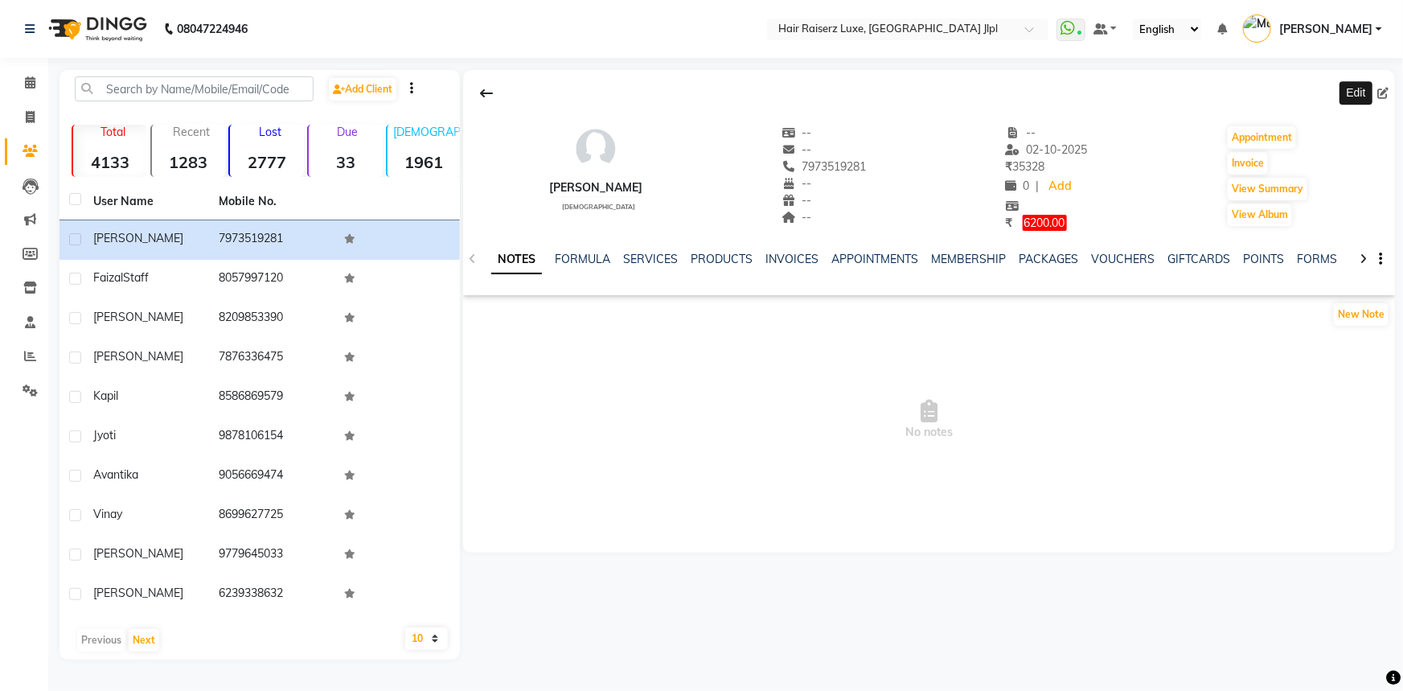
click at [1383, 96] on icon at bounding box center [1383, 93] width 11 height 11
select select "[DEMOGRAPHIC_DATA]"
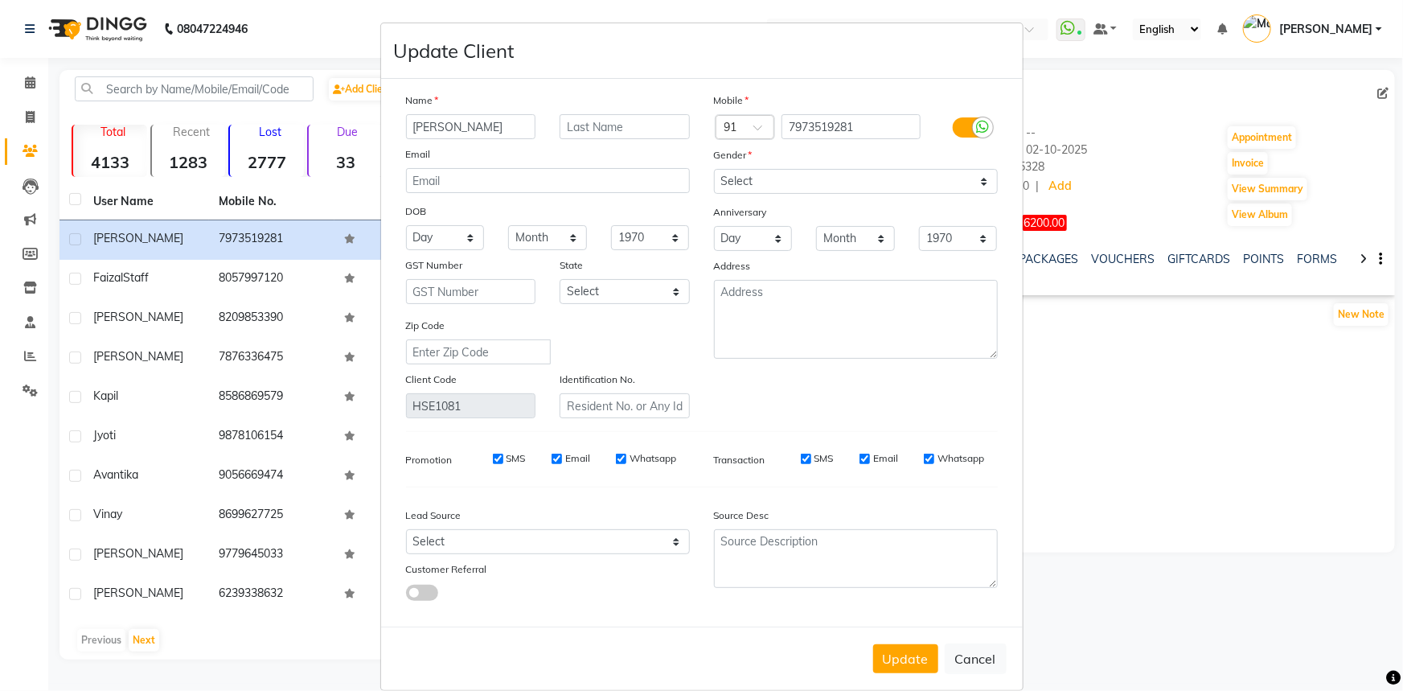
click at [431, 129] on input "[PERSON_NAME]" at bounding box center [471, 126] width 130 height 25
type input "Jaskiran"
click at [891, 666] on button "Update" at bounding box center [905, 658] width 65 height 29
select select
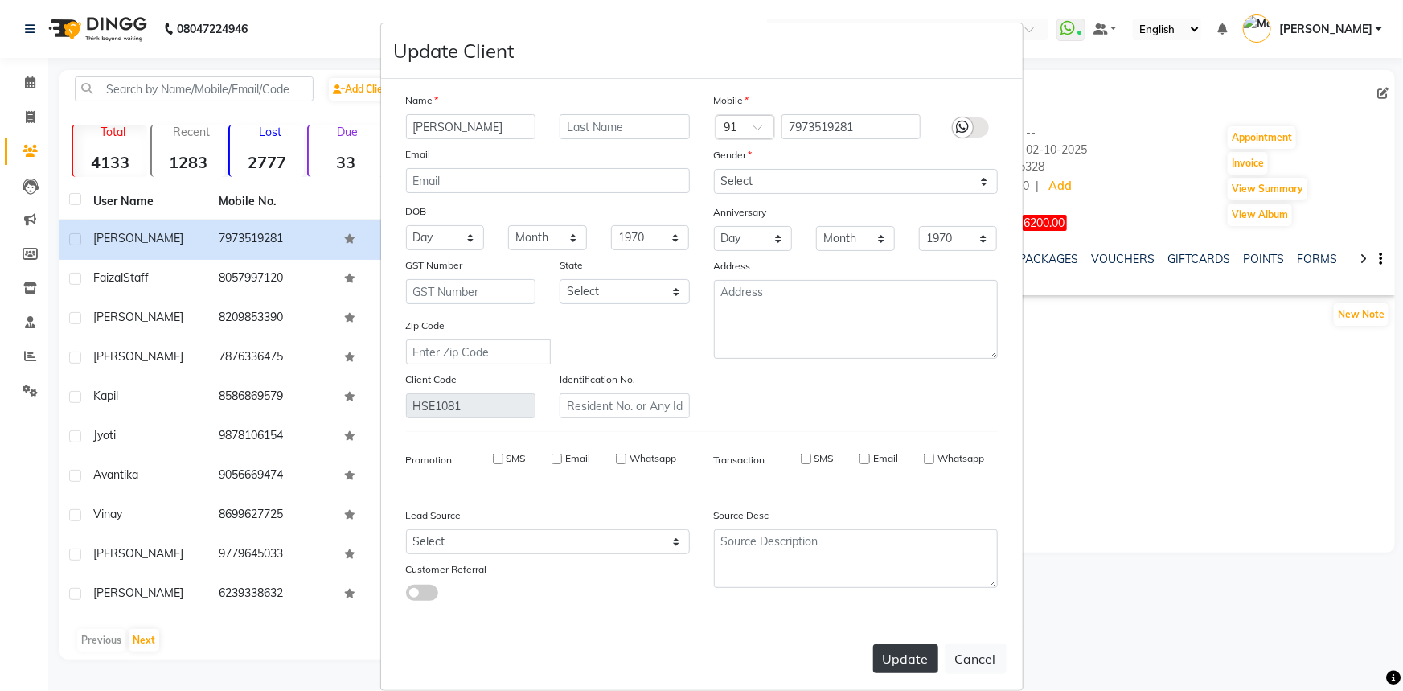
select select
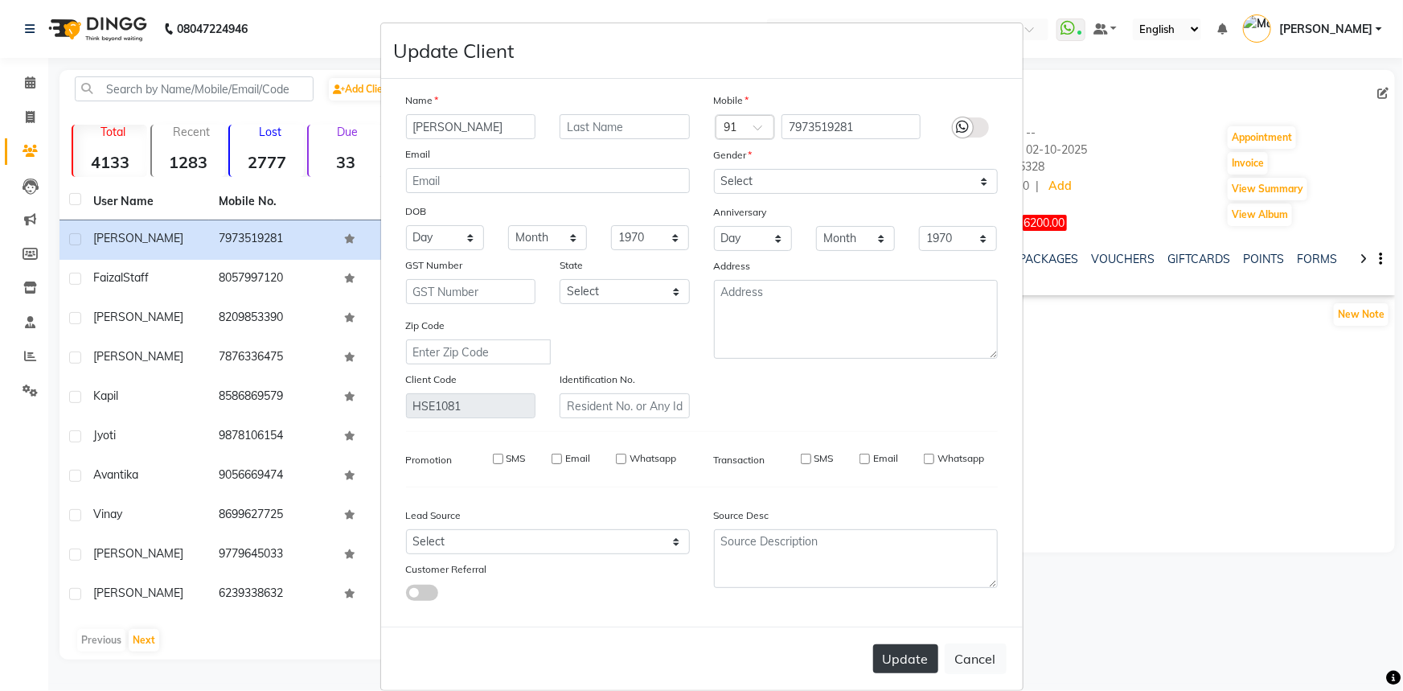
checkbox input "false"
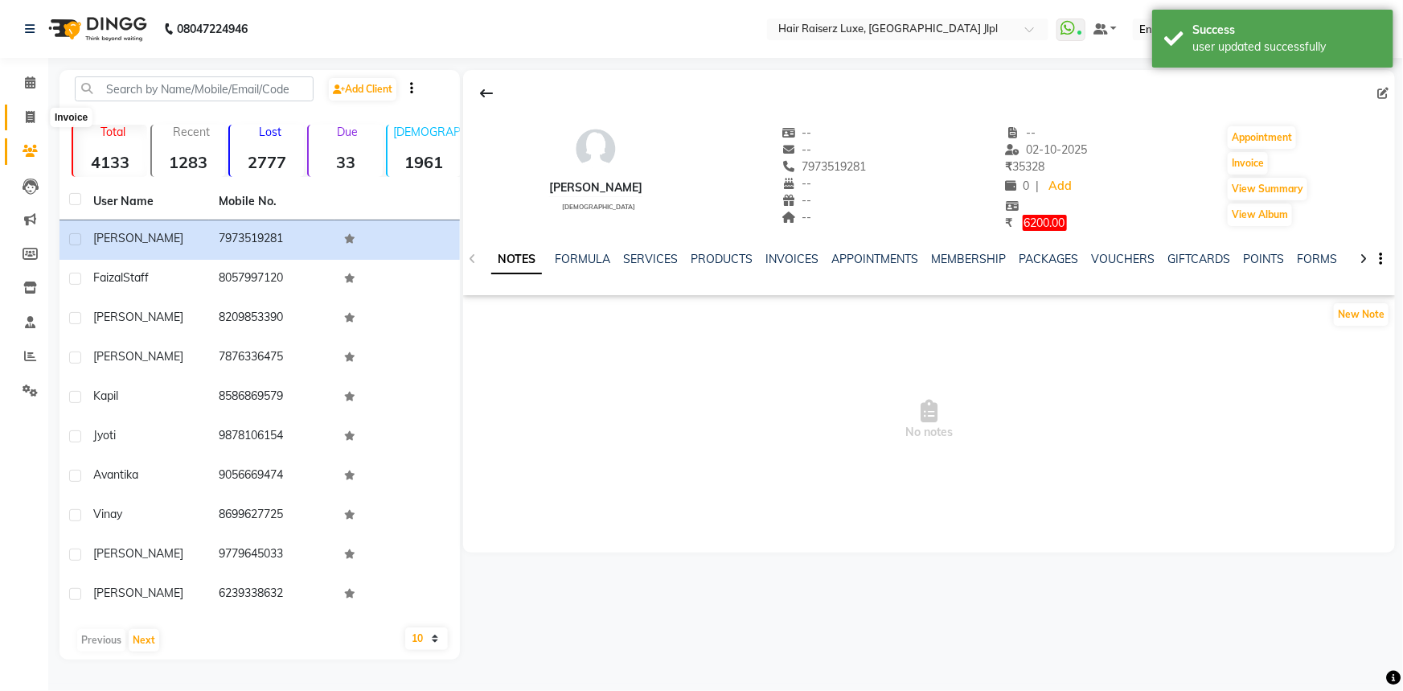
click at [26, 114] on icon at bounding box center [30, 117] width 9 height 12
select select "service"
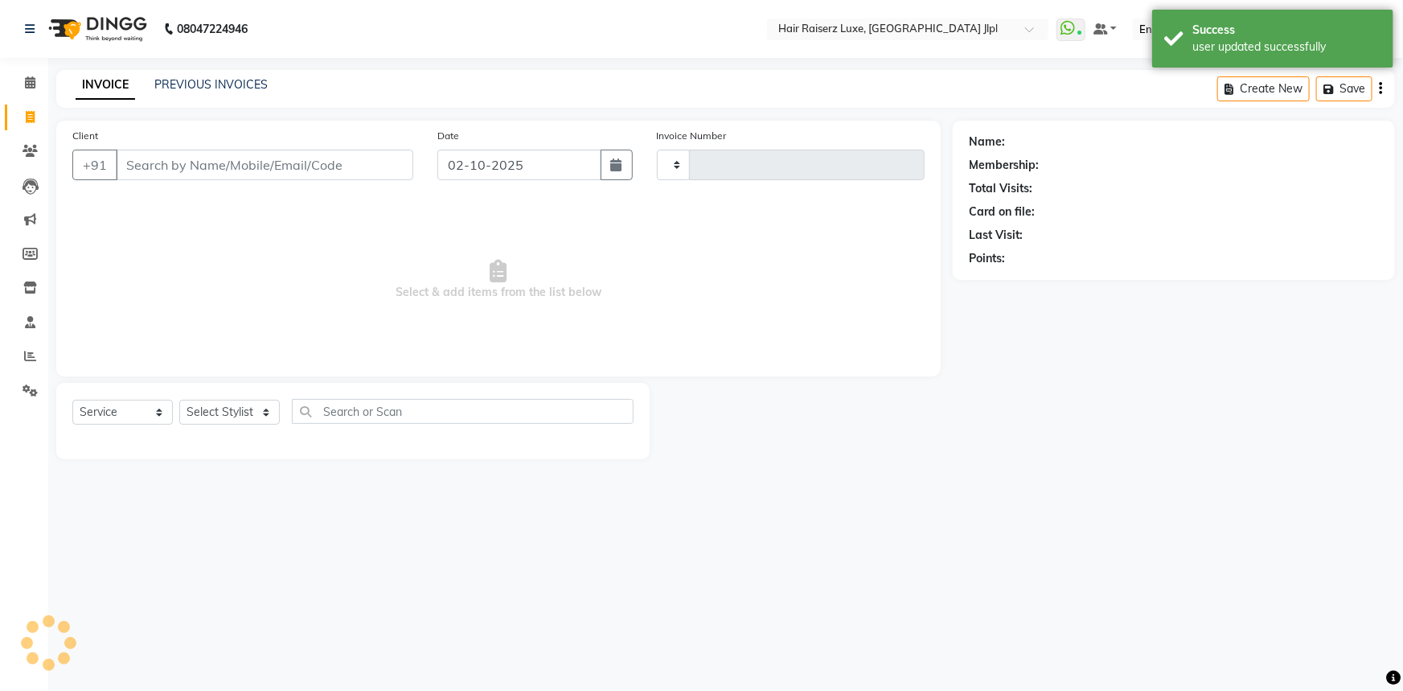
type input "3748"
select select "5409"
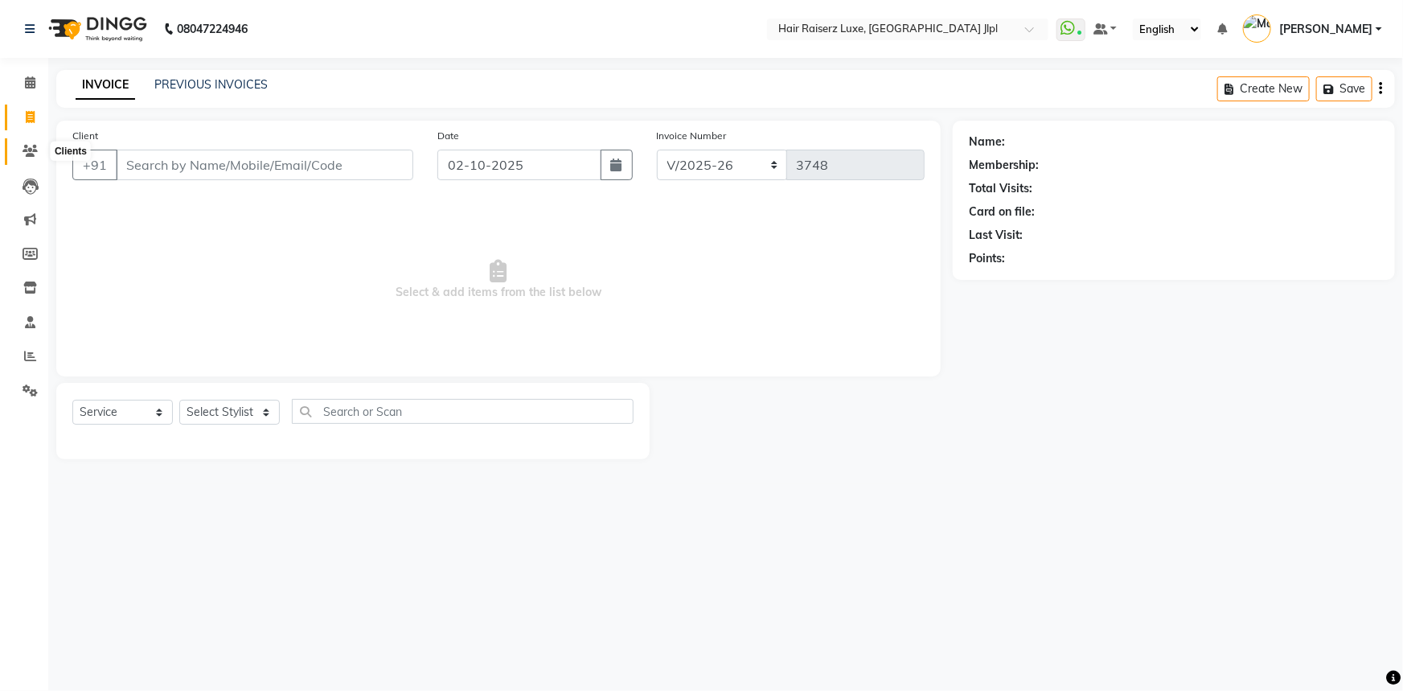
click at [20, 142] on span at bounding box center [30, 151] width 28 height 18
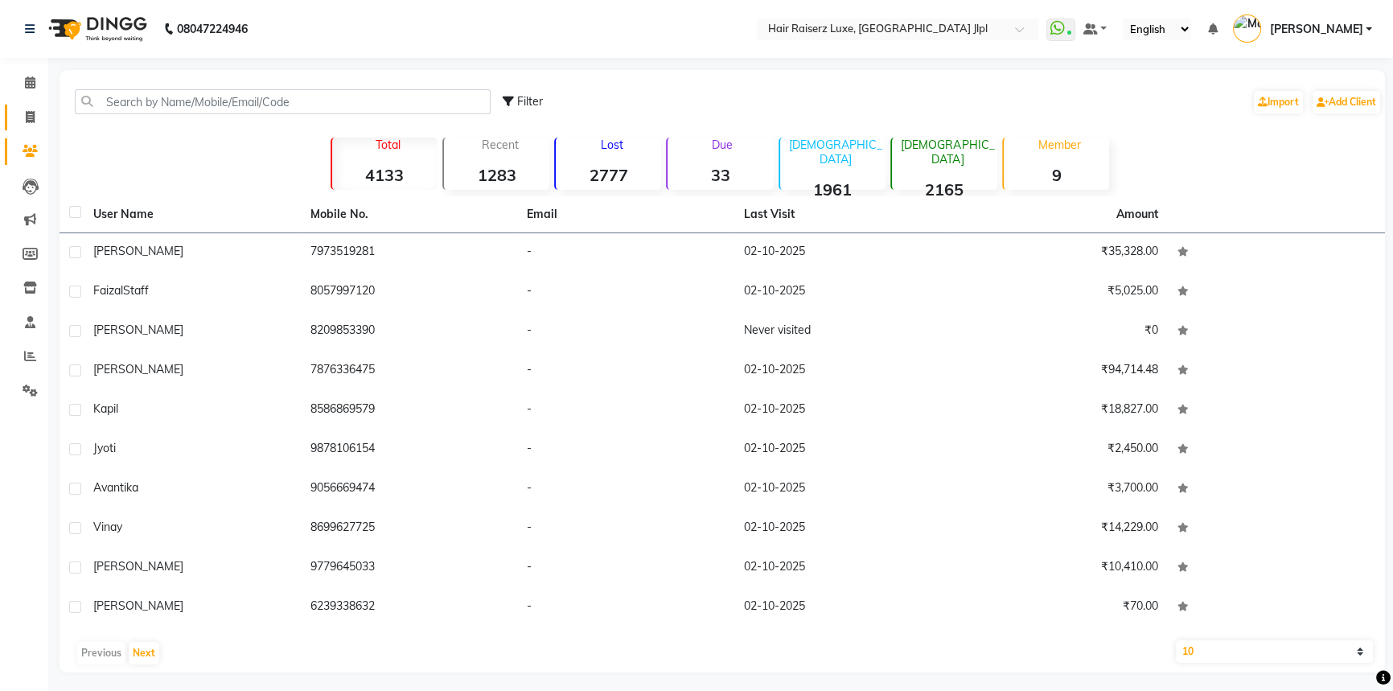
click at [27, 125] on span at bounding box center [30, 118] width 28 height 18
select select "service"
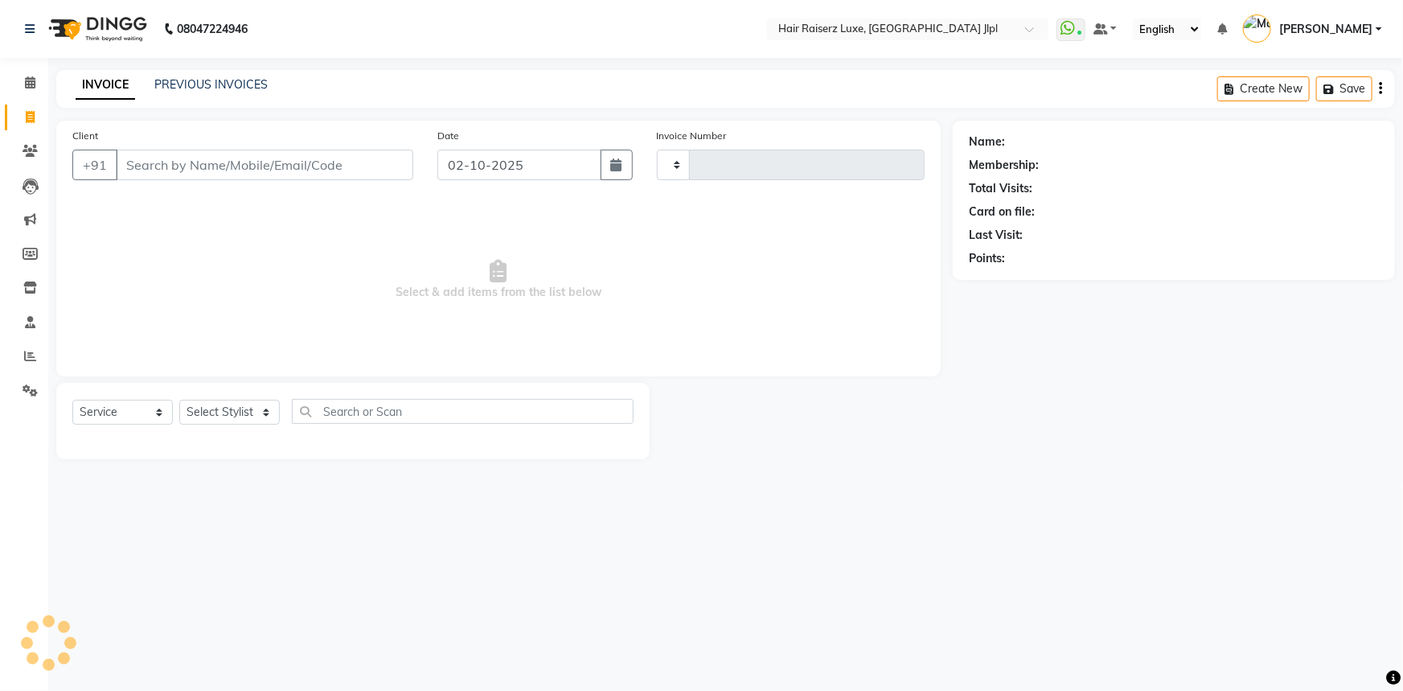
type input "3748"
select select "5409"
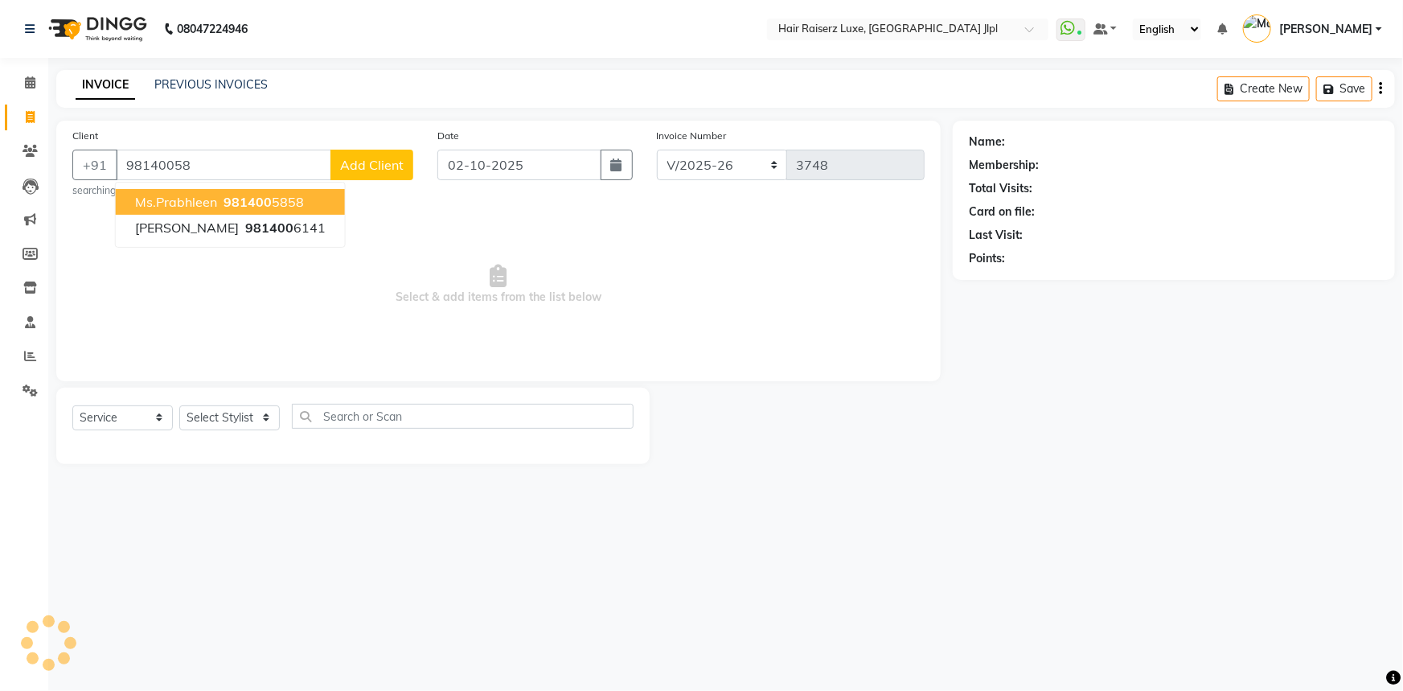
click at [146, 200] on span "Ms.Prabhleen" at bounding box center [176, 202] width 82 height 16
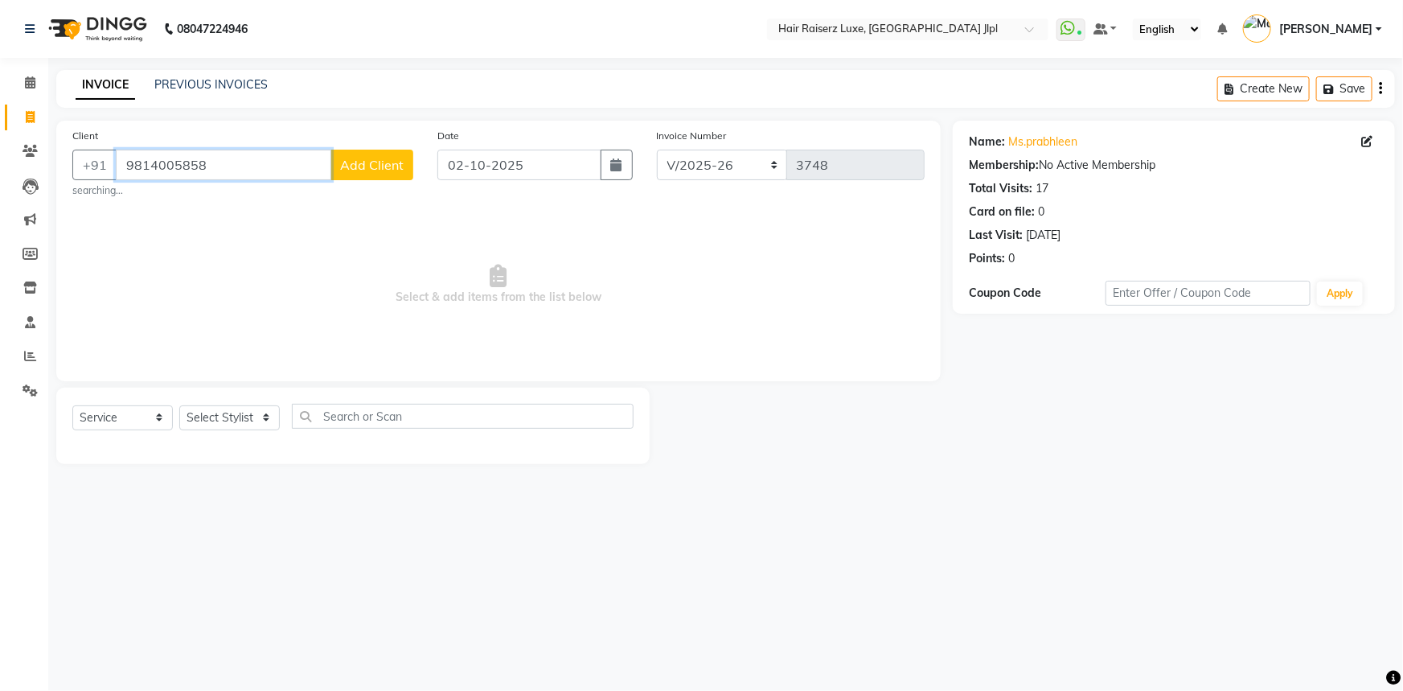
click at [252, 175] on input "9814005858" at bounding box center [224, 165] width 216 height 31
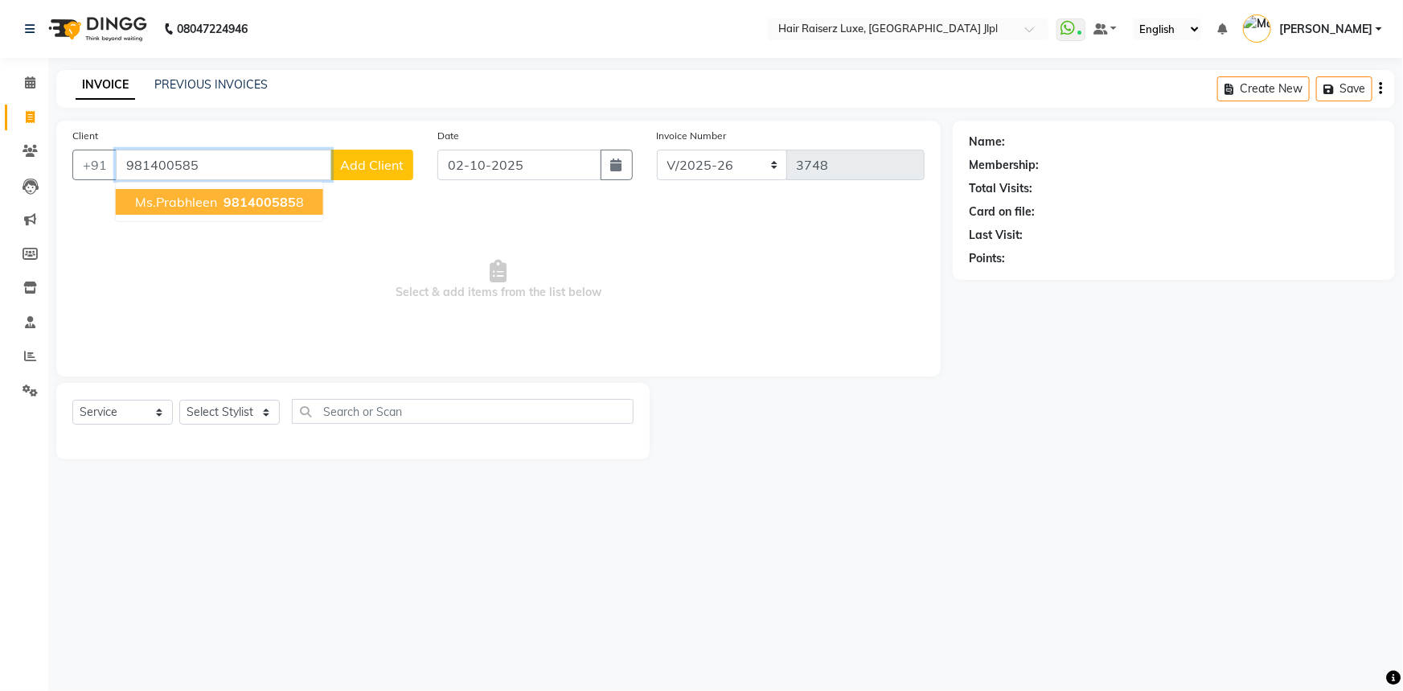
click at [228, 197] on span "981400585" at bounding box center [260, 202] width 72 height 16
type input "9814005858"
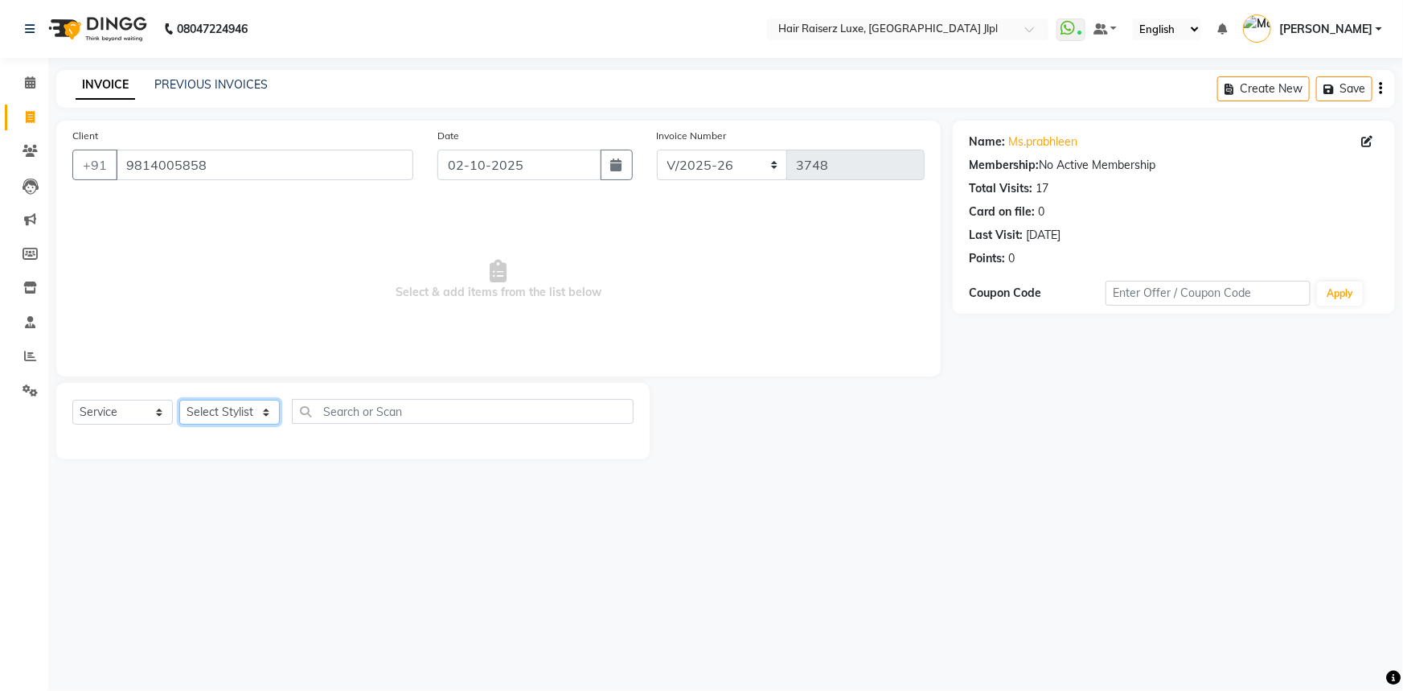
click at [252, 417] on select "Select Stylist [PERSON_NAME] [PERSON_NAME] Asma [PERSON_NAME] C&Gs Vogue [PERSO…" at bounding box center [229, 412] width 101 height 25
select select "36169"
click at [179, 400] on select "Select Stylist [PERSON_NAME] [PERSON_NAME] Asma [PERSON_NAME] C&Gs Vogue [PERSO…" at bounding box center [229, 412] width 101 height 25
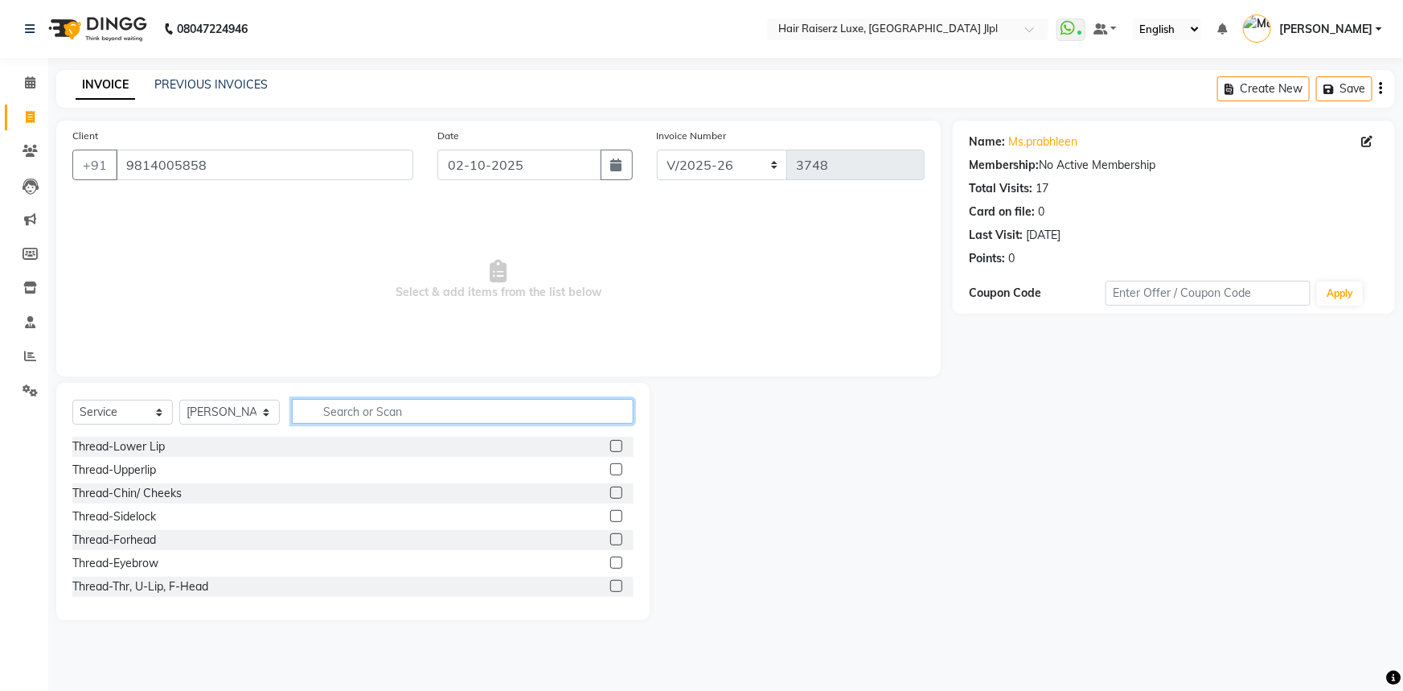
click at [323, 409] on input "text" at bounding box center [463, 411] width 342 height 25
type input "hair d"
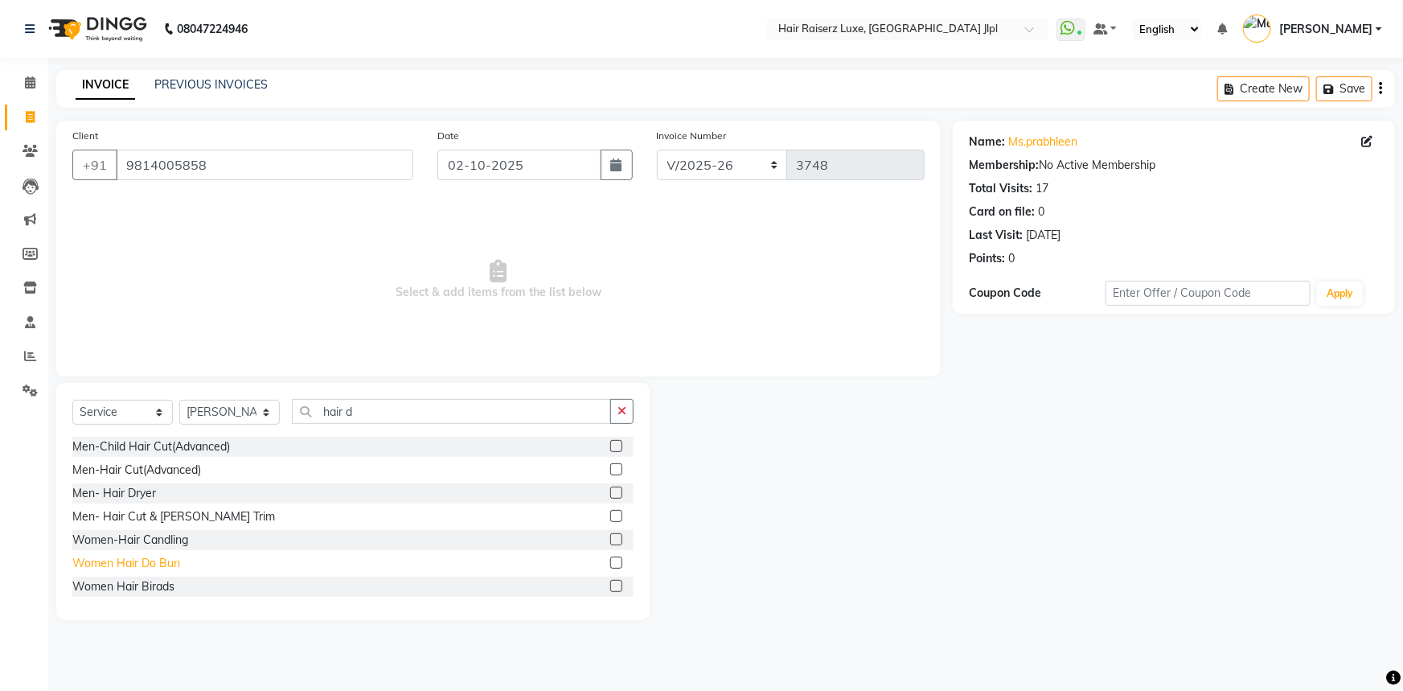
click at [133, 561] on div "Women Hair Do Bun" at bounding box center [126, 563] width 108 height 17
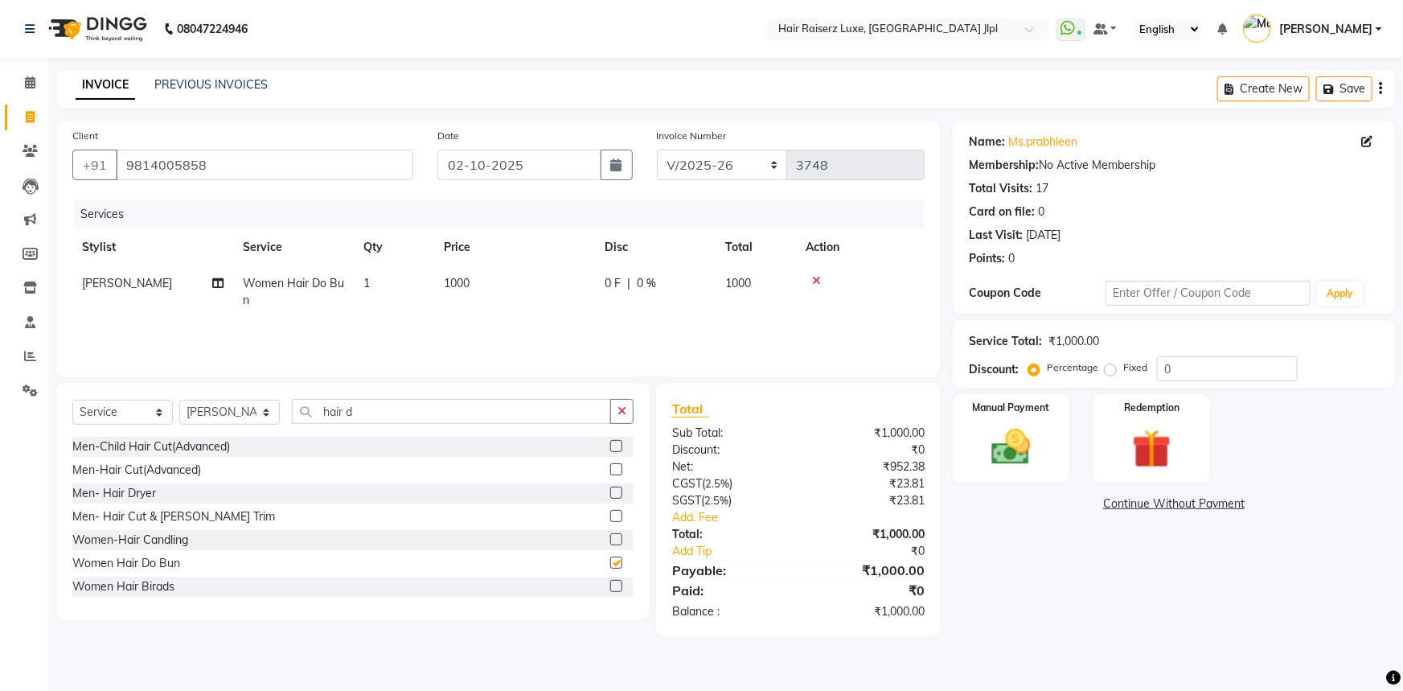
checkbox input "false"
click at [457, 281] on span "1000" at bounding box center [457, 283] width 26 height 14
select select "36169"
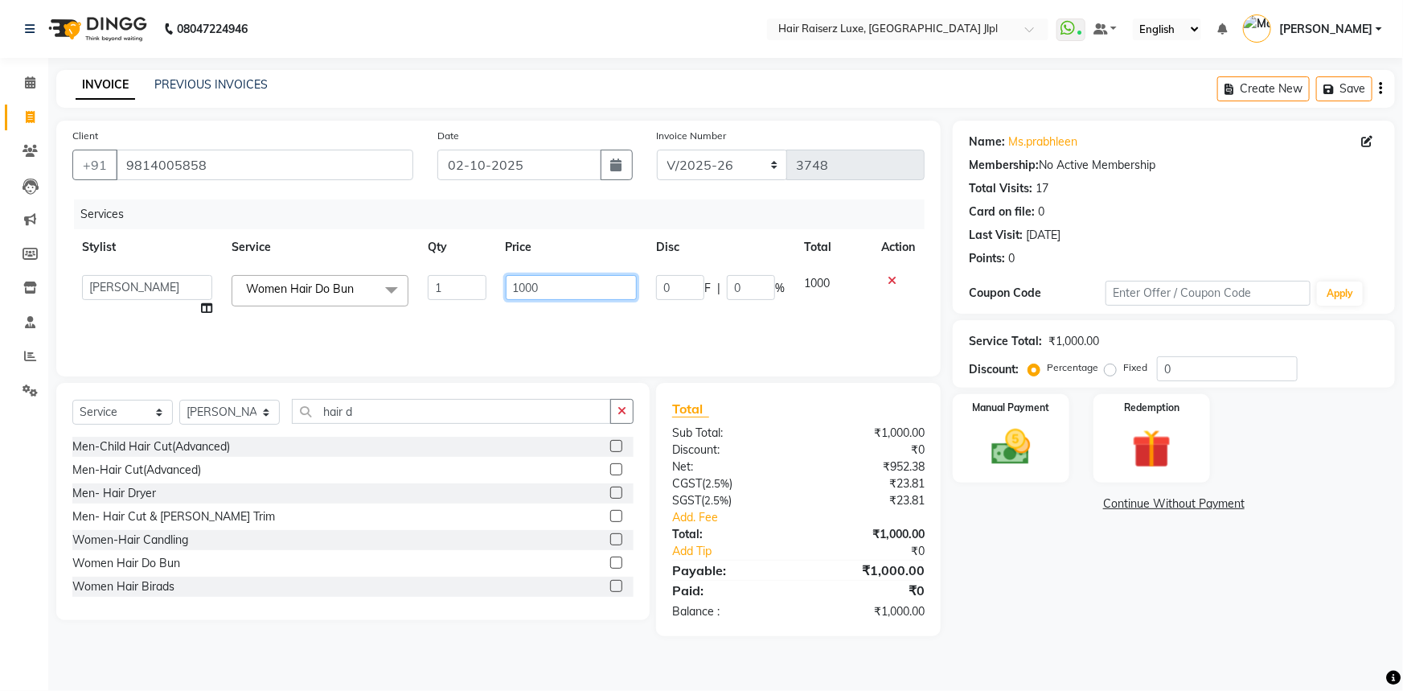
drag, startPoint x: 527, startPoint y: 289, endPoint x: 470, endPoint y: 285, distance: 56.4
click at [473, 284] on tr "Abhishek Aftab Ajay Anand Asma Bhoomika Bilal C&Gs Vogue Chhavi Duati Faizal In…" at bounding box center [498, 295] width 852 height 61
type input "800"
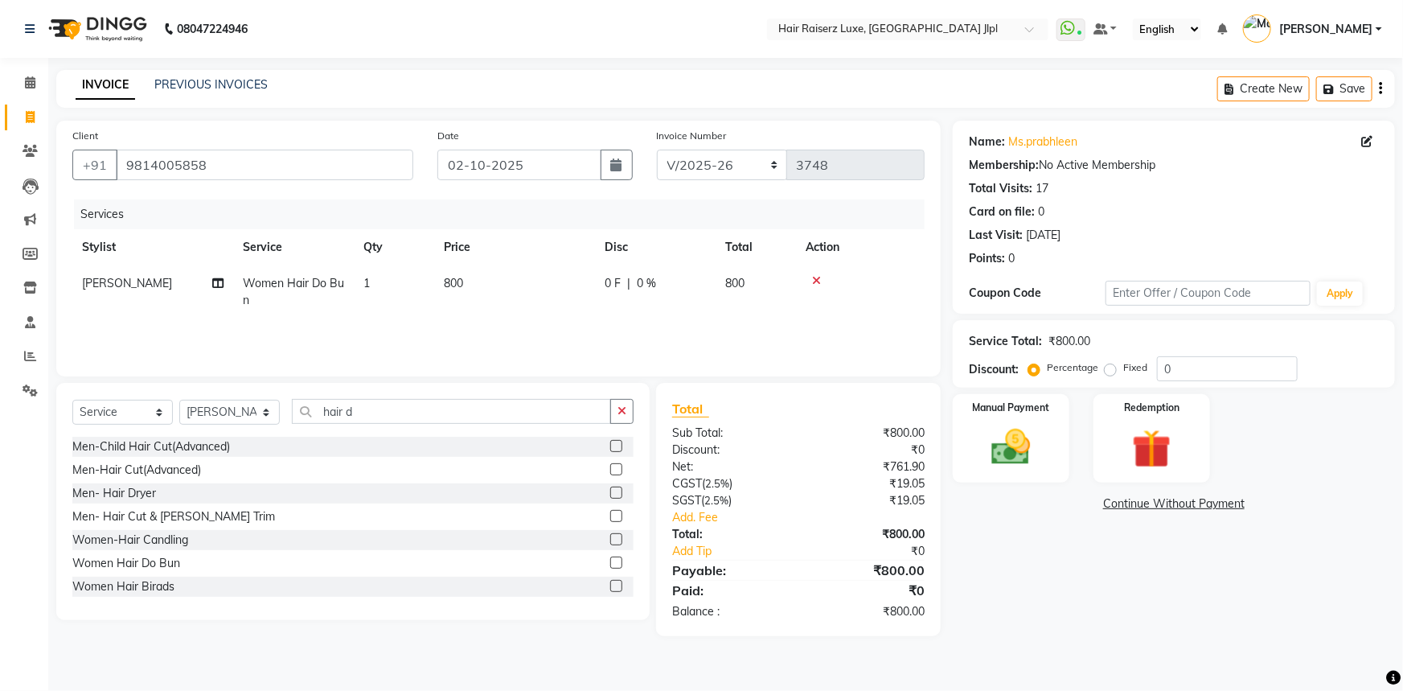
click at [635, 285] on div "0 F | 0 %" at bounding box center [655, 283] width 101 height 17
select select "36169"
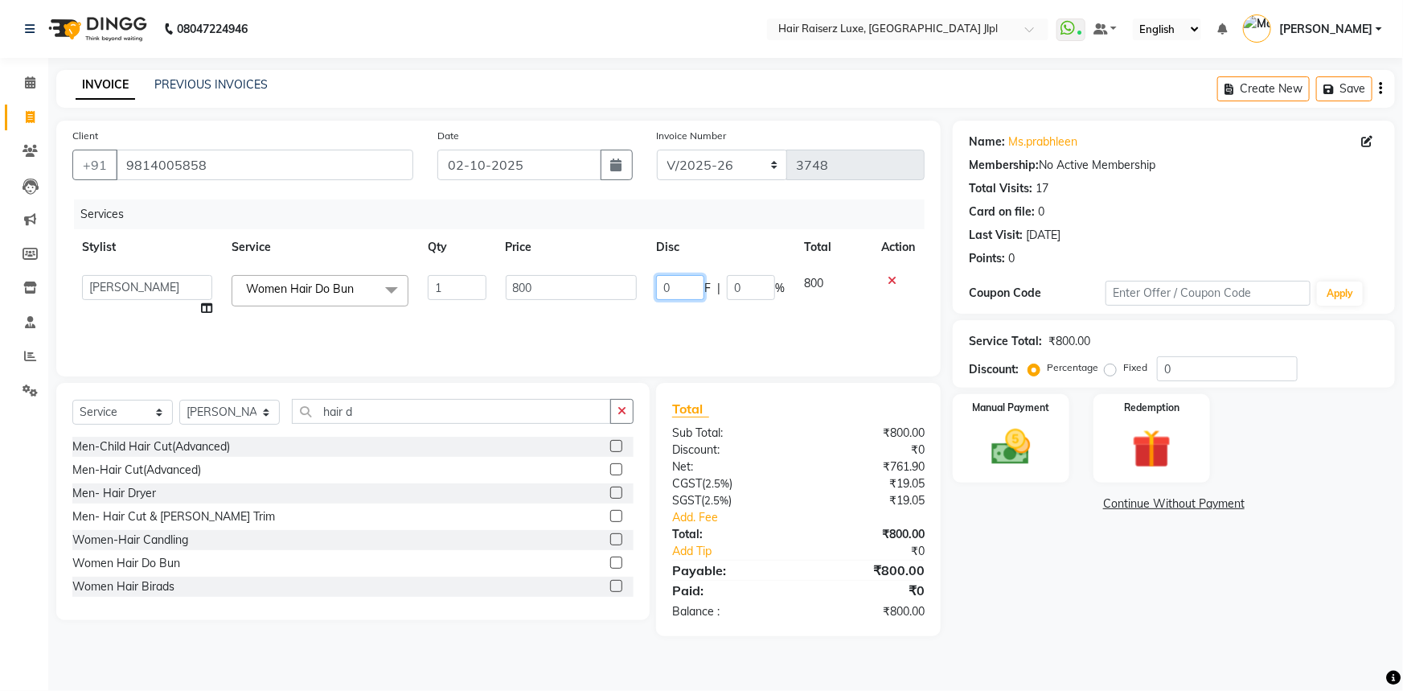
drag, startPoint x: 694, startPoint y: 288, endPoint x: 571, endPoint y: 295, distance: 123.3
click at [578, 290] on tr "Abhishek Aftab Ajay Anand Asma Bhoomika Bilal C&Gs Vogue Chhavi Duati Faizal In…" at bounding box center [498, 295] width 852 height 61
type input "200"
click at [1012, 609] on div "Name: Ms.prabhleen Membership: No Active Membership Total Visits: 17 Card on fi…" at bounding box center [1180, 378] width 454 height 515
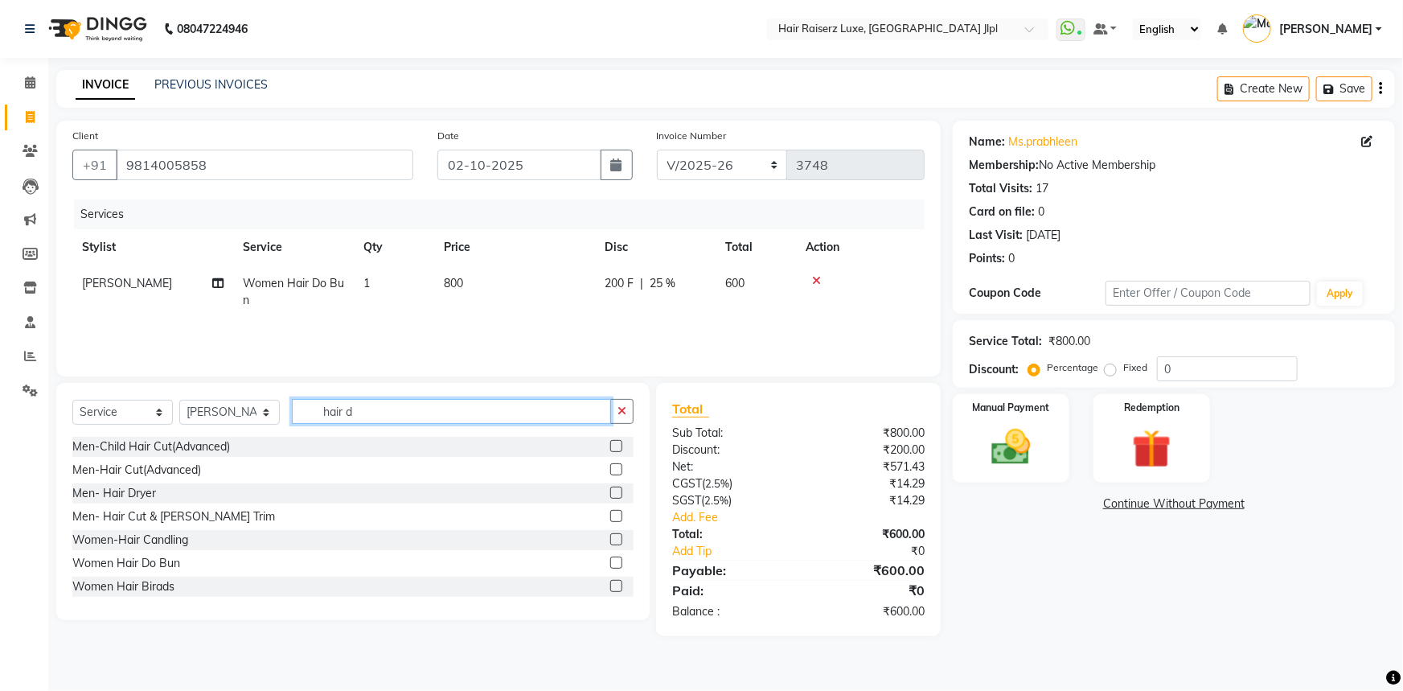
drag, startPoint x: 364, startPoint y: 412, endPoint x: 261, endPoint y: 409, distance: 103.8
click at [261, 409] on div "Select Service Product Membership Package Voucher Prepaid Gift Card Select Styl…" at bounding box center [352, 418] width 561 height 38
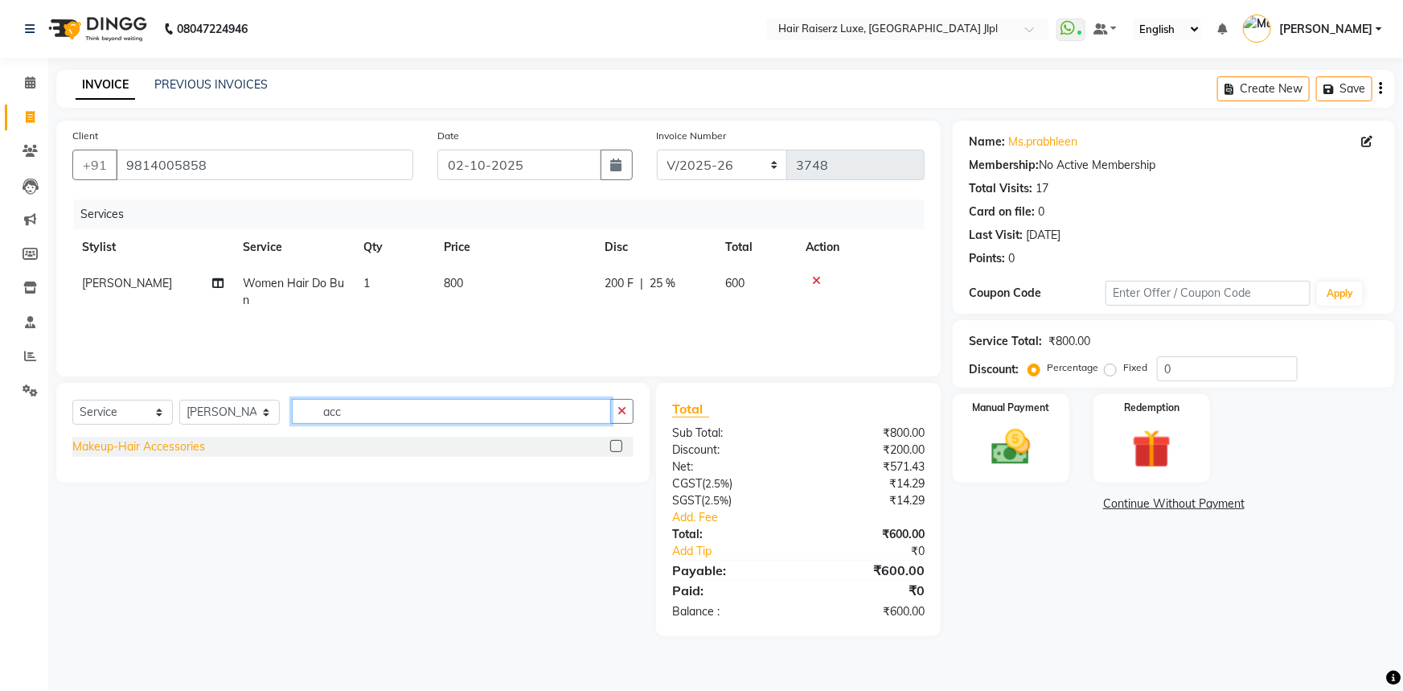
type input "acc"
click at [183, 446] on div "Makeup-Hair Accessories" at bounding box center [138, 446] width 133 height 17
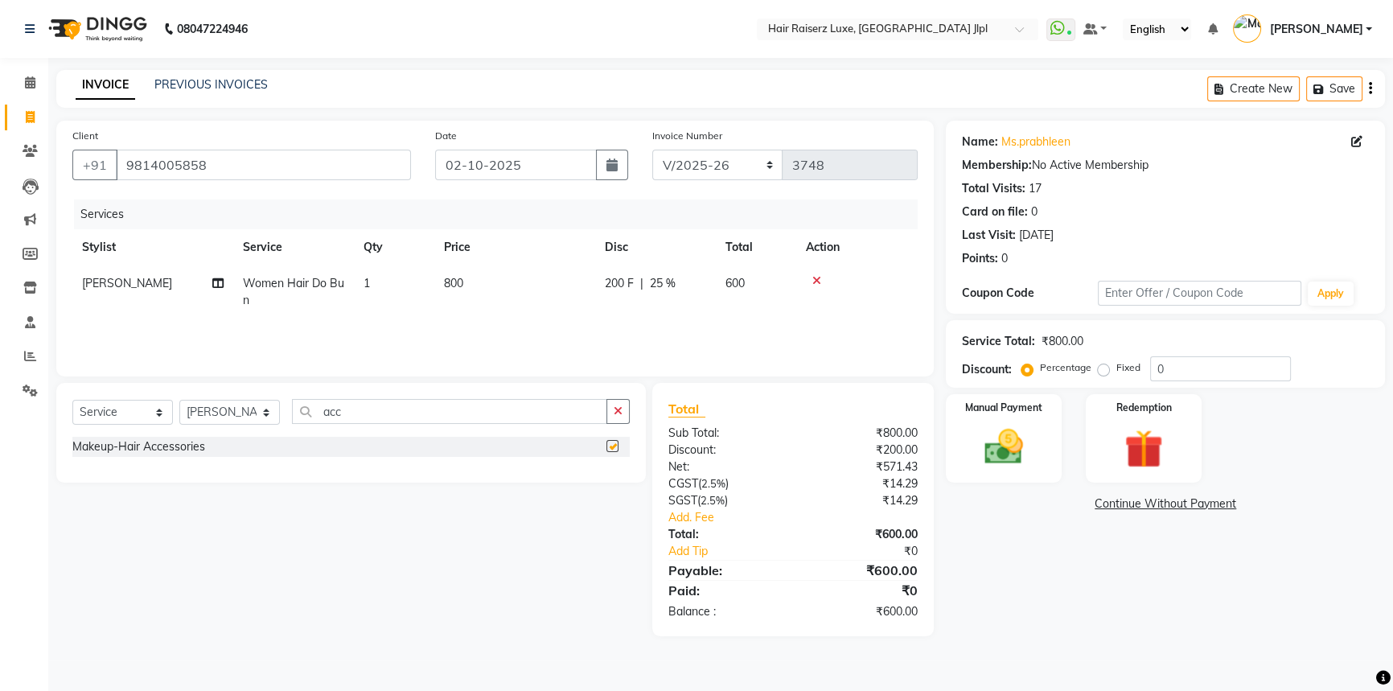
checkbox input "false"
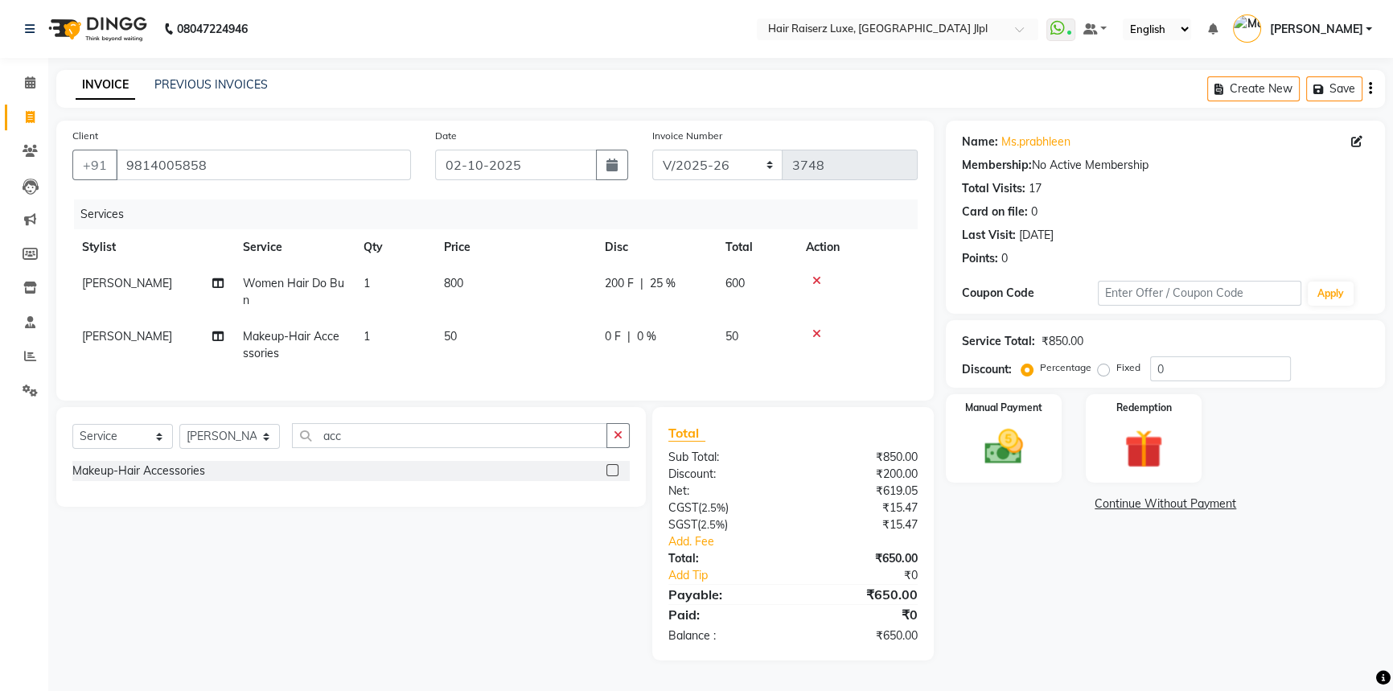
click at [454, 336] on span "50" at bounding box center [450, 336] width 13 height 14
select select "36169"
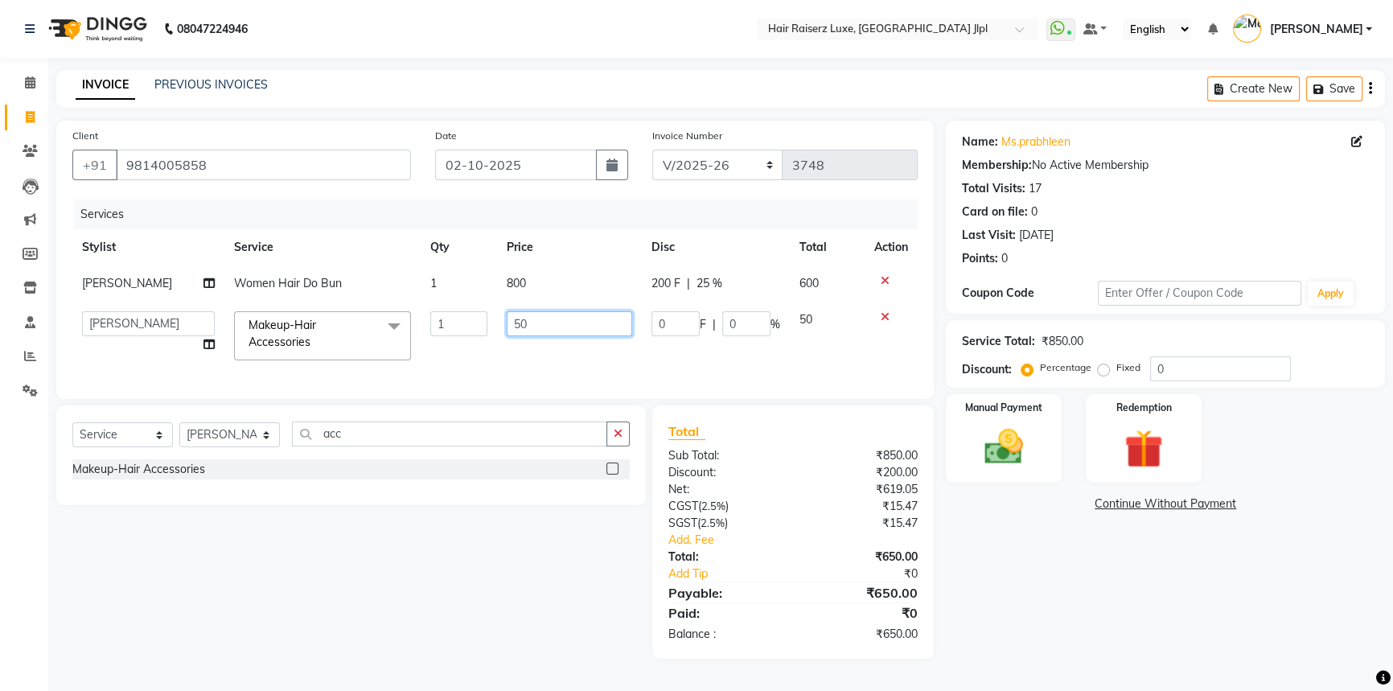
drag, startPoint x: 515, startPoint y: 324, endPoint x: 497, endPoint y: 324, distance: 17.7
click at [497, 324] on td "50" at bounding box center [569, 336] width 145 height 68
type input "250"
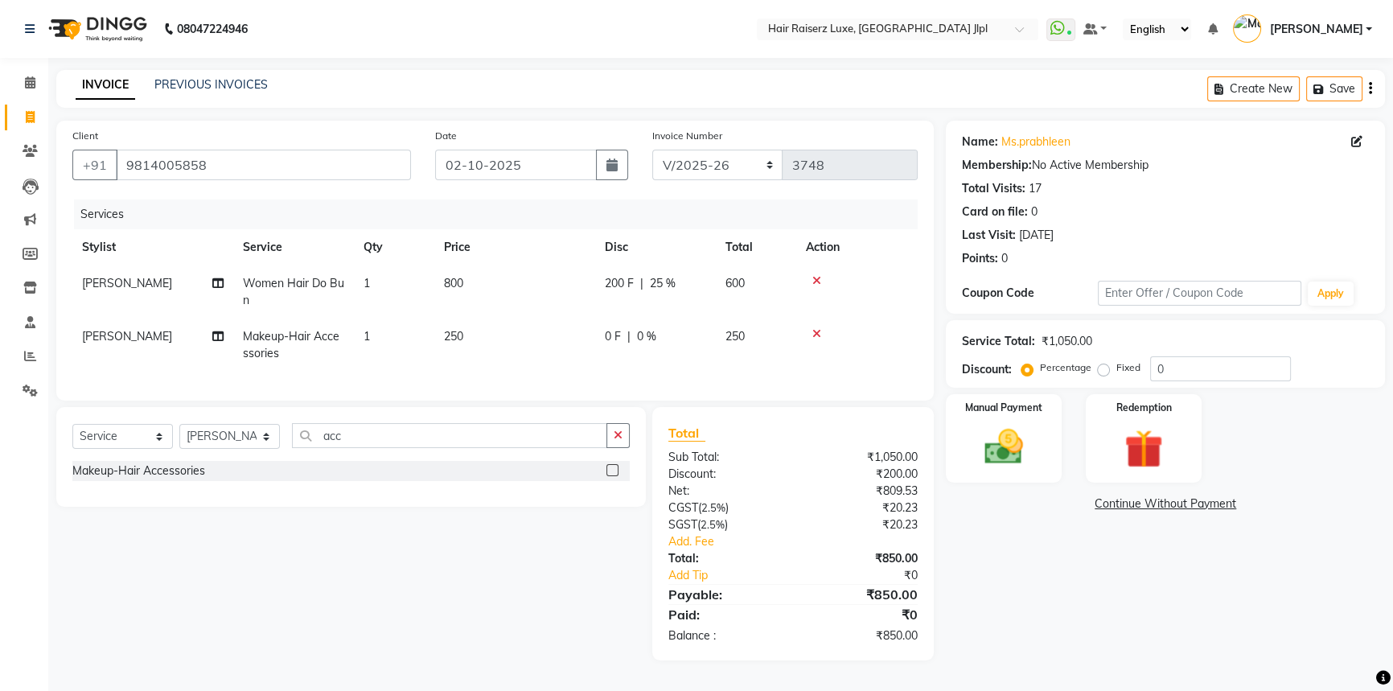
click at [616, 338] on span "0 F" at bounding box center [613, 336] width 16 height 17
select select "36169"
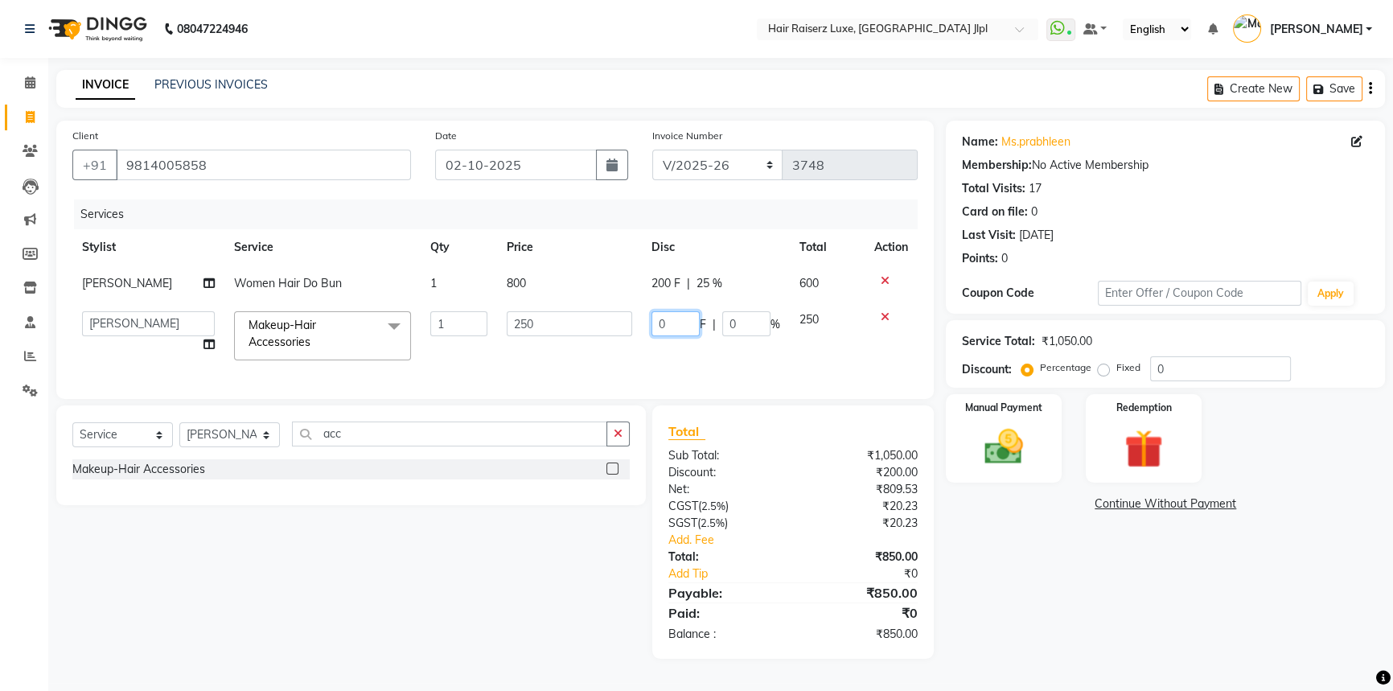
drag, startPoint x: 671, startPoint y: 330, endPoint x: 581, endPoint y: 330, distance: 90.1
click at [581, 330] on tr "Abhishek Aftab Ajay Anand Asma Bhoomika Bilal C&Gs Vogue Chhavi Duati Faizal In…" at bounding box center [494, 336] width 845 height 68
type input "50"
click at [1115, 659] on div "Name: Ms.prabhleen Membership: No Active Membership Total Visits: 17 Card on fi…" at bounding box center [1171, 390] width 451 height 538
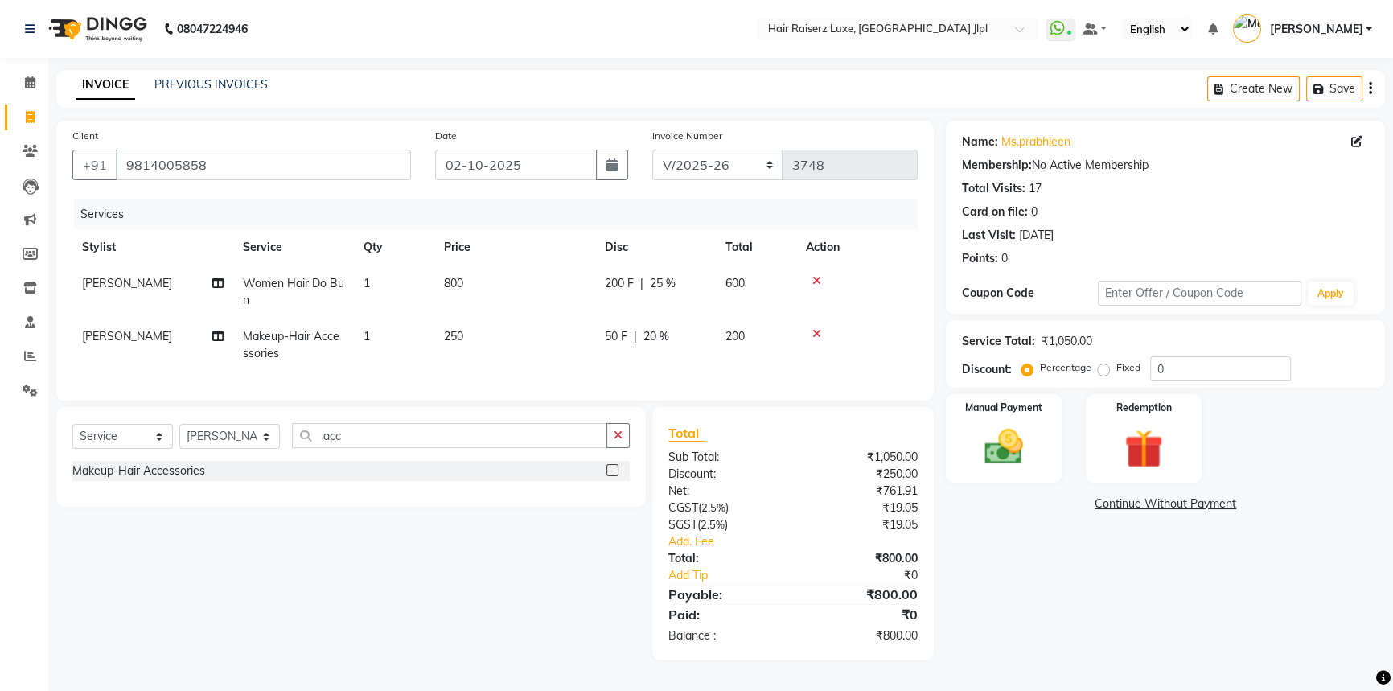
click at [619, 335] on span "50 F" at bounding box center [616, 336] width 23 height 17
select select "36169"
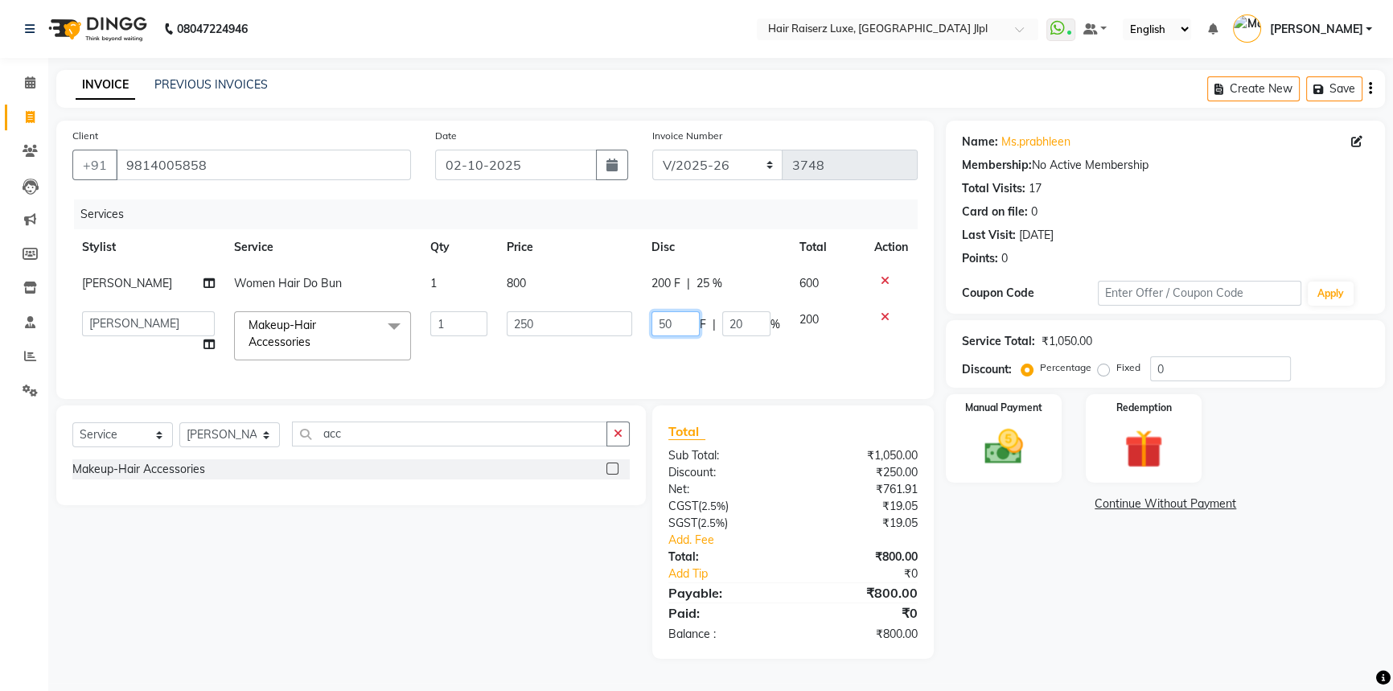
drag, startPoint x: 680, startPoint y: 328, endPoint x: 564, endPoint y: 328, distance: 116.6
click at [564, 328] on tr "Abhishek Aftab Ajay Anand Asma Bhoomika Bilal C&Gs Vogue Chhavi Duati Faizal In…" at bounding box center [494, 336] width 845 height 68
click at [1021, 547] on div "Name: Ms.prabhleen Membership: No Active Membership Total Visits: 17 Card on fi…" at bounding box center [1171, 390] width 451 height 538
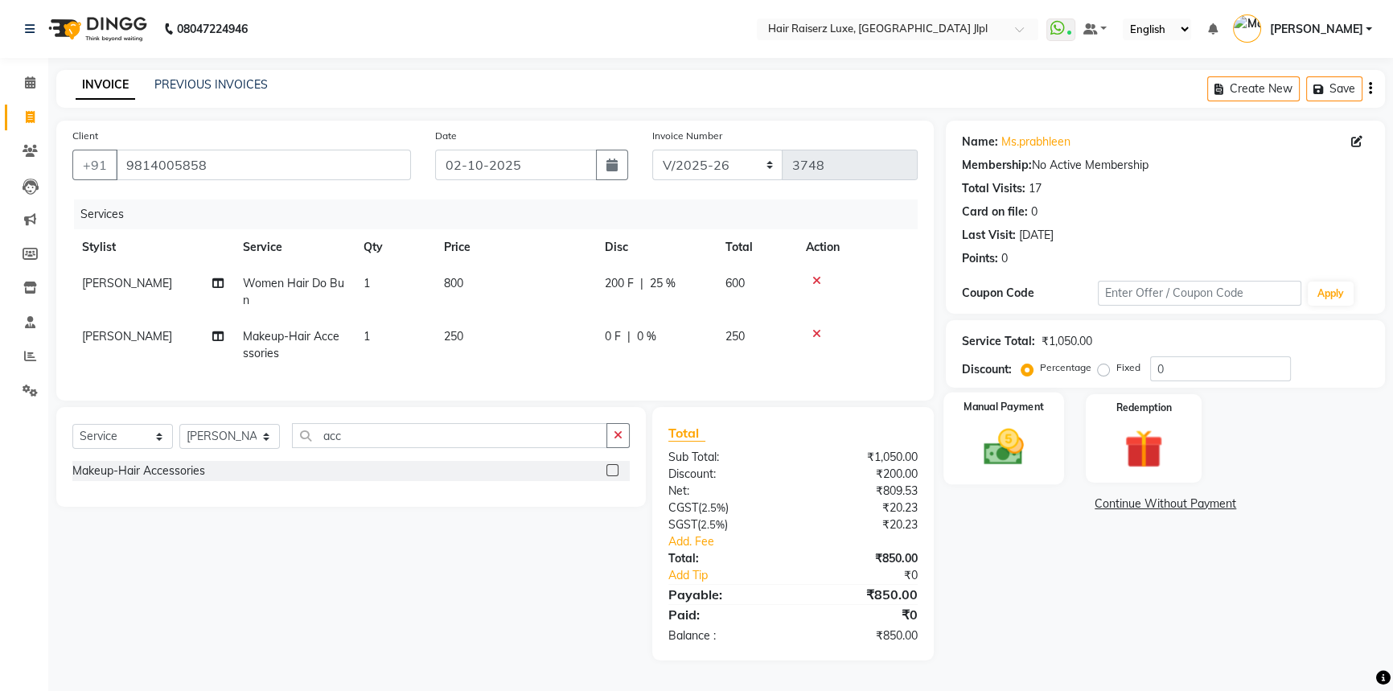
click at [1008, 454] on img at bounding box center [1003, 447] width 65 height 46
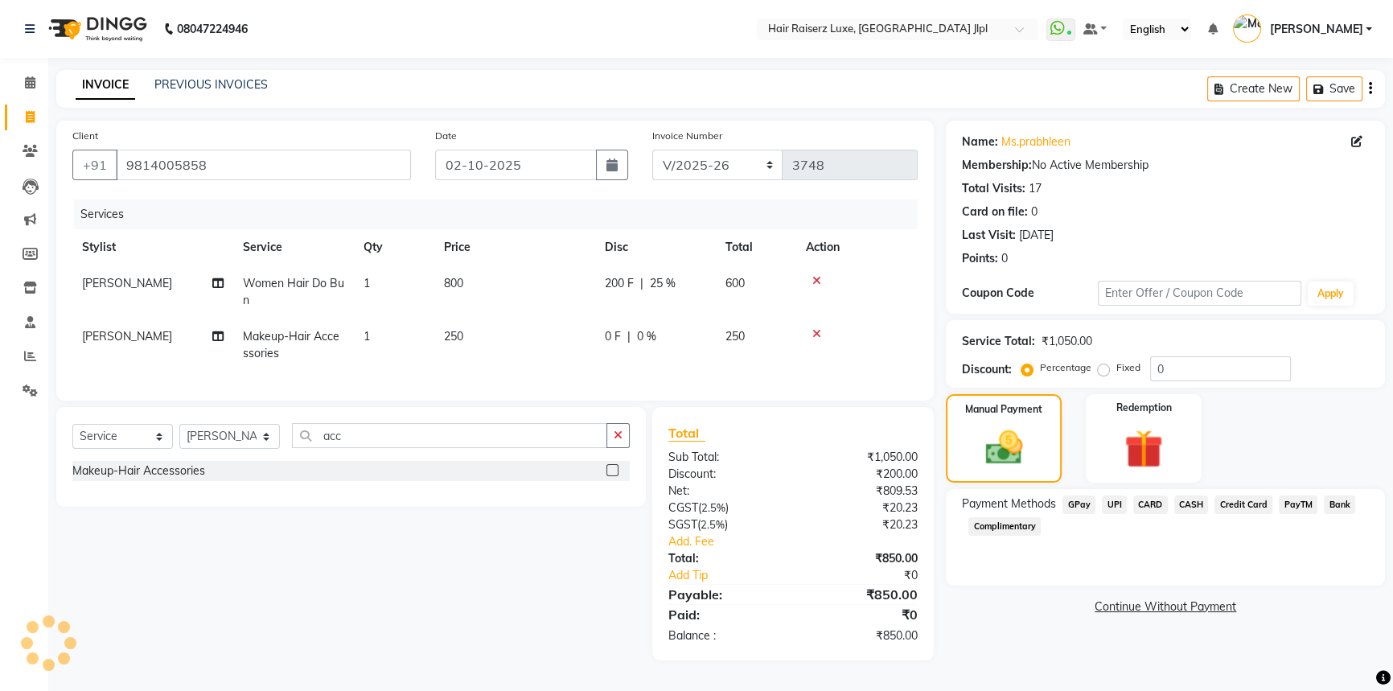
click at [1113, 502] on span "UPI" at bounding box center [1114, 504] width 25 height 18
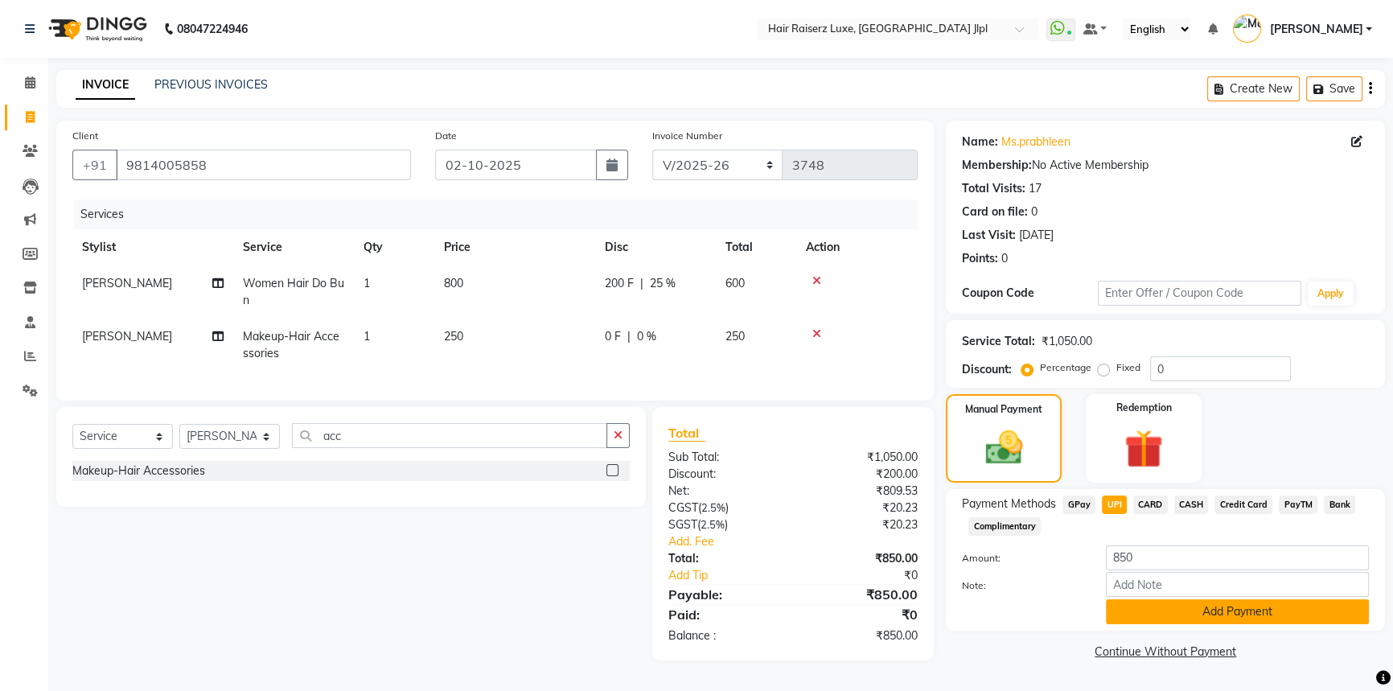
click at [1152, 606] on button "Add Payment" at bounding box center [1237, 611] width 263 height 25
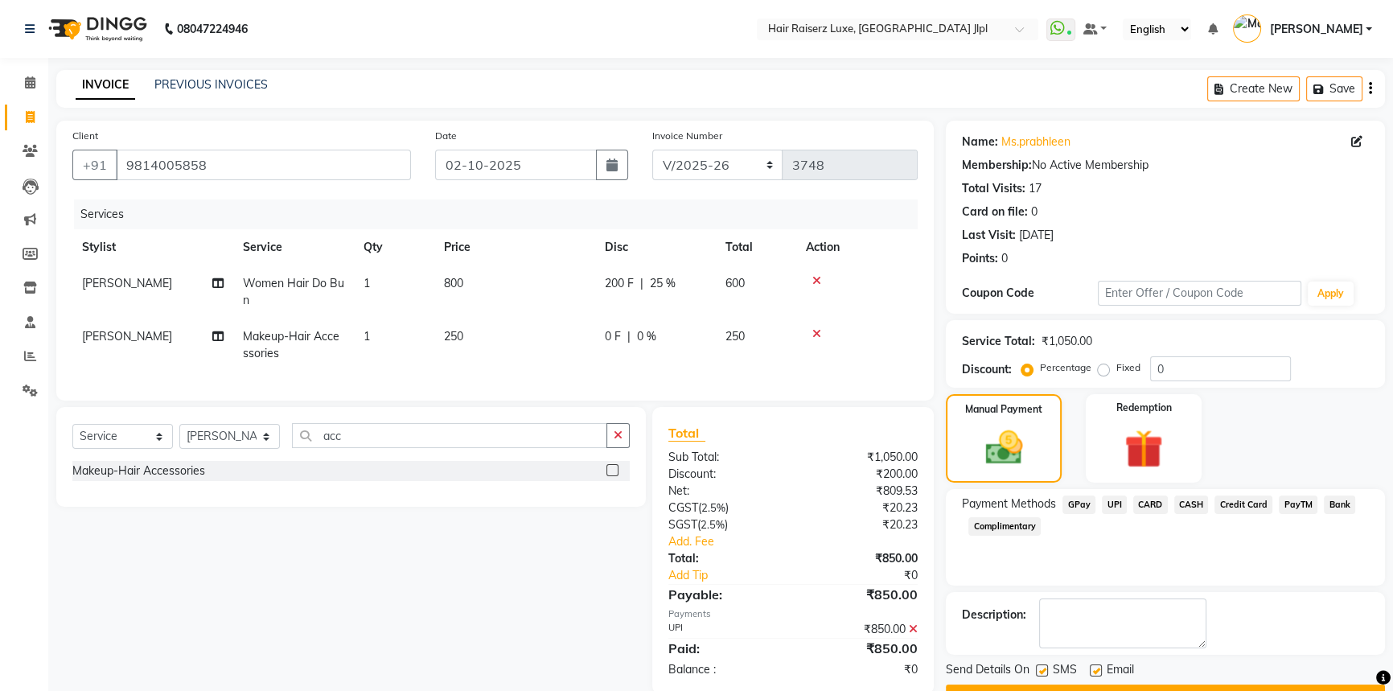
click at [1088, 673] on div "SMS" at bounding box center [1063, 671] width 54 height 20
click at [1094, 665] on label at bounding box center [1096, 670] width 12 height 12
click at [1094, 666] on input "checkbox" at bounding box center [1095, 671] width 10 height 10
checkbox input "false"
click at [1092, 685] on button "Checkout" at bounding box center [1165, 696] width 439 height 25
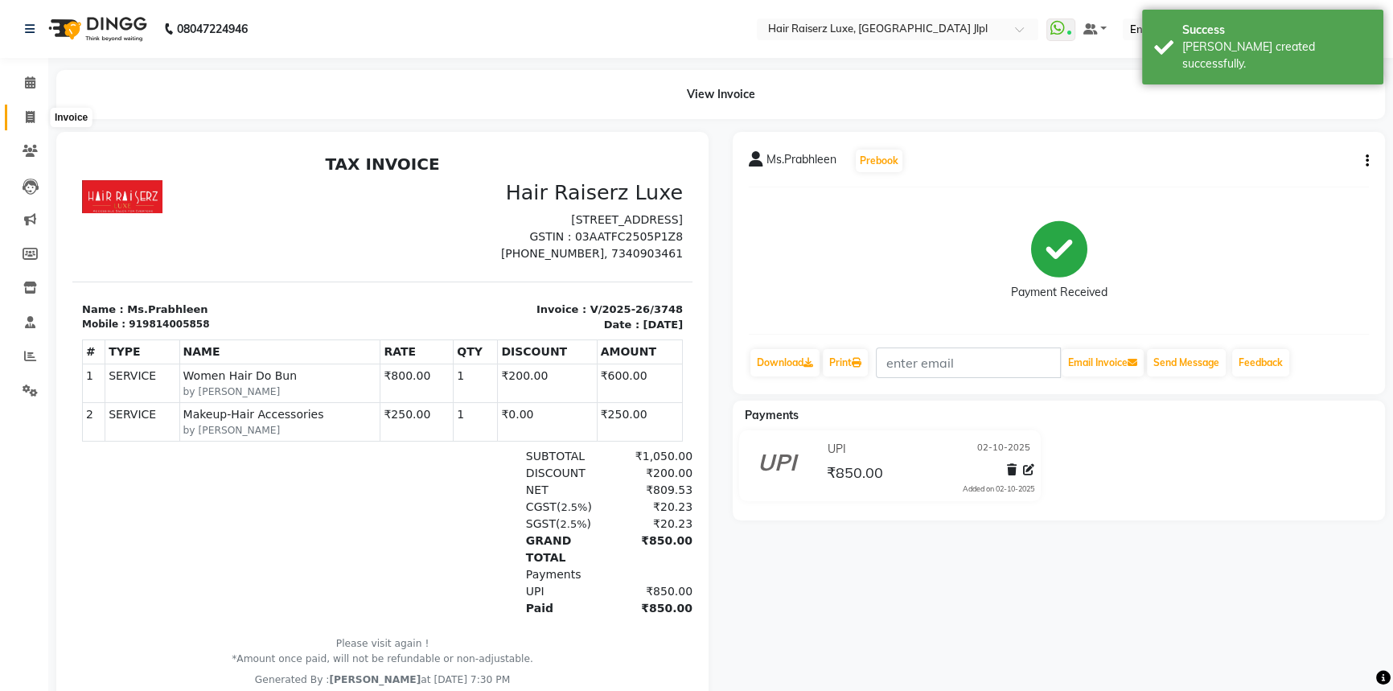
click at [31, 120] on icon at bounding box center [30, 117] width 9 height 12
select select "service"
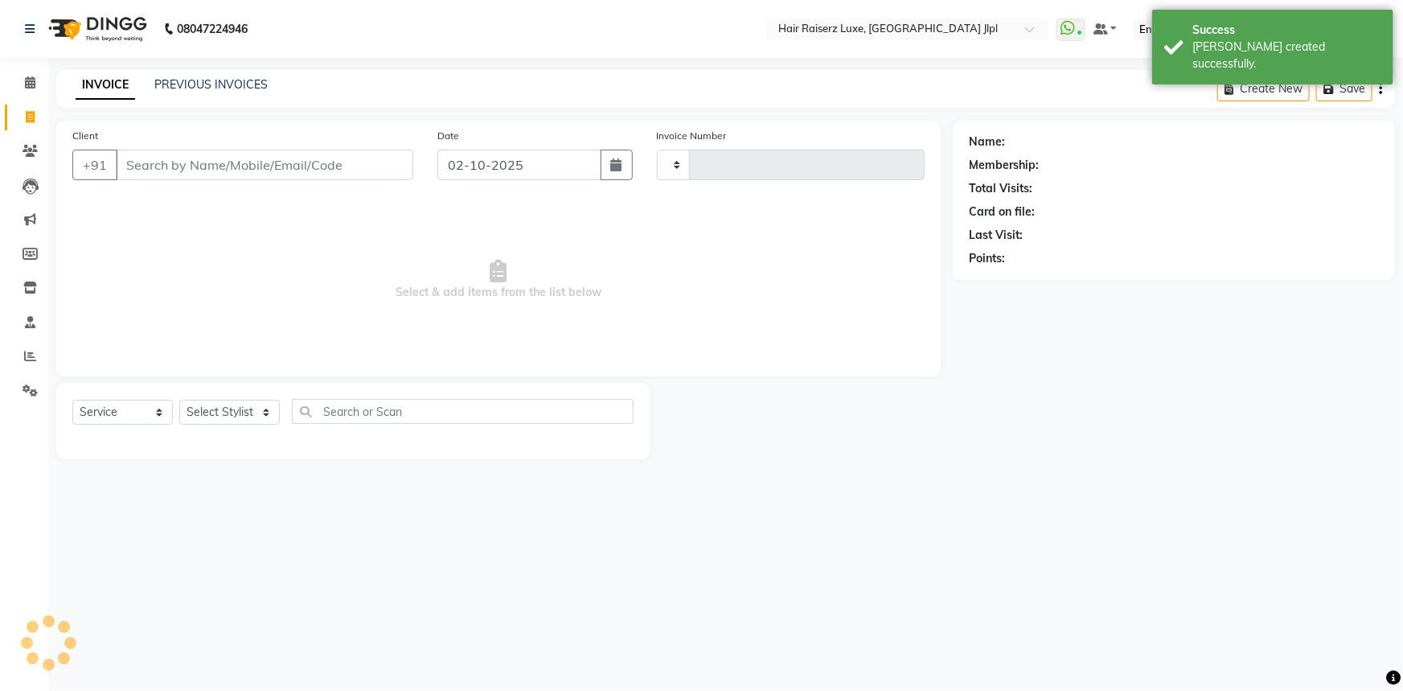
type input "3749"
select select "5409"
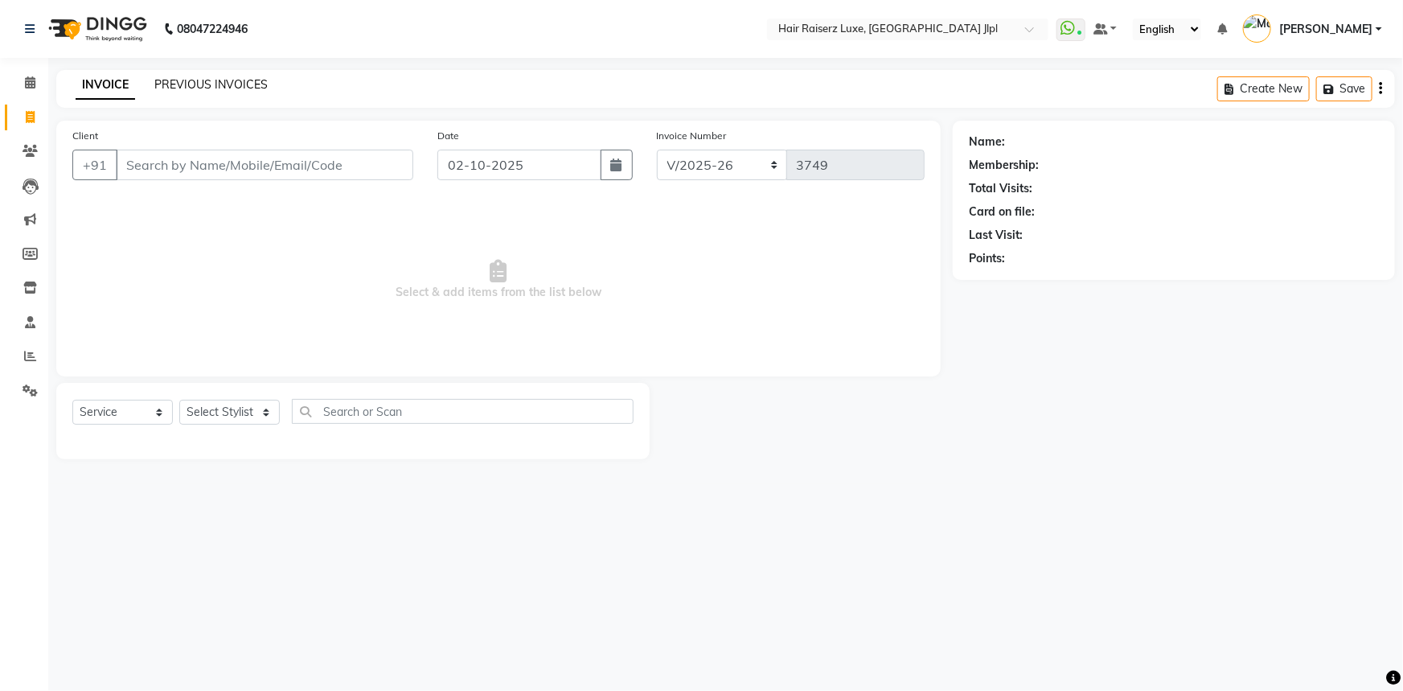
click at [249, 80] on link "PREVIOUS INVOICES" at bounding box center [210, 84] width 113 height 14
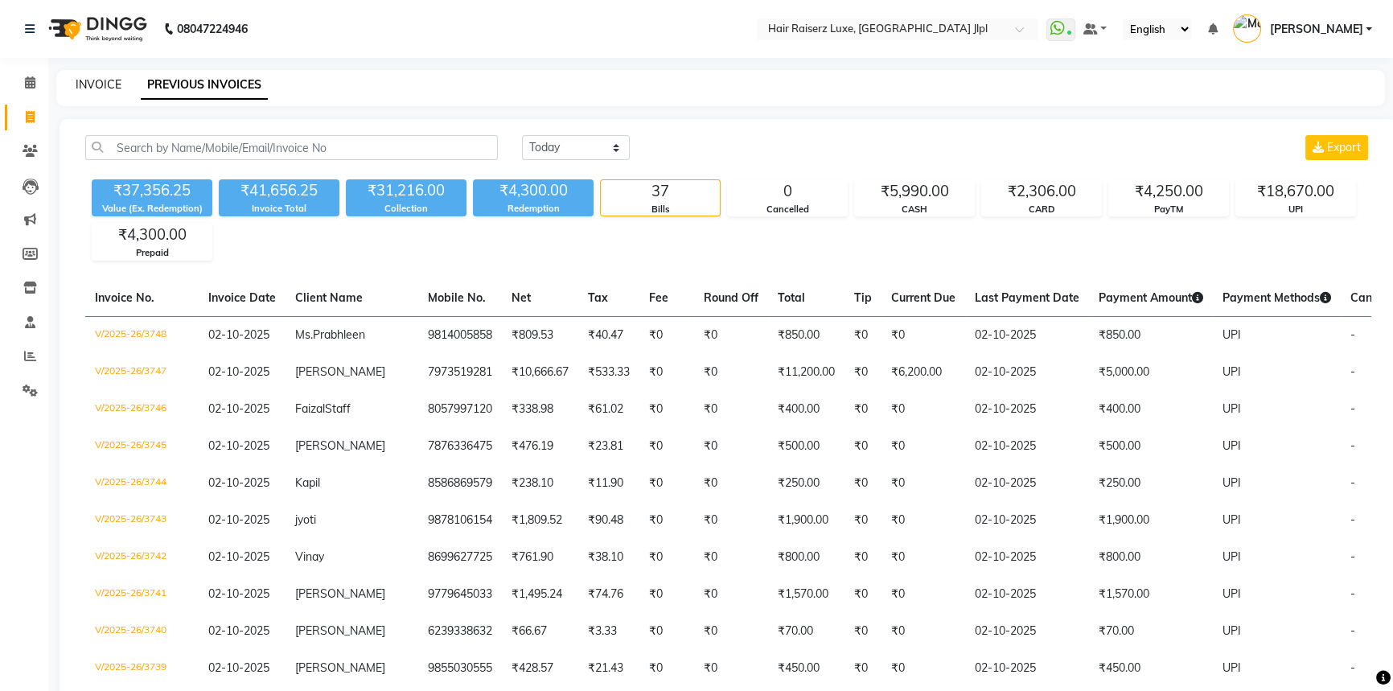
click at [105, 81] on link "INVOICE" at bounding box center [99, 84] width 46 height 14
select select "service"
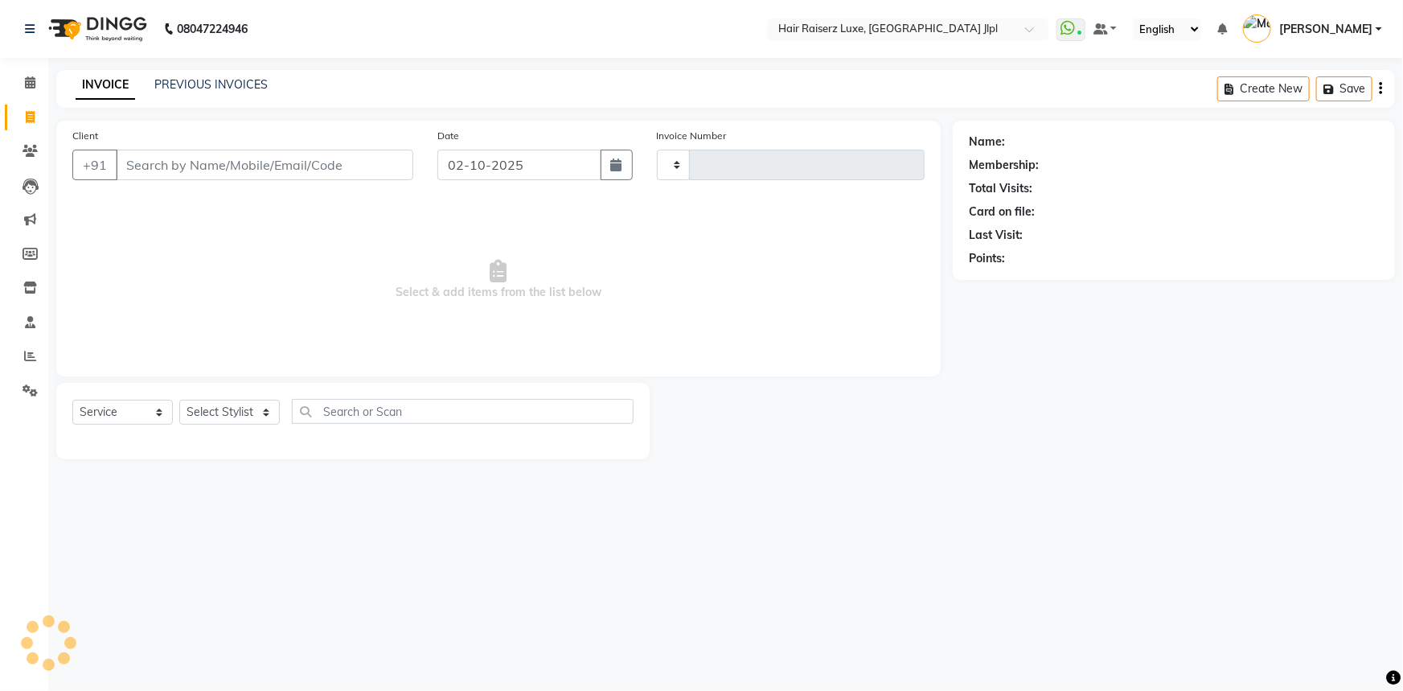
type input "3749"
select select "5409"
click at [163, 84] on link "PREVIOUS INVOICES" at bounding box center [210, 84] width 113 height 14
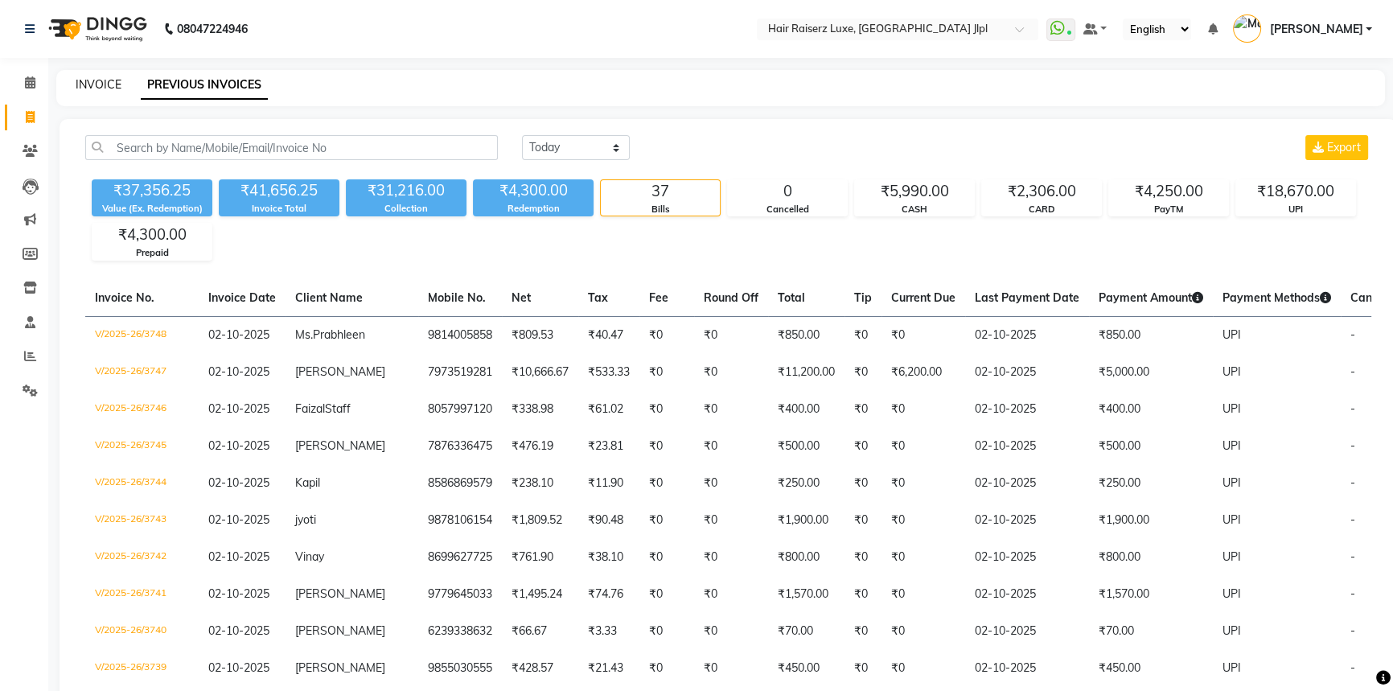
click at [92, 84] on link "INVOICE" at bounding box center [99, 84] width 46 height 14
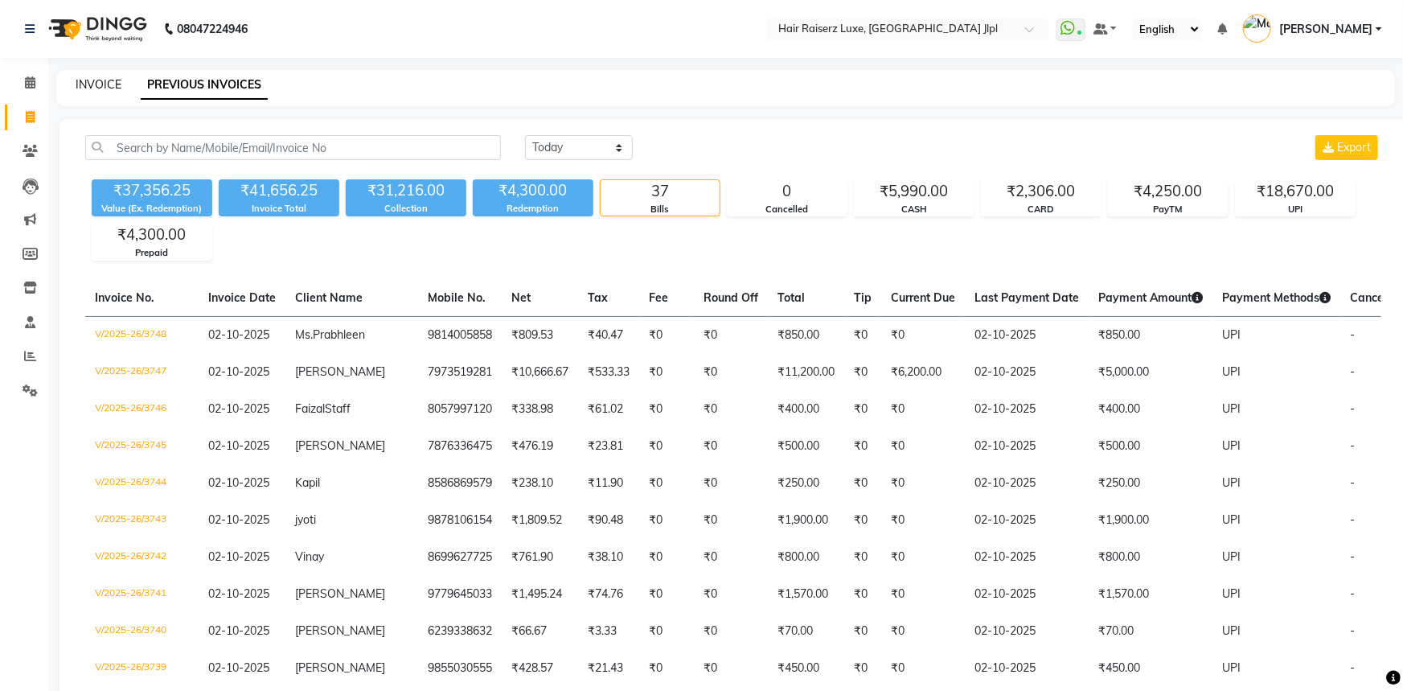
select select "5409"
select select "service"
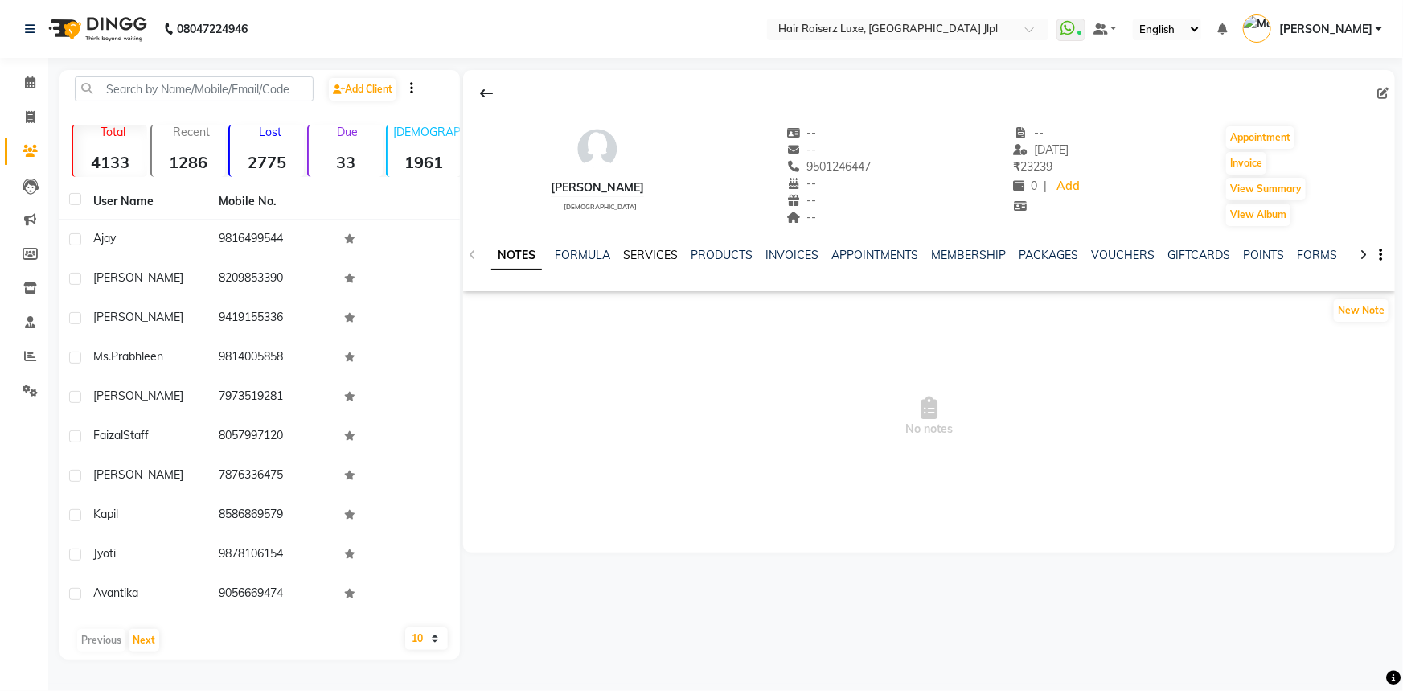
click at [663, 260] on link "SERVICES" at bounding box center [650, 255] width 55 height 14
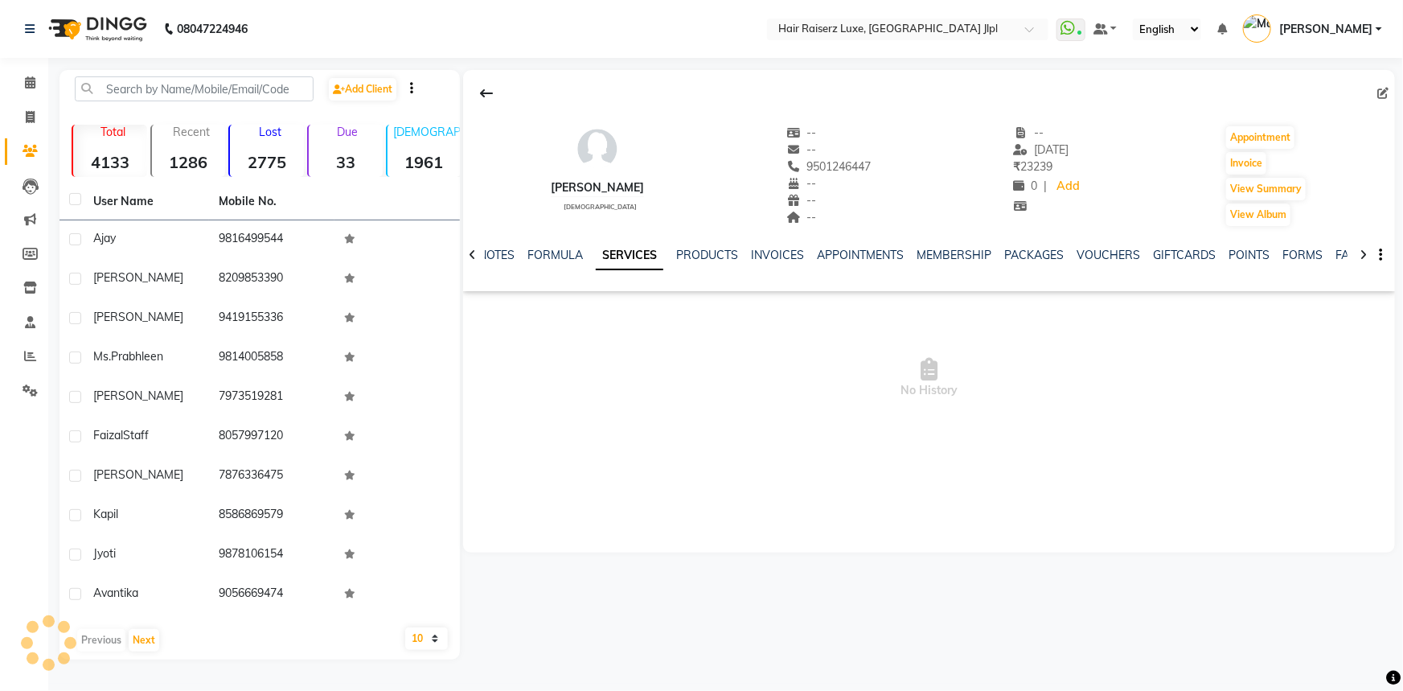
click at [637, 257] on link "SERVICES" at bounding box center [630, 255] width 68 height 29
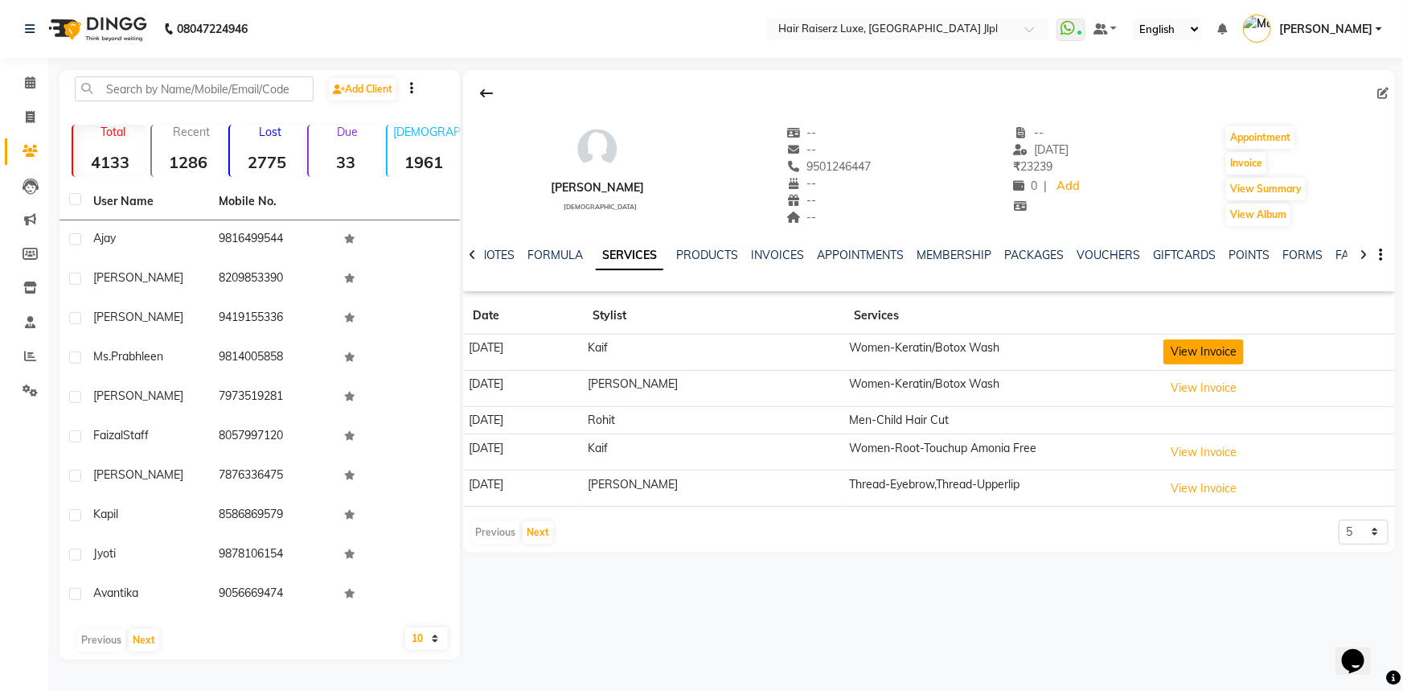
click at [1223, 359] on button "View Invoice" at bounding box center [1204, 351] width 80 height 25
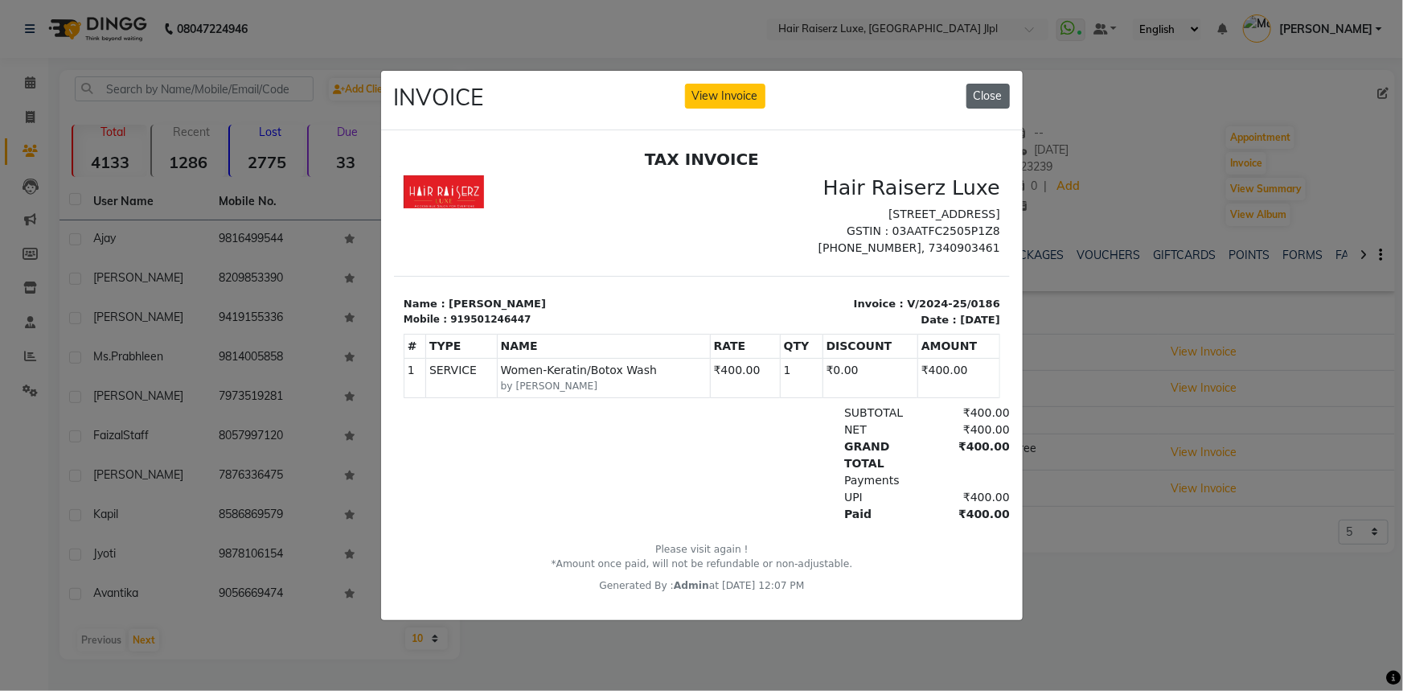
click at [984, 84] on button "Close" at bounding box center [988, 96] width 43 height 25
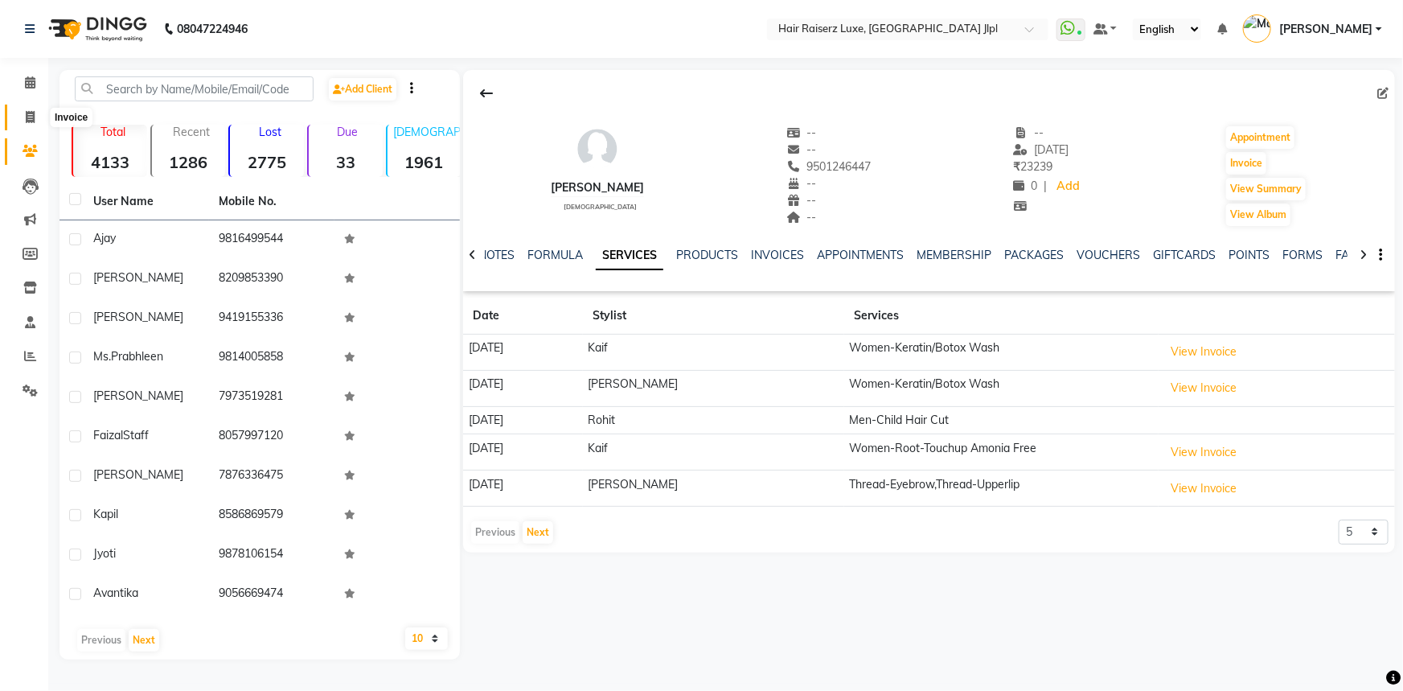
click at [23, 119] on span at bounding box center [30, 118] width 28 height 18
select select "5409"
select select "service"
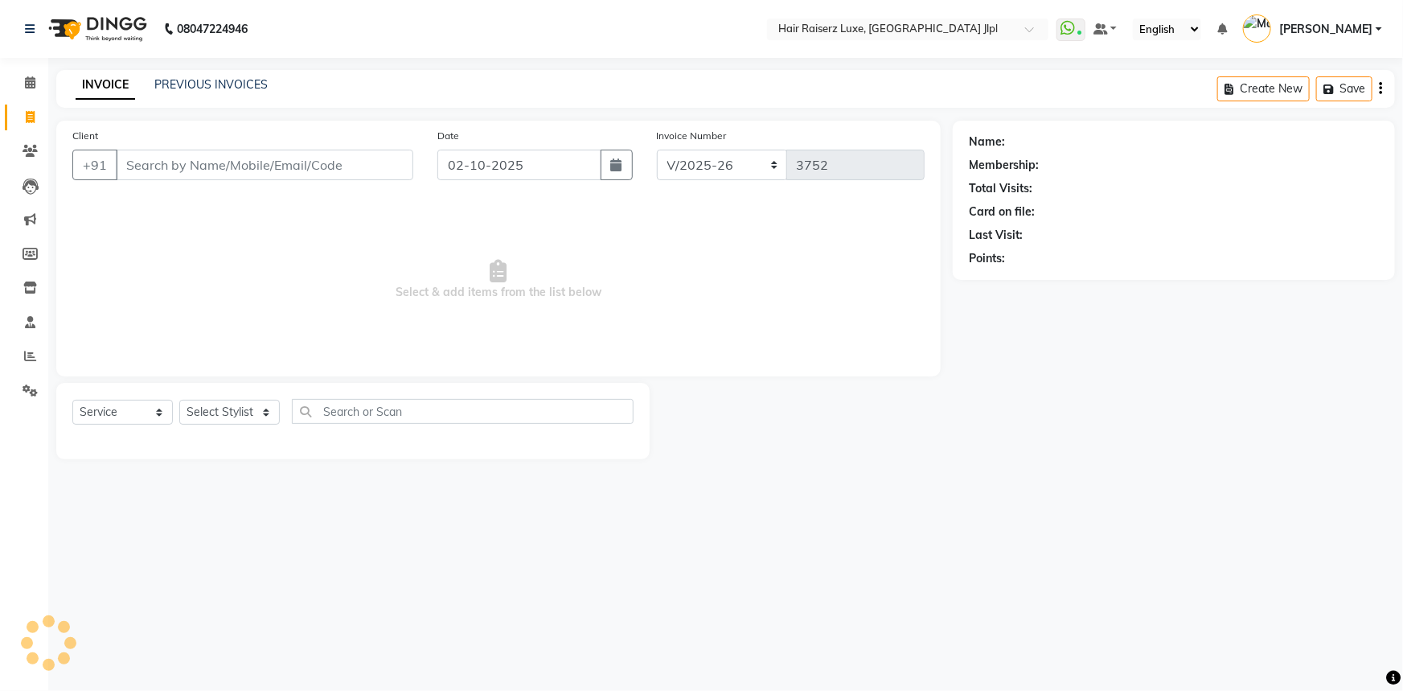
click at [240, 156] on input "Client" at bounding box center [265, 165] width 298 height 31
